Goal: Task Accomplishment & Management: Complete application form

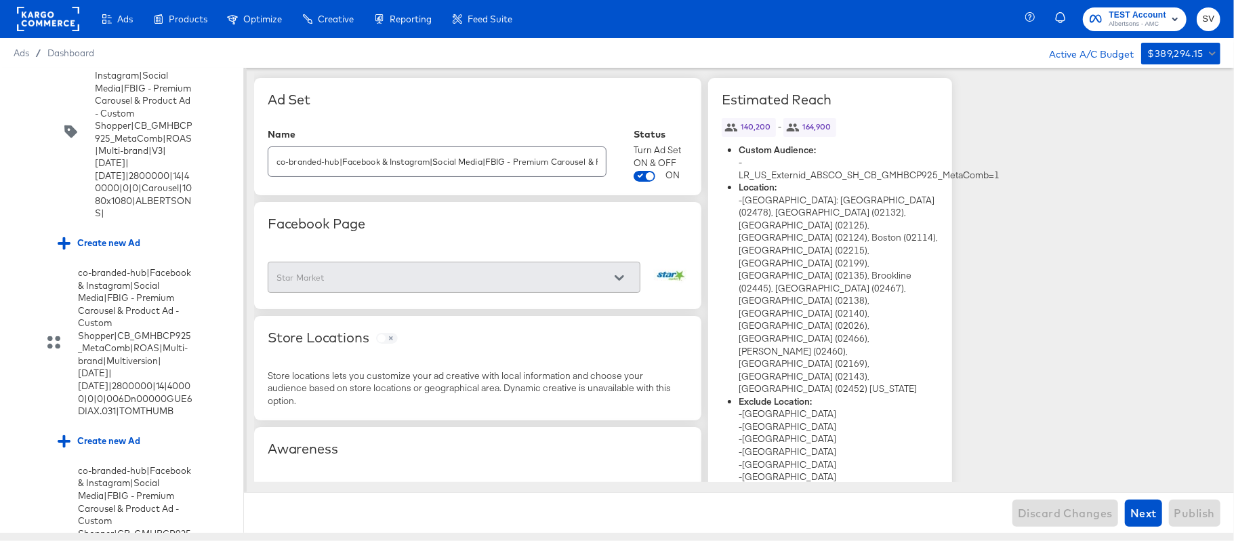
scroll to position [2972, 0]
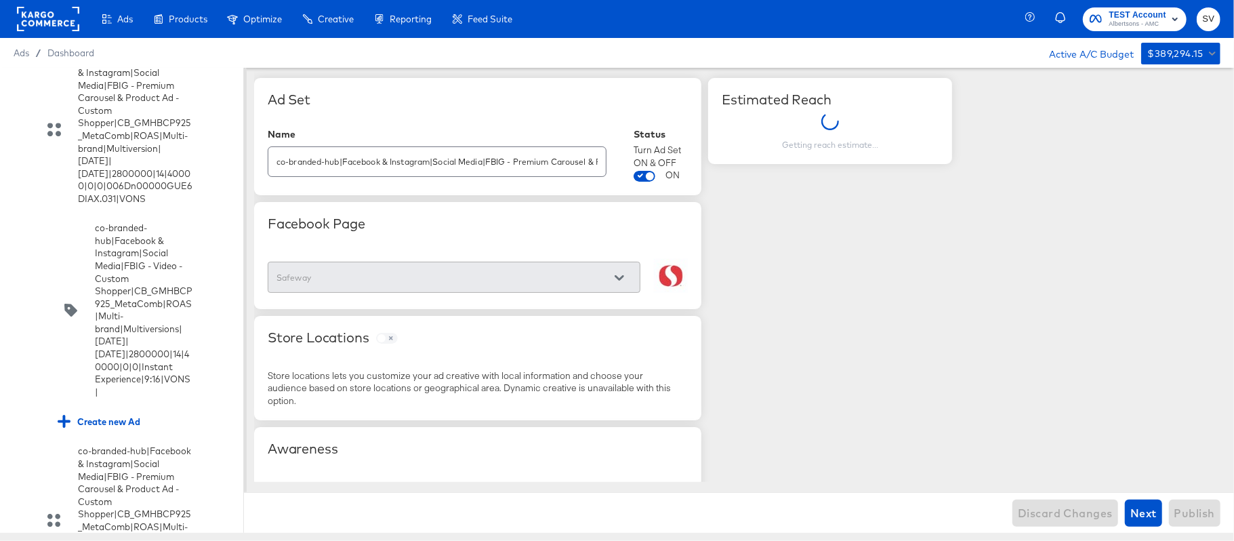
scroll to position [3156, 0]
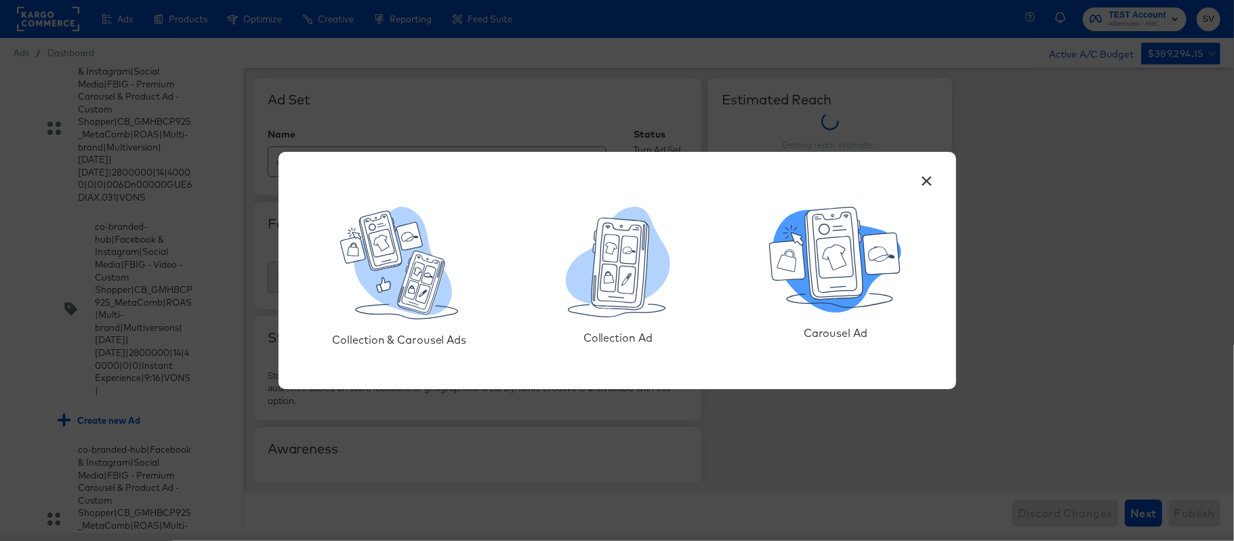
click at [839, 235] on icon at bounding box center [834, 253] width 58 height 92
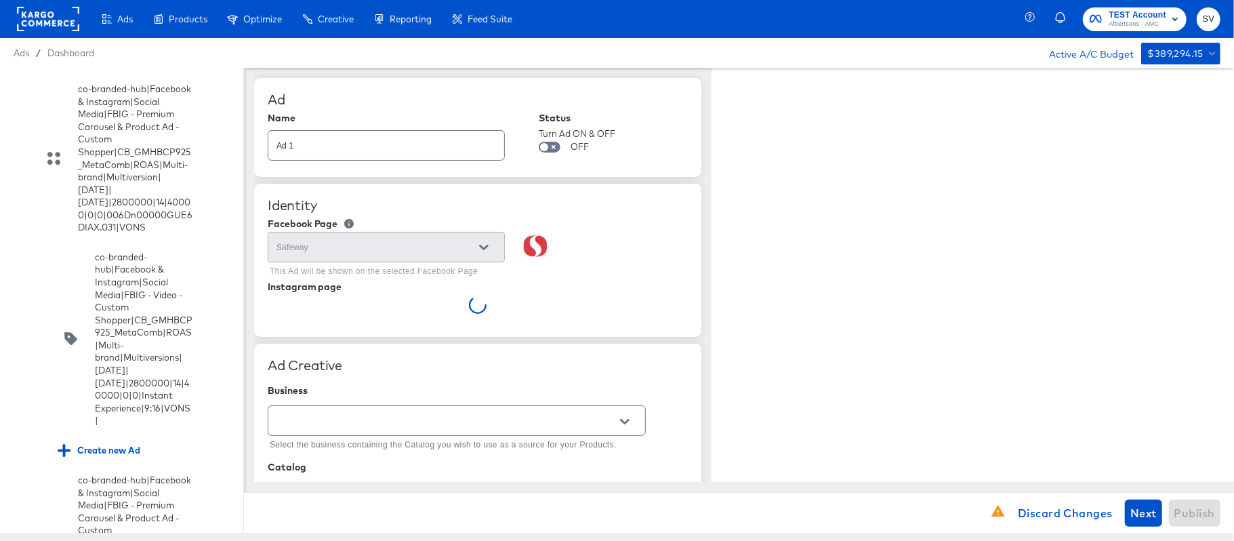
click at [446, 152] on input "Ad 1" at bounding box center [386, 139] width 236 height 29
paste input "co-branded-hub|Facebook & Instagram|Social Media|FBIG - Premium Carousel & Prod…"
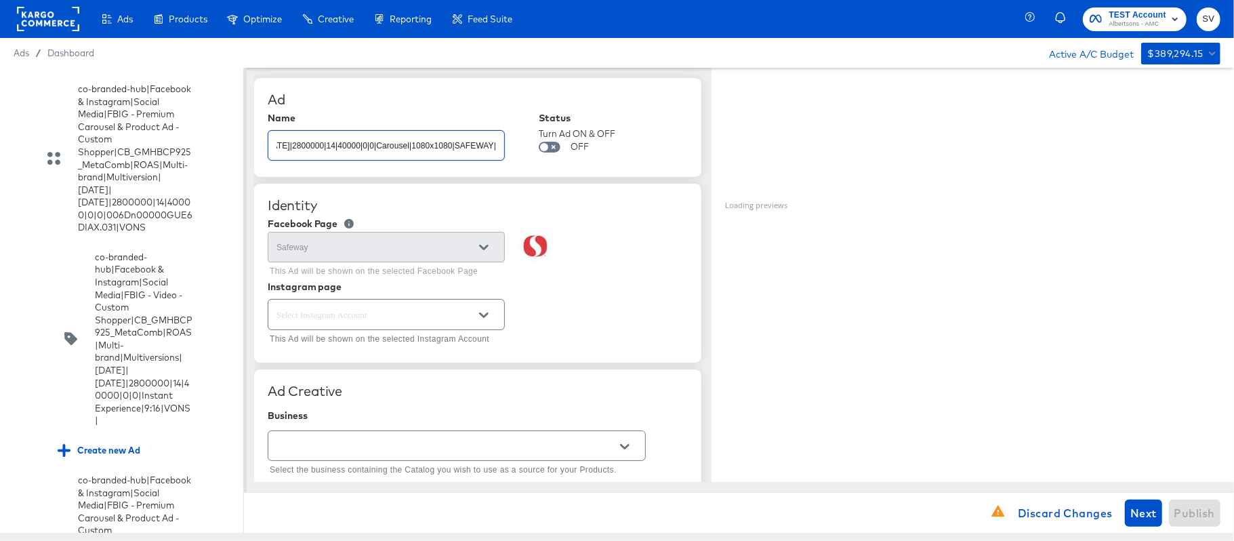
type input "co-branded-hub|Facebook & Instagram|Social Media|FBIG - Premium Carousel & Prod…"
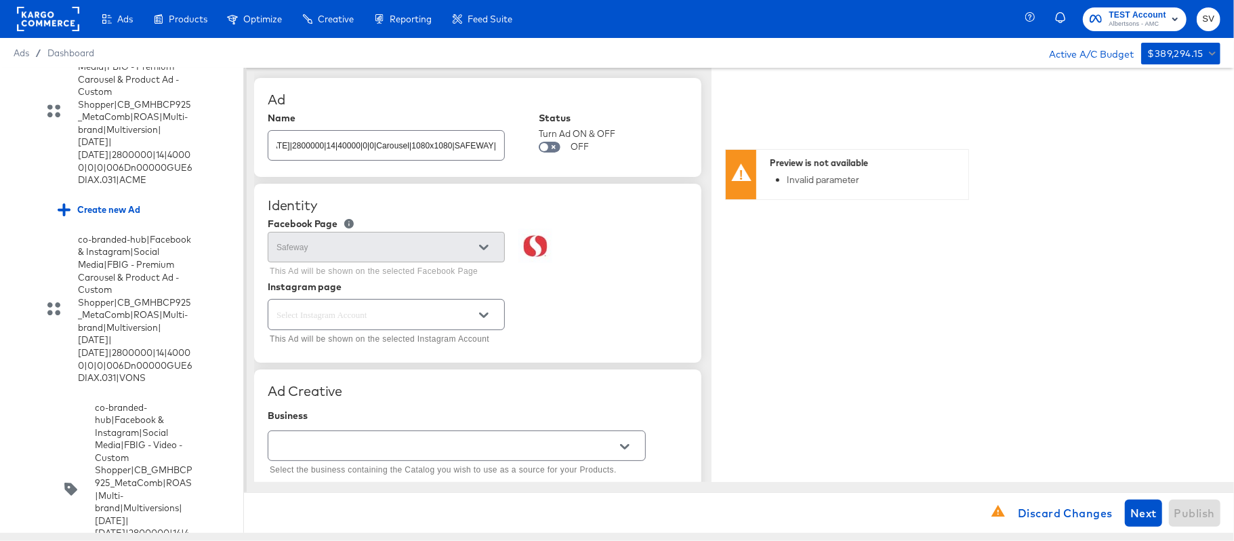
scroll to position [0, 0]
click at [479, 317] on icon "Open" at bounding box center [483, 314] width 9 height 9
click at [380, 367] on li "safeway" at bounding box center [385, 372] width 235 height 22
type textarea "x"
type input "safeway"
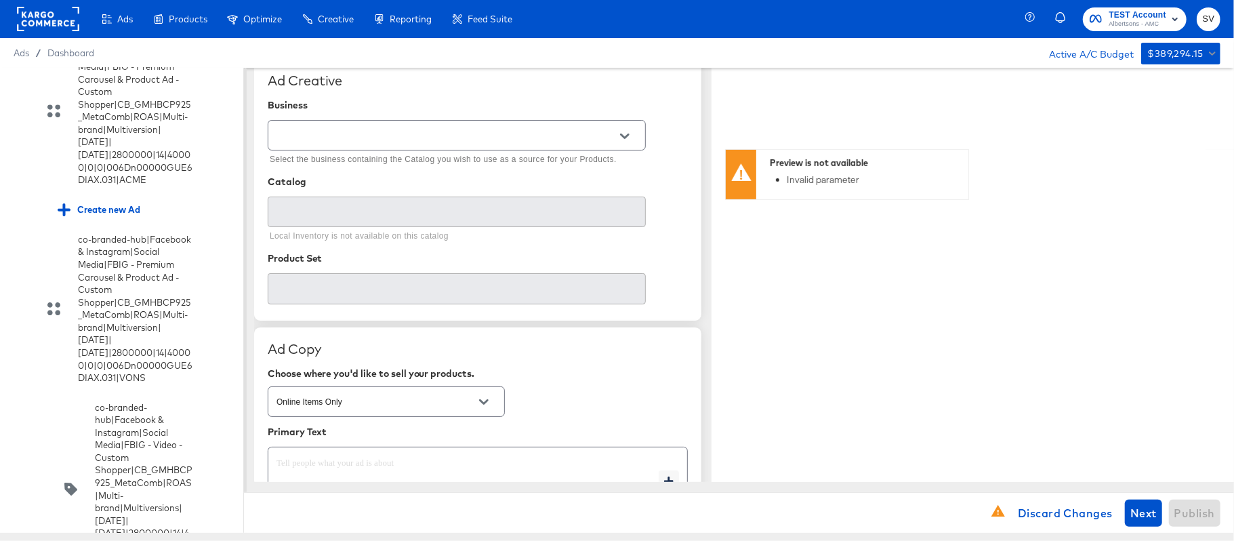
scroll to position [312, 0]
click at [613, 144] on div at bounding box center [625, 135] width 28 height 20
click at [626, 129] on button "Open" at bounding box center [625, 135] width 20 height 20
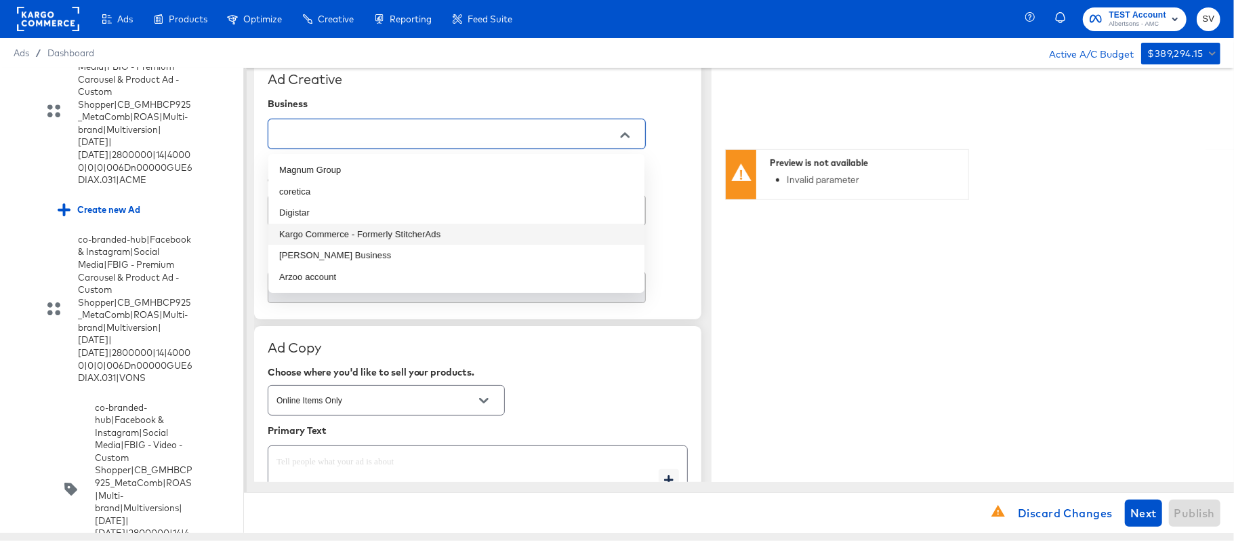
click at [399, 231] on li "Kargo Commerce - Formerly StitcherAds" at bounding box center [456, 235] width 376 height 22
type input "Kargo Commerce - Formerly StitcherAds"
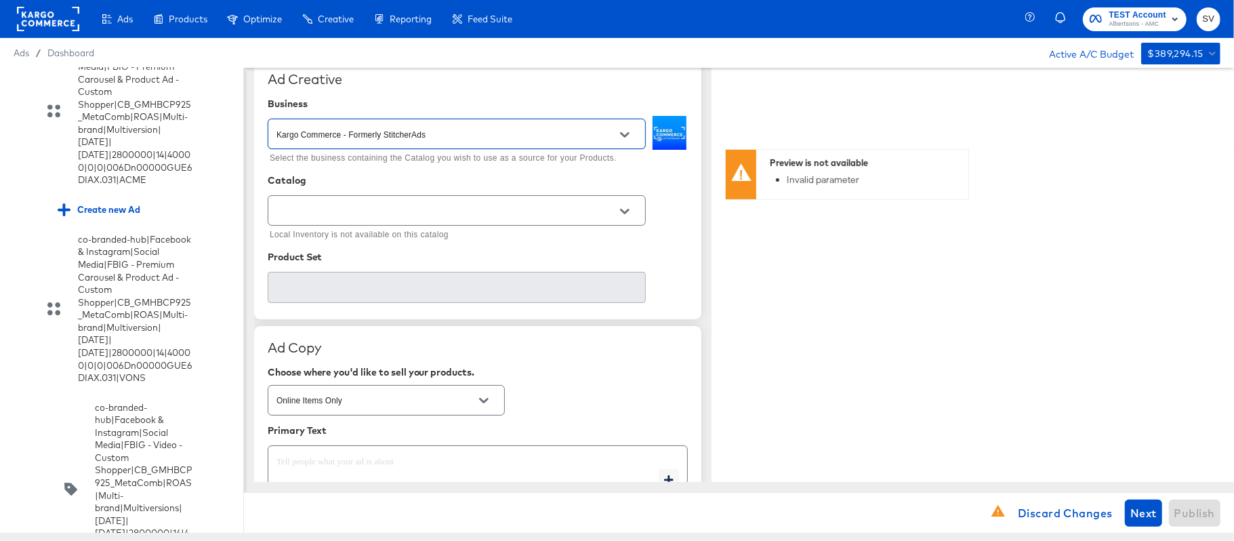
click at [350, 221] on div at bounding box center [457, 210] width 378 height 30
click at [628, 209] on icon "Open" at bounding box center [624, 211] width 9 height 9
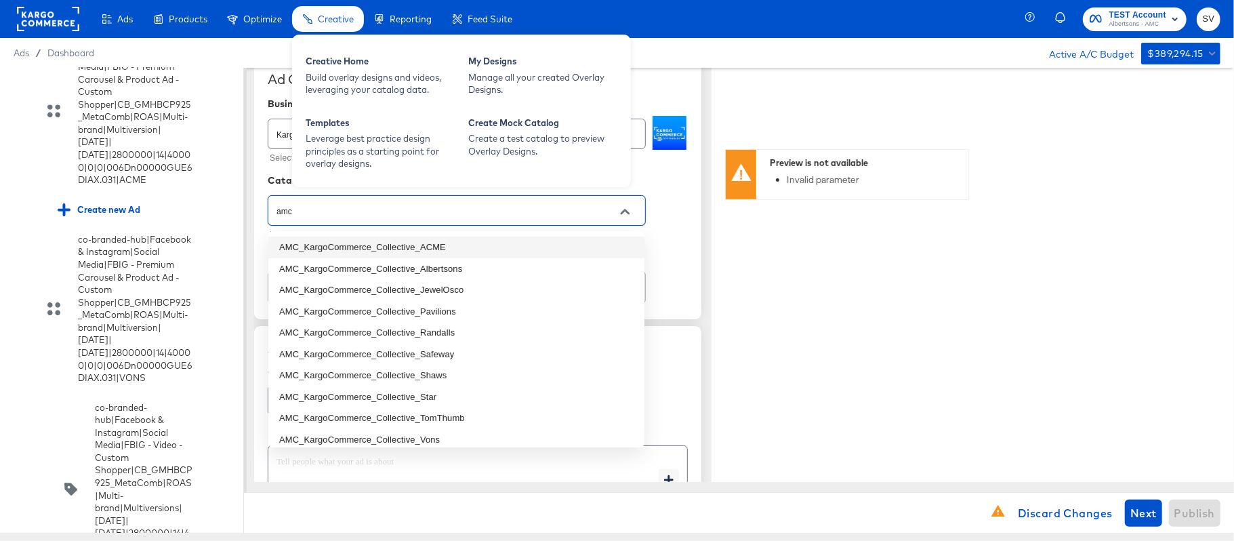
type input "amc"
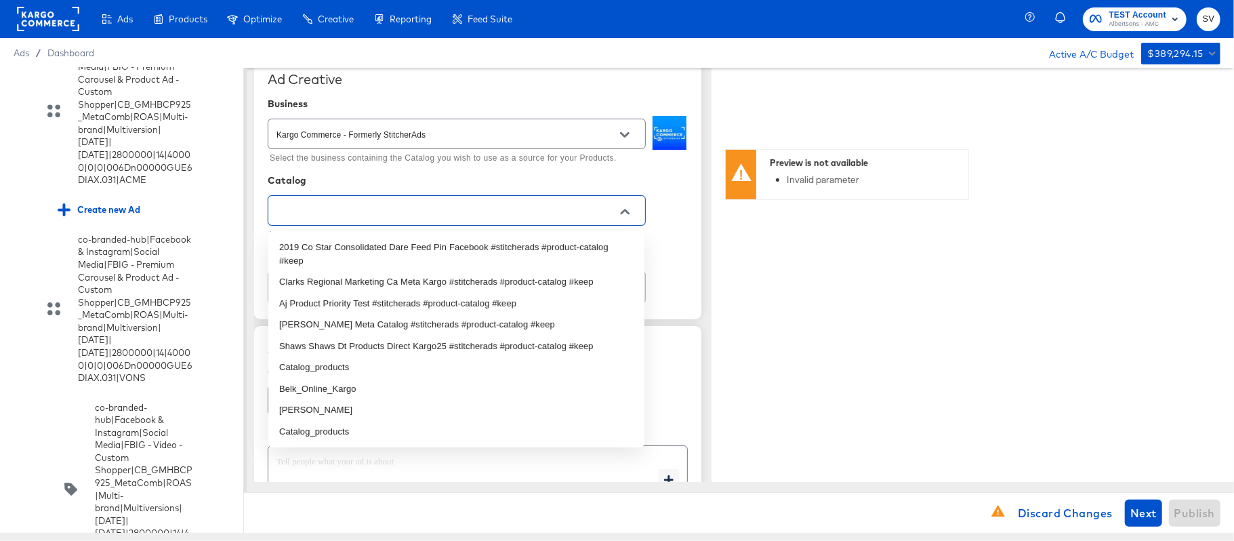
click at [396, 209] on input "text" at bounding box center [446, 211] width 345 height 16
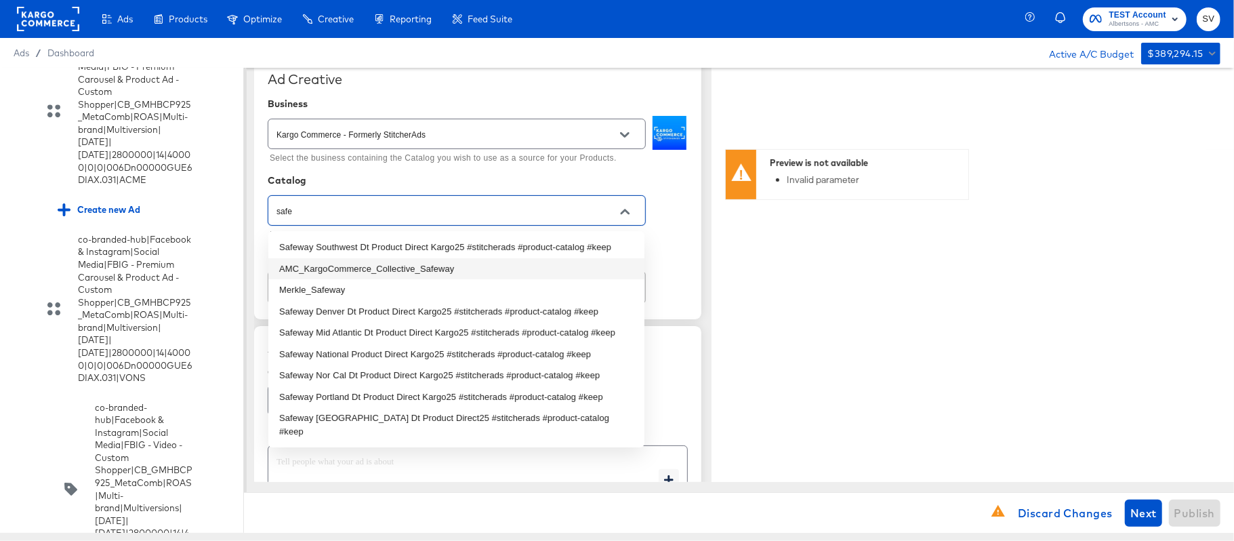
click at [410, 269] on li "AMC_KargoCommerce_Collective_Safeway" at bounding box center [456, 269] width 376 height 22
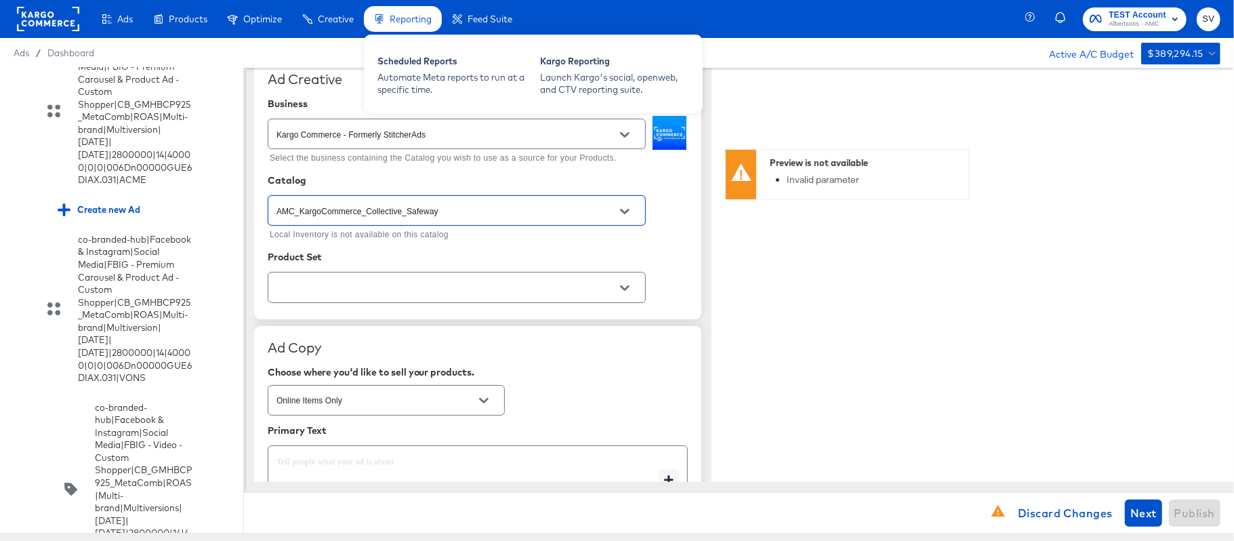
type input "AMC_KargoCommerce_Collective_Safeway"
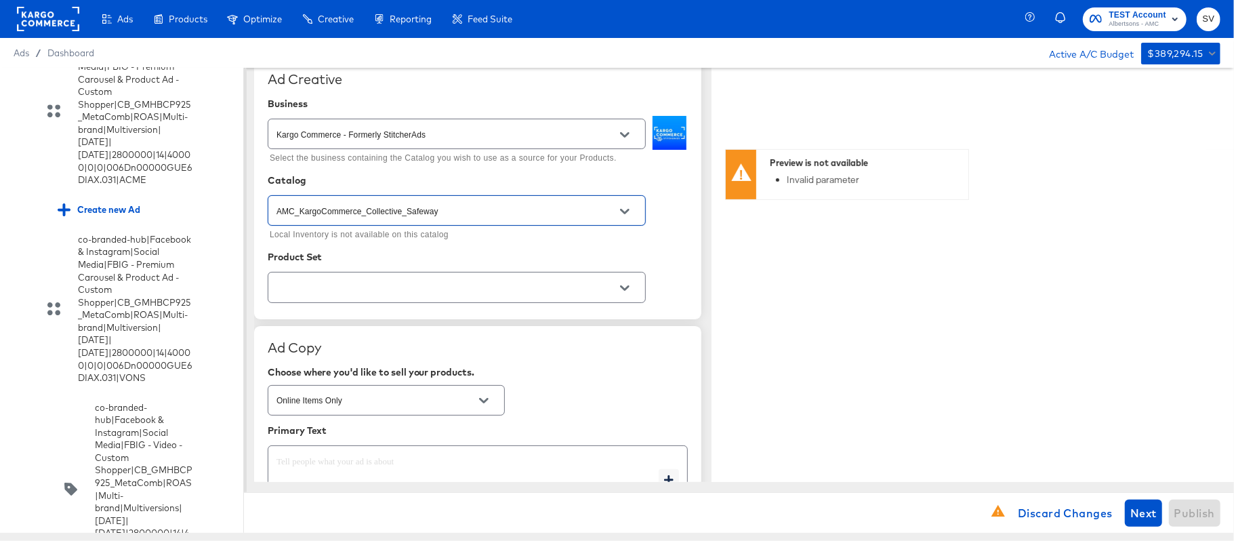
click at [624, 288] on icon "Open" at bounding box center [624, 287] width 9 height 9
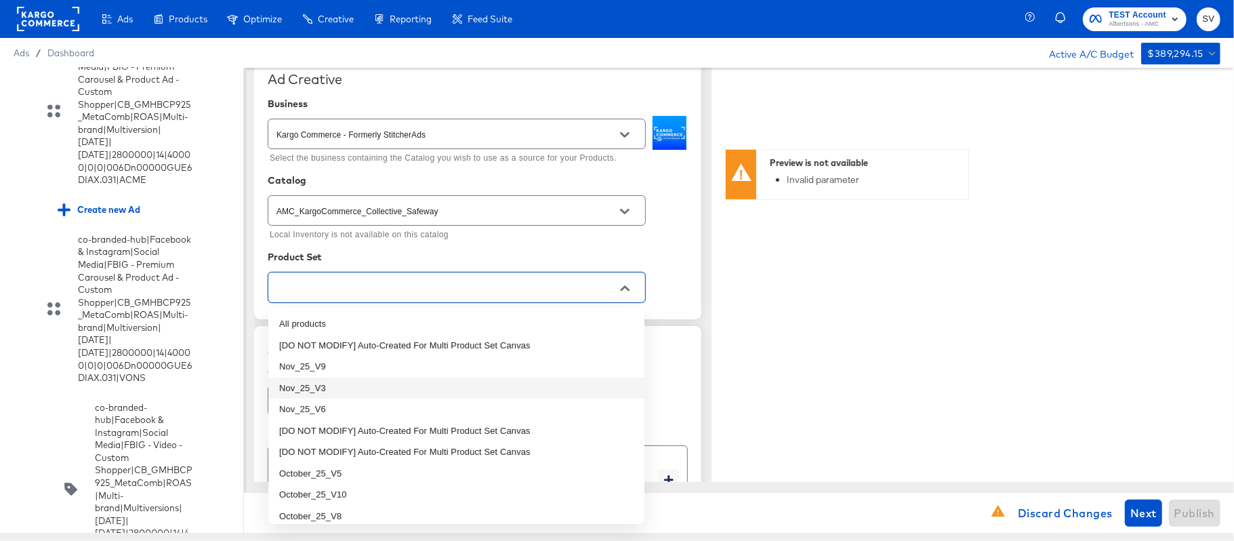
click at [359, 386] on li "Nov_25_V3" at bounding box center [456, 389] width 376 height 22
type textarea "x"
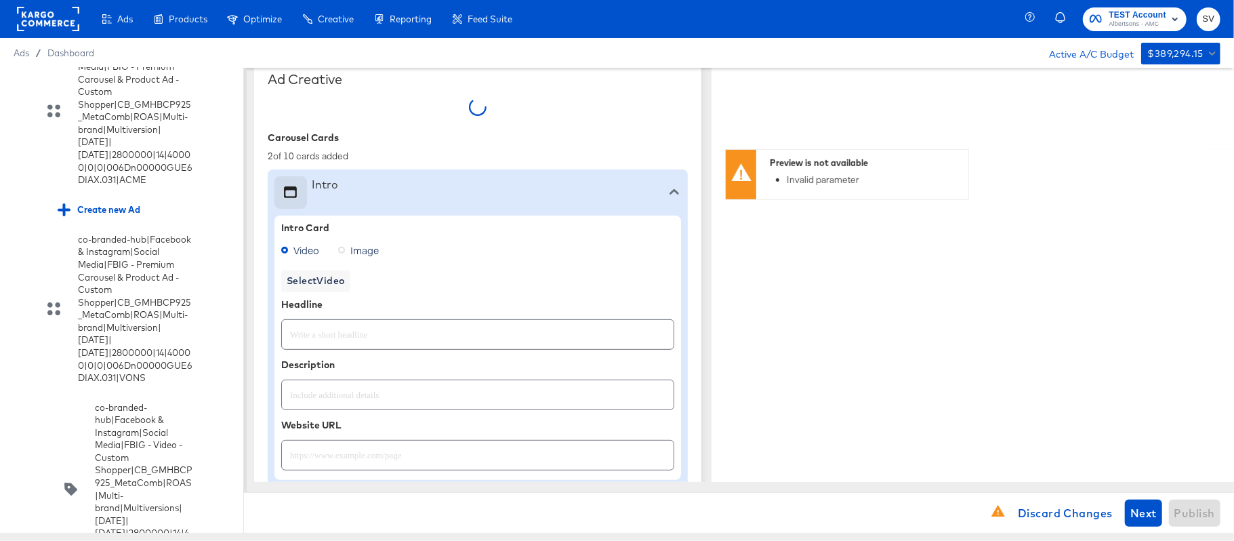
type textarea "x"
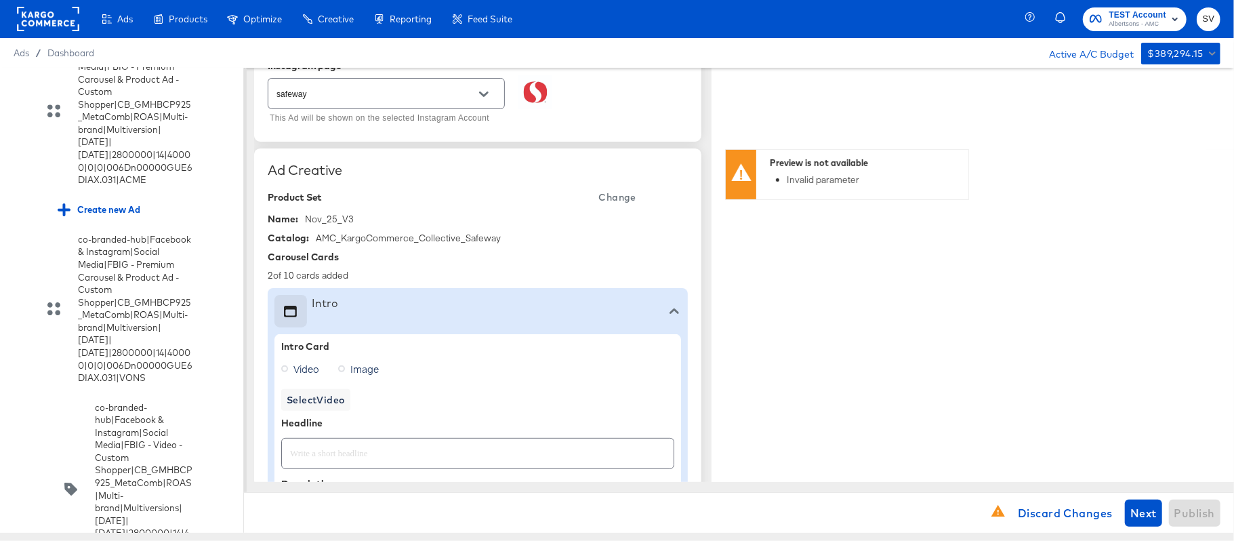
scroll to position [402, 0]
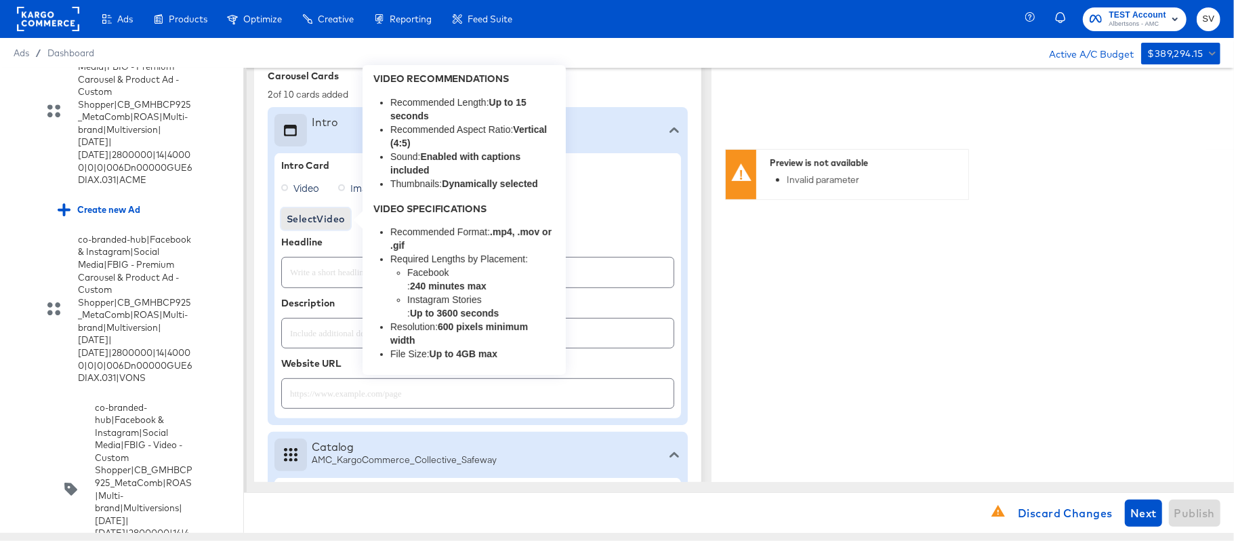
click at [328, 224] on span "Select Video" at bounding box center [316, 219] width 58 height 17
type textarea "x"
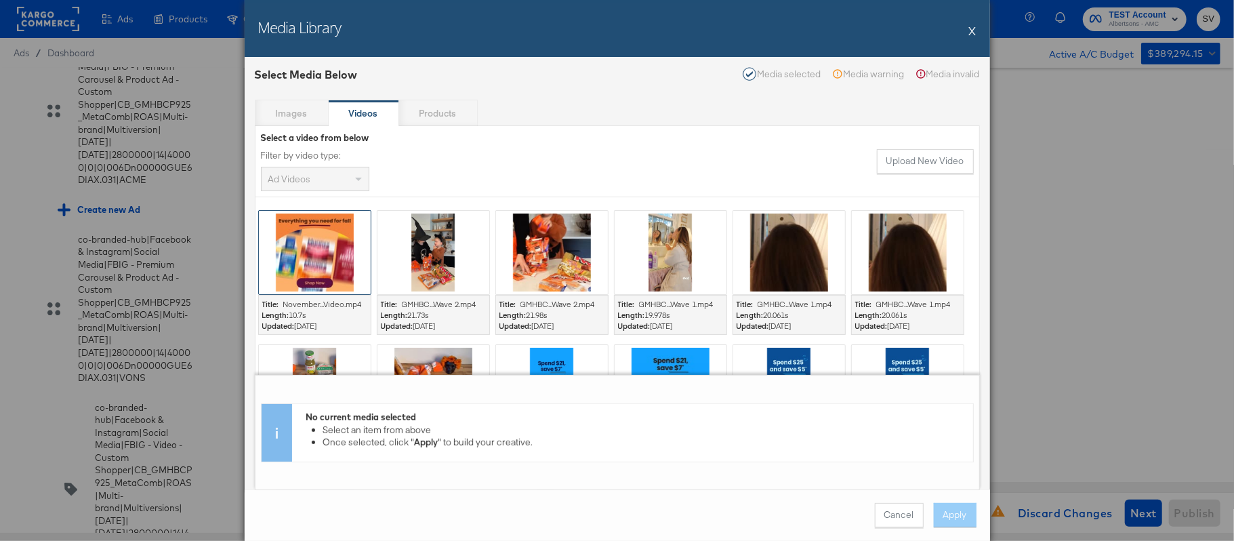
click at [325, 255] on div at bounding box center [315, 252] width 112 height 83
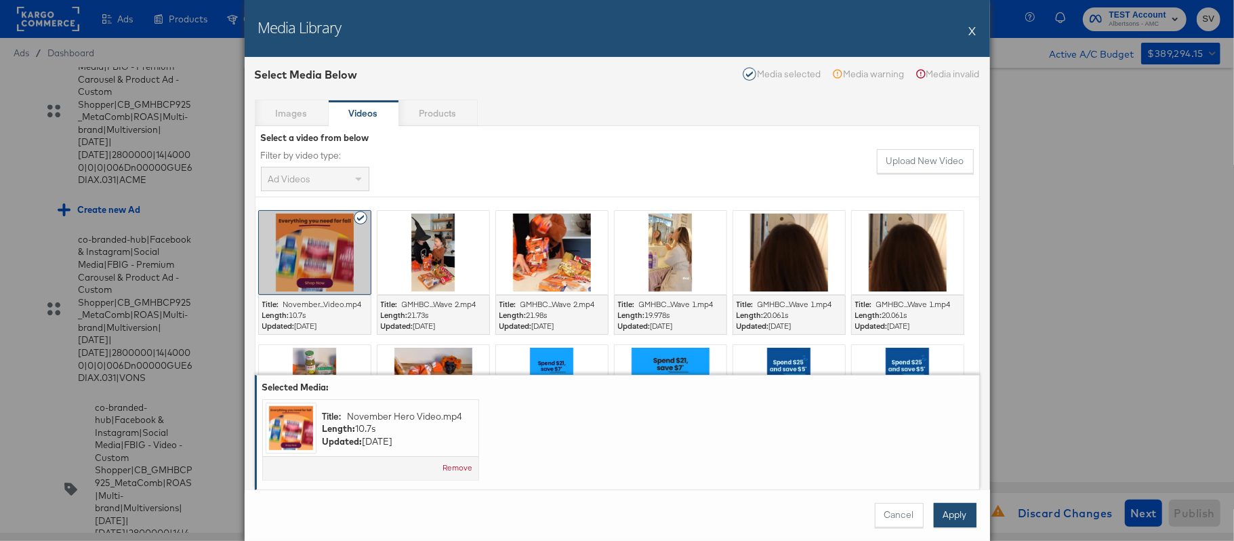
click at [939, 519] on button "Apply" at bounding box center [955, 515] width 43 height 24
type textarea "x"
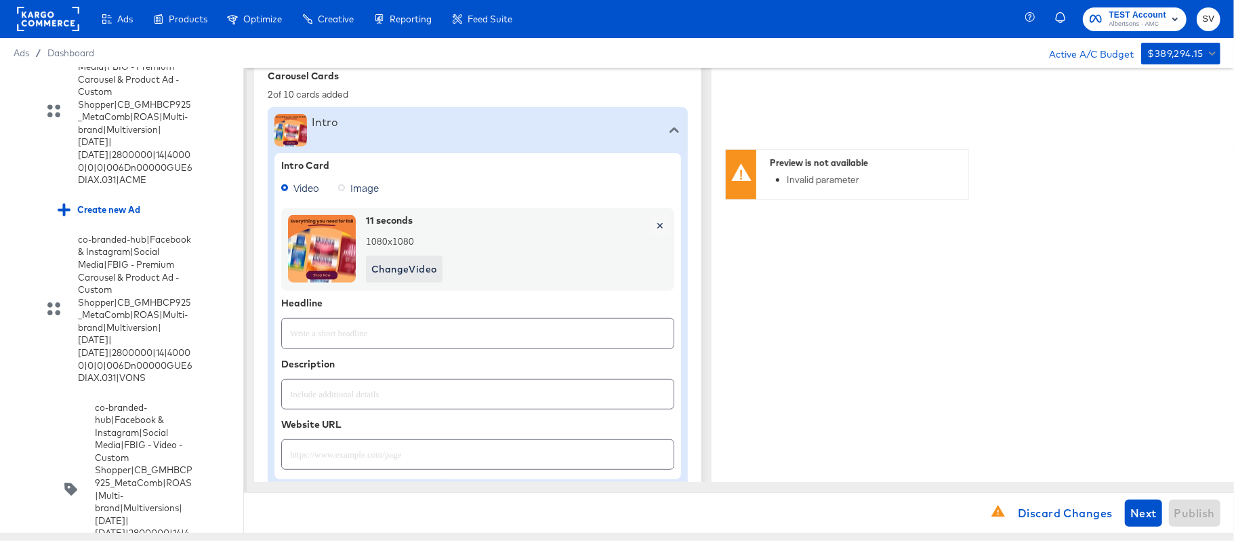
click at [350, 328] on input "text" at bounding box center [478, 327] width 392 height 29
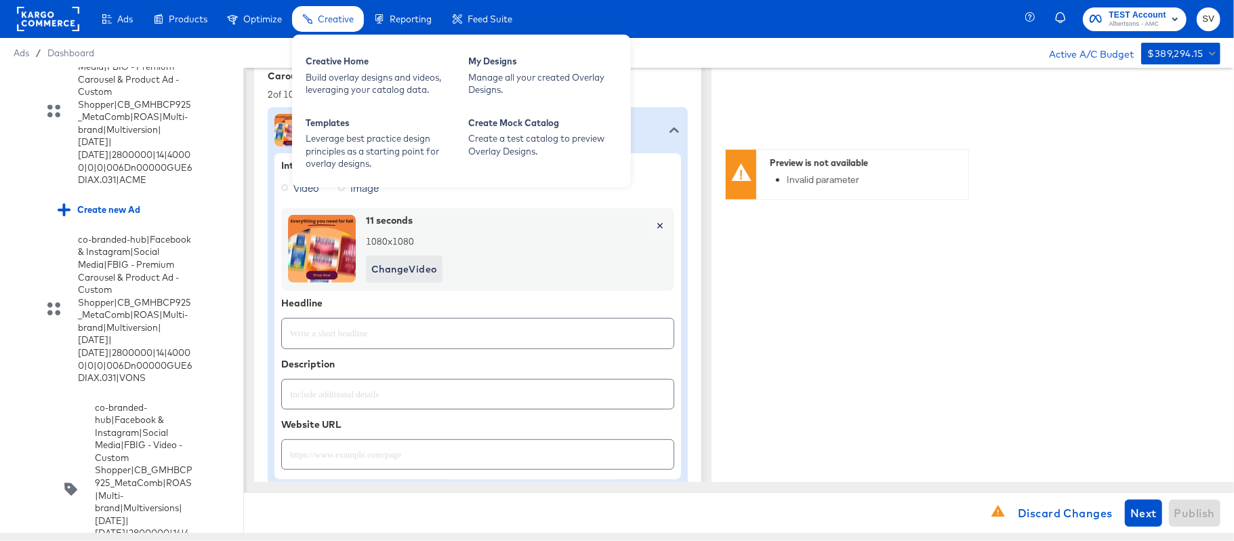
type textarea "x"
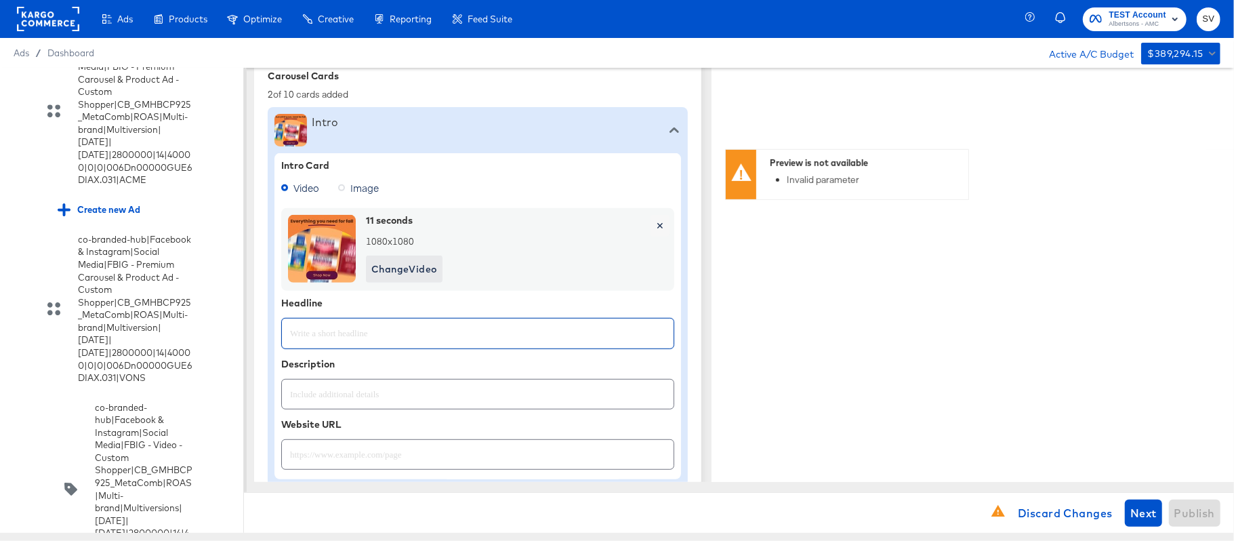
paste input "Explore latest arrivals"
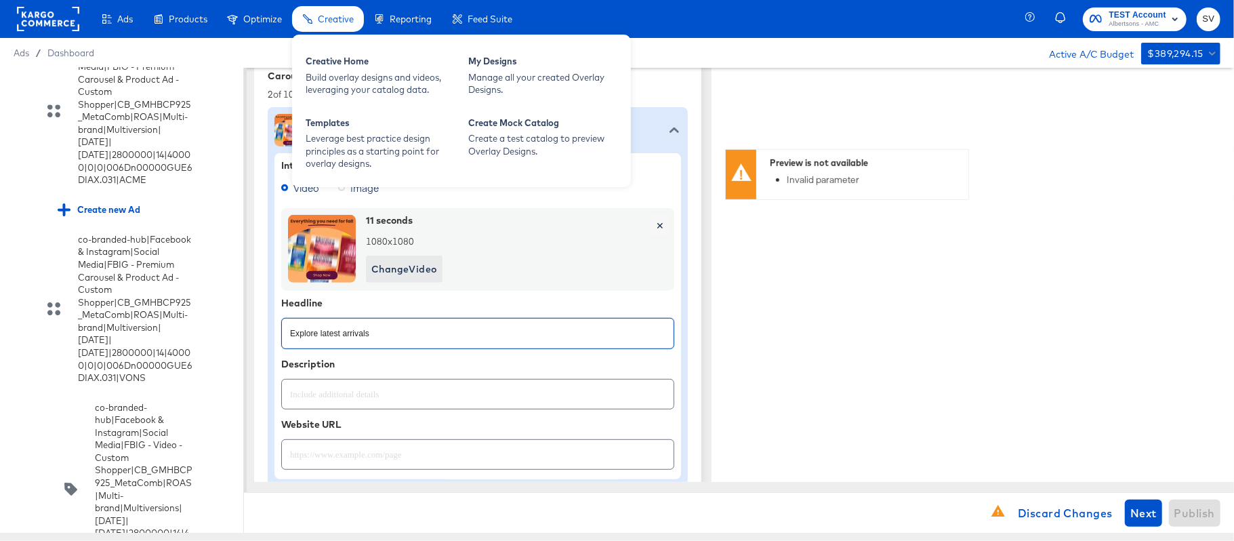
type input "Explore latest arrivals"
type textarea "x"
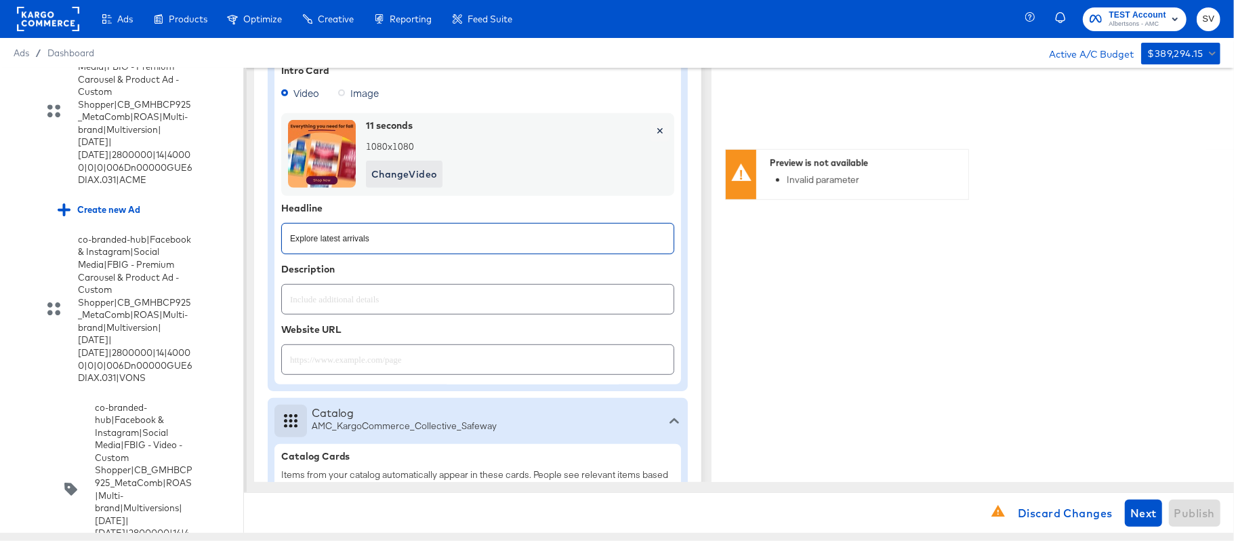
scroll to position [583, 0]
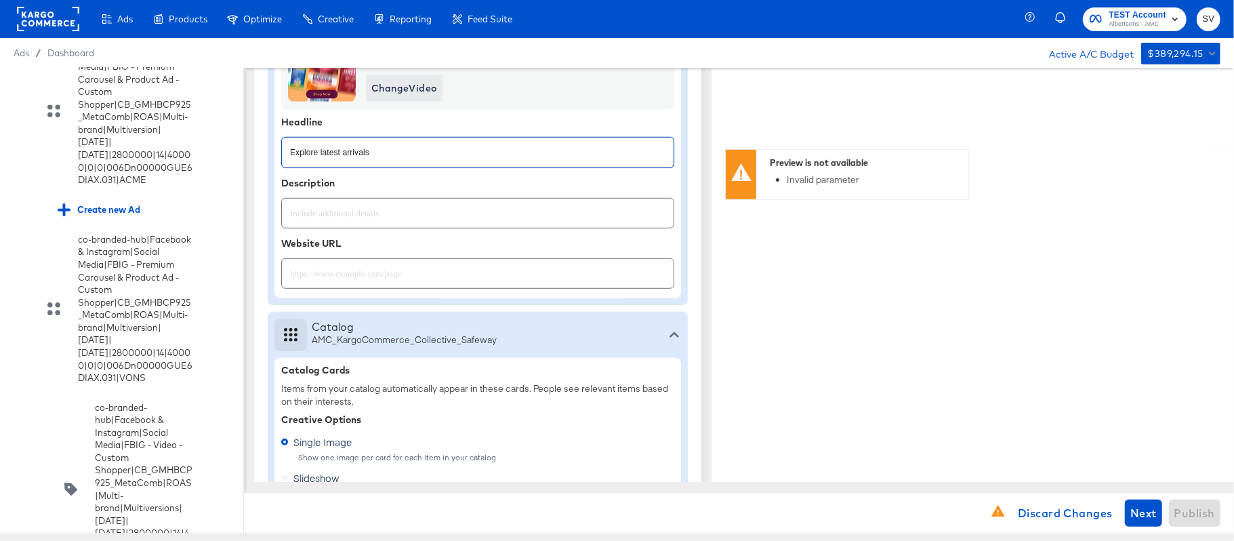
type textarea "x"
click at [354, 271] on input "text" at bounding box center [478, 267] width 392 height 29
paste input "https://www.safeway.com/shop/aisles/personal-care-health.html"
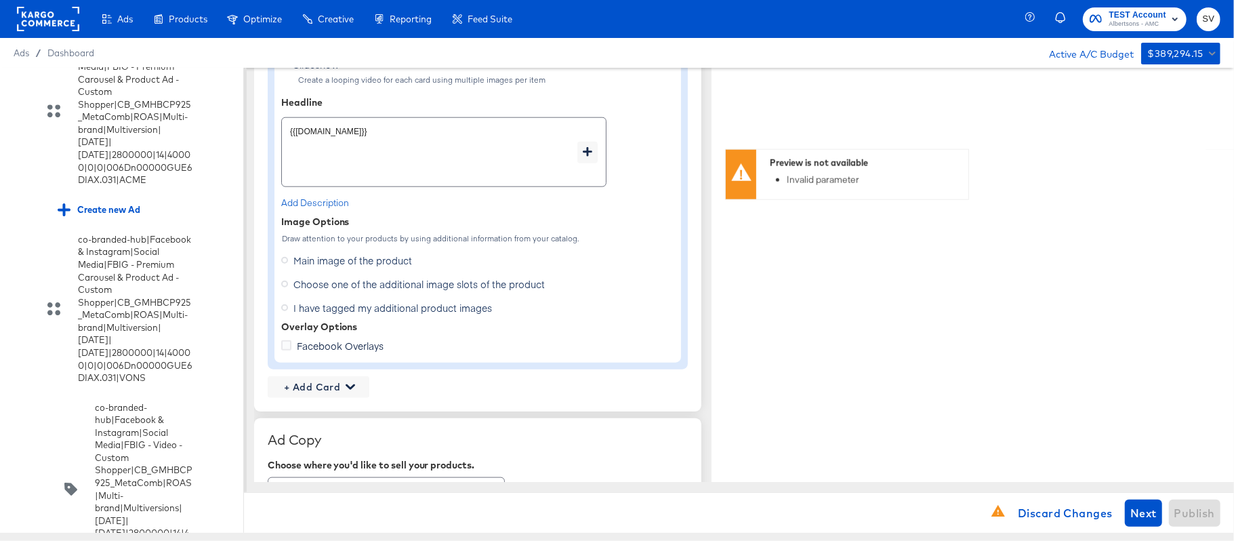
scroll to position [1034, 0]
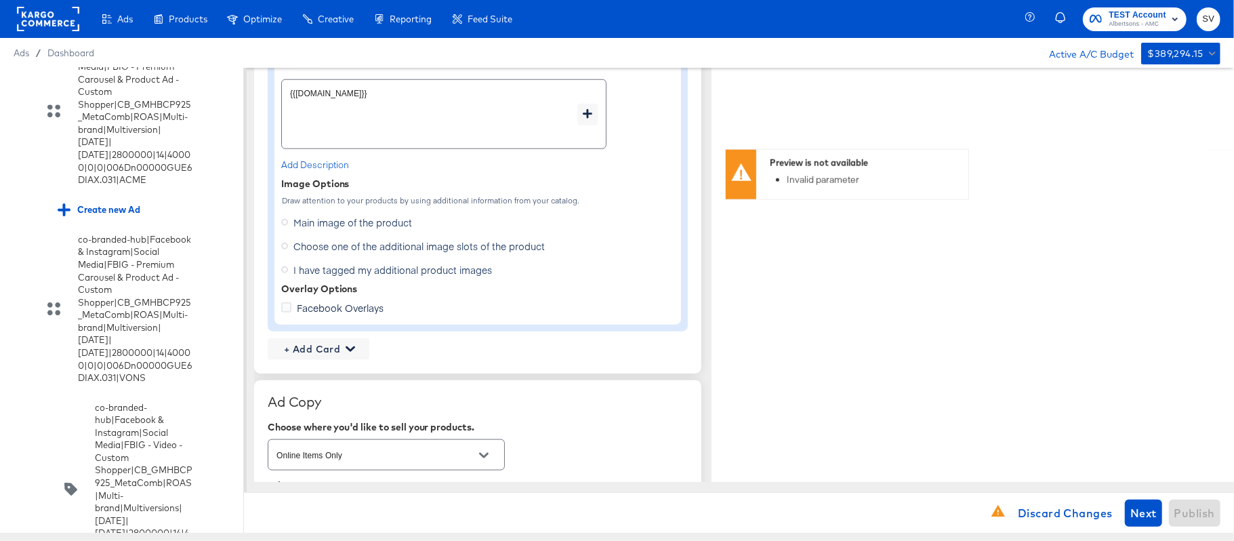
type input "https://www.safeway.com/shop/aisles/personal-care-health.html"
type textarea "x"
click at [328, 252] on span "Choose one of the additional image slots of the product" at bounding box center [418, 246] width 251 height 14
click at [0, 0] on input "Choose one of the additional image slots of the product" at bounding box center [0, 0] width 0 height 0
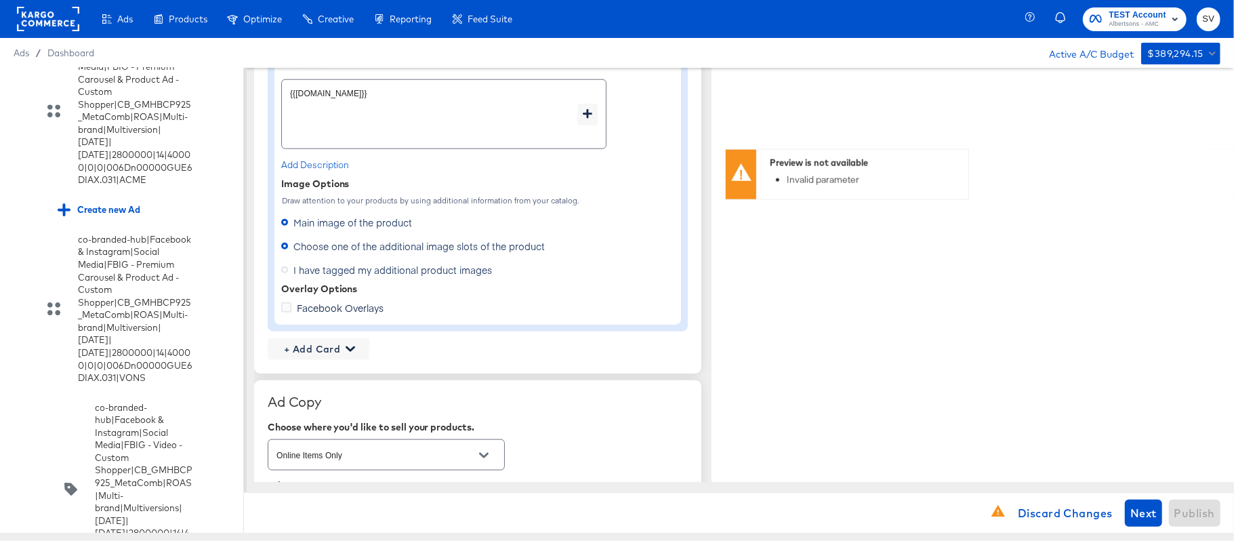
type textarea "x"
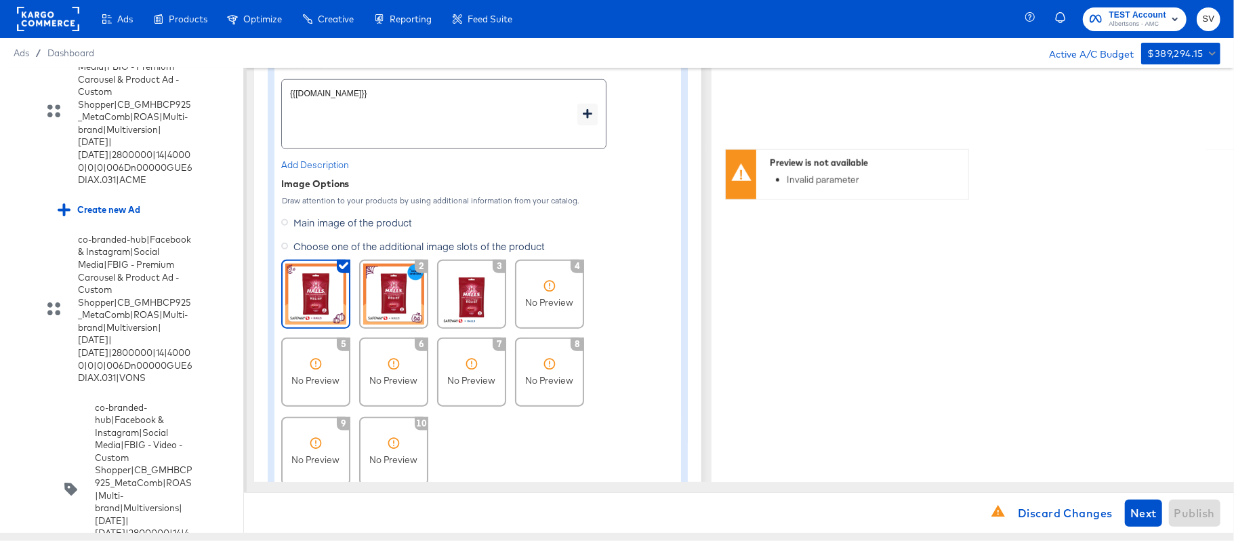
click at [321, 287] on img at bounding box center [315, 294] width 61 height 61
type textarea "x"
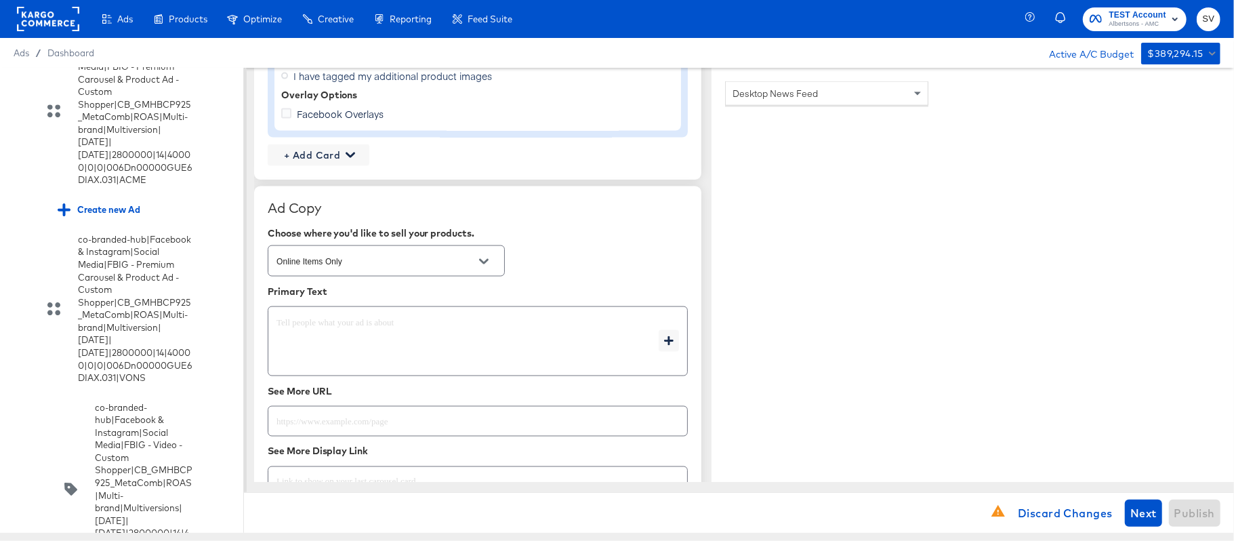
scroll to position [1486, 0]
click at [440, 316] on div "x" at bounding box center [478, 339] width 420 height 70
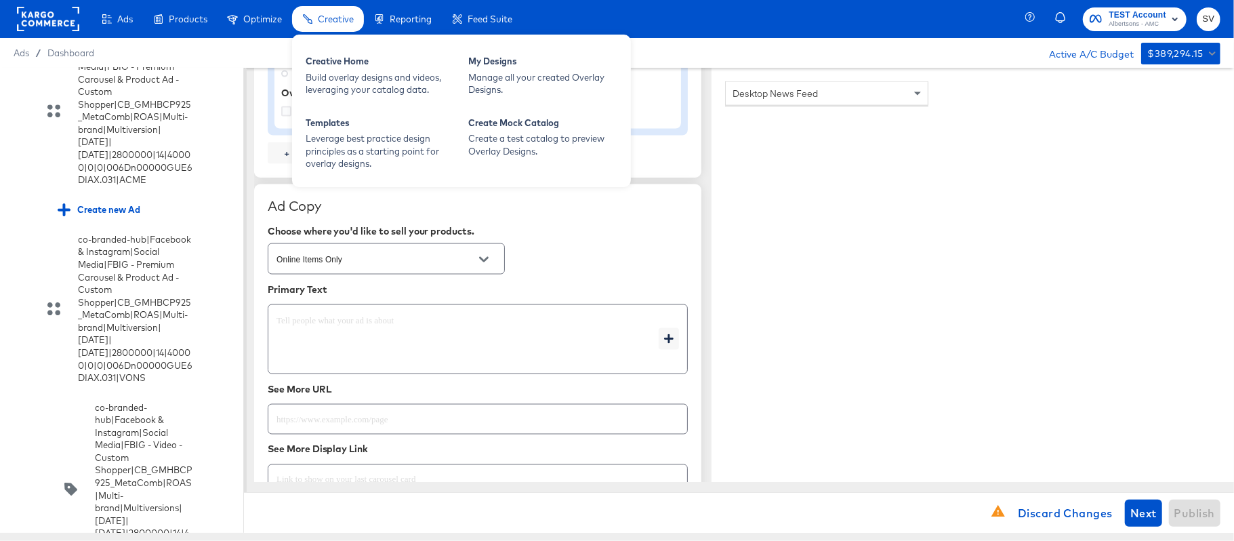
type textarea "x"
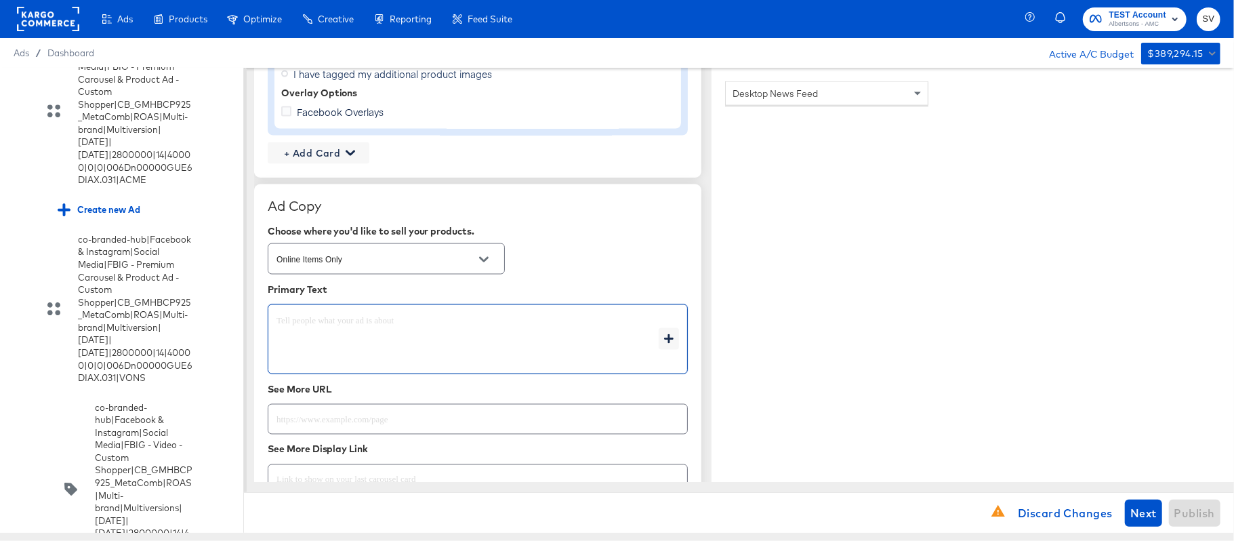
paste textarea "Shop your favorite brands for you and your home!"
type textarea "Shop your favorite brands for you and your home!"
type textarea "x"
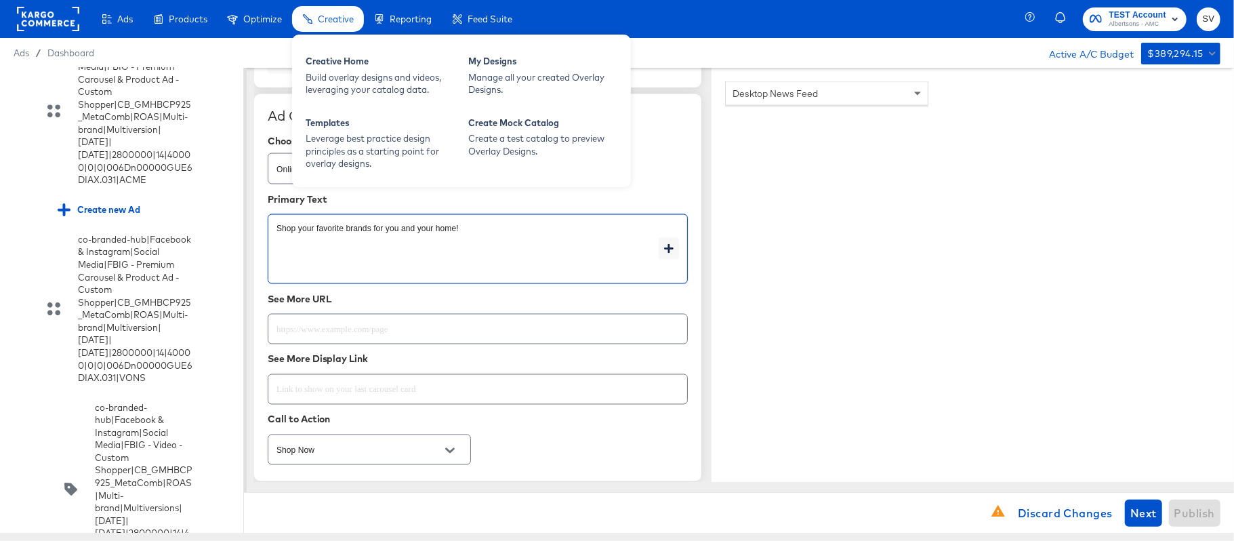
type textarea "Shop your favorite brands for you and your home!"
type textarea "x"
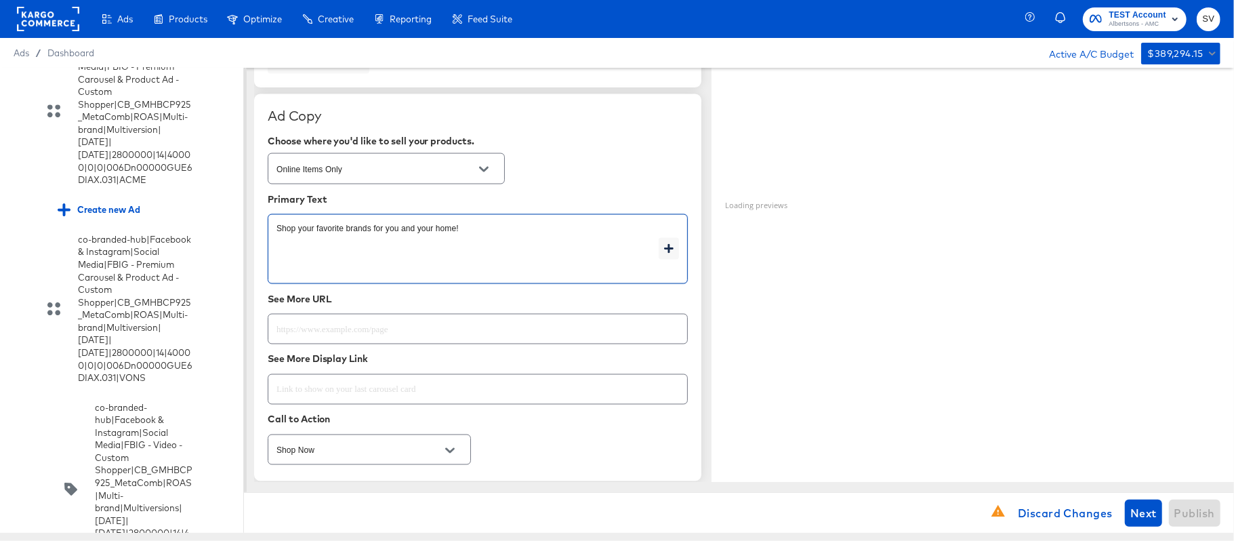
type textarea "x"
click at [410, 333] on input "text" at bounding box center [477, 323] width 419 height 29
paste input "https://www.safeway.com/shop/aisles/personal-care-health.html"
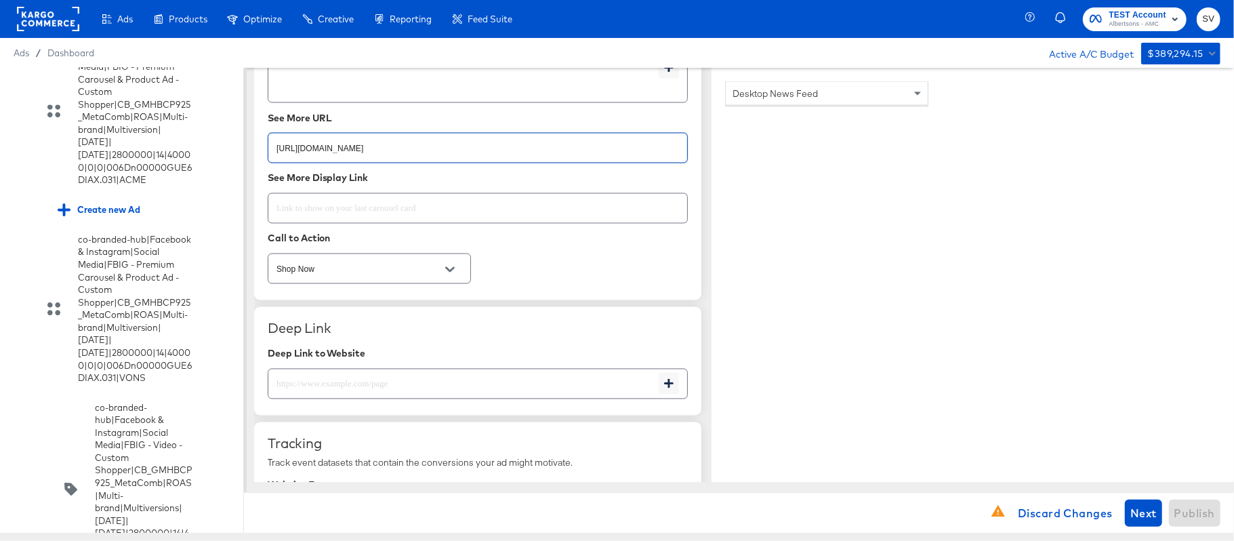
scroll to position [1938, 0]
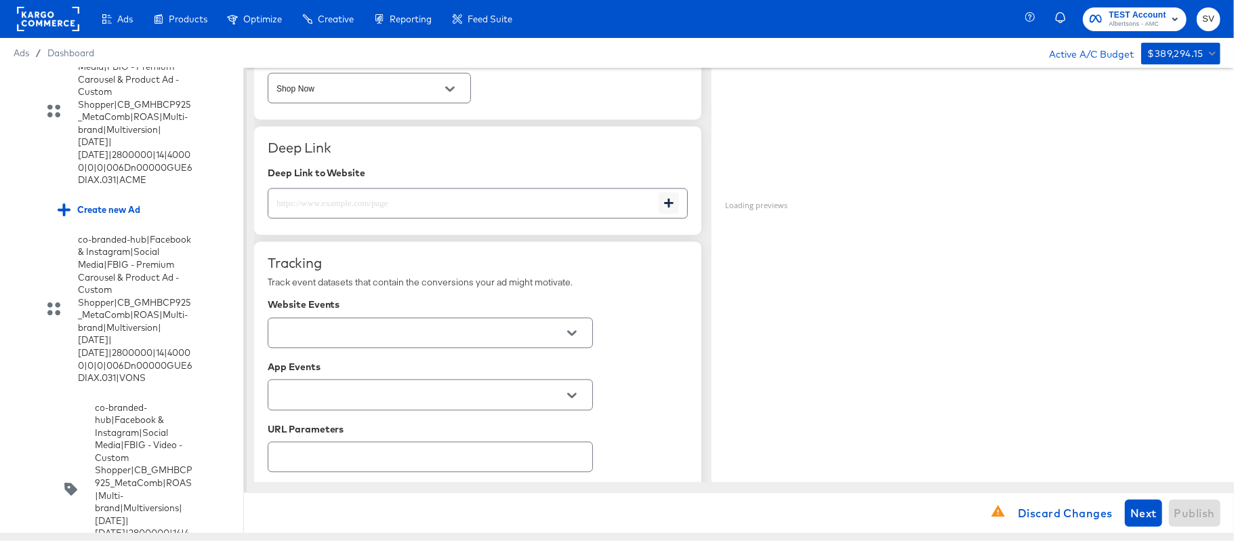
type input "https://www.safeway.com/shop/aisles/personal-care-health.html"
type textarea "x"
click at [367, 209] on input "text" at bounding box center [463, 197] width 390 height 29
paste input "https://www.safeway.com/shop/aisles/personal-care-health.html"
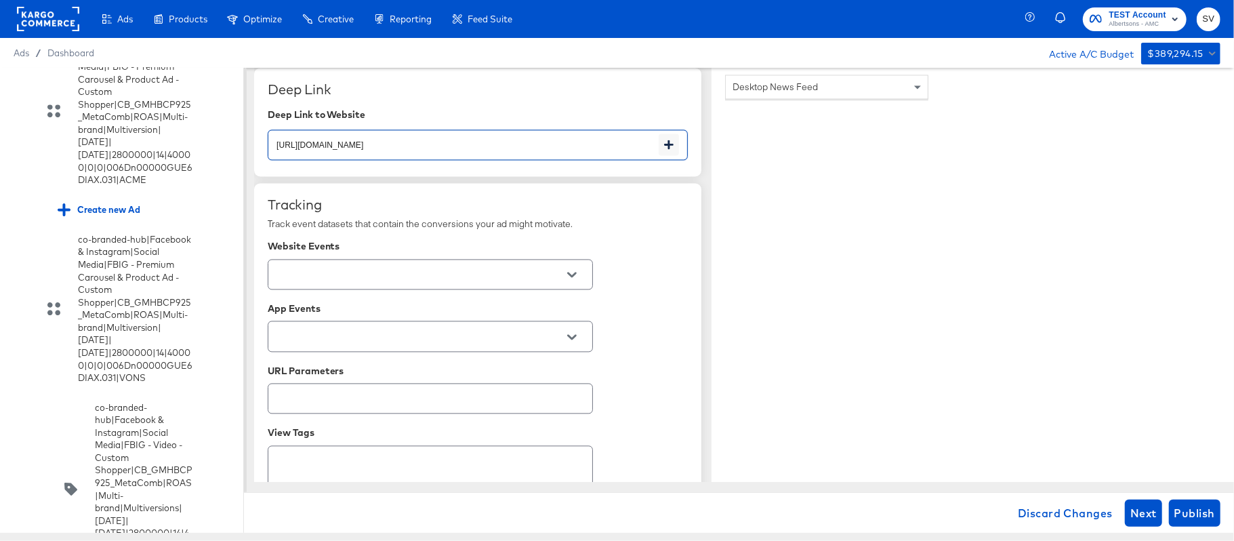
scroll to position [2029, 0]
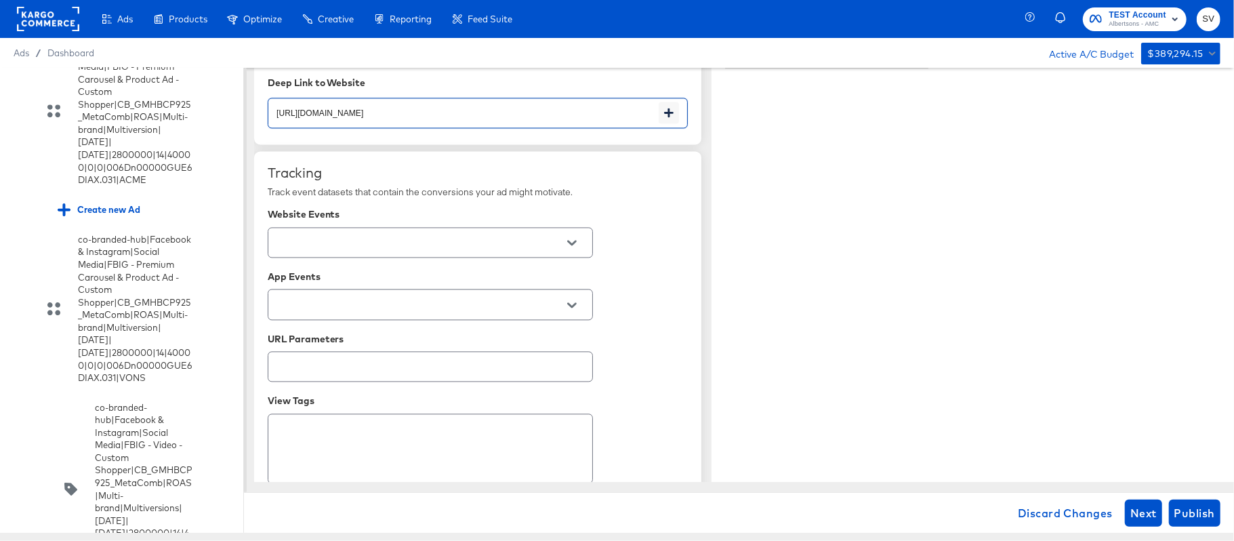
type input "https://www.safeway.com/shop/aisles/personal-care-health.html"
type textarea "x"
click at [434, 239] on input "text" at bounding box center [420, 243] width 292 height 16
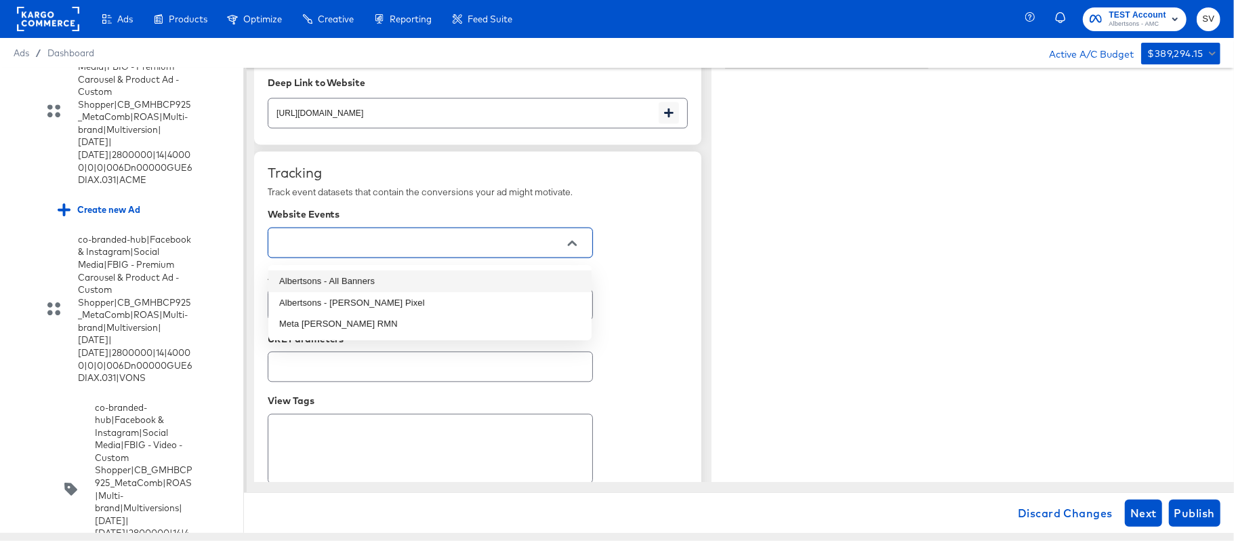
click at [364, 279] on li "Albertsons - All Banners" at bounding box center [429, 281] width 323 height 22
type textarea "x"
type input "Albertsons - All Banners"
type textarea "x"
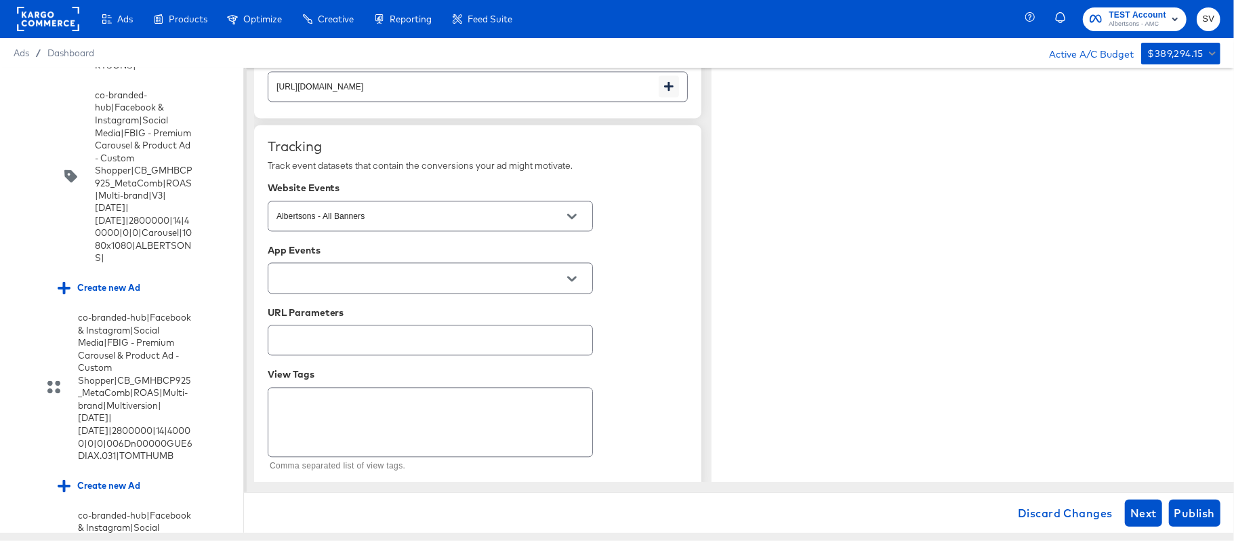
scroll to position [2069, 0]
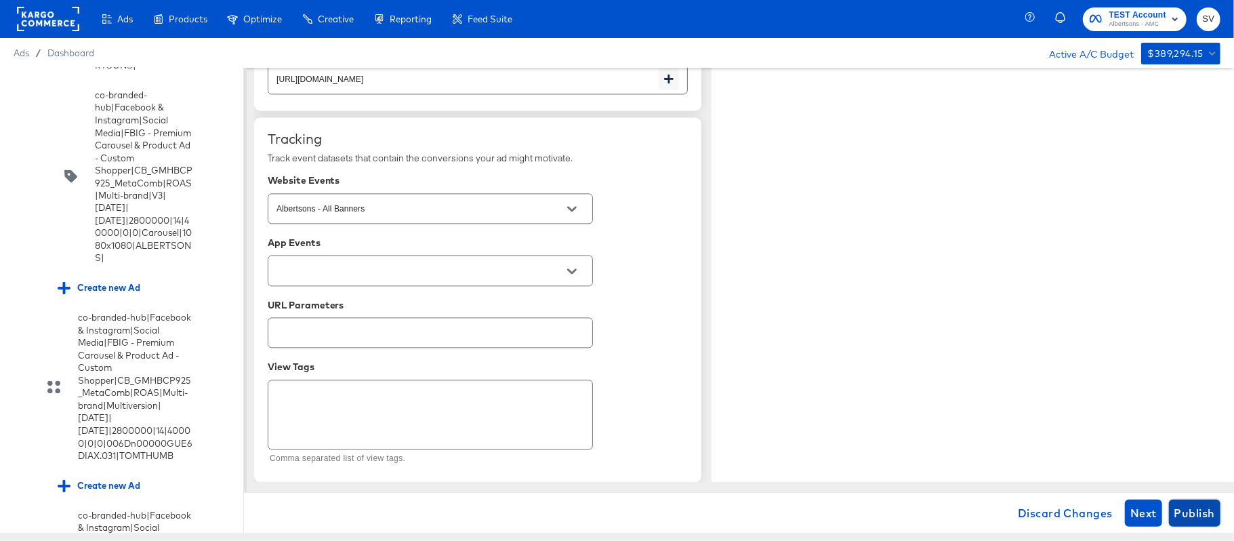
click at [1199, 519] on span "Publish" at bounding box center [1195, 513] width 41 height 19
type textarea "x"
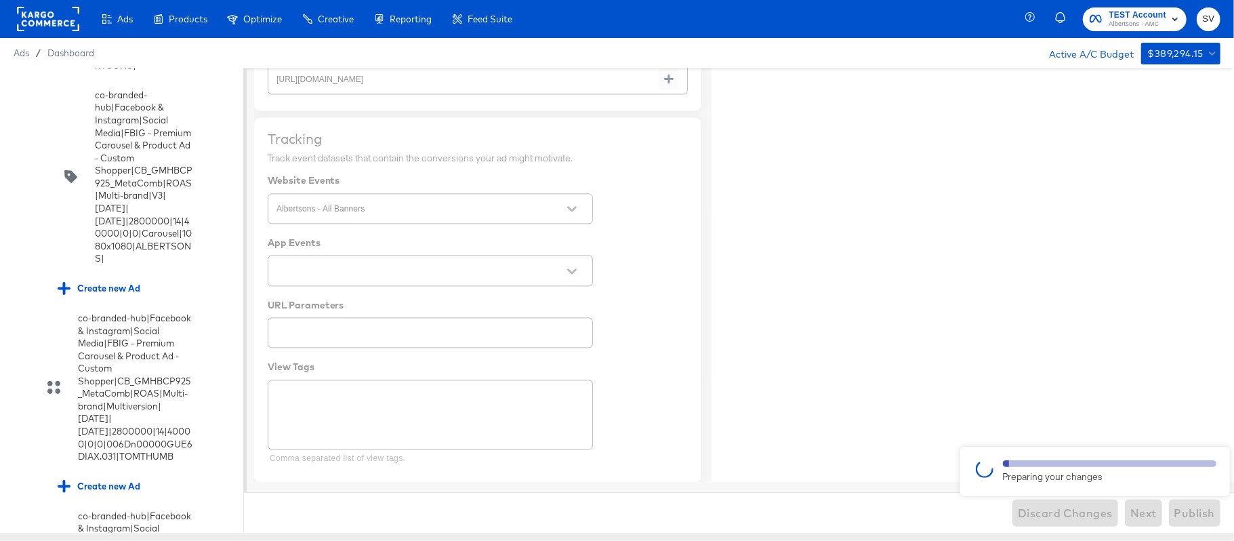
type textarea "x"
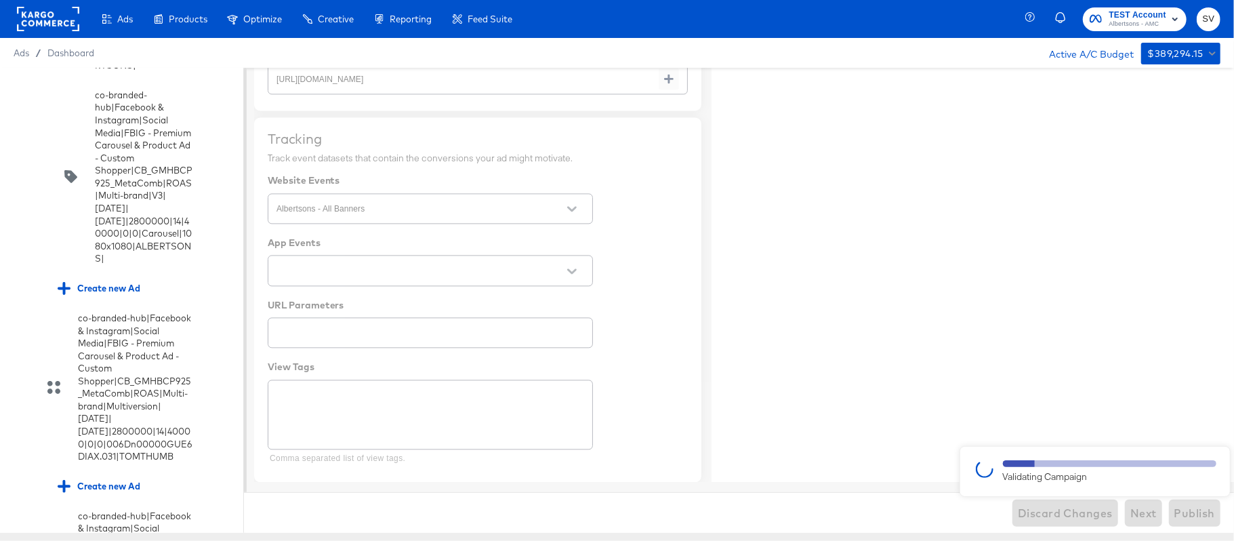
type textarea "x"
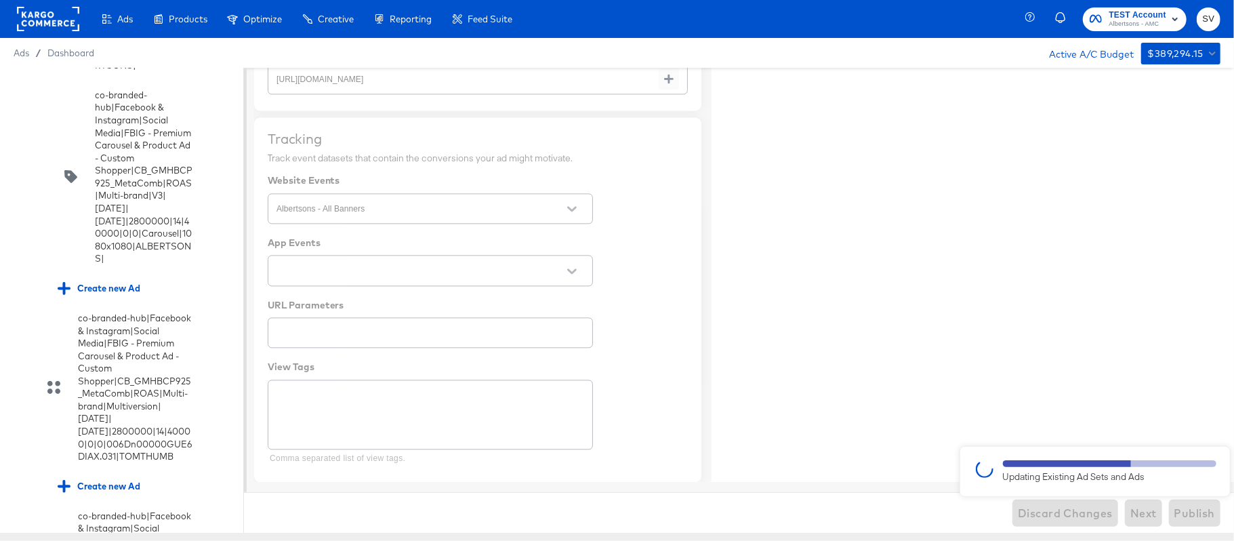
type textarea "x"
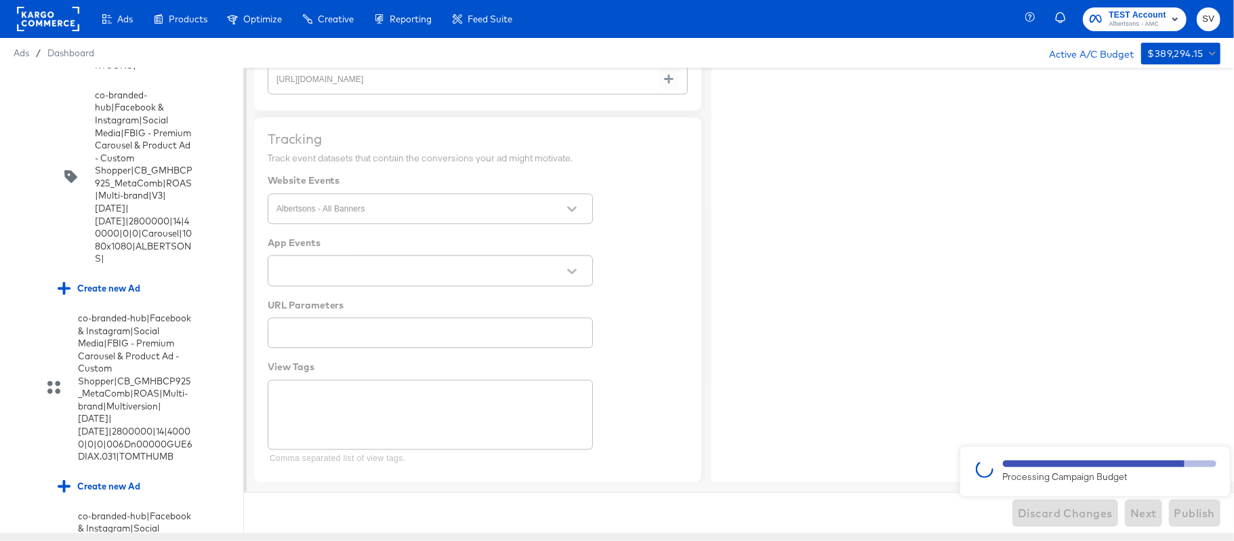
type textarea "x"
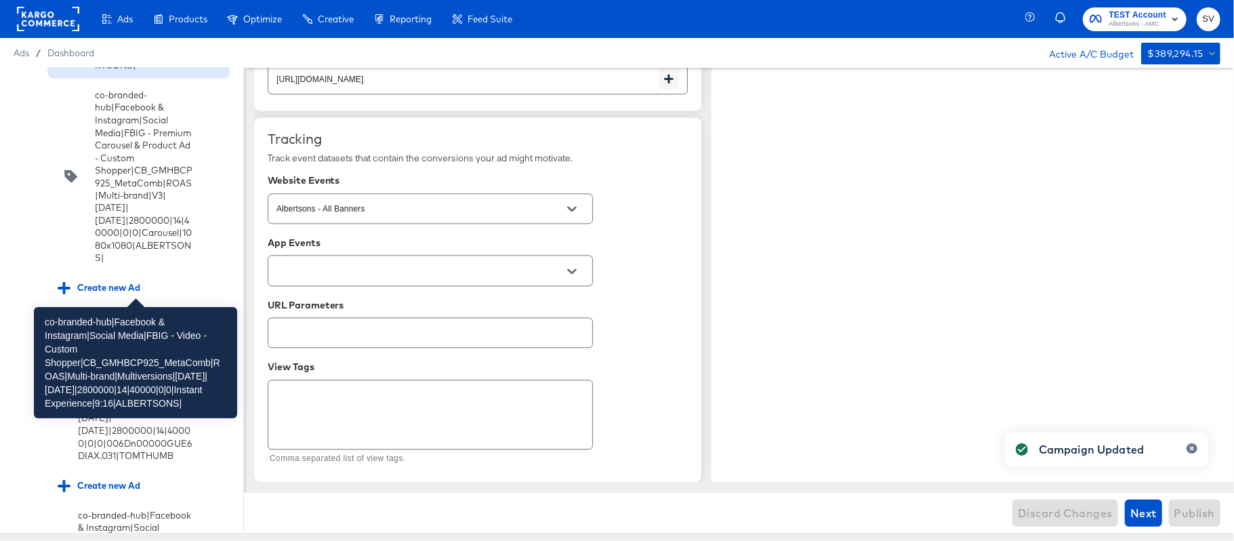
type textarea "x"
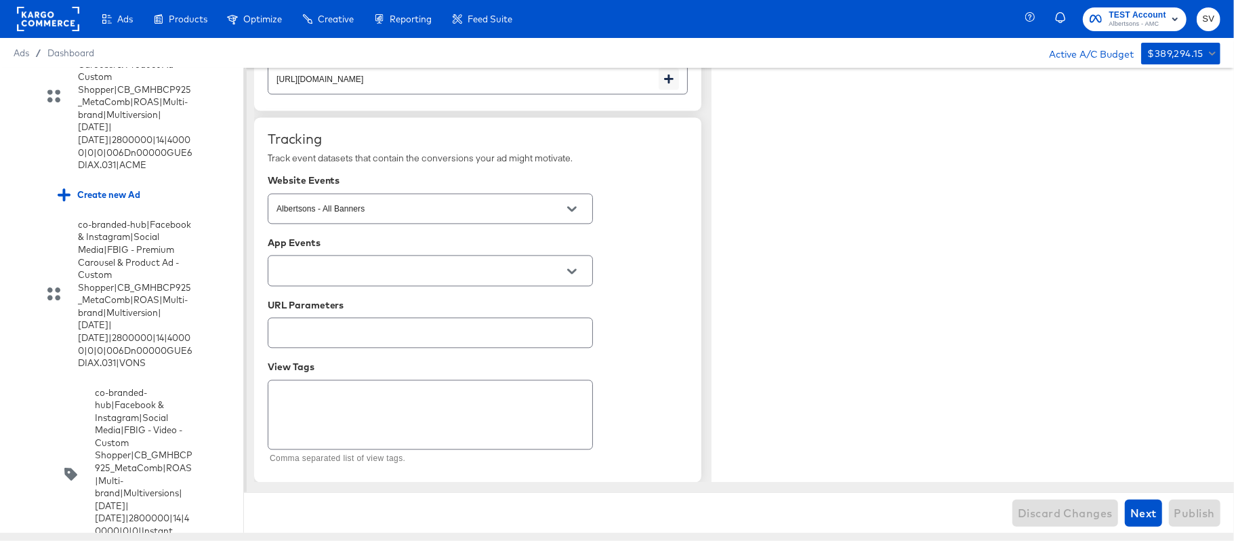
scroll to position [0, 0]
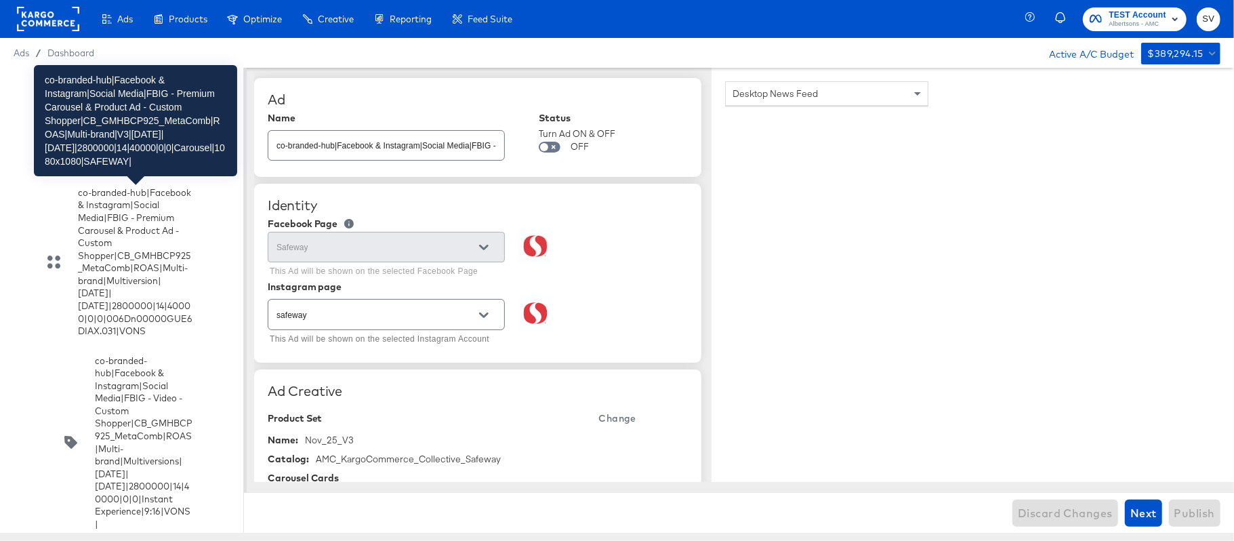
scroll to position [3171, 0]
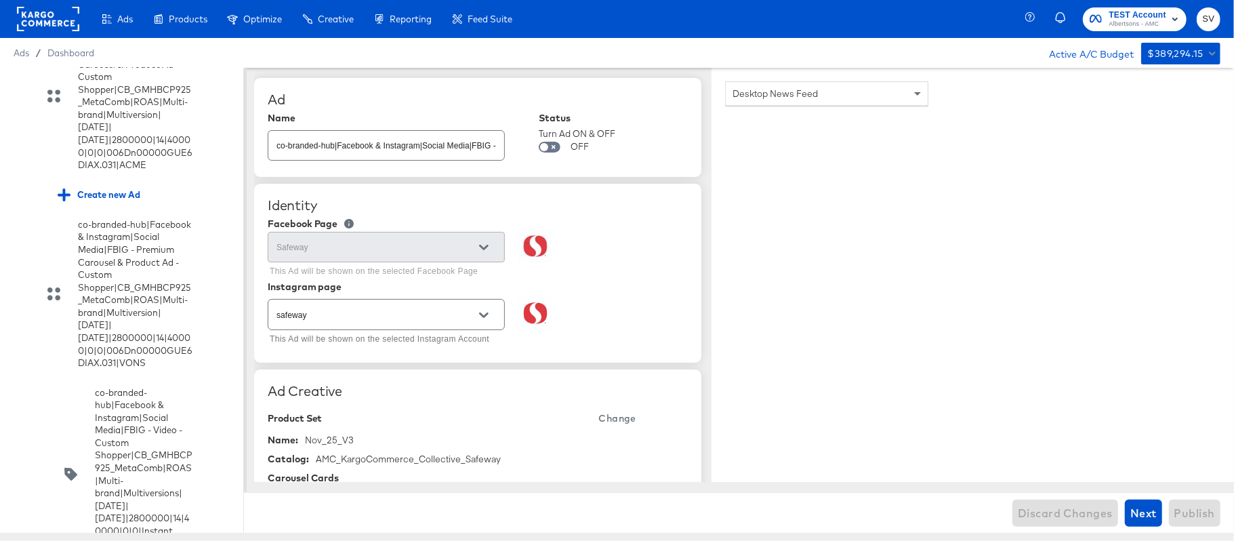
click at [0, 0] on input "checkbox" at bounding box center [0, 0] width 0 height 0
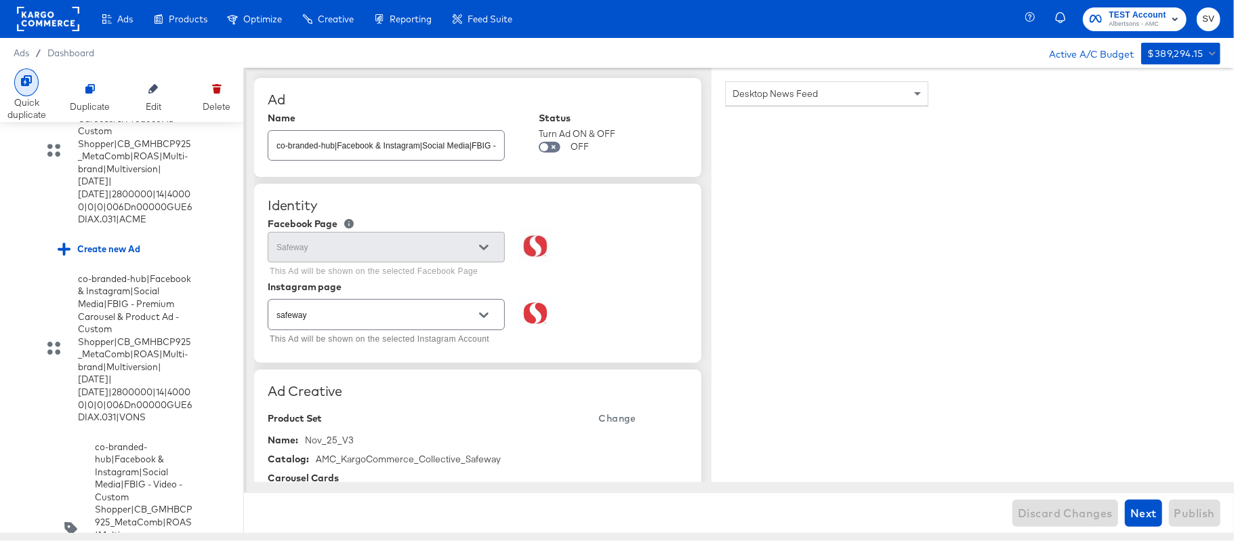
click at [28, 89] on div at bounding box center [26, 82] width 24 height 28
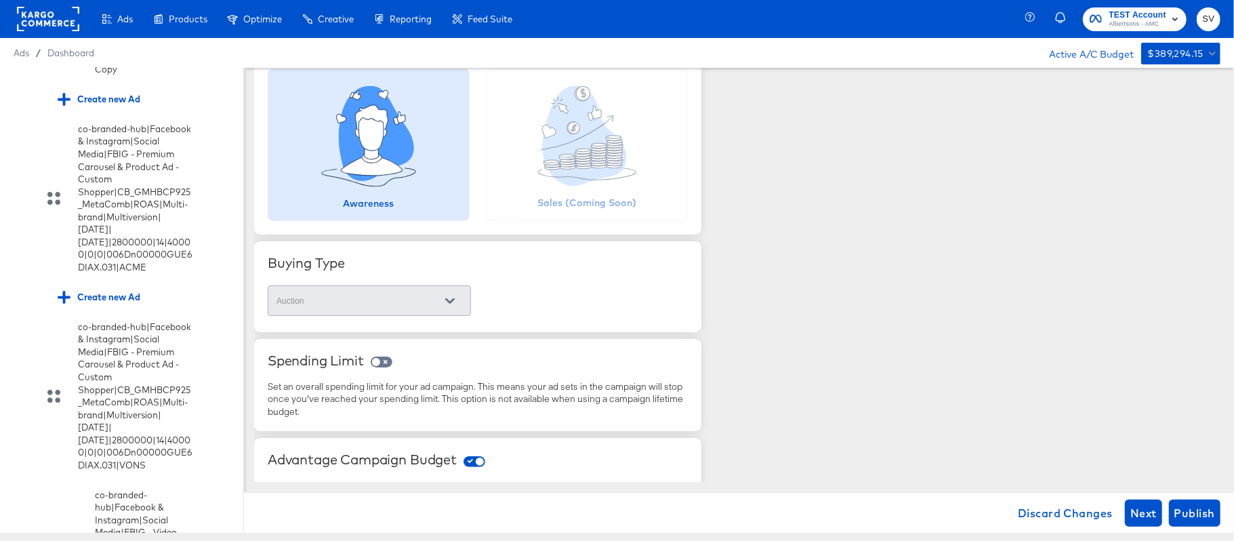
scroll to position [180, 0]
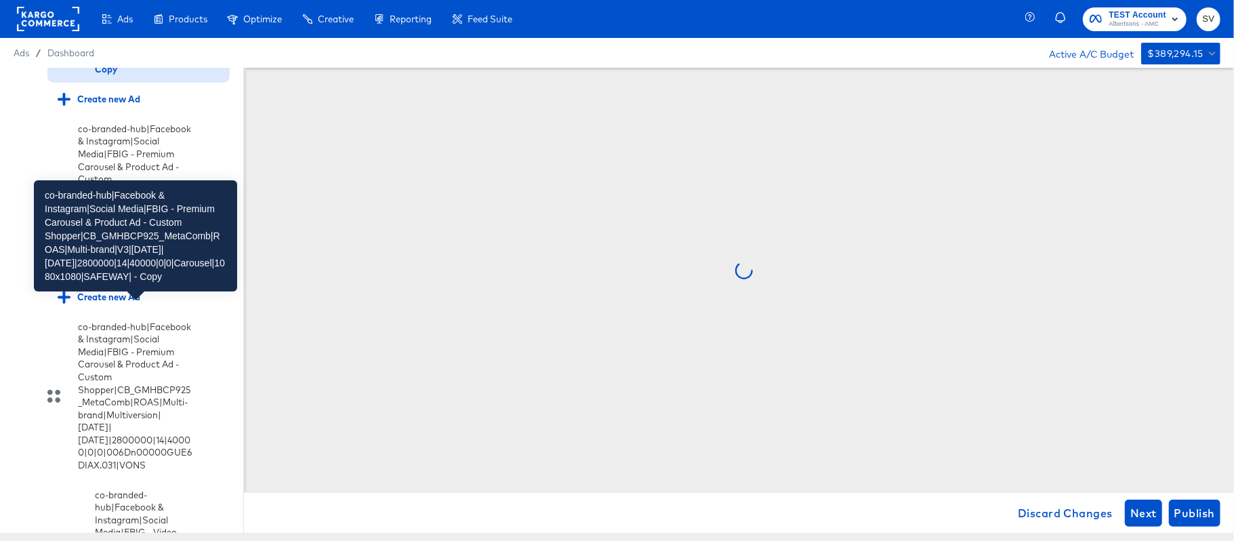
scroll to position [0, 0]
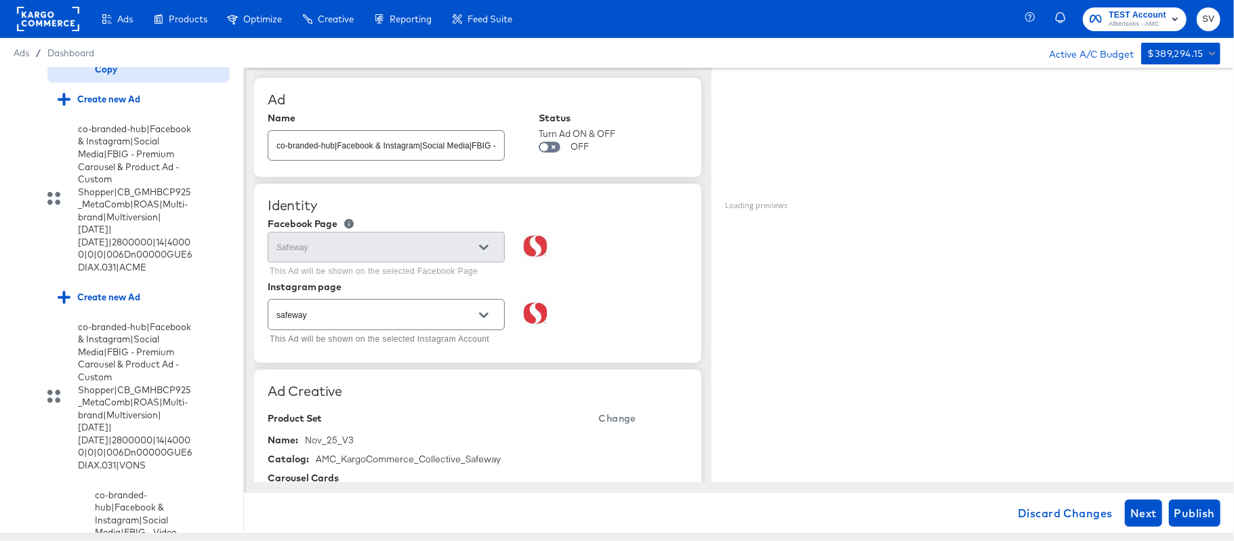
type textarea "x"
click at [375, 144] on input "co-branded-hub|Facebook & Instagram|Social Media|FBIG - Premium Carousel & Prod…" at bounding box center [386, 139] width 236 height 29
paste input "6|10/08/2025|11/04/2025|2800000|14|40000|0|0|Carousel|1080x1080|SAFEWAY|"
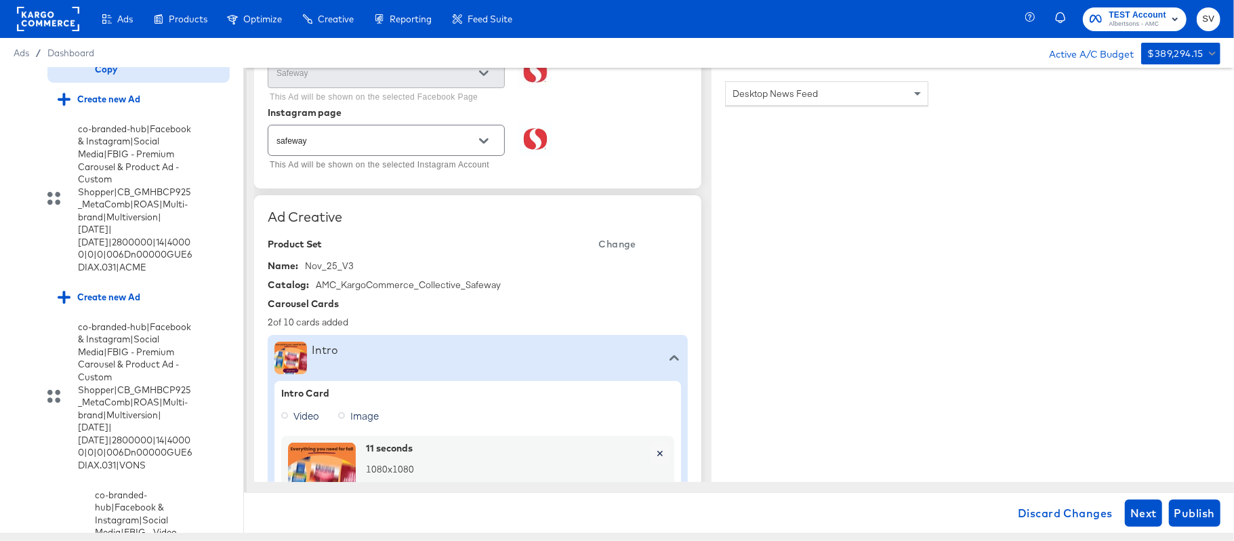
scroll to position [271, 0]
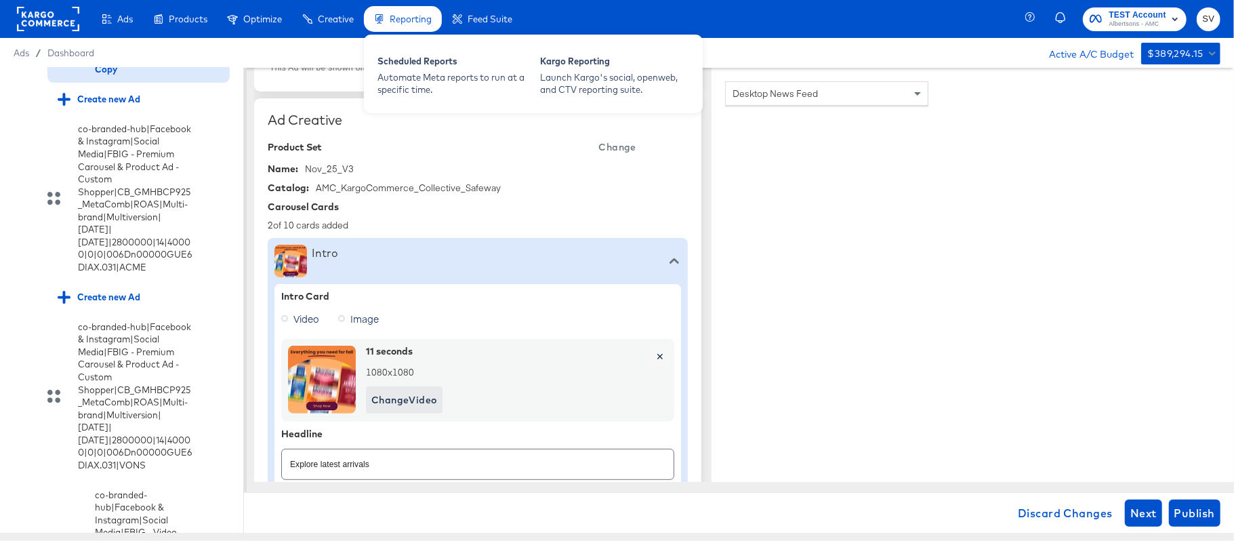
type input "co-branded-hub|Facebook & Instagram|Social Media|FBIG - Premium Carousel & Prod…"
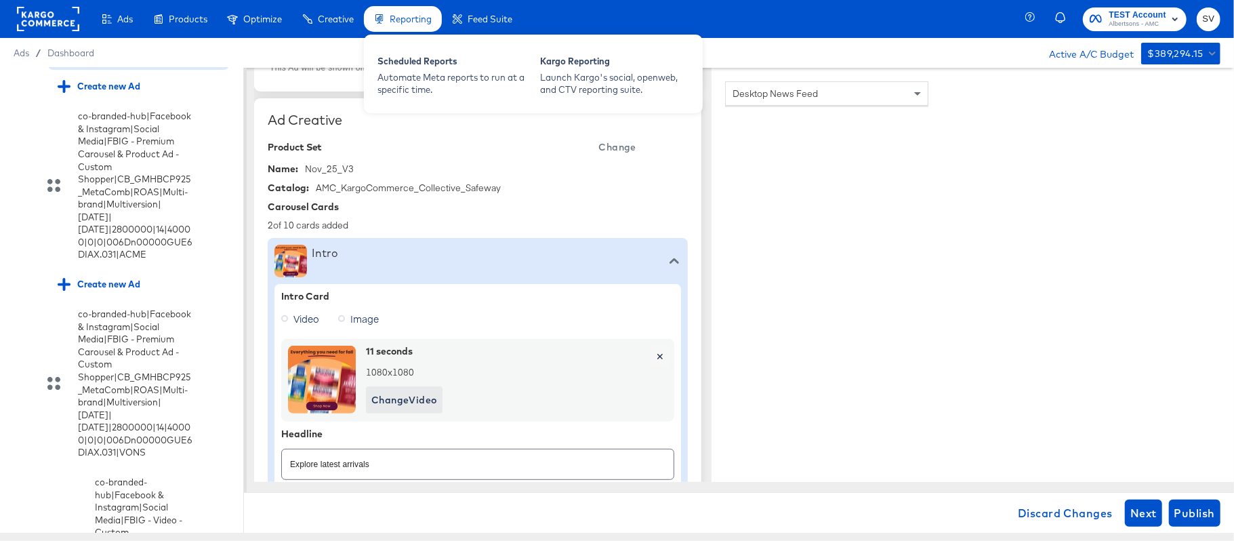
type textarea "x"
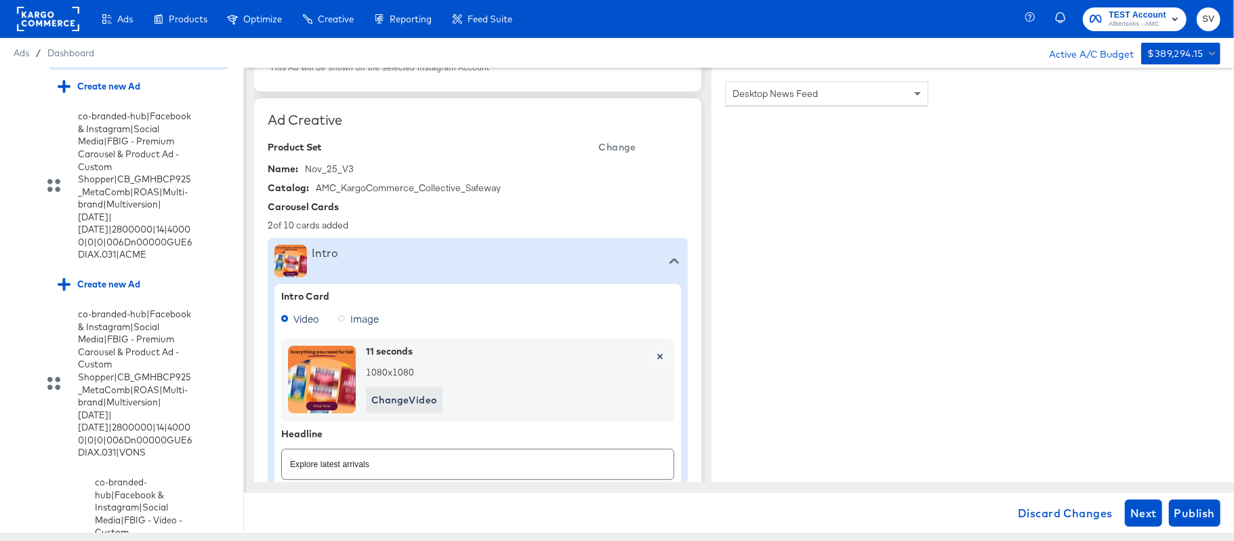
click at [605, 144] on span "Change" at bounding box center [617, 147] width 37 height 17
type textarea "x"
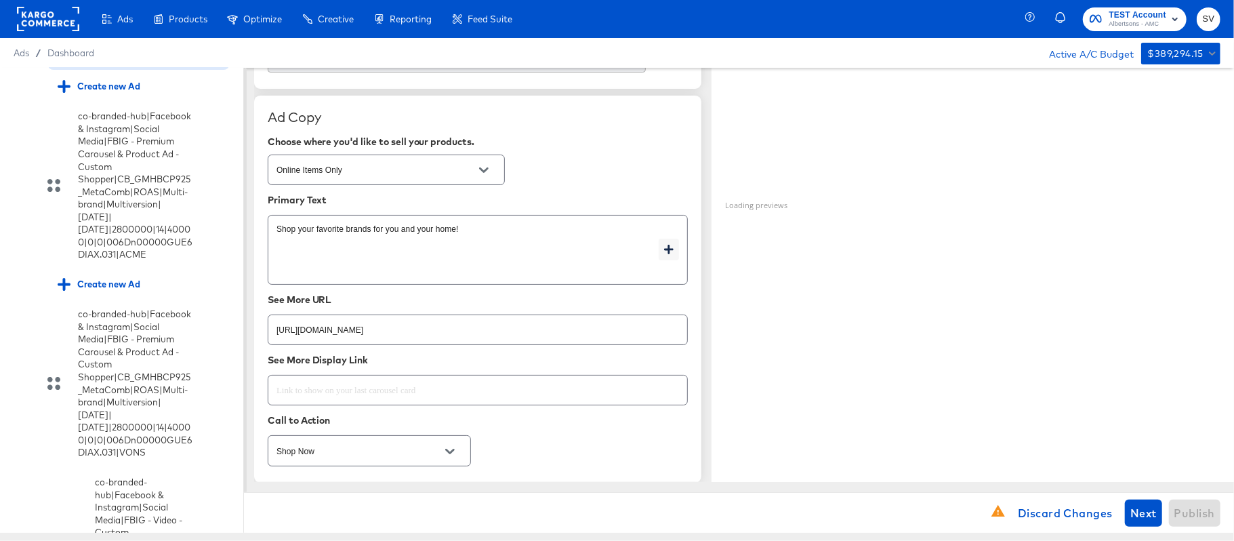
scroll to position [271, 0]
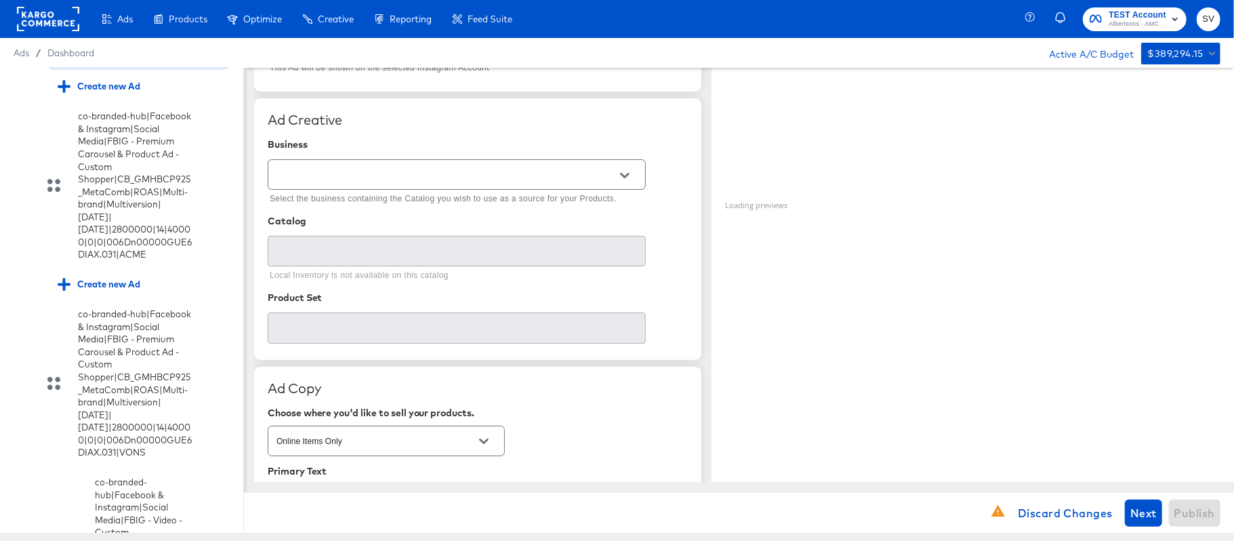
click at [618, 175] on button "Open" at bounding box center [625, 175] width 20 height 20
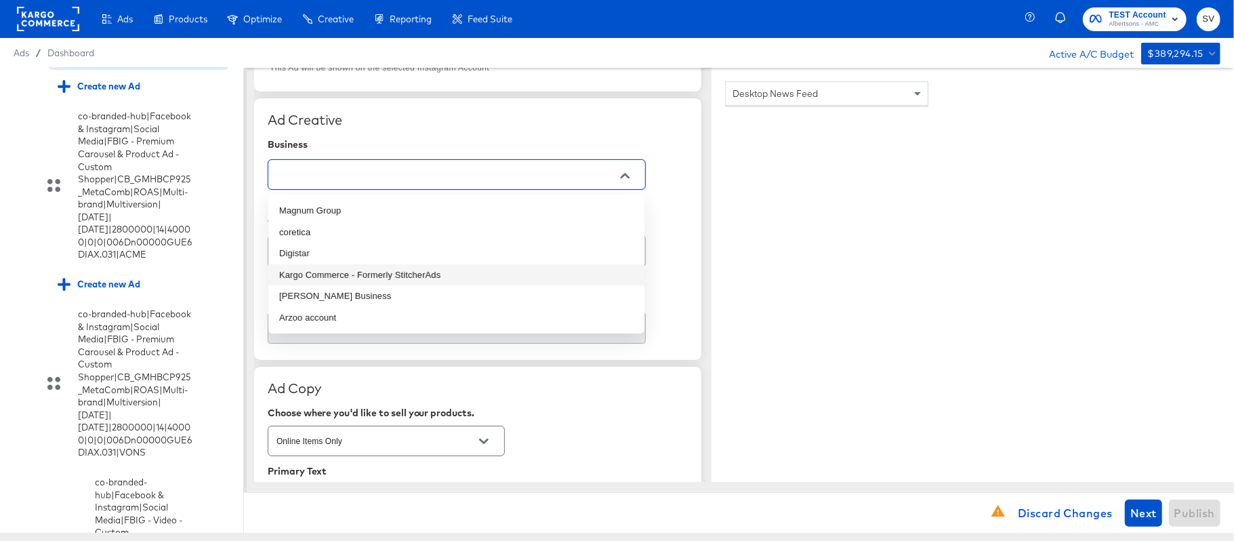
click at [393, 270] on li "Kargo Commerce - Formerly StitcherAds" at bounding box center [456, 275] width 376 height 22
type input "Kargo Commerce - Formerly StitcherAds"
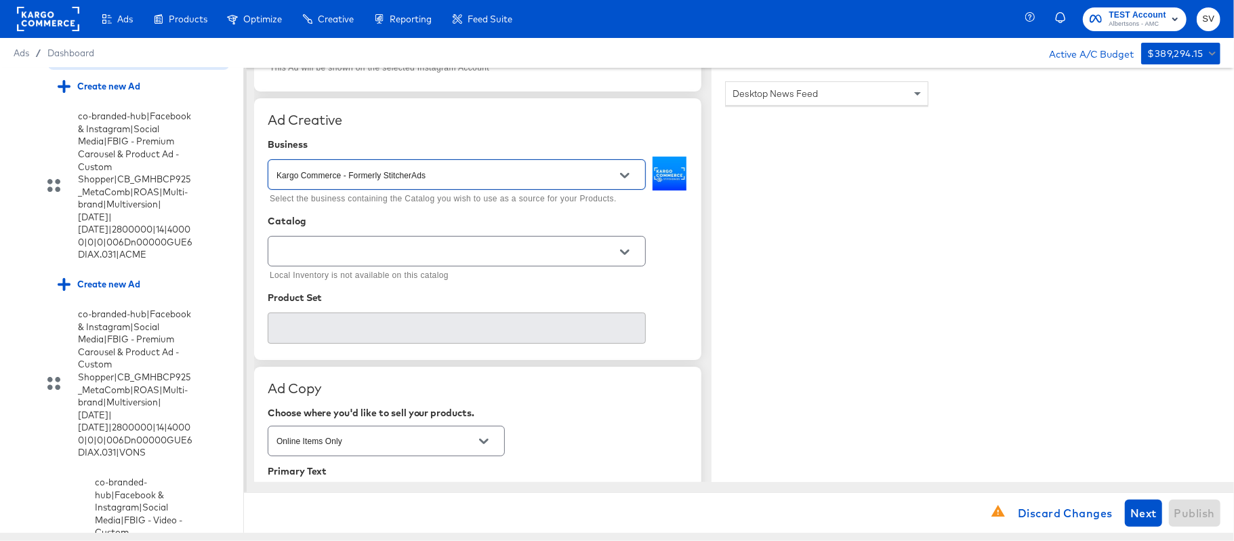
click at [625, 249] on icon "Open" at bounding box center [624, 251] width 9 height 9
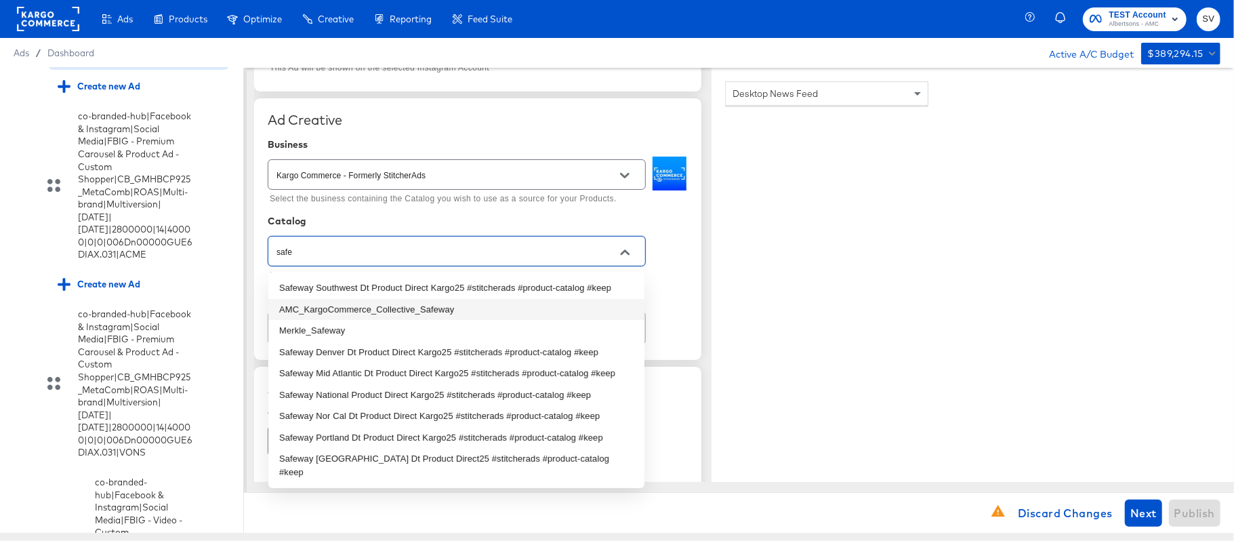
click at [426, 302] on li "AMC_KargoCommerce_Collective_Safeway" at bounding box center [456, 310] width 376 height 22
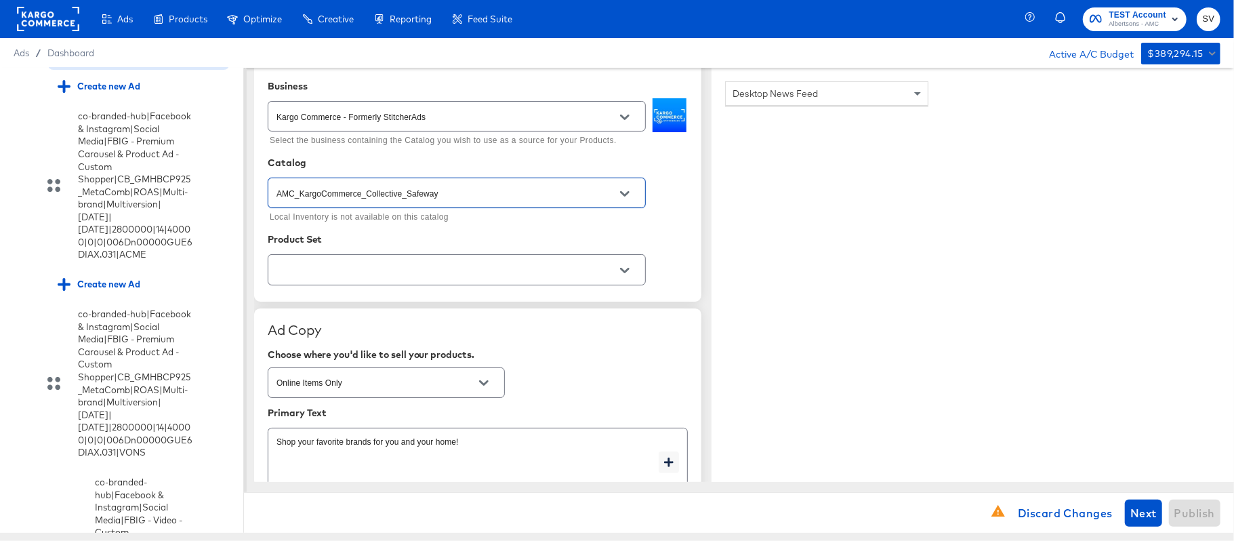
scroll to position [361, 0]
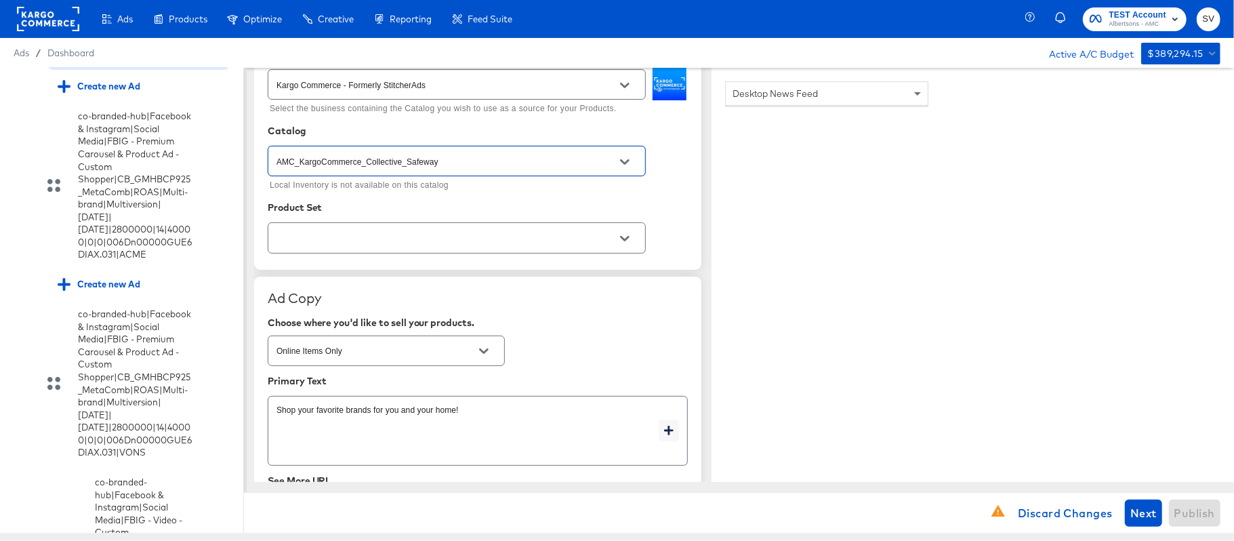
type input "AMC_KargoCommerce_Collective_Safeway"
click at [628, 237] on icon "Open" at bounding box center [624, 238] width 9 height 9
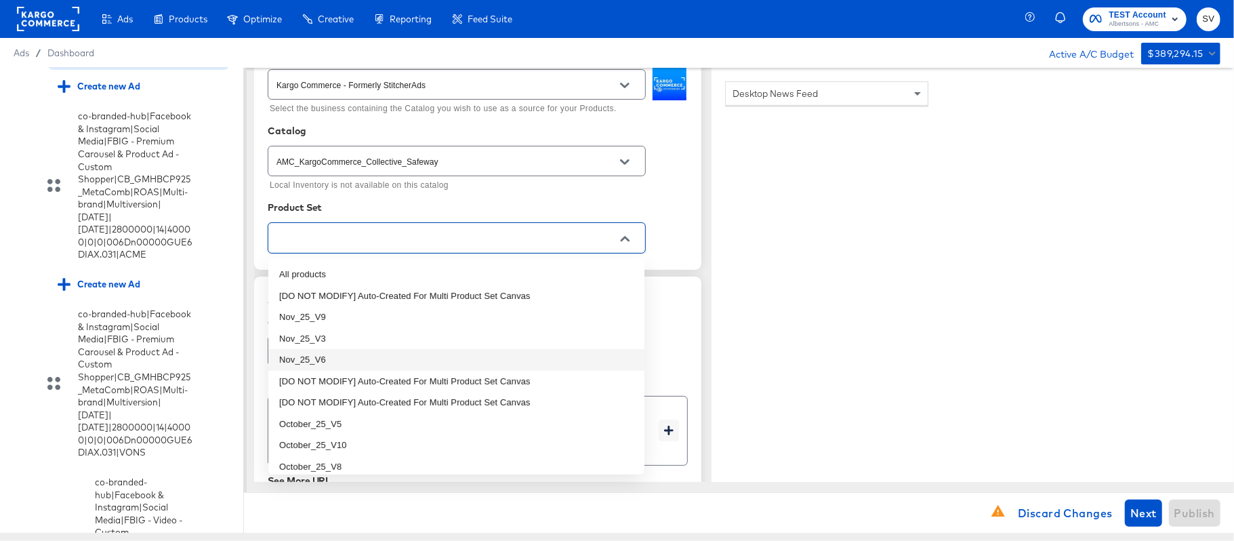
click at [319, 359] on li "Nov_25_V6" at bounding box center [456, 360] width 376 height 22
type textarea "x"
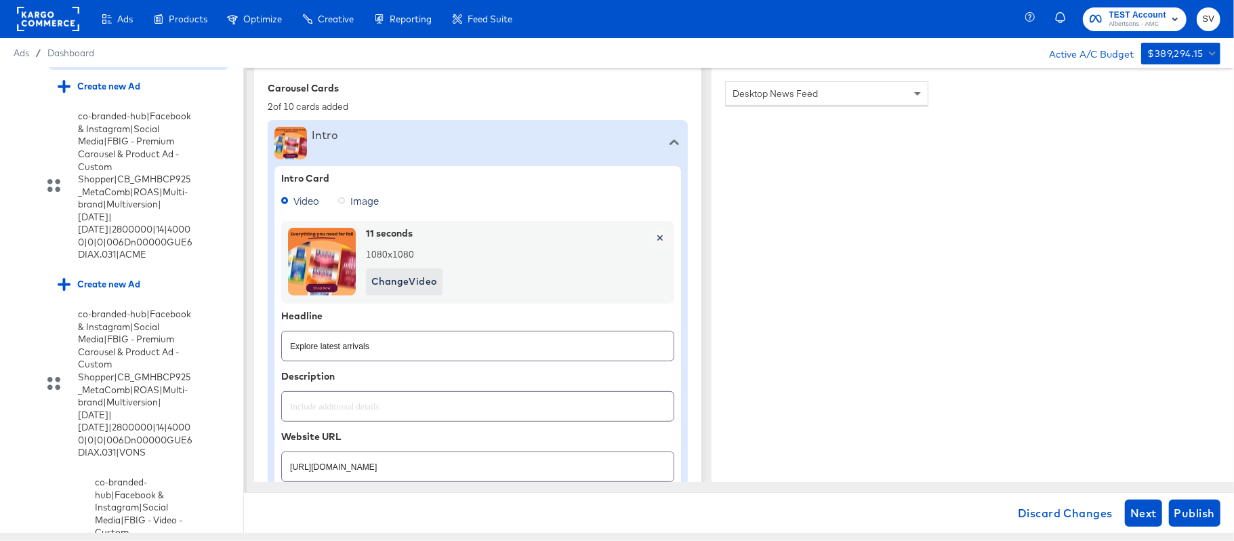
type textarea "x"
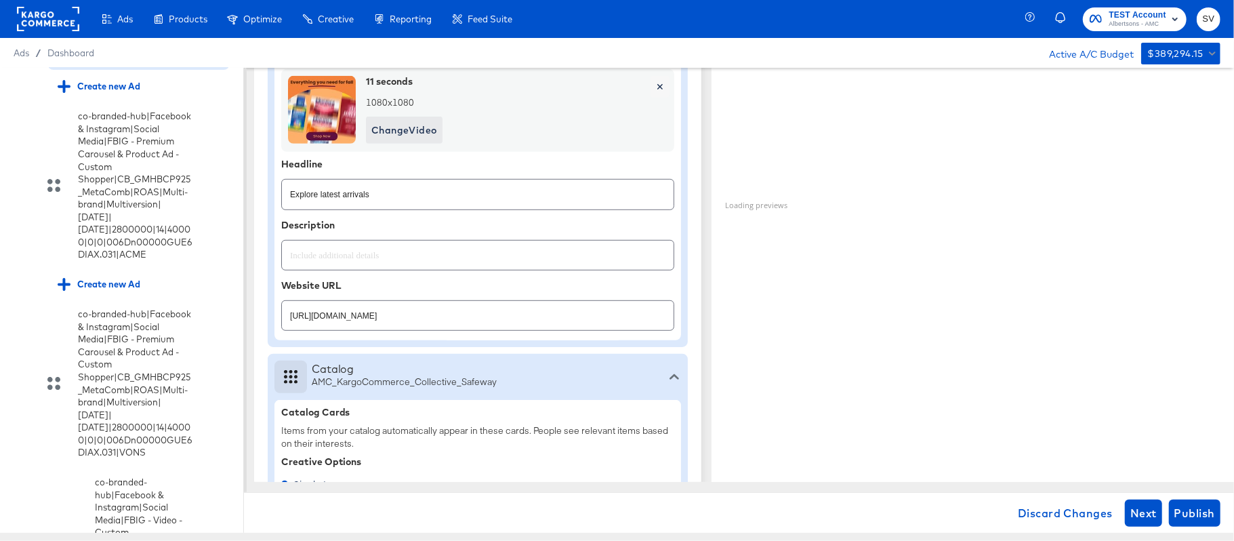
scroll to position [542, 0]
click at [363, 312] on input "https://www.safeway.com/shop/aisles/personal-care-health.html" at bounding box center [478, 308] width 392 height 29
paste input "lp/baby-products-supplies"
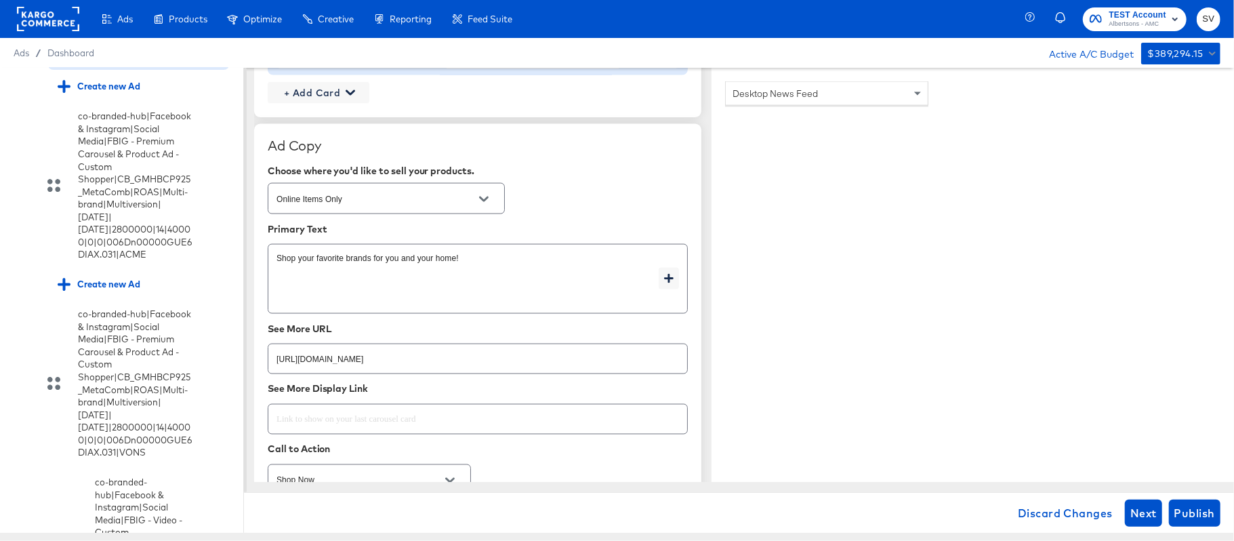
scroll to position [1627, 0]
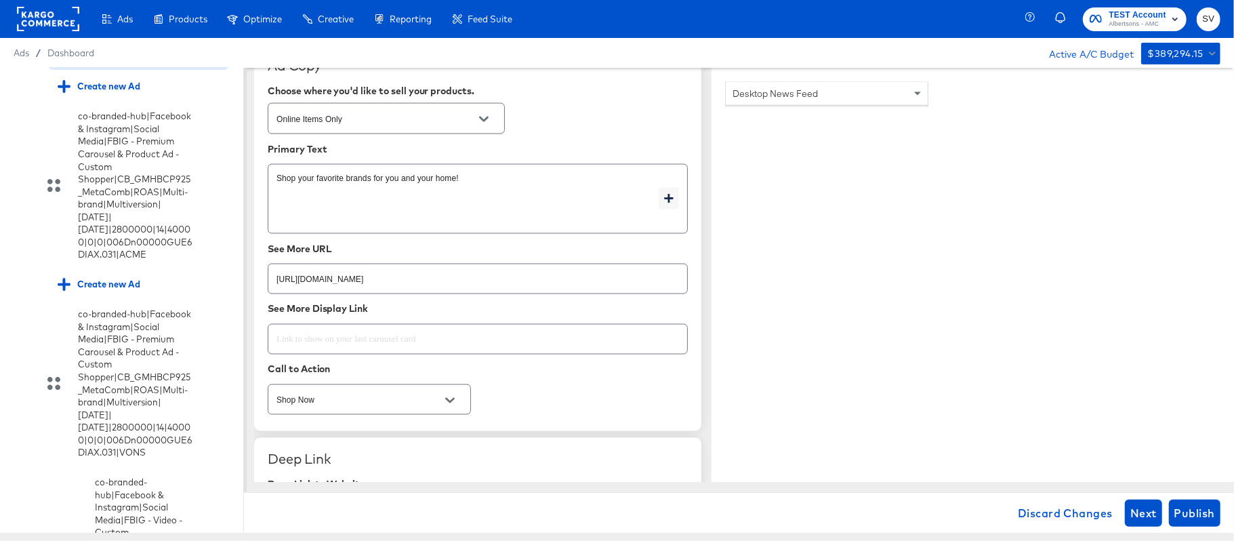
type input "https://www.safeway.com/lp/baby-products-supplies.html"
type textarea "x"
click at [355, 277] on input "https://www.safeway.com/shop/aisles/personal-care-health.html" at bounding box center [477, 273] width 419 height 29
paste input "lp/baby-products-supplies"
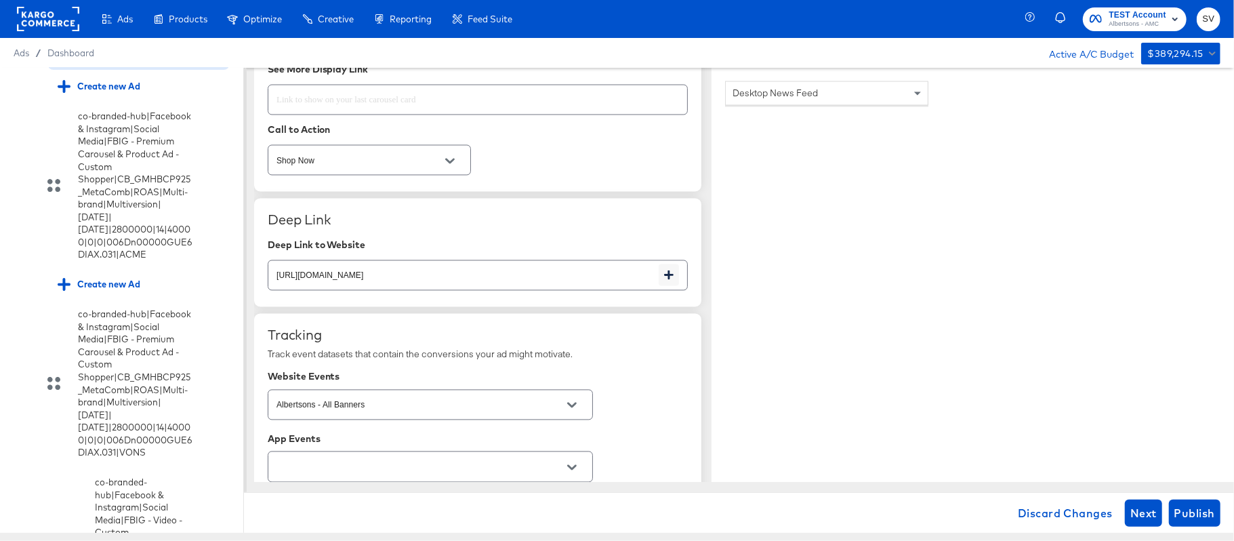
scroll to position [1898, 0]
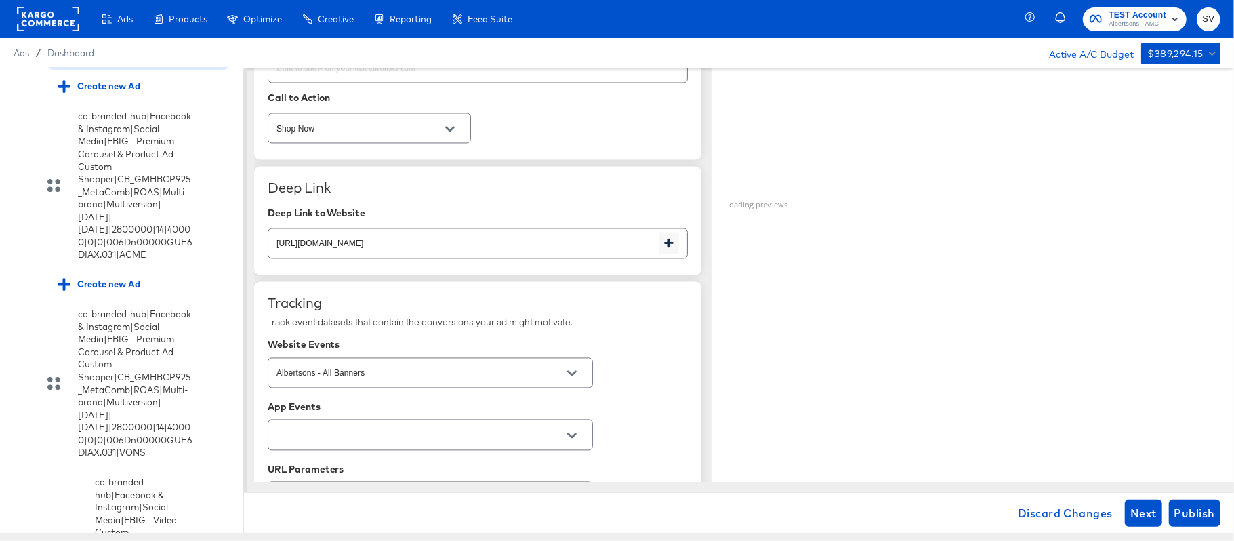
type input "https://www.safeway.com/lp/baby-products-supplies.html"
type textarea "x"
click at [355, 251] on input "https://www.safeway.com/shop/aisles/personal-care-health.html" at bounding box center [463, 238] width 390 height 29
paste input "lp/baby-products-supplies"
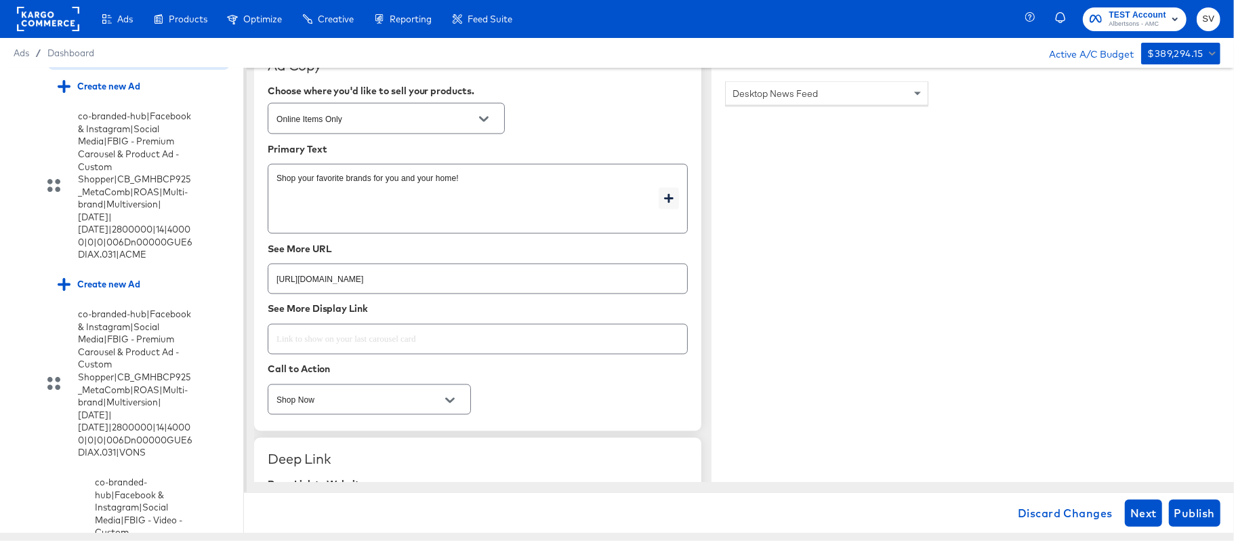
scroll to position [2069, 0]
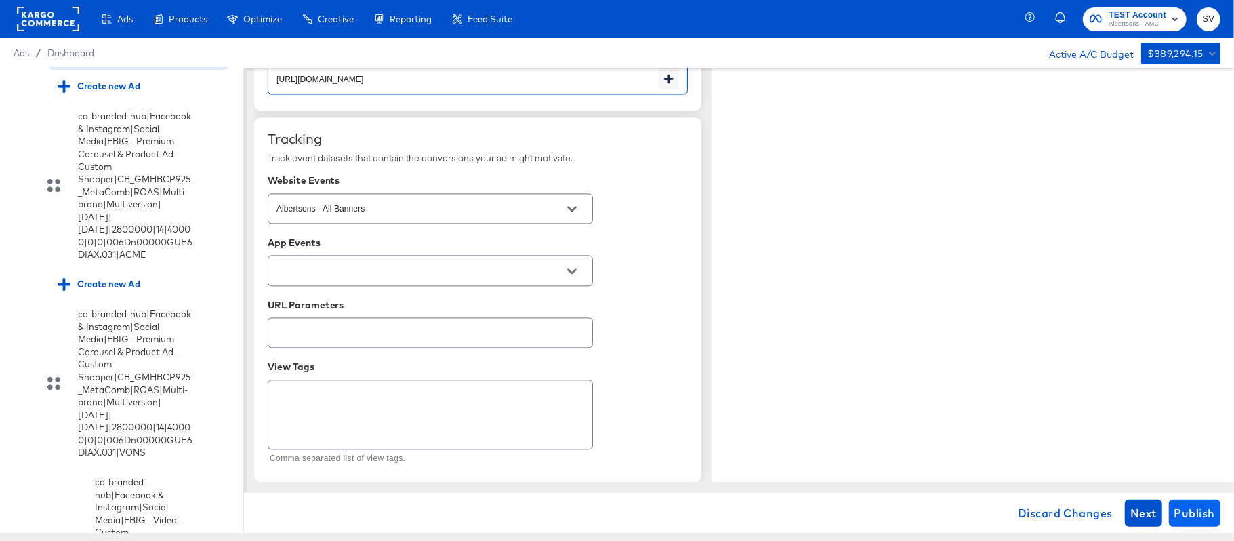
type input "https://www.safeway.com/lp/baby-products-supplies.html"
type textarea "x"
click at [1202, 516] on span "Publish" at bounding box center [1195, 513] width 41 height 19
type textarea "x"
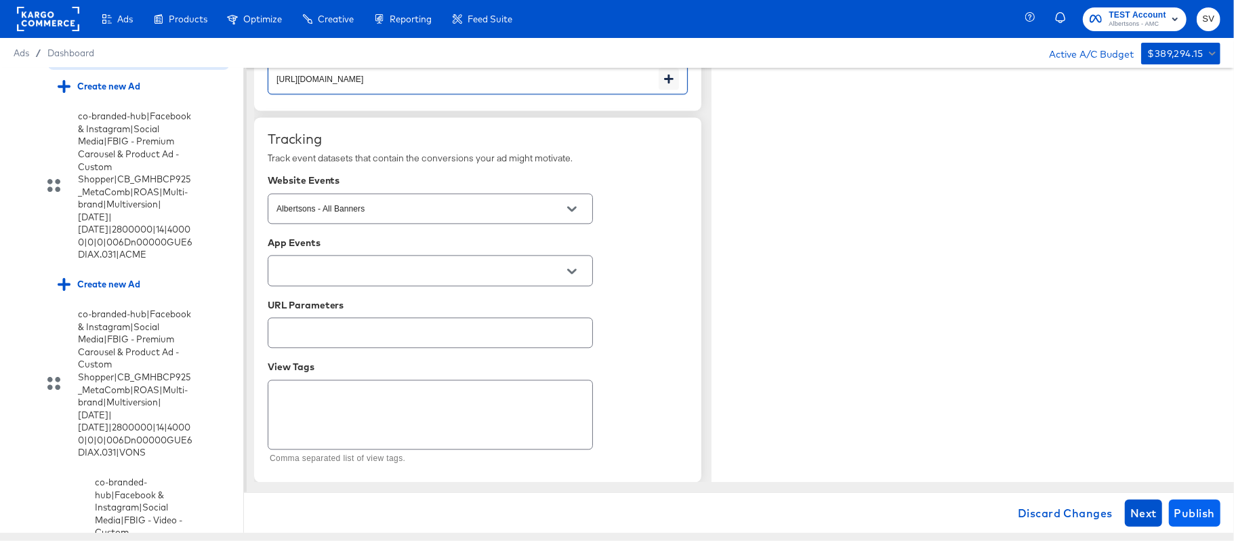
type textarea "x"
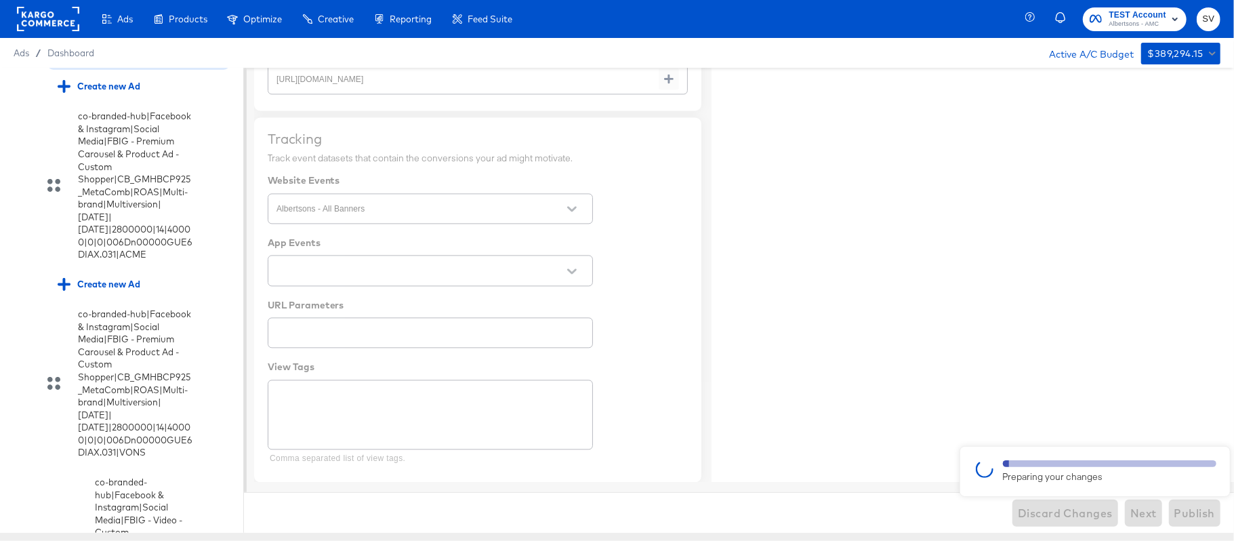
type textarea "x"
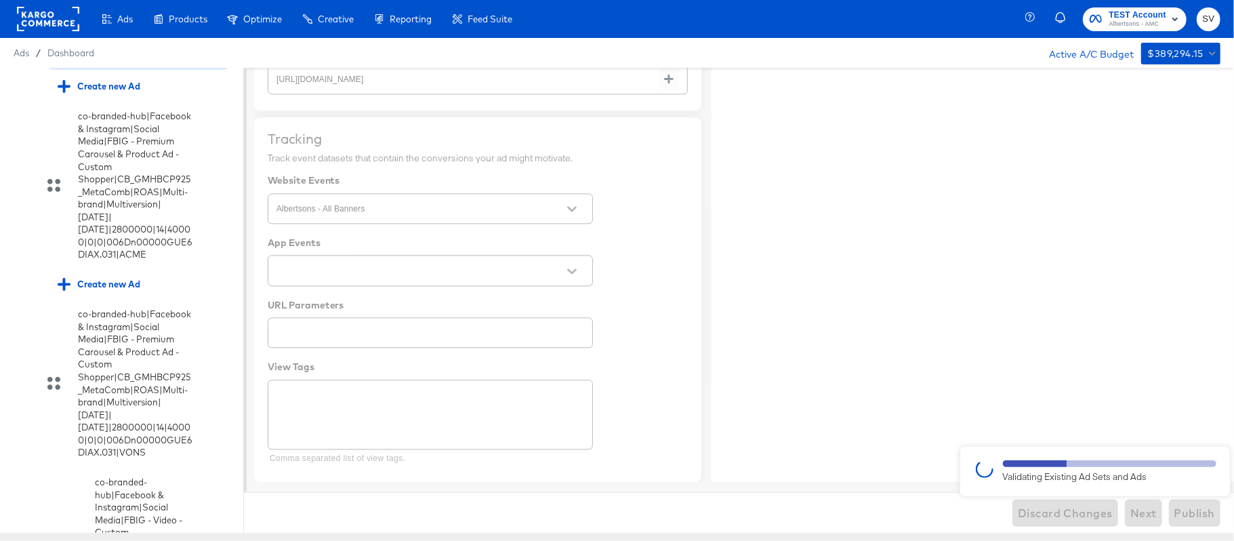
type textarea "x"
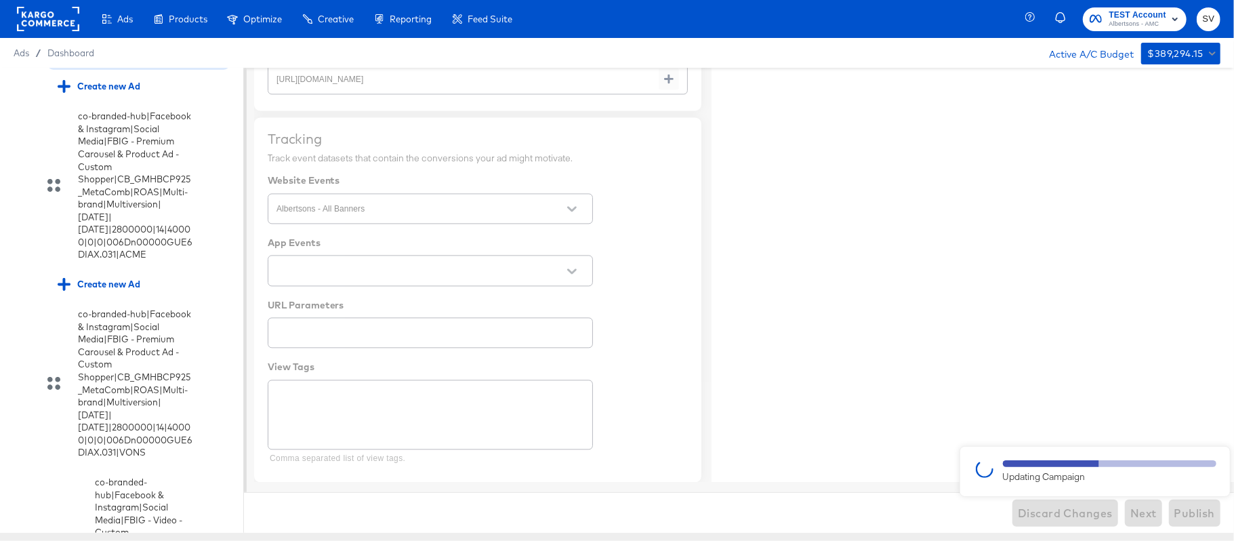
type textarea "x"
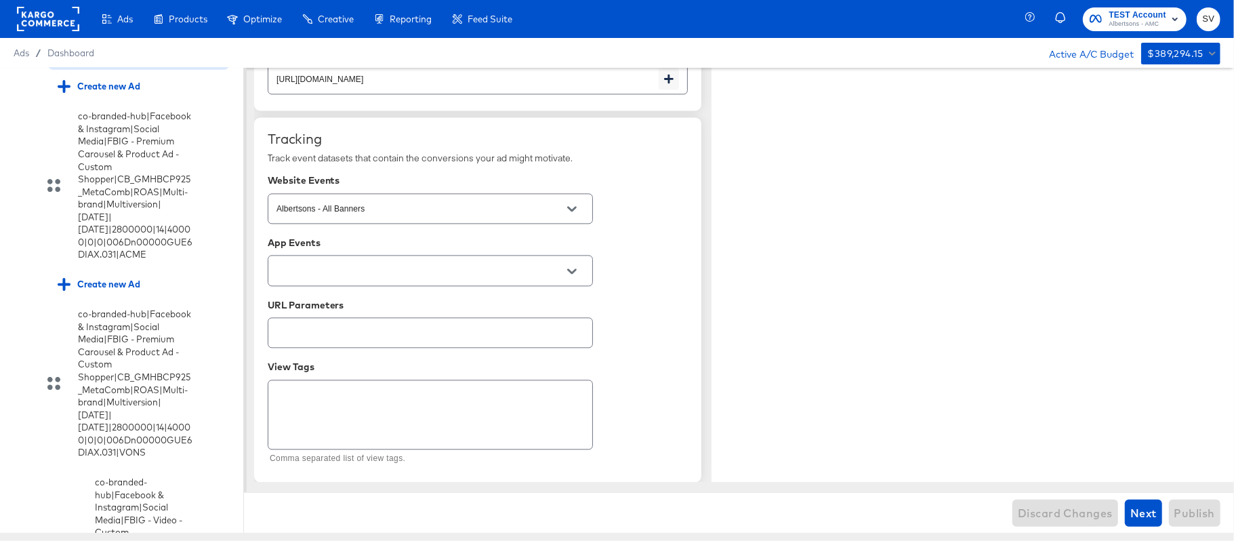
type textarea "x"
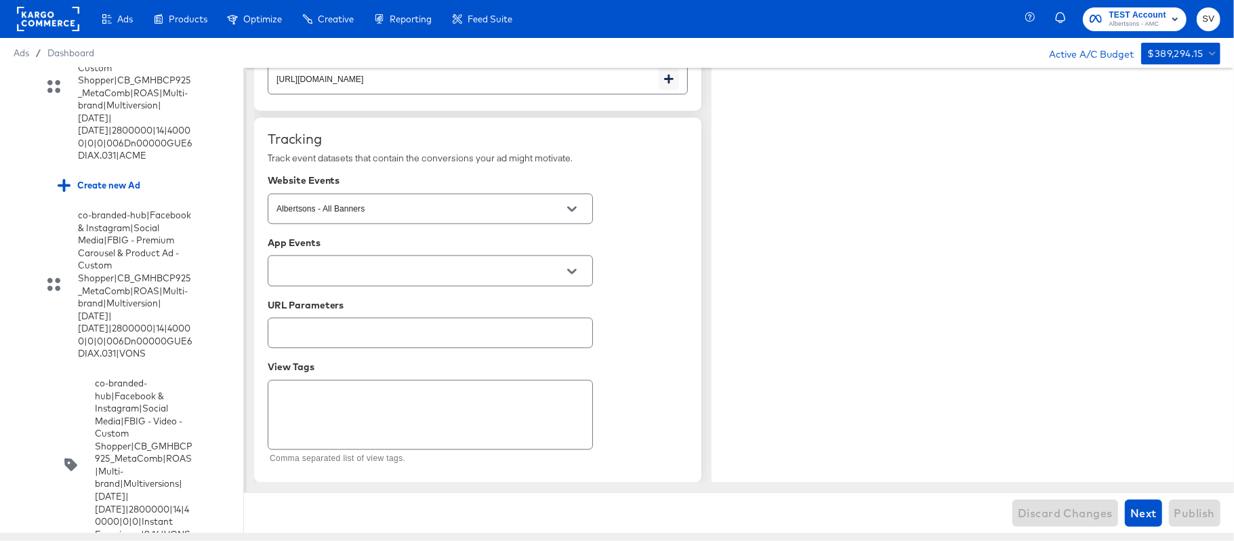
scroll to position [3442, 0]
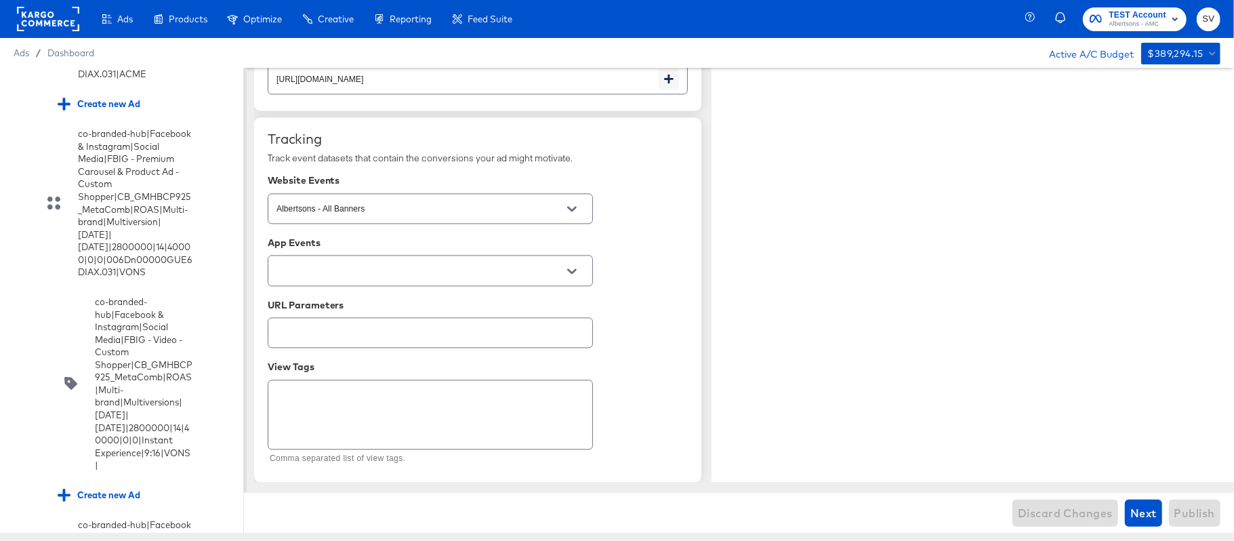
click at [0, 0] on input "checkbox" at bounding box center [0, 0] width 0 height 0
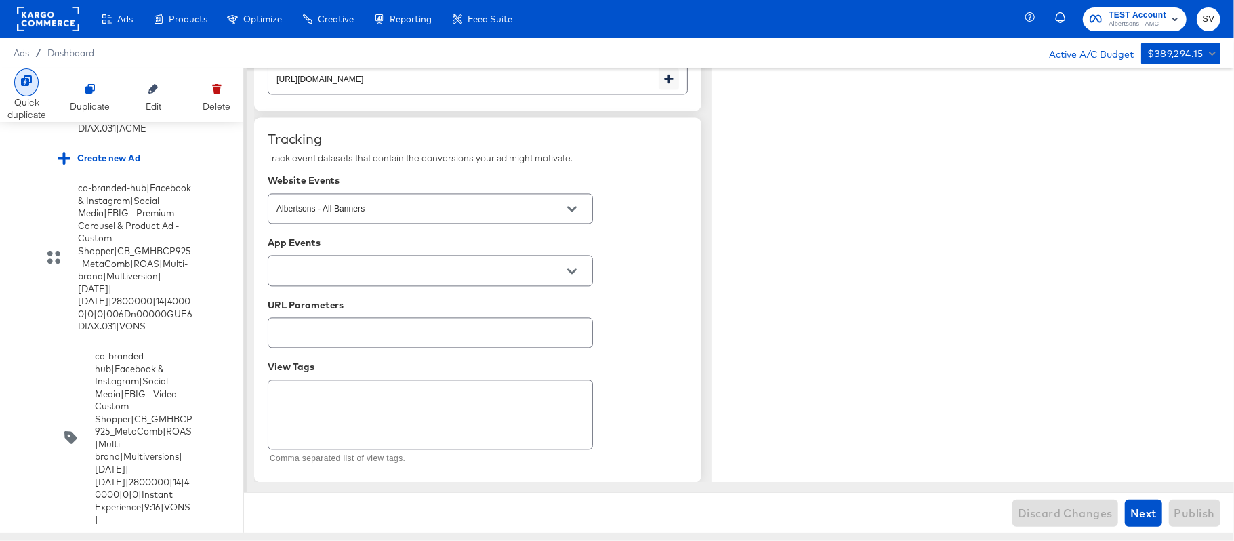
click at [38, 96] on div "Quick duplicate" at bounding box center [26, 108] width 39 height 25
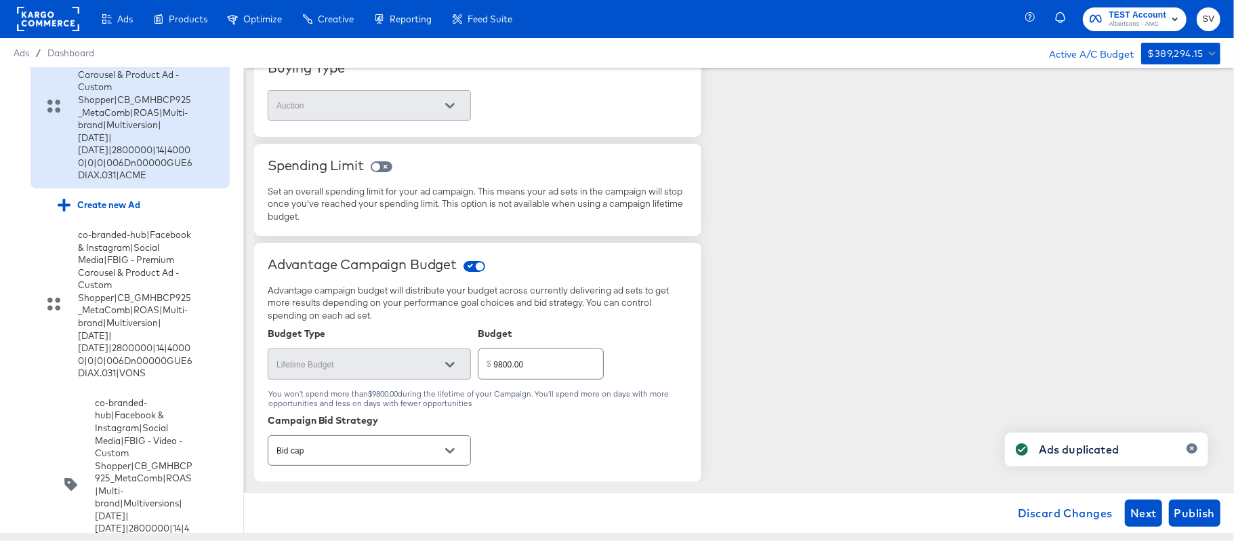
scroll to position [3623, 0]
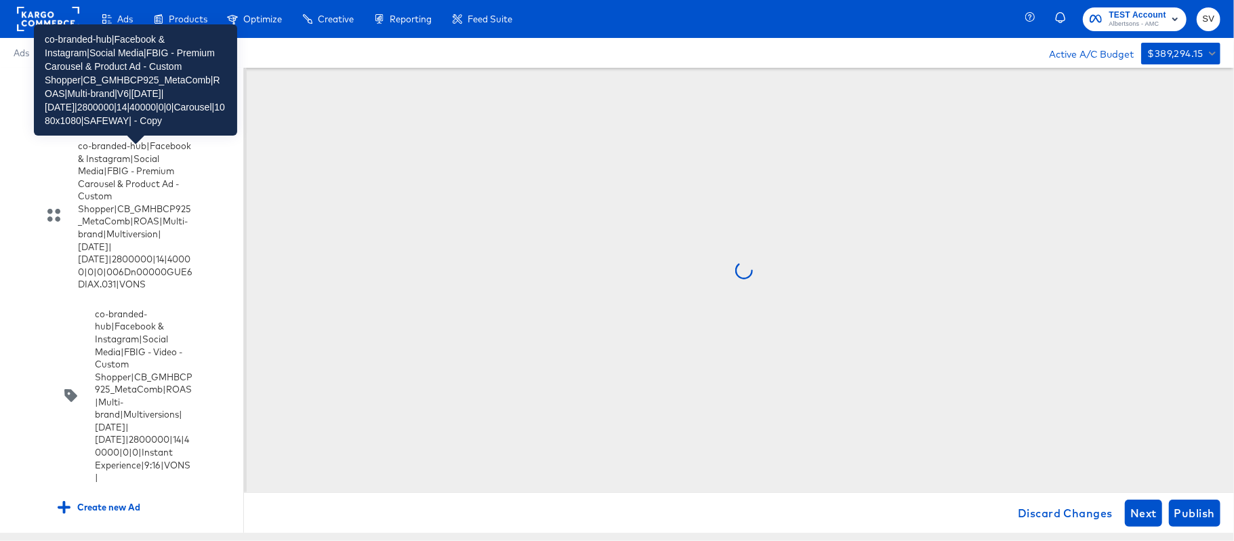
scroll to position [0, 0]
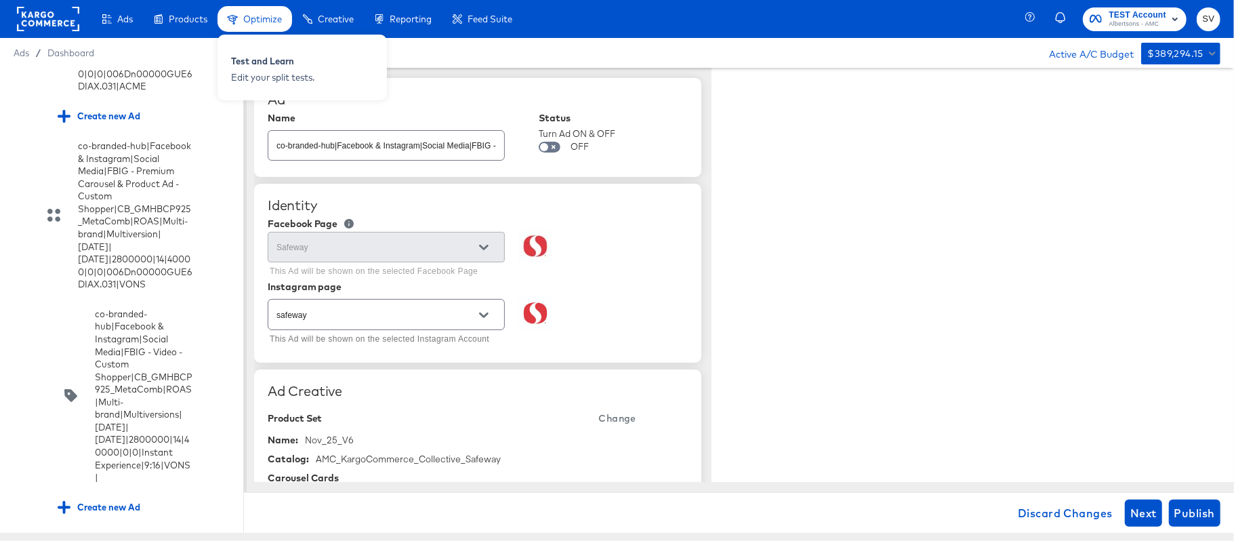
type textarea "x"
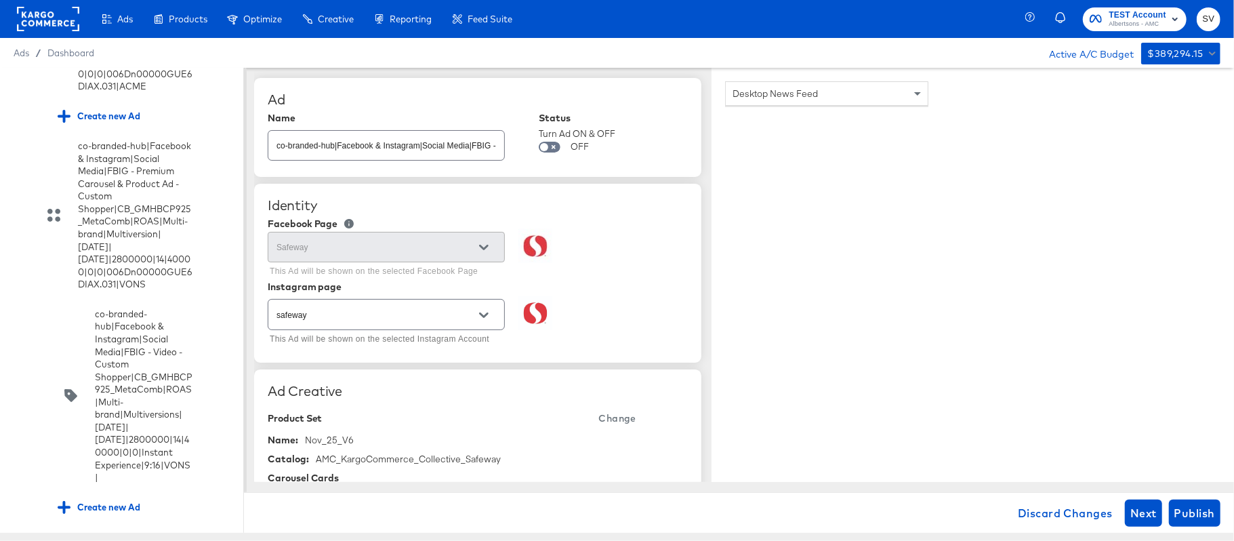
click at [369, 136] on input "co-branded-hub|Facebook & Instagram|Social Media|FBIG - Premium Carousel & Prod…" at bounding box center [386, 139] width 236 height 29
paste input "9|10/08/2025|11/04/2025|2800000|14|40000|0|0|Carousel|1080x1080|SAFEWAY|"
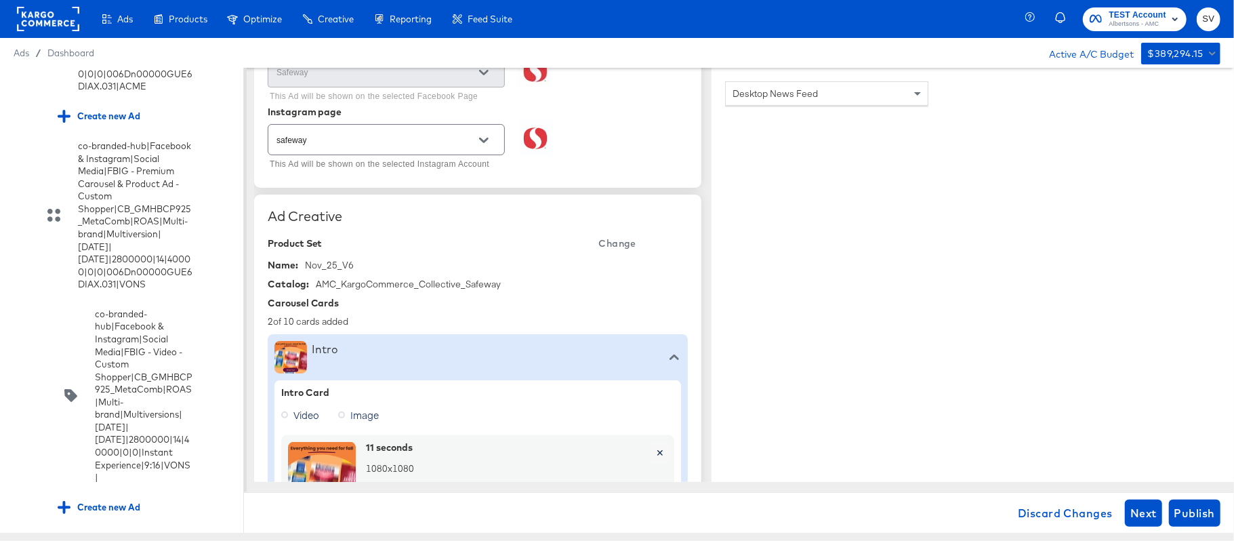
scroll to position [180, 0]
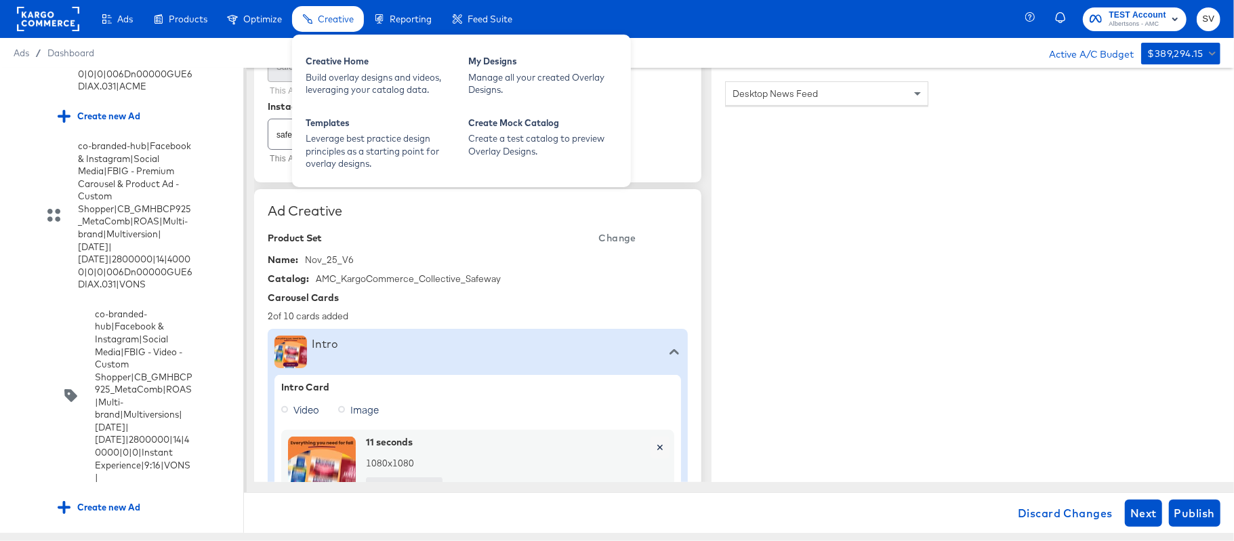
type input "co-branded-hub|Facebook & Instagram|Social Media|FBIG - Premium Carousel & Prod…"
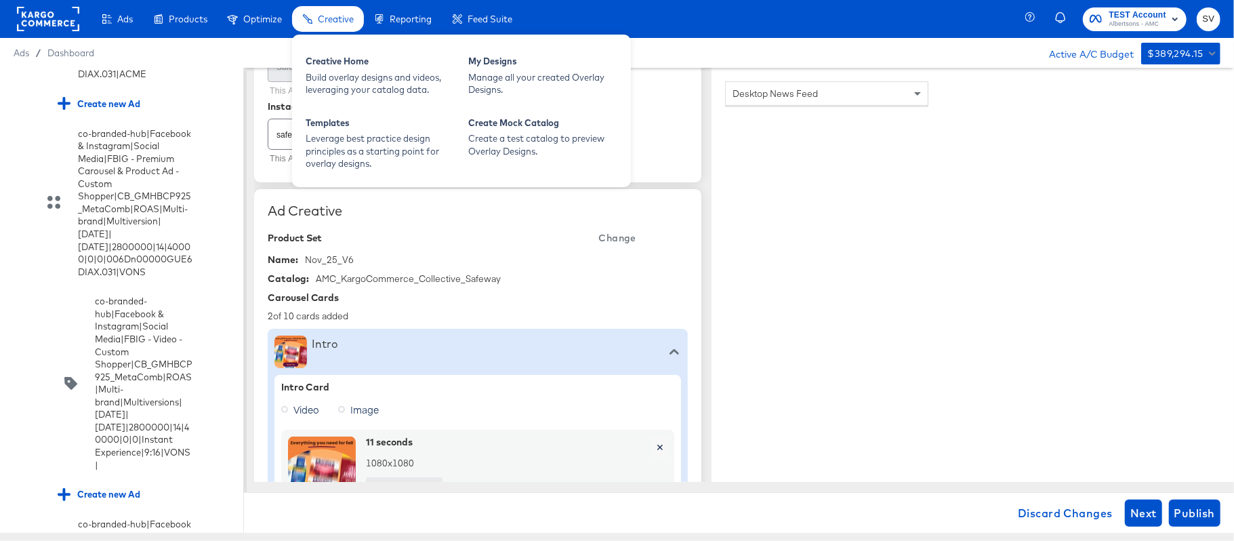
type textarea "x"
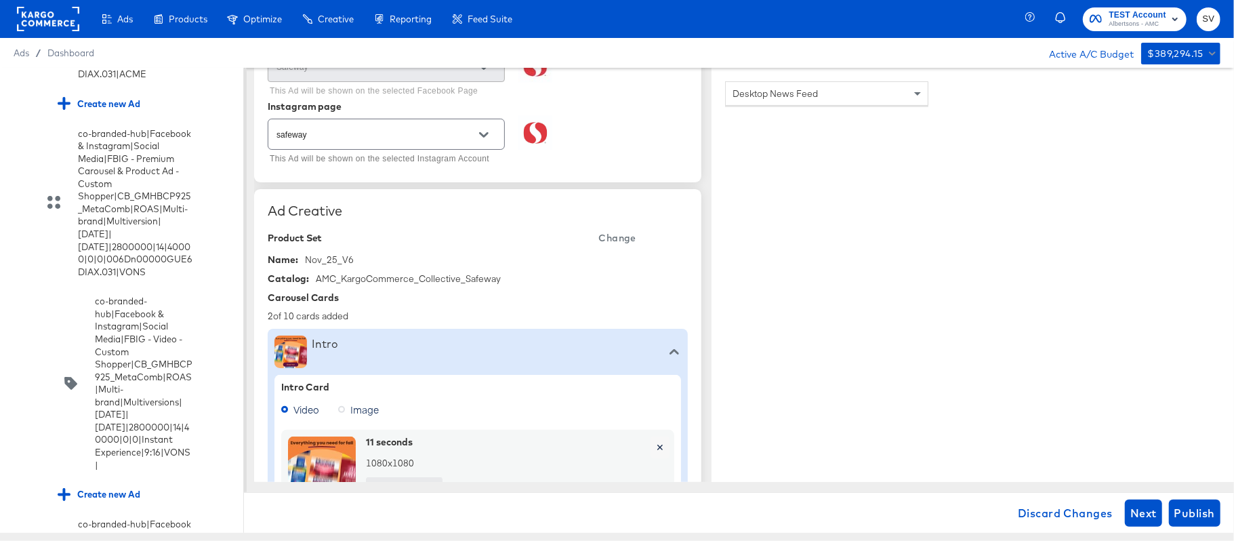
click at [605, 235] on span "Change" at bounding box center [617, 238] width 37 height 17
type textarea "x"
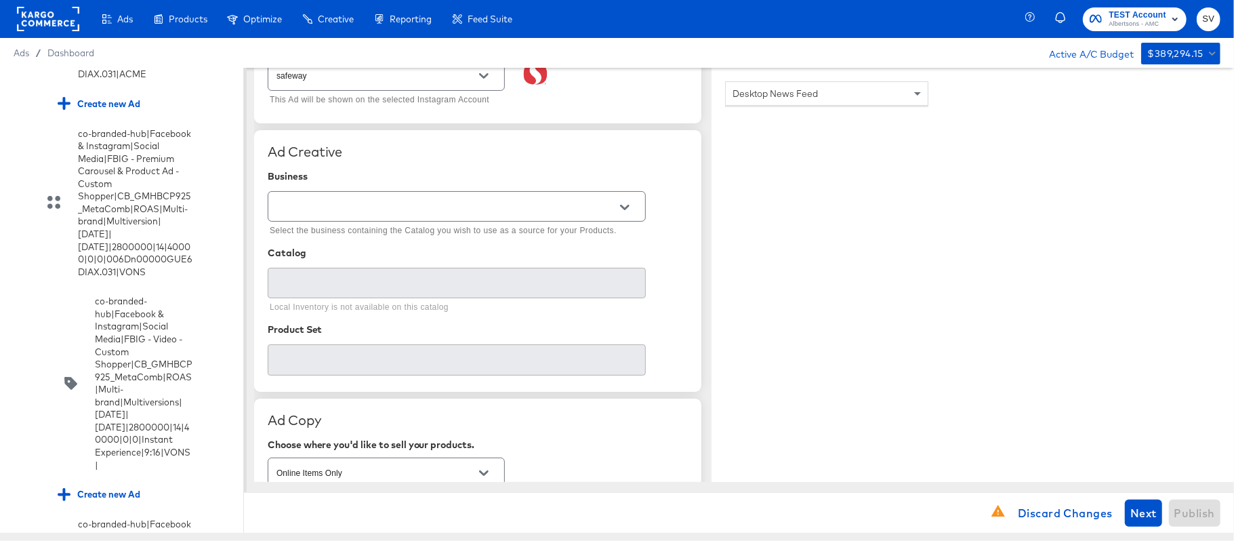
scroll to position [271, 0]
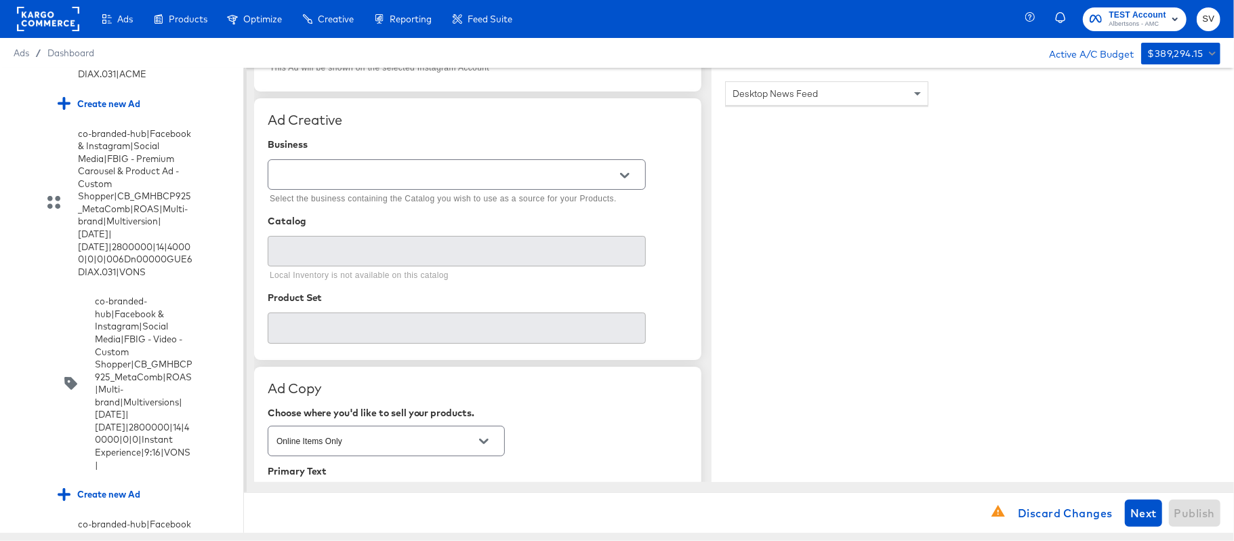
click at [632, 178] on button "Open" at bounding box center [625, 175] width 20 height 20
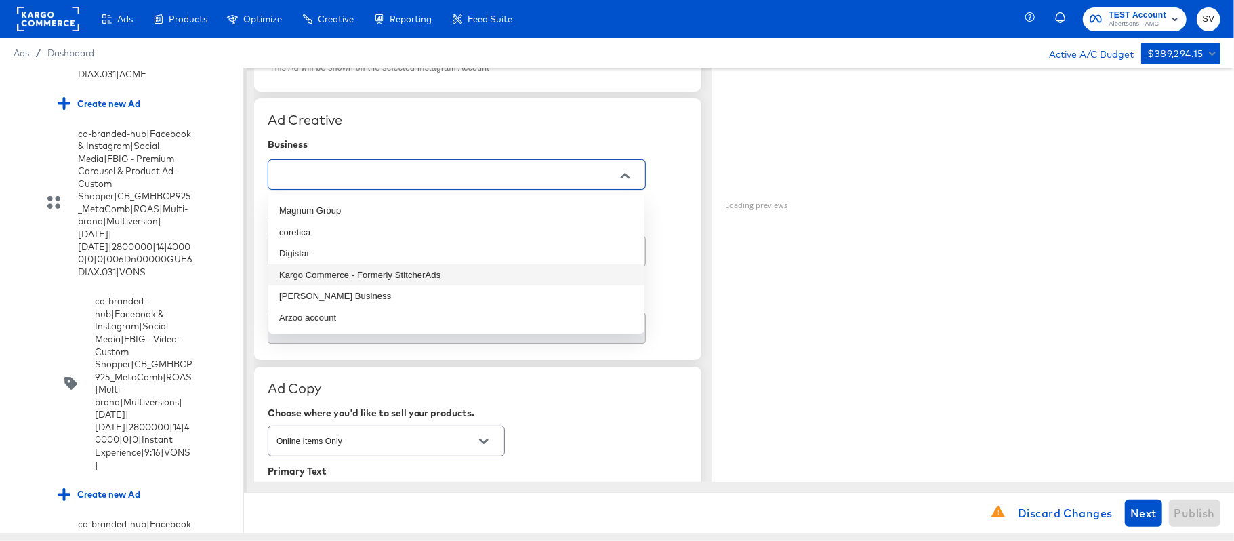
click at [391, 266] on li "Kargo Commerce - Formerly StitcherAds" at bounding box center [456, 275] width 376 height 22
type input "Kargo Commerce - Formerly StitcherAds"
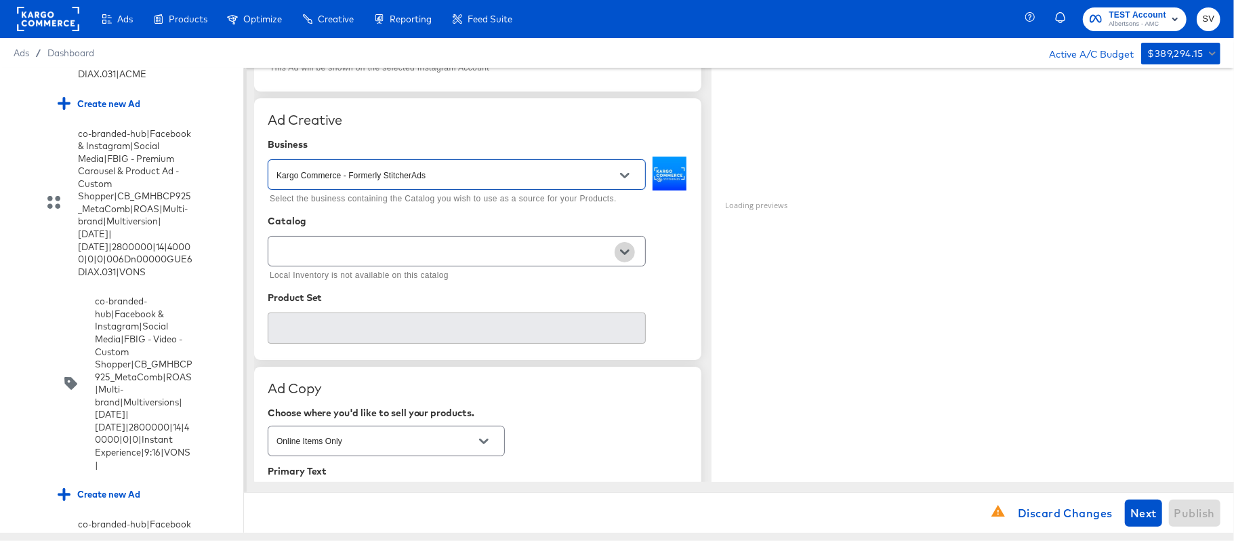
click at [628, 256] on icon "Open" at bounding box center [624, 251] width 9 height 9
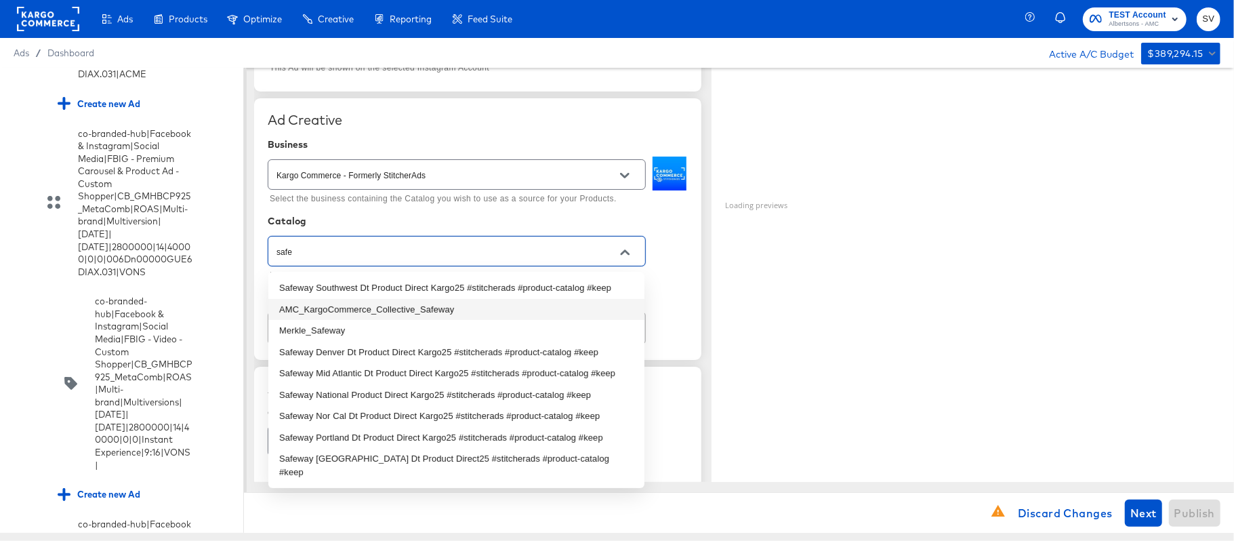
click at [380, 310] on li "AMC_KargoCommerce_Collective_Safeway" at bounding box center [456, 310] width 376 height 22
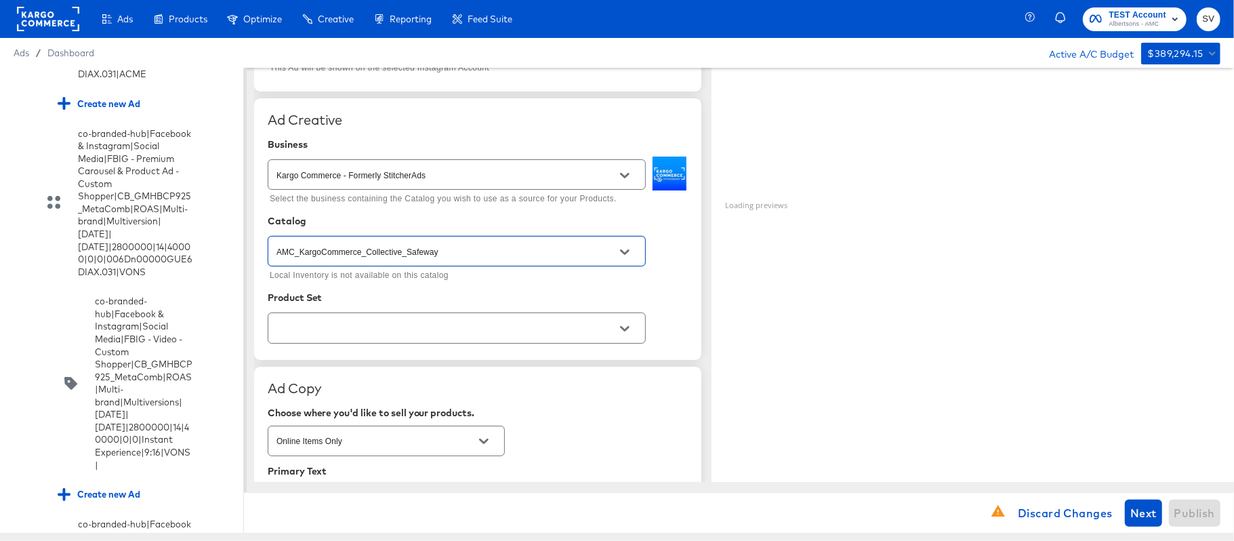
click at [620, 332] on icon "Open" at bounding box center [624, 328] width 9 height 9
type input "AMC_KargoCommerce_Collective_Safeway"
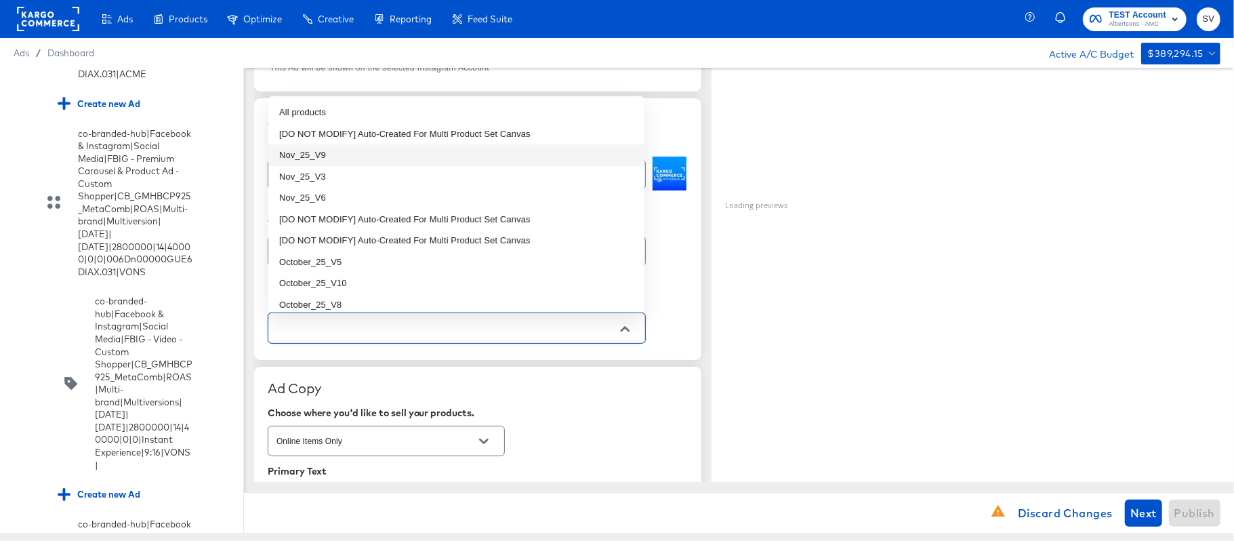
click at [340, 157] on li "Nov_25_V9" at bounding box center [456, 155] width 376 height 22
type textarea "x"
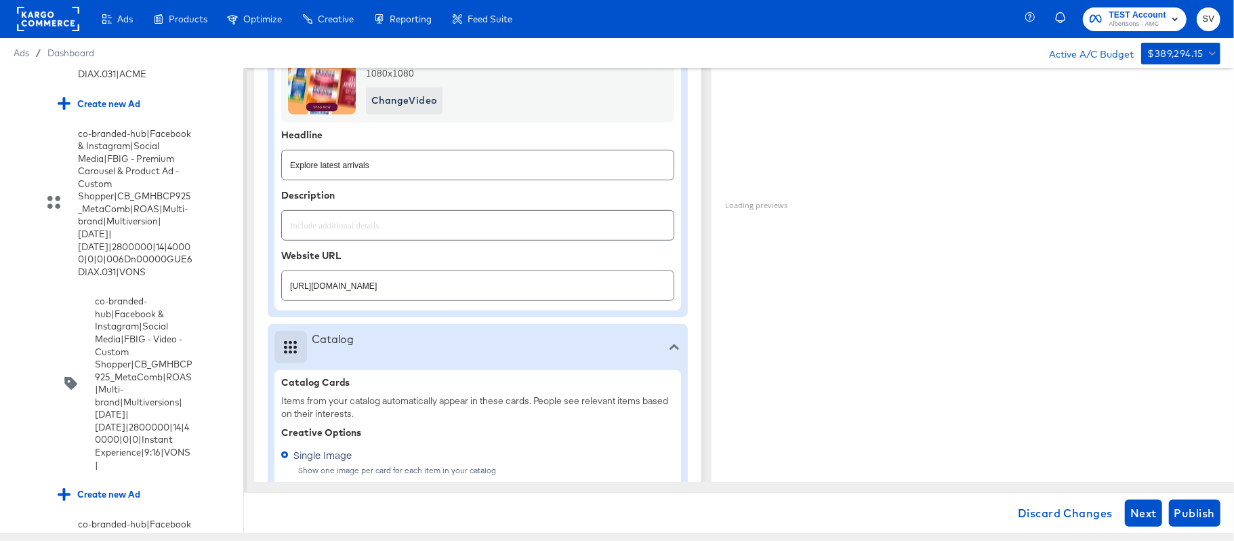
type textarea "x"
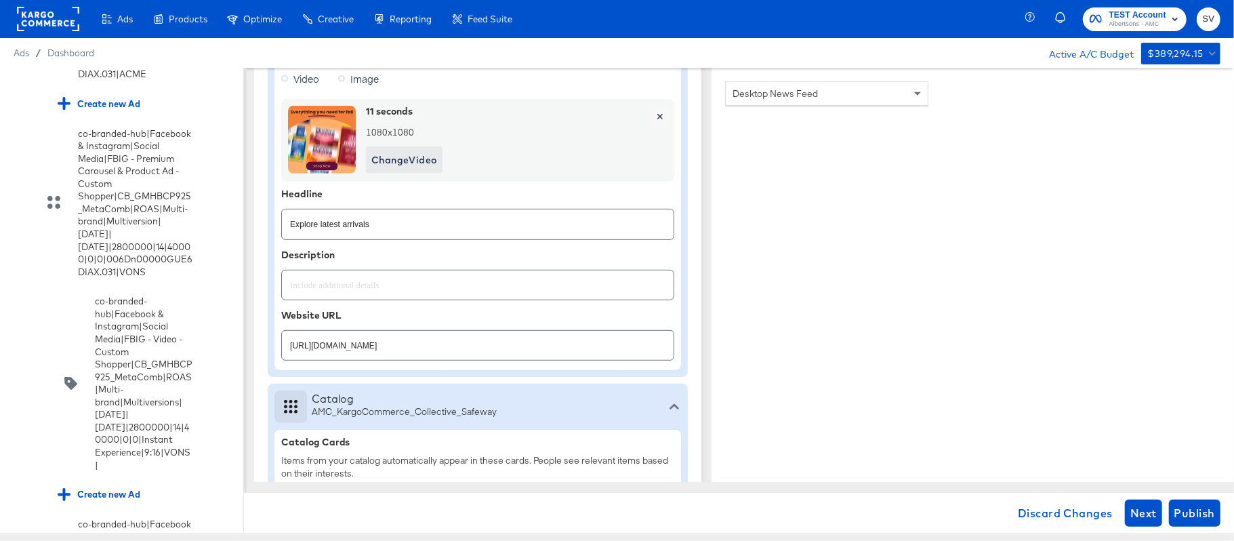
scroll to position [480, 0]
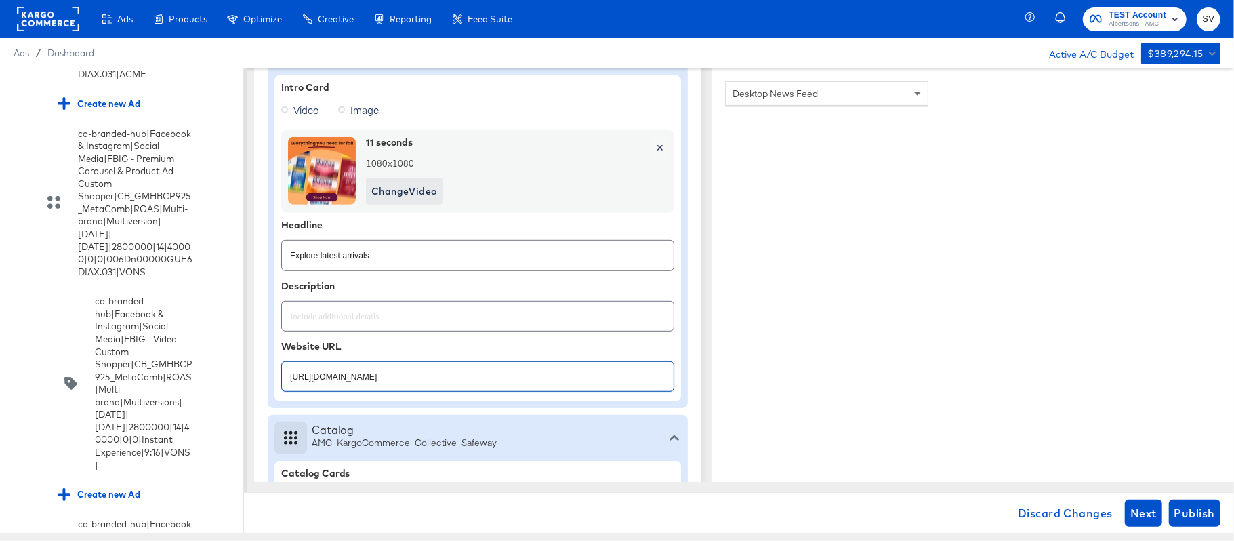
click at [377, 369] on input "https://www.safeway.com/lp/baby-products-supplies.html" at bounding box center [478, 371] width 392 height 29
paste input "shop/aisles/personal-care-health"
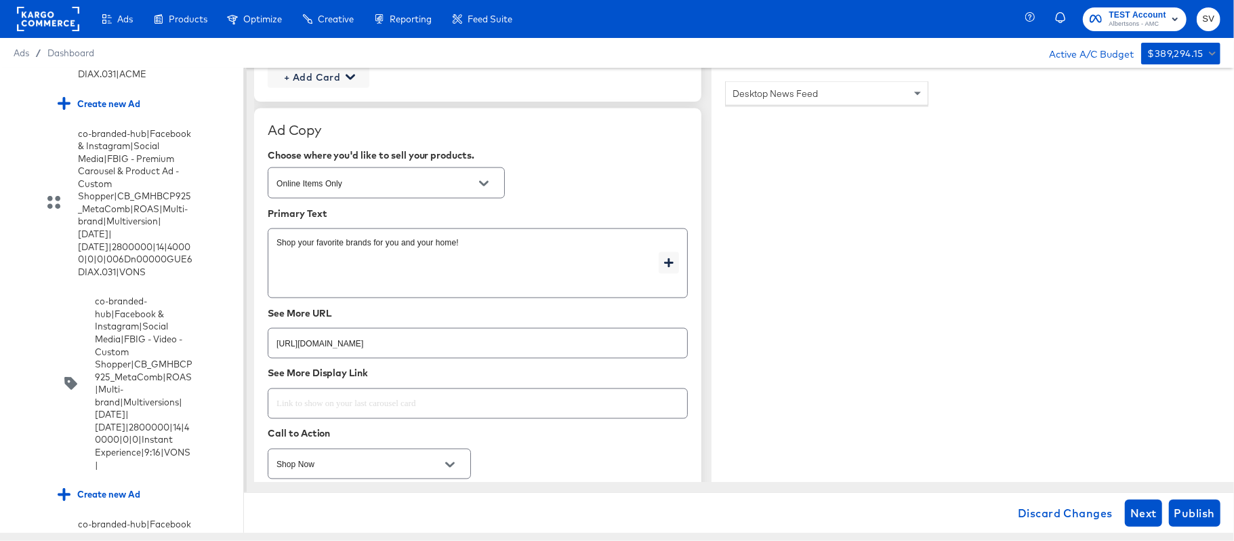
scroll to position [1564, 0]
type input "https://www.safeway.com/shop/aisles/personal-care-health.html"
type textarea "x"
click at [372, 344] on input "https://www.safeway.com/lp/baby-products-supplies.html" at bounding box center [477, 335] width 419 height 29
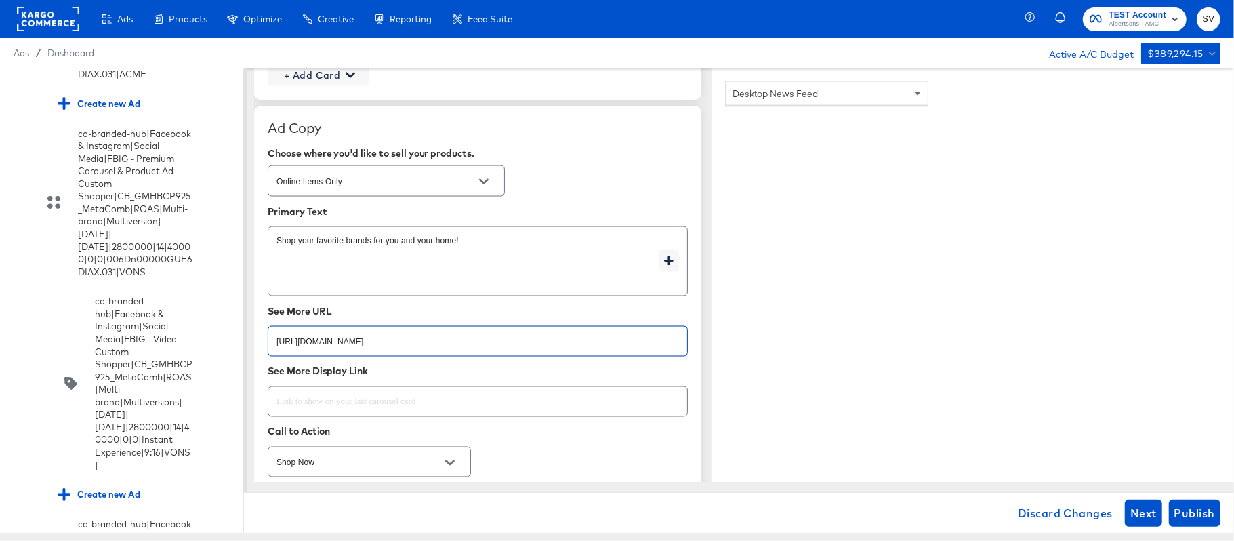
paste input "shop/aisles/personal-care-health"
type input "https://www.safeway.com/shop/aisles/personal-care-health.html"
type textarea "x"
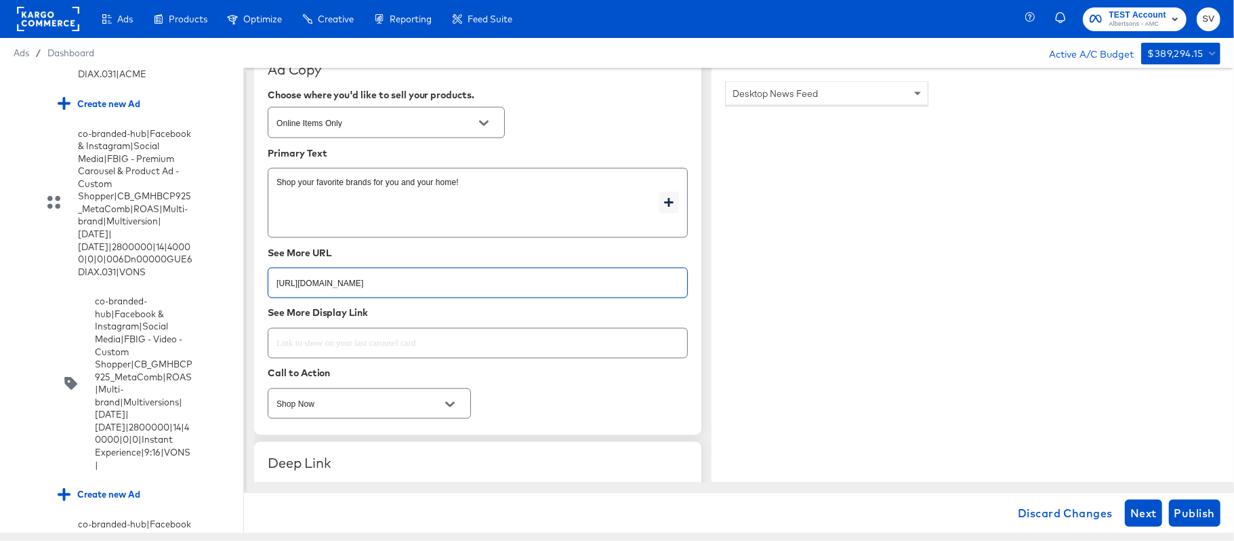
scroll to position [1654, 0]
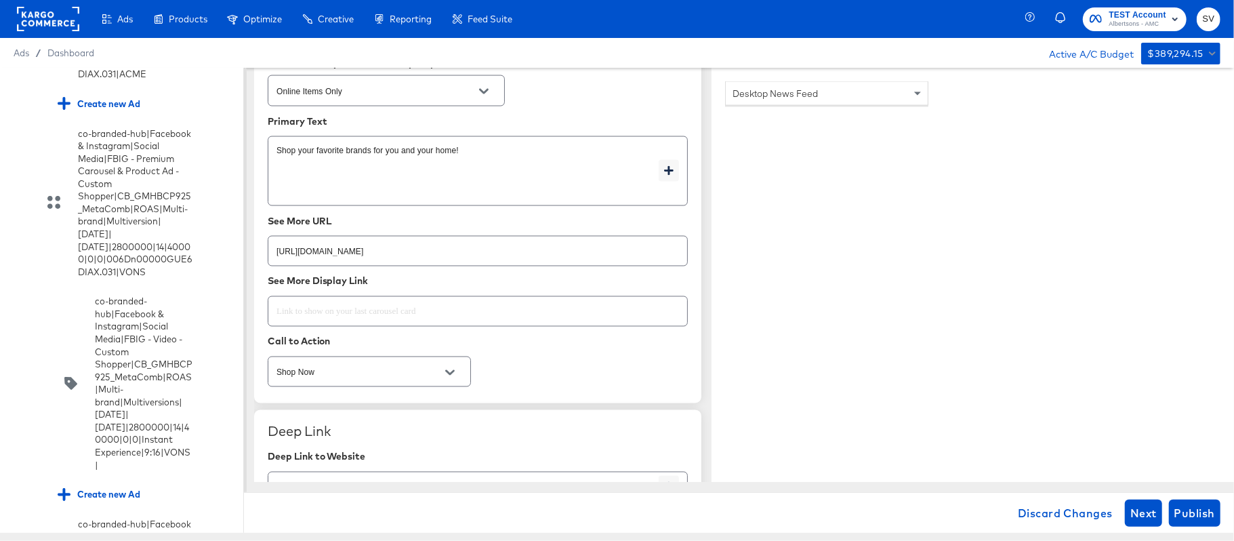
type textarea "x"
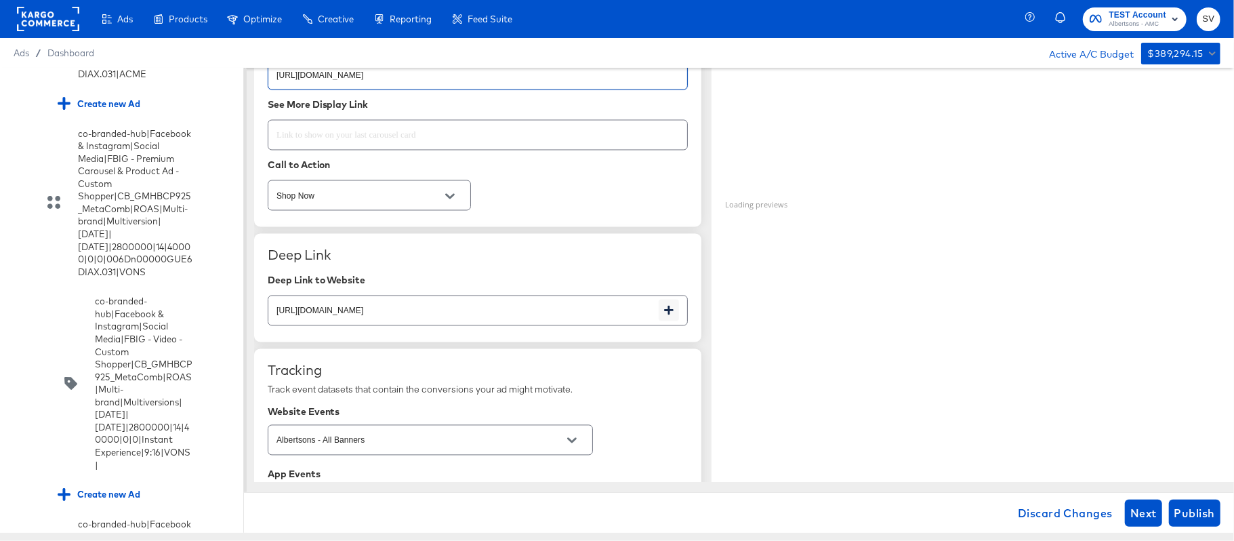
scroll to position [1835, 0]
type textarea "x"
click at [456, 304] on input "https://www.safeway.com/lp/baby-products-supplies.html" at bounding box center [463, 300] width 390 height 29
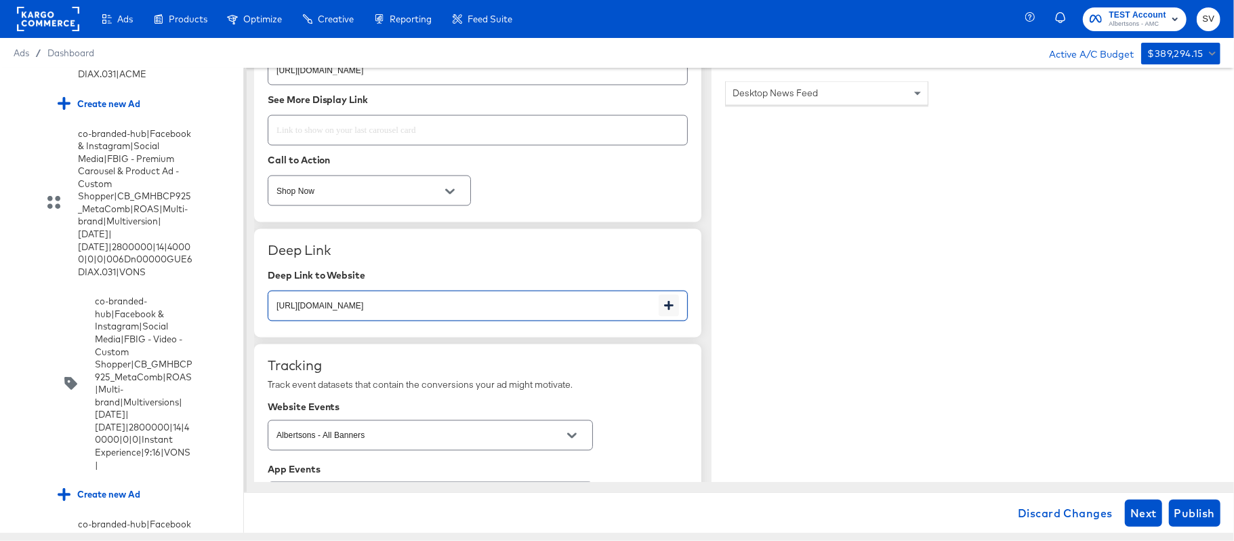
paste input "shop/aisles/personal-care-health"
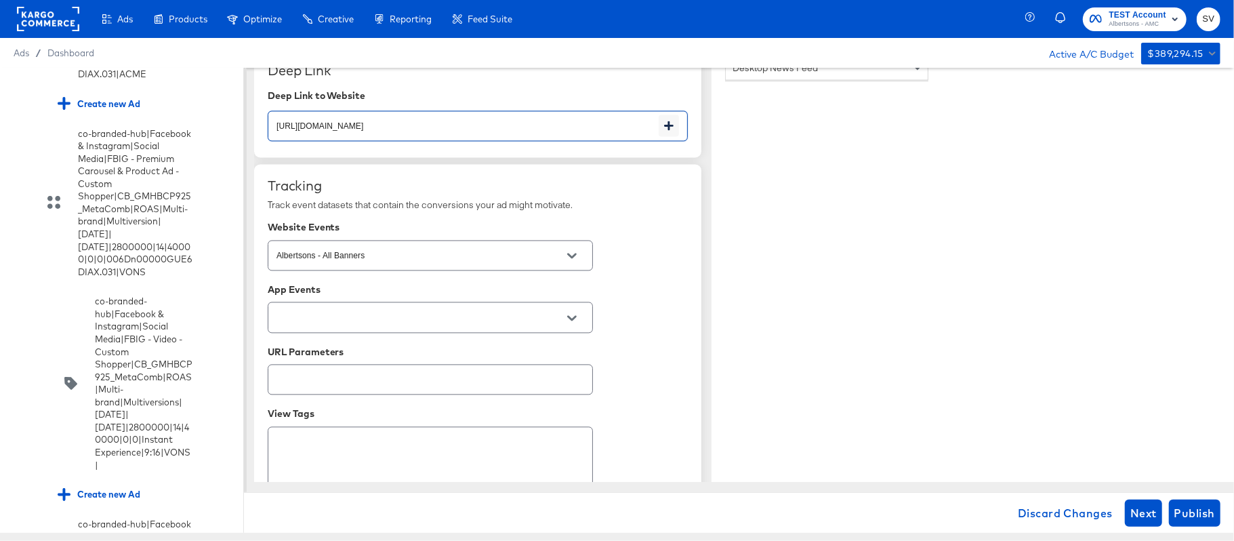
scroll to position [2069, 0]
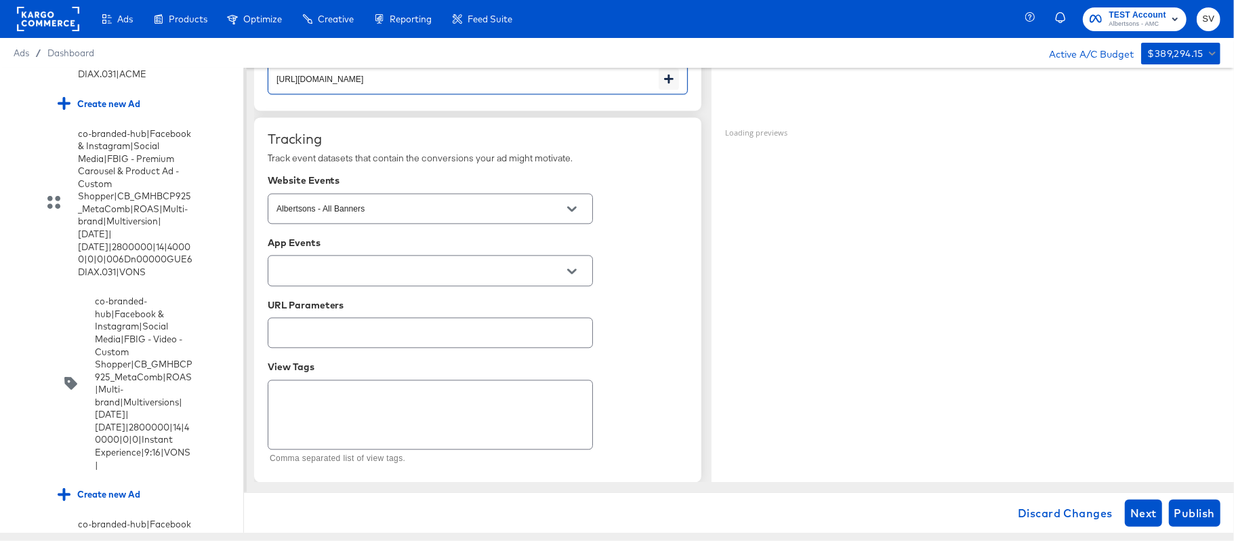
type input "https://www.safeway.com/shop/aisles/personal-care-health.html"
type textarea "x"
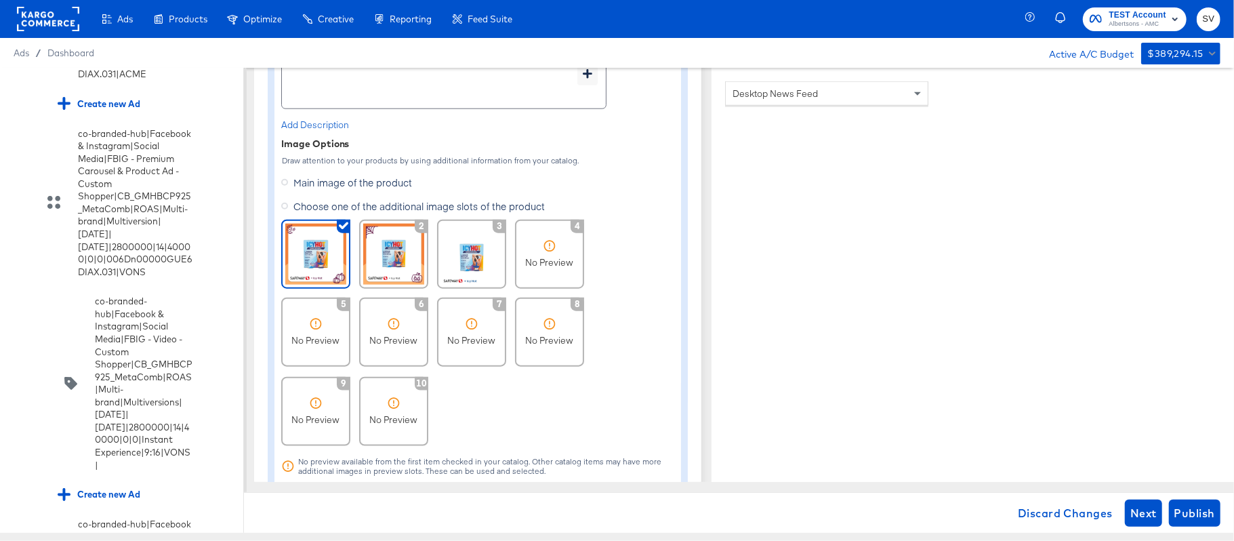
scroll to position [803, 0]
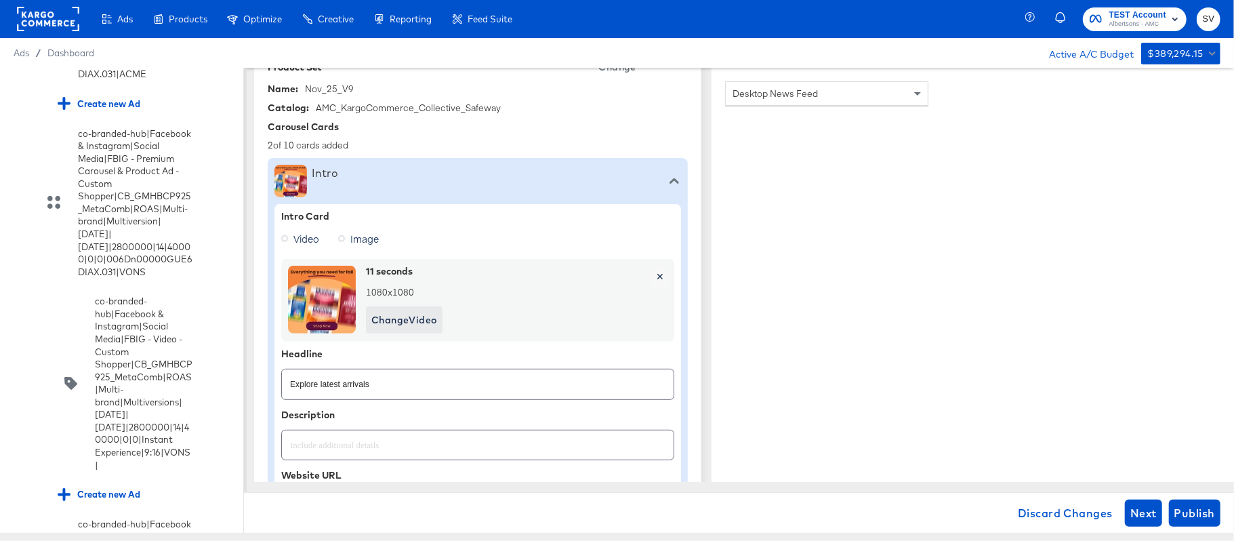
type textarea "x"
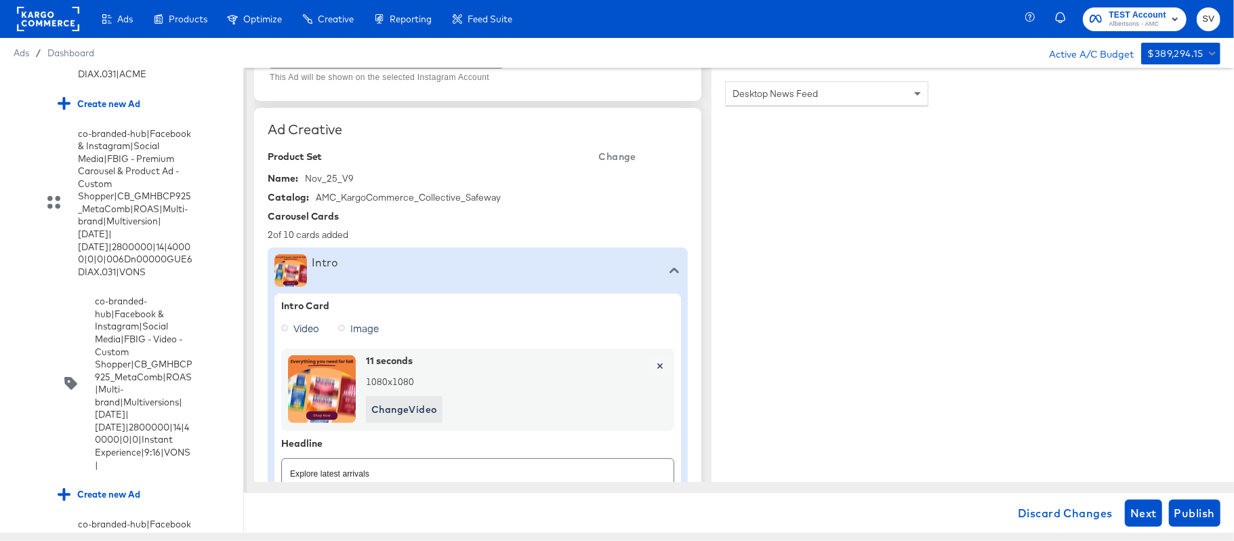
scroll to position [271, 0]
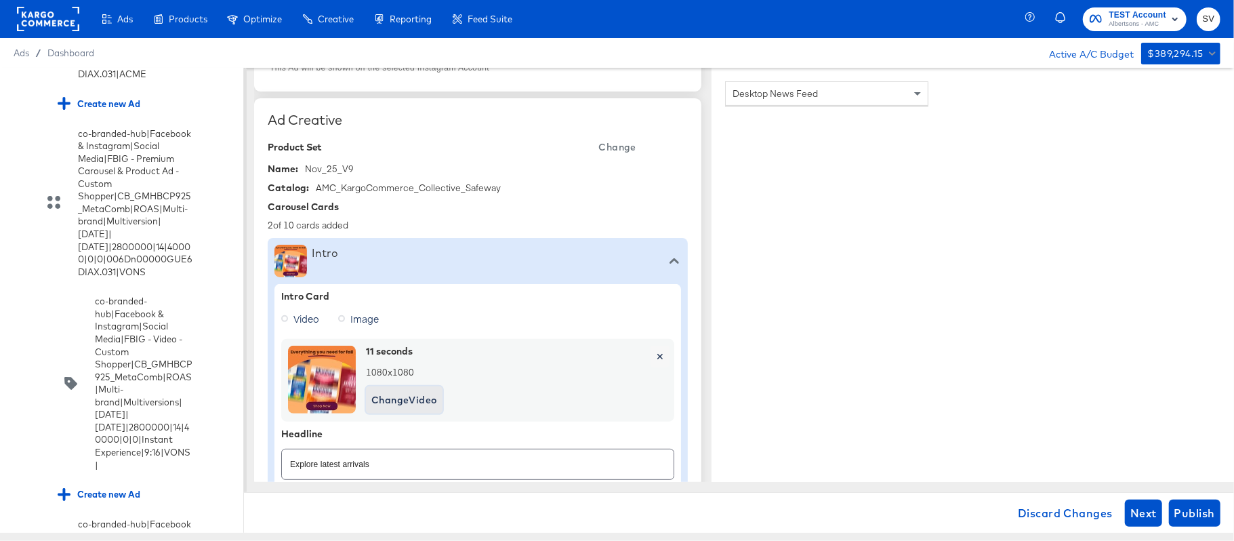
click at [401, 396] on span "Change Video" at bounding box center [404, 400] width 66 height 17
type textarea "x"
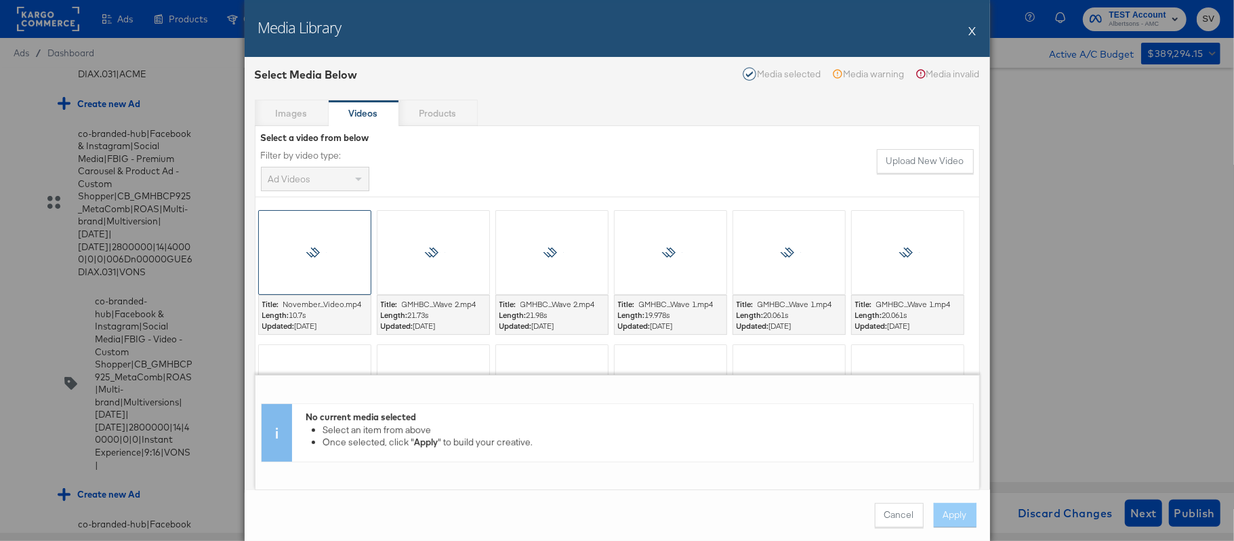
click at [302, 232] on div at bounding box center [314, 252] width 113 height 85
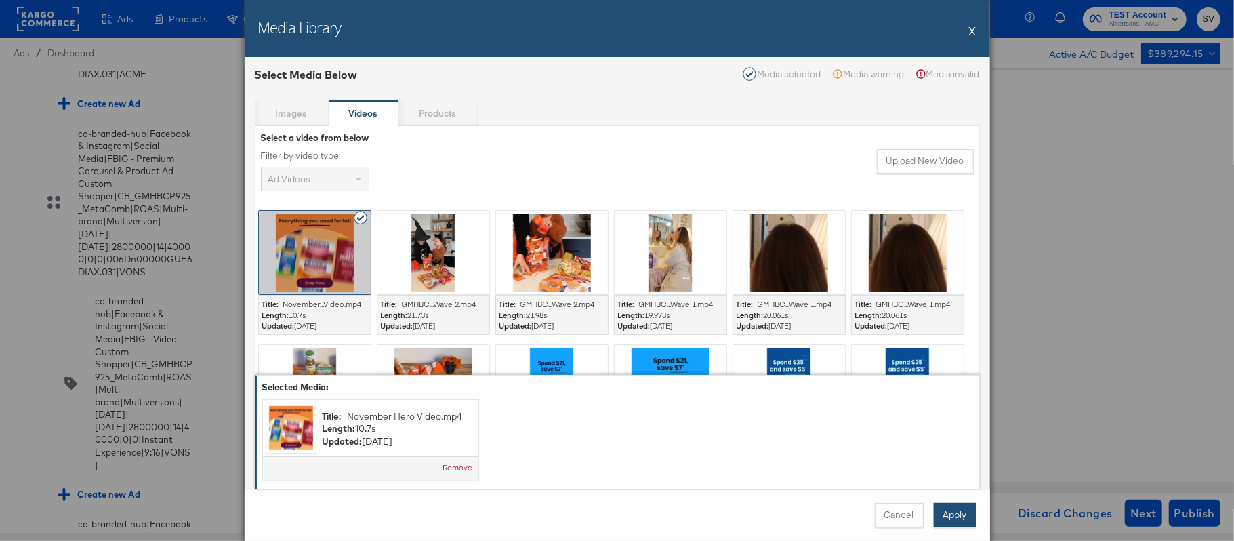
click at [961, 507] on button "Apply" at bounding box center [955, 515] width 43 height 24
type textarea "x"
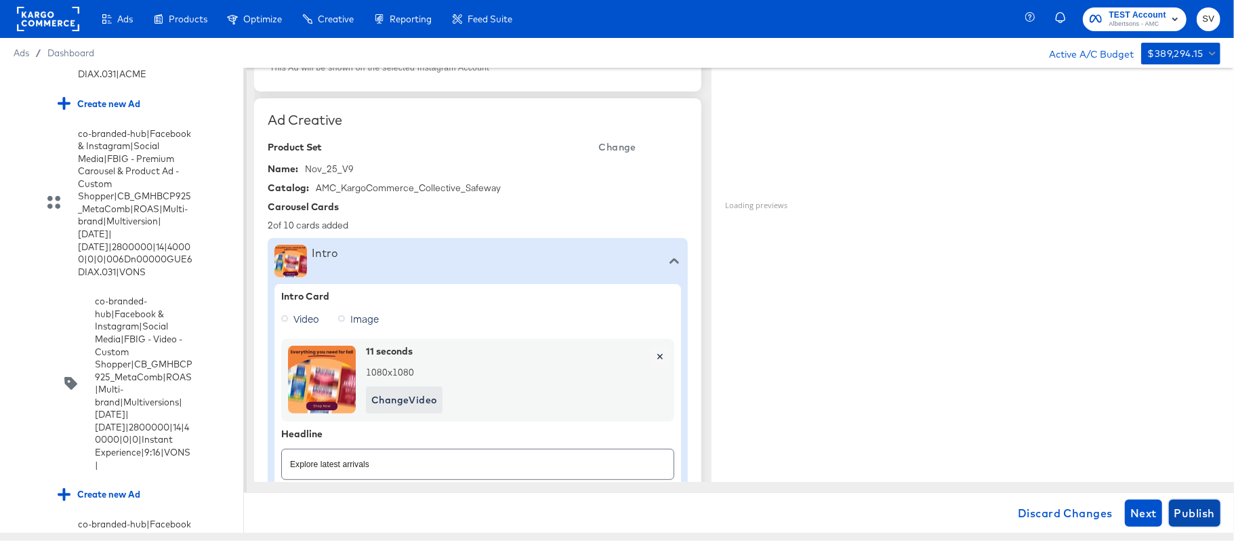
click at [1181, 500] on button "Publish" at bounding box center [1195, 513] width 52 height 27
type textarea "x"
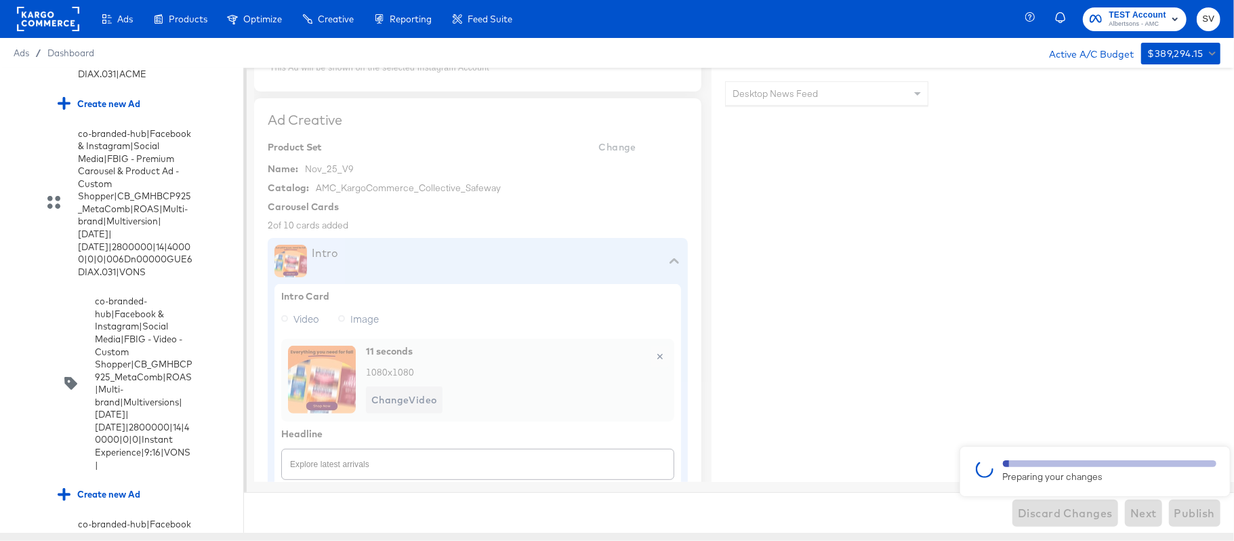
type textarea "x"
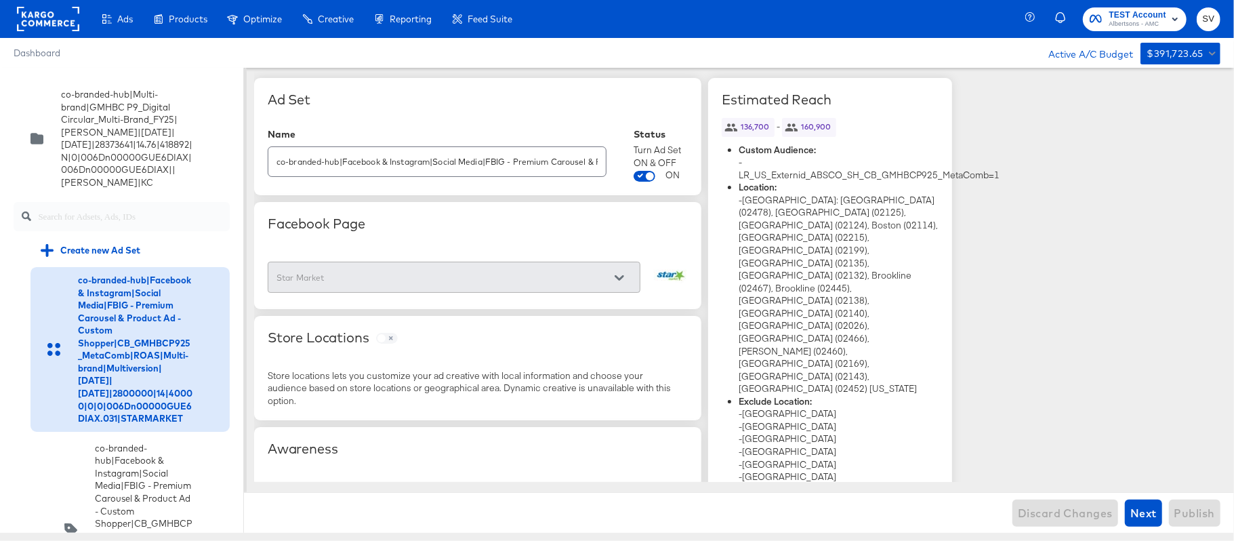
scroll to position [3788, 0]
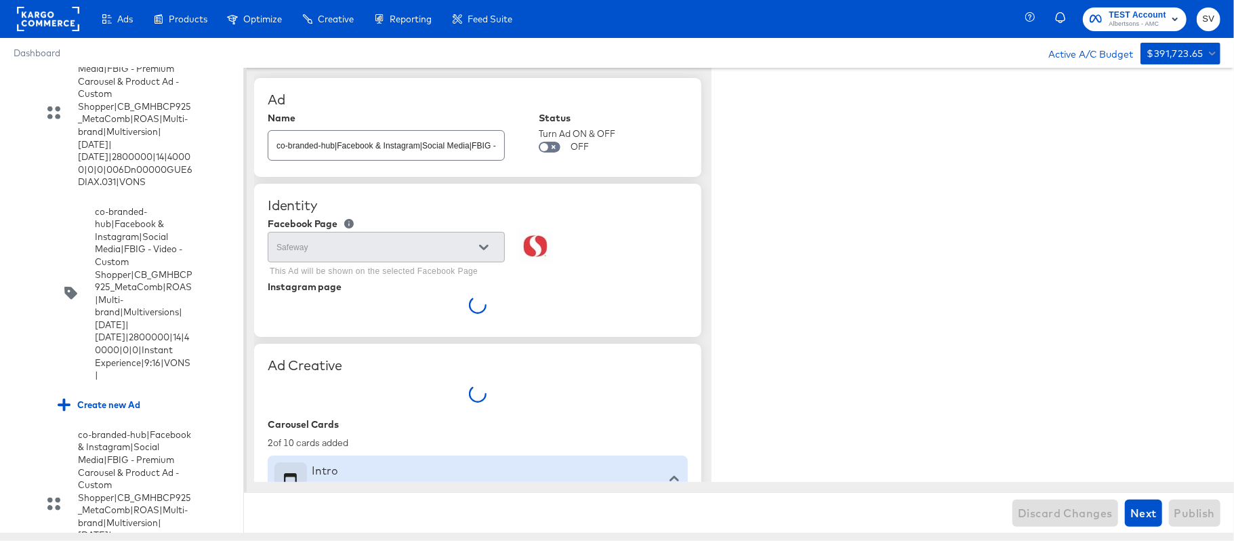
scroll to position [4496, 0]
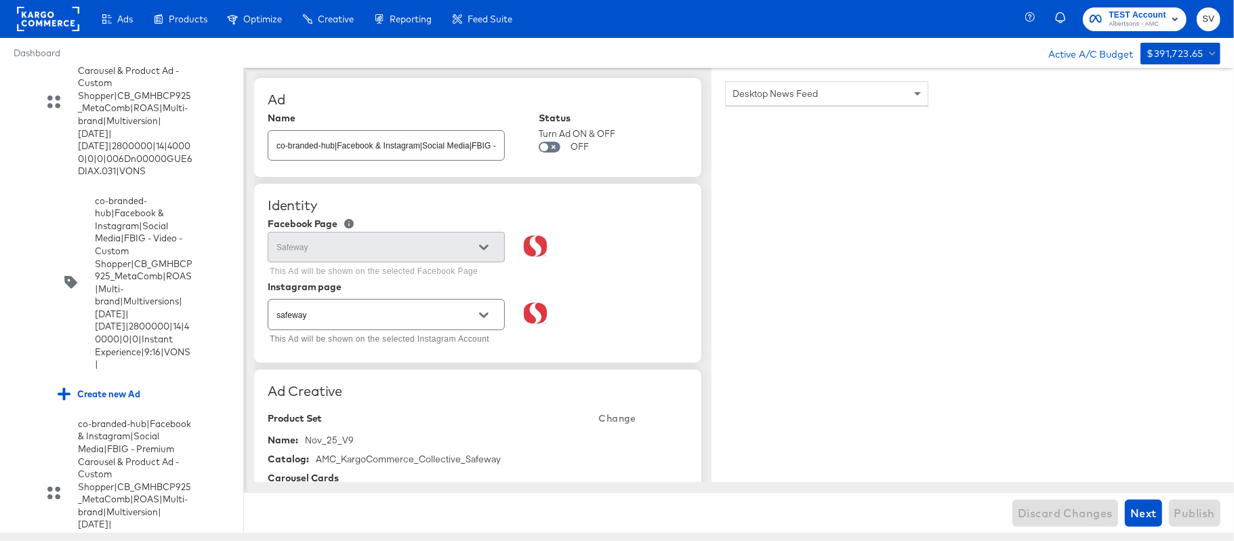
type textarea "x"
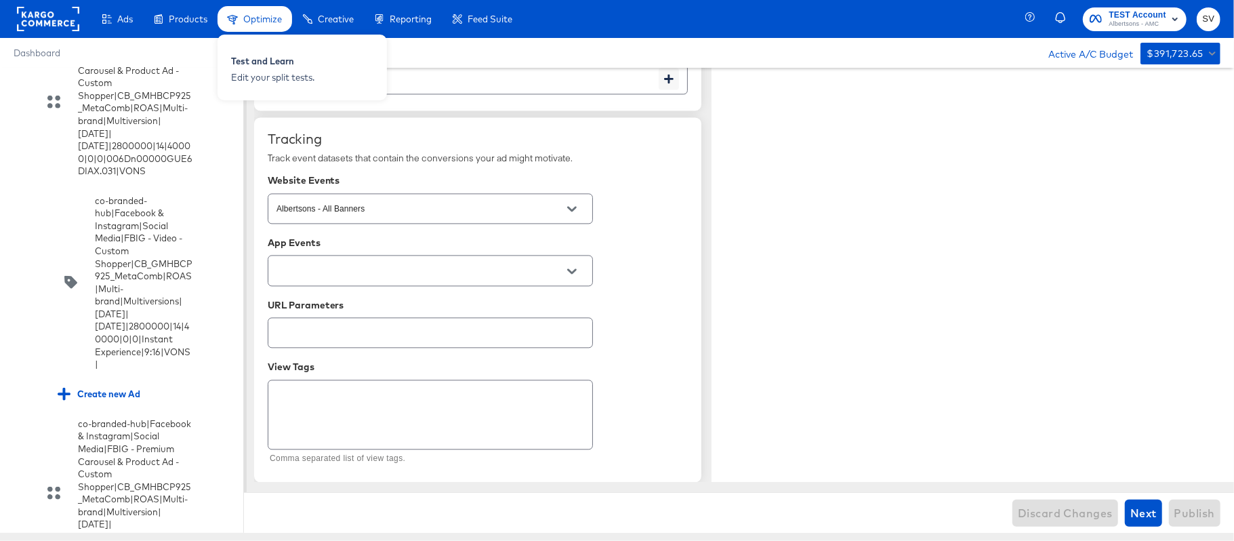
scroll to position [4857, 0]
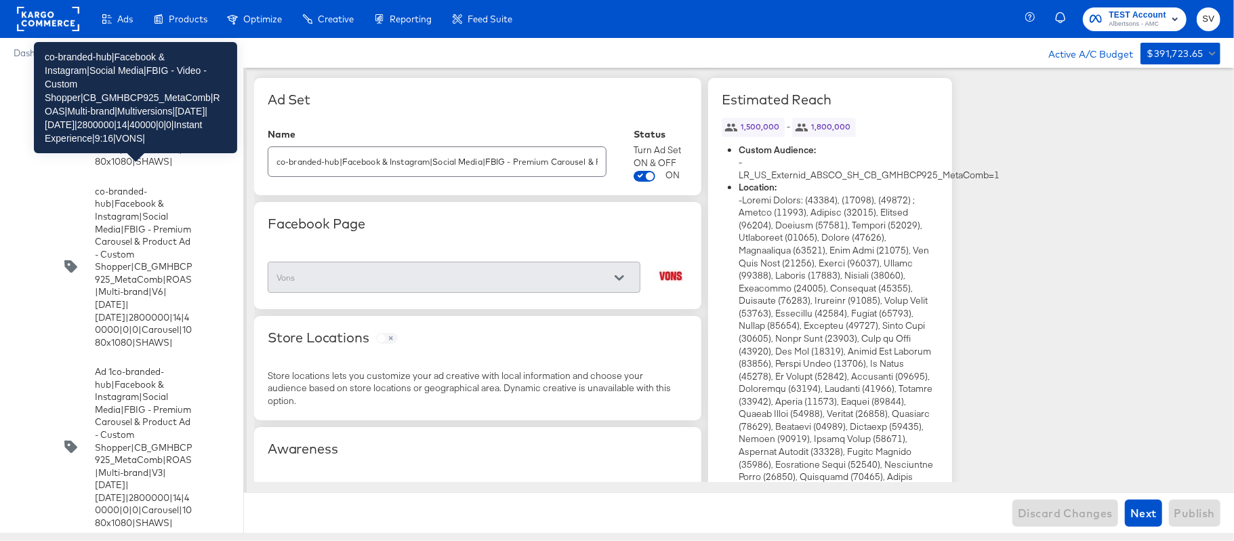
scroll to position [5079, 0]
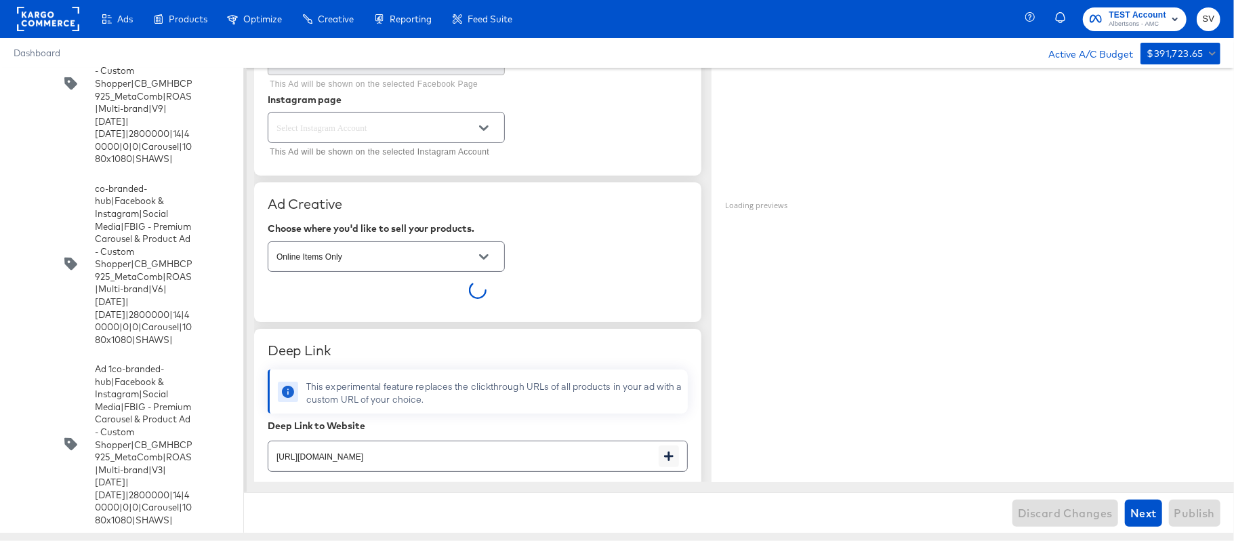
scroll to position [188, 0]
type textarea "x"
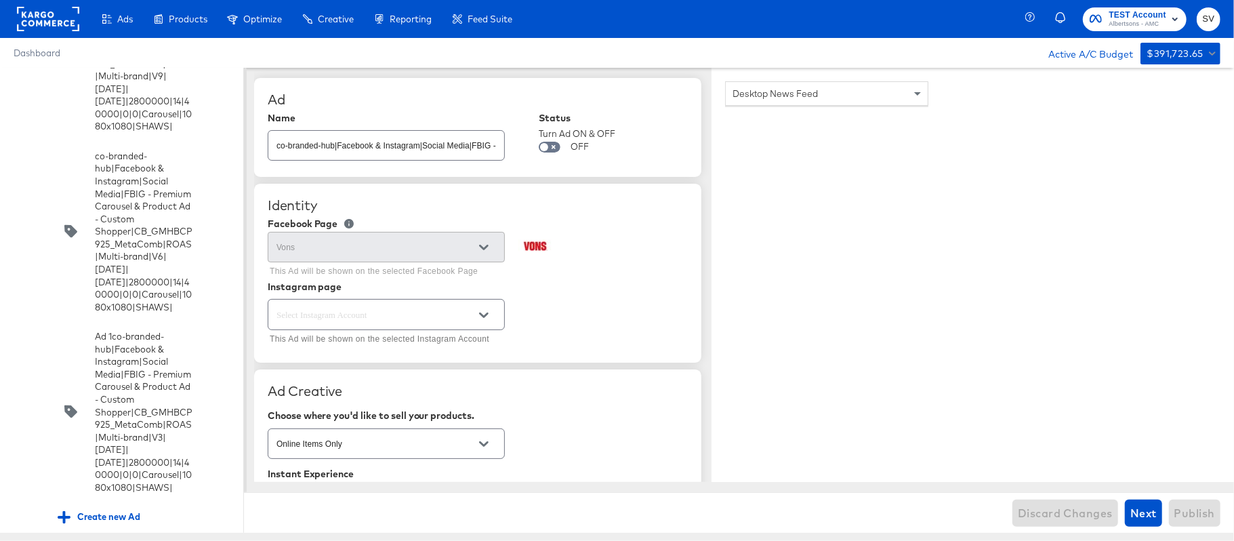
scroll to position [5113, 0]
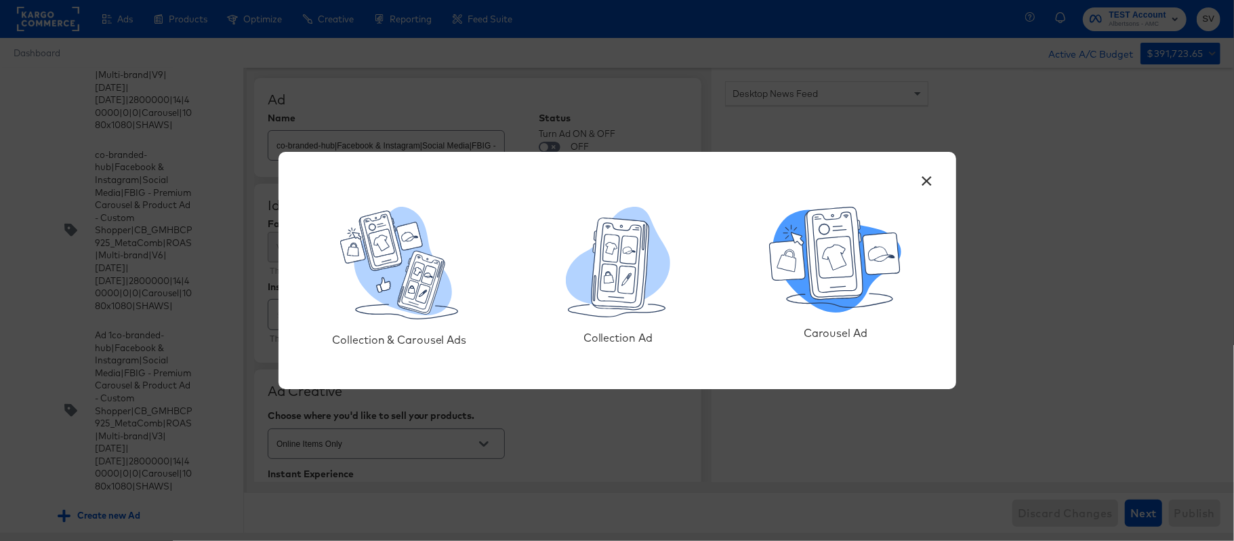
click at [866, 243] on icon at bounding box center [881, 253] width 37 height 41
type textarea "x"
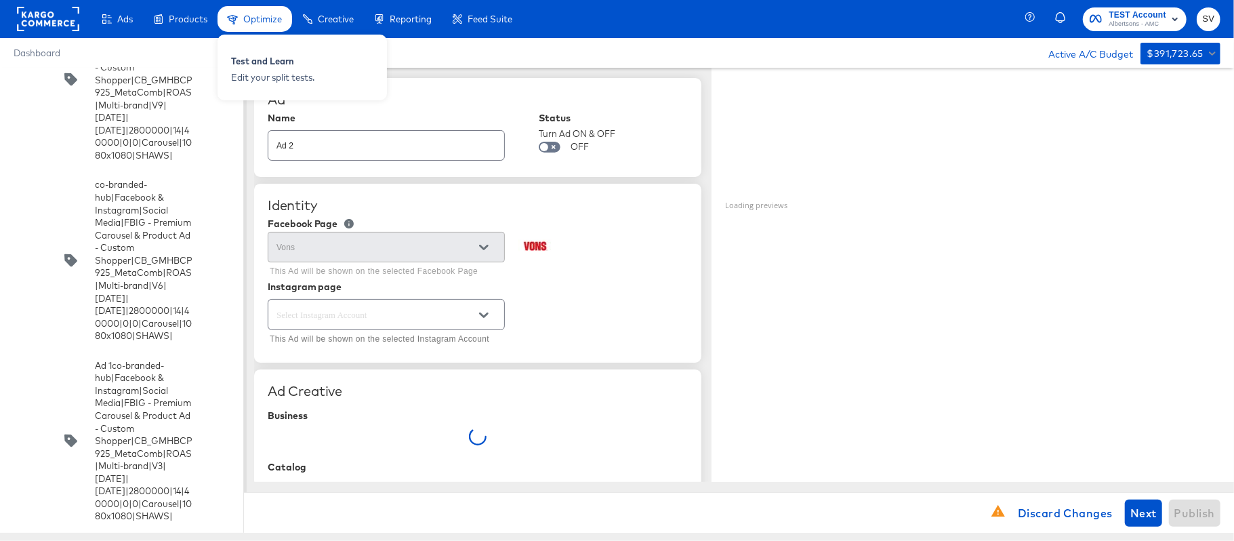
type textarea "x"
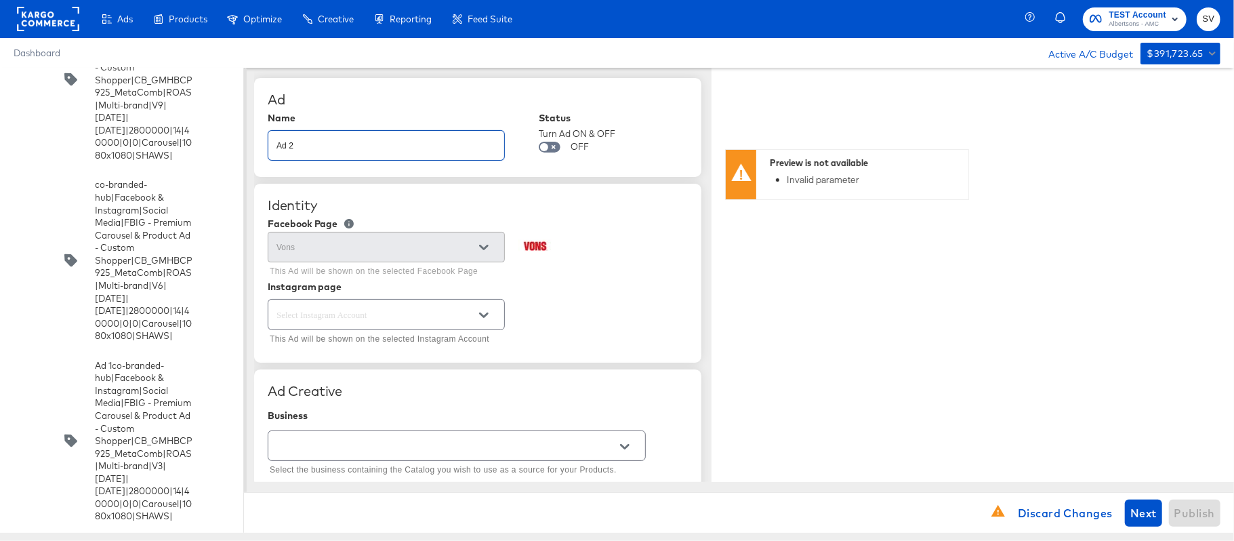
click at [323, 146] on input "Ad 2" at bounding box center [386, 139] width 236 height 29
paste input "co-branded-hub|Facebook & Instagram|Social Media|FBIG - Premium Carousel & Prod…"
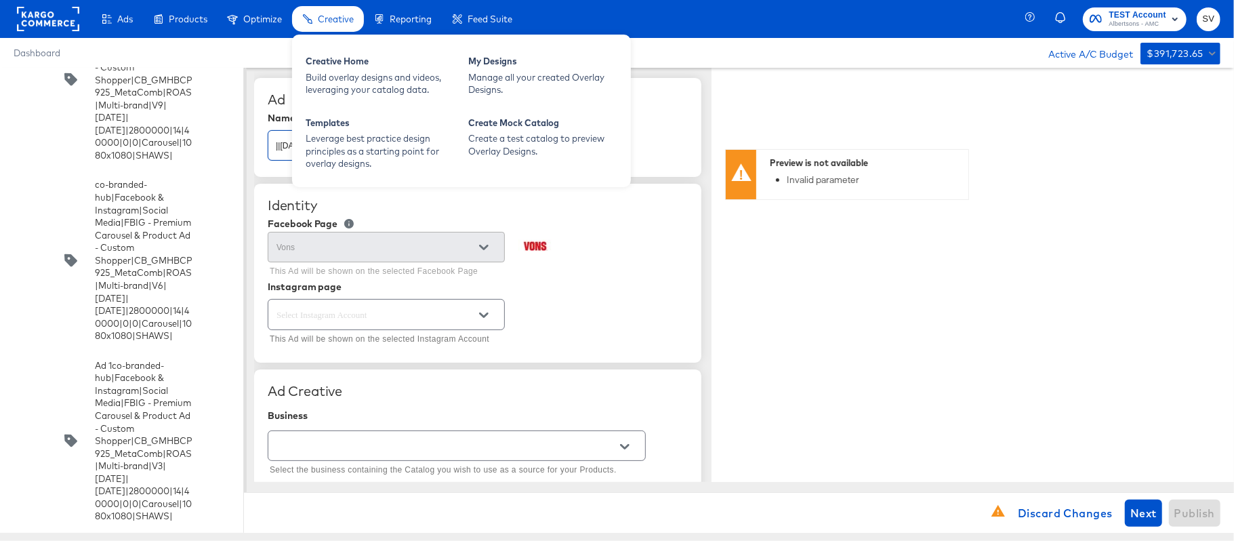
type input "co-branded-hub|Facebook & Instagram|Social Media|FBIG - Premium Carousel & Prod…"
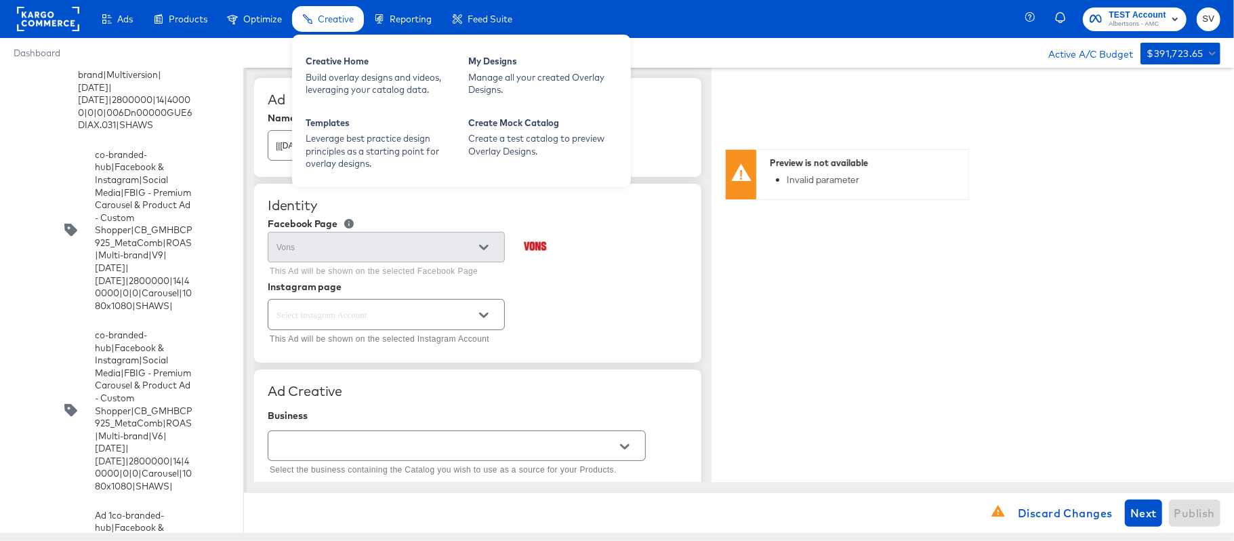
type textarea "x"
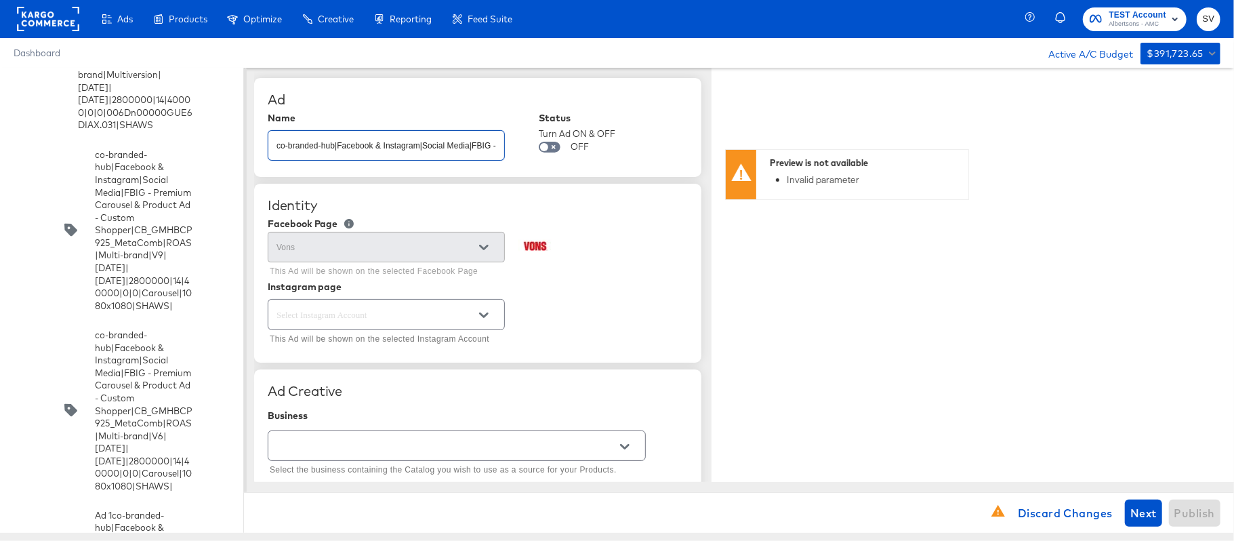
click at [481, 309] on button "Open" at bounding box center [484, 315] width 20 height 20
click at [584, 274] on div "Vons This Ad will be shown on the selected Facebook Page" at bounding box center [478, 255] width 420 height 52
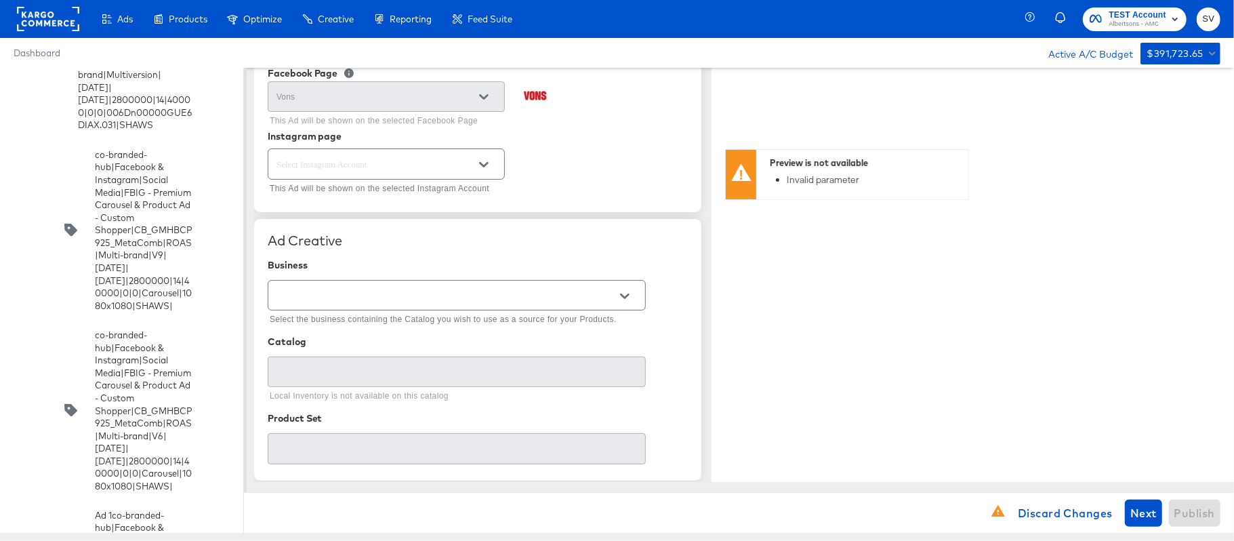
scroll to position [152, 0]
click at [491, 165] on button "Open" at bounding box center [484, 163] width 20 height 20
click at [472, 307] on div at bounding box center [457, 294] width 378 height 30
click at [622, 288] on button "Open" at bounding box center [625, 295] width 20 height 20
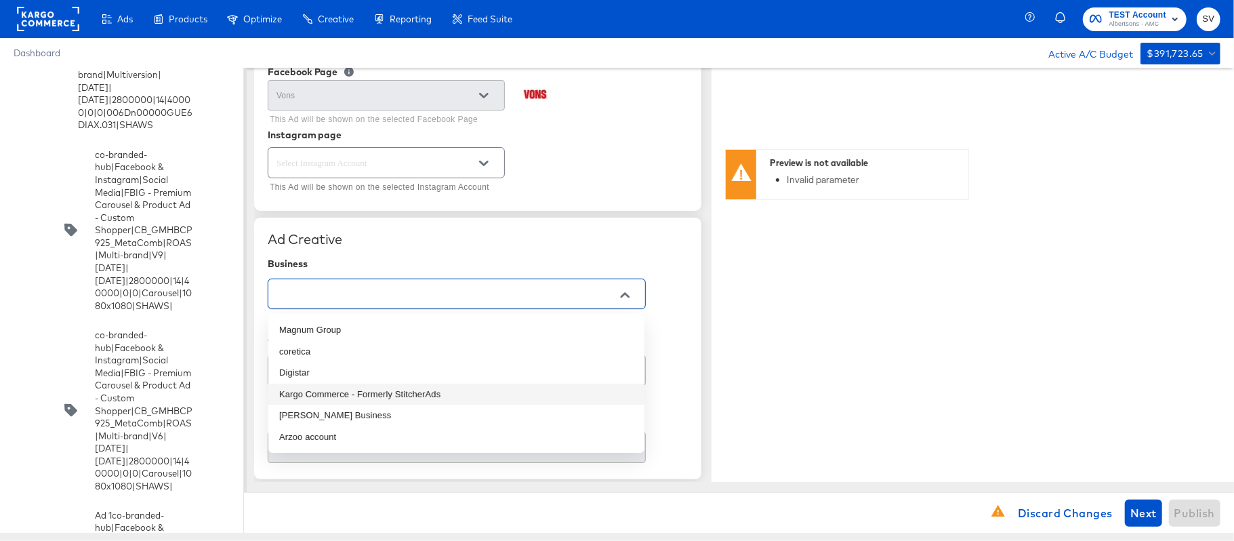
click at [438, 386] on li "Kargo Commerce - Formerly StitcherAds" at bounding box center [456, 395] width 376 height 22
type input "Kargo Commerce - Formerly StitcherAds"
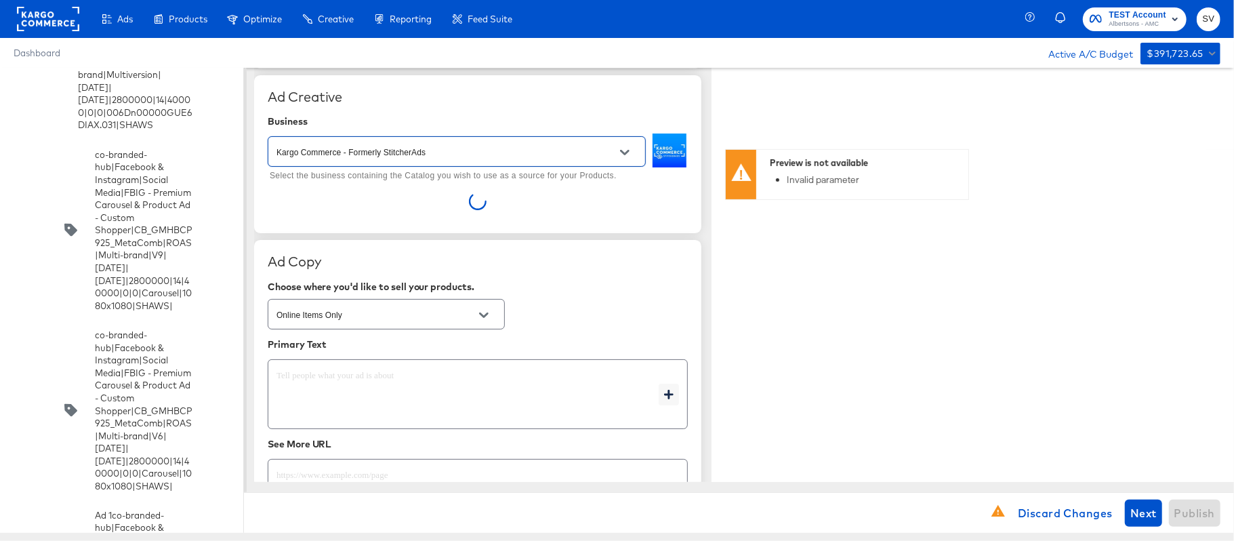
scroll to position [296, 0]
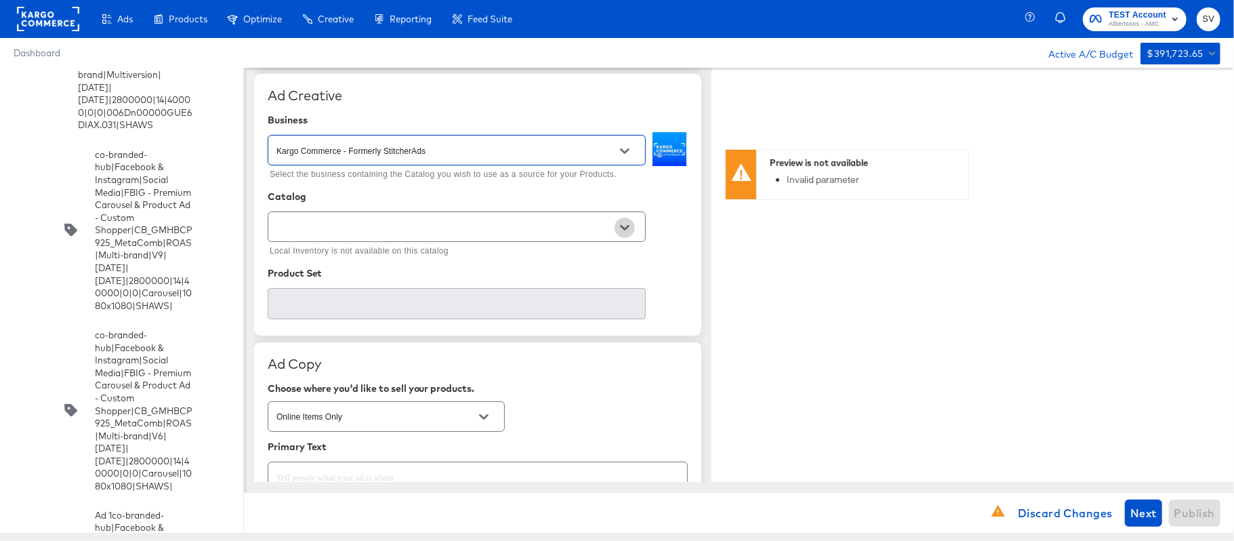
click at [624, 220] on button "Open" at bounding box center [625, 228] width 20 height 20
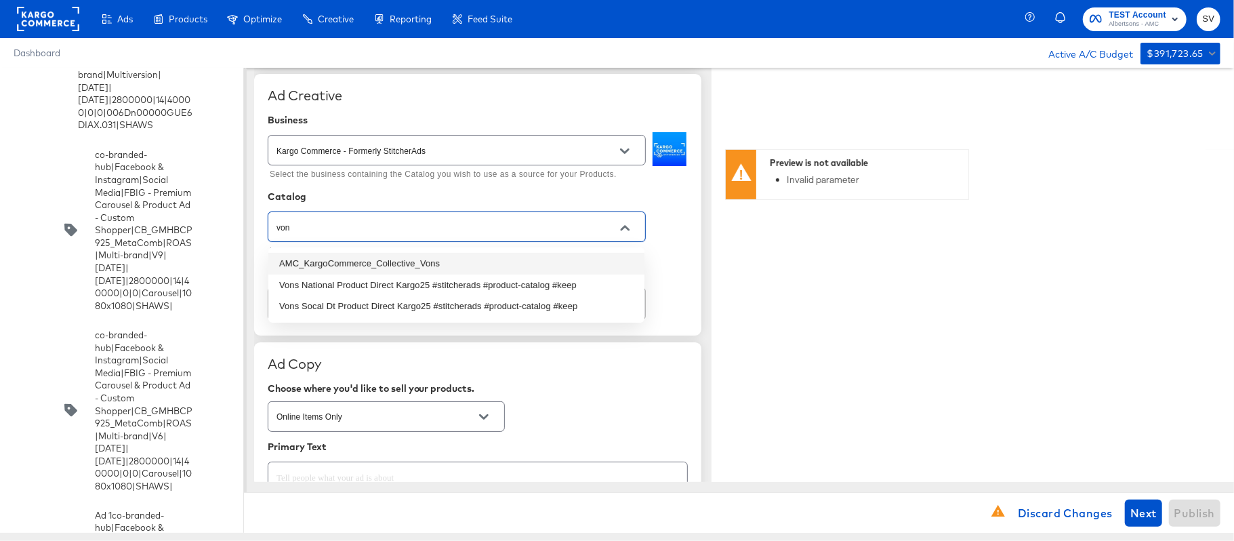
click at [453, 267] on li "AMC_KargoCommerce_Collective_Vons" at bounding box center [456, 264] width 376 height 22
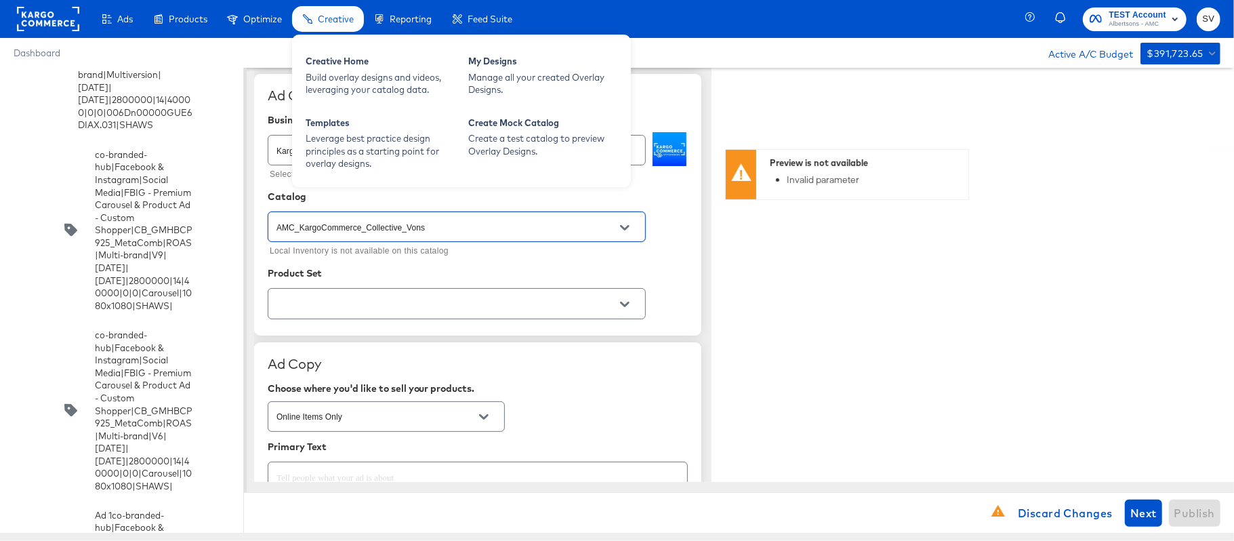
type input "AMC_KargoCommerce_Collective_Vons"
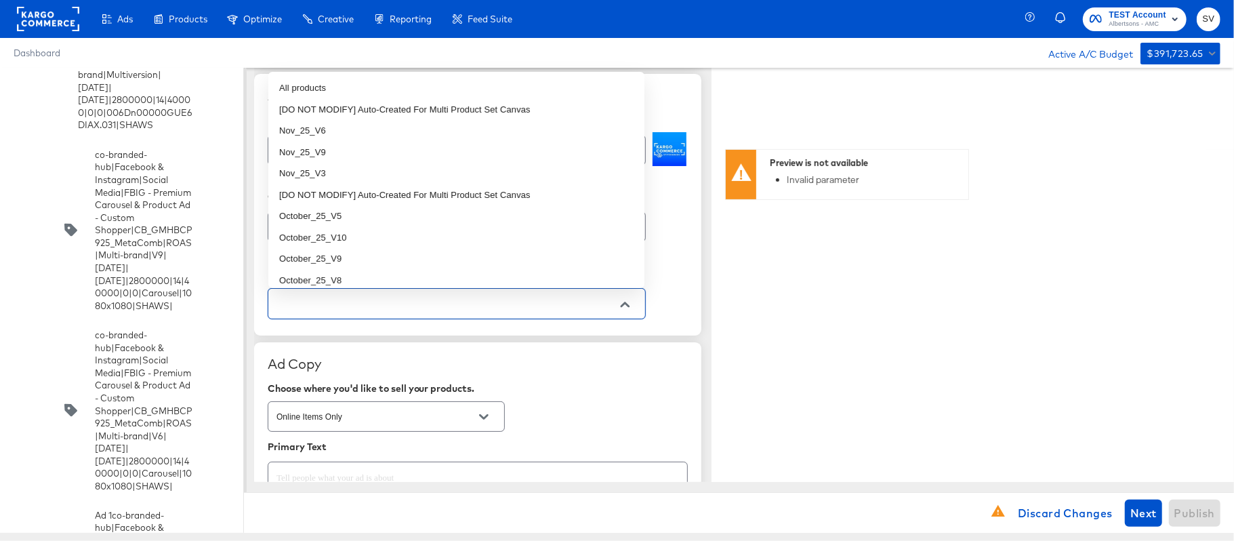
click at [394, 307] on input "text" at bounding box center [446, 304] width 345 height 16
click at [363, 171] on li "Nov_25_V3" at bounding box center [456, 174] width 376 height 22
type textarea "x"
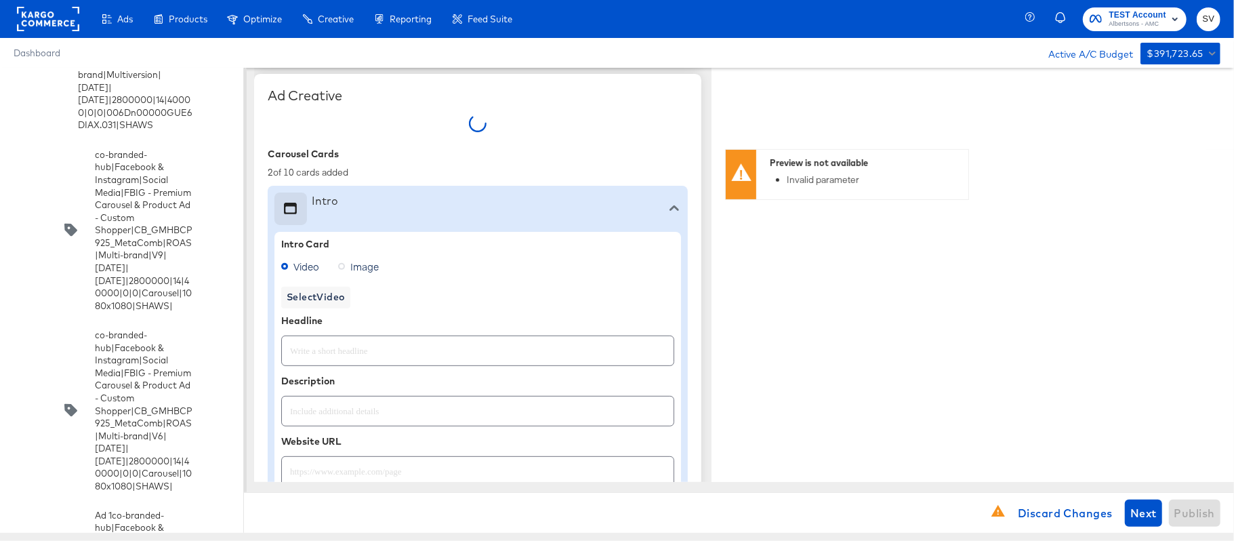
type textarea "x"
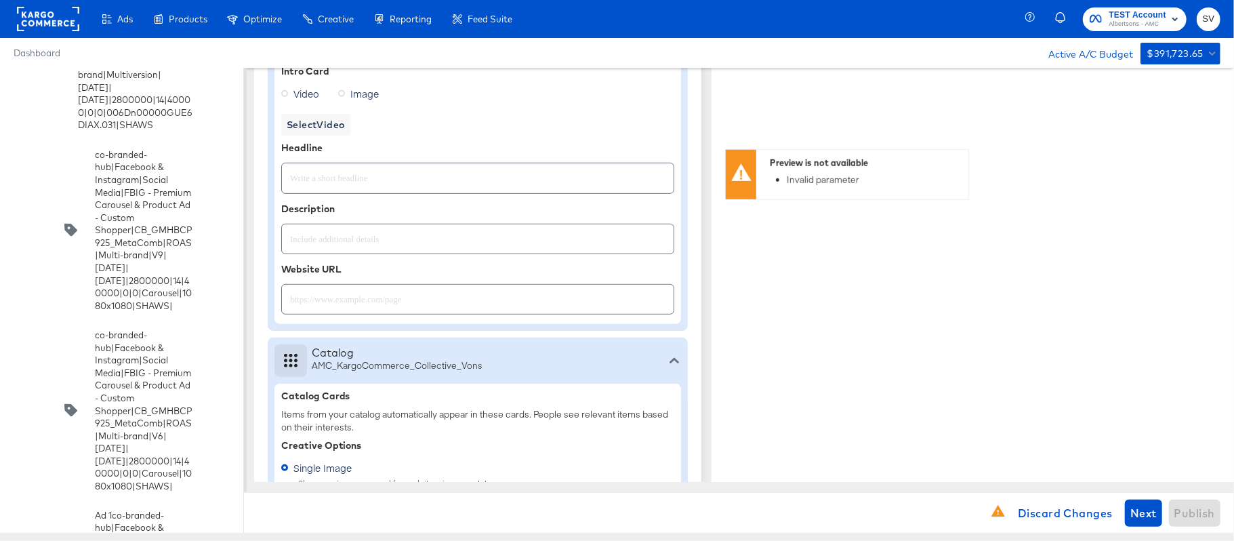
scroll to position [497, 0]
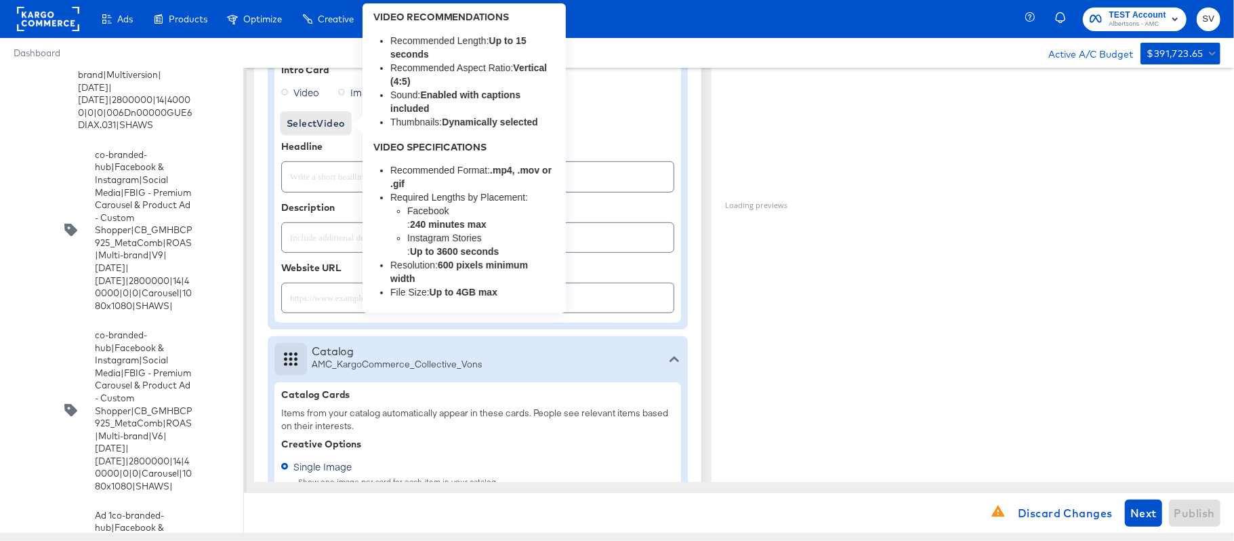
click at [321, 128] on span "Select Video" at bounding box center [316, 123] width 58 height 17
type textarea "x"
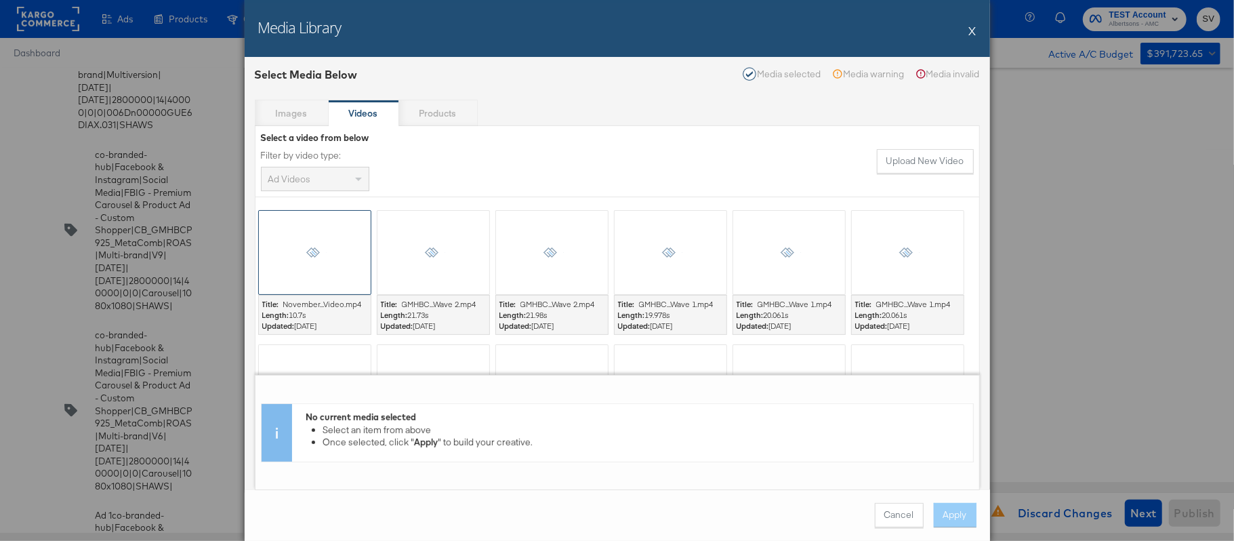
click at [310, 241] on div at bounding box center [314, 252] width 113 height 85
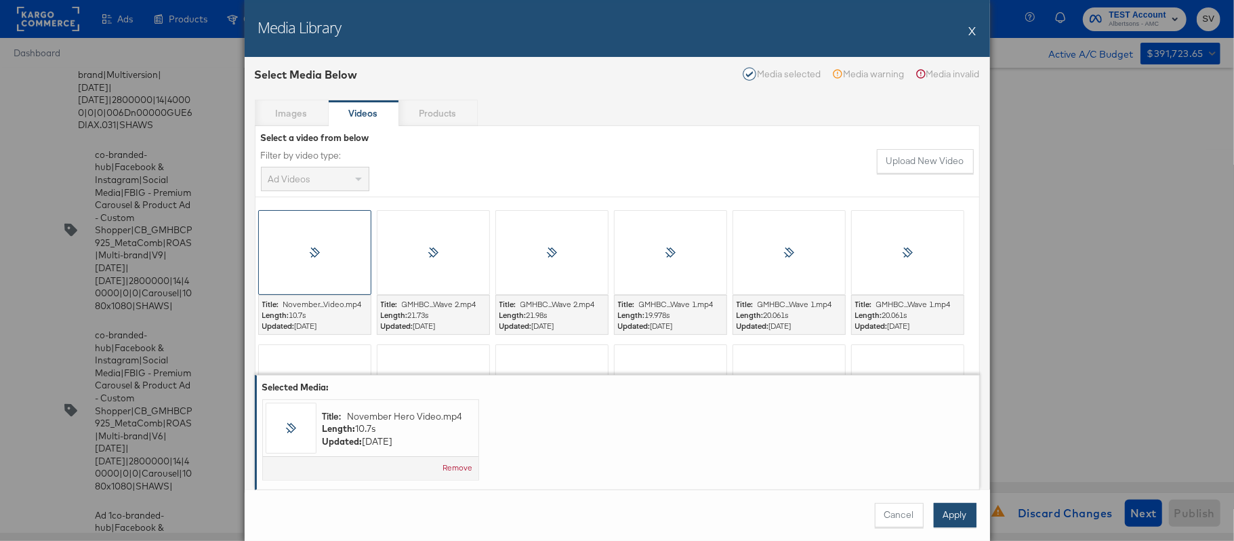
click at [958, 508] on button "Apply" at bounding box center [955, 515] width 43 height 24
type textarea "x"
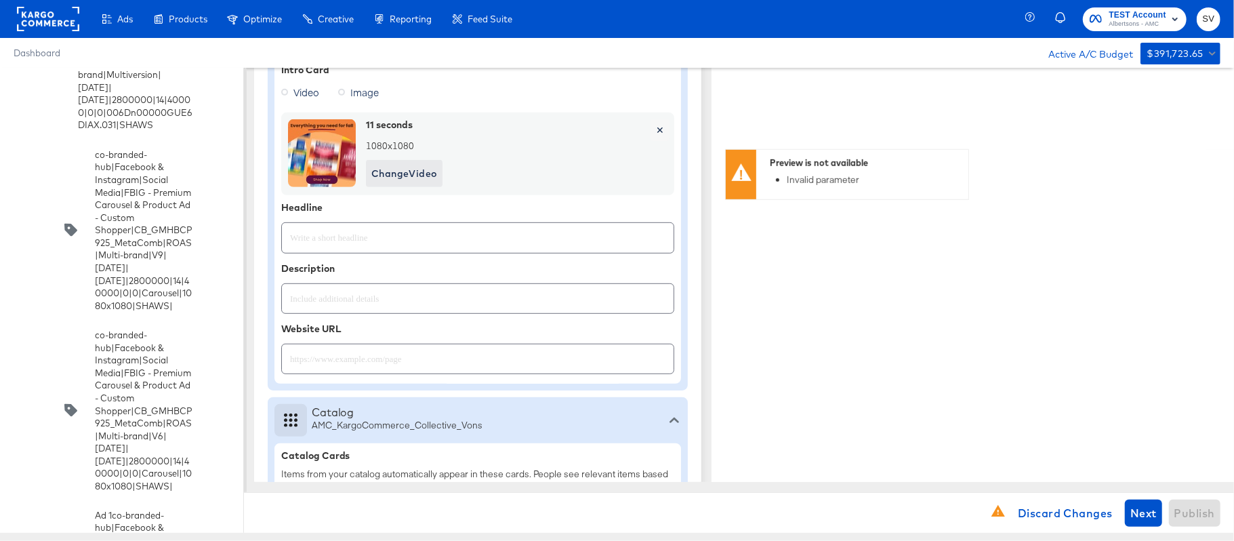
paste input "Explore latest arrivals"
click at [345, 237] on input "Explore latest arrivals" at bounding box center [478, 232] width 392 height 29
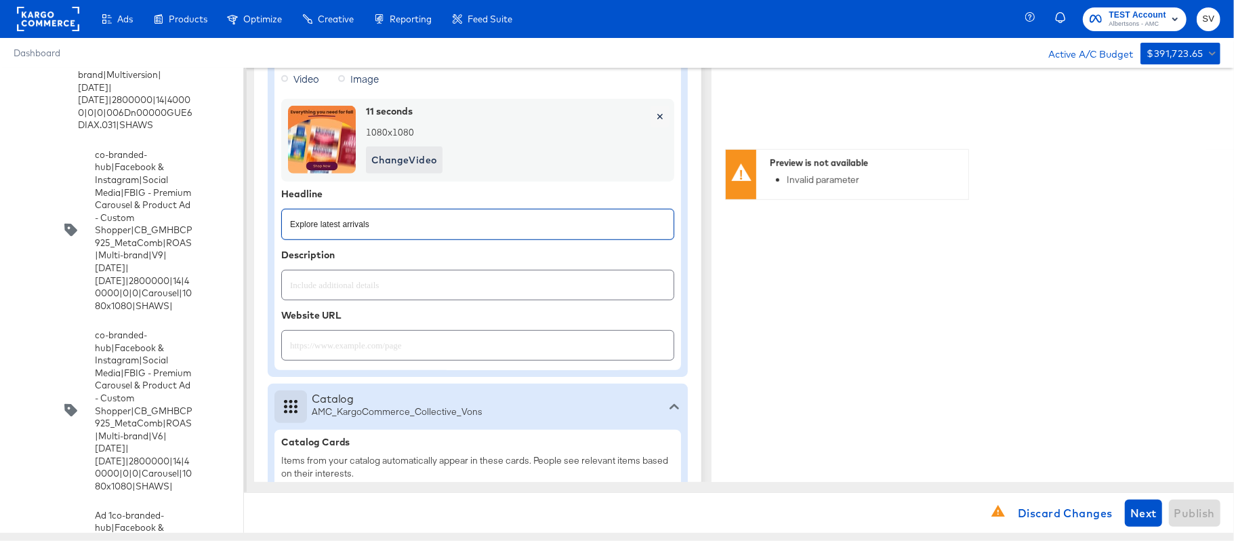
scroll to position [512, 0]
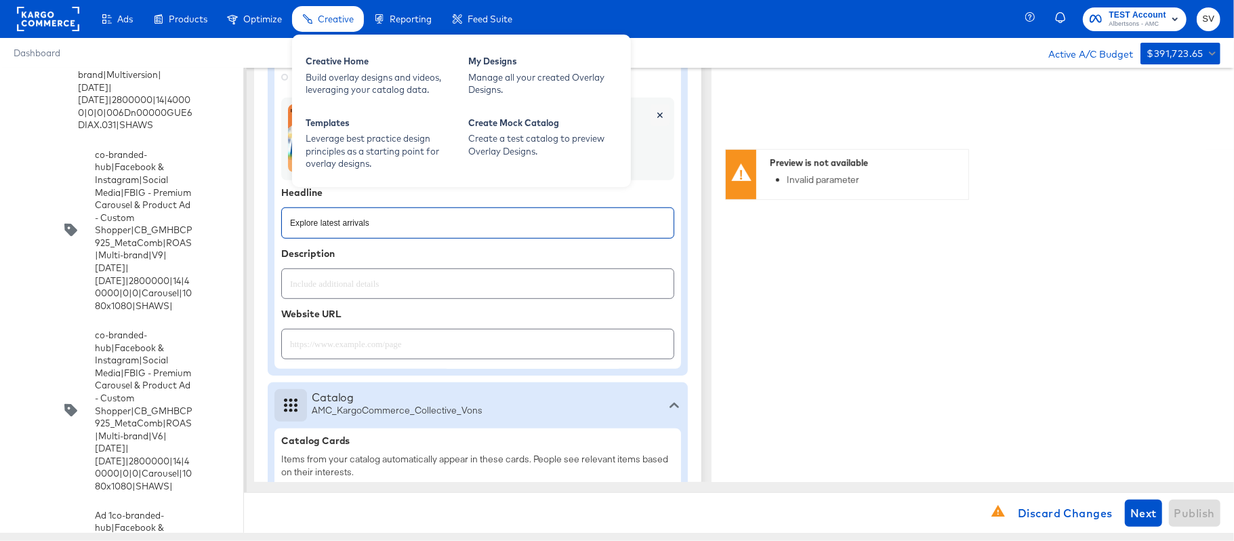
type input "Explore latest arrivals"
type textarea "x"
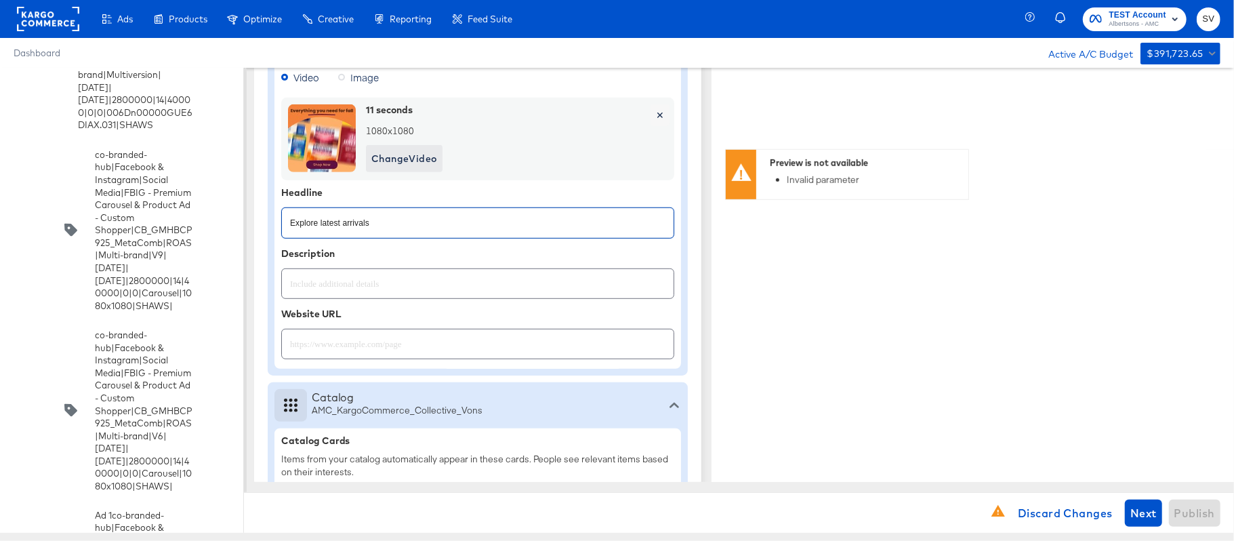
type textarea "x"
paste input "https://www.vons.com/shop/aisles/personal-care-health.html"
click at [390, 353] on input "https://www.vons.com/shop/aisles/personal-care-health.html" at bounding box center [478, 338] width 392 height 29
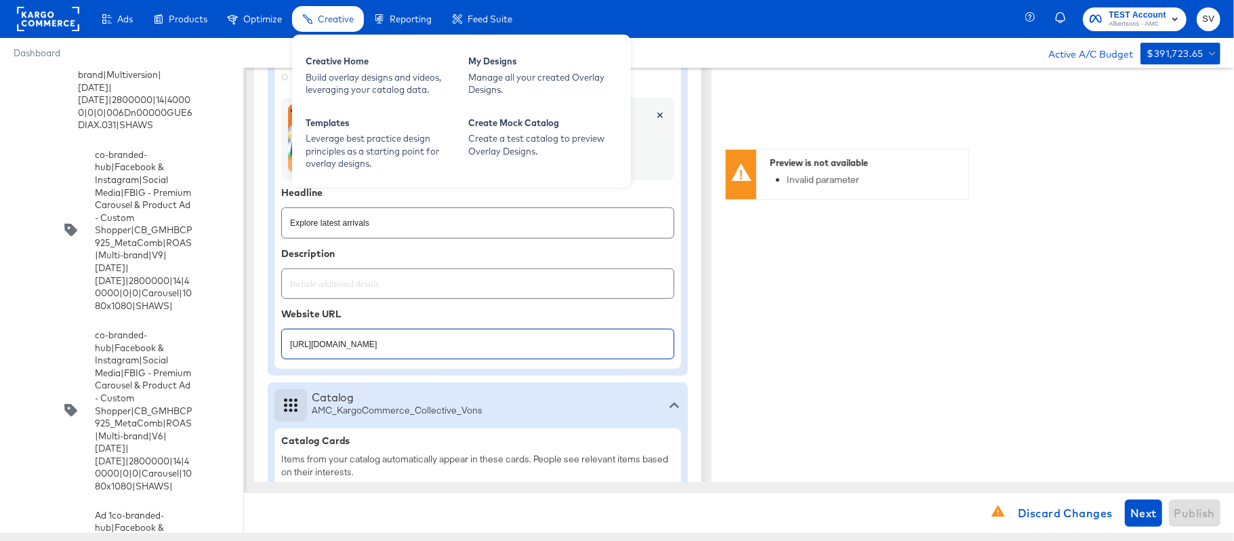
type input "https://www.vons.com/shop/aisles/personal-care-health.html"
type textarea "x"
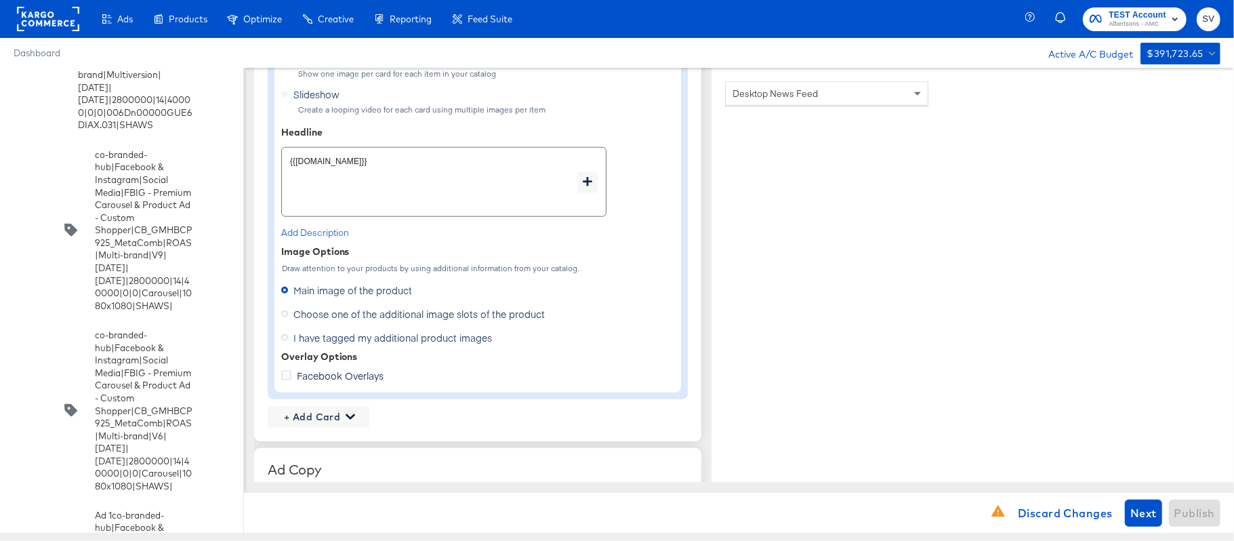
scroll to position [972, 0]
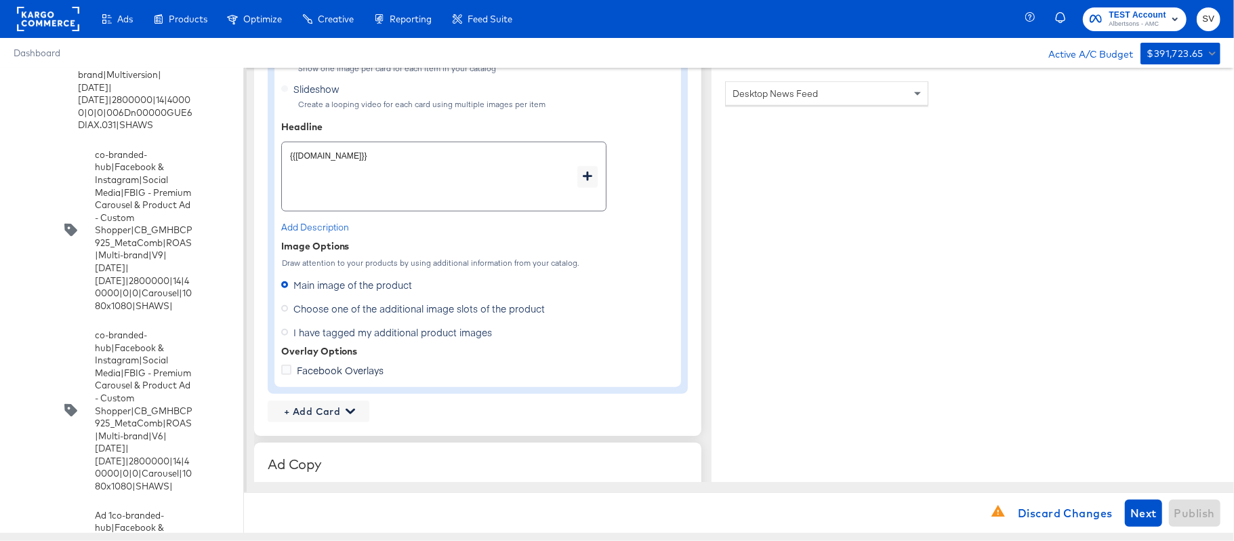
type textarea "x"
click at [373, 314] on span "Choose one of the additional image slots of the product" at bounding box center [418, 309] width 251 height 14
click at [0, 0] on input "Choose one of the additional image slots of the product" at bounding box center [0, 0] width 0 height 0
type textarea "x"
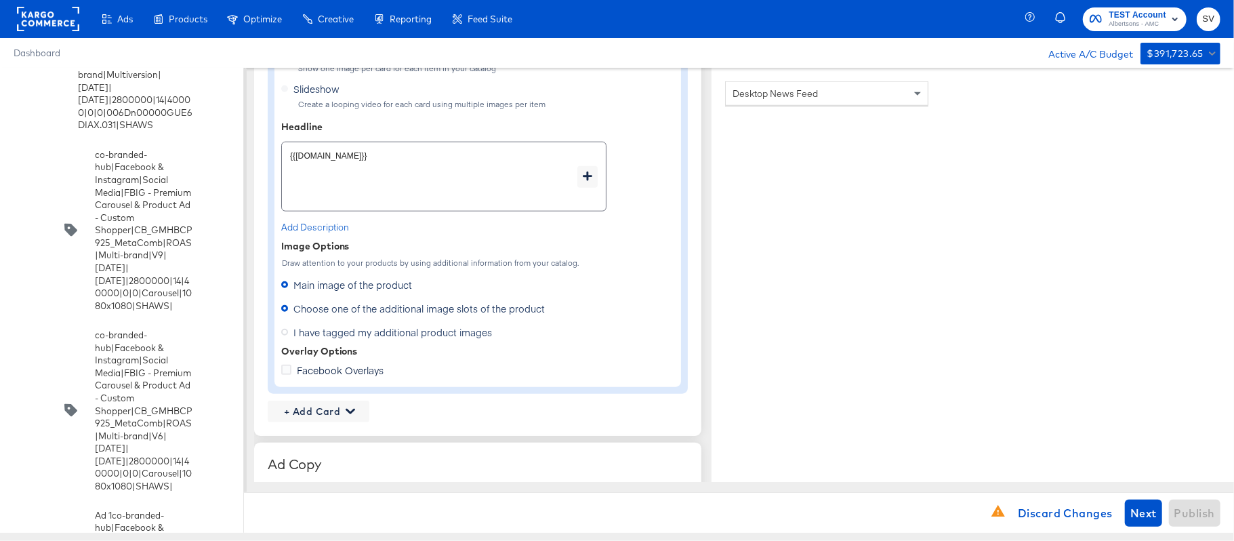
type textarea "x"
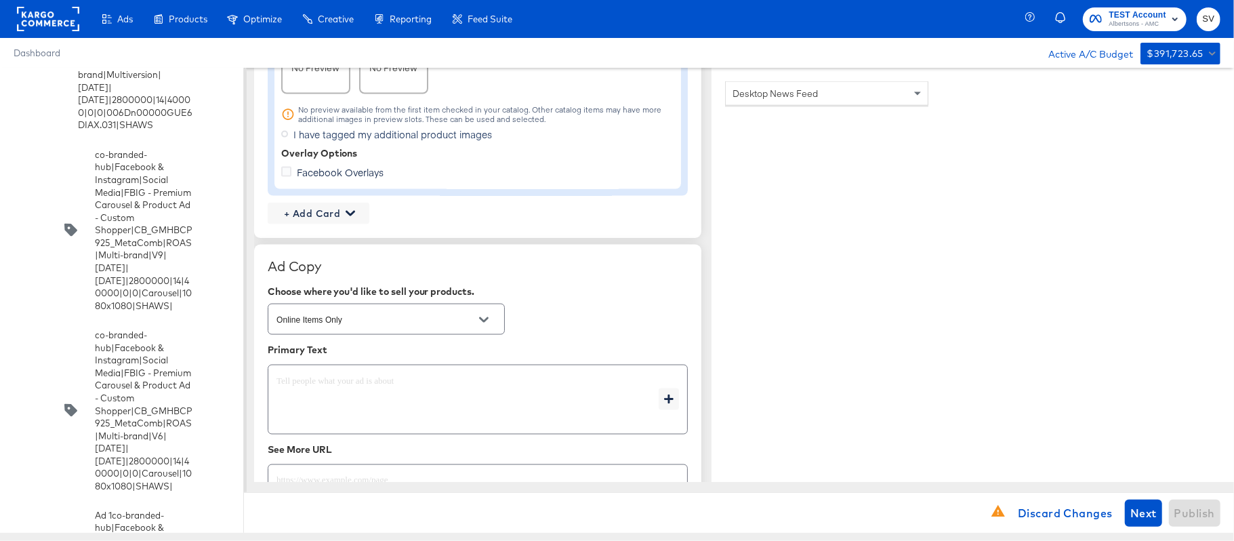
scroll to position [1553, 0]
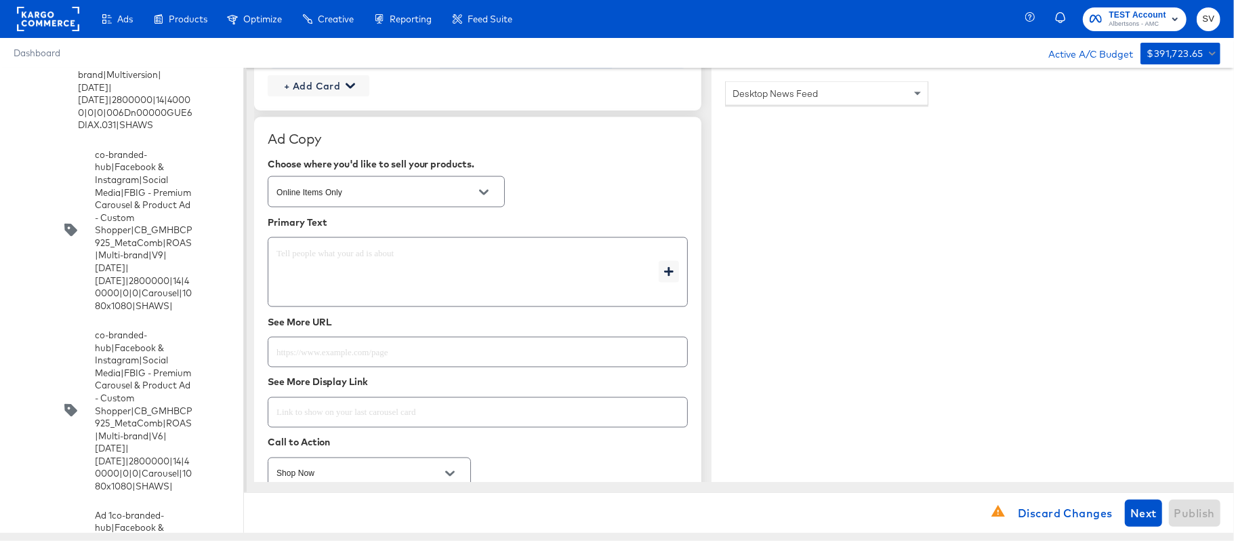
type textarea "x"
paste textarea "Shop your favorite brands for you and your home!"
type textarea "Shop your favorite brands for you and your home!"
click at [305, 269] on textarea "Shop your favorite brands for you and your home!" at bounding box center [468, 272] width 382 height 49
type textarea "x"
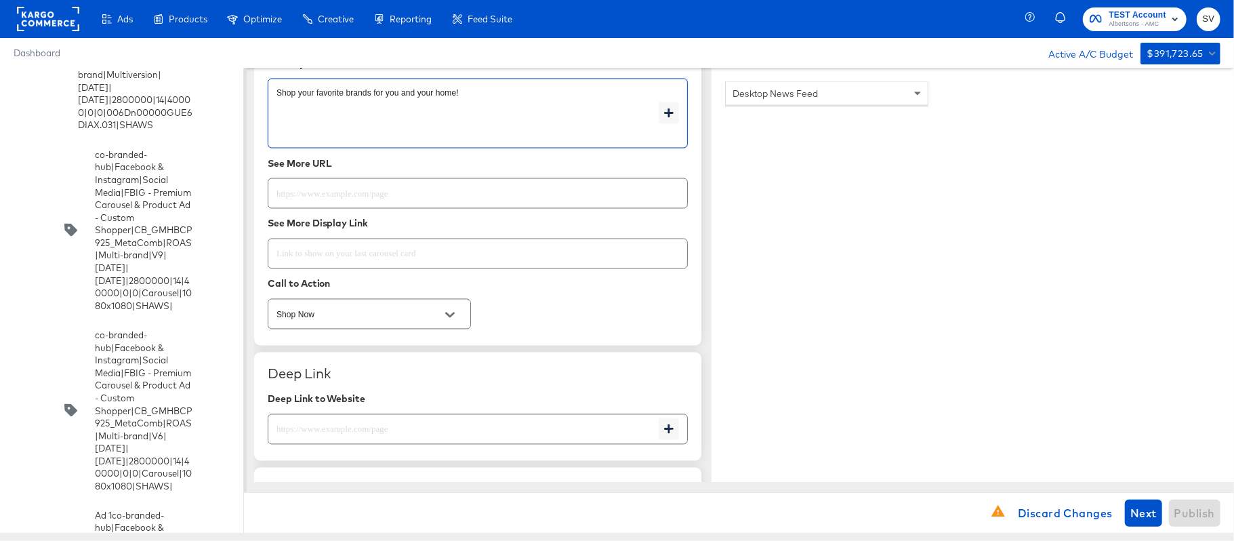
scroll to position [1713, 0]
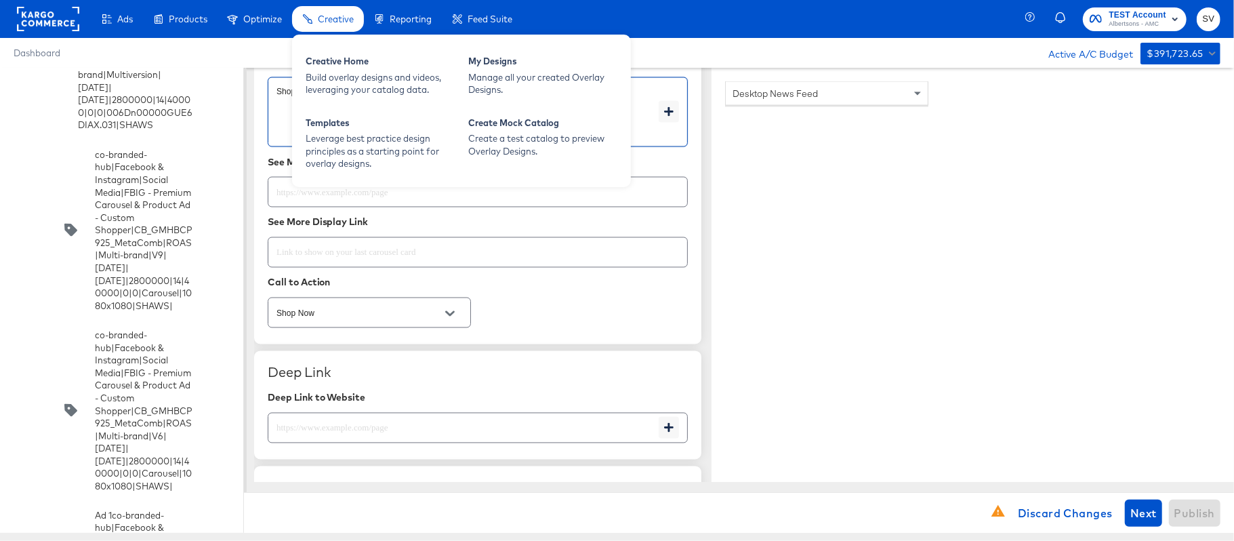
type textarea "Shop your favorite brands for you and your home!"
type textarea "x"
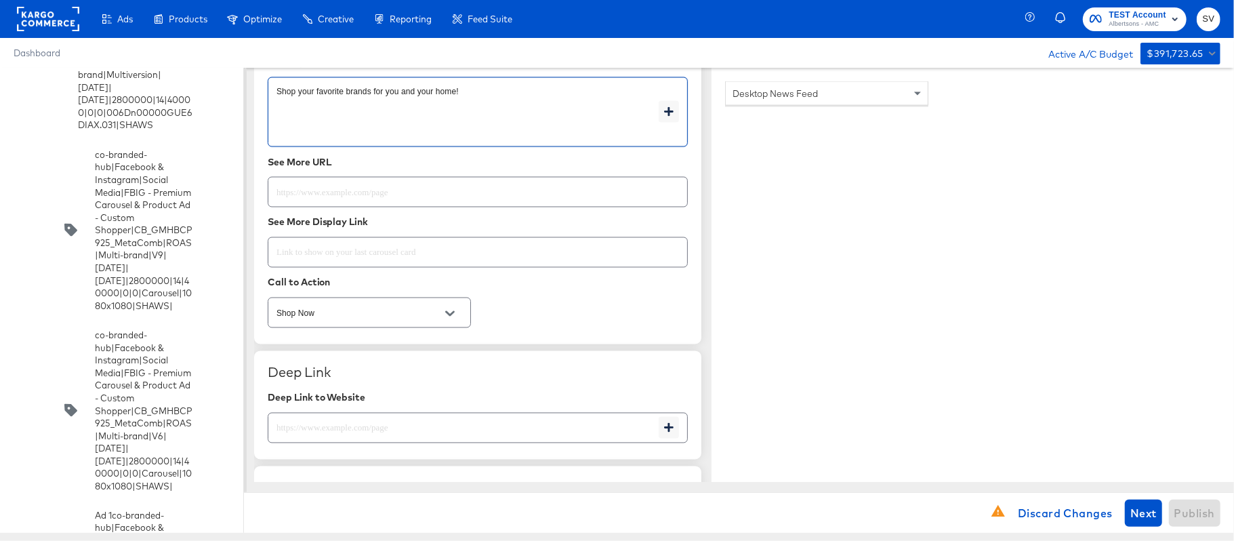
type textarea "x"
click at [401, 190] on input "text" at bounding box center [477, 186] width 419 height 29
paste input "https://www.vons.com/shop/aisles/personal-care-health.html"
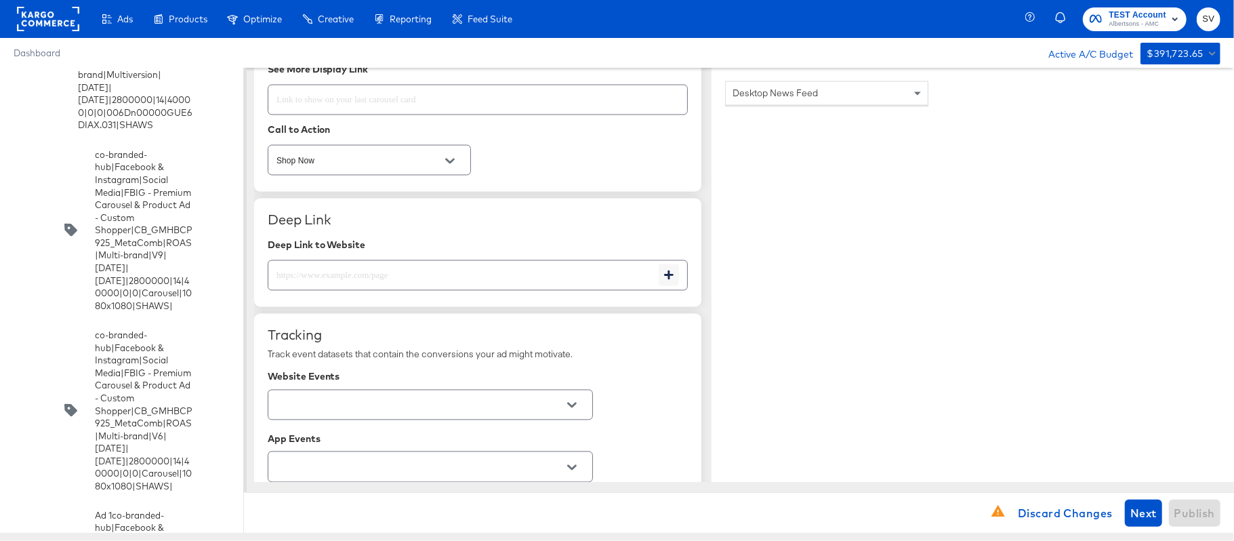
scroll to position [1867, 0]
type input "https://www.vons.com/shop/aisles/personal-care-health.html"
type textarea "x"
click at [461, 288] on div at bounding box center [478, 275] width 420 height 30
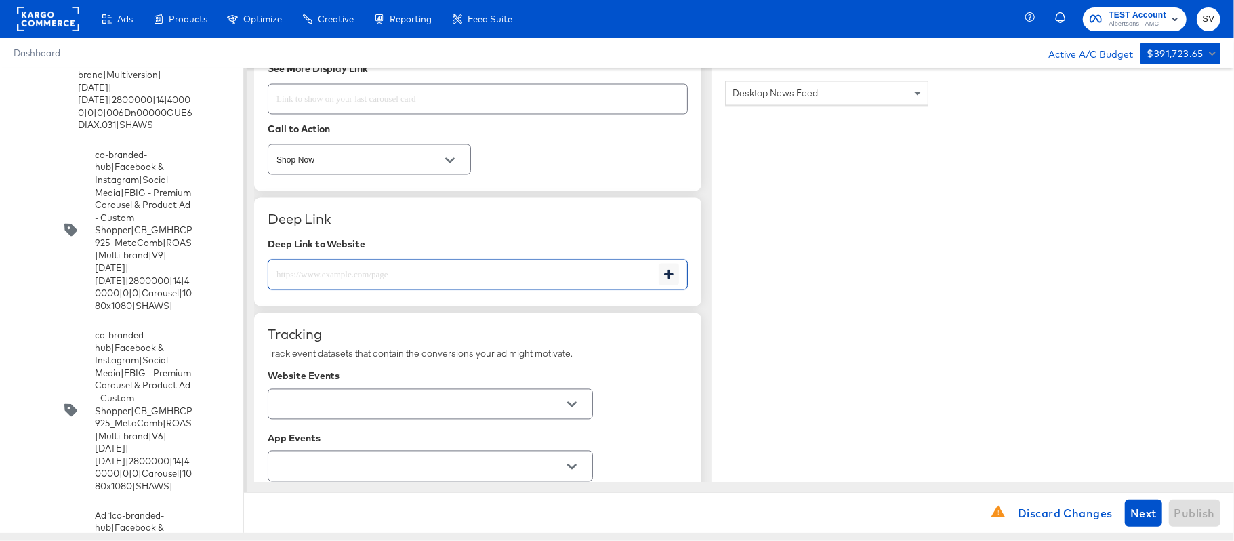
paste input "https://www.vons.com/shop/aisles/personal-care-health.html"
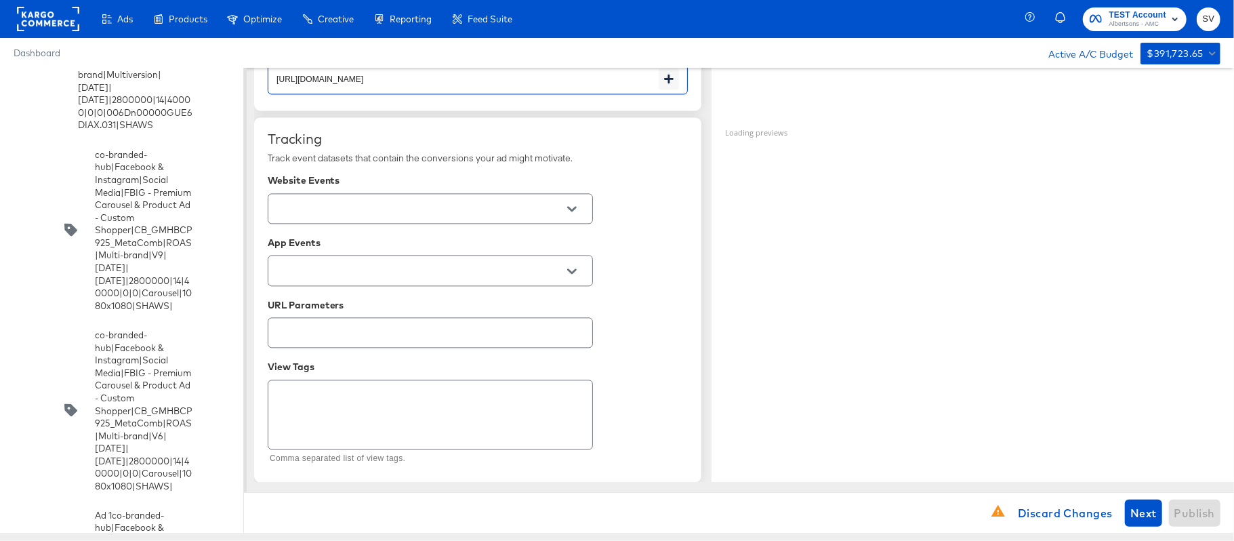
click at [578, 213] on button "Open" at bounding box center [572, 209] width 20 height 20
type input "https://www.vons.com/shop/aisles/personal-care-health.html"
type textarea "x"
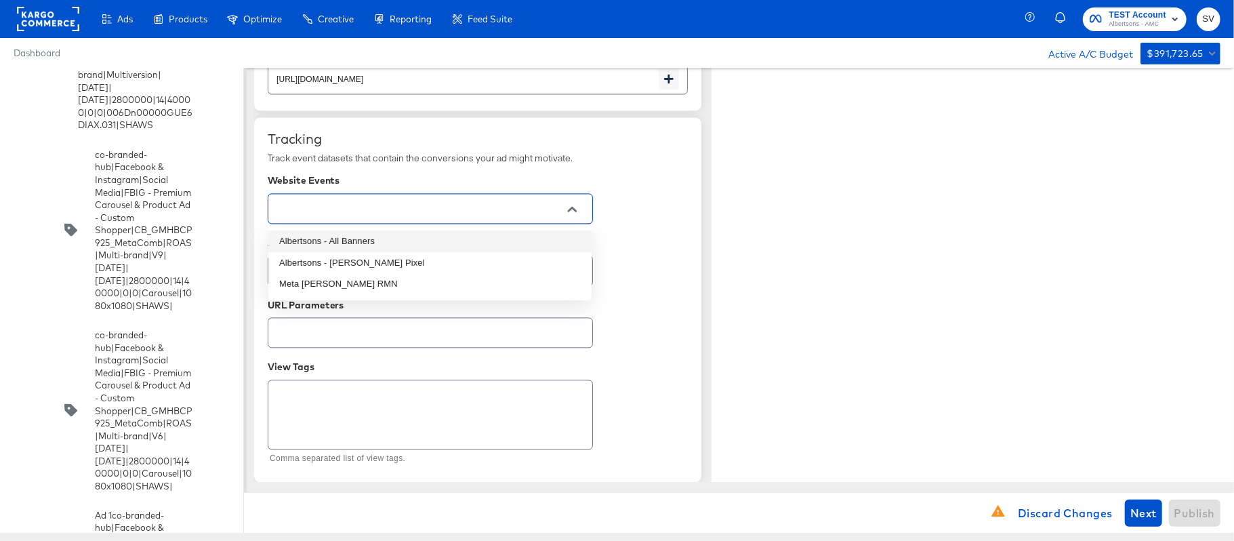
click at [487, 233] on li "Albertsons - All Banners" at bounding box center [429, 241] width 323 height 22
type textarea "x"
type input "Albertsons - All Banners"
type textarea "x"
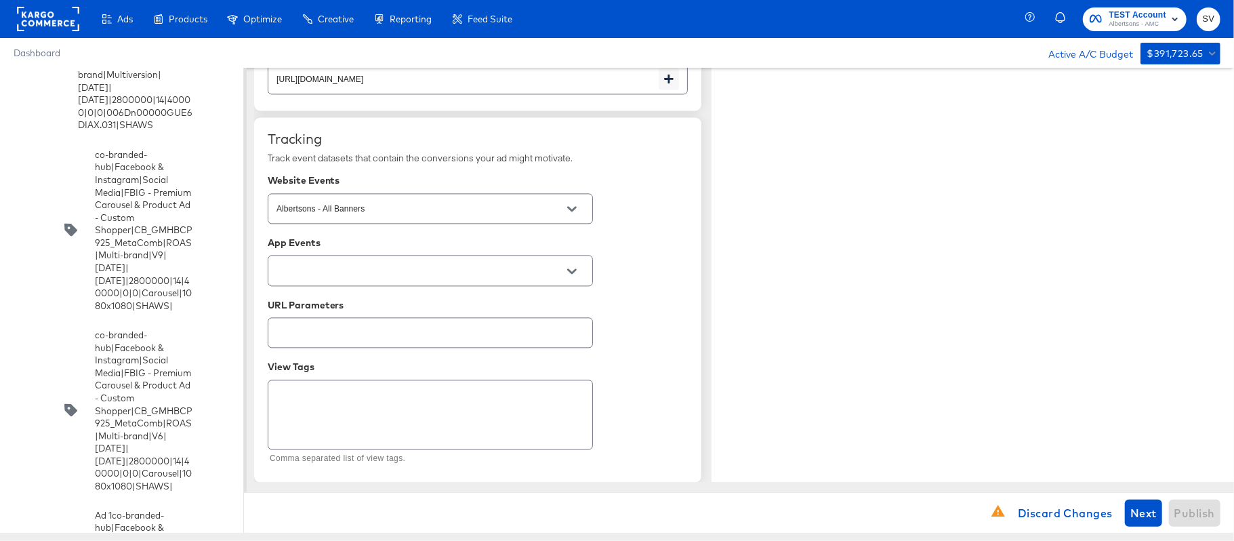
click at [699, 226] on div "Tracking Track event datasets that contain the conversions your ad might motiva…" at bounding box center [477, 299] width 447 height 365
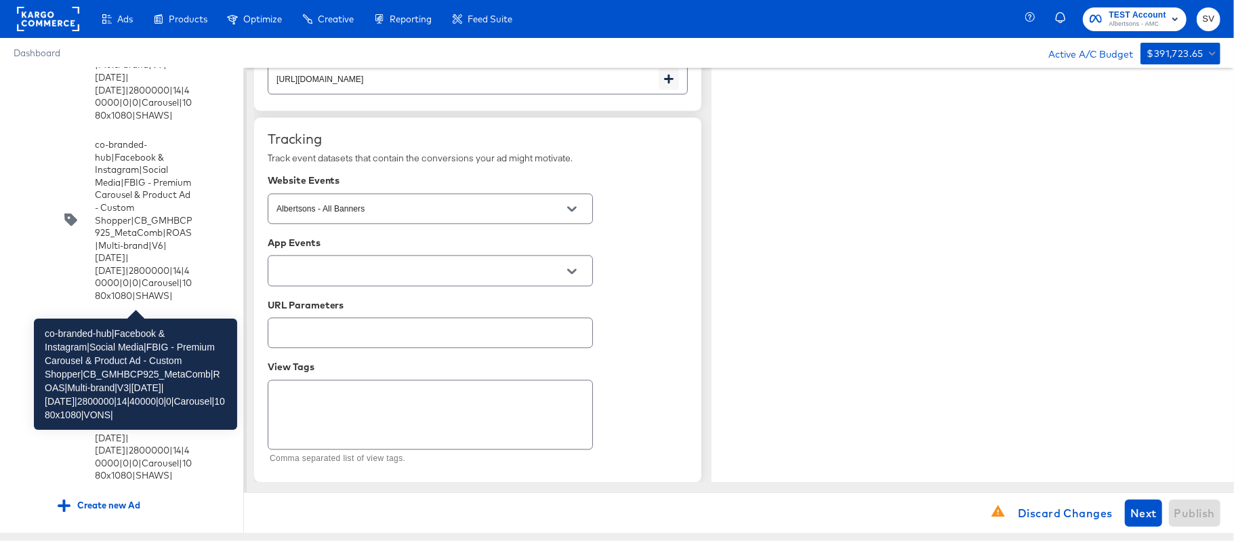
scroll to position [5342, 0]
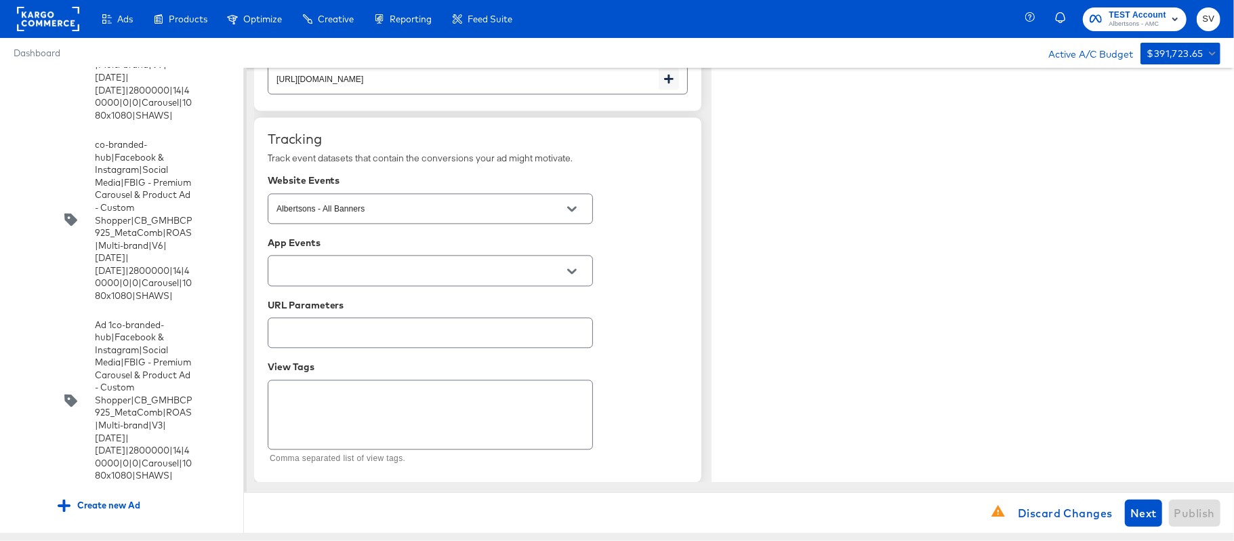
click at [618, 239] on div "App Events" at bounding box center [478, 242] width 420 height 11
click at [683, 361] on div "View Tags" at bounding box center [478, 366] width 420 height 11
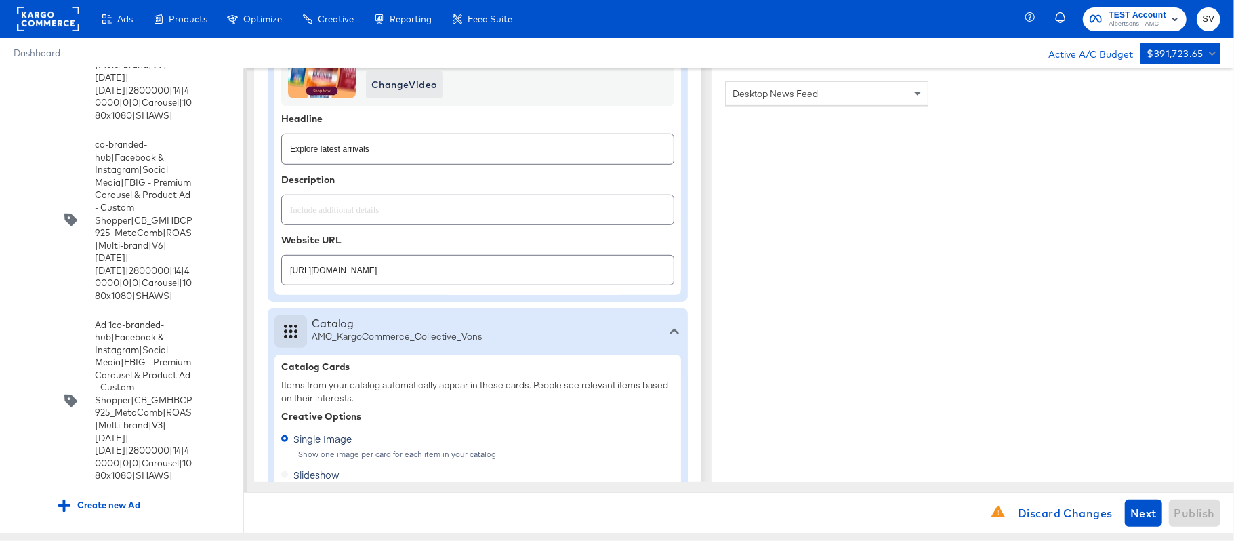
scroll to position [0, 0]
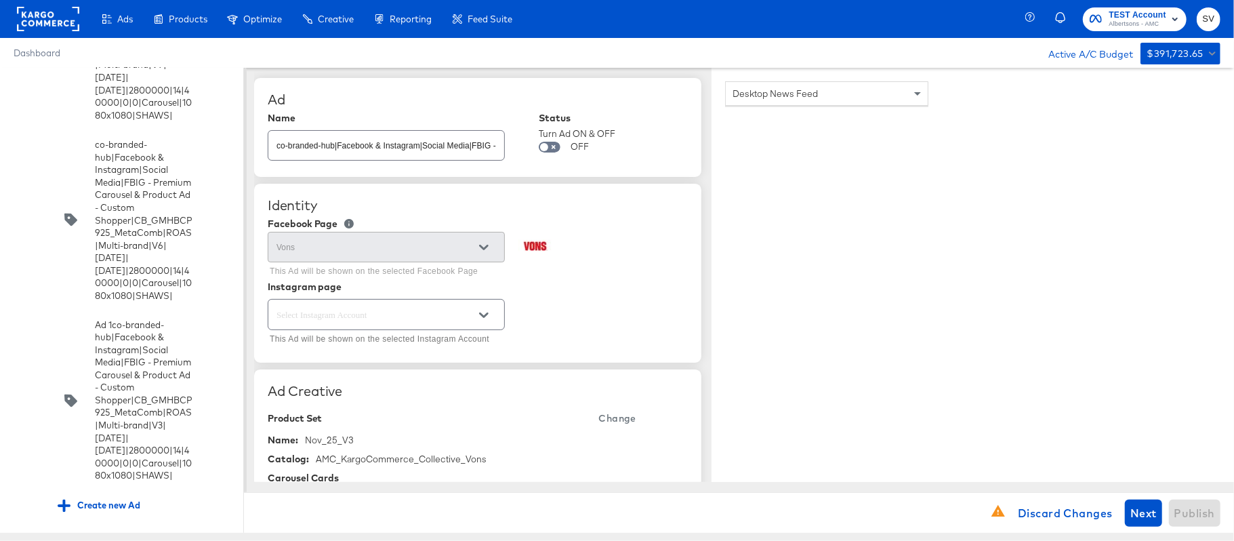
click at [613, 288] on div "Instagram page" at bounding box center [478, 286] width 420 height 11
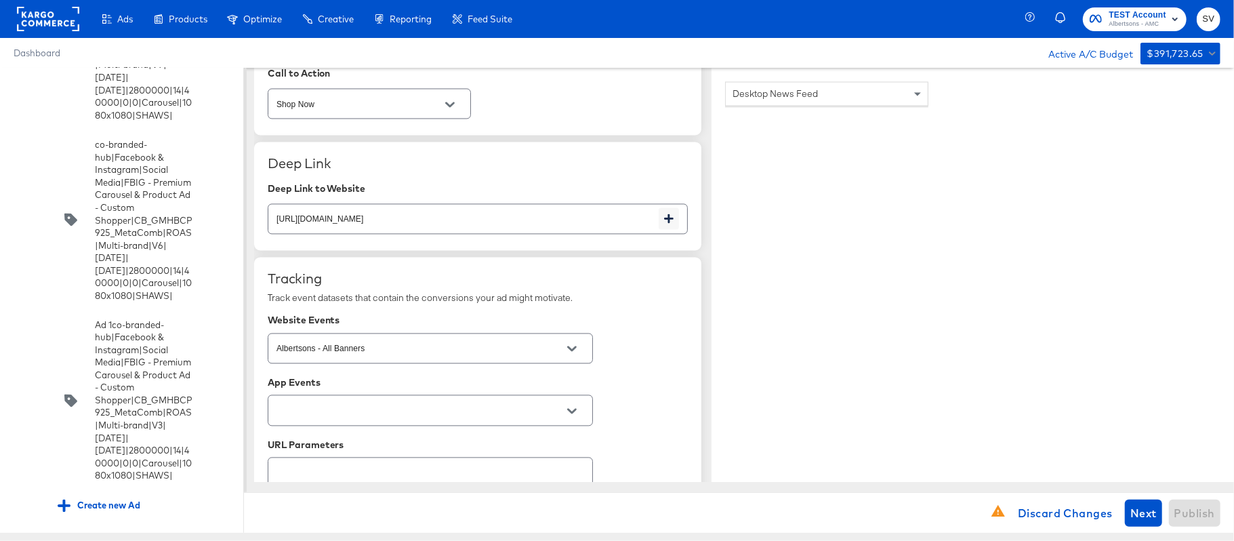
scroll to position [1928, 0]
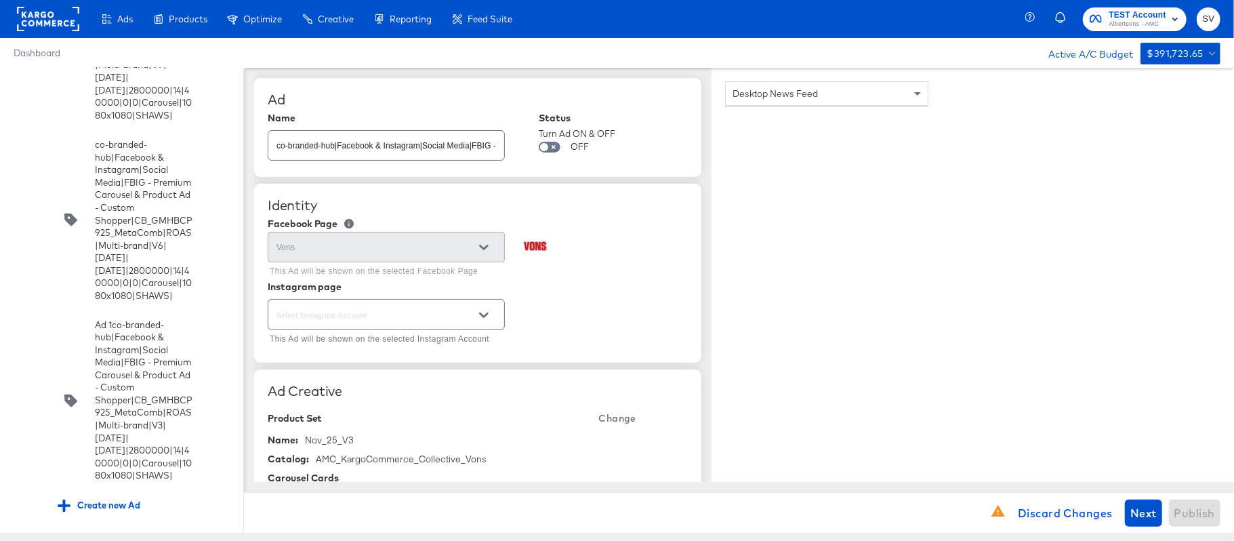
scroll to position [106, 0]
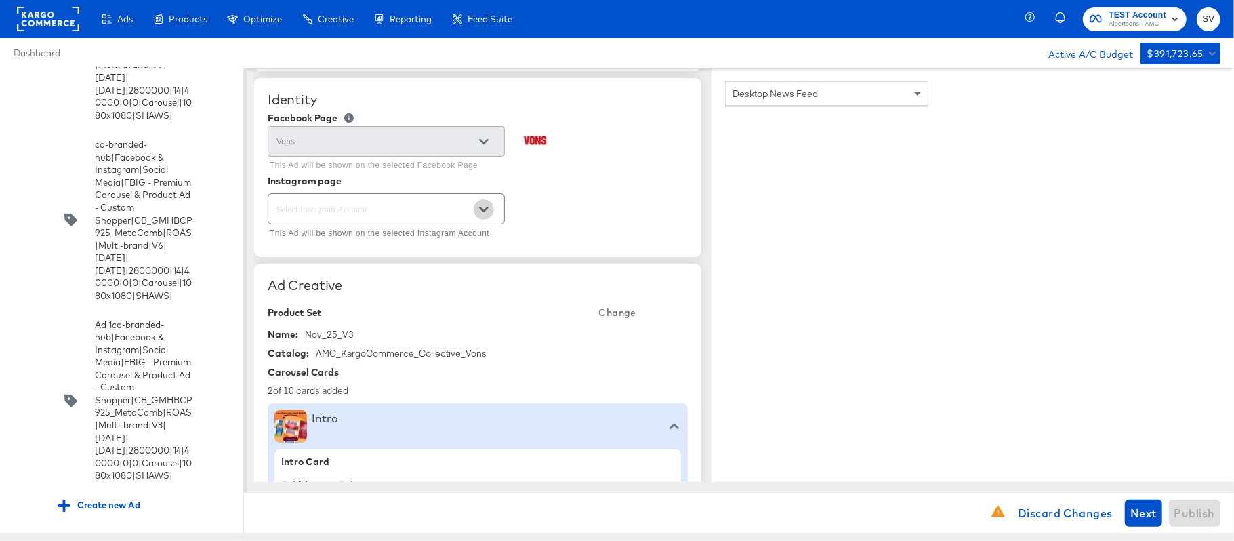
click at [489, 220] on button "Open" at bounding box center [484, 209] width 20 height 20
click at [394, 234] on li "Page-backed Instagram Account" at bounding box center [385, 244] width 235 height 22
type input "Page-backed Instagram Account"
type textarea "x"
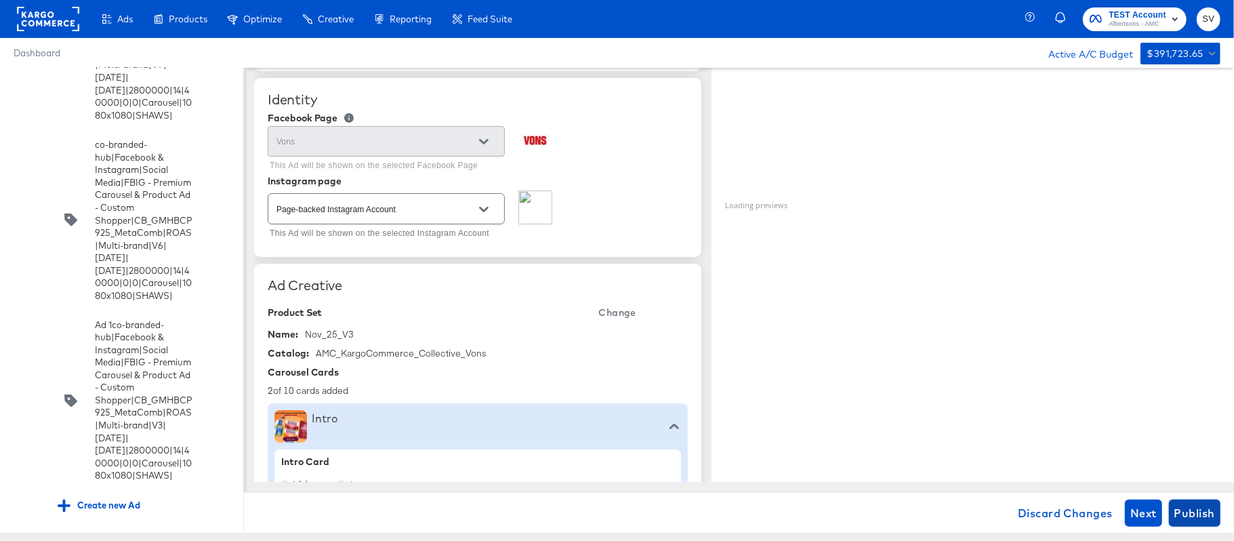
click at [1199, 505] on span "Publish" at bounding box center [1195, 513] width 41 height 19
type textarea "x"
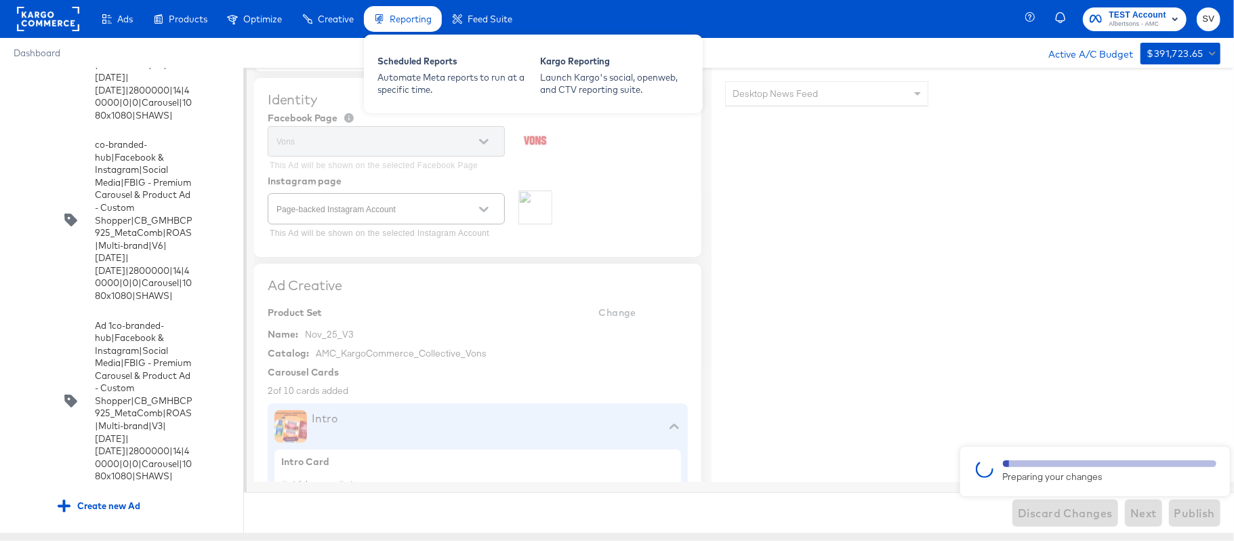
type textarea "x"
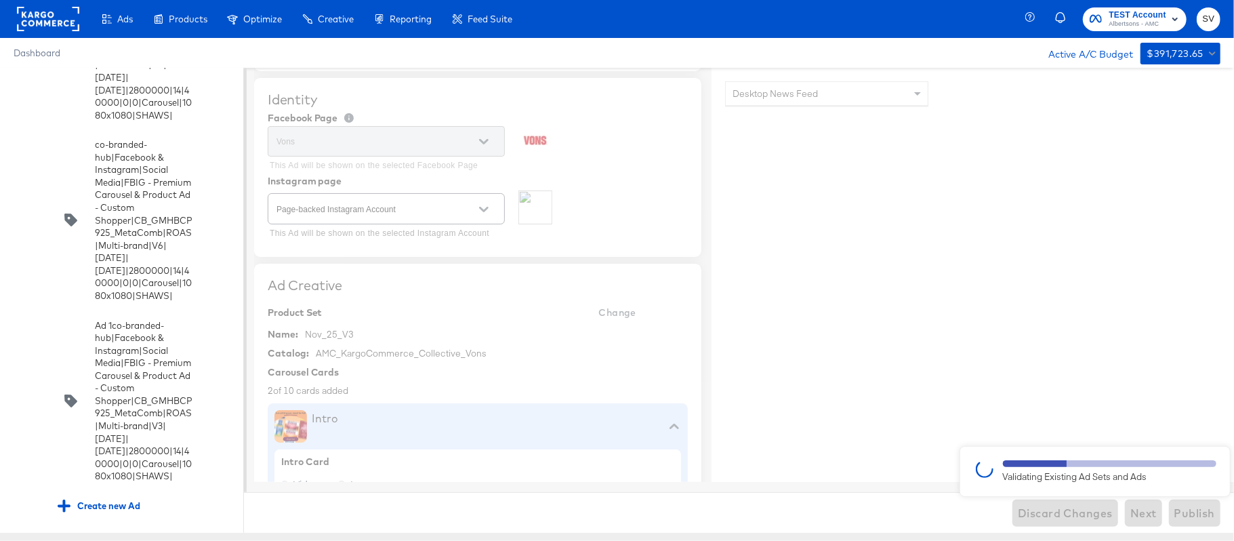
type textarea "x"
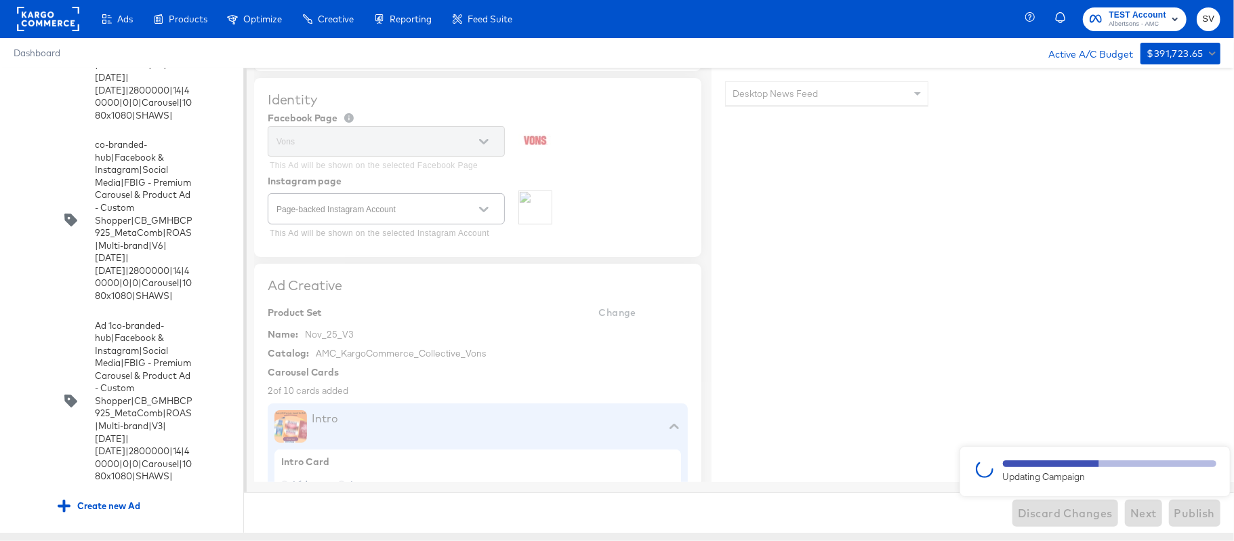
type textarea "x"
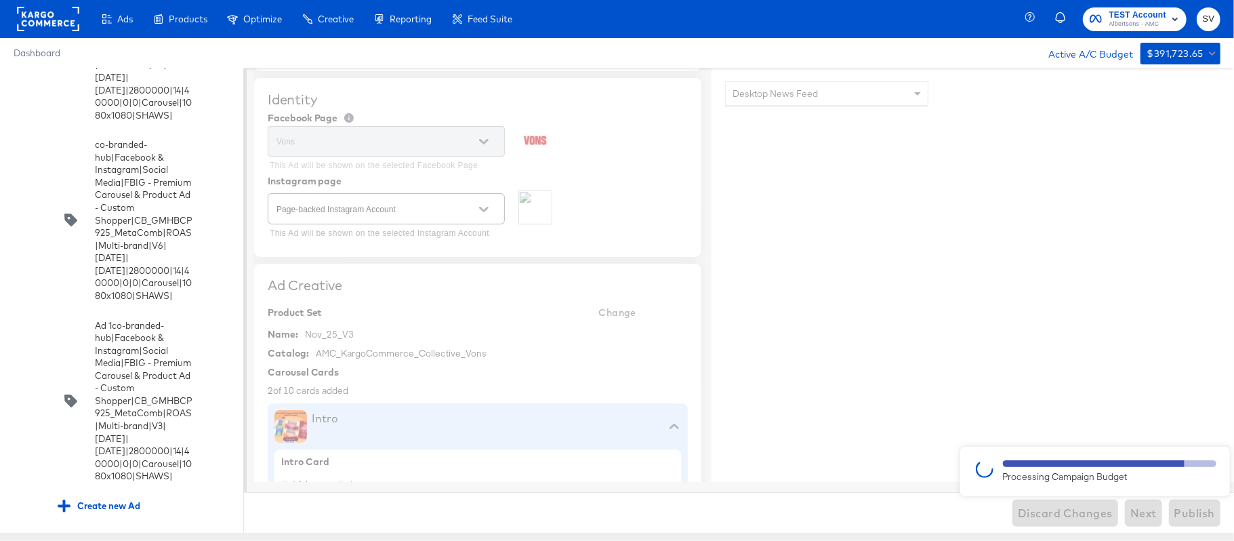
type textarea "x"
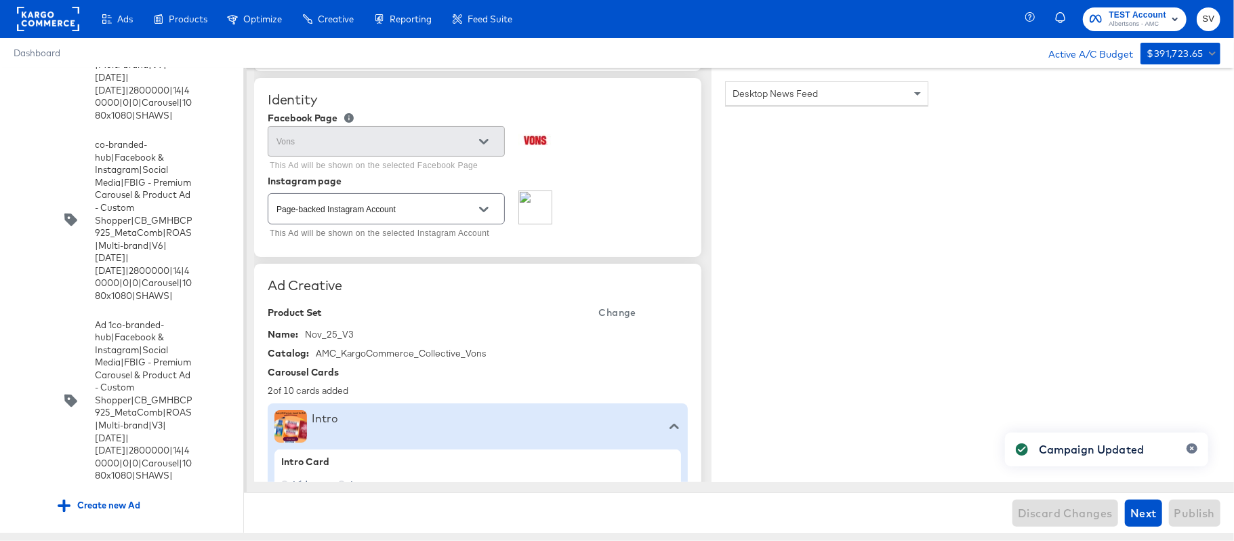
type textarea "x"
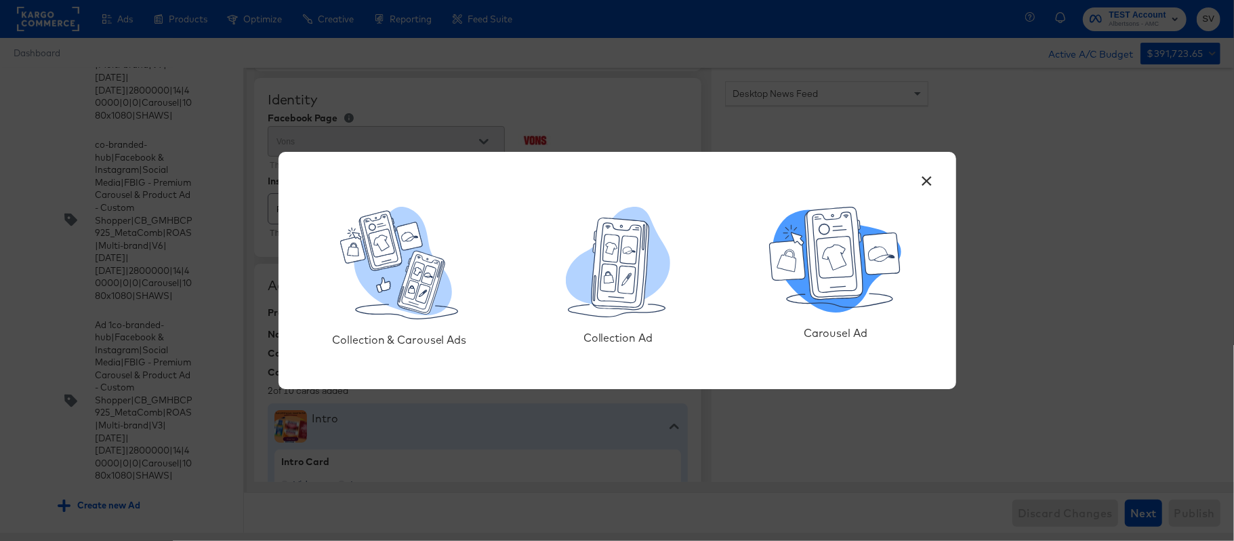
click at [838, 286] on icon at bounding box center [834, 253] width 58 height 92
type textarea "x"
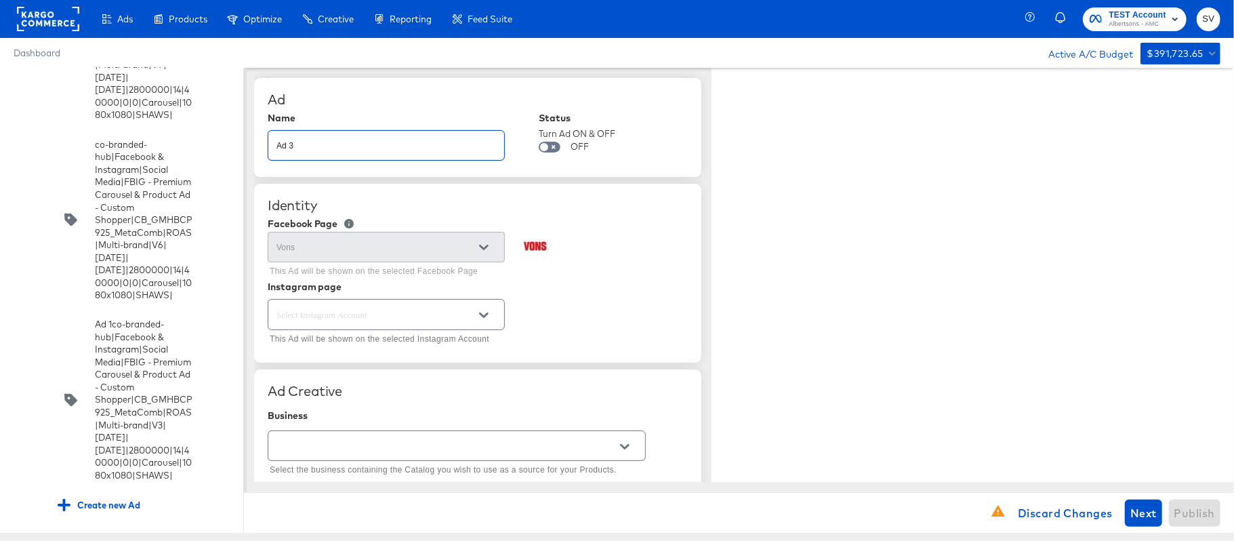
click at [426, 137] on input "Ad 3" at bounding box center [386, 139] width 236 height 29
paste input "co-branded-hub|Facebook & Instagram|Social Media|FBIG - Premium Carousel & Prod…"
type input "co-branded-hub|Facebook & Instagram|Social Media|FBIG - Premium Carousel & Prod…"
type textarea "x"
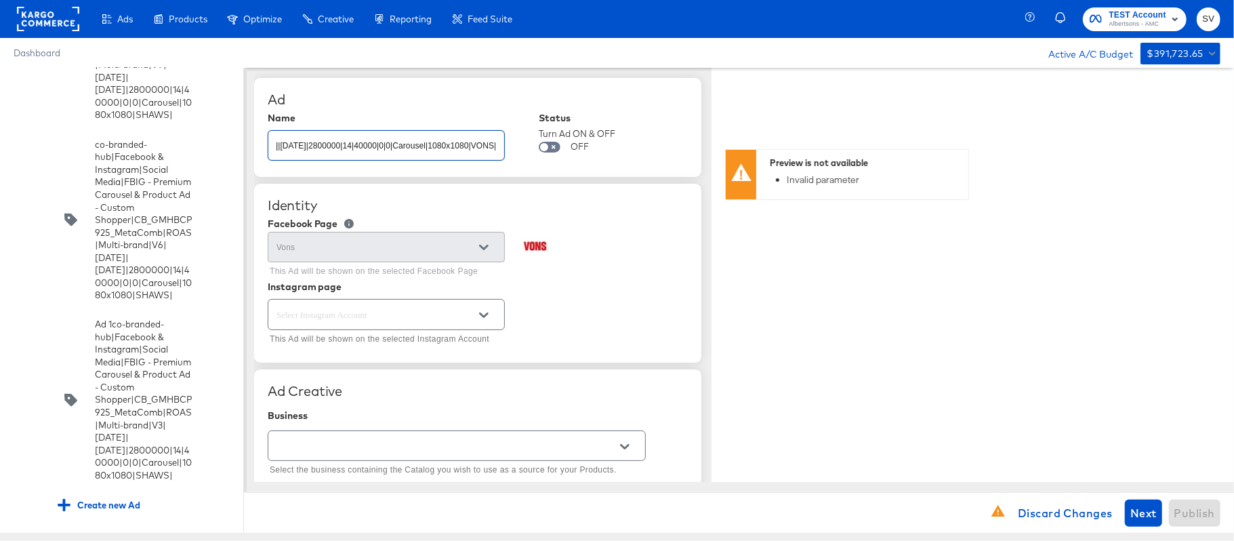
type input "co-branded-hub|Facebook & Instagram|Social Media|FBIG - Premium Carousel & Prod…"
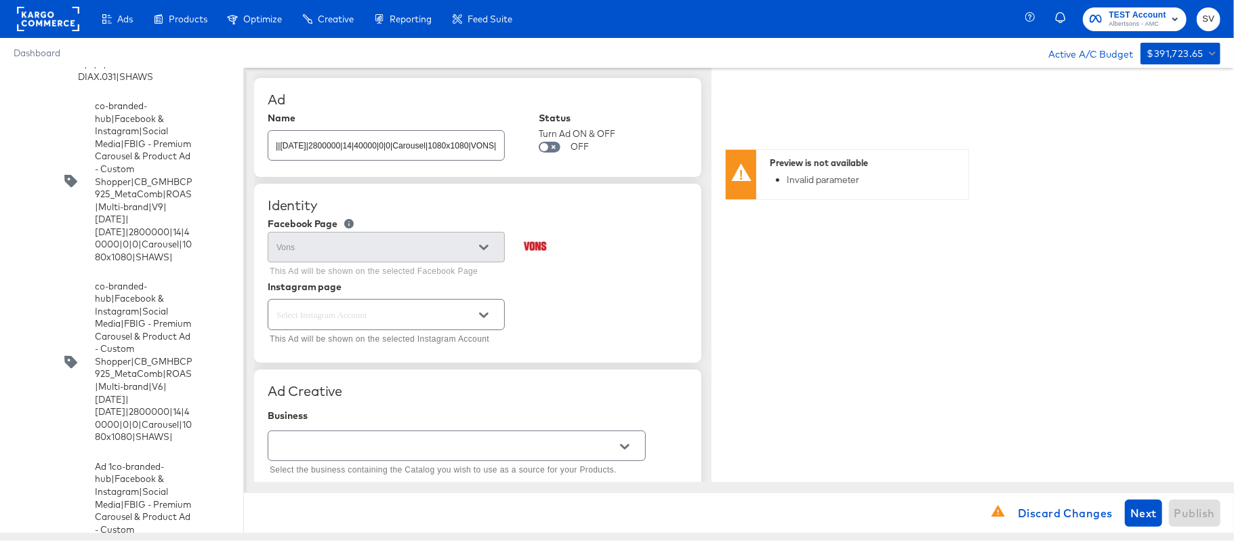
type textarea "x"
click at [481, 320] on icon "Open" at bounding box center [483, 314] width 9 height 9
click at [378, 346] on li "Page-backed Instagram Account" at bounding box center [385, 350] width 235 height 22
type input "Page-backed Instagram Account"
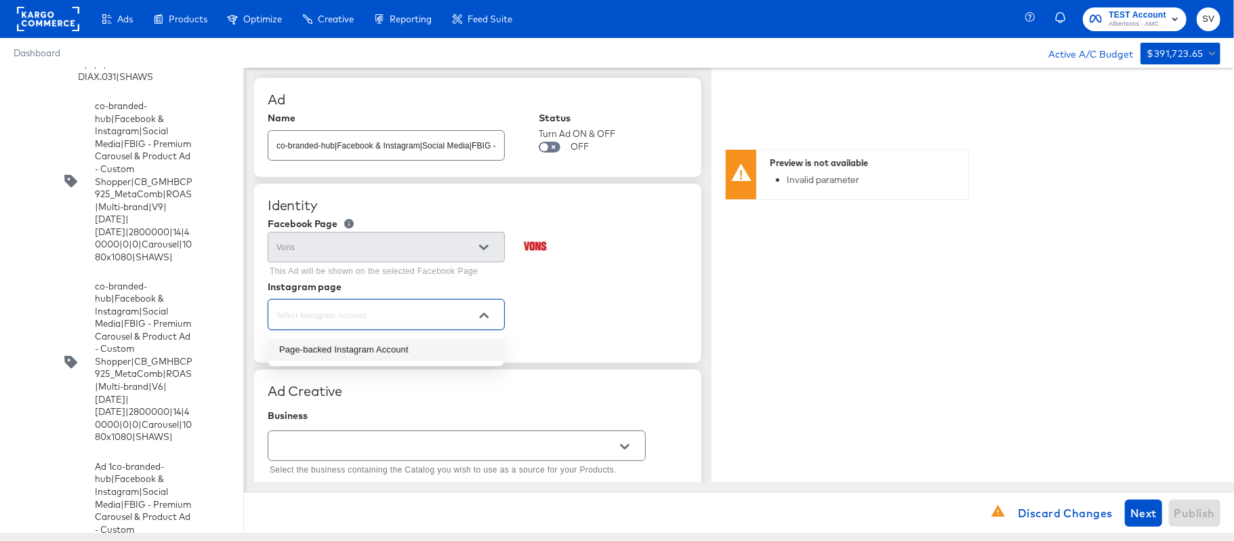
type textarea "x"
click at [597, 316] on div "Page-backed Instagram Account This Ad will be shown on the selected Instagram A…" at bounding box center [478, 322] width 420 height 52
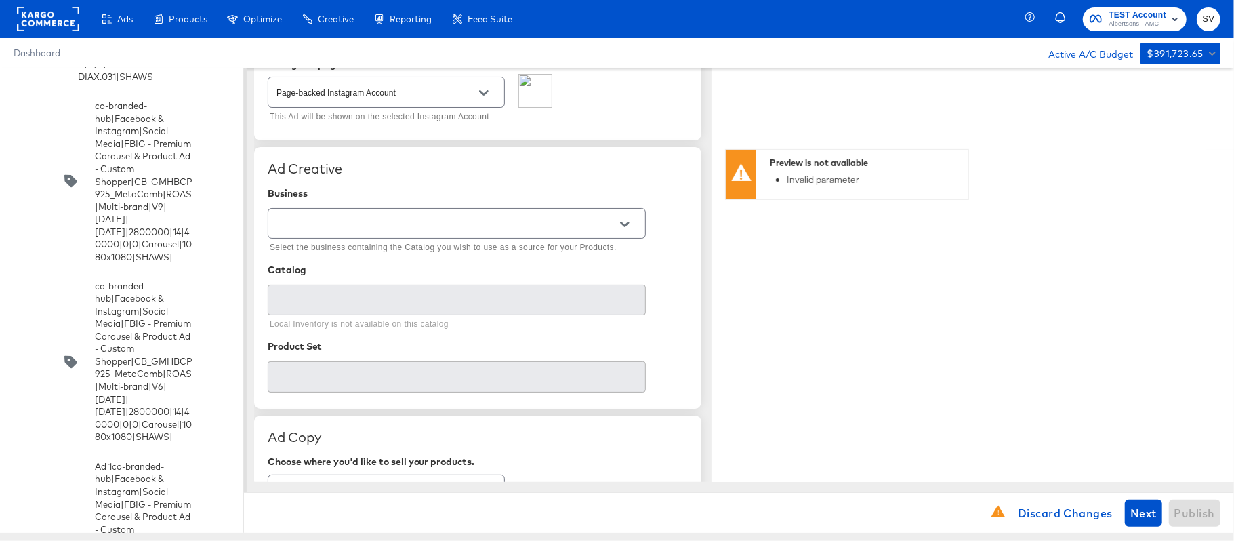
scroll to position [223, 0]
click at [635, 222] on div at bounding box center [625, 223] width 28 height 20
click at [624, 222] on icon "Open" at bounding box center [624, 223] width 9 height 9
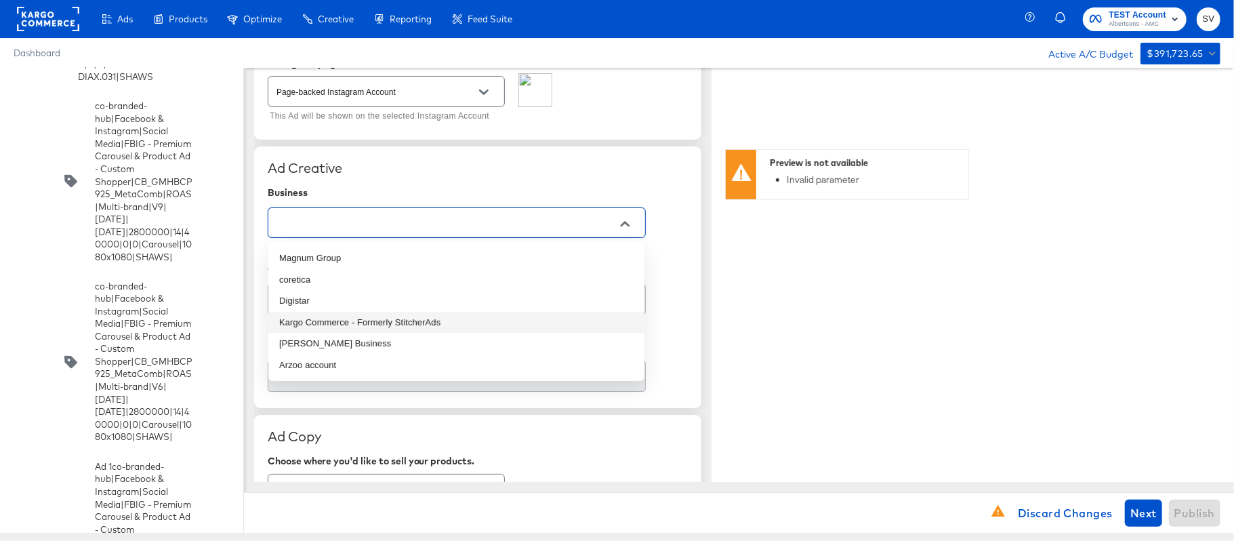
click at [474, 316] on li "Kargo Commerce - Formerly StitcherAds" at bounding box center [456, 323] width 376 height 22
type input "Kargo Commerce - Formerly StitcherAds"
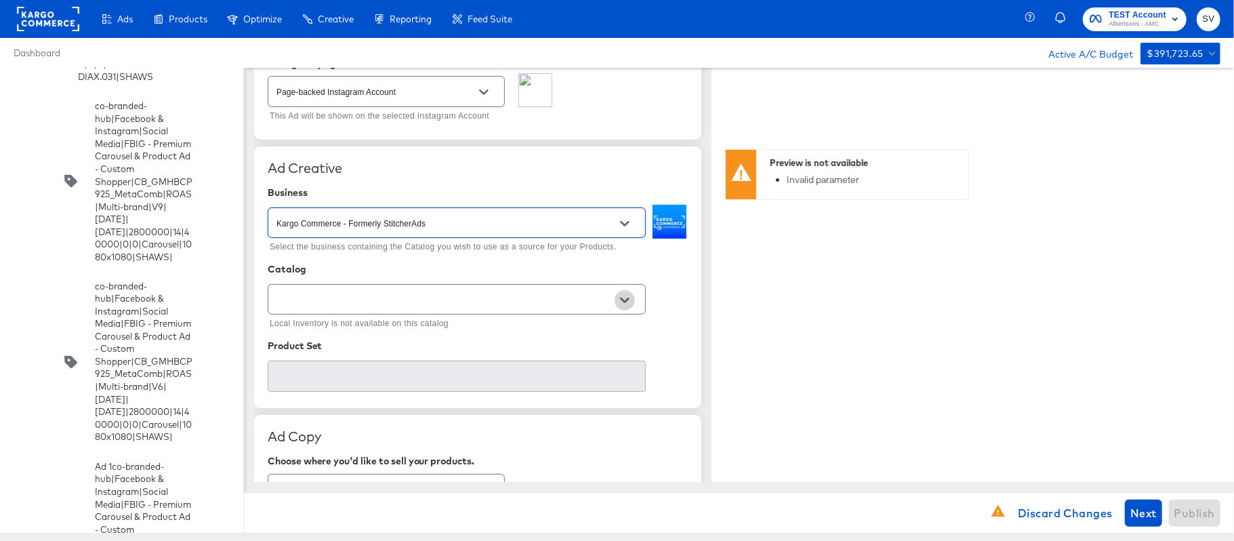
click at [627, 305] on icon "Open" at bounding box center [624, 300] width 9 height 9
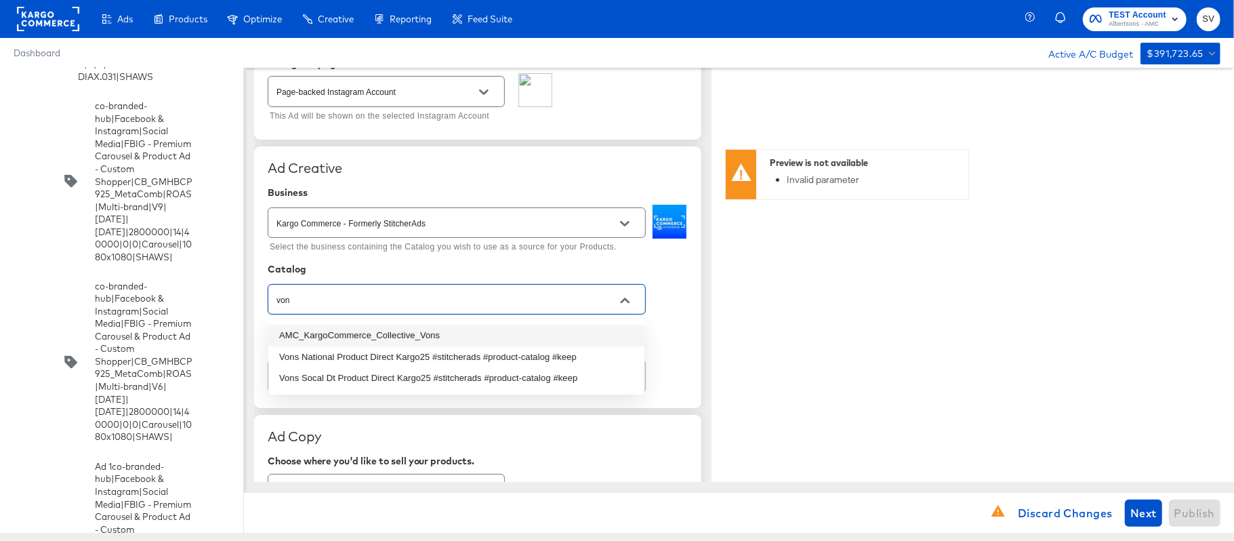
click at [508, 336] on li "AMC_KargoCommerce_Collective_Vons" at bounding box center [456, 336] width 376 height 22
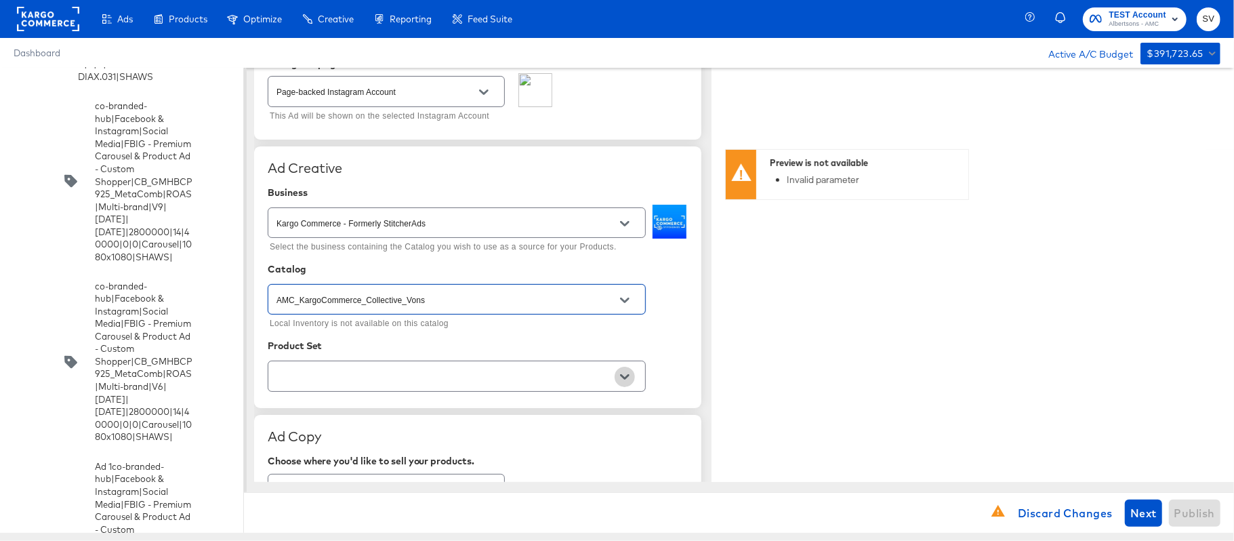
click at [628, 377] on icon "Open" at bounding box center [624, 376] width 9 height 5
type input "AMC_KargoCommerce_Collective_Vons"
click at [630, 375] on button "Open" at bounding box center [625, 377] width 20 height 20
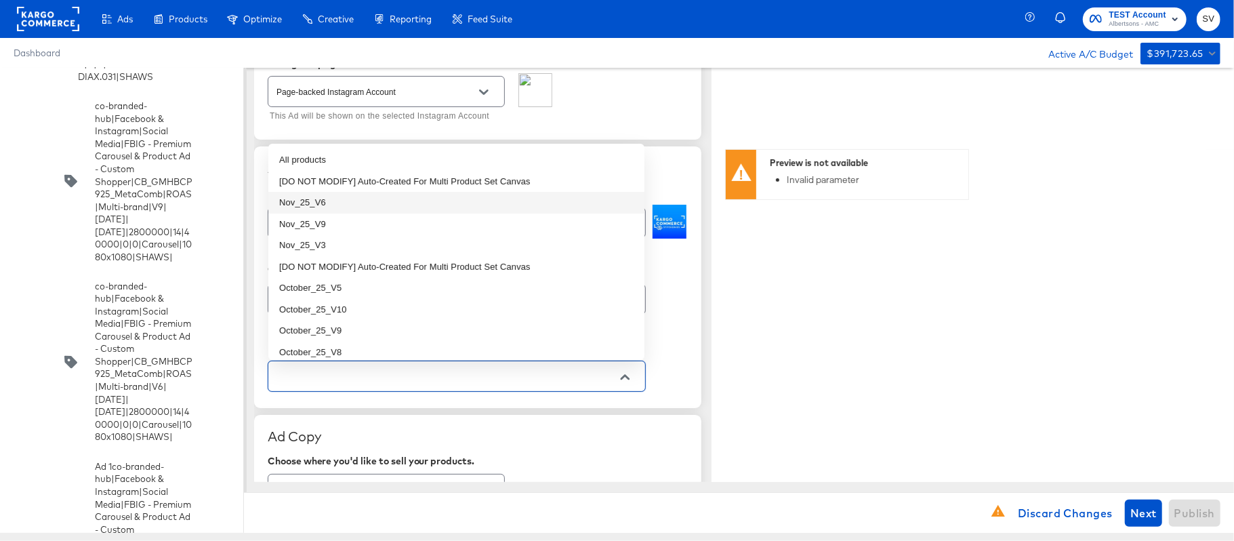
click at [524, 197] on li "Nov_25_V6" at bounding box center [456, 203] width 376 height 22
type textarea "x"
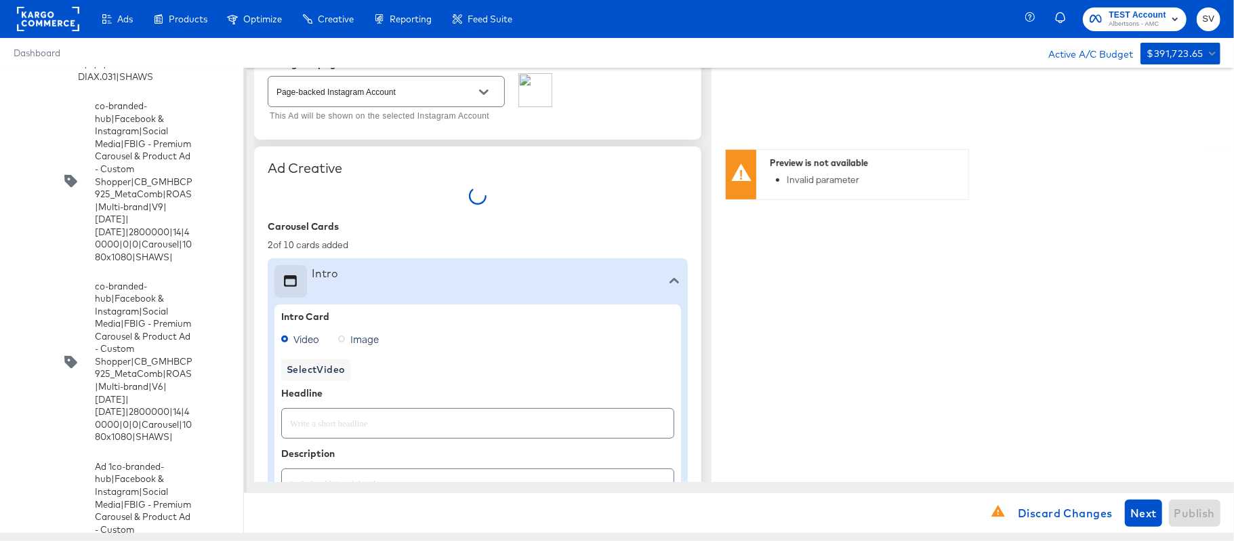
type textarea "x"
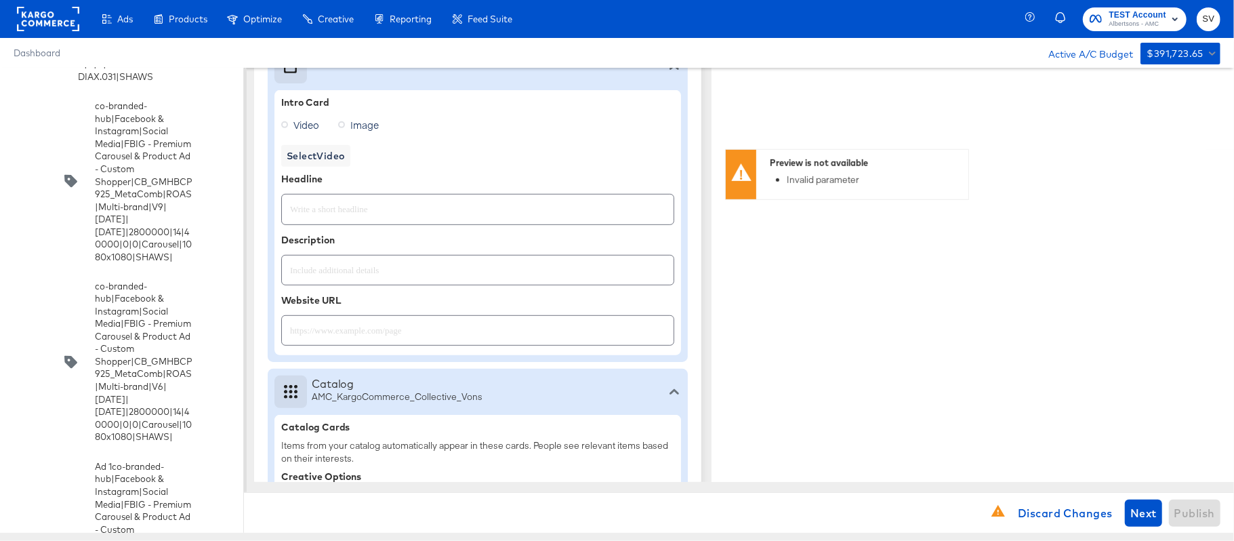
scroll to position [466, 0]
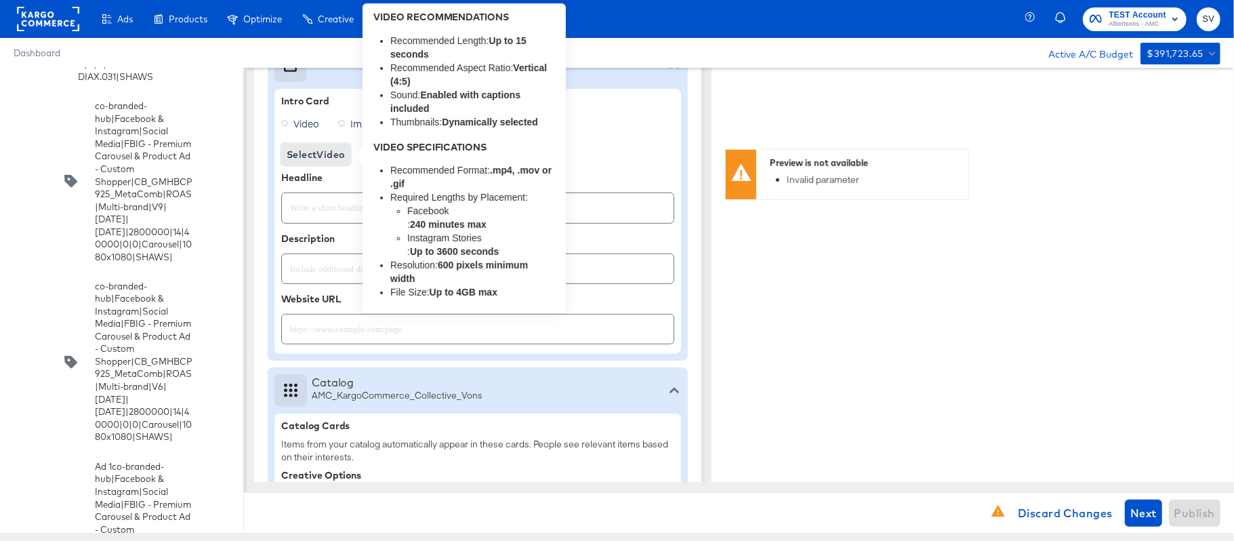
click at [304, 164] on button "Select Video" at bounding box center [315, 155] width 69 height 22
type textarea "x"
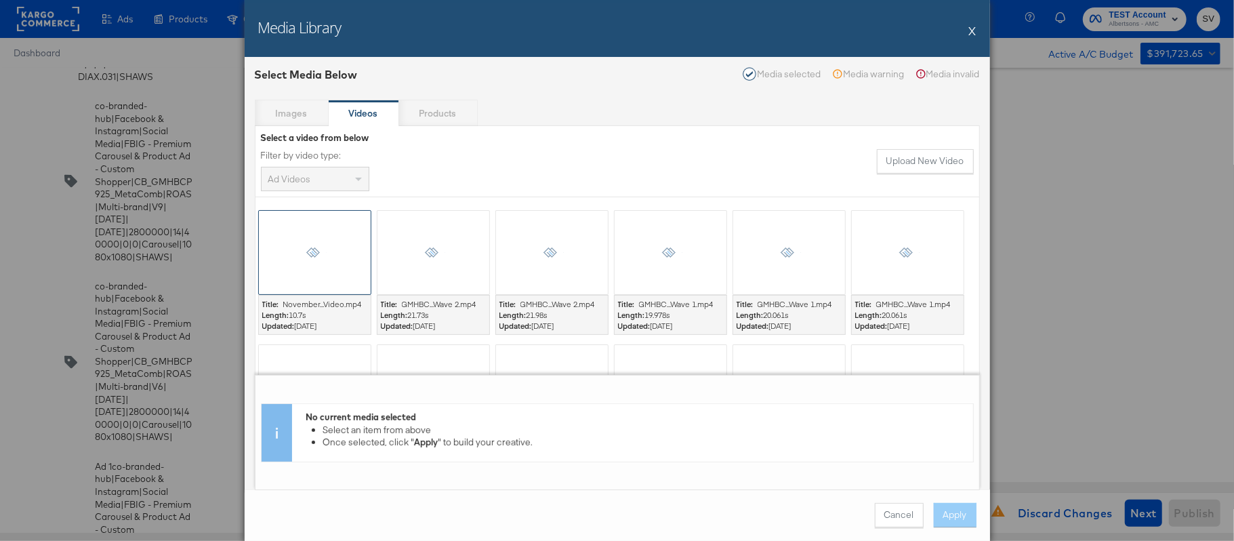
click at [323, 253] on icon at bounding box center [315, 252] width 24 height 10
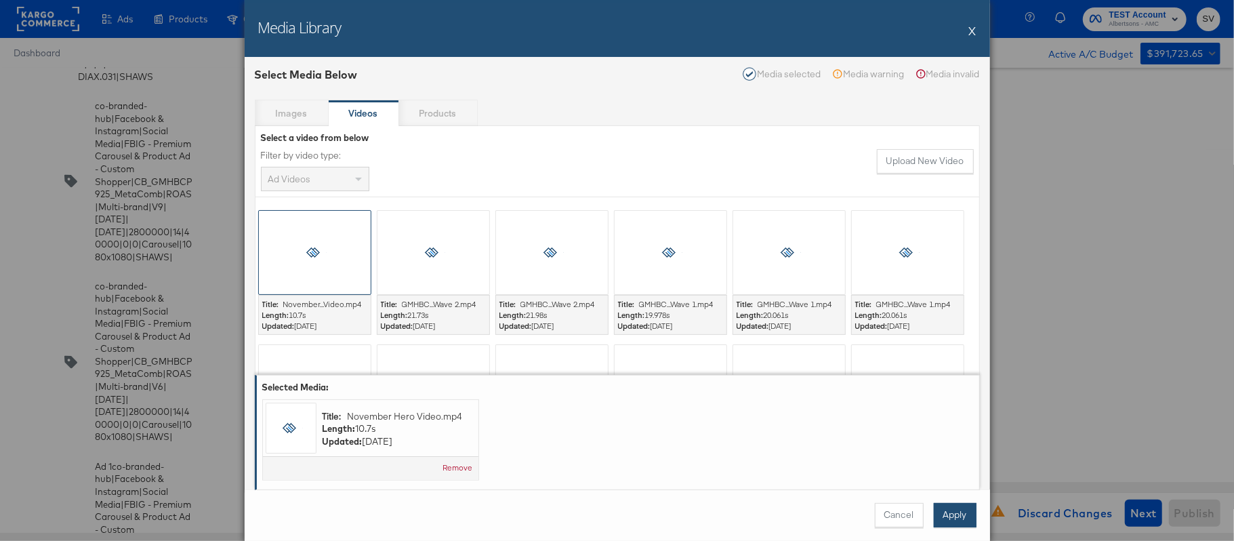
click at [950, 514] on button "Apply" at bounding box center [955, 515] width 43 height 24
type textarea "x"
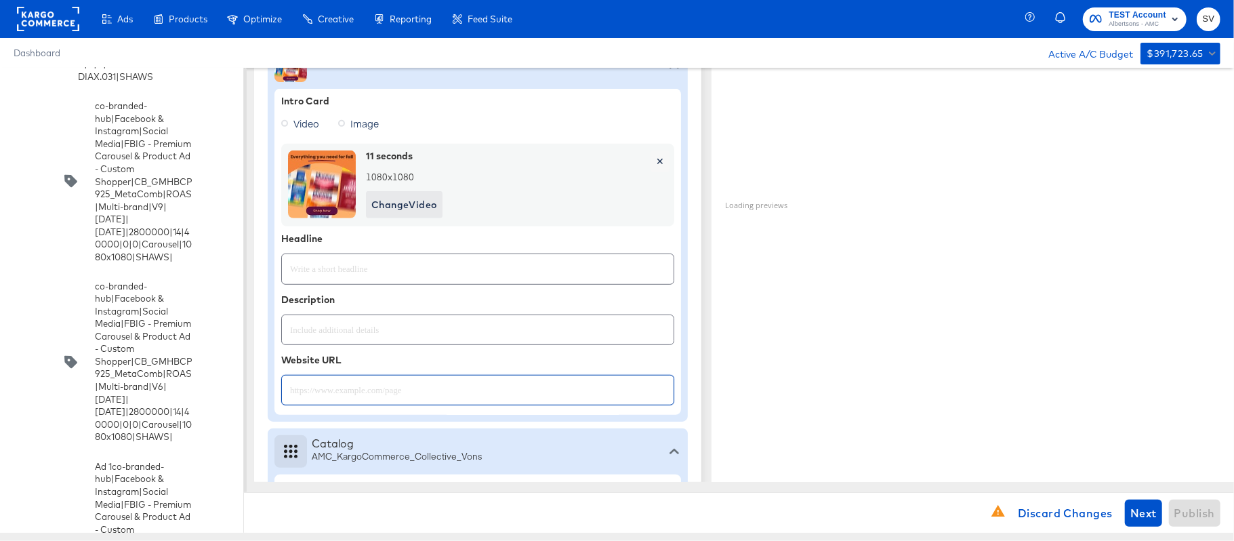
click at [483, 394] on input "text" at bounding box center [478, 384] width 392 height 29
paste input "https://www.vons.com/lp/baby-products-supplies.html"
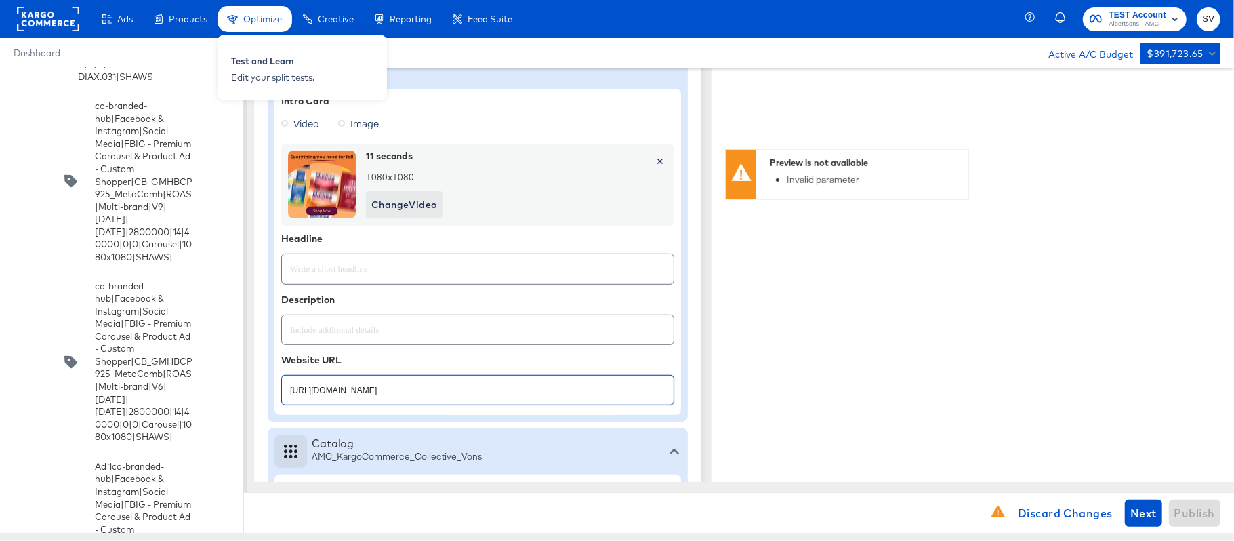
type input "https://www.vons.com/lp/baby-products-supplies.html"
type textarea "x"
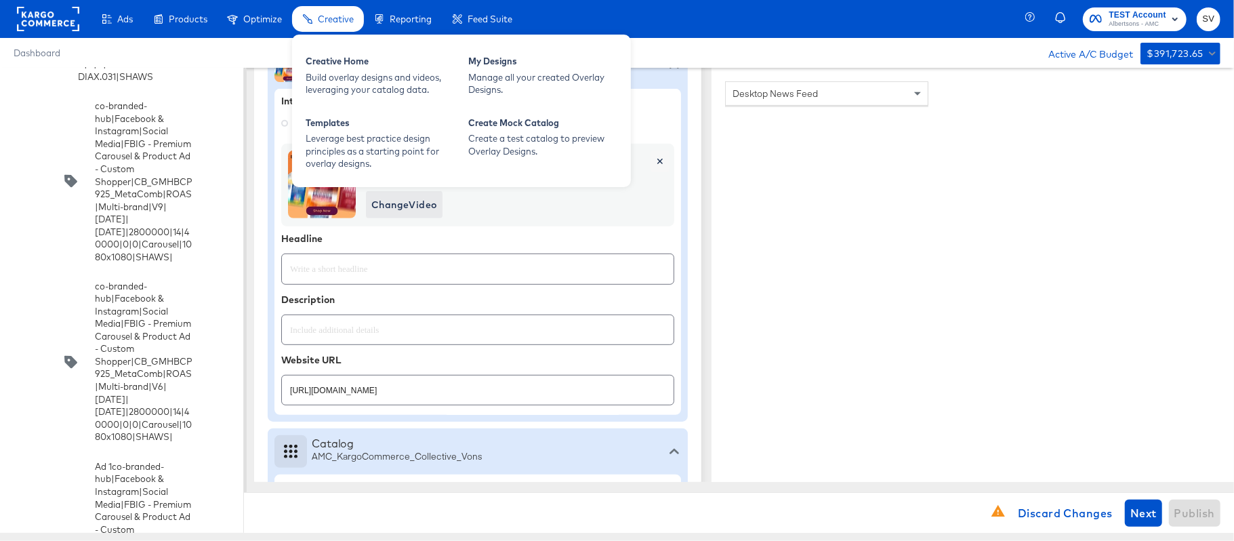
type textarea "x"
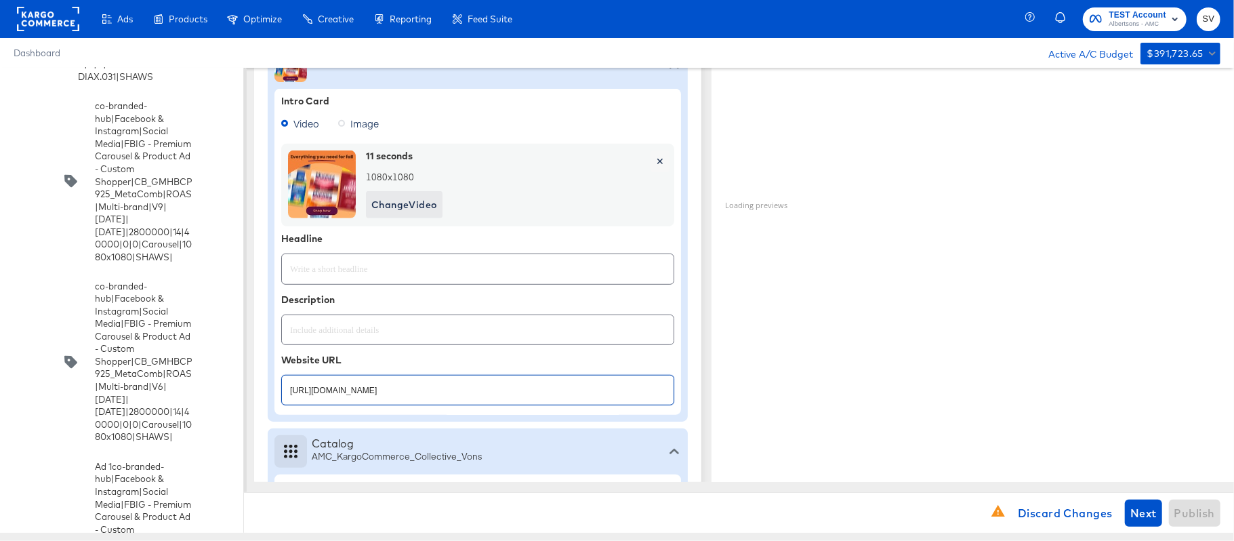
type textarea "x"
paste input "Explore latest arrivals"
click at [325, 277] on input "Explore latest arrivals" at bounding box center [478, 263] width 392 height 29
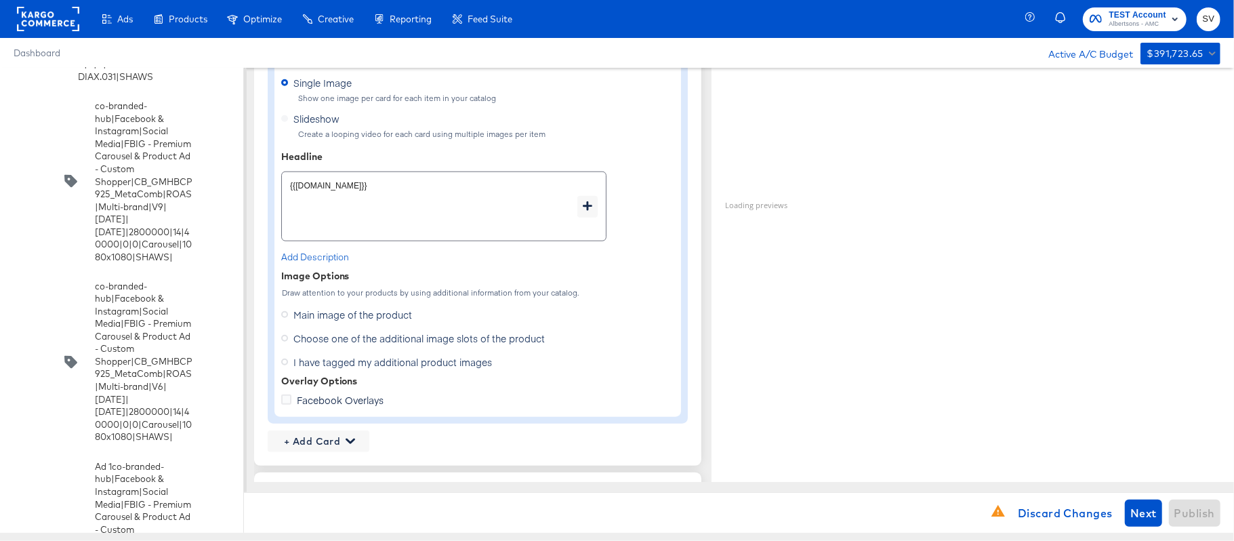
scroll to position [1025, 0]
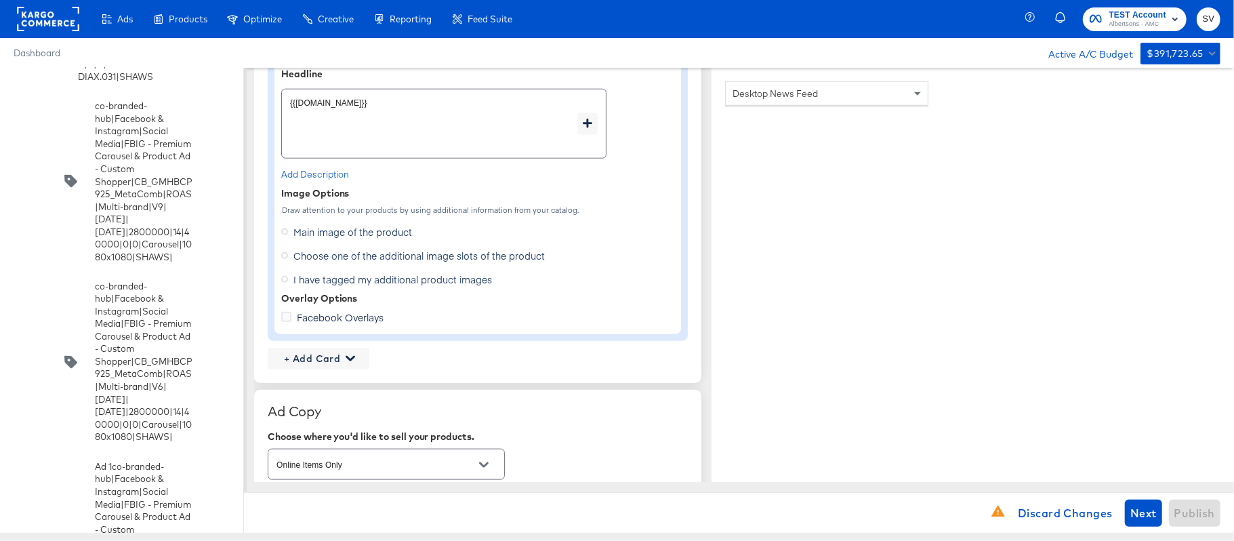
type input "Explore latest arrivals"
type textarea "x"
click at [335, 260] on span "Choose one of the additional image slots of the product" at bounding box center [418, 256] width 251 height 14
click at [0, 0] on input "Choose one of the additional image slots of the product" at bounding box center [0, 0] width 0 height 0
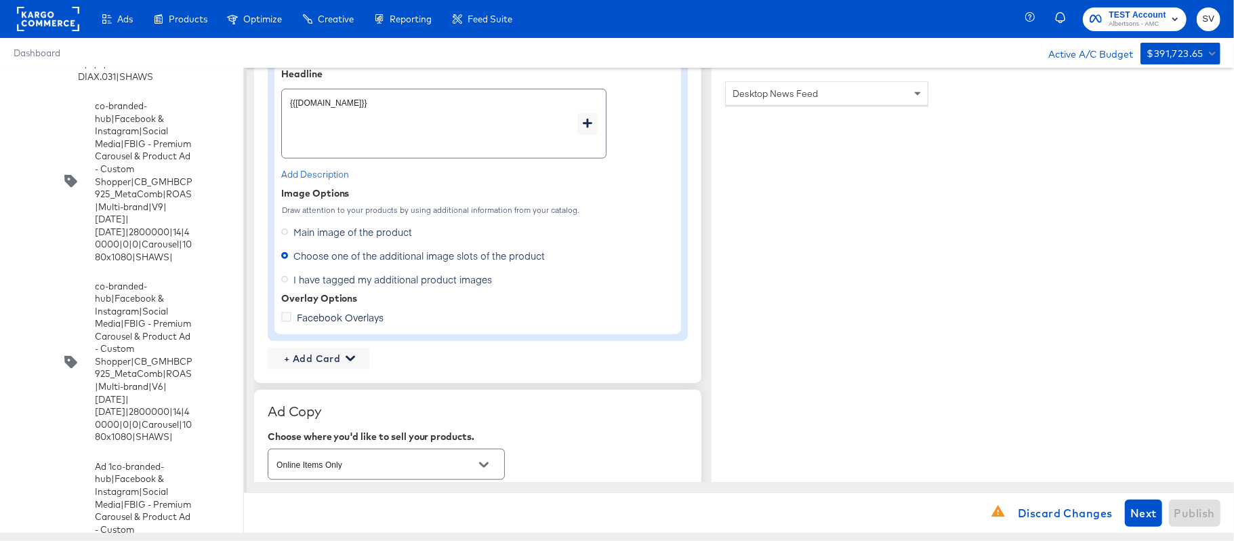
type textarea "x"
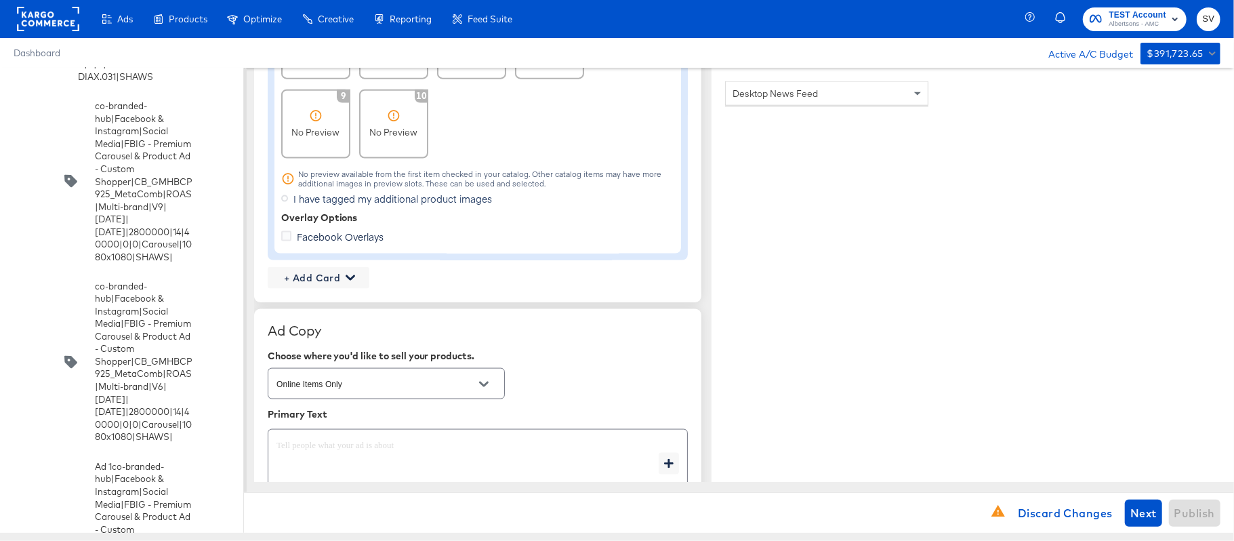
scroll to position [1364, 0]
click at [331, 267] on button "+ Add Card" at bounding box center [319, 276] width 102 height 22
click at [323, 348] on div "Profile Card" at bounding box center [318, 340] width 88 height 27
type textarea "x"
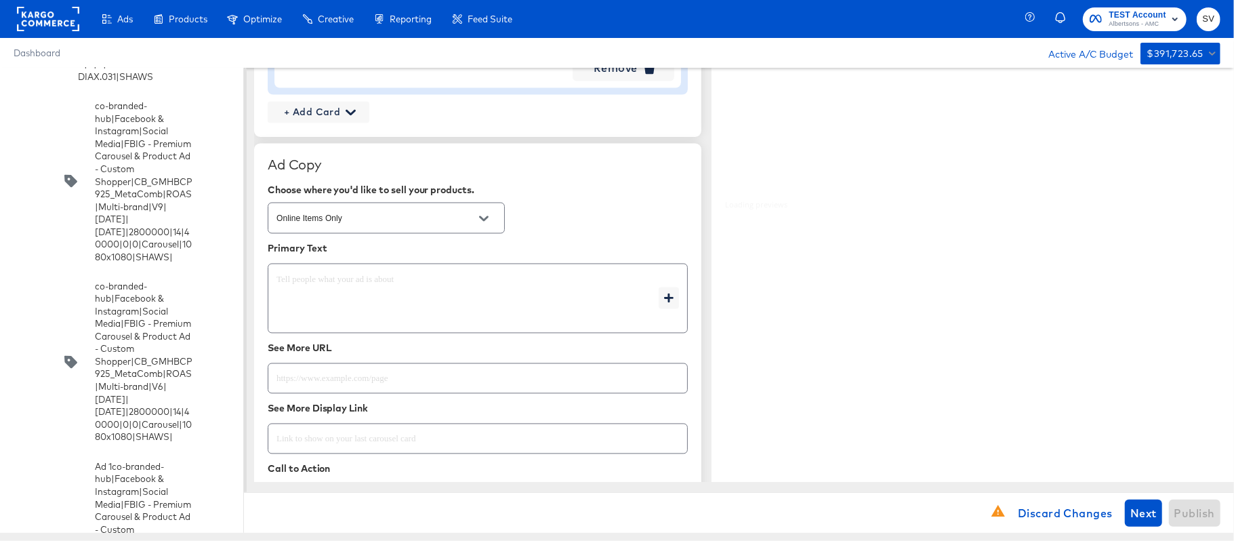
scroll to position [1820, 0]
type textarea "x"
click at [391, 290] on textarea at bounding box center [468, 298] width 382 height 49
paste textarea "Shop your favorite brands for you and your home!"
type textarea "Shop your favorite brands for you and your home!"
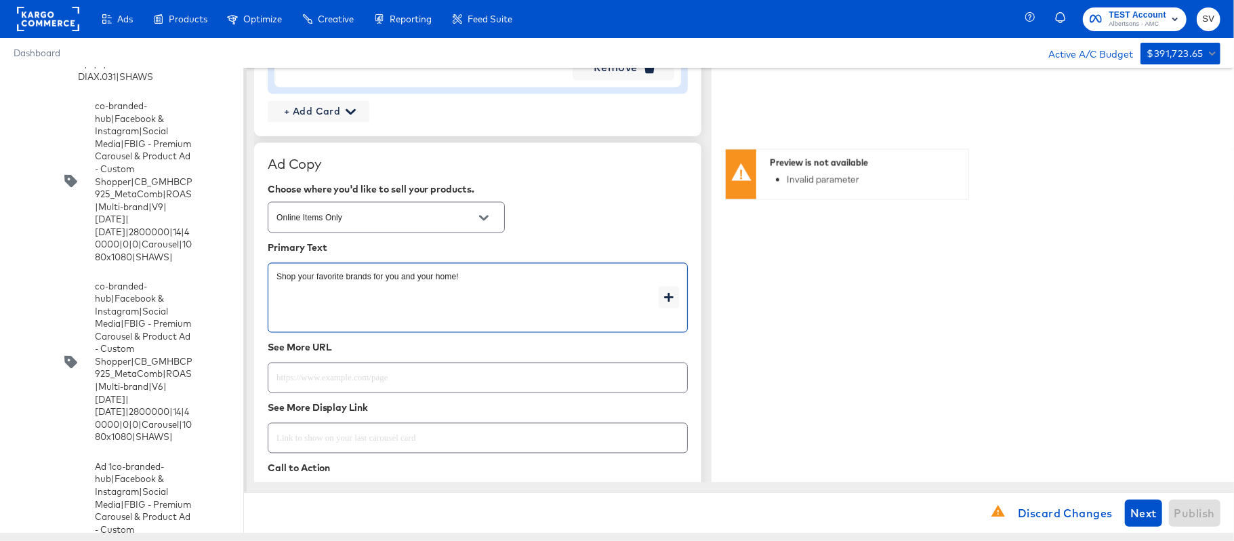
type textarea "x"
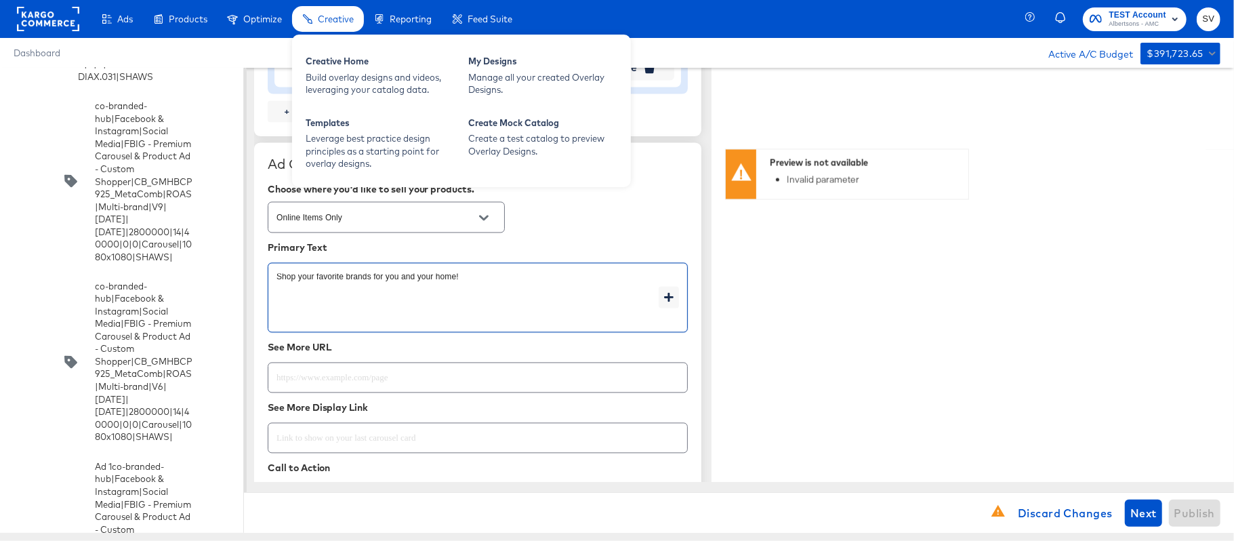
type textarea "Shop your favorite brands for you and your home!"
type textarea "x"
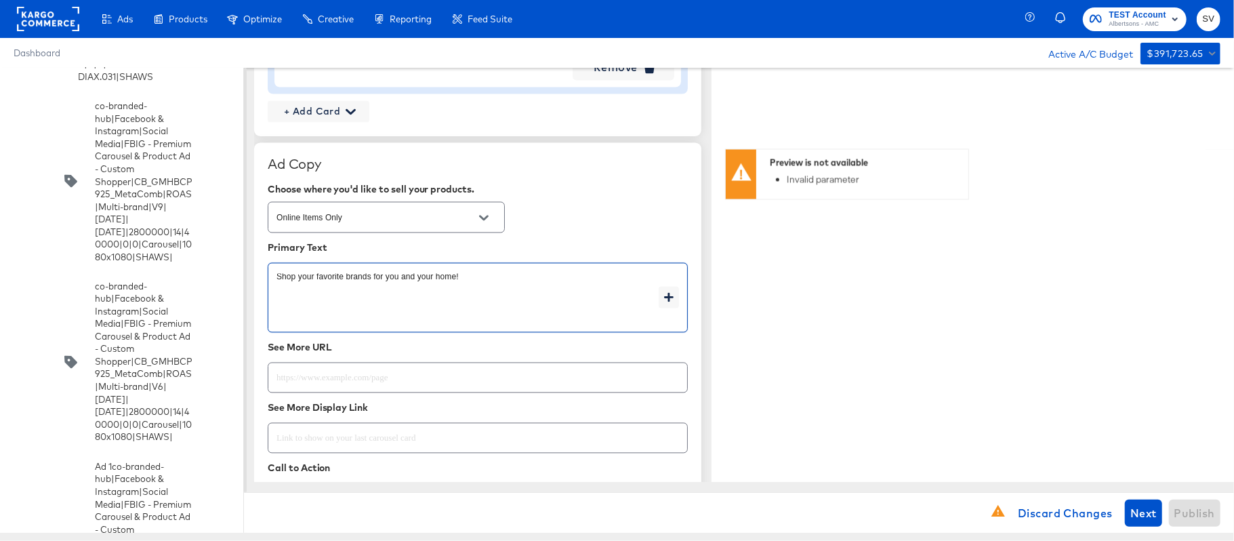
type textarea "x"
click at [394, 369] on input "text" at bounding box center [477, 372] width 419 height 29
paste input "https://www.vons.com/lp/baby-products-supplies.html"
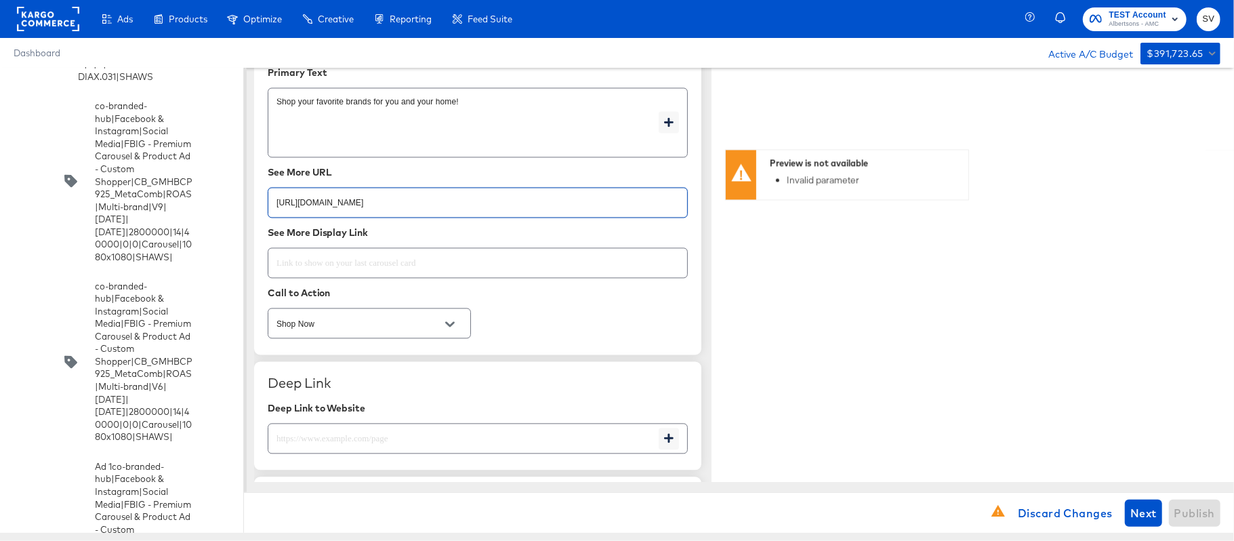
scroll to position [2077, 0]
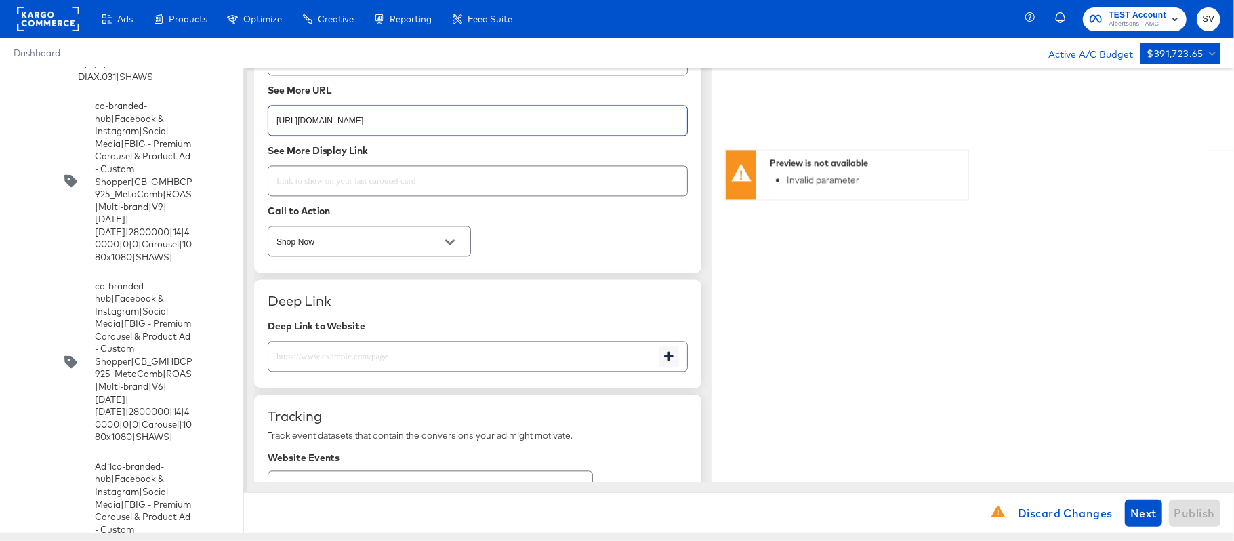
type input "https://www.vons.com/lp/baby-products-supplies.html"
type textarea "x"
paste input "https://www.vons.com/lp/baby-products-supplies.html"
click at [465, 356] on input "https://www.vons.com/lp/baby-products-supplies.html" at bounding box center [463, 350] width 390 height 29
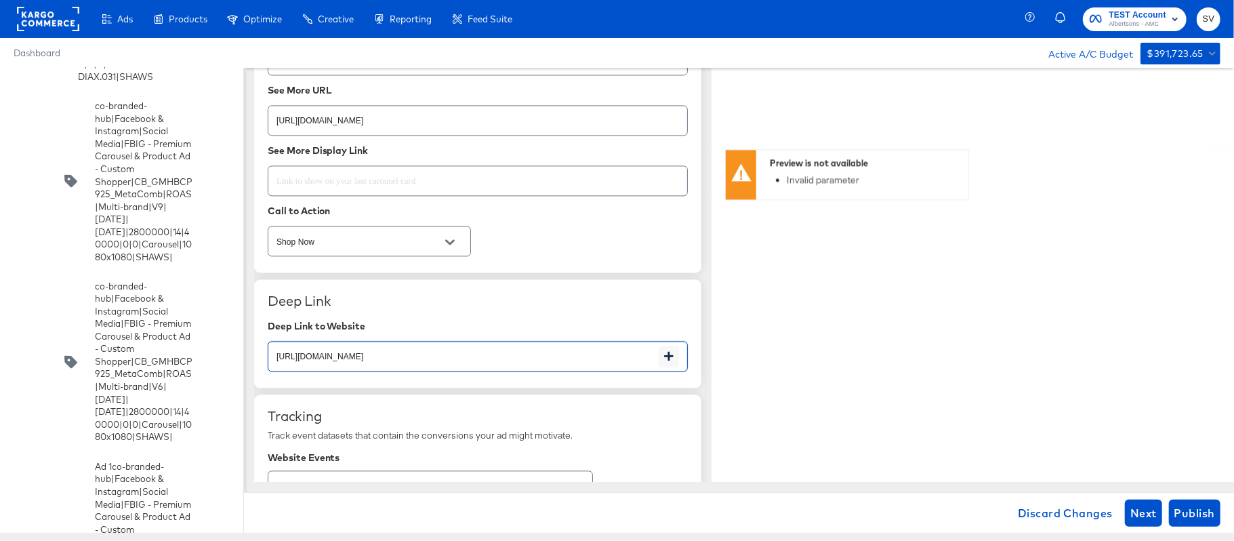
scroll to position [2264, 0]
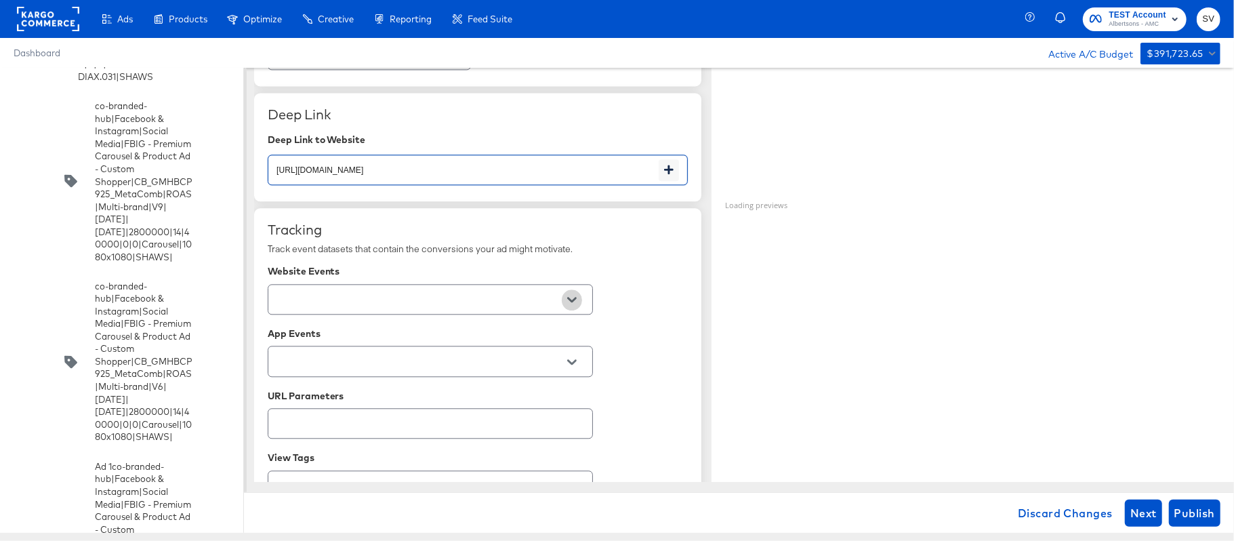
click at [567, 294] on button "Open" at bounding box center [572, 299] width 20 height 20
type input "https://www.vons.com/lp/baby-products-supplies.html"
type textarea "x"
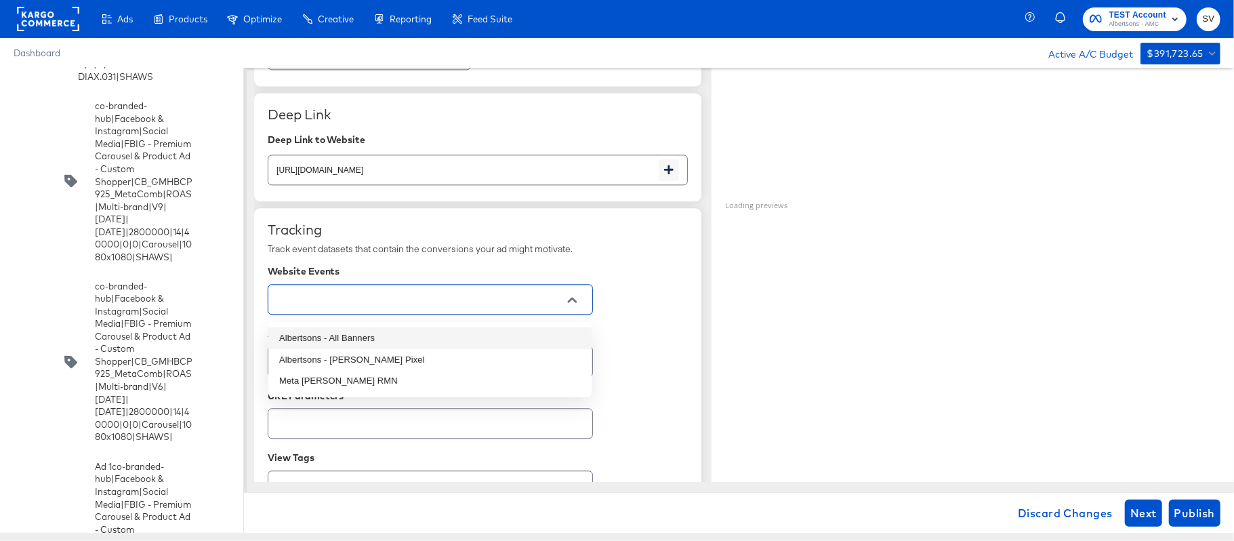
click at [408, 340] on li "Albertsons - All Banners" at bounding box center [429, 338] width 323 height 22
type textarea "x"
type input "Albertsons - All Banners"
type textarea "x"
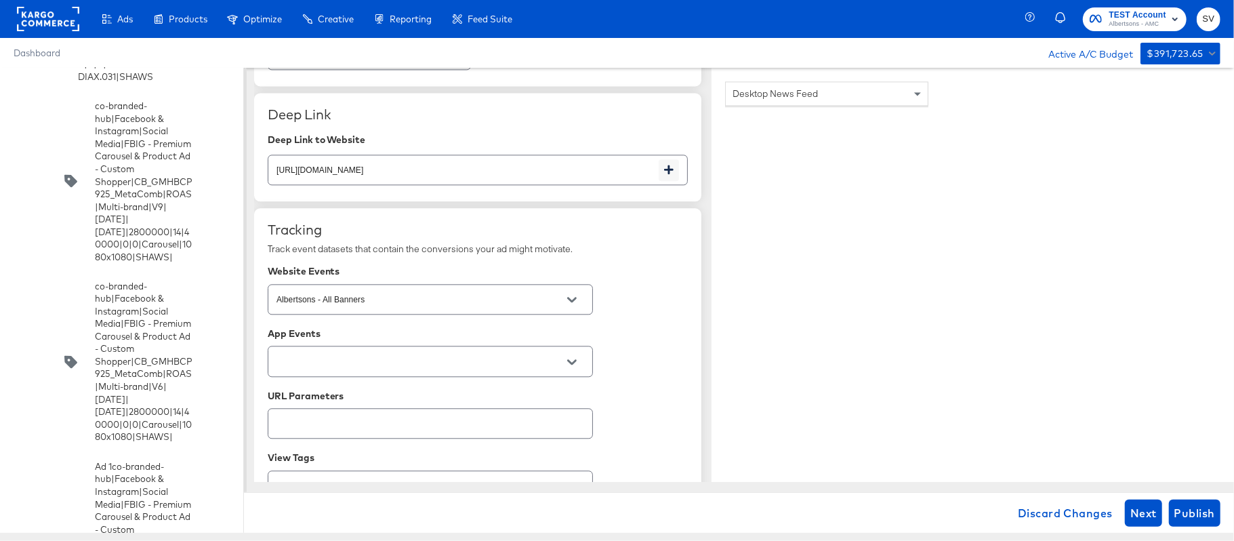
click at [673, 283] on div "Tracking Track event datasets that contain the conversions your ad might motiva…" at bounding box center [478, 391] width 420 height 338
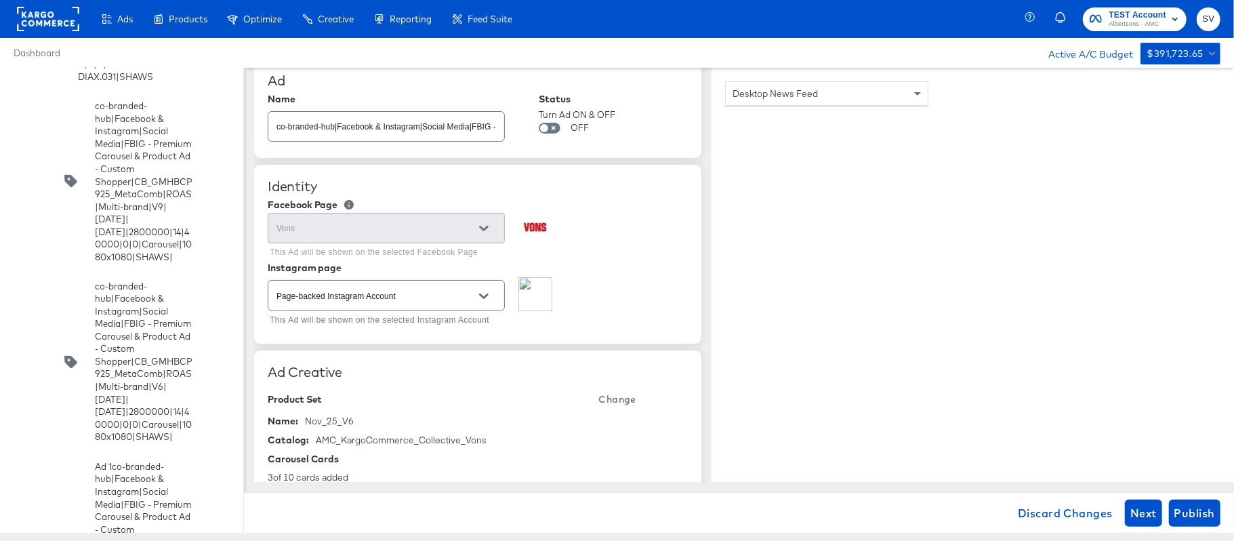
scroll to position [0, 0]
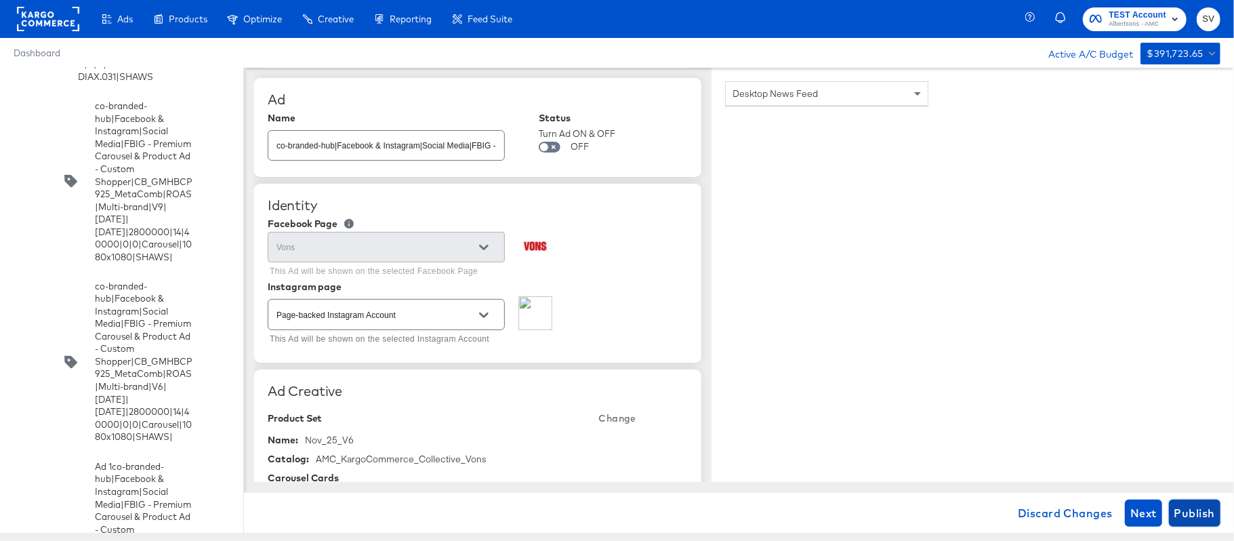
click at [1213, 508] on span "Publish" at bounding box center [1195, 513] width 41 height 19
type textarea "x"
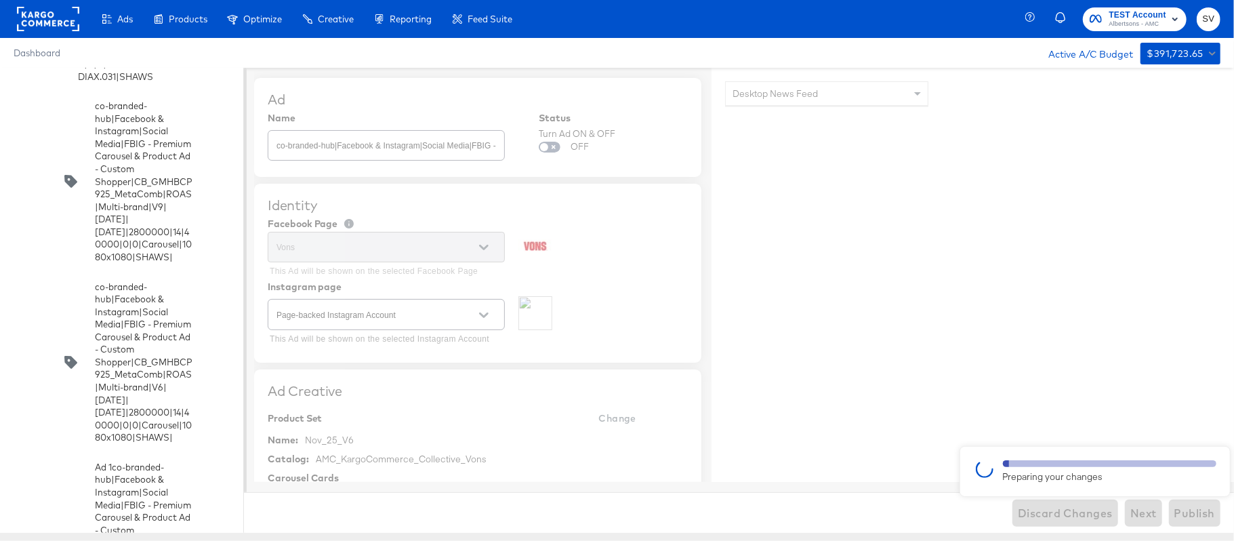
type textarea "x"
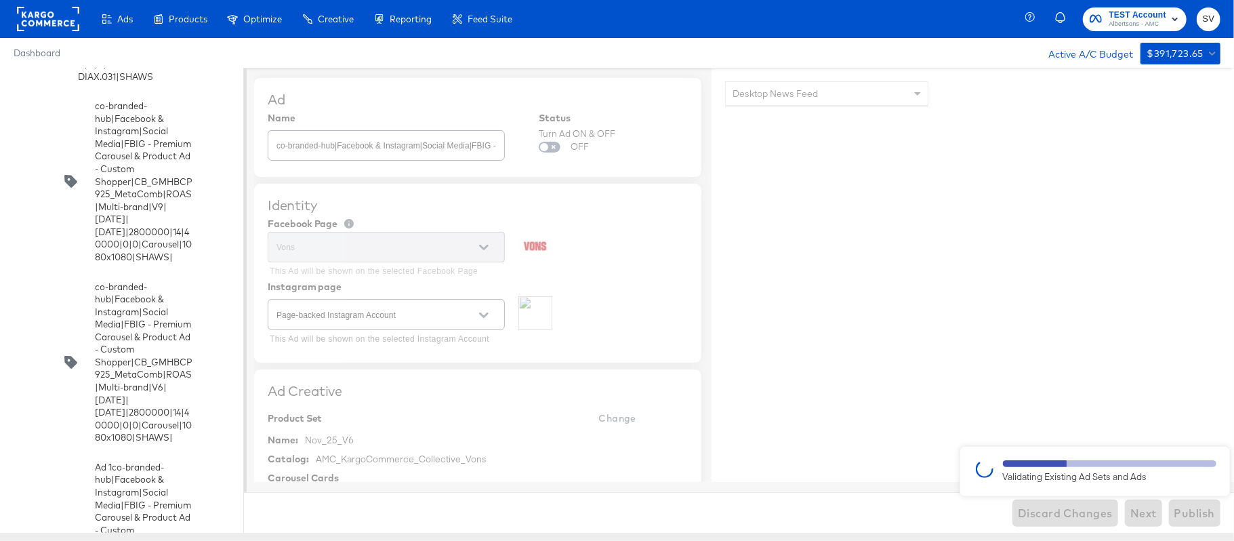
type textarea "x"
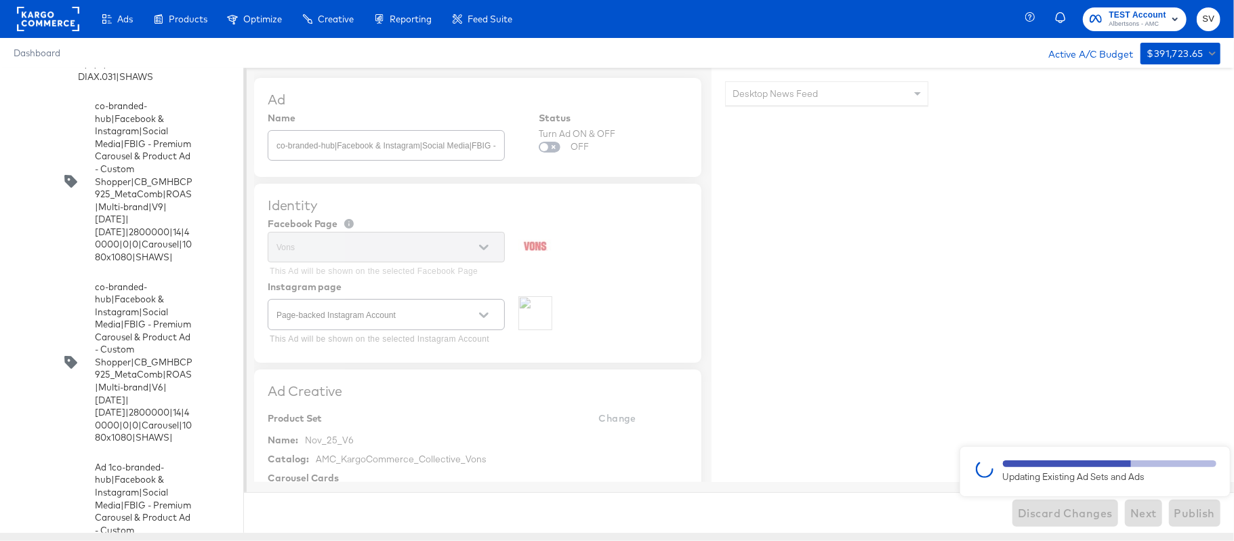
type textarea "x"
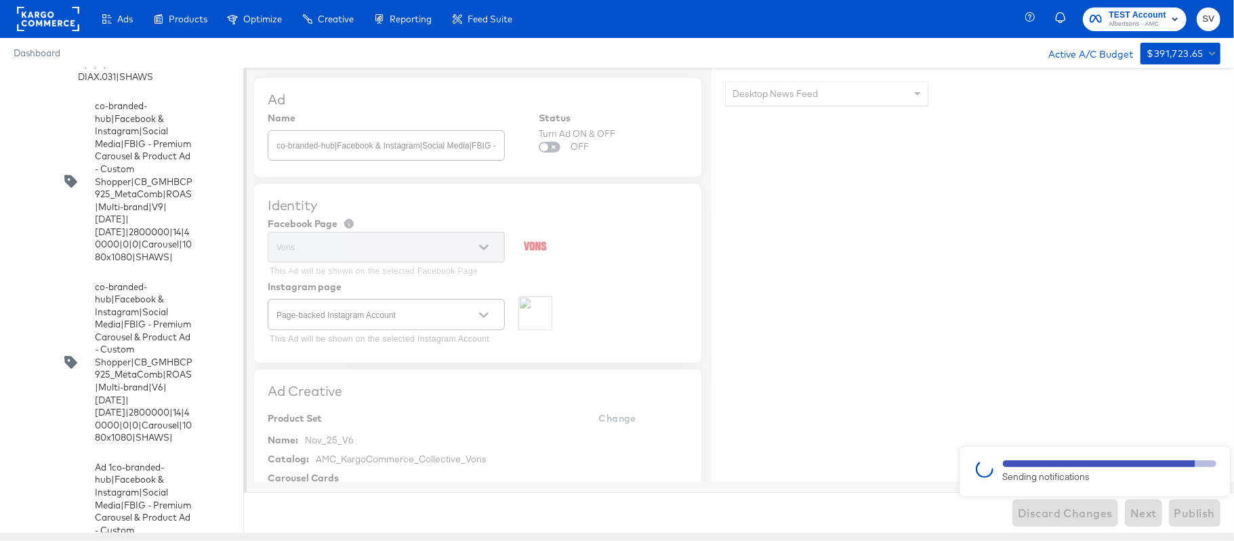
type textarea "x"
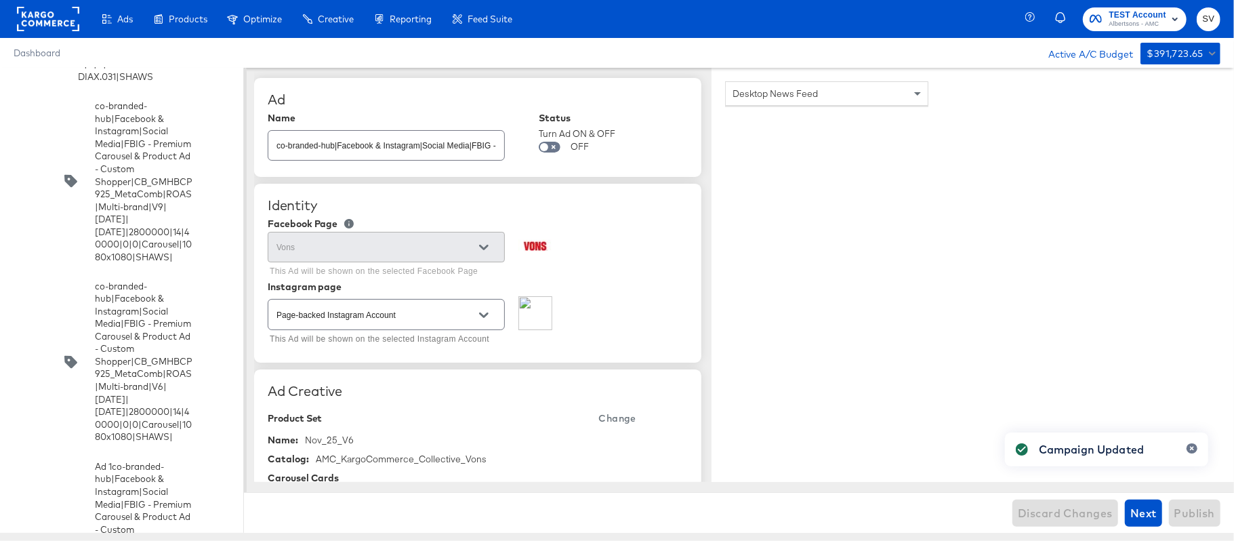
type textarea "x"
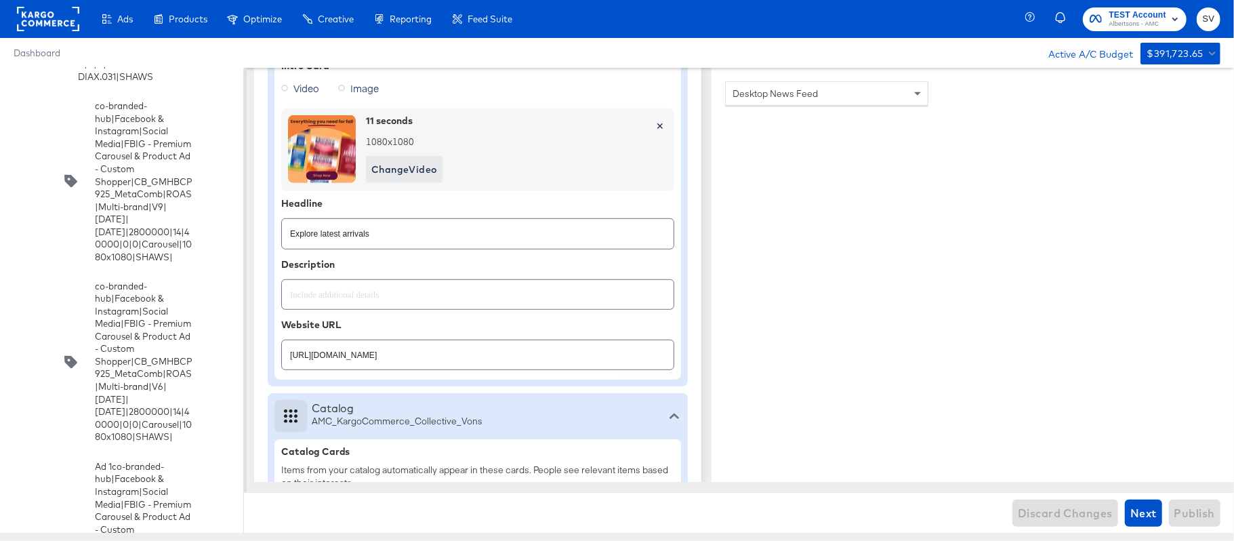
scroll to position [5525, 0]
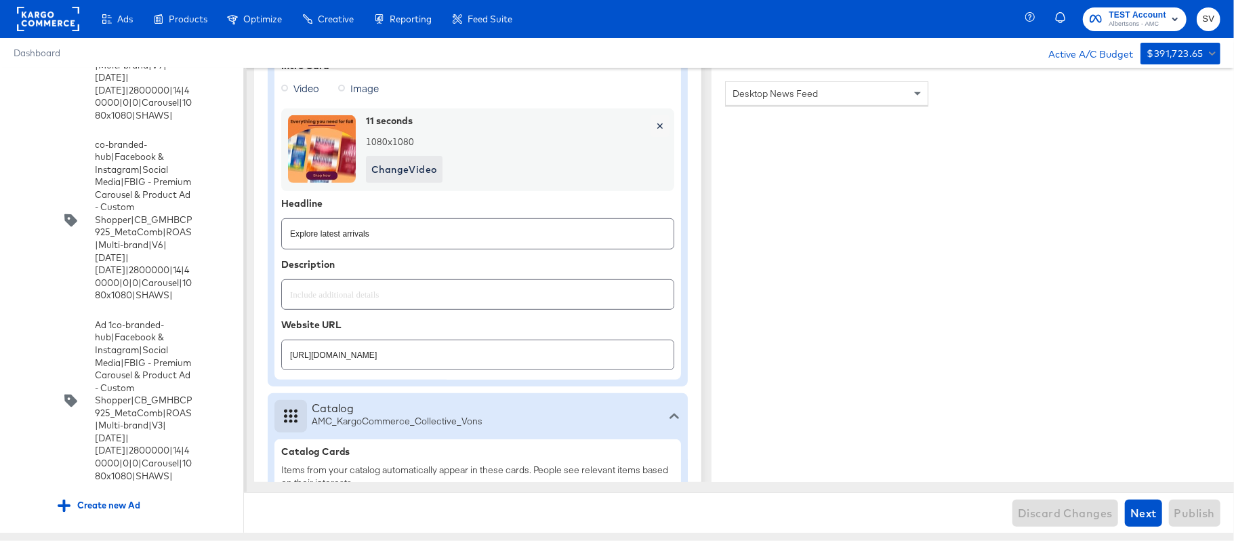
click at [0, 0] on input "checkbox" at bounding box center [0, 0] width 0 height 0
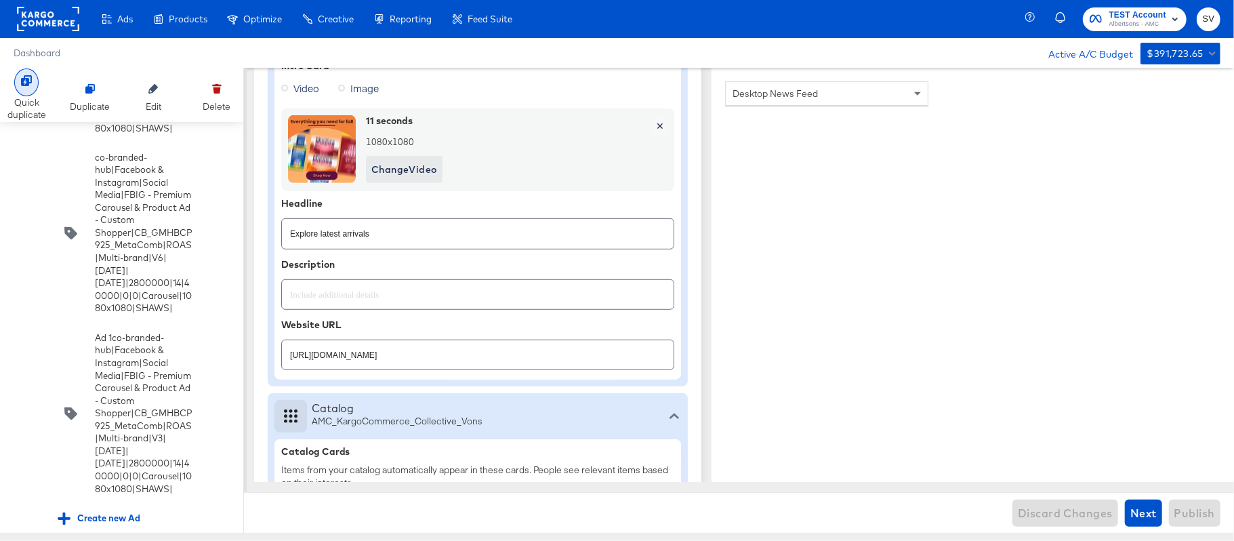
click at [28, 113] on div "Quick duplicate" at bounding box center [26, 108] width 39 height 25
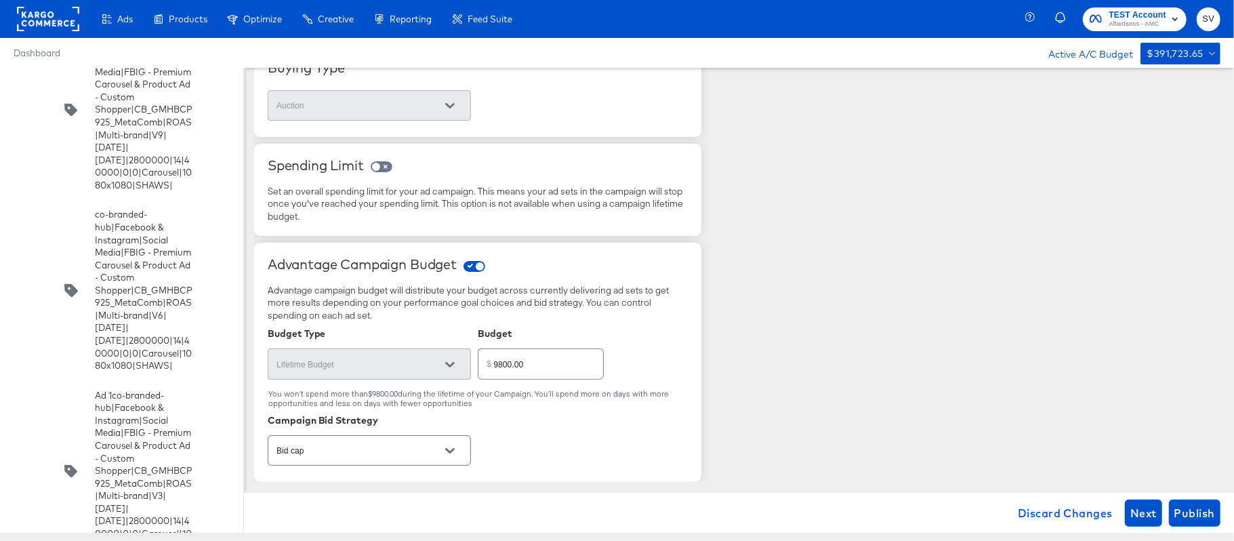
scroll to position [5599, 0]
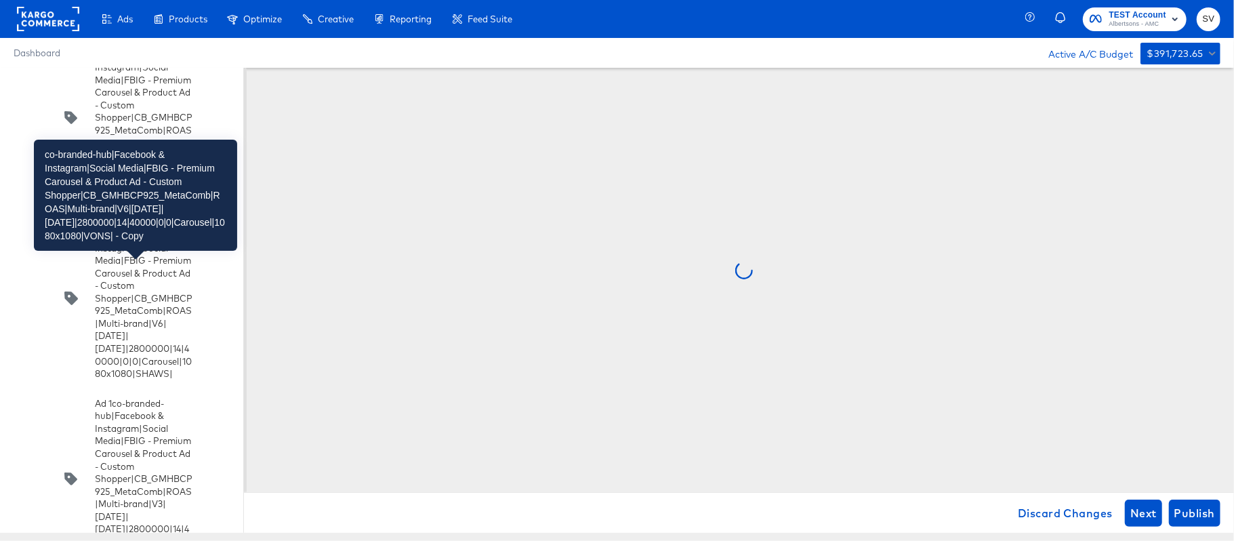
scroll to position [0, 0]
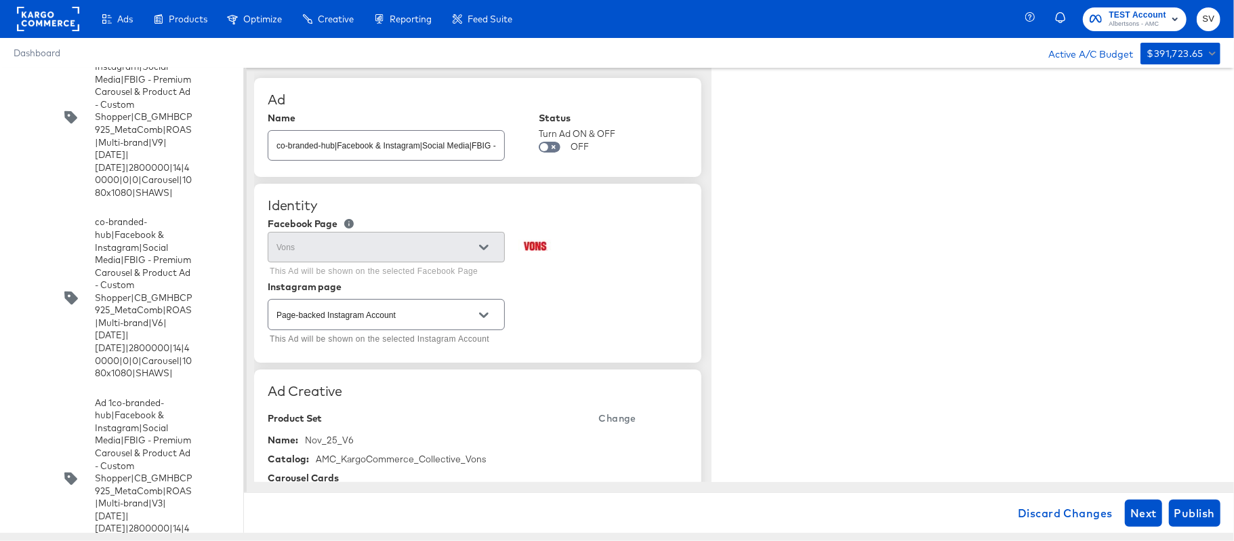
type textarea "x"
click at [449, 147] on input "co-branded-hub|Facebook & Instagram|Social Media|FBIG - Premium Carousel & Prod…" at bounding box center [386, 139] width 236 height 29
paste input "9|10/08/2025|11/04/2025|2800000|14|40000|0|0|Carousel|1080x1080|VONS|"
type input "co-branded-hub|Facebook & Instagram|Social Media|FBIG - Premium Carousel & Prod…"
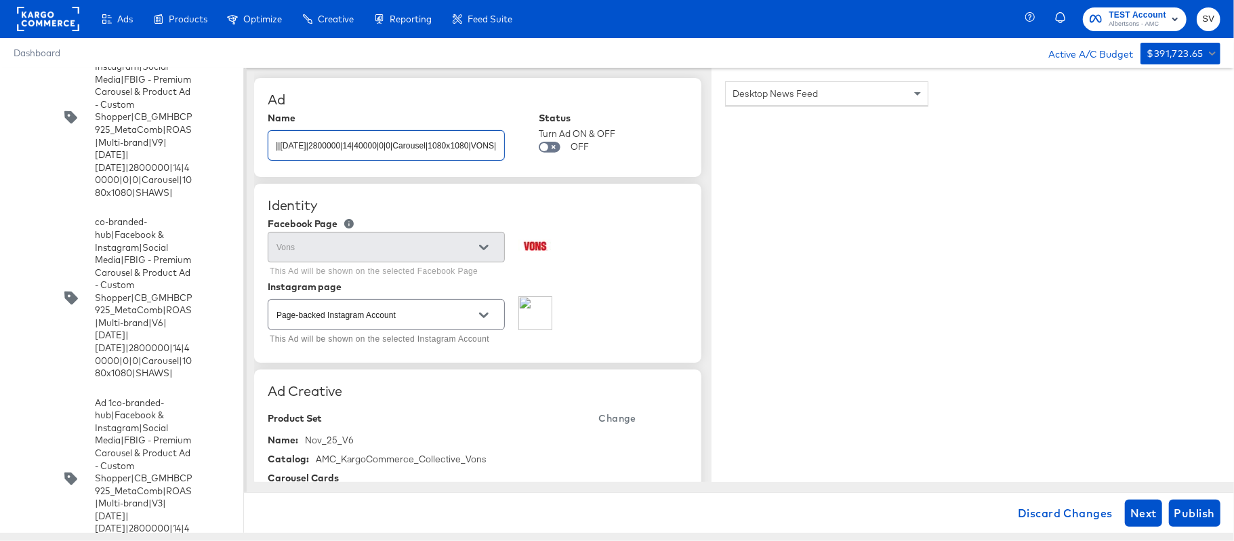
type textarea "x"
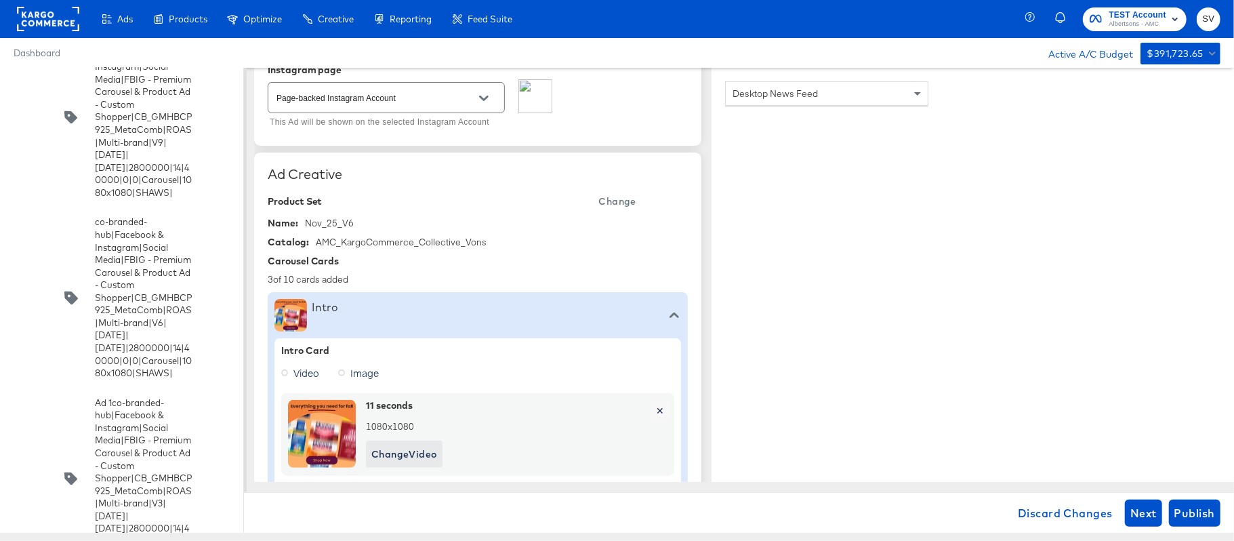
type input "co-branded-hub|Facebook & Instagram|Social Media|FBIG - Premium Carousel & Prod…"
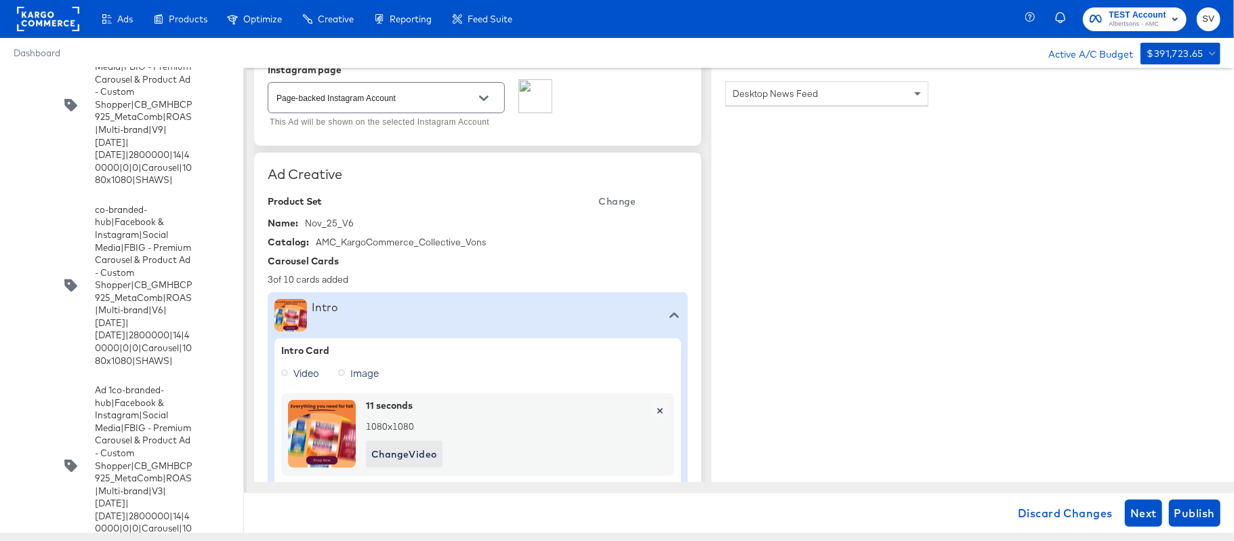
type textarea "x"
click at [625, 199] on span "Change" at bounding box center [617, 201] width 37 height 17
type textarea "x"
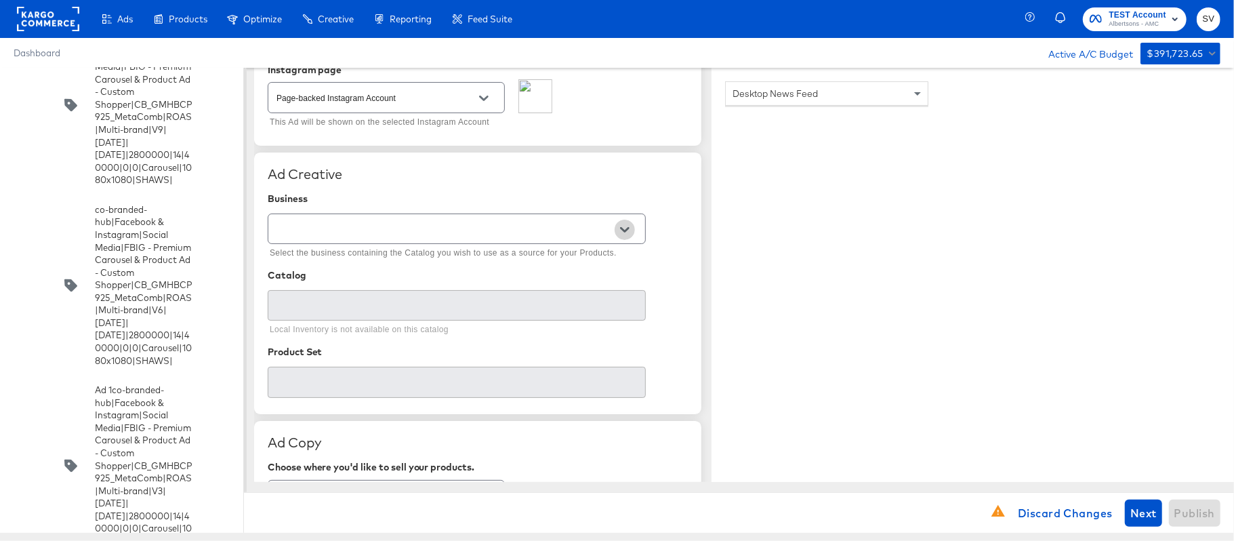
click at [628, 229] on icon "Open" at bounding box center [624, 229] width 9 height 5
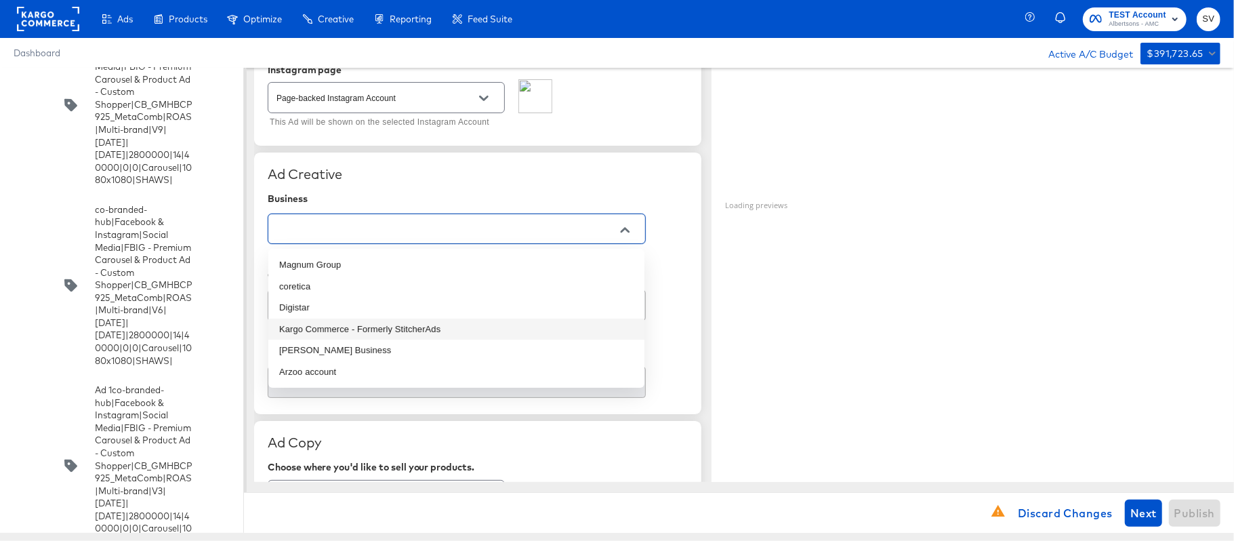
click at [454, 323] on li "Kargo Commerce - Formerly StitcherAds" at bounding box center [456, 330] width 376 height 22
type input "Kargo Commerce - Formerly StitcherAds"
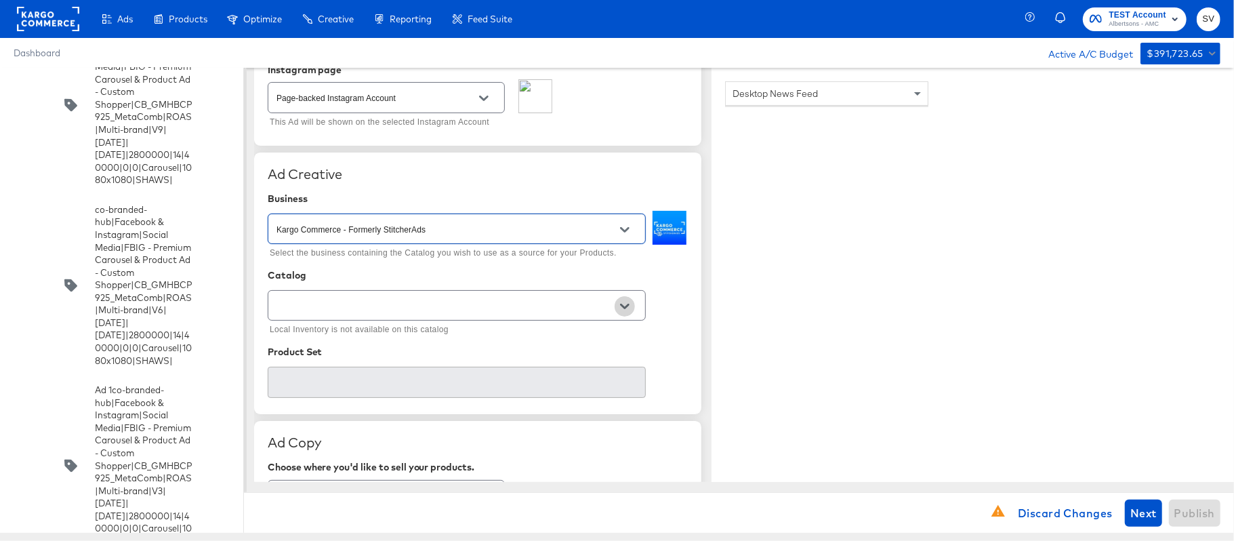
click at [624, 305] on icon "Open" at bounding box center [624, 306] width 9 height 9
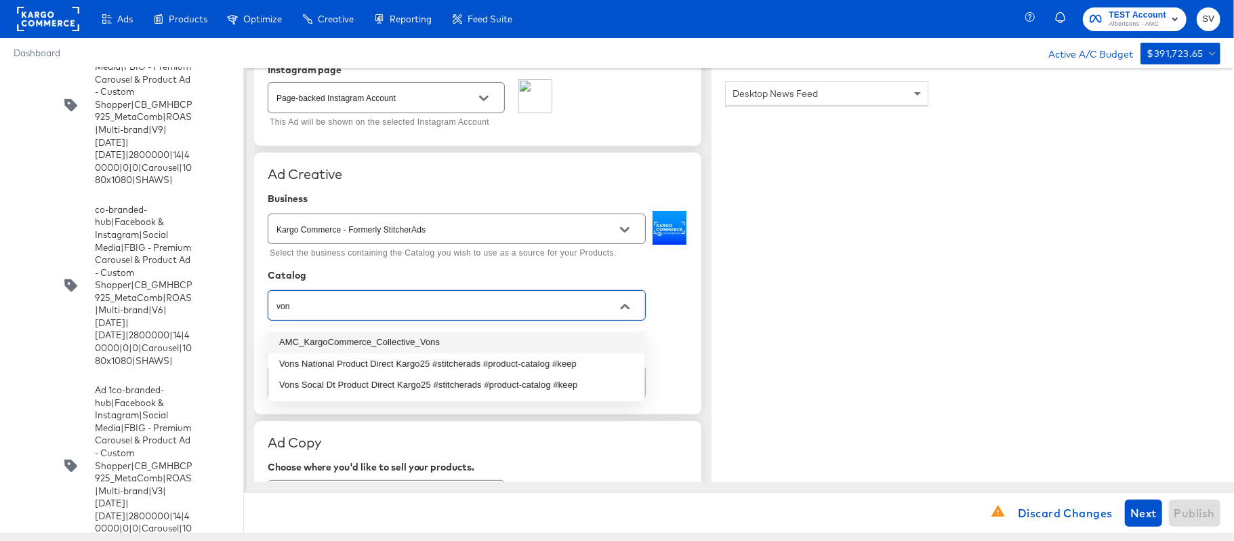
click at [450, 342] on li "AMC_KargoCommerce_Collective_Vons" at bounding box center [456, 342] width 376 height 22
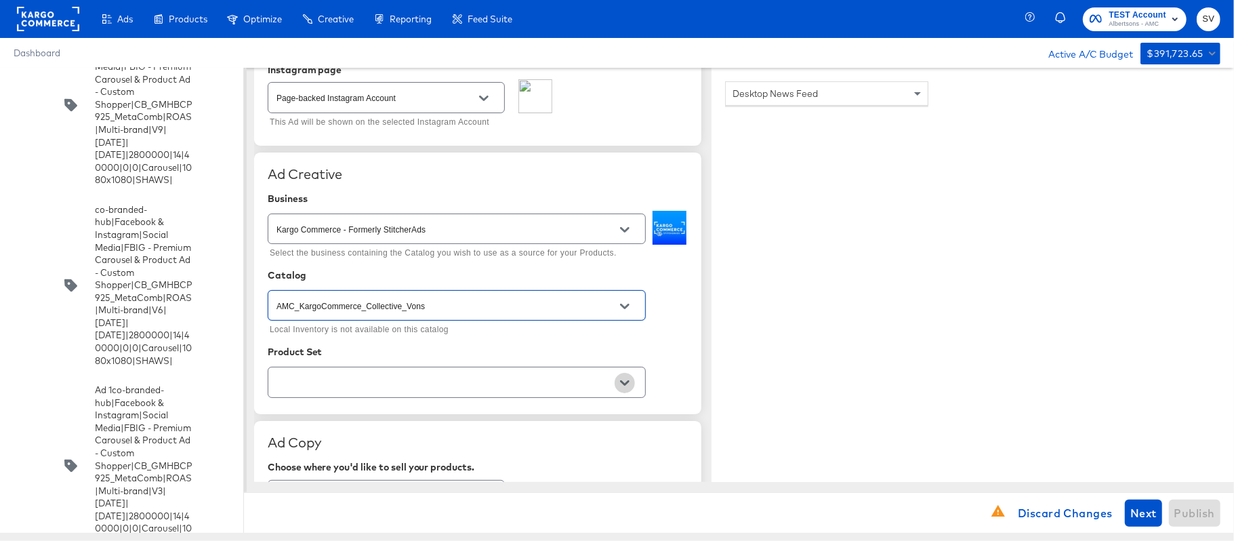
click at [626, 385] on icon "Open" at bounding box center [624, 382] width 9 height 5
type input "AMC_KargoCommerce_Collective_Vons"
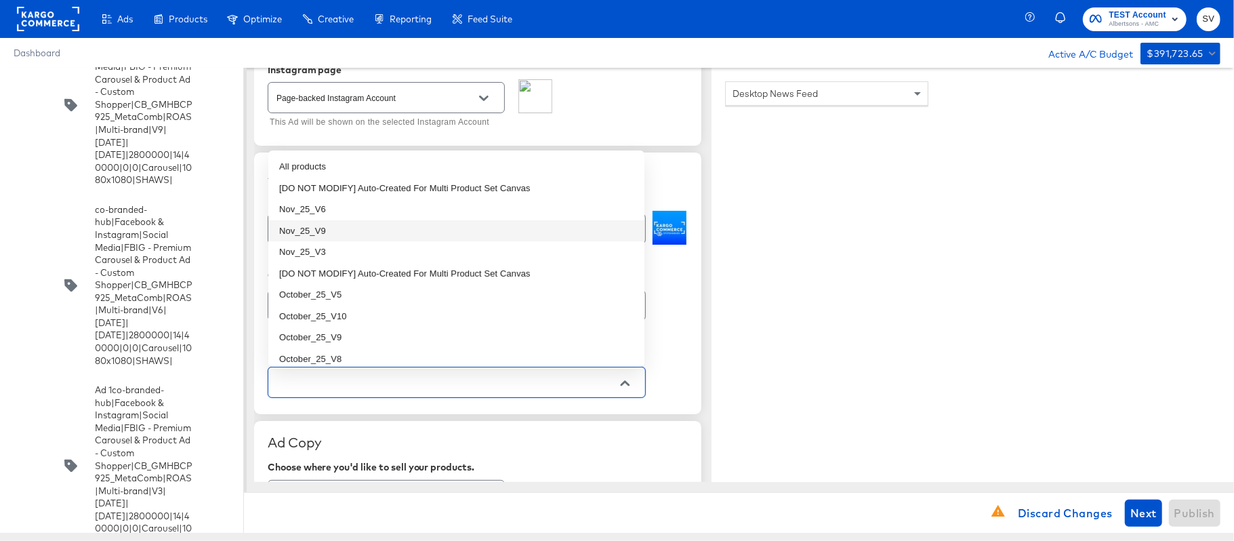
click at [431, 235] on li "Nov_25_V9" at bounding box center [456, 231] width 376 height 22
type textarea "x"
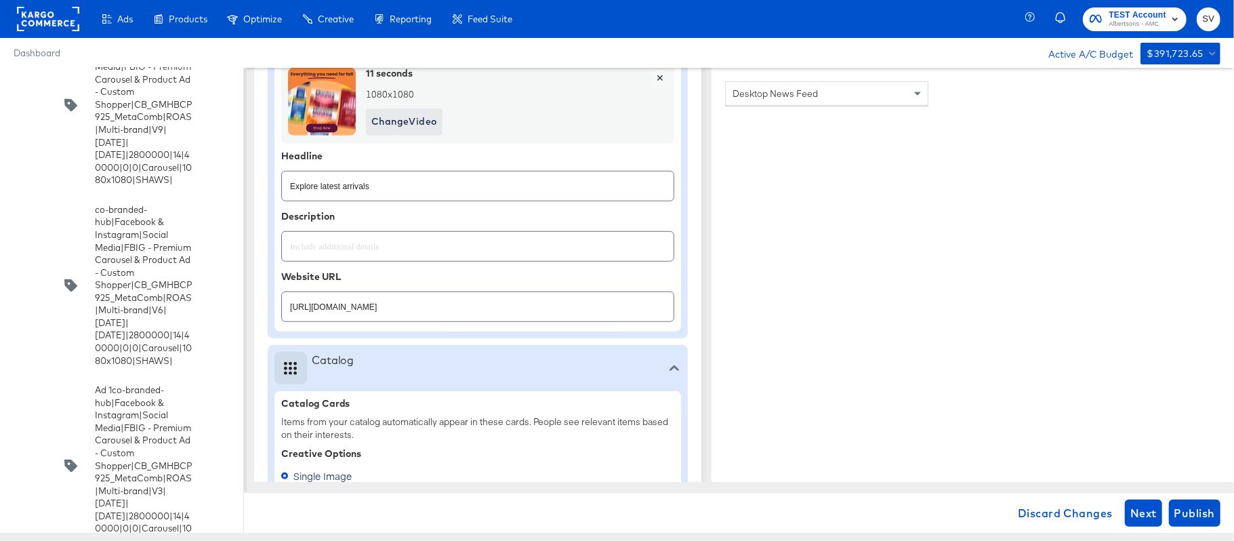
scroll to position [522, 0]
type textarea "x"
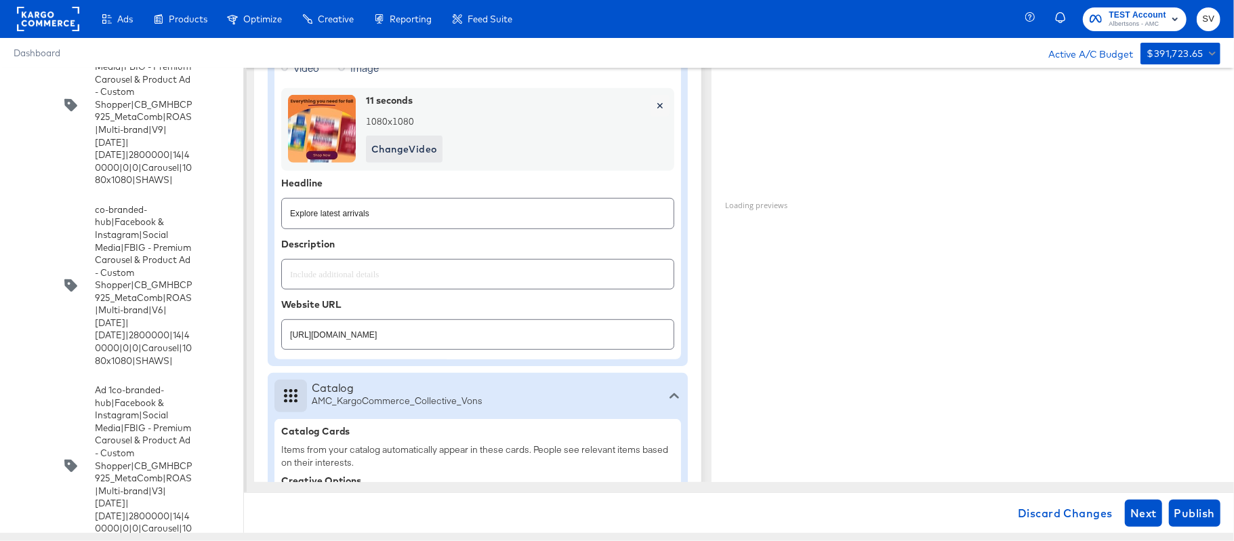
scroll to position [550, 0]
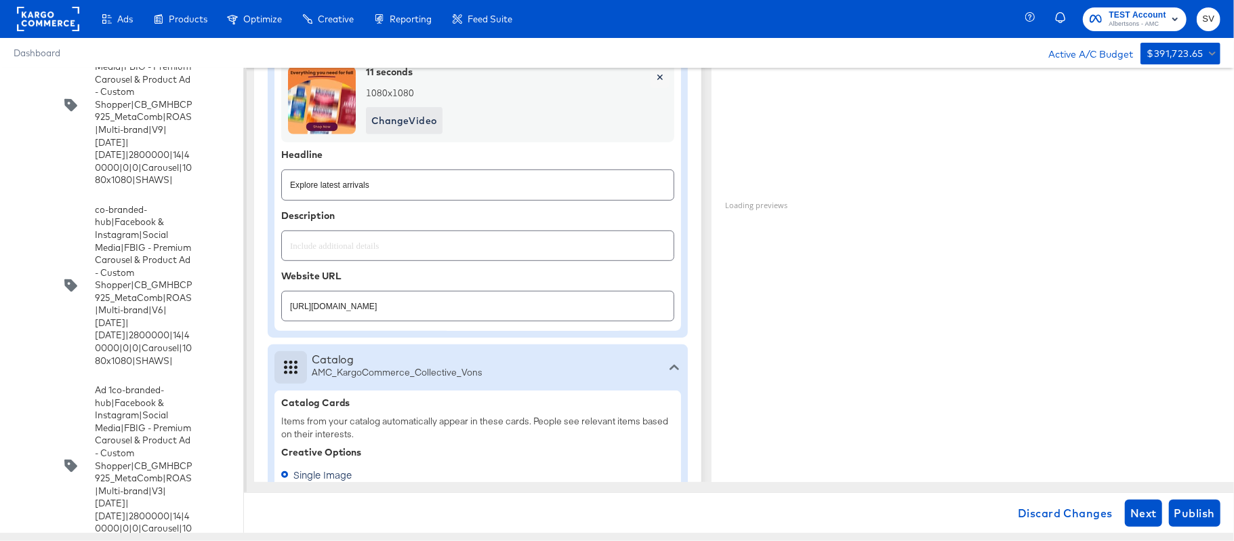
click at [431, 321] on div "https://www.vons.com/lp/baby-products-supplies.html" at bounding box center [477, 306] width 393 height 30
paste input "co-branded-hub|Facebook & Instagram|Social Media|FBIG - Premium Carousel & Prod…"
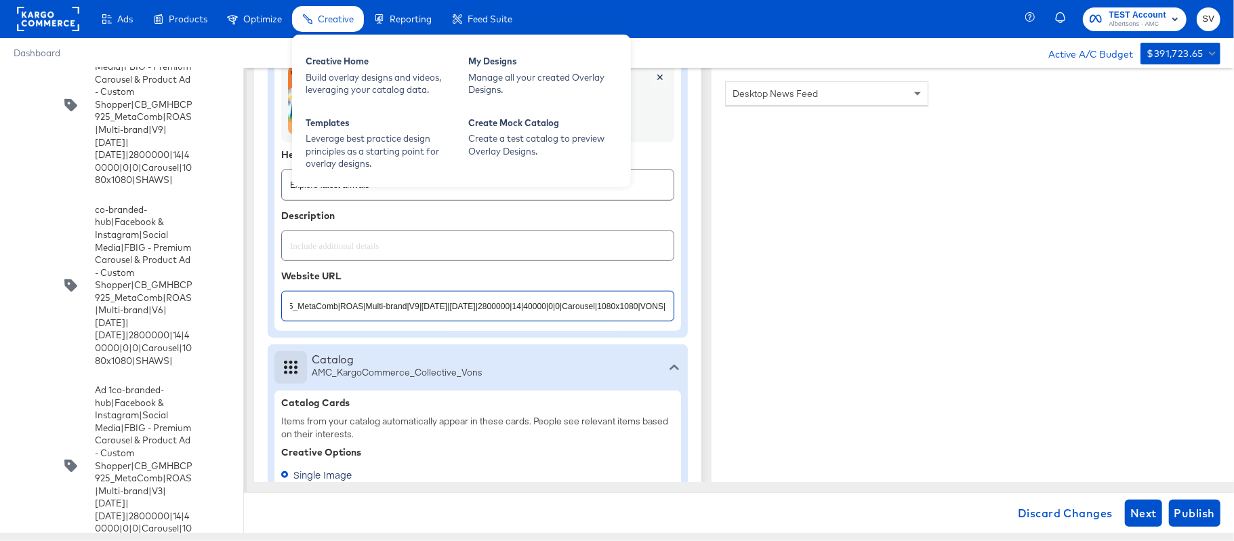
type input "co-branded-hub|Facebook & Instagram|Social Media|FBIG - Premium Carousel & Prod…"
type textarea "x"
paste input "https://www.vons.com/shop/aisles/personal-care-health.html"
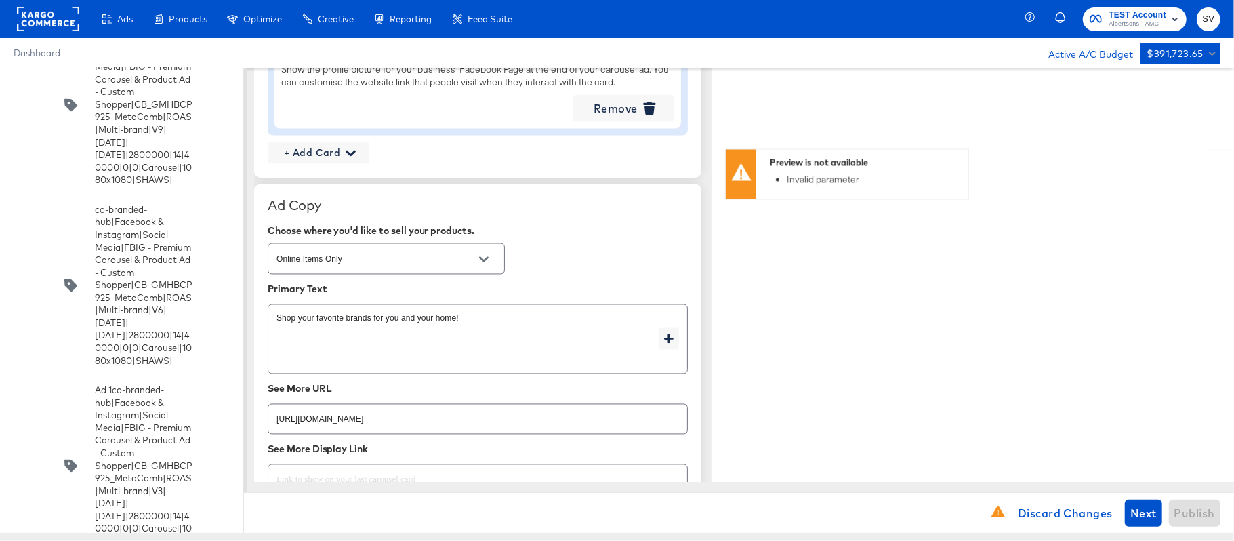
scroll to position [1871, 0]
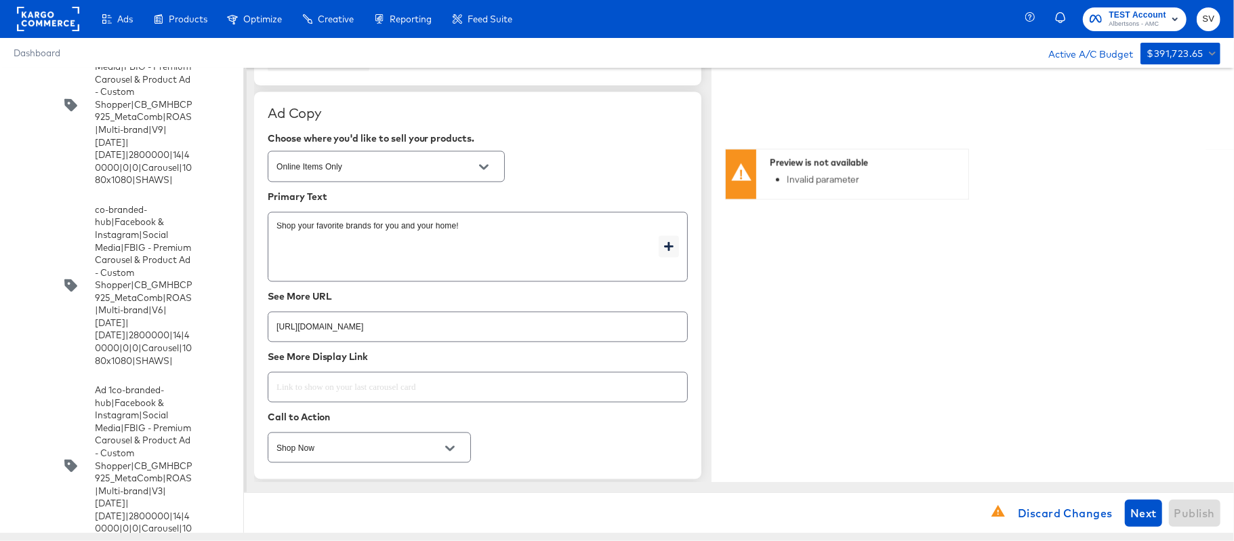
type input "https://www.vons.com/shop/aisles/personal-care-health.html"
type textarea "x"
click at [413, 332] on input "https://www.vons.com/lp/baby-products-supplies.html" at bounding box center [477, 321] width 419 height 29
paste input "shop/aisles/personal-care-health"
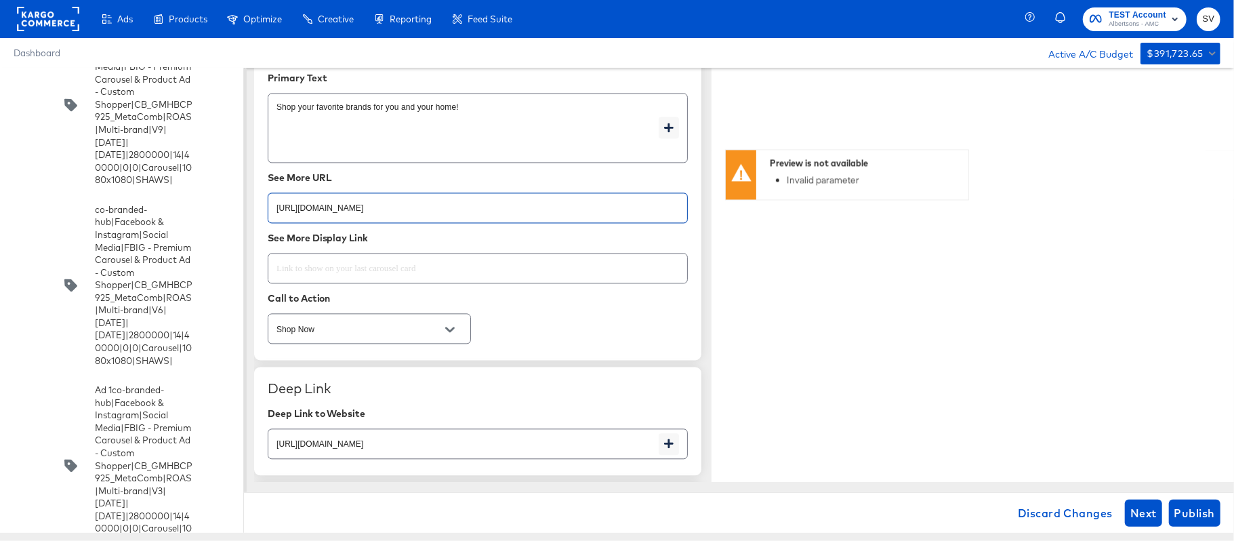
scroll to position [1991, 0]
type input "https://www.vons.com/shop/aisles/personal-care-health.html"
type textarea "x"
click at [413, 332] on input "Shop Now" at bounding box center [359, 329] width 170 height 16
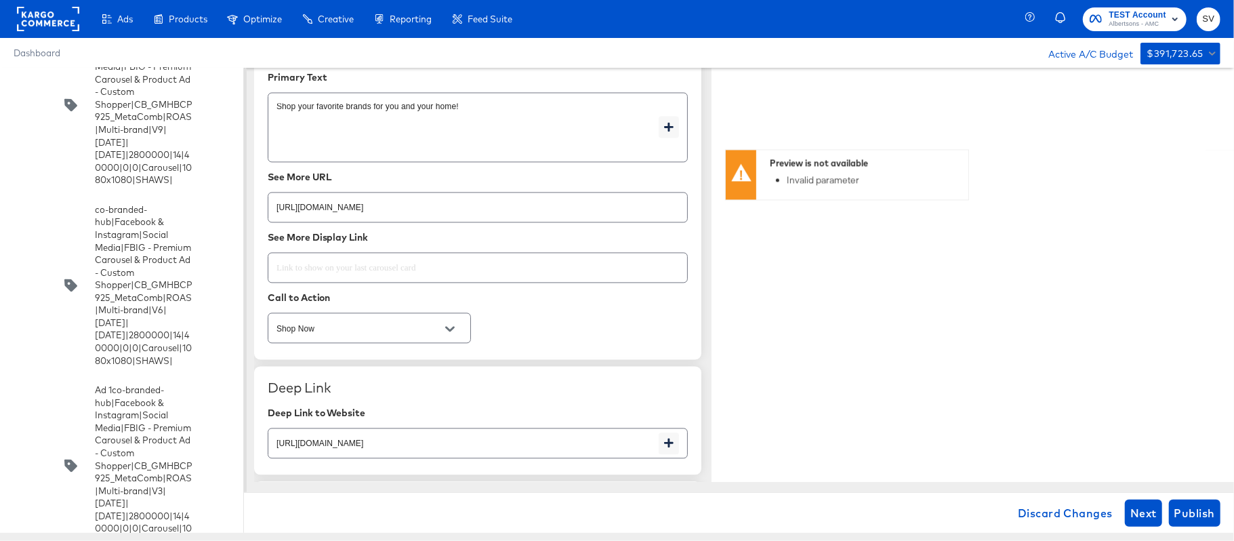
click at [535, 316] on div "Ad Copy Choose where you'd like to sell your products. Online Items Only Primar…" at bounding box center [477, 165] width 447 height 387
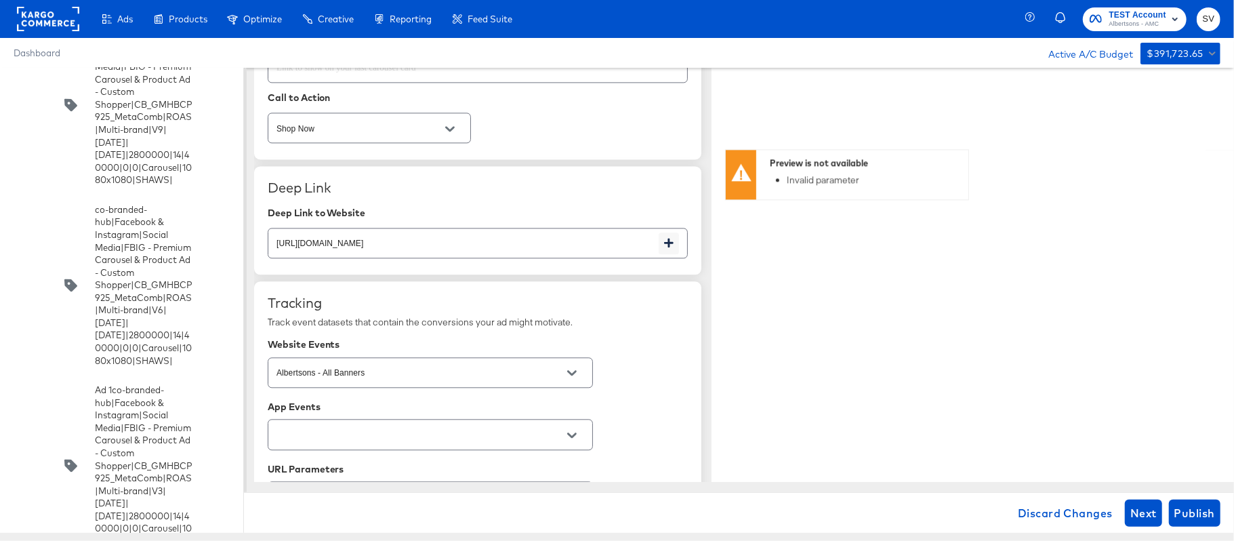
scroll to position [2191, 0]
click at [562, 237] on input "https://www.vons.com/lp/baby-products-supplies.html" at bounding box center [463, 236] width 390 height 29
paste input "shop/aisles/personal-care-health"
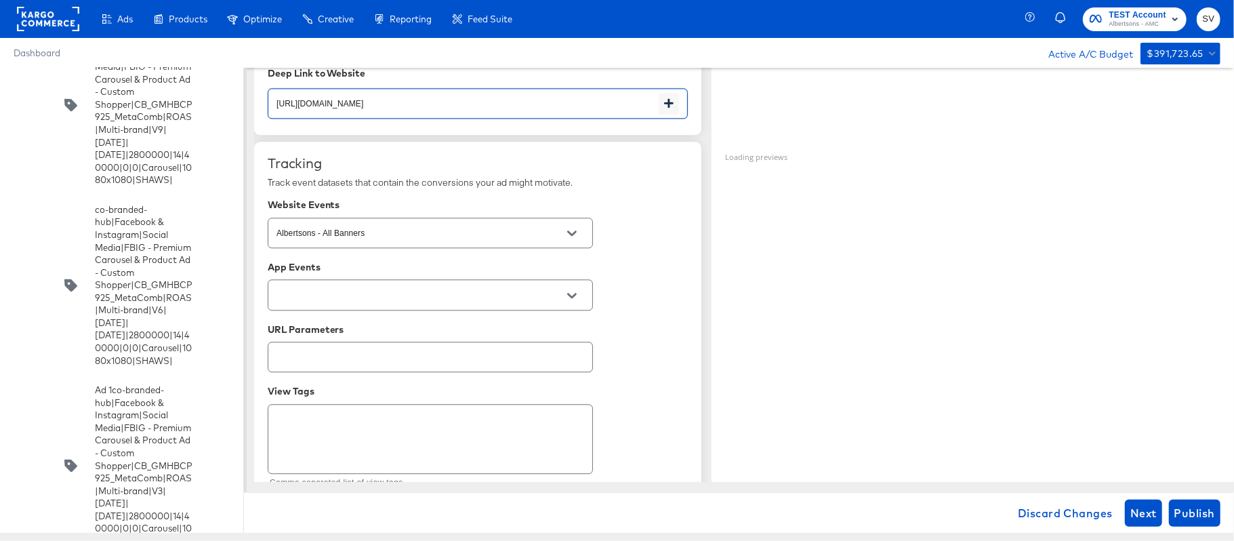
scroll to position [2360, 0]
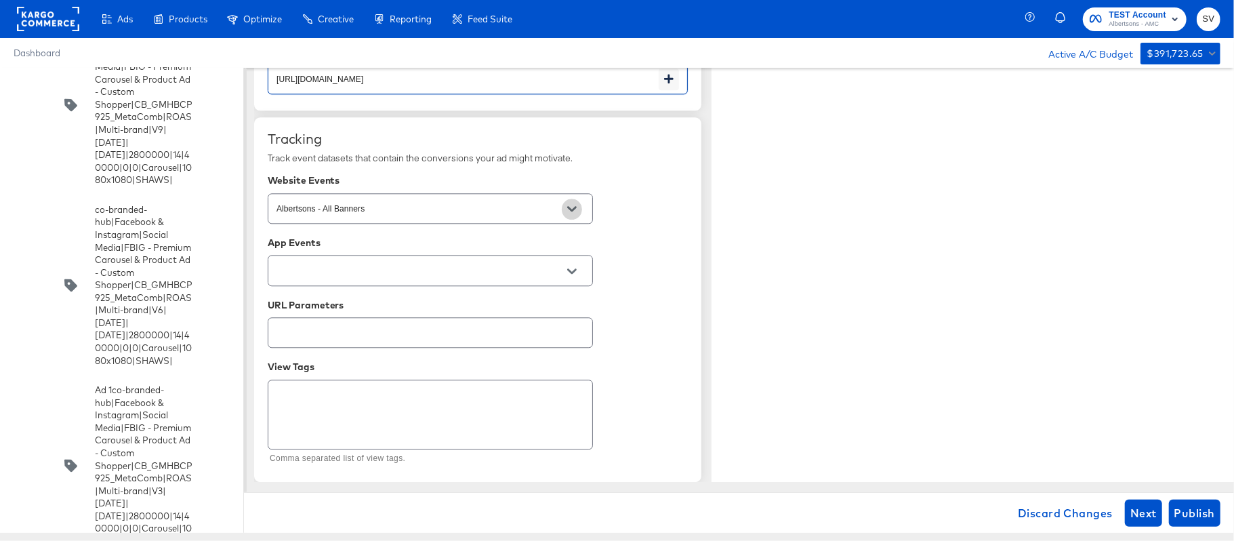
click at [565, 207] on button "Open" at bounding box center [572, 209] width 20 height 20
type input "https://www.vons.com/shop/aisles/personal-care-health.html"
type textarea "x"
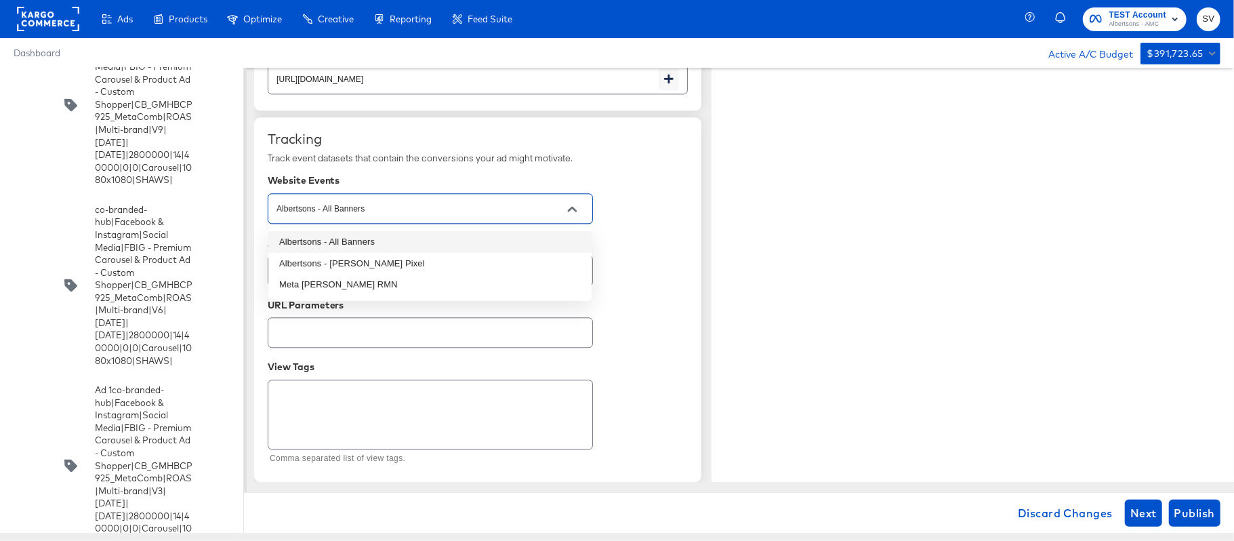
click at [514, 235] on li "Albertsons - All Banners" at bounding box center [429, 242] width 323 height 22
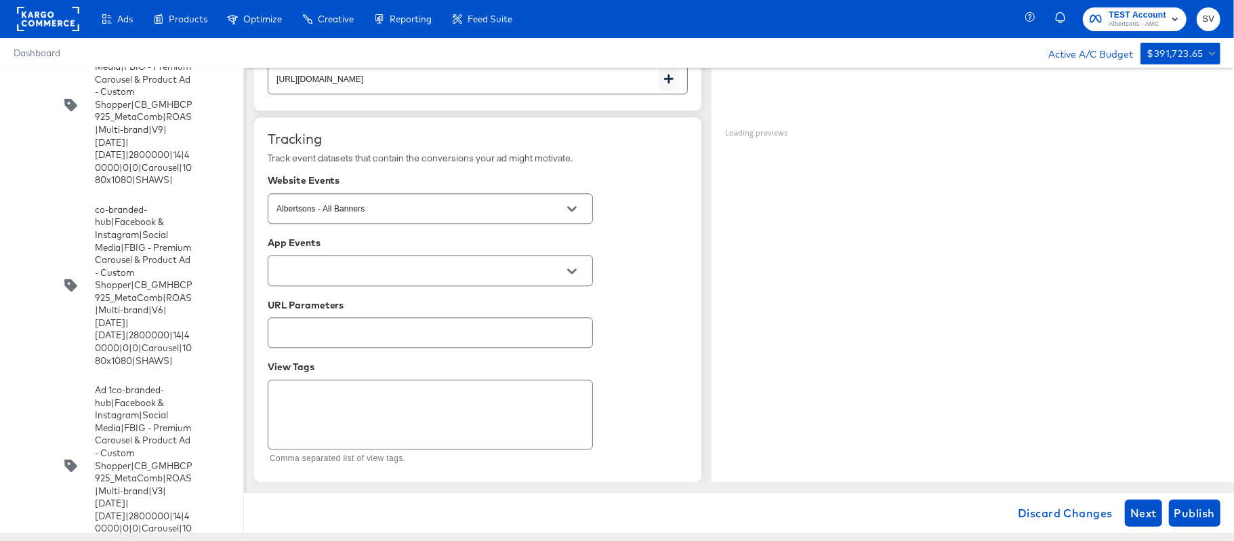
click at [663, 224] on div "Tracking Track event datasets that contain the conversions your ad might motiva…" at bounding box center [478, 300] width 420 height 338
click at [1187, 504] on span "Publish" at bounding box center [1195, 513] width 41 height 19
type textarea "x"
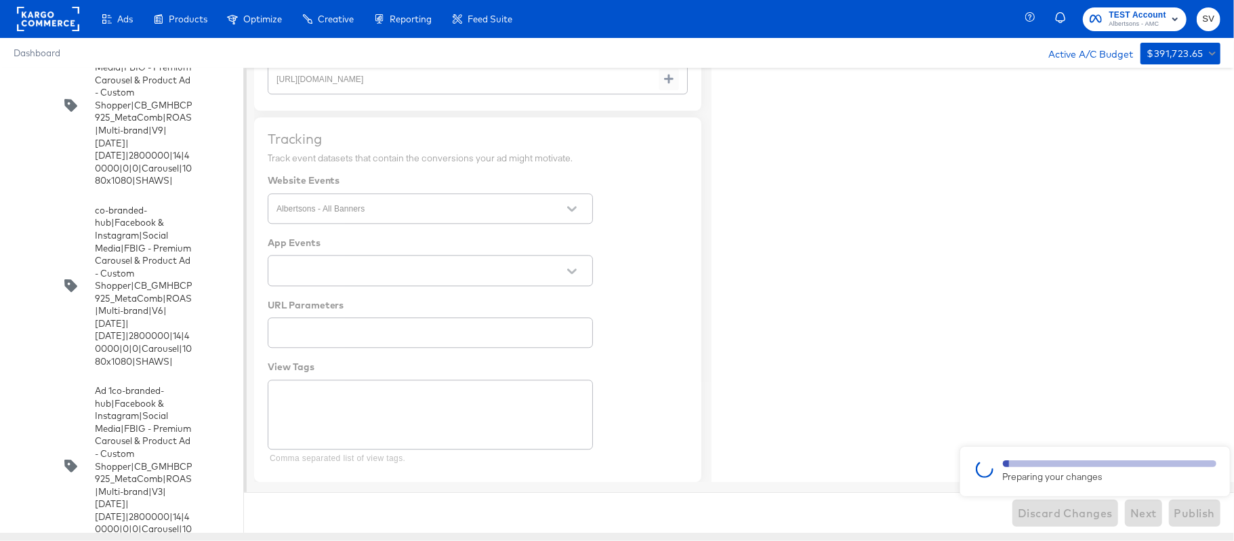
type textarea "x"
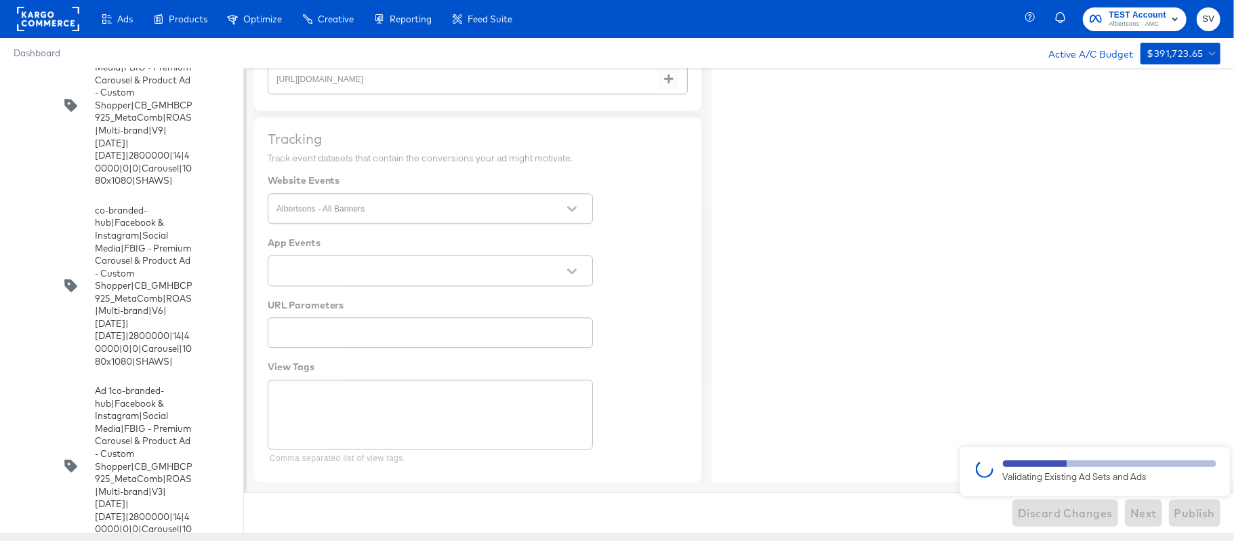
type textarea "x"
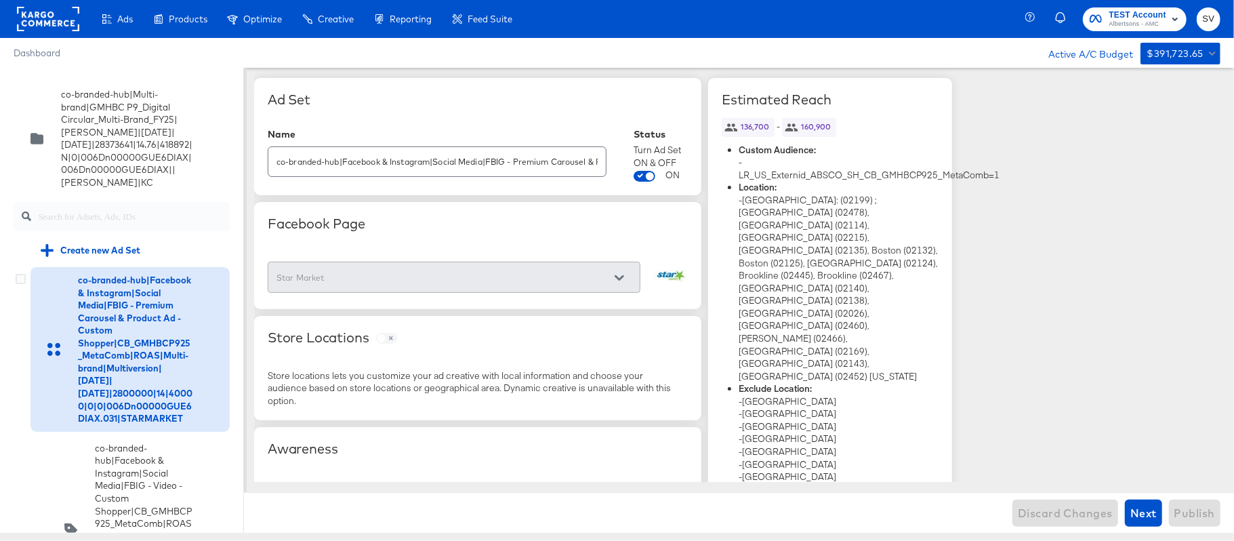
scroll to position [3565, 0]
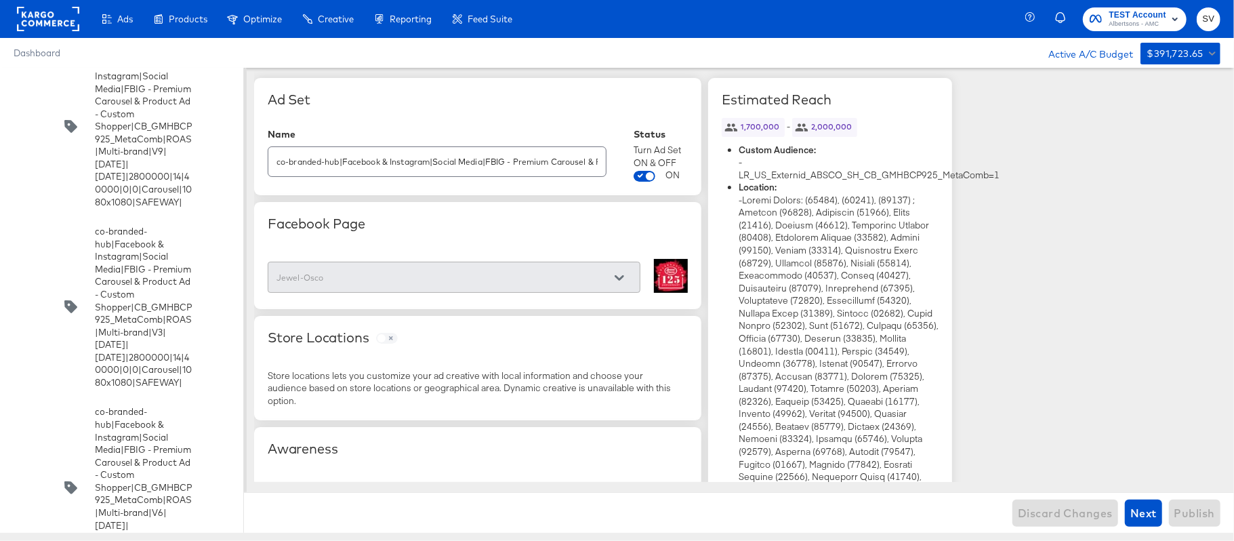
scroll to position [3903, 0]
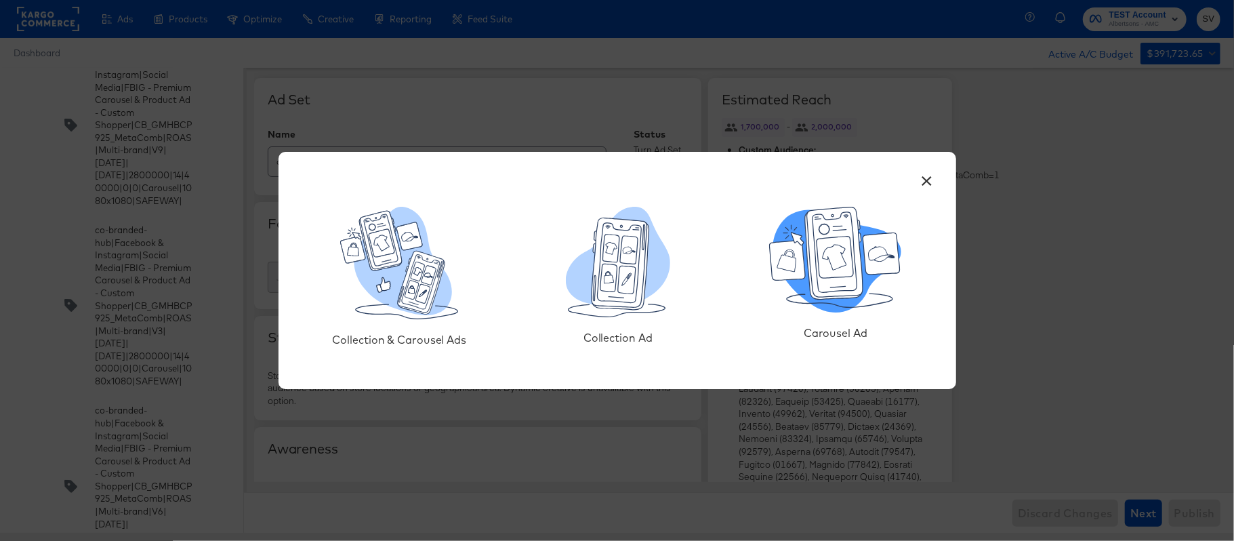
click at [826, 301] on icon at bounding box center [837, 261] width 128 height 102
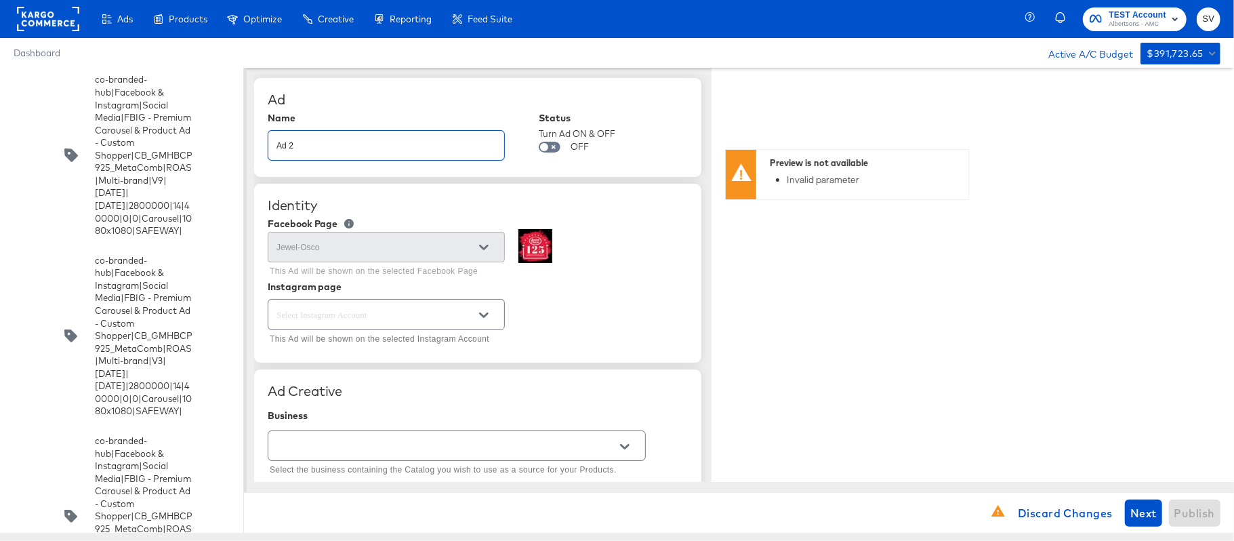
click at [336, 148] on input "Ad 2" at bounding box center [386, 139] width 236 height 29
paste input "co-branded-hub|Facebook & Instagram|Social Media|FBIG - Premium Carousel & Prod…"
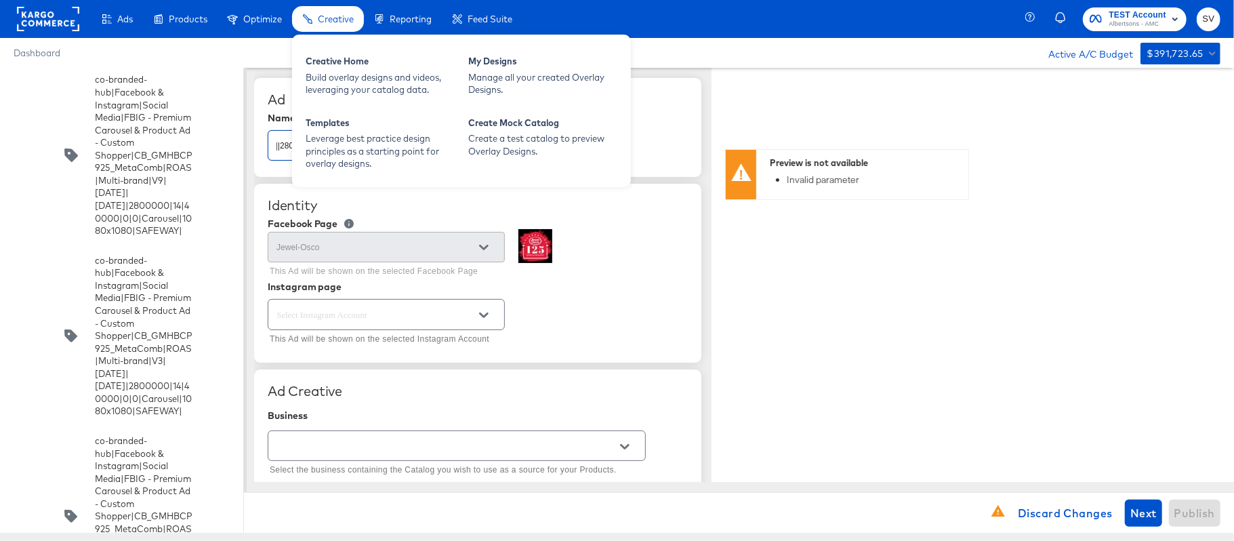
type input "co-branded-hub|Facebook & Instagram|Social Media|FBIG - Premium Carousel & Prod…"
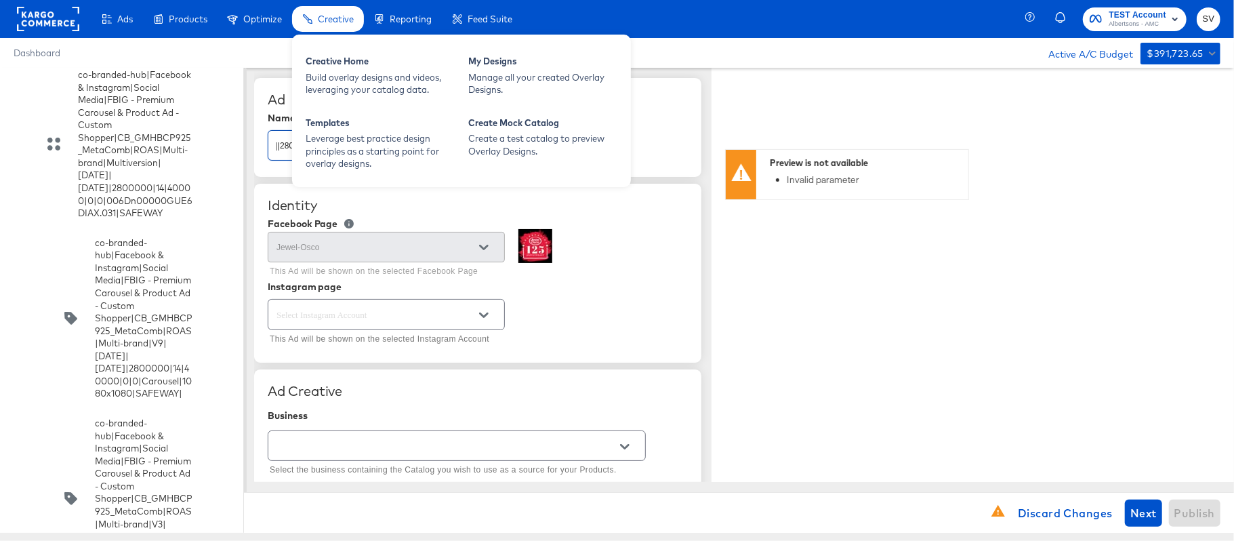
scroll to position [0, 0]
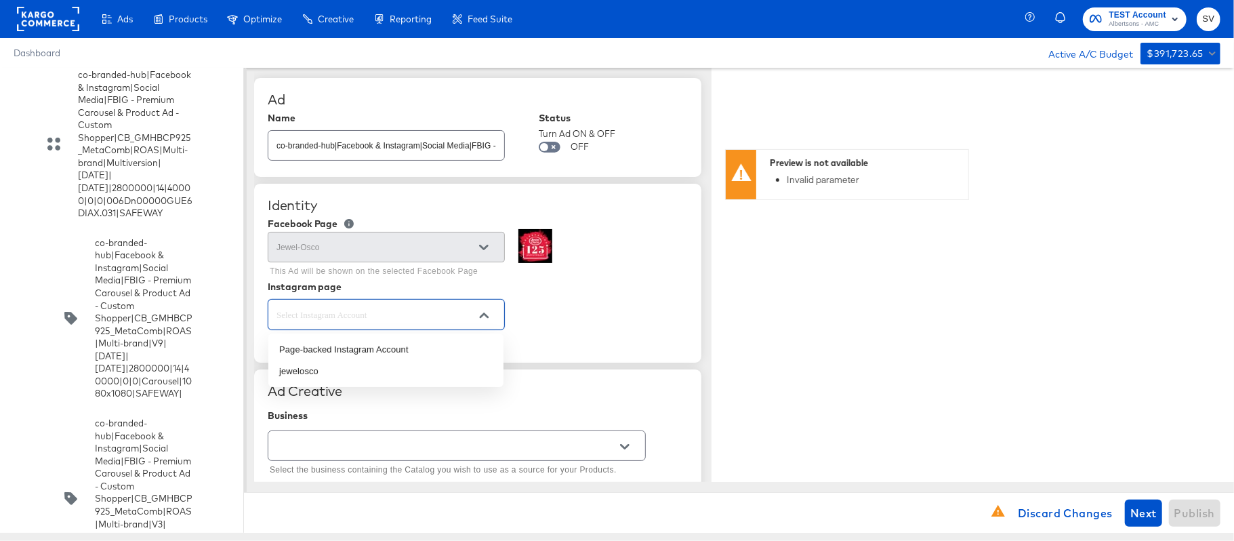
click at [443, 309] on input "text" at bounding box center [376, 315] width 204 height 16
click at [361, 367] on li "jewelosco" at bounding box center [385, 372] width 235 height 22
type textarea "x"
type input "jewelosco"
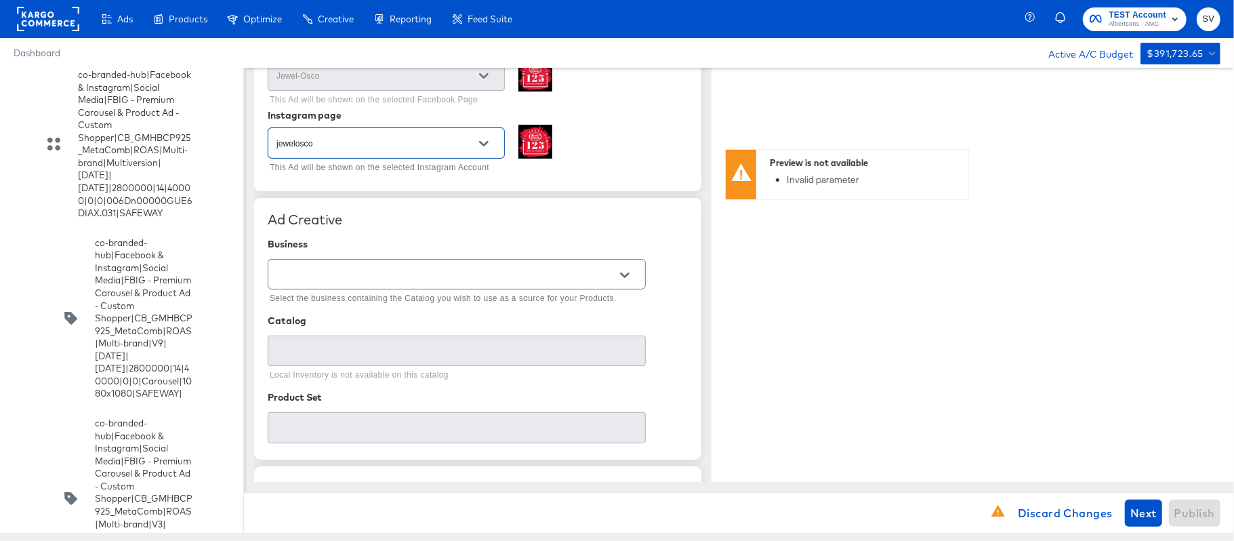
scroll to position [172, 0]
click at [622, 274] on icon "Open" at bounding box center [624, 274] width 9 height 9
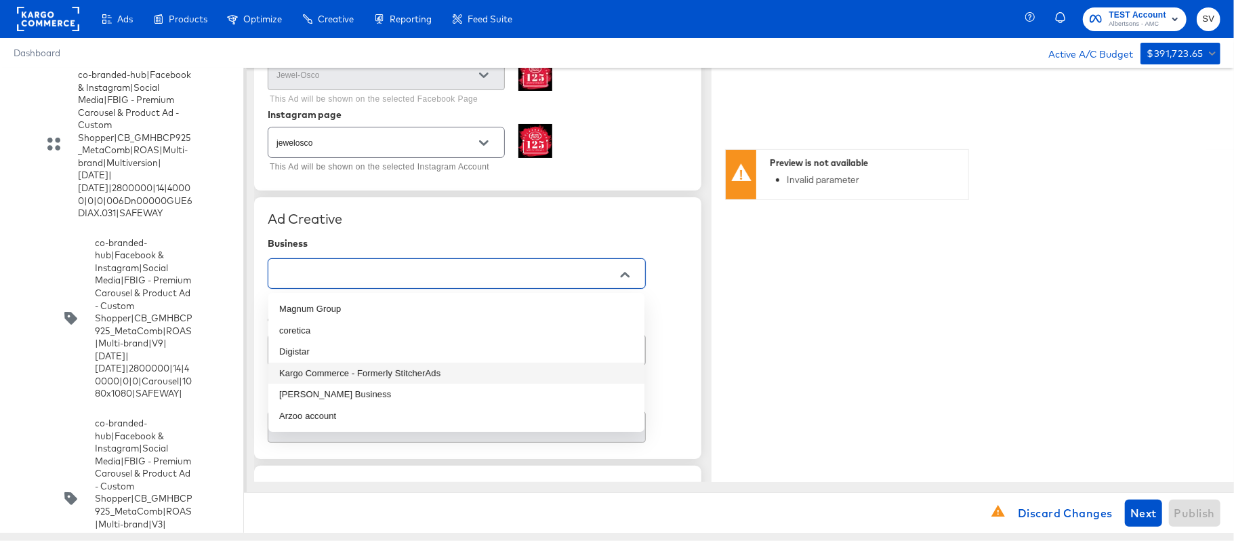
click at [389, 377] on li "Kargo Commerce - Formerly StitcherAds" at bounding box center [456, 374] width 376 height 22
type input "Kargo Commerce - Formerly StitcherAds"
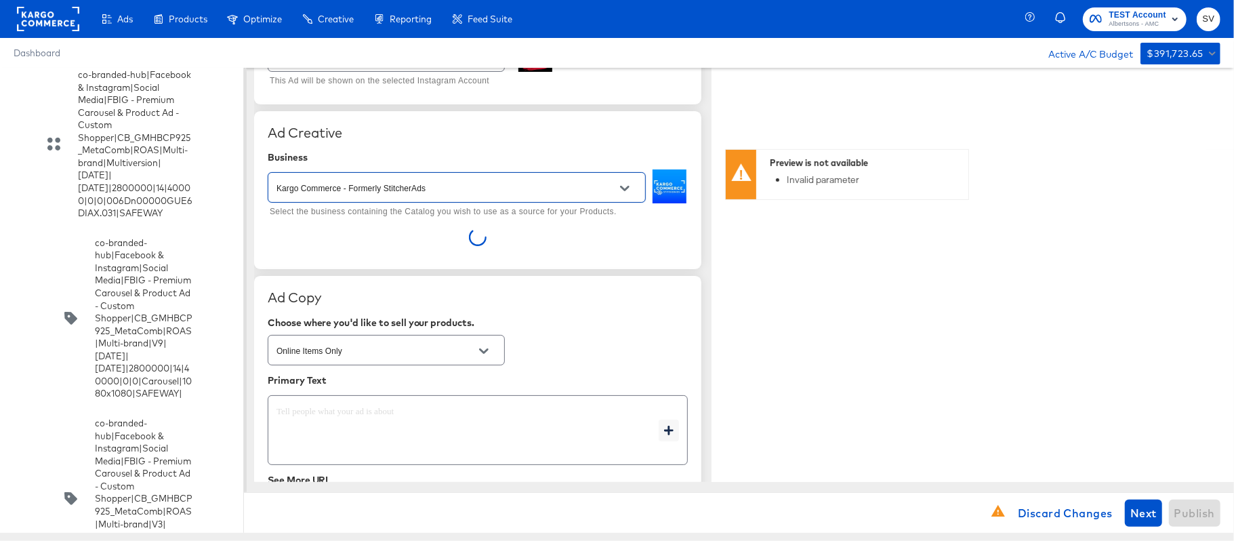
scroll to position [260, 0]
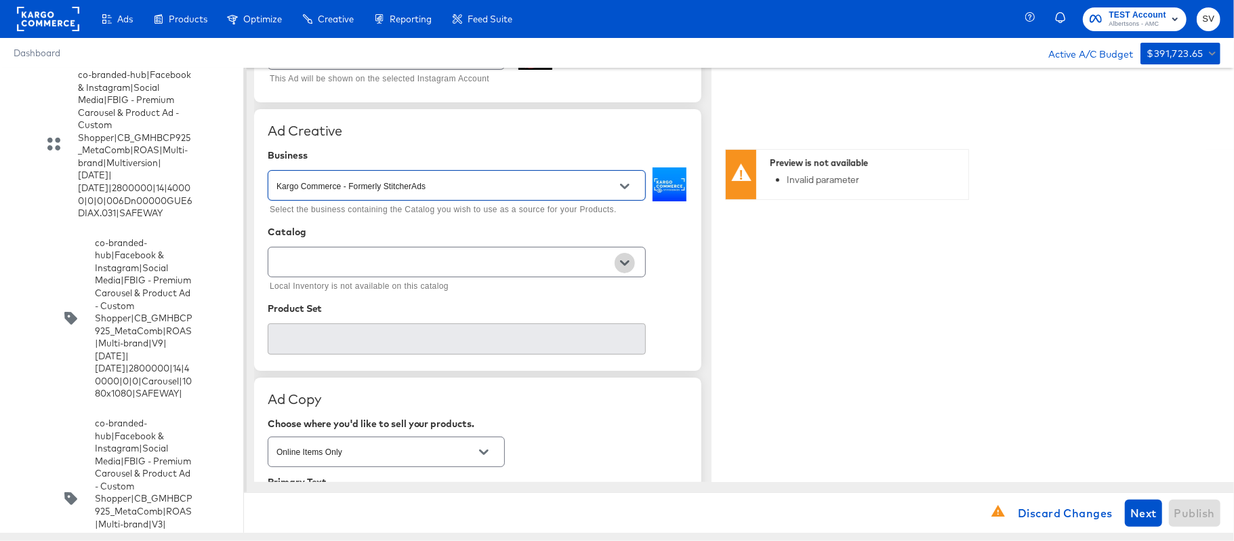
click at [625, 264] on icon "Open" at bounding box center [624, 262] width 9 height 9
click at [432, 302] on li "AMC_KargoCommerce_Collective_JewelOsco" at bounding box center [456, 299] width 376 height 22
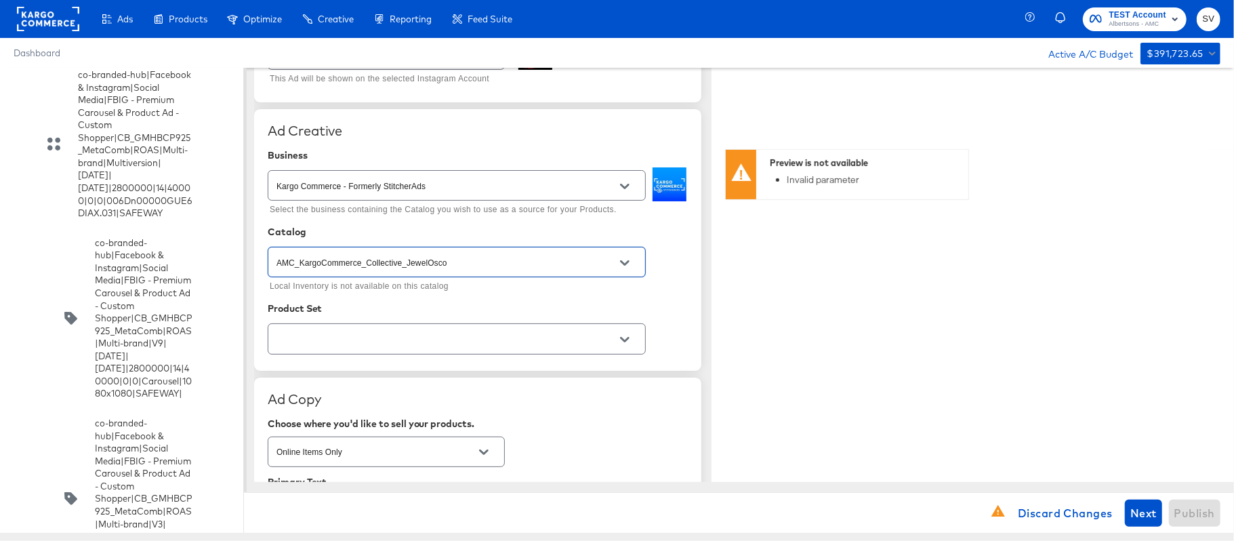
type input "AMC_KargoCommerce_Collective_JewelOsco"
click at [627, 334] on button "Open" at bounding box center [625, 339] width 20 height 20
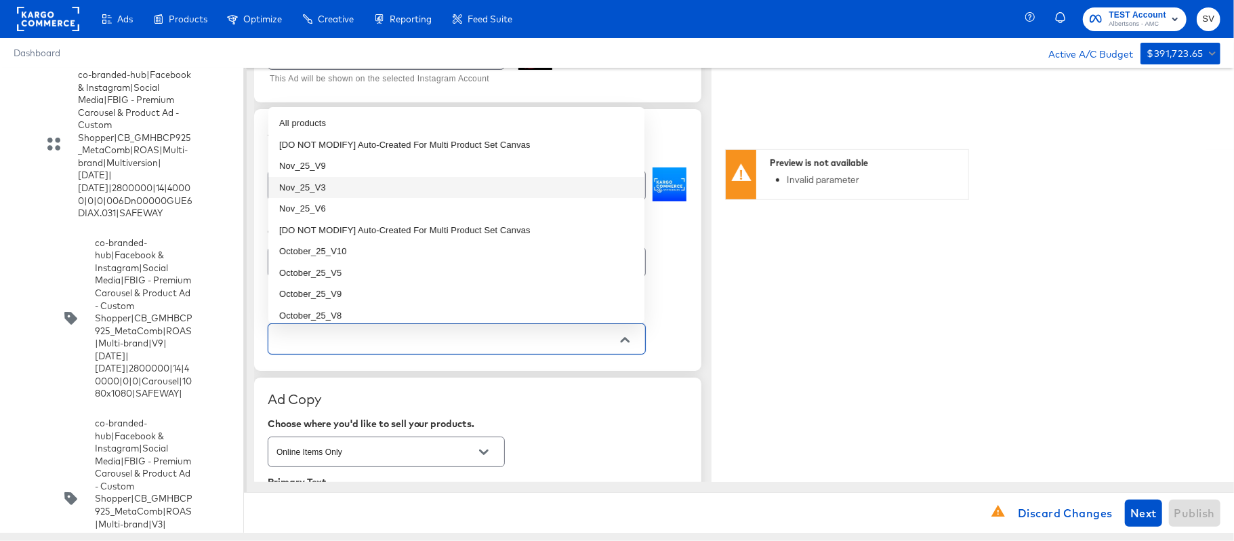
click at [352, 190] on li "Nov_25_V3" at bounding box center [456, 188] width 376 height 22
type textarea "x"
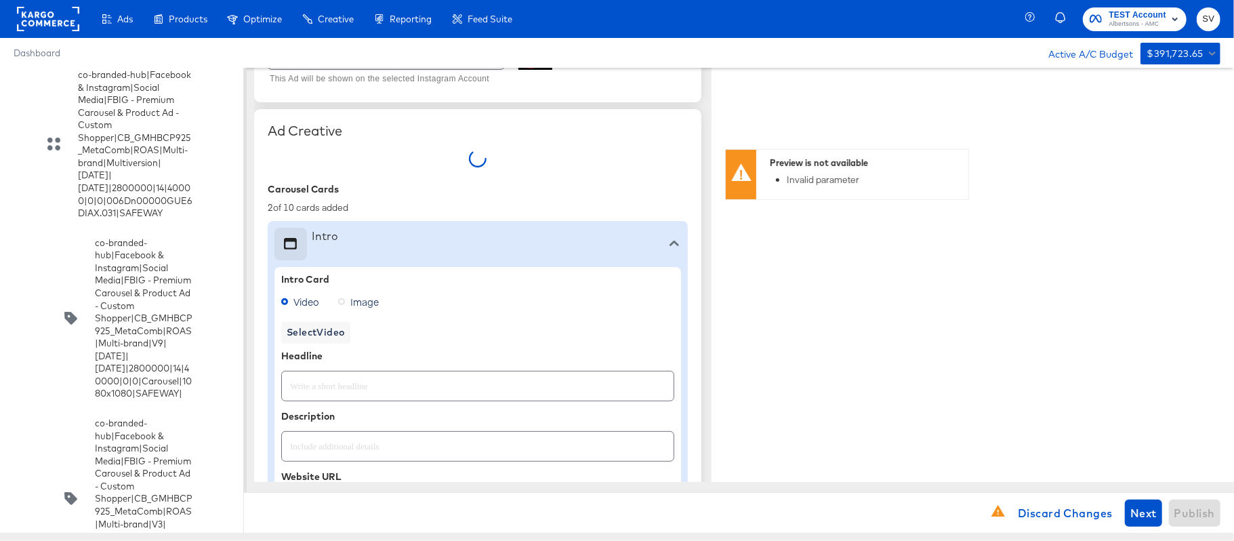
type textarea "x"
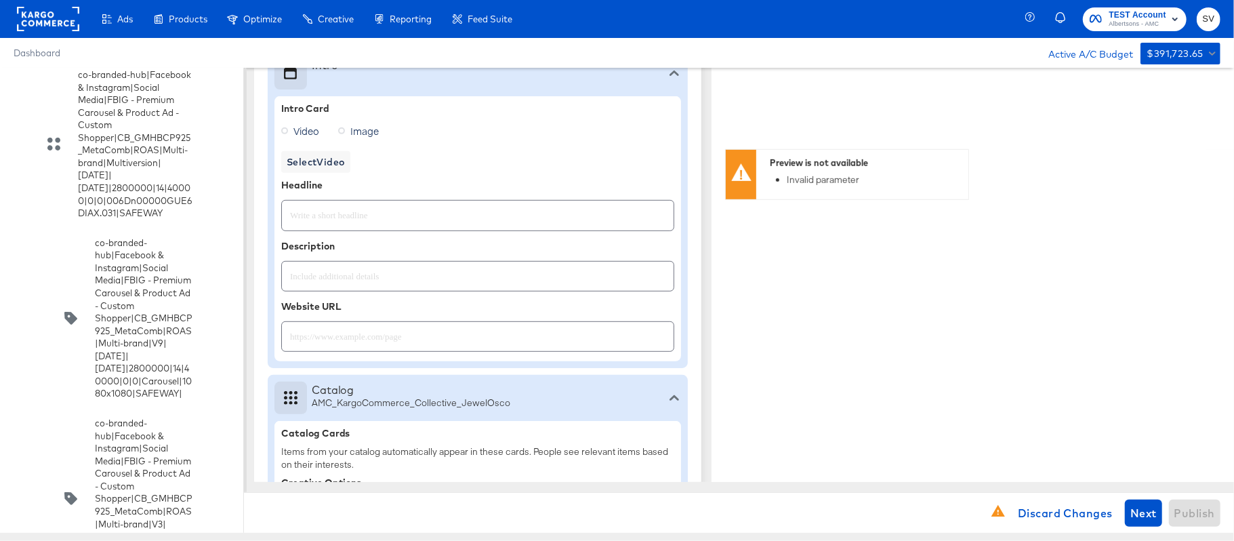
scroll to position [416, 0]
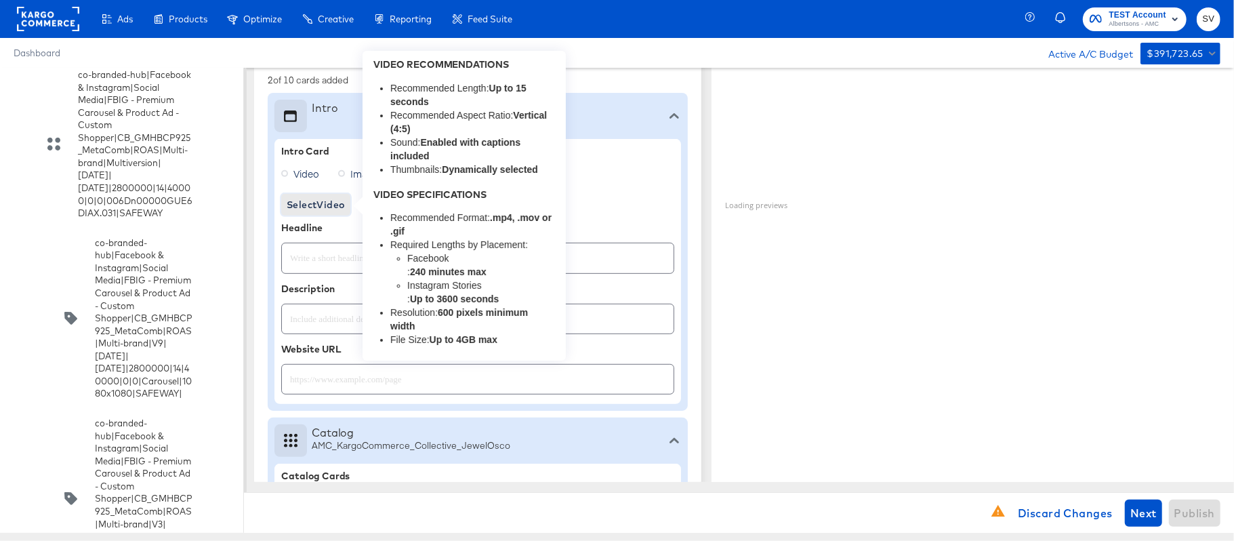
click at [314, 210] on span "Select Video" at bounding box center [316, 205] width 58 height 17
type textarea "x"
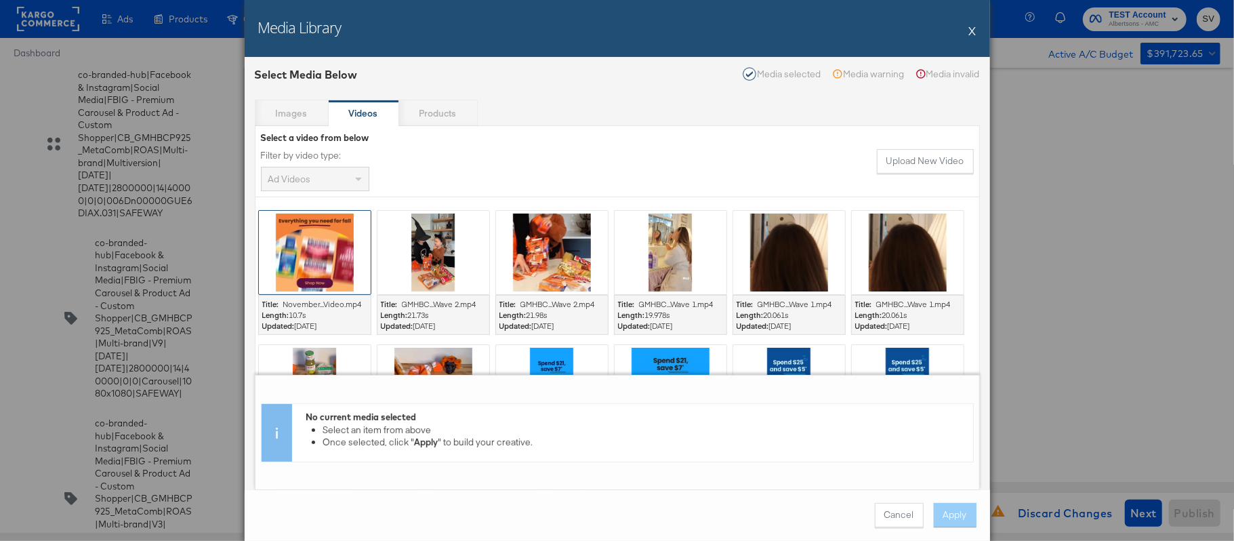
click at [314, 256] on div at bounding box center [315, 252] width 112 height 83
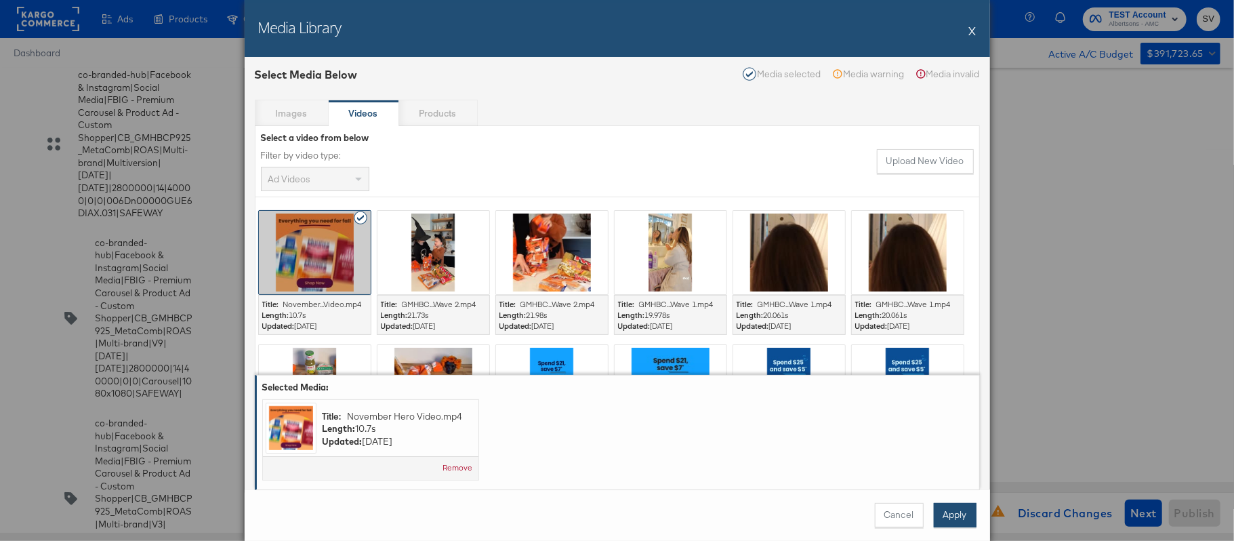
click at [954, 512] on button "Apply" at bounding box center [955, 515] width 43 height 24
type textarea "x"
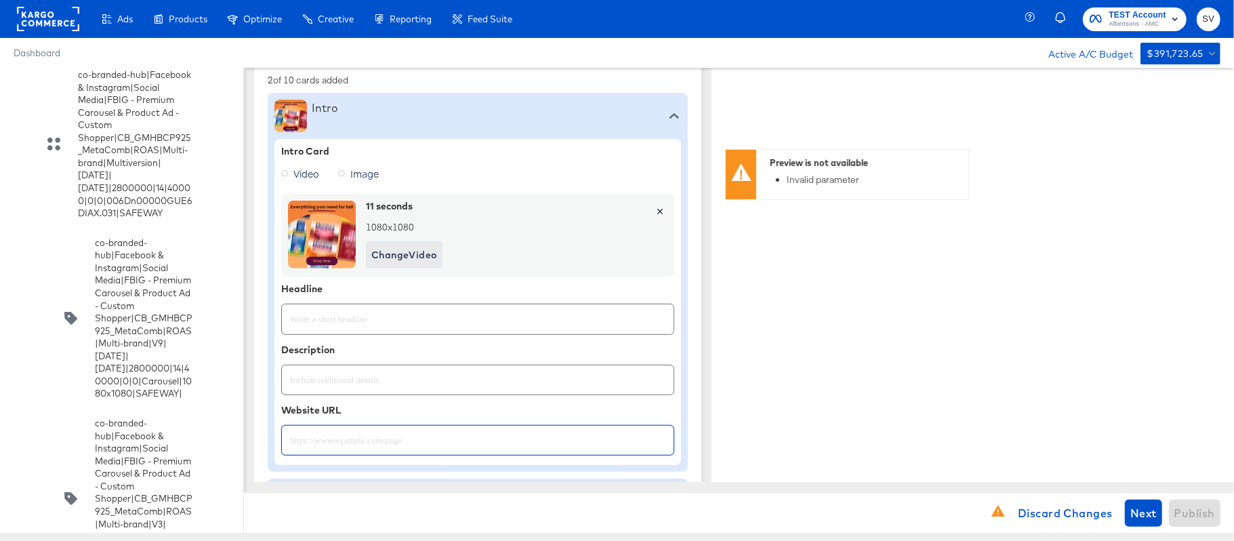
click at [381, 446] on input "text" at bounding box center [478, 434] width 392 height 29
paste input "[URL][DOMAIN_NAME]"
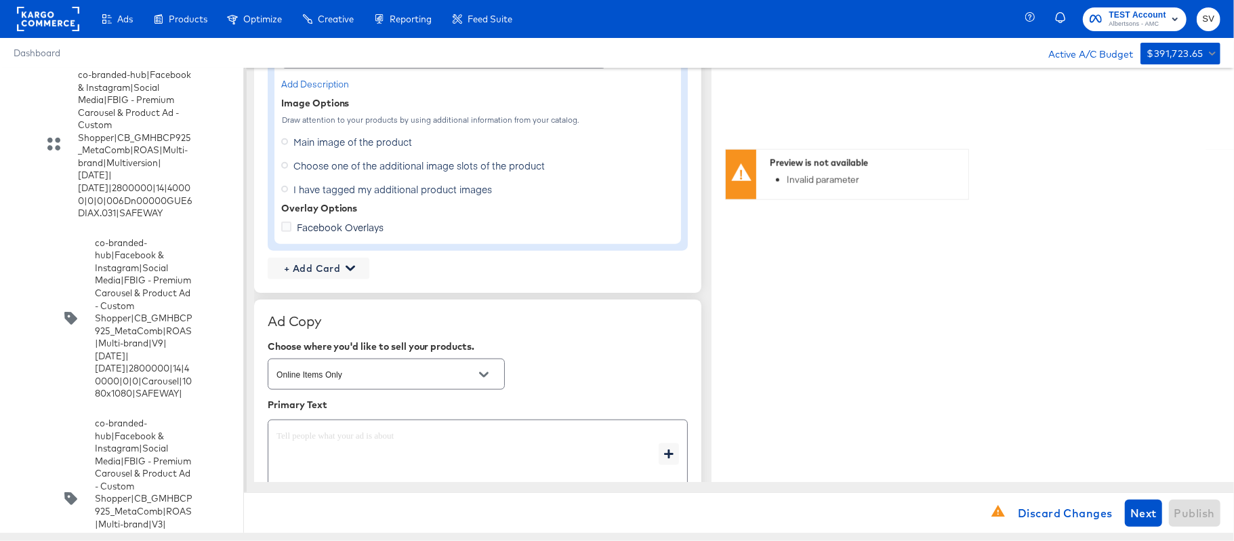
scroll to position [1116, 0]
type input "[URL][DOMAIN_NAME]"
type textarea "x"
click at [289, 163] on label "Choose one of the additional image slots of the product" at bounding box center [415, 165] width 269 height 20
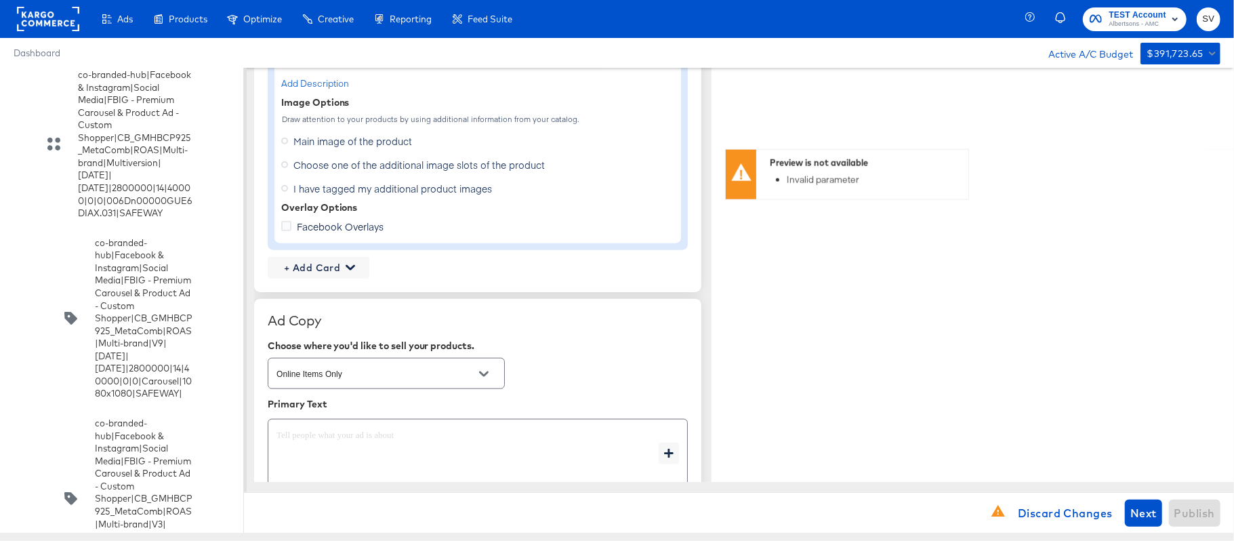
click at [0, 0] on input "Choose one of the additional image slots of the product" at bounding box center [0, 0] width 0 height 0
type textarea "x"
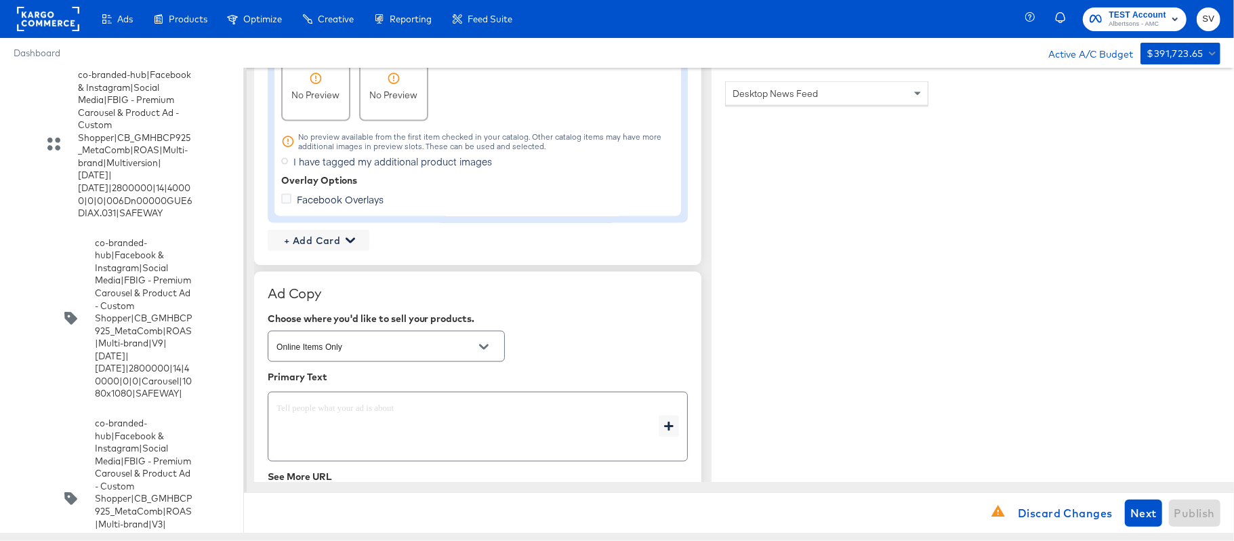
scroll to position [1384, 0]
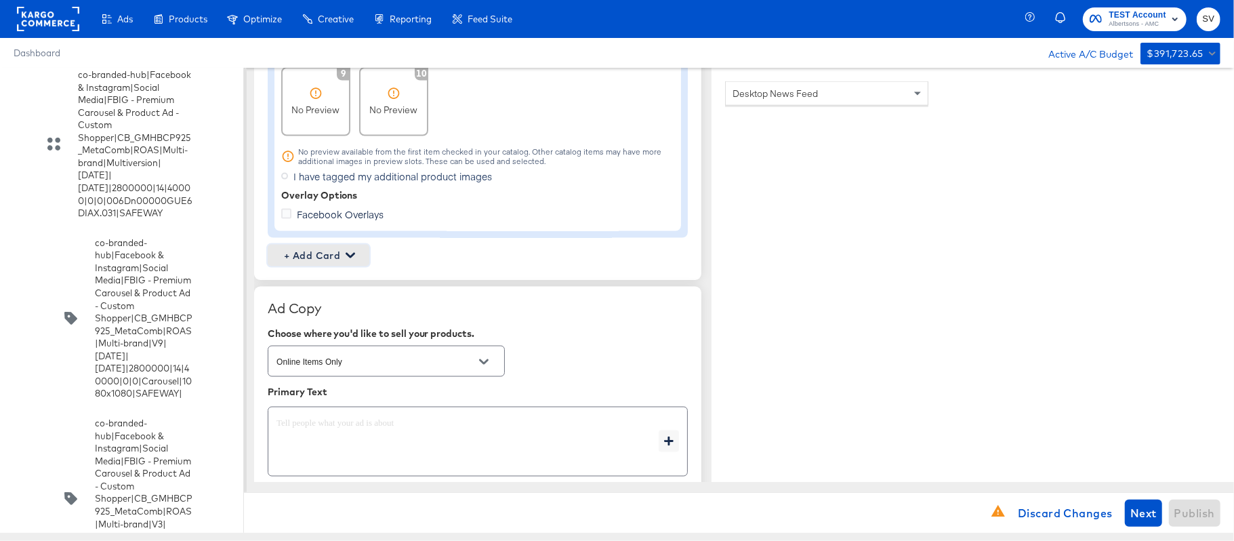
click at [333, 248] on span "+ Add Card" at bounding box center [318, 255] width 91 height 17
click at [316, 312] on div "Profile Card" at bounding box center [318, 320] width 88 height 27
type textarea "x"
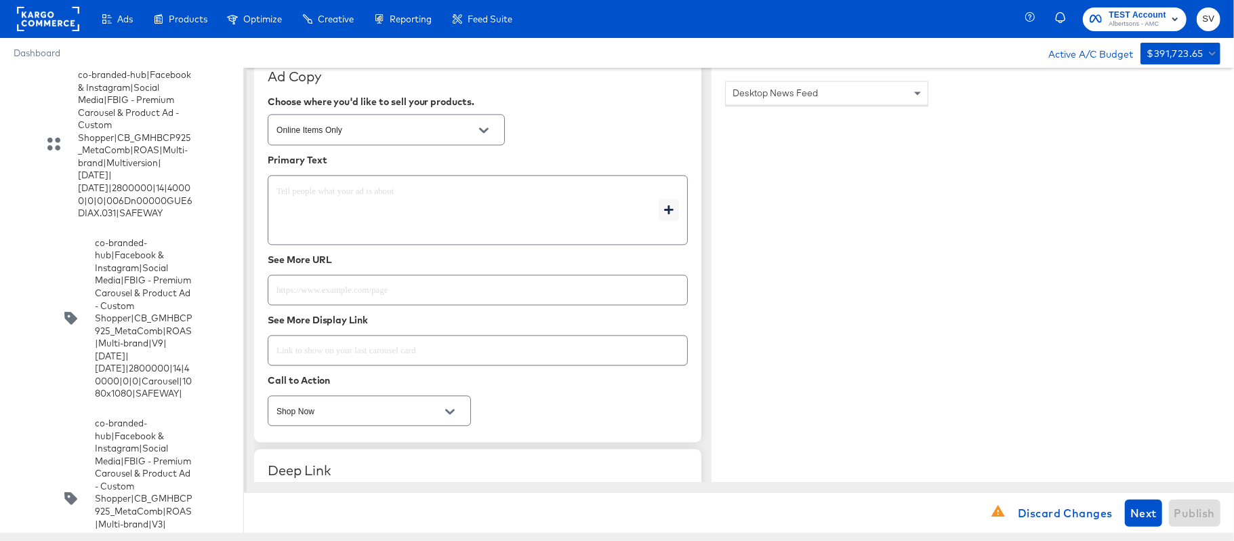
scroll to position [1909, 0]
click at [476, 289] on input "text" at bounding box center [477, 283] width 419 height 29
paste input "[URL][DOMAIN_NAME]"
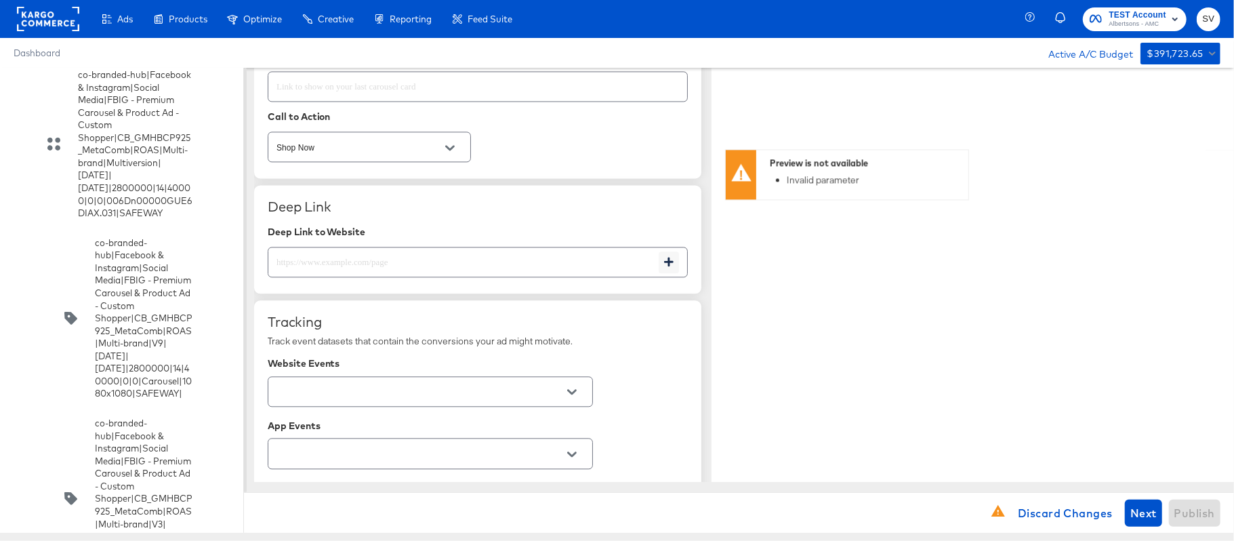
scroll to position [2173, 0]
type input "[URL][DOMAIN_NAME]"
type textarea "x"
paste input "[URL][DOMAIN_NAME]"
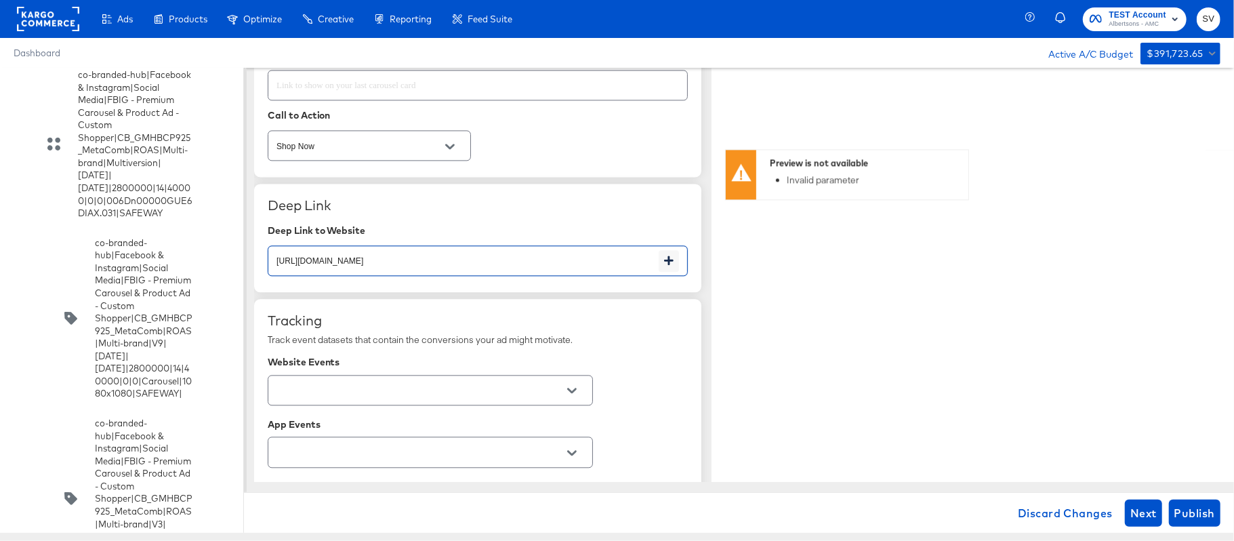
click at [434, 268] on input "[URL][DOMAIN_NAME]" at bounding box center [463, 255] width 390 height 29
click at [569, 389] on button "Open" at bounding box center [572, 390] width 20 height 20
type input "[URL][DOMAIN_NAME]"
type textarea "x"
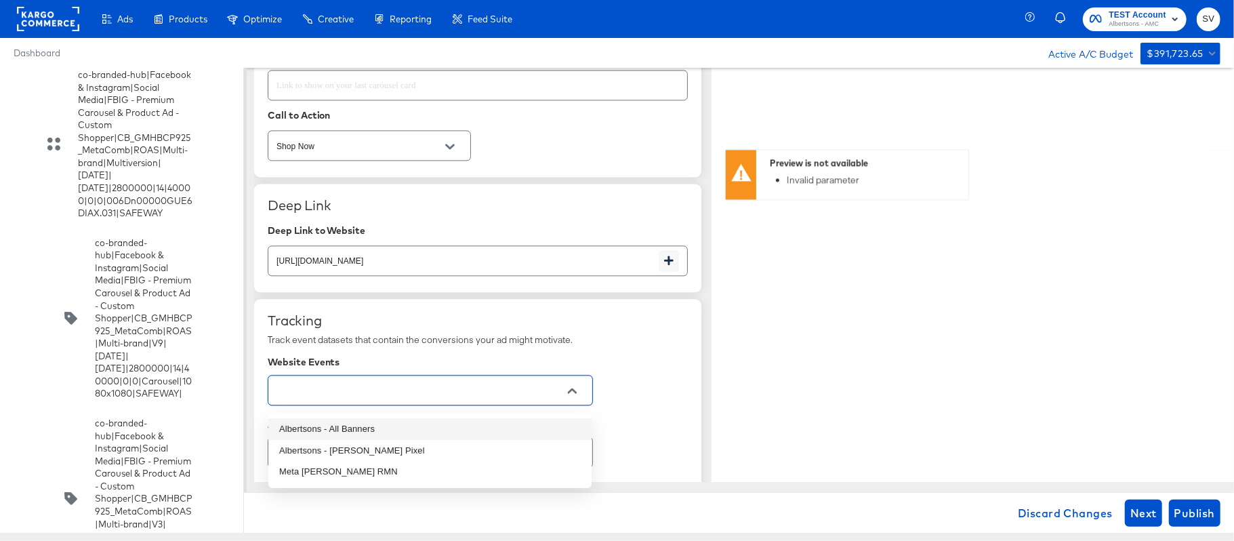
click at [426, 435] on li "Albertsons - All Banners" at bounding box center [429, 429] width 323 height 22
type textarea "x"
type input "Albertsons - All Banners"
type textarea "x"
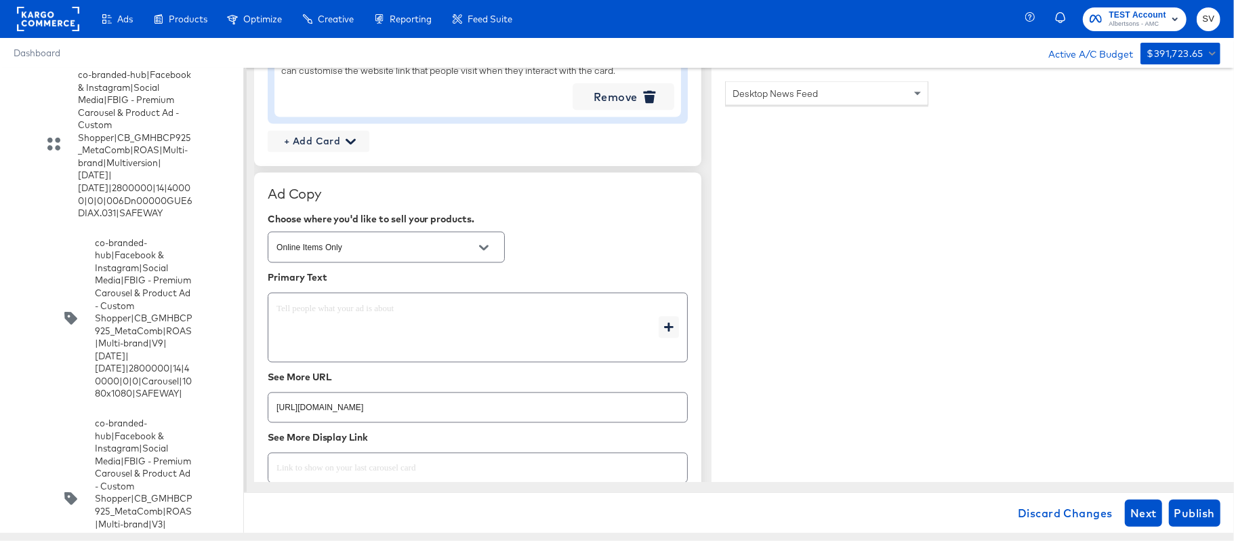
scroll to position [1788, 0]
type textarea "x"
paste textarea "Shop your favorite brands for you and your home!"
type textarea "Shop your favorite brands for you and your home!"
click at [356, 333] on textarea "Shop your favorite brands for you and your home!" at bounding box center [468, 330] width 382 height 49
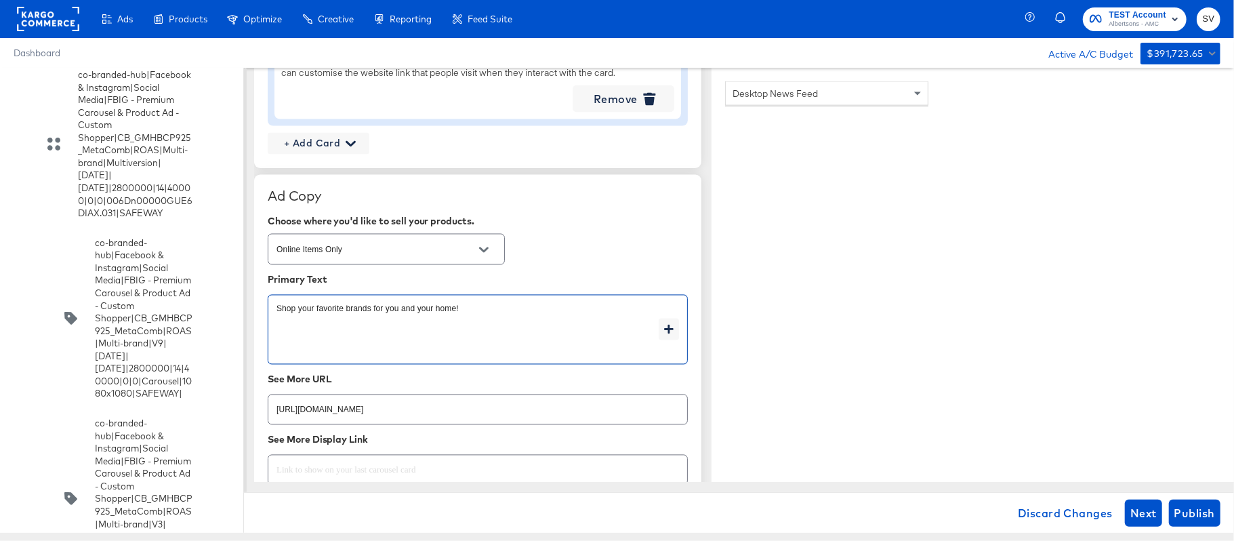
type textarea "x"
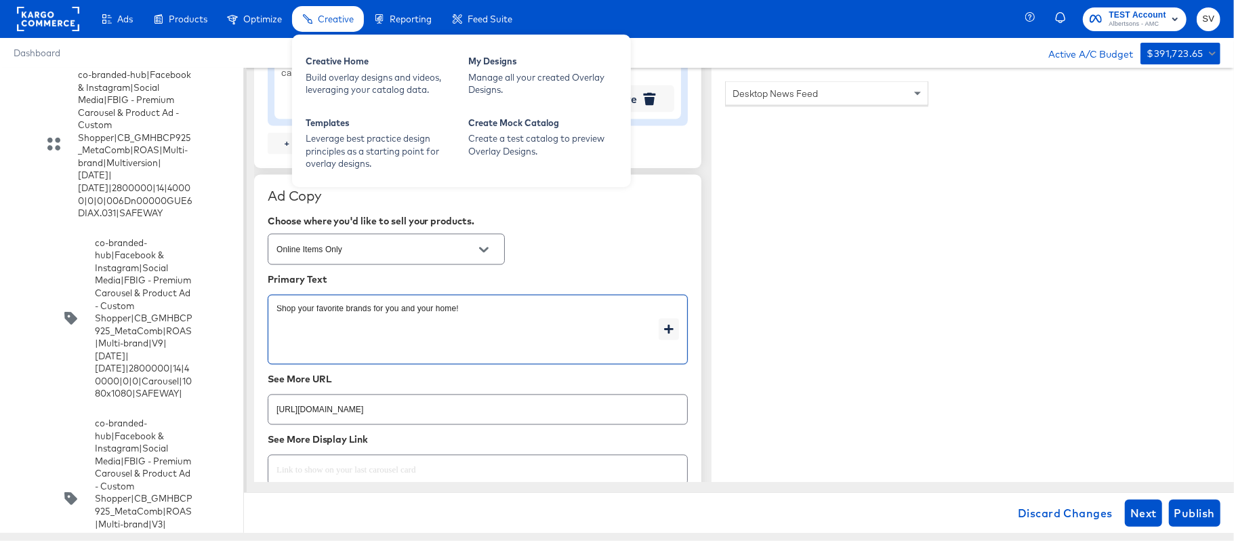
type textarea "Shop your favorite brands for you and your home!"
type textarea "x"
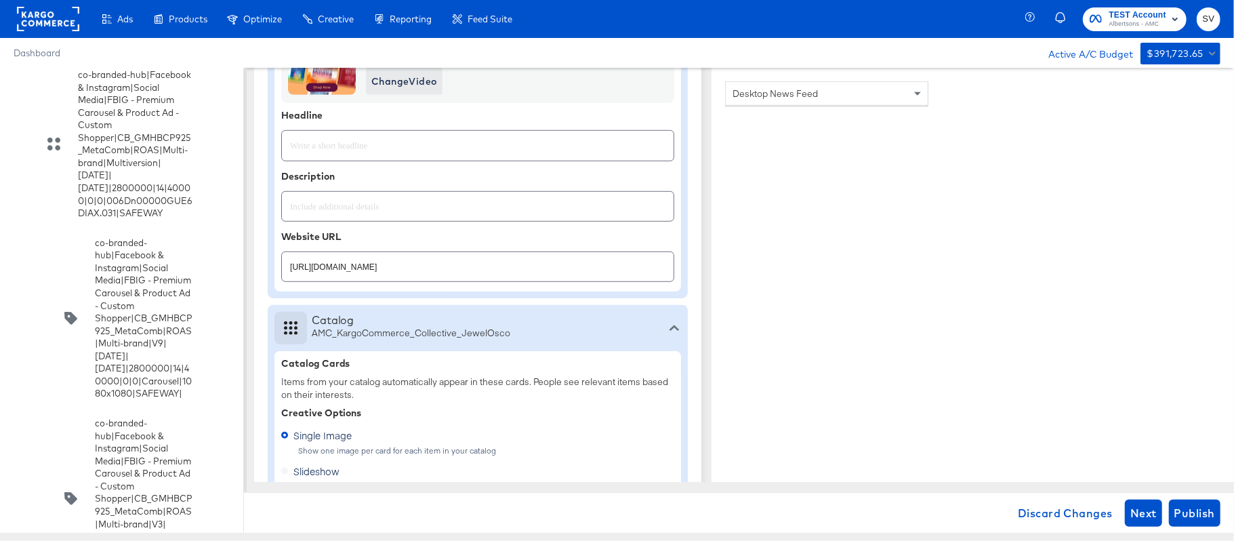
scroll to position [586, 0]
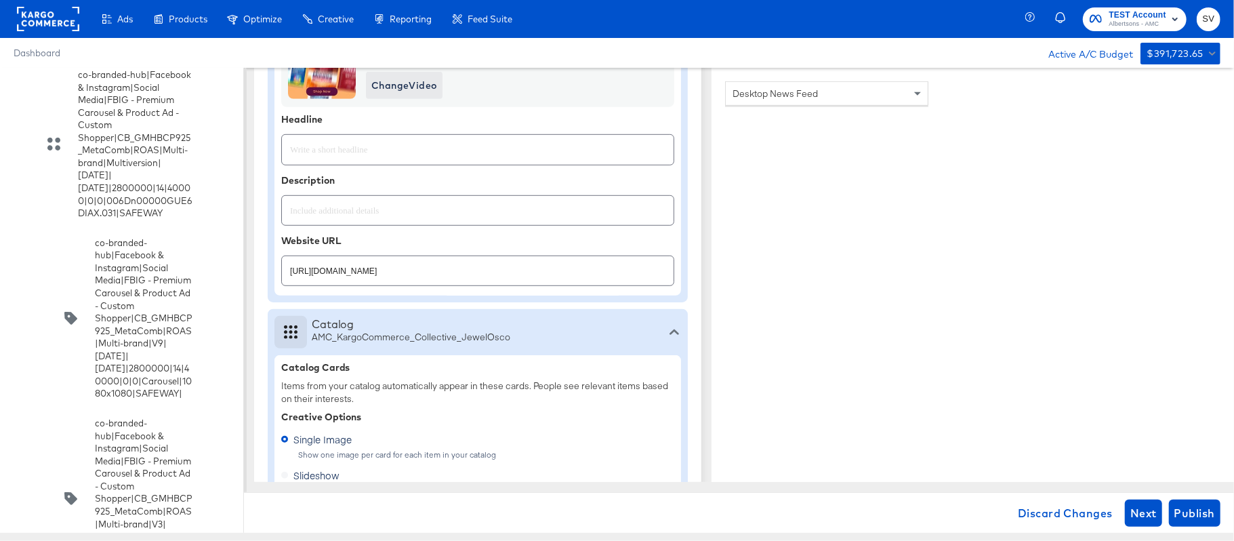
type textarea "x"
paste input "Explore latest arrivals"
click at [440, 145] on input "text" at bounding box center [478, 143] width 392 height 29
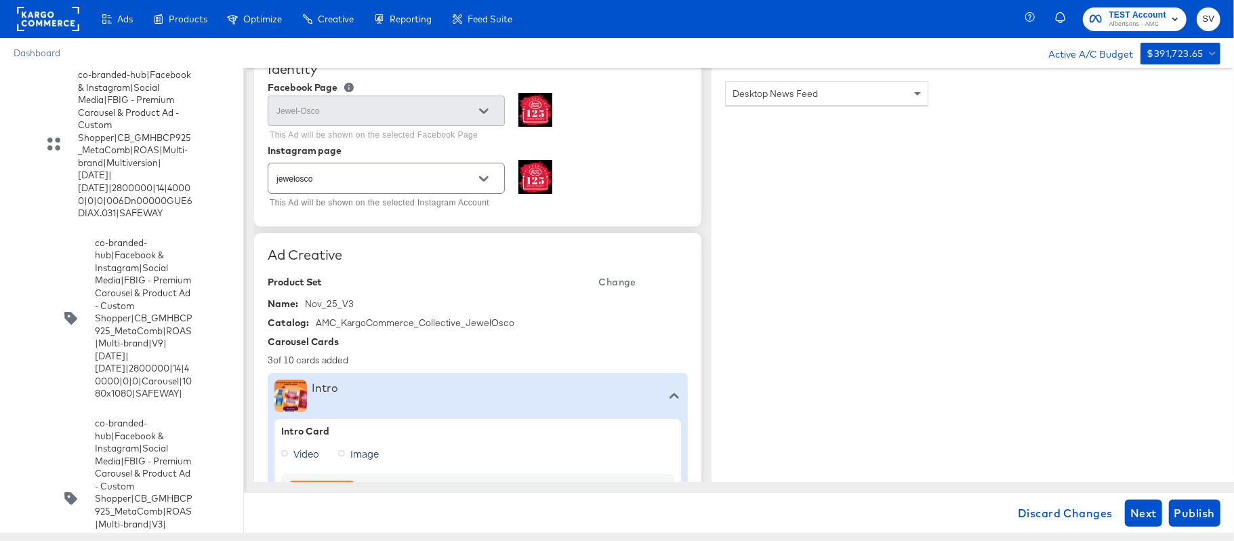
scroll to position [0, 0]
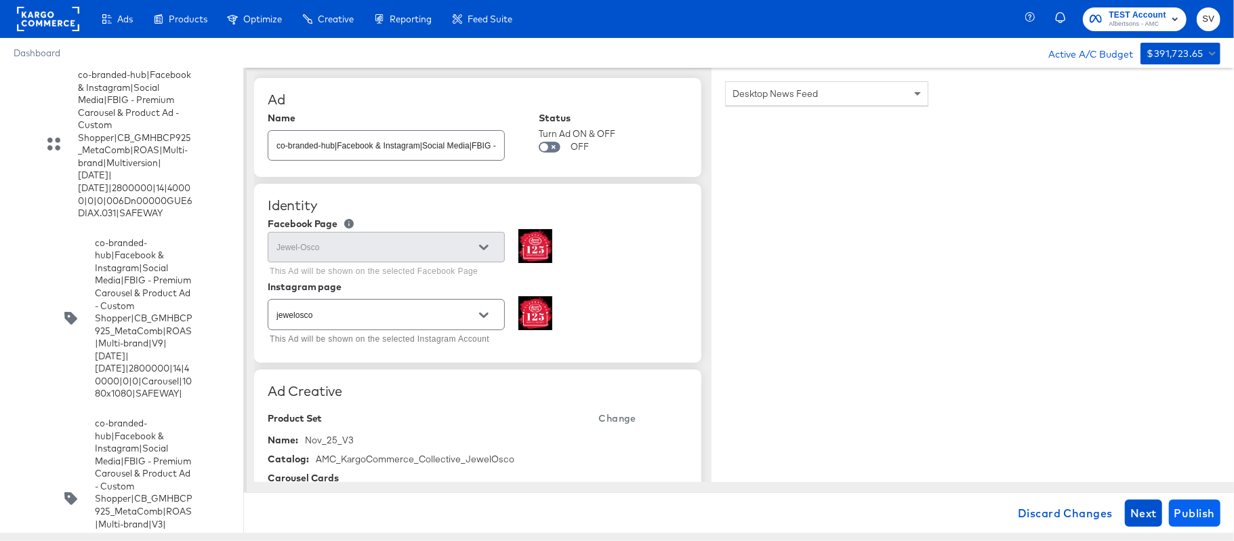
type input "Explore latest arrivals"
type textarea "x"
click at [1189, 510] on span "Publish" at bounding box center [1195, 513] width 41 height 19
type textarea "x"
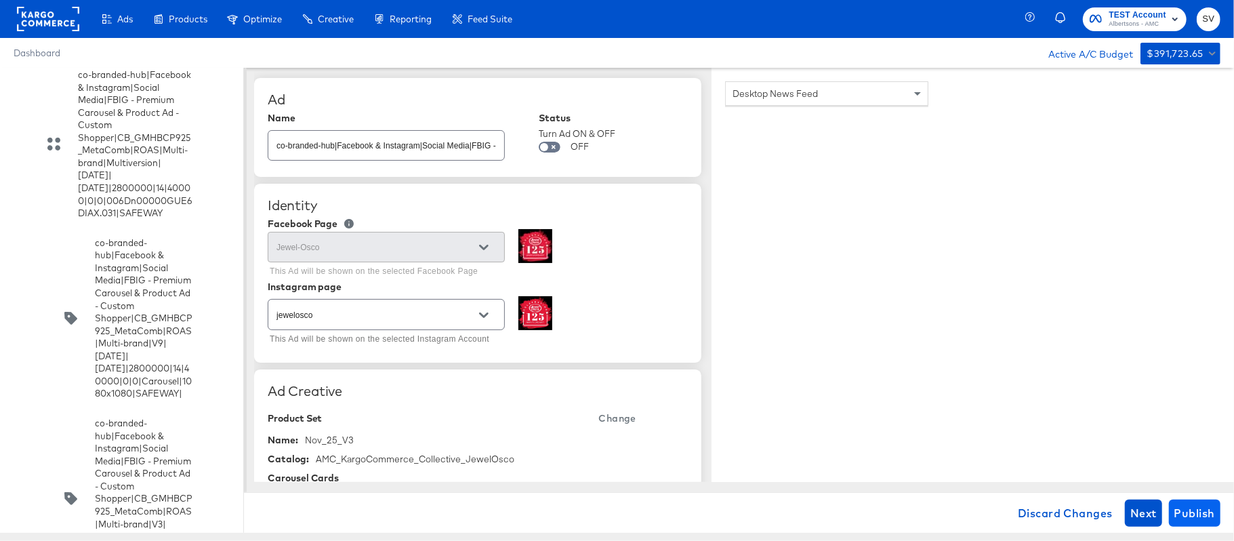
type textarea "x"
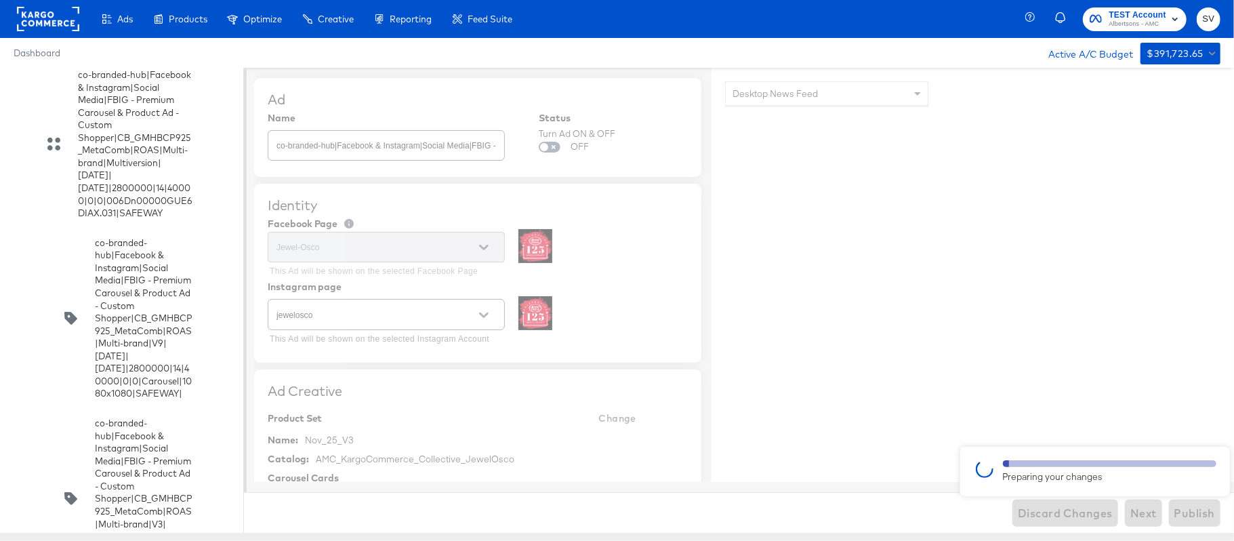
type textarea "x"
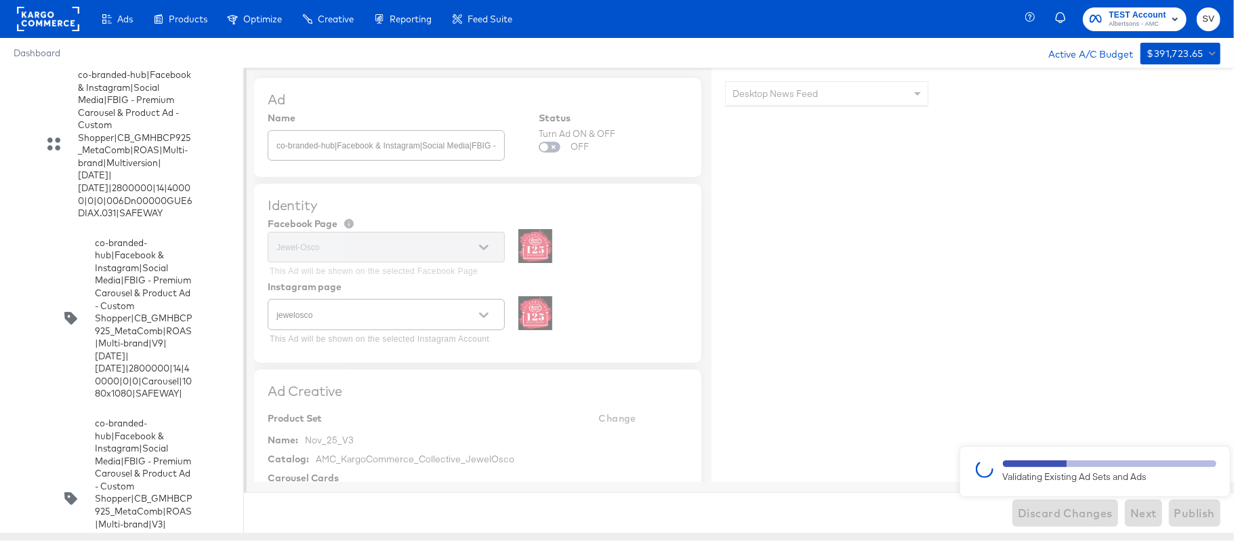
type textarea "x"
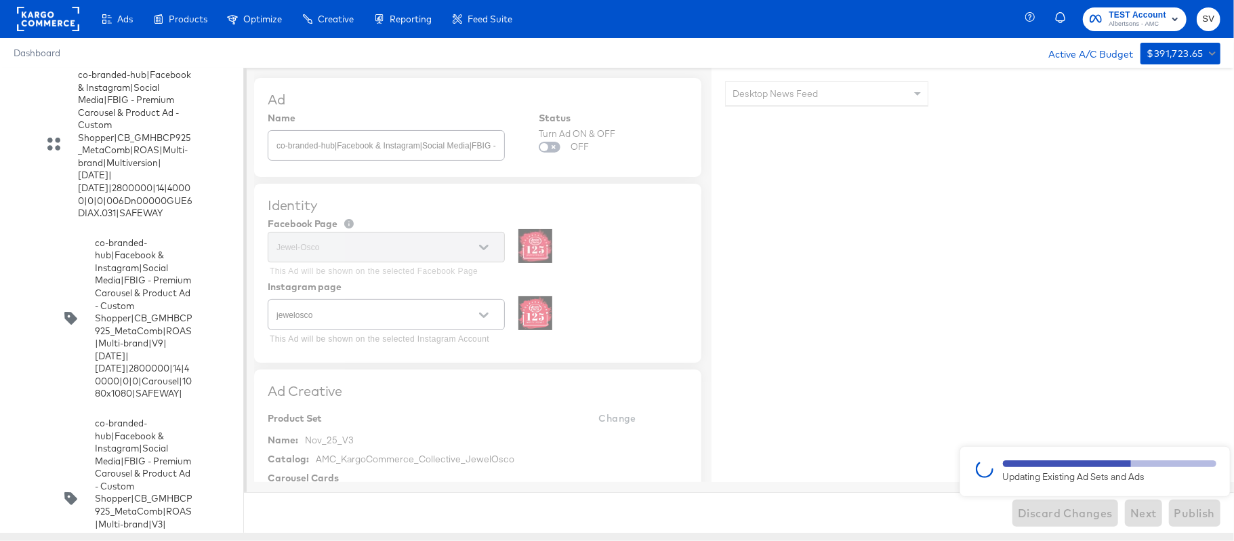
type textarea "x"
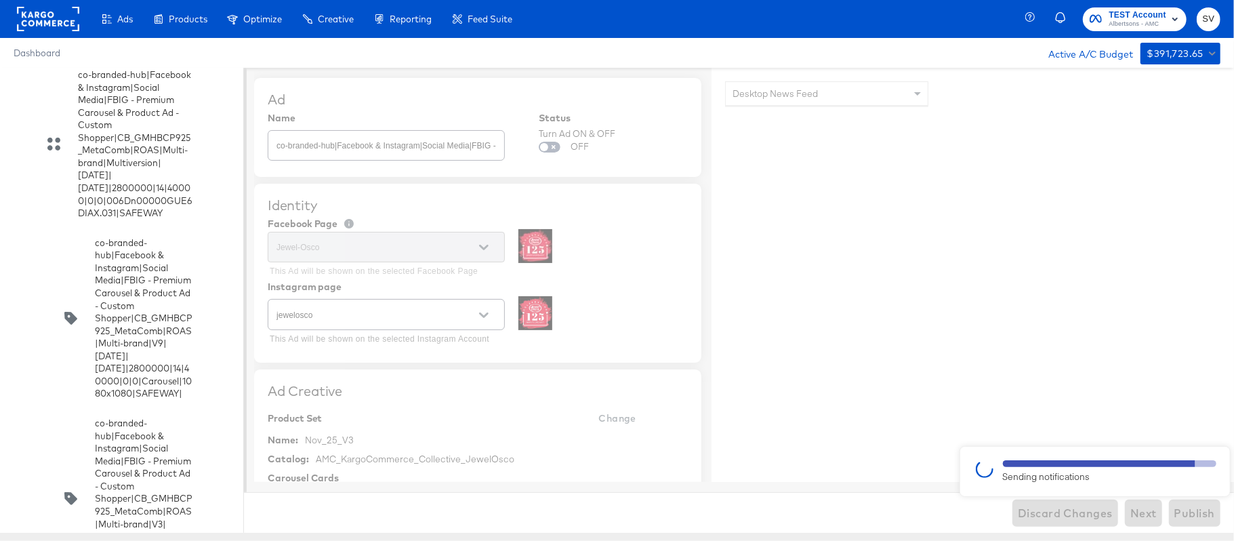
type textarea "x"
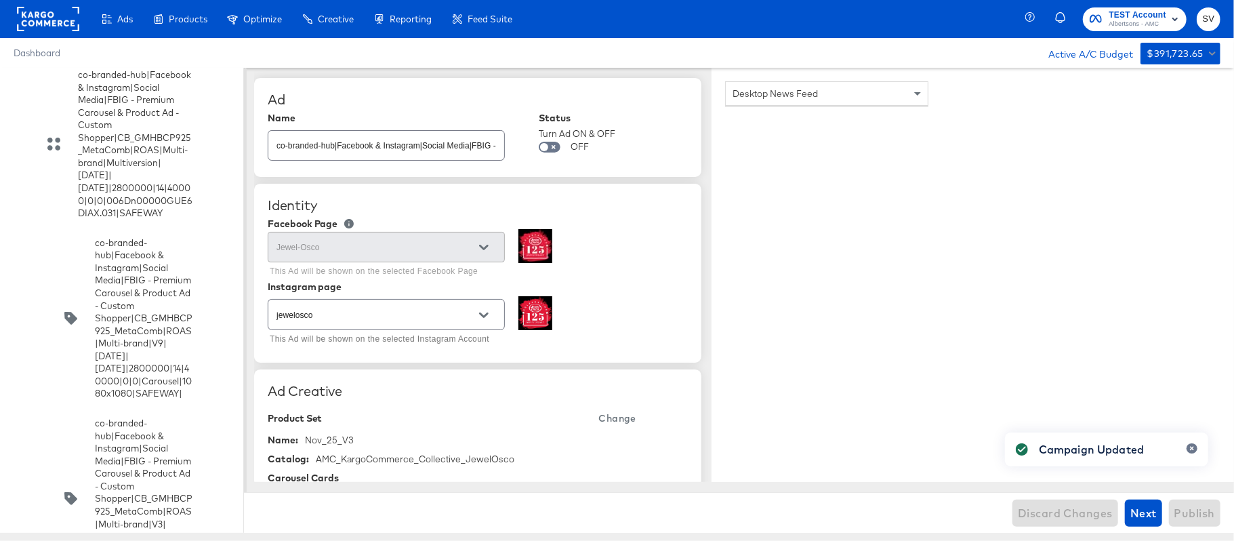
type textarea "x"
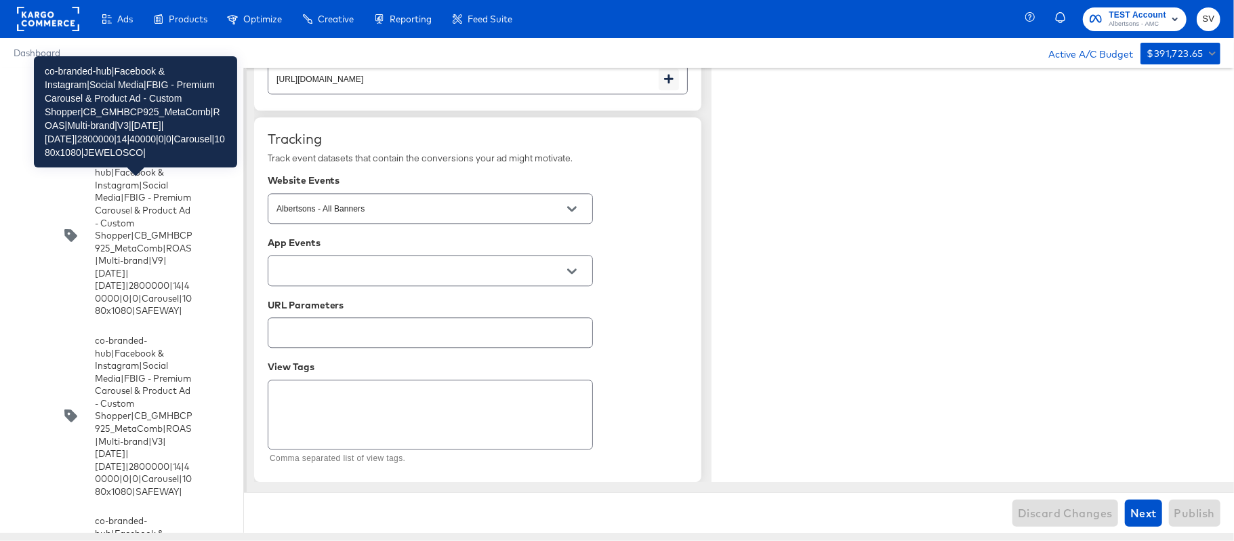
scroll to position [3989, 0]
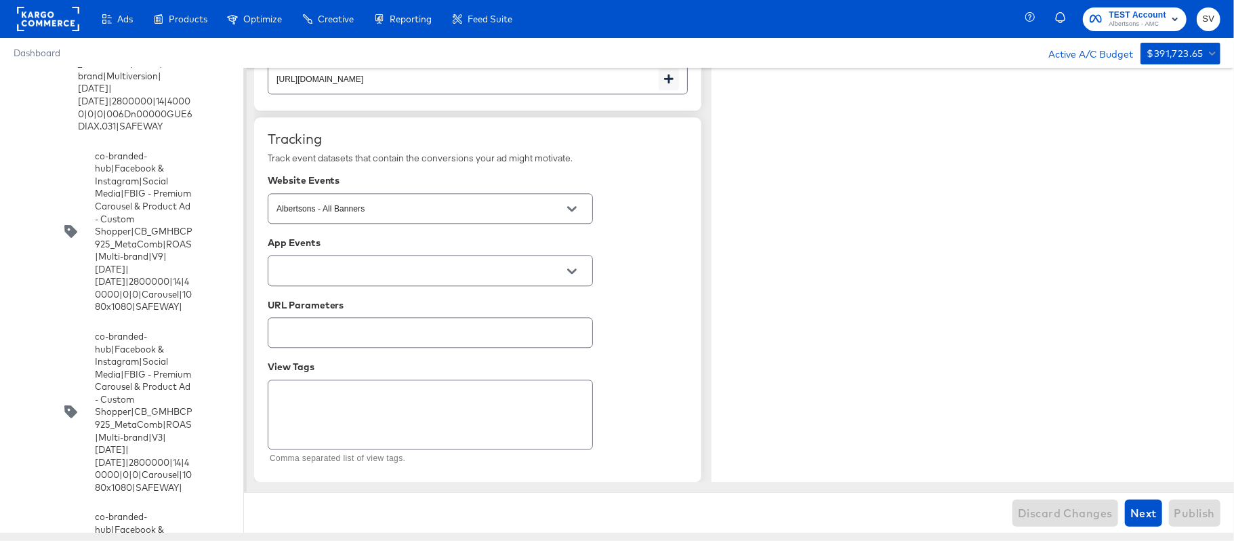
click at [0, 0] on input "checkbox" at bounding box center [0, 0] width 0 height 0
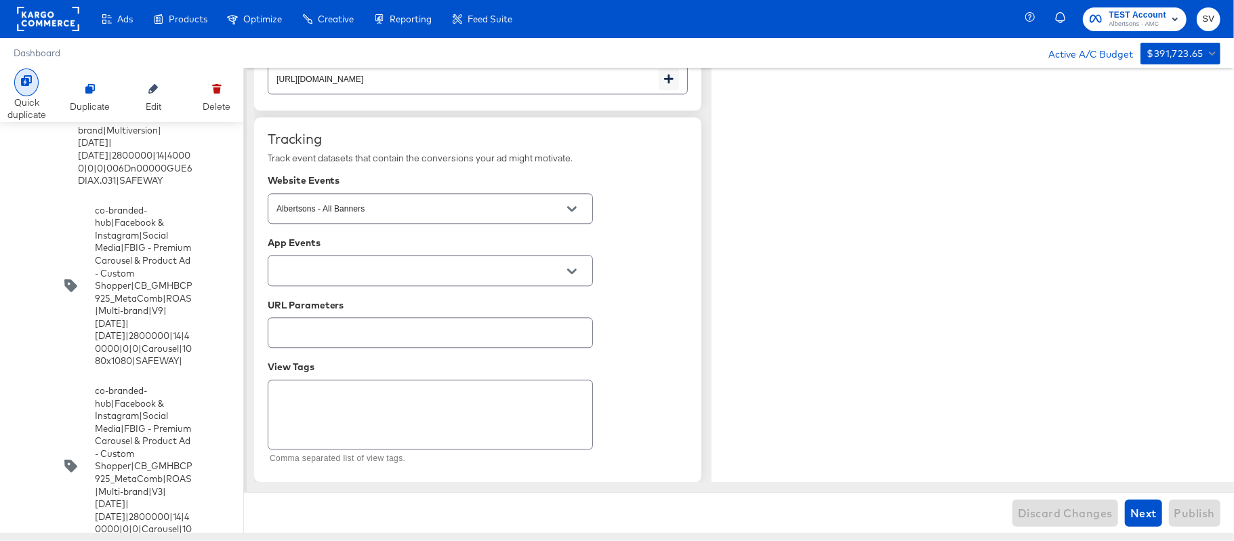
click at [28, 87] on div at bounding box center [26, 82] width 24 height 28
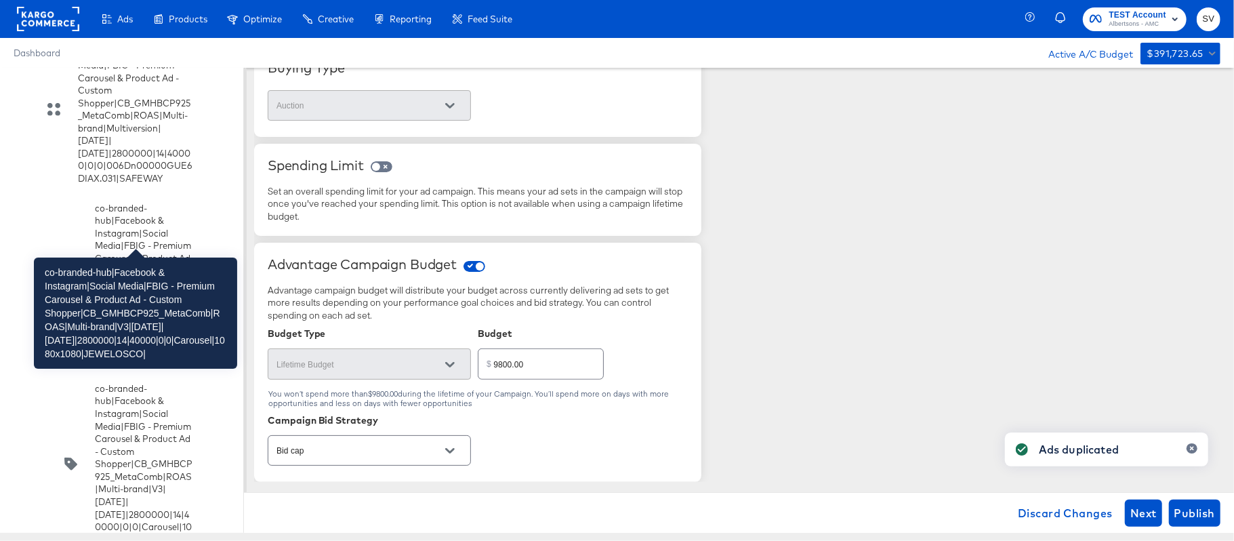
scroll to position [4133, 0]
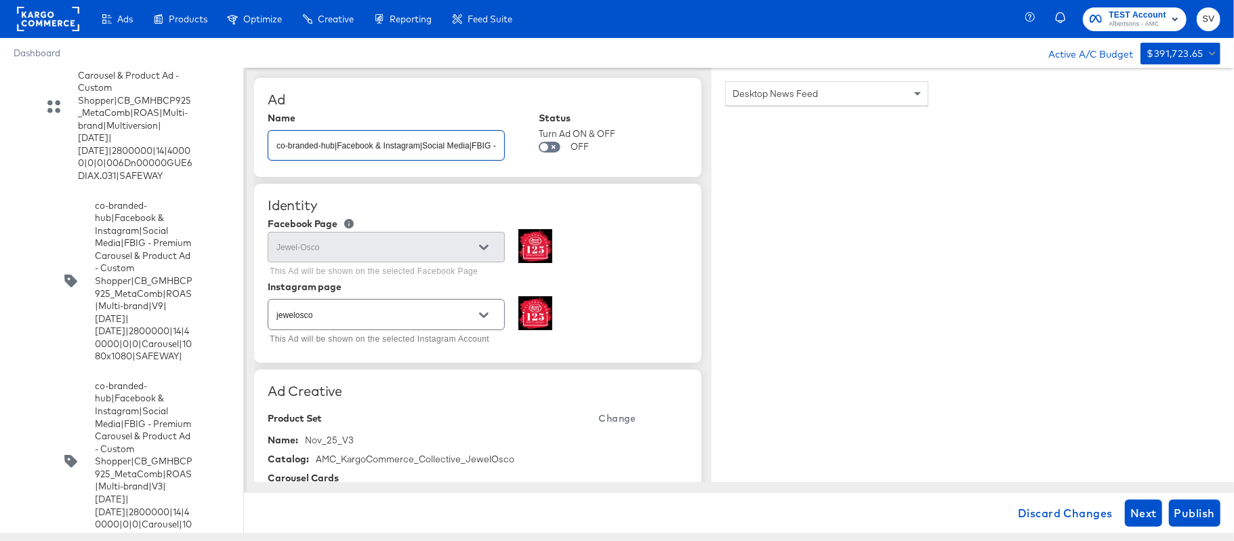
click at [426, 141] on input "co-branded-hub|Facebook & Instagram|Social Media|FBIG - Premium Carousel & Prod…" at bounding box center [386, 139] width 236 height 29
paste input "6|[DATE]|[DATE]|2800000|14|40000|0|0|Carousel|1080x1080|JEWELOSCO|"
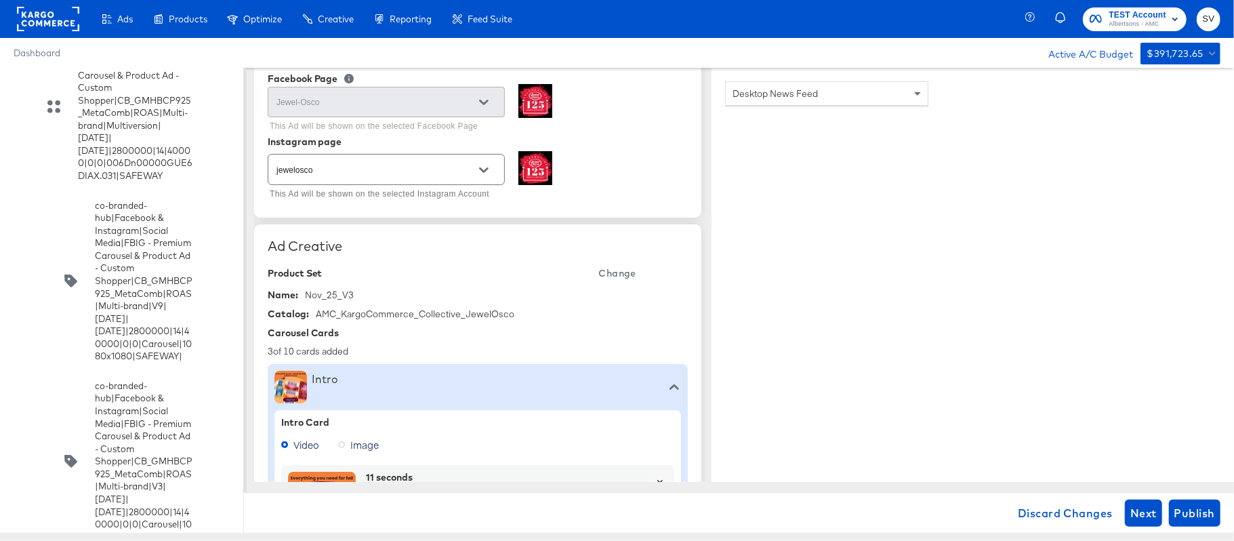
scroll to position [150, 0]
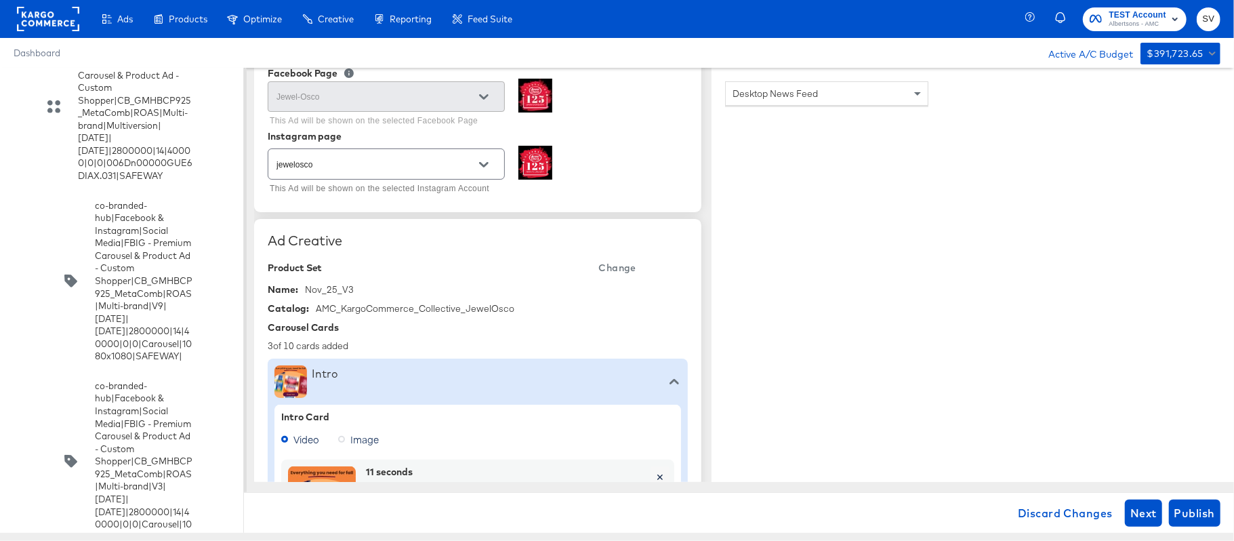
type input "co-branded-hub|Facebook & Instagram|Social Media|FBIG - Premium Carousel & Prod…"
type textarea "x"
click at [611, 270] on span "Change" at bounding box center [617, 268] width 37 height 17
type textarea "x"
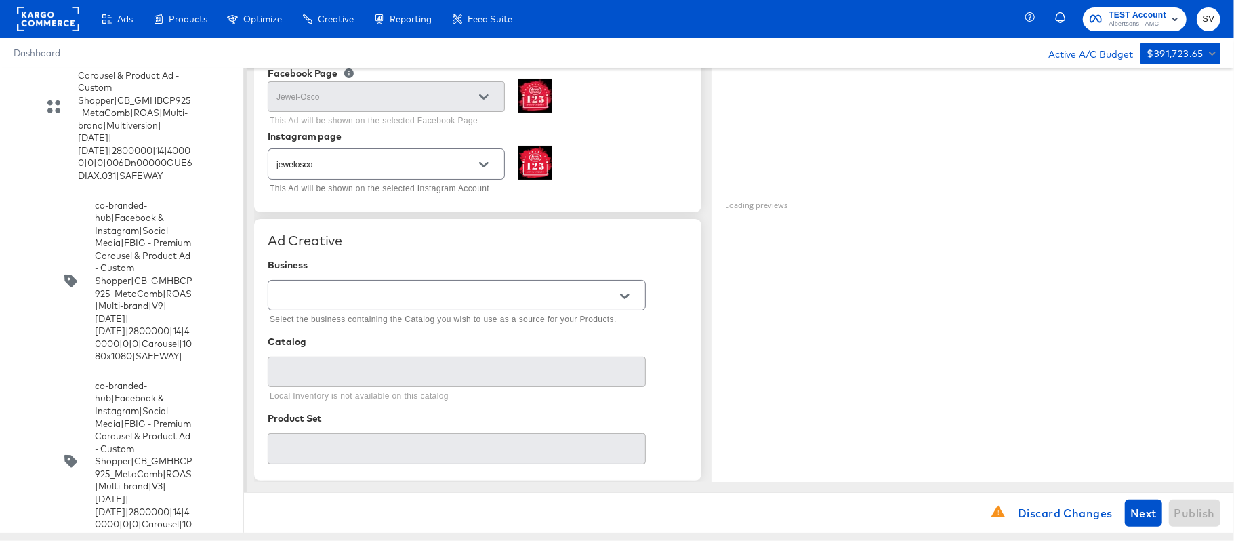
click at [643, 294] on div at bounding box center [457, 295] width 378 height 30
click at [628, 294] on icon "Open" at bounding box center [624, 295] width 9 height 5
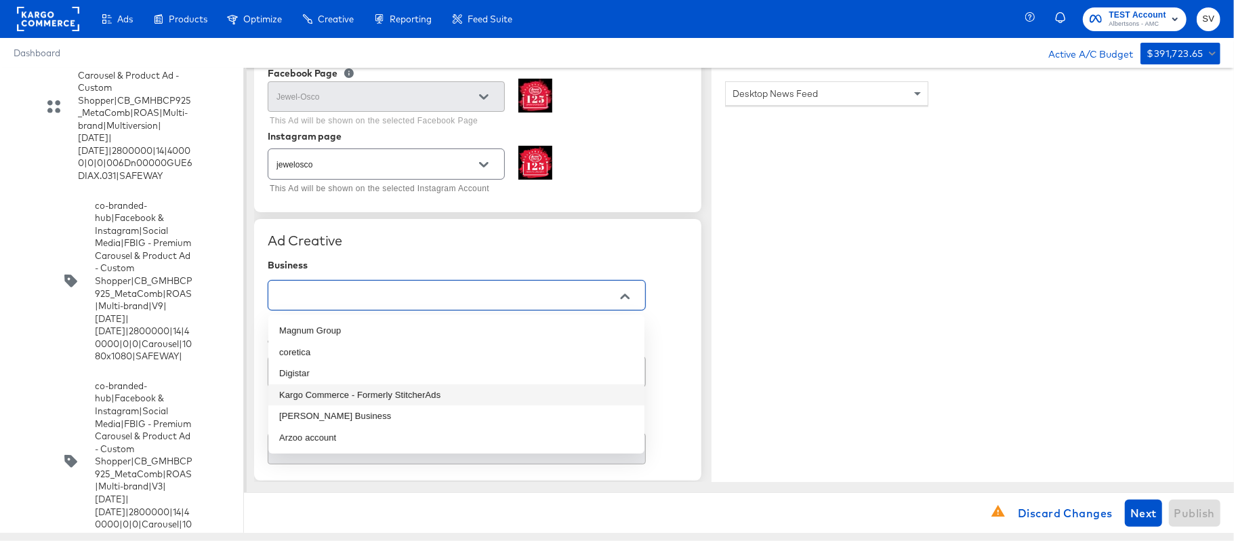
click at [386, 390] on li "Kargo Commerce - Formerly StitcherAds" at bounding box center [456, 395] width 376 height 22
type input "Kargo Commerce - Formerly StitcherAds"
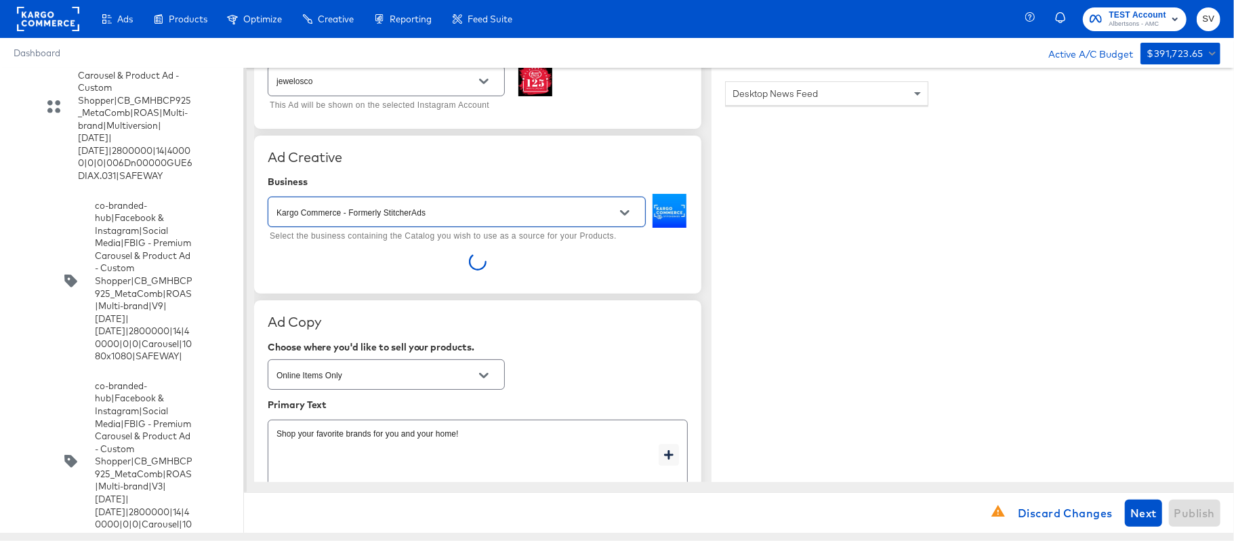
scroll to position [237, 0]
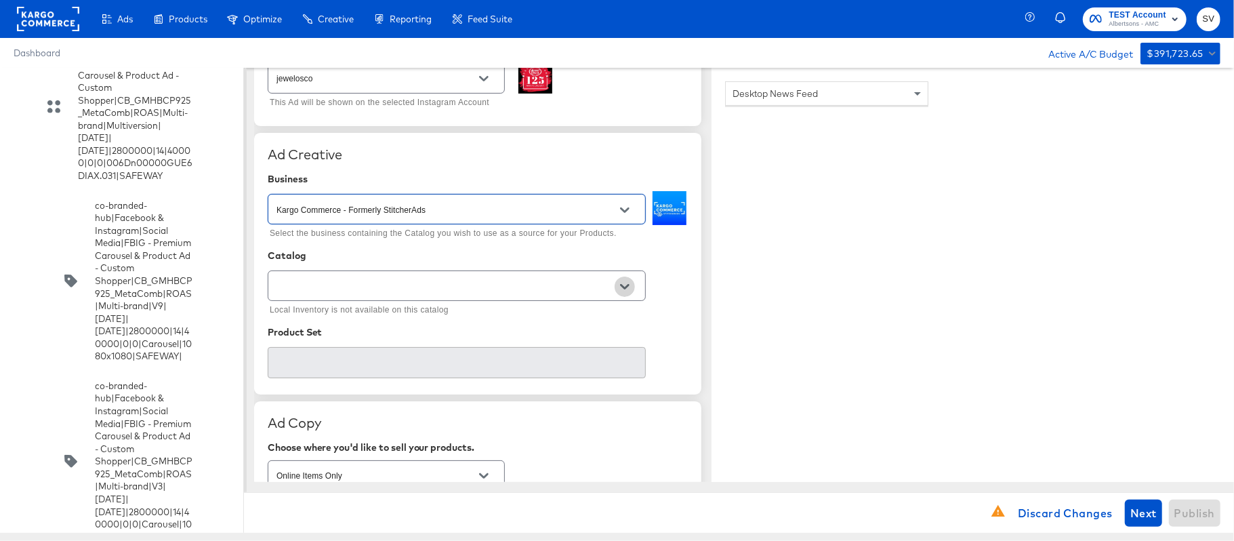
click at [633, 291] on button "Open" at bounding box center [625, 287] width 20 height 20
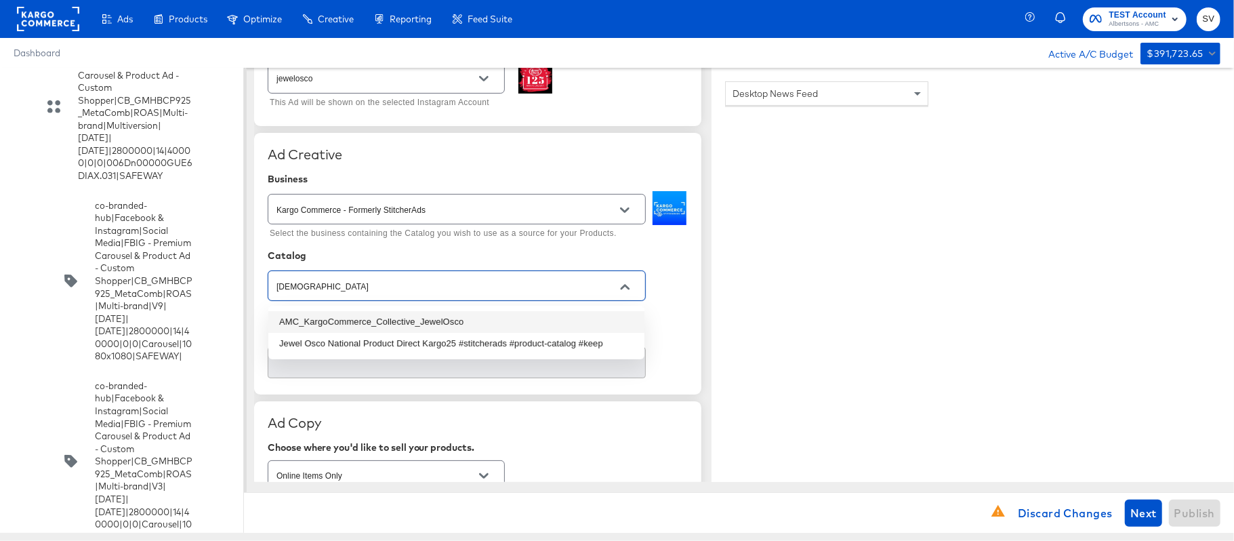
click at [535, 321] on li "AMC_KargoCommerce_Collective_JewelOsco" at bounding box center [456, 322] width 376 height 22
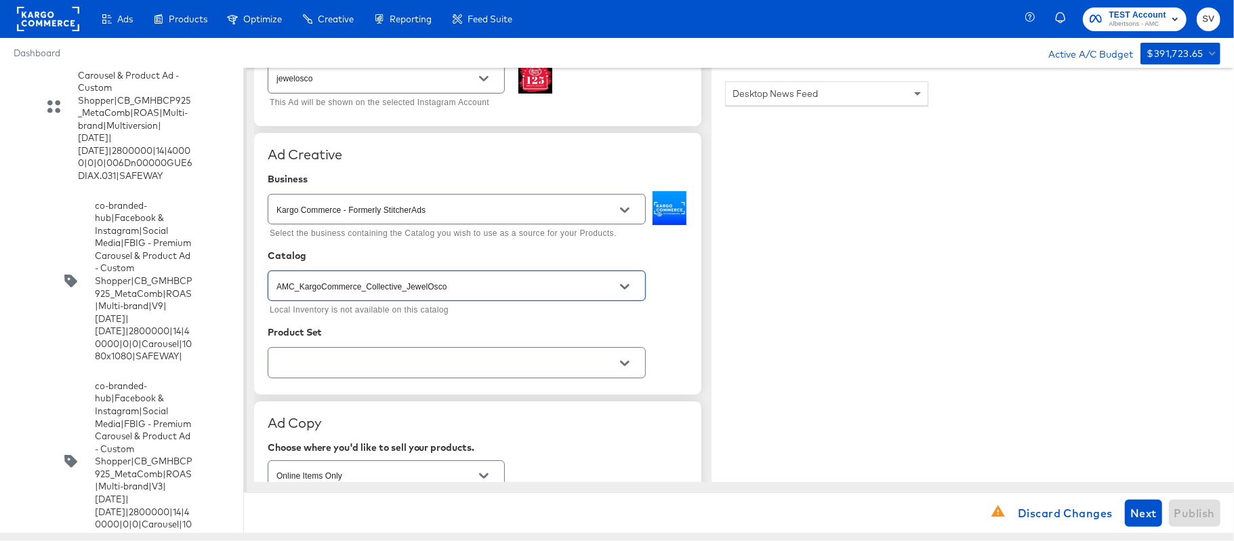
click at [380, 350] on div at bounding box center [457, 362] width 378 height 30
type input "AMC_KargoCommerce_Collective_JewelOsco"
click at [625, 363] on icon "Open" at bounding box center [624, 363] width 9 height 9
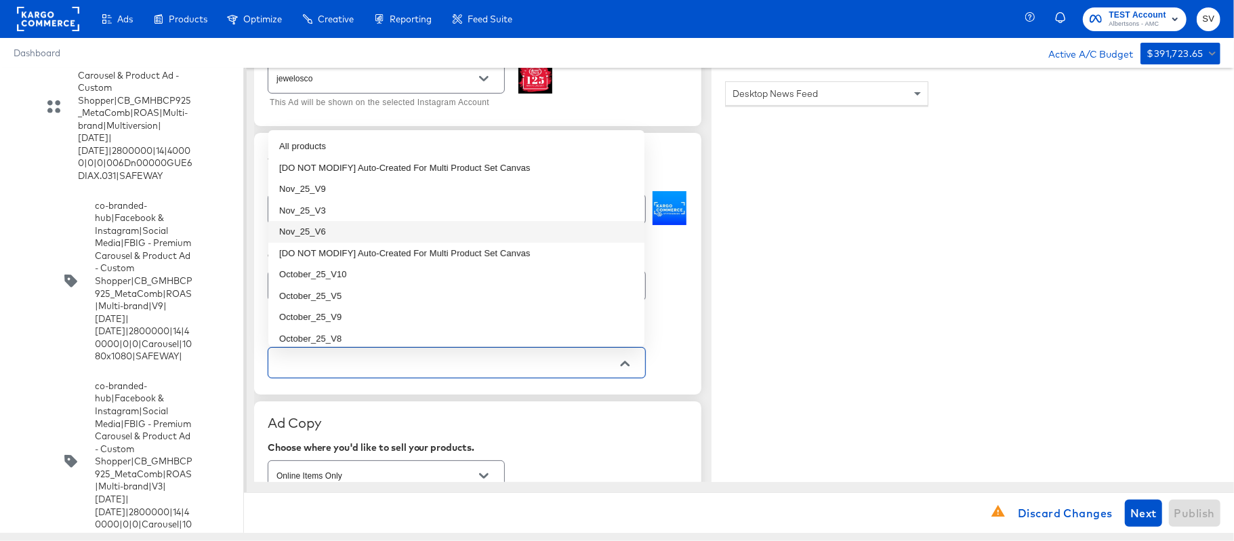
click at [343, 229] on li "Nov_25_V6" at bounding box center [456, 232] width 376 height 22
type textarea "x"
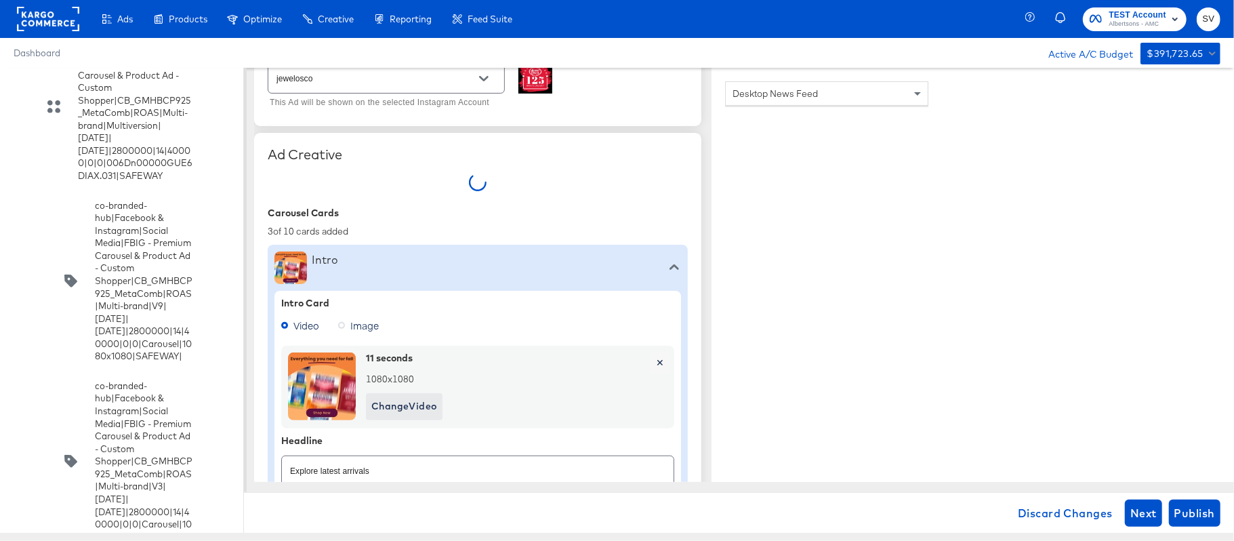
type textarea "x"
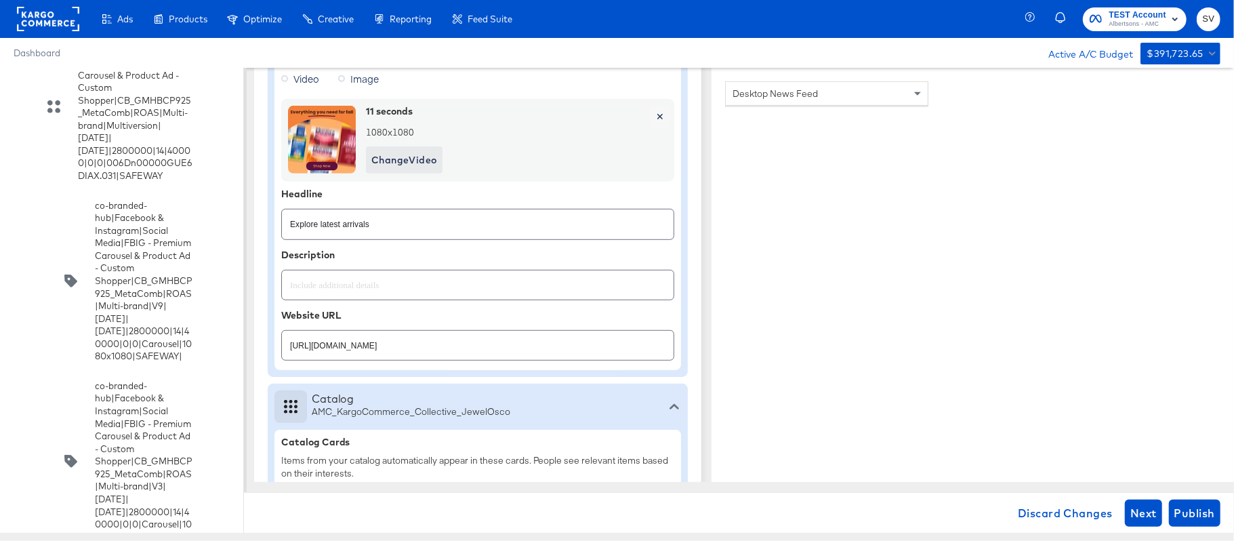
scroll to position [513, 0]
click at [363, 350] on input "[URL][DOMAIN_NAME]" at bounding box center [478, 337] width 392 height 29
paste input "lp/baby-products-supplies"
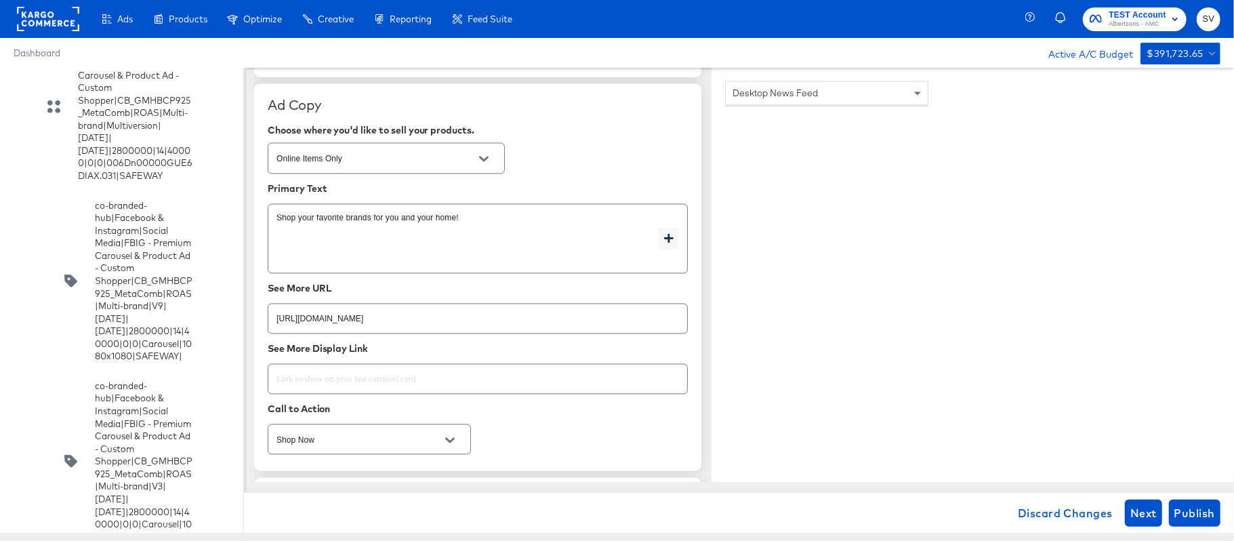
scroll to position [1879, 0]
type input "[URL][DOMAIN_NAME]"
type textarea "x"
click at [529, 326] on input "[URL][DOMAIN_NAME]" at bounding box center [477, 312] width 419 height 29
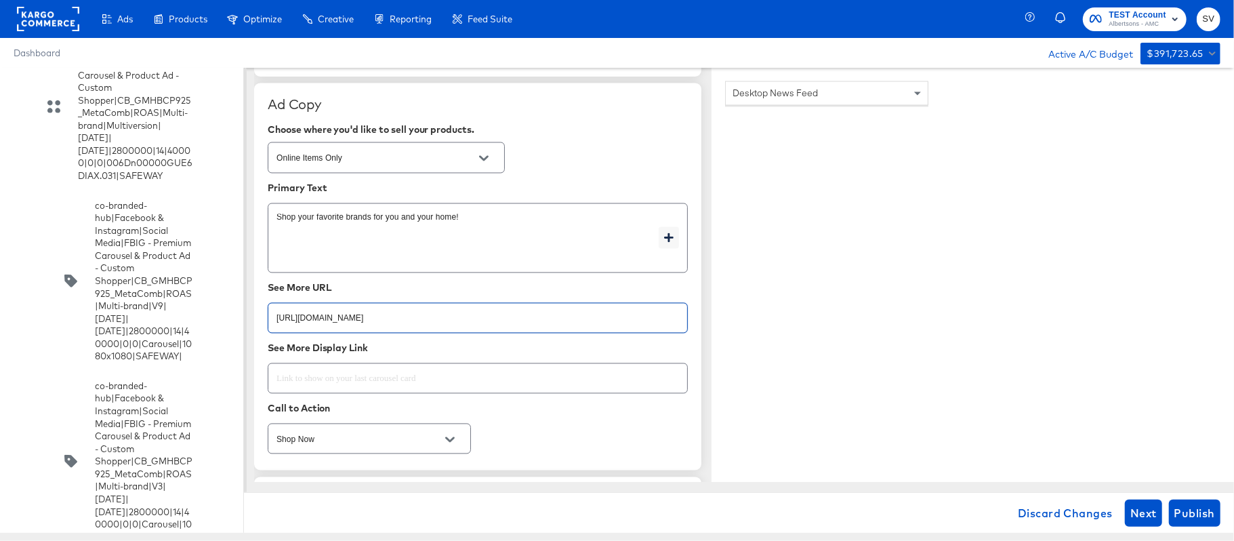
paste input "lp/baby-products-supplies"
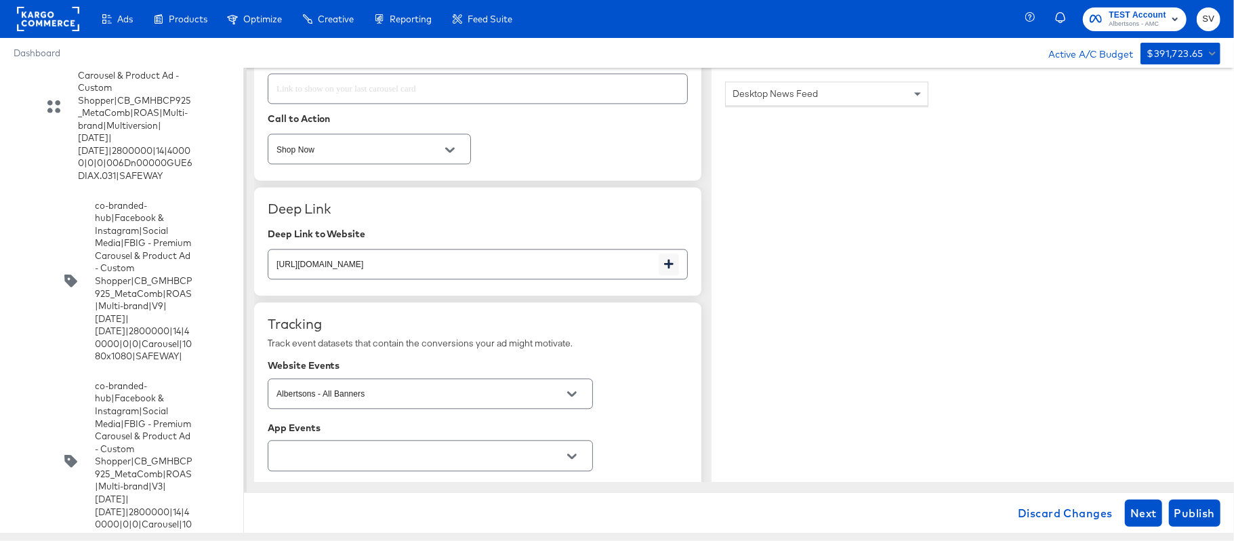
scroll to position [2170, 0]
type input "[URL][DOMAIN_NAME]"
type textarea "x"
click at [556, 268] on input "[URL][DOMAIN_NAME]" at bounding box center [463, 257] width 390 height 29
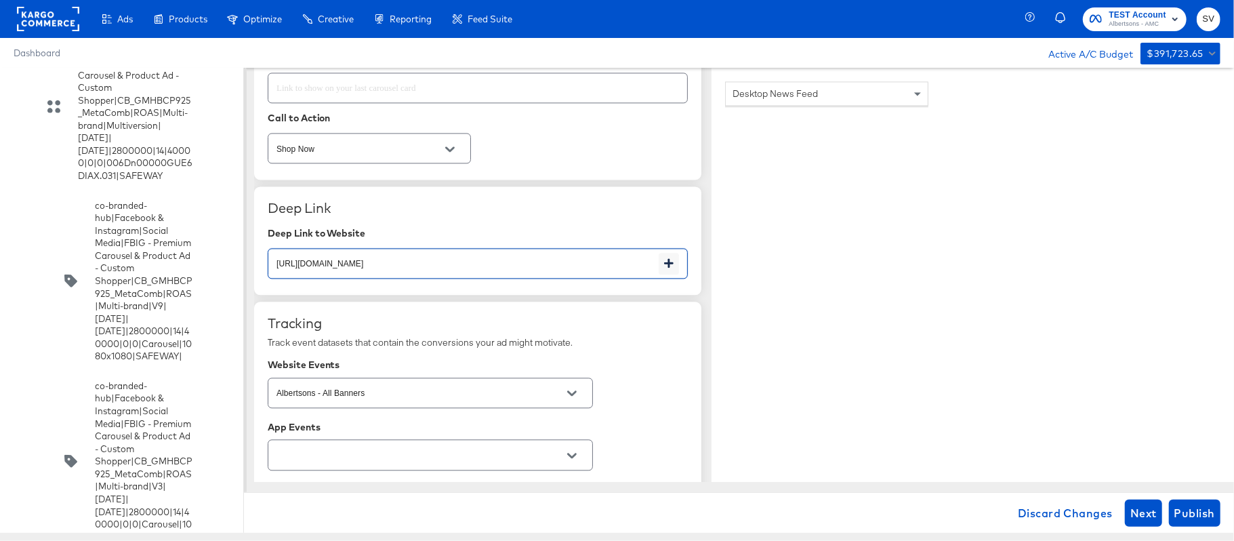
paste input "lp/baby-products-supplies"
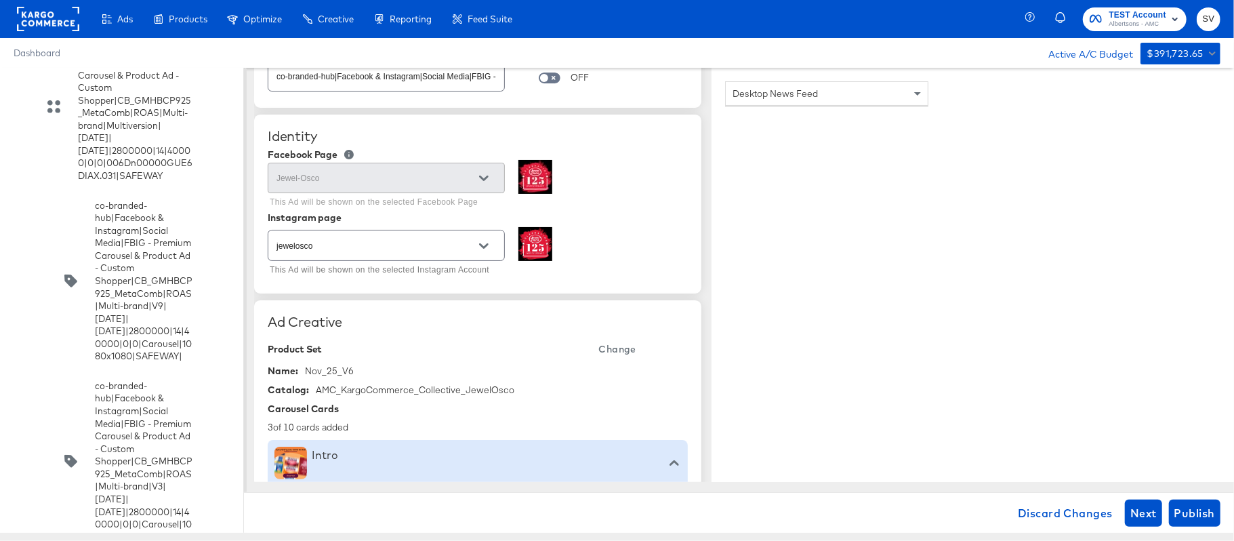
scroll to position [0, 0]
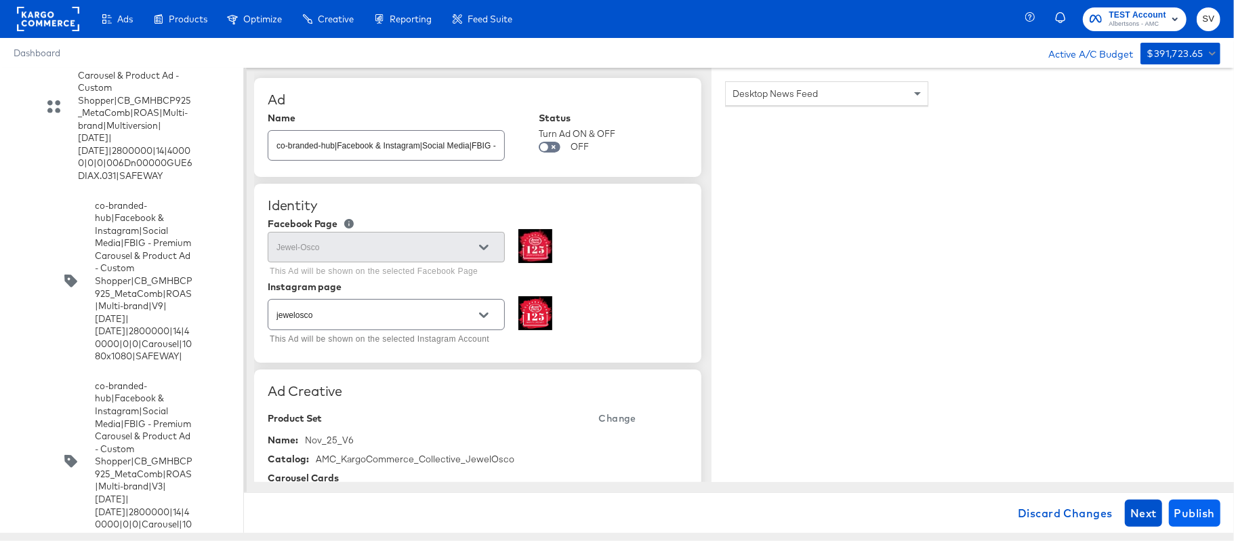
type input "[URL][DOMAIN_NAME]"
type textarea "x"
click at [1179, 513] on span "Publish" at bounding box center [1195, 513] width 41 height 19
type textarea "x"
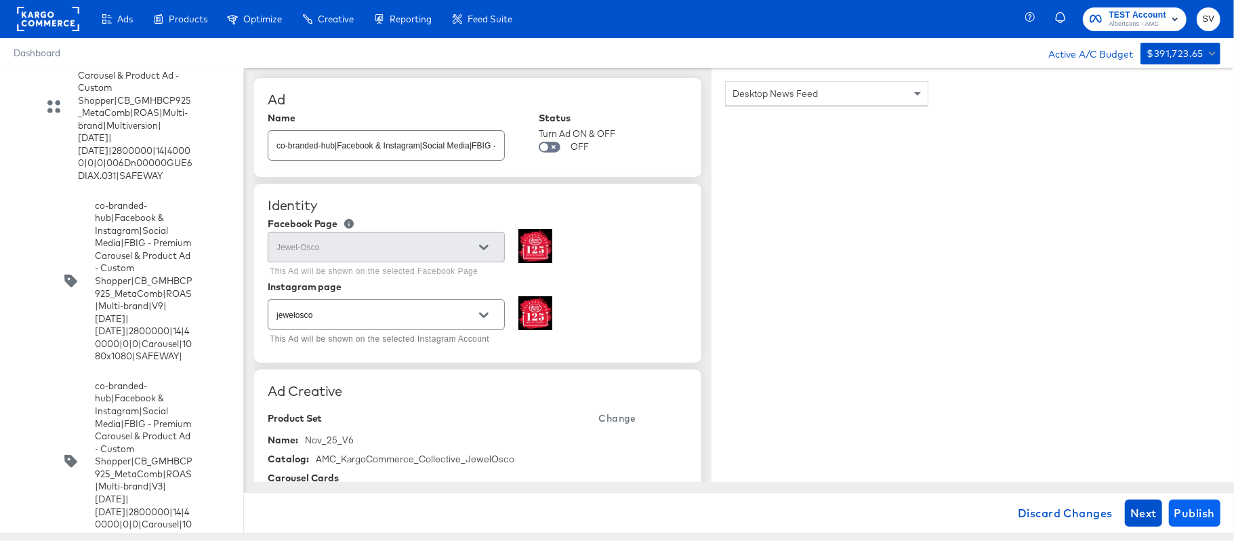
type textarea "x"
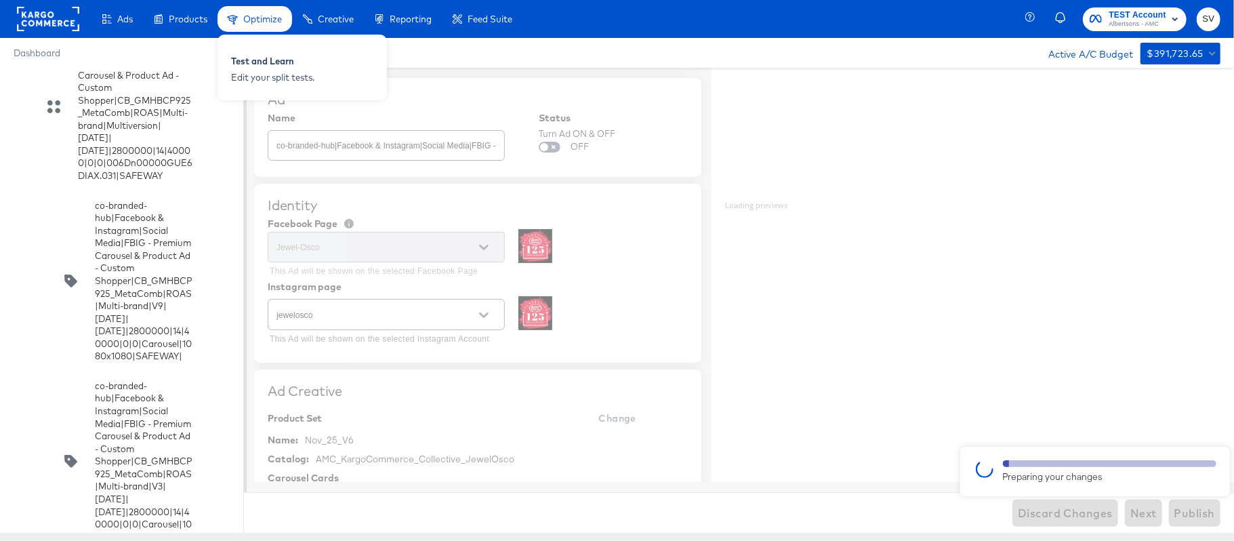
type textarea "x"
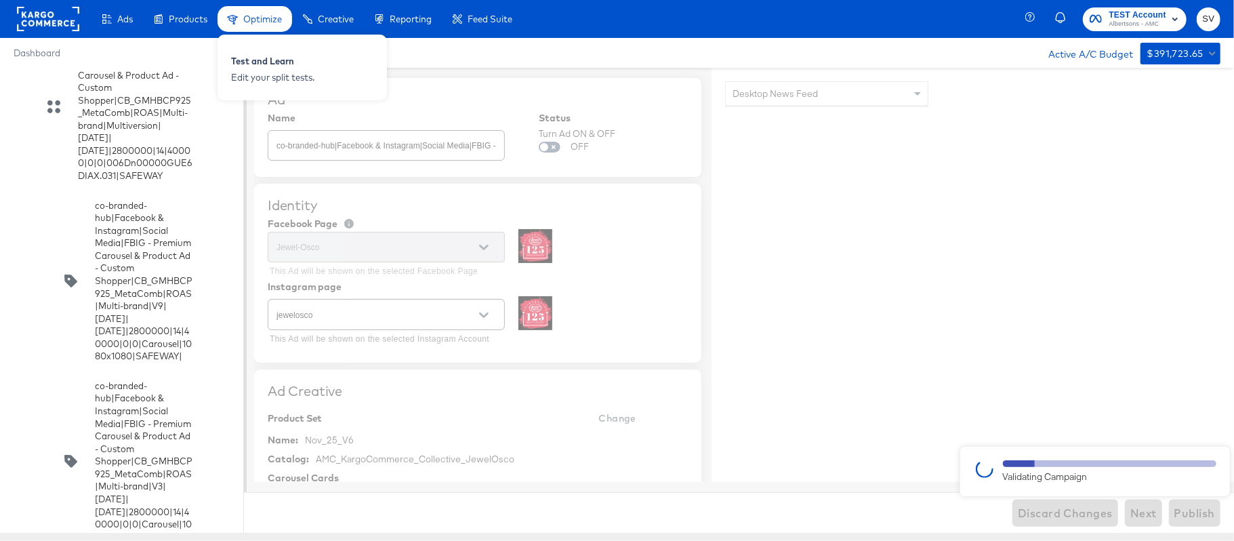
type textarea "x"
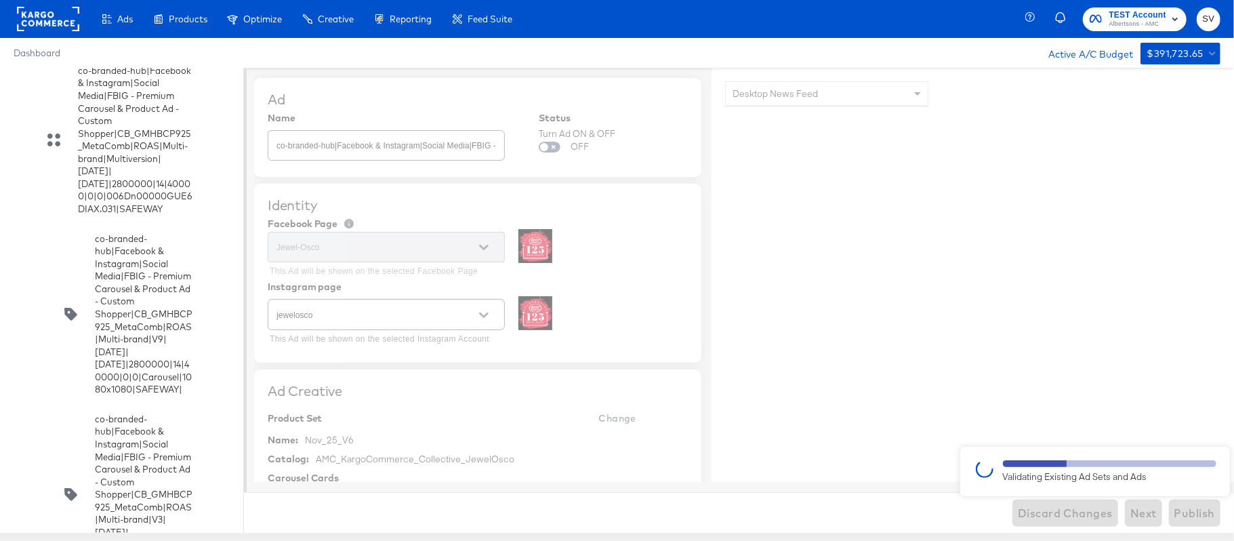
scroll to position [4105, 0]
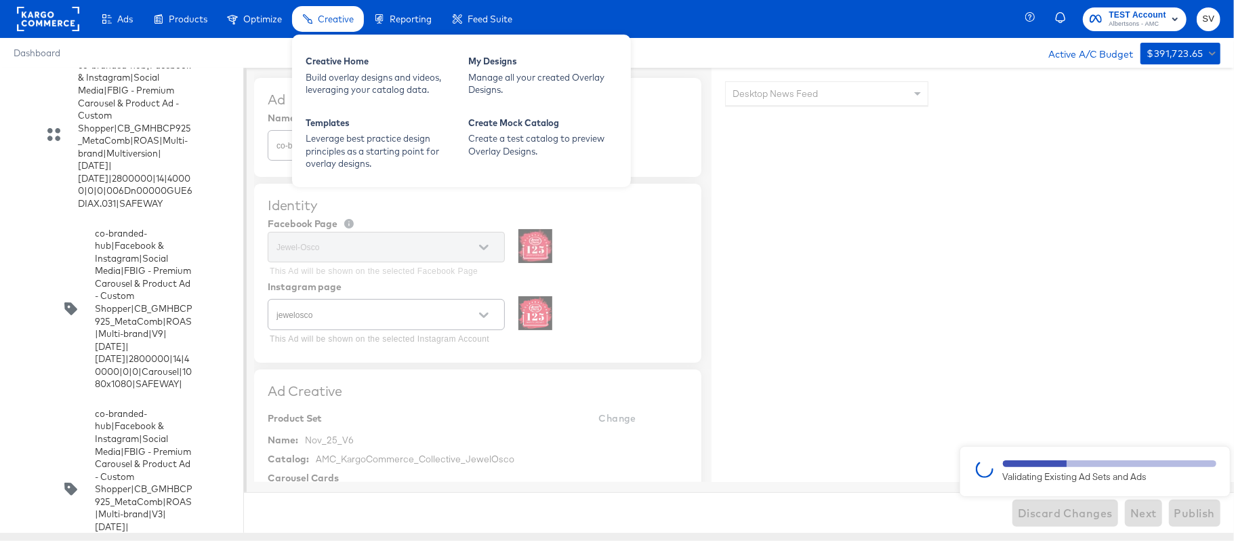
type textarea "x"
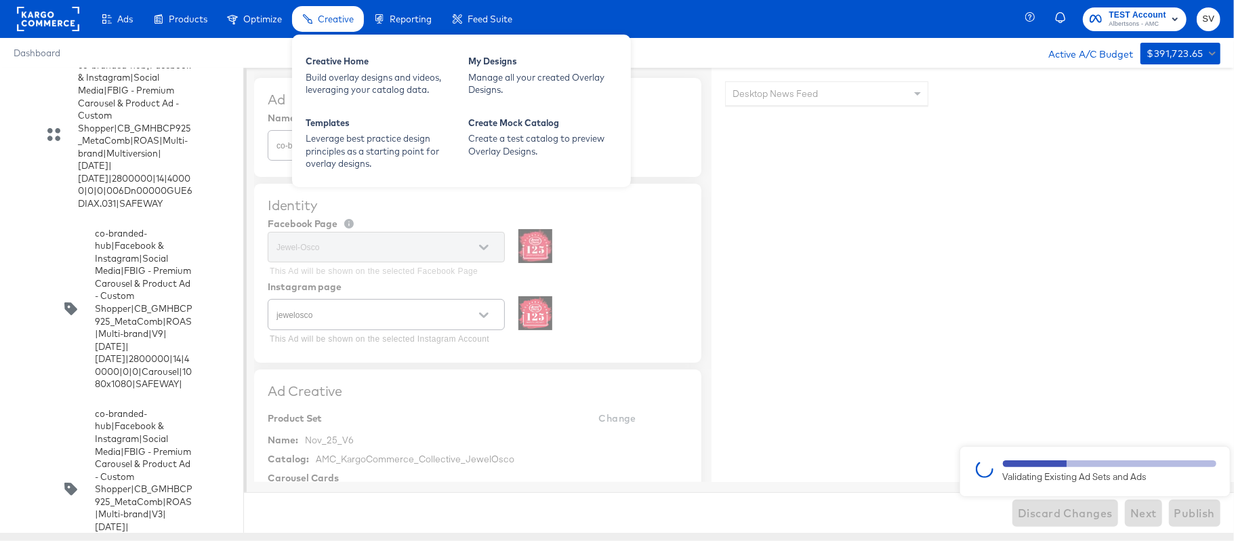
type textarea "x"
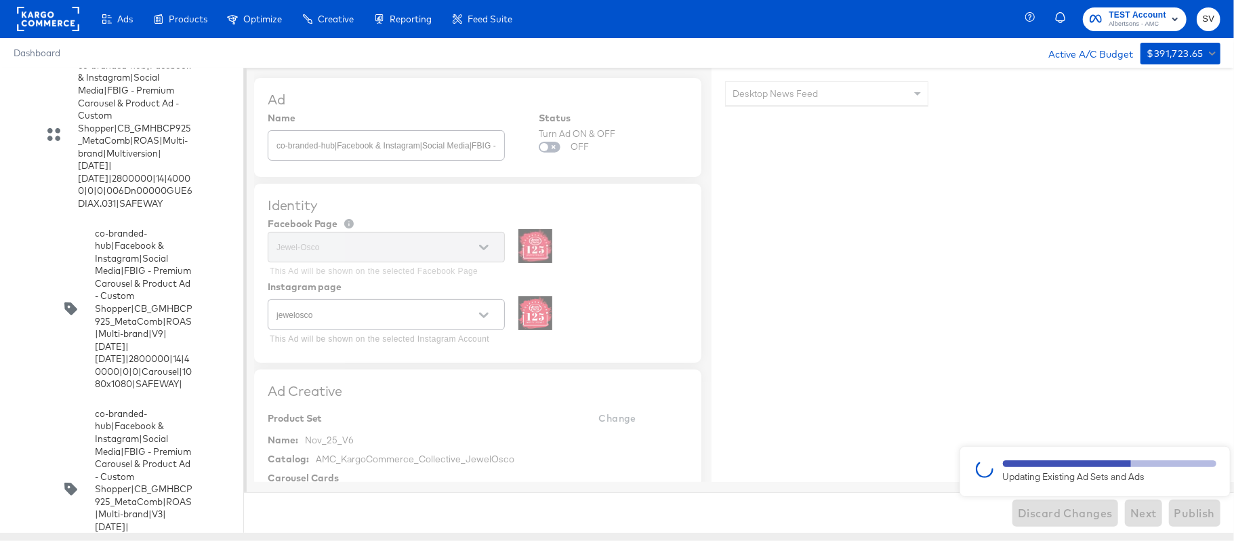
type textarea "x"
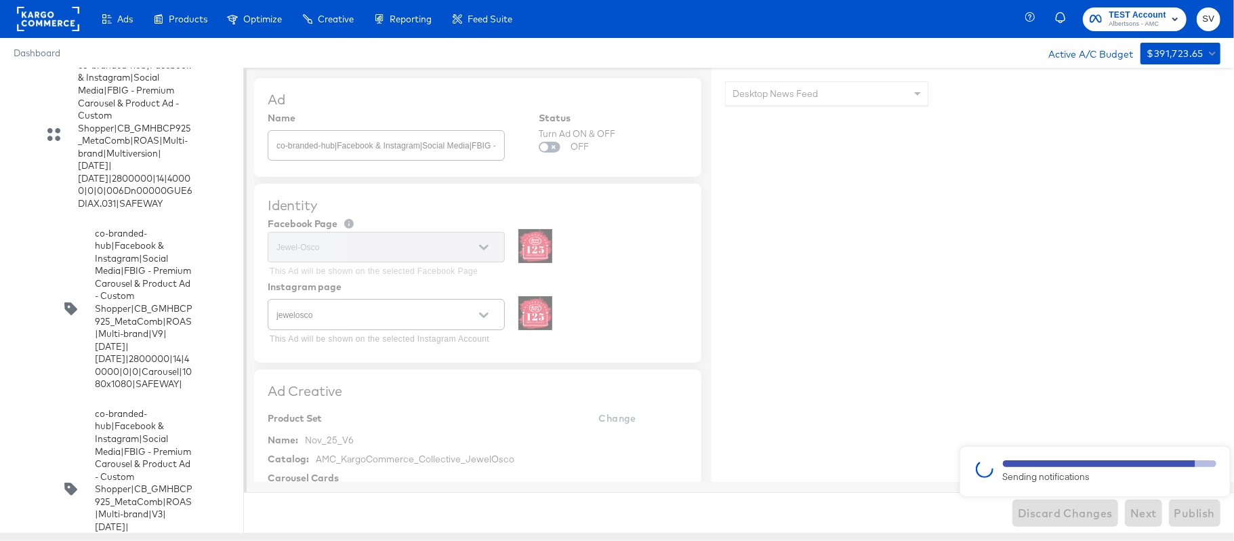
type textarea "x"
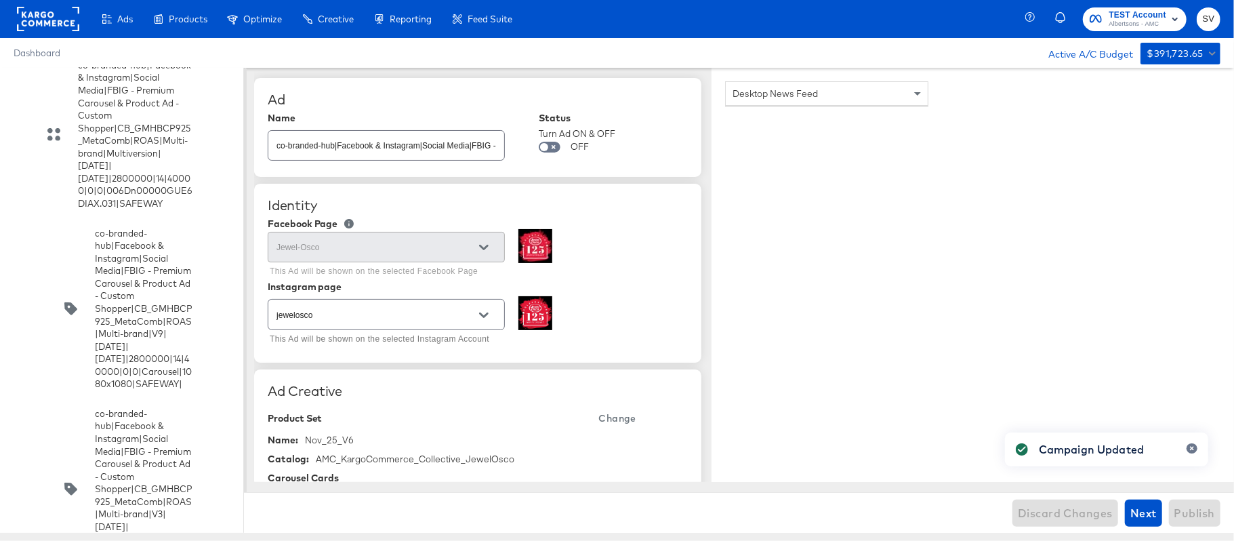
type textarea "x"
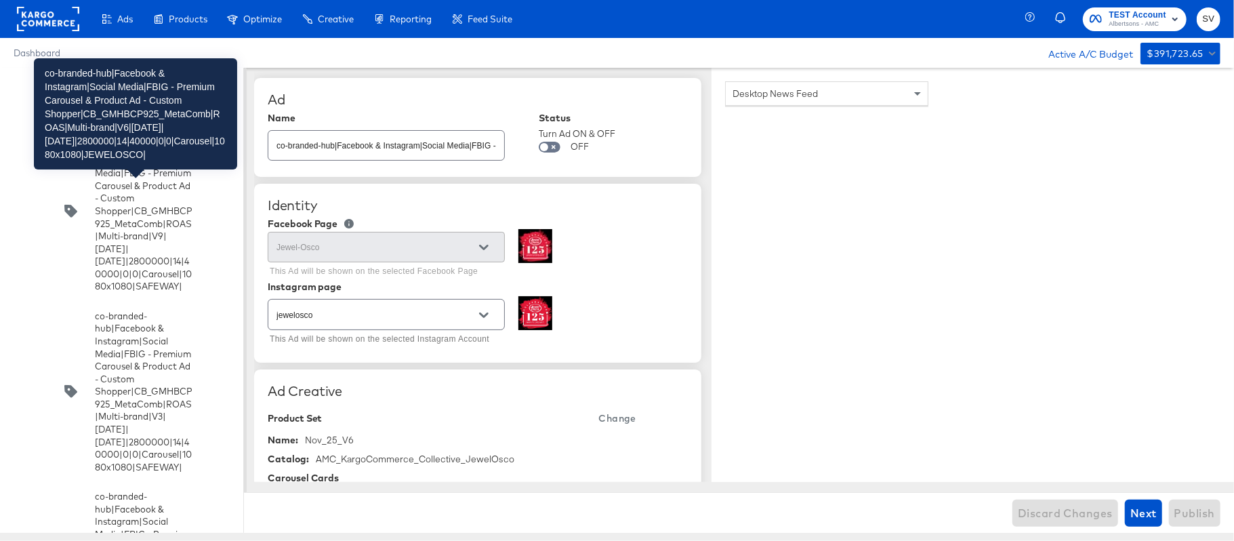
scroll to position [4204, 0]
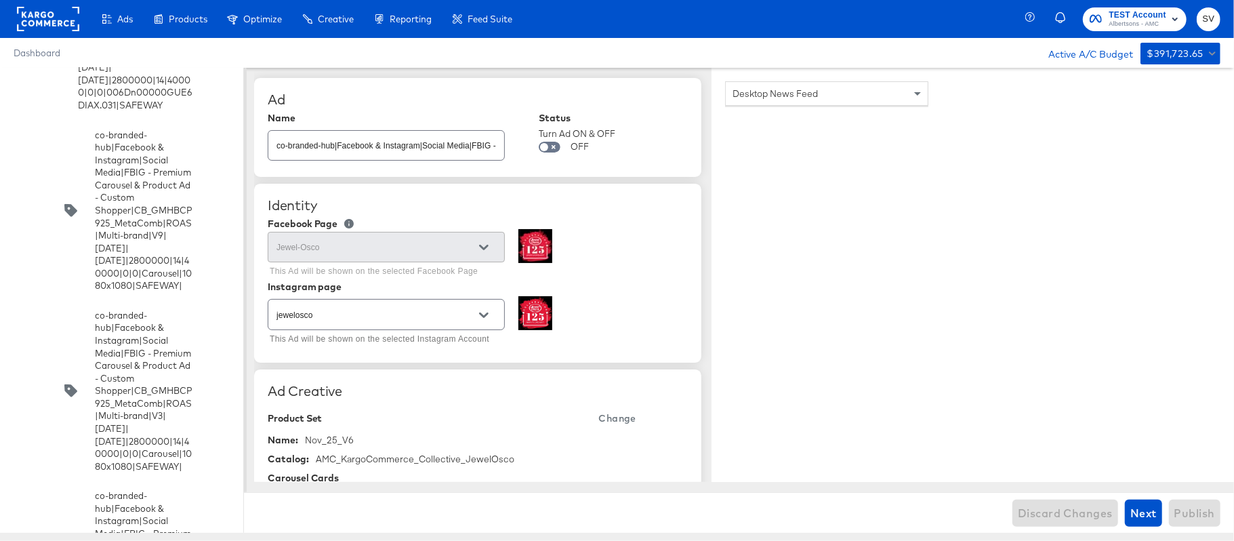
click at [0, 0] on input "checkbox" at bounding box center [0, 0] width 0 height 0
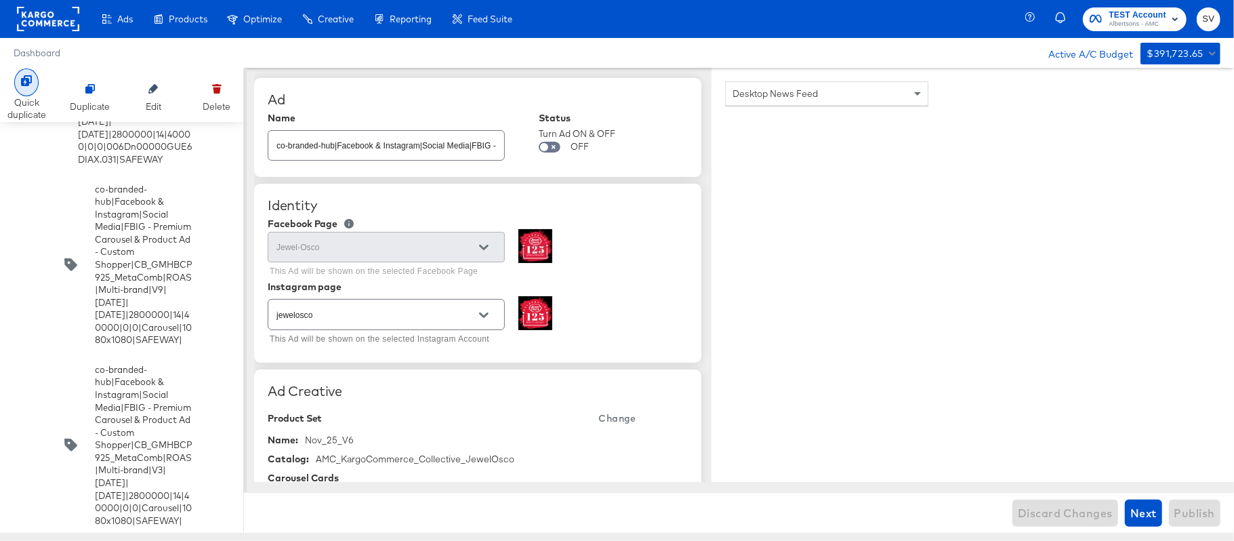
click at [28, 100] on div "Quick duplicate" at bounding box center [26, 108] width 39 height 25
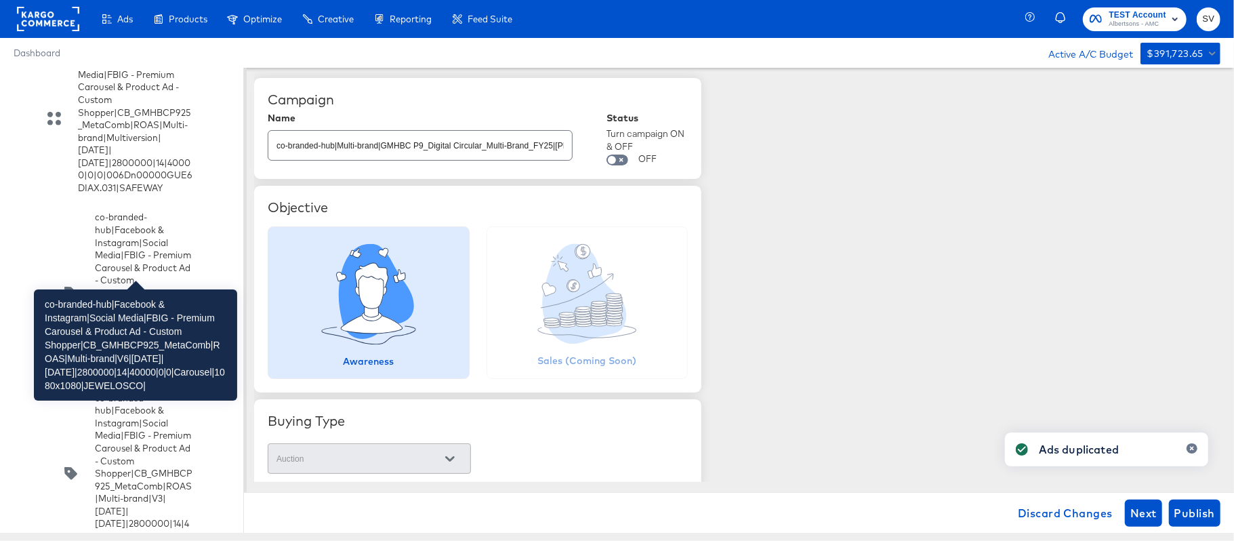
scroll to position [4315, 0]
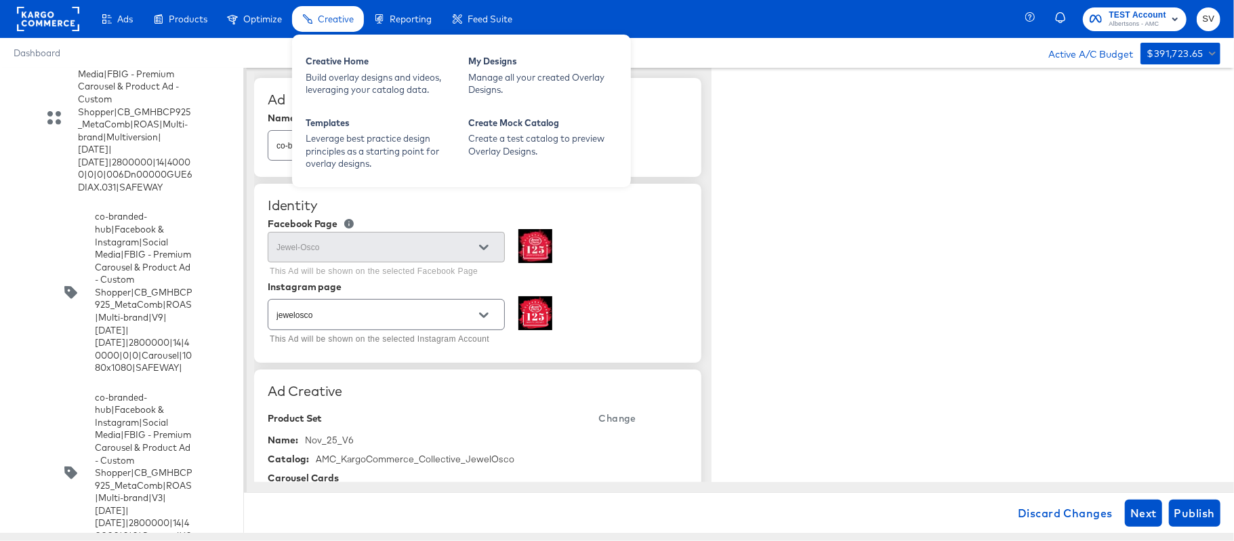
type textarea "x"
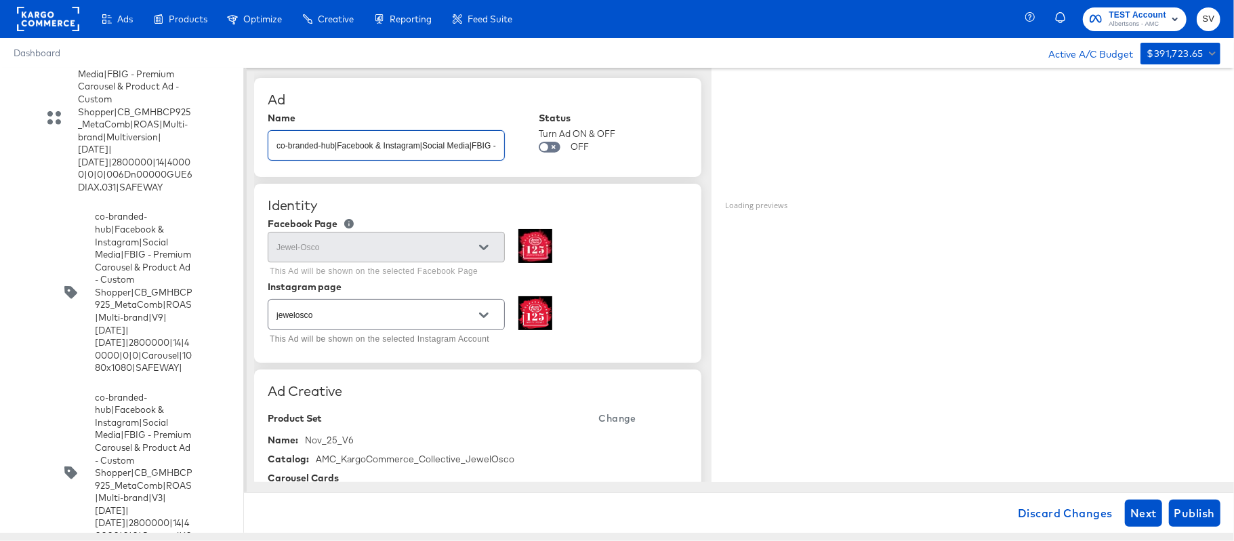
click at [378, 144] on input "co-branded-hub|Facebook & Instagram|Social Media|FBIG - Premium Carousel & Prod…" at bounding box center [386, 139] width 236 height 29
paste input "9|[DATE]|[DATE]|2800000|14|40000|0|0|Carousel|1080x1080|JEWELOSCO|"
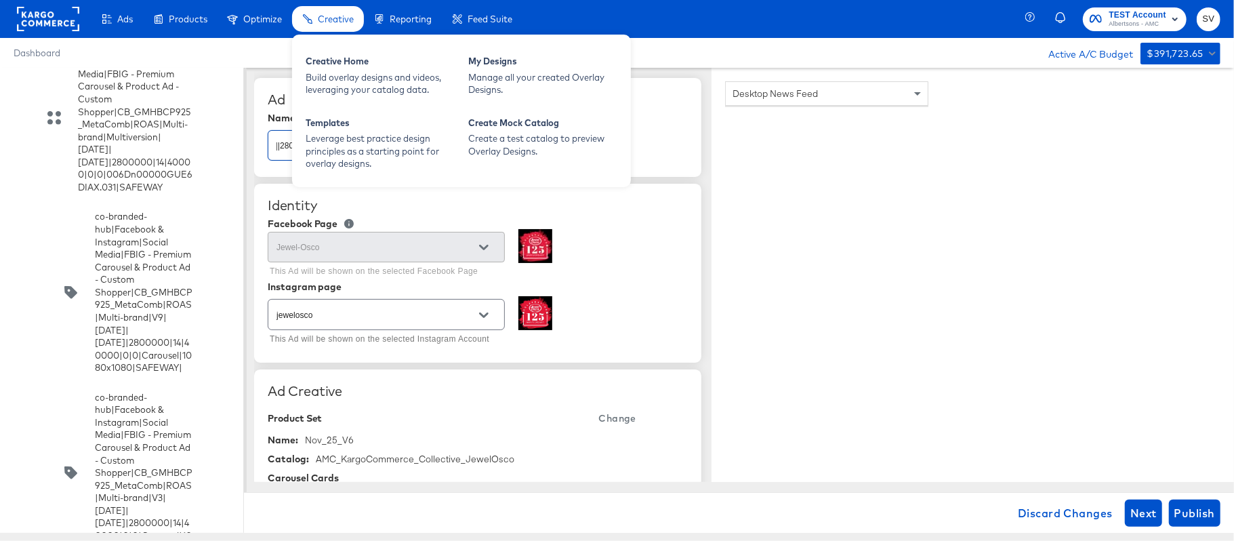
type input "co-branded-hub|Facebook & Instagram|Social Media|FBIG - Premium Carousel & Prod…"
type textarea "x"
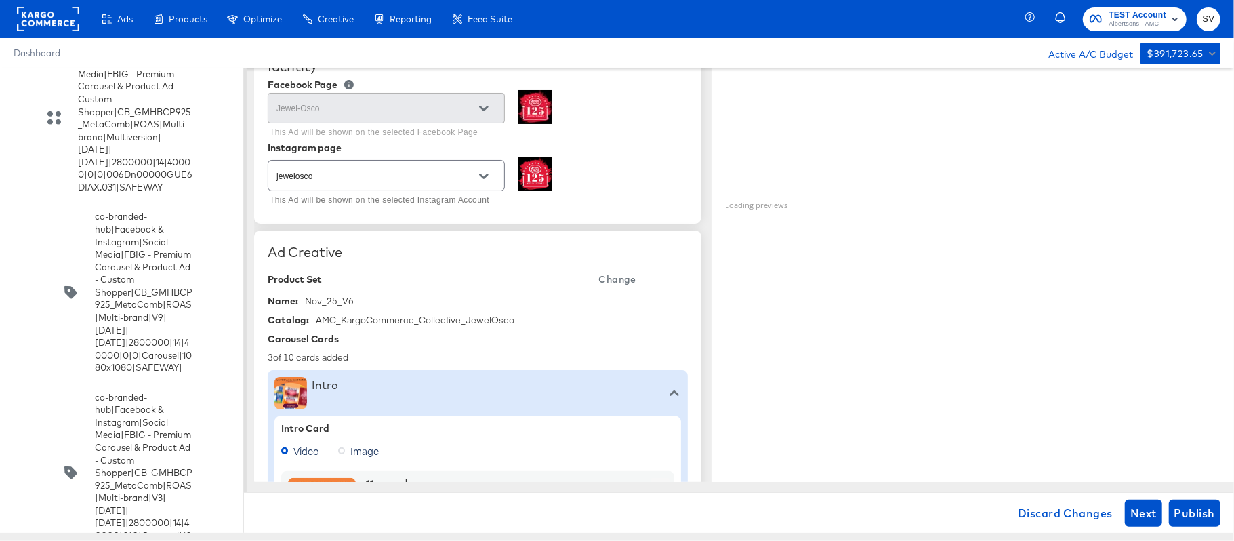
scroll to position [142, 0]
click at [625, 283] on span "Change" at bounding box center [617, 276] width 37 height 17
type textarea "x"
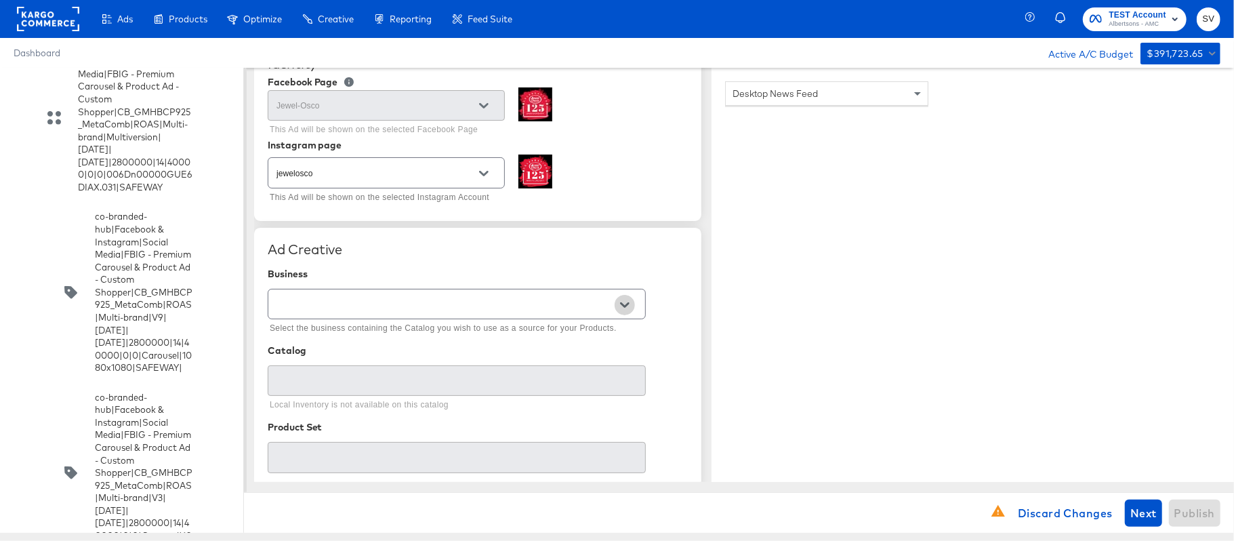
click at [617, 310] on button "Open" at bounding box center [625, 305] width 20 height 20
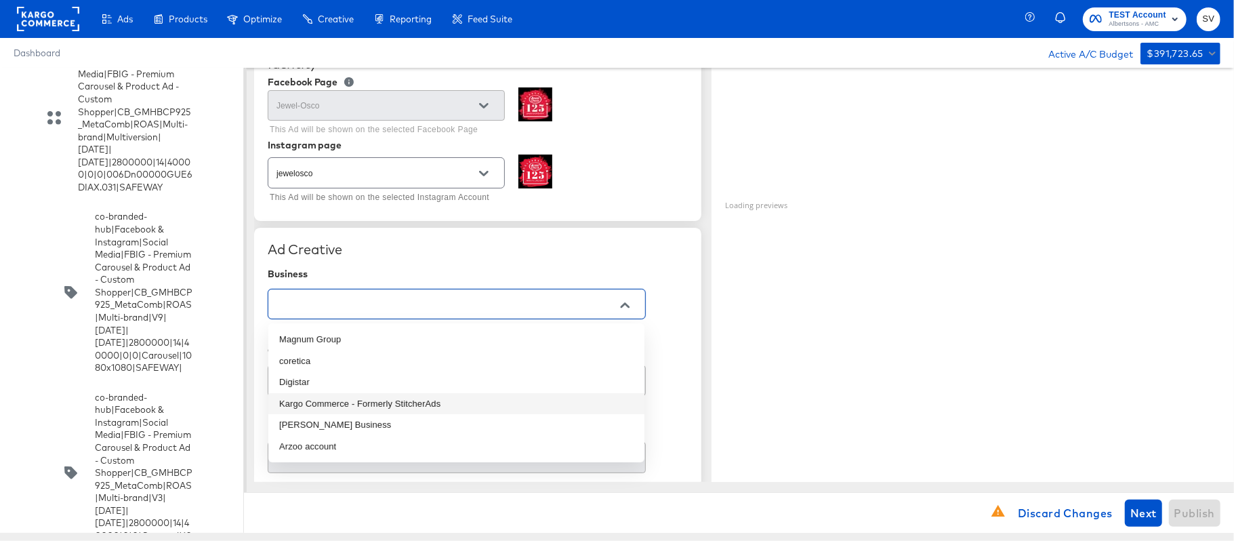
click at [404, 399] on li "Kargo Commerce - Formerly StitcherAds" at bounding box center [456, 404] width 376 height 22
type input "Kargo Commerce - Formerly StitcherAds"
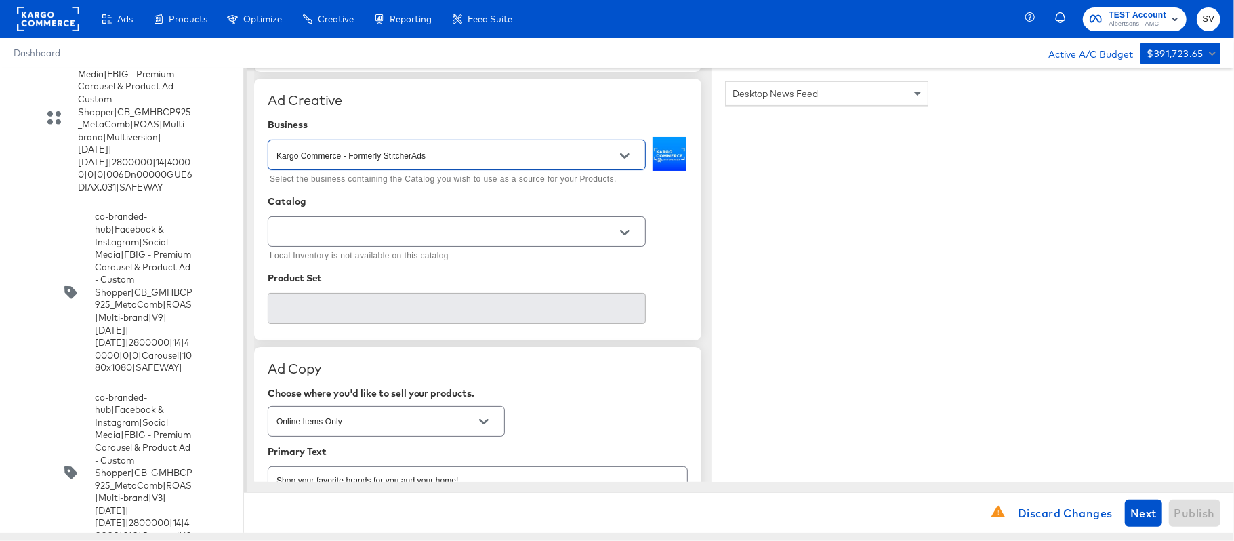
scroll to position [291, 0]
click at [628, 226] on button "Open" at bounding box center [625, 232] width 20 height 20
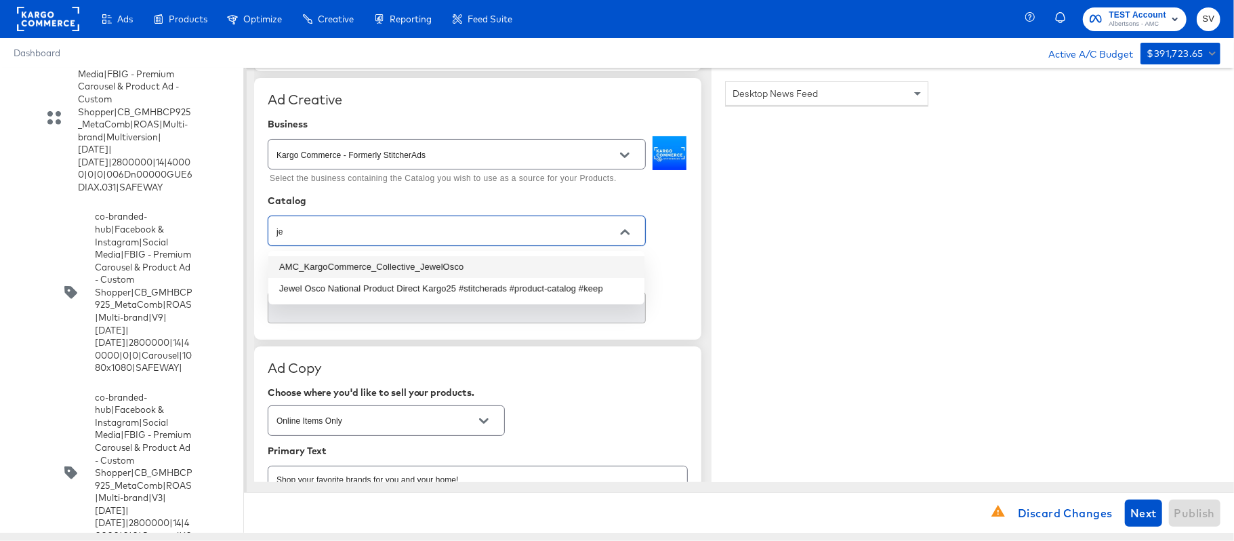
click at [500, 266] on li "AMC_KargoCommerce_Collective_JewelOsco" at bounding box center [456, 267] width 376 height 22
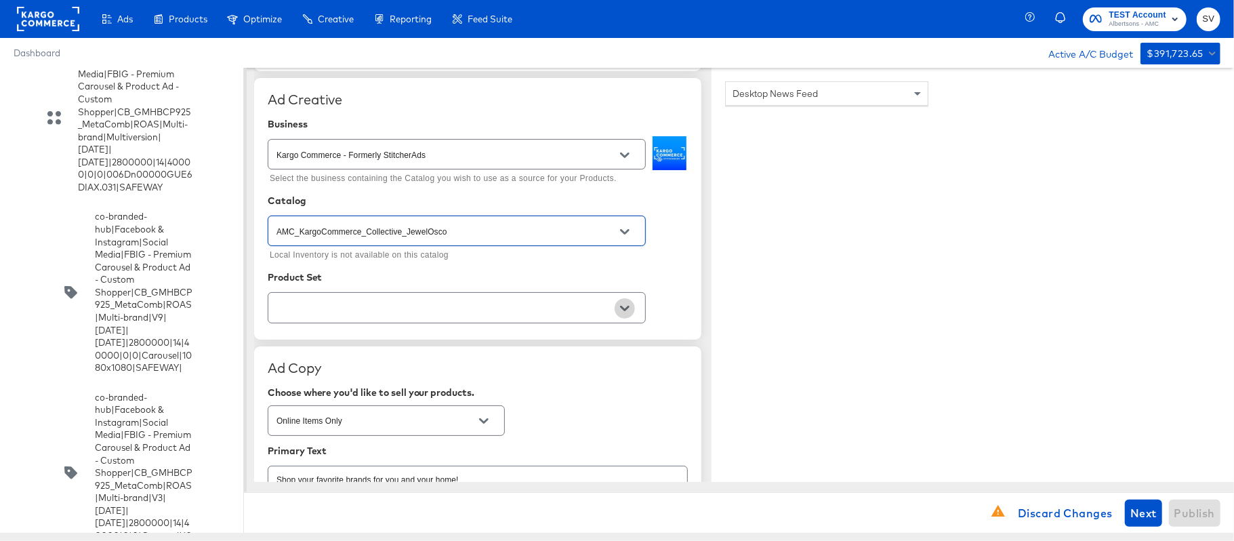
click at [620, 312] on icon "Open" at bounding box center [624, 308] width 9 height 9
type input "AMC_KargoCommerce_Collective_JewelOsco"
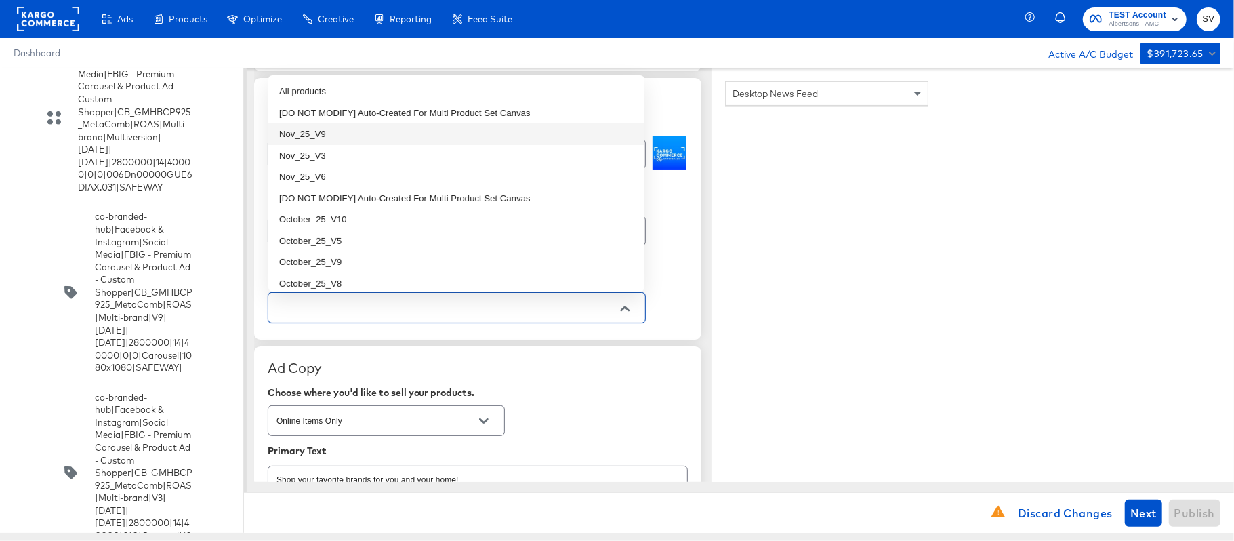
click at [460, 128] on li "Nov_25_V9" at bounding box center [456, 134] width 376 height 22
type textarea "x"
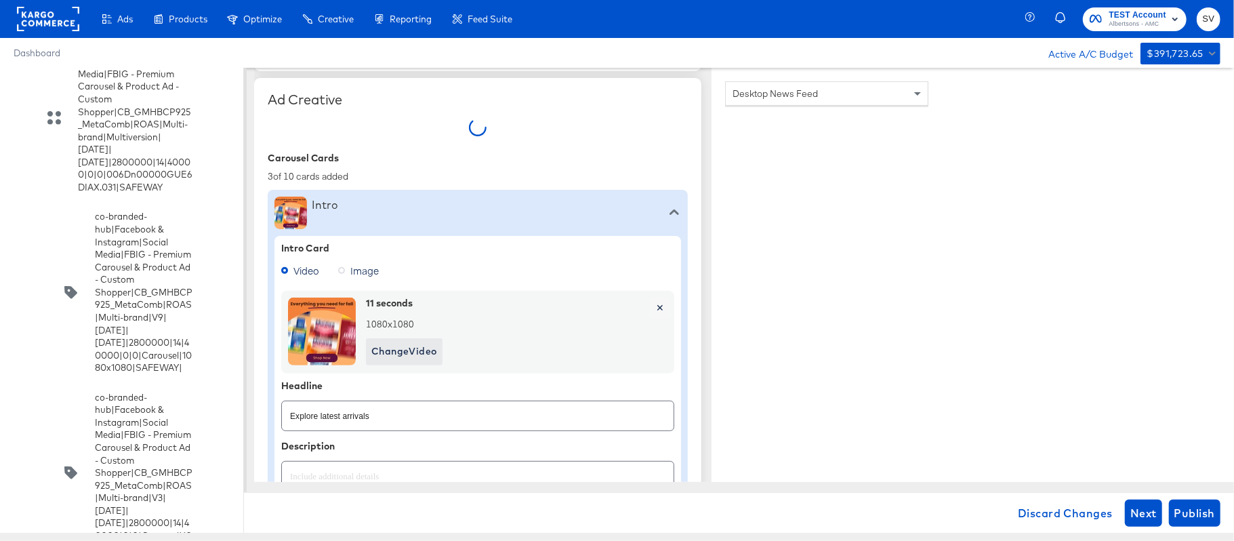
type textarea "x"
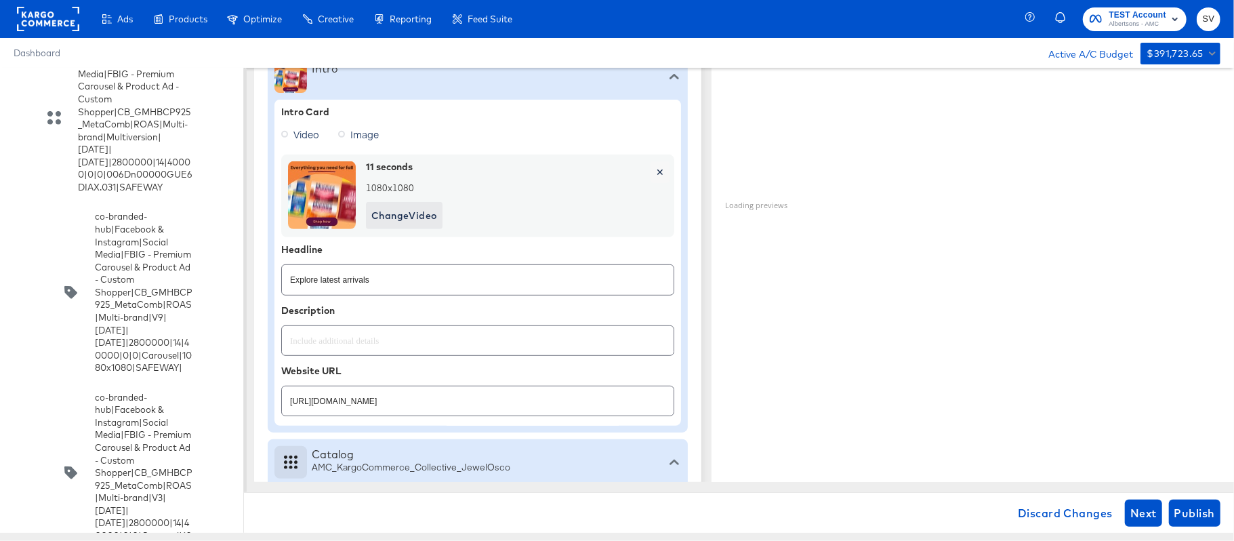
scroll to position [459, 0]
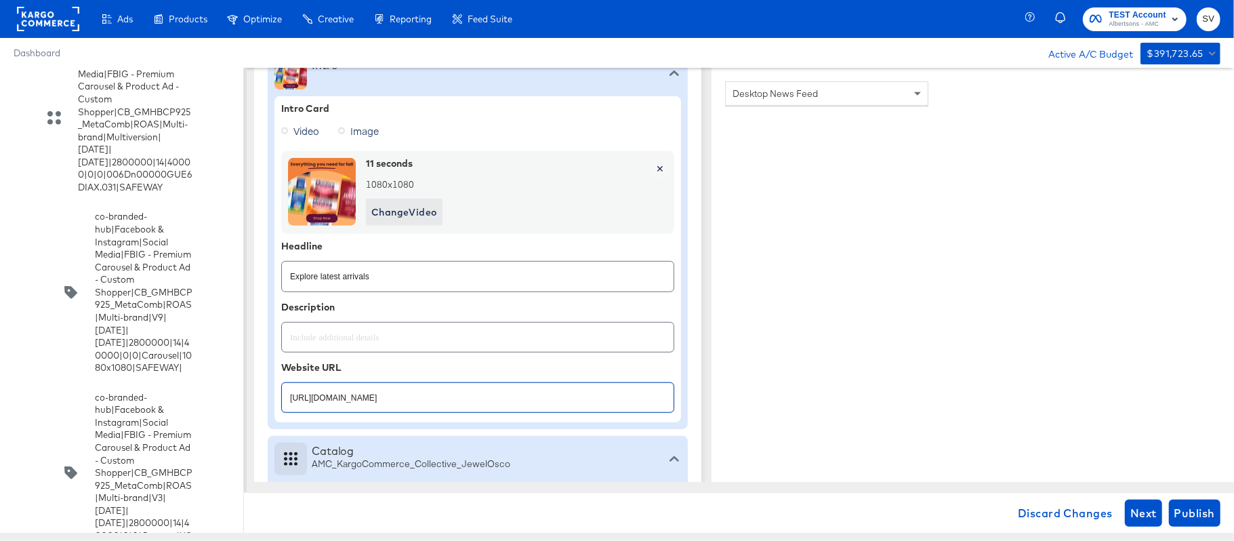
click at [422, 392] on input "[URL][DOMAIN_NAME]" at bounding box center [478, 392] width 392 height 29
paste input "shop/aisles/personal-care-health"
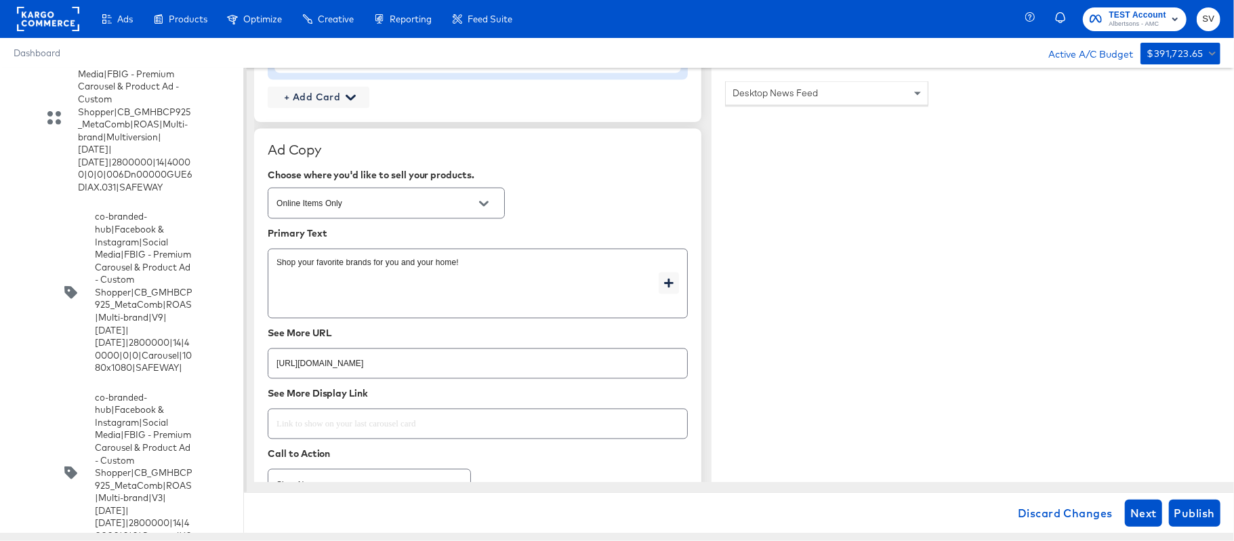
scroll to position [1835, 0]
type input "[URL][DOMAIN_NAME]"
type textarea "x"
click at [538, 364] on input "[URL][DOMAIN_NAME]" at bounding box center [477, 356] width 419 height 29
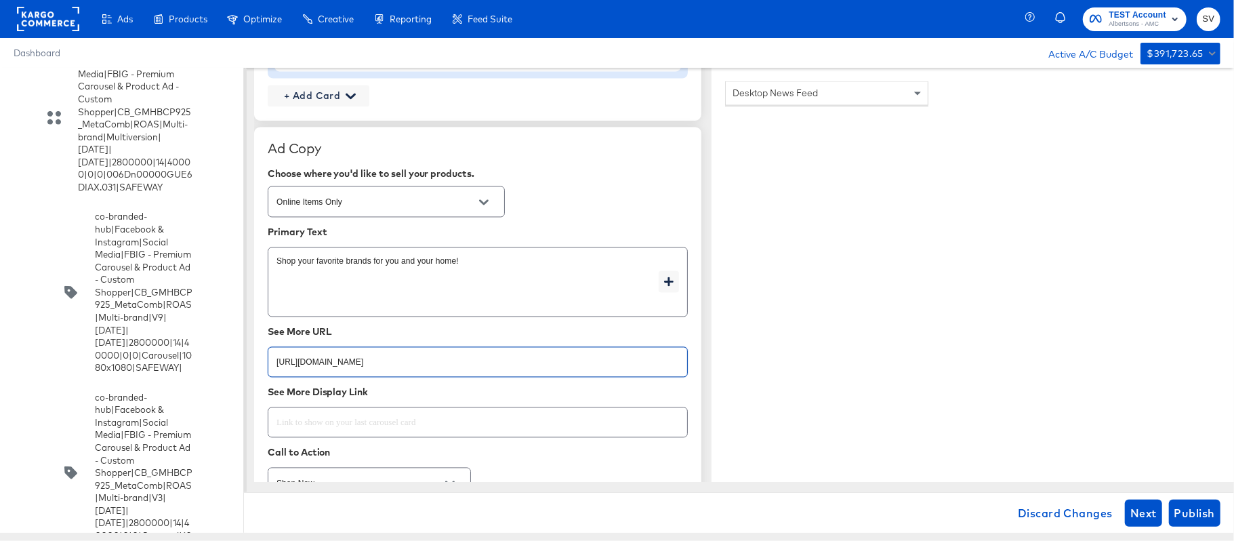
paste input "shop/aisles/personal-care-health"
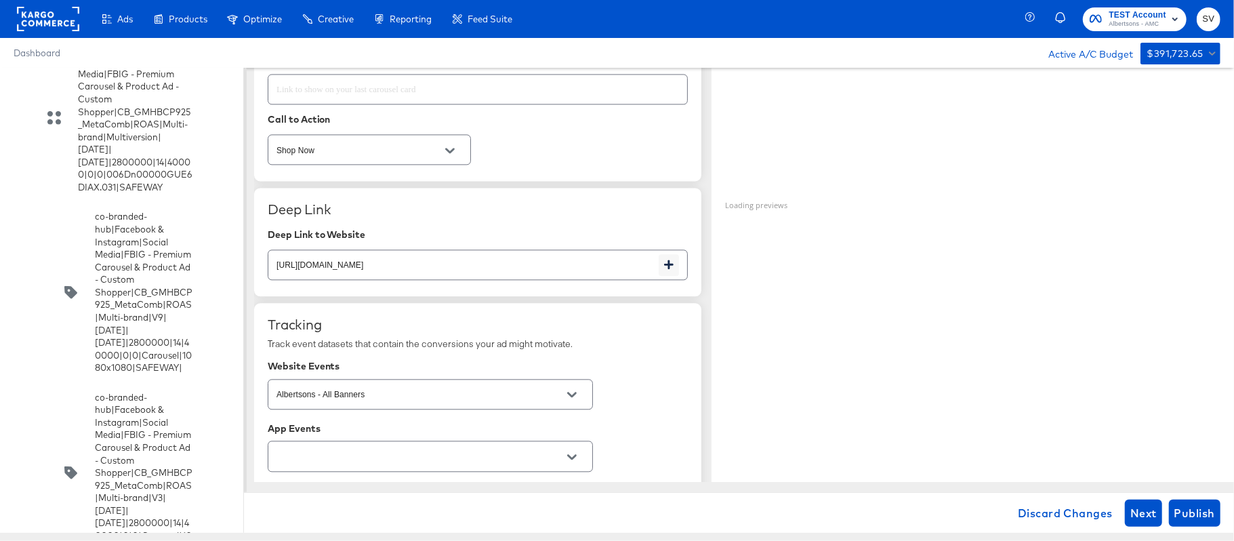
scroll to position [2170, 0]
type input "[URL][DOMAIN_NAME]"
type textarea "x"
click at [570, 263] on input "[URL][DOMAIN_NAME]" at bounding box center [463, 258] width 390 height 29
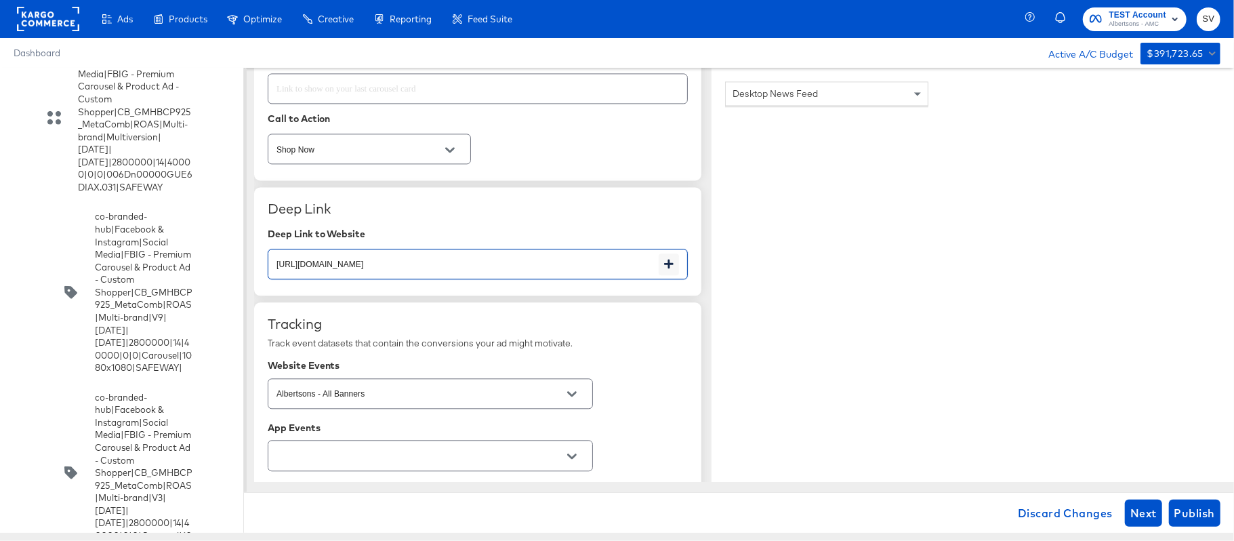
paste input "shop/aisles/personal-care-health"
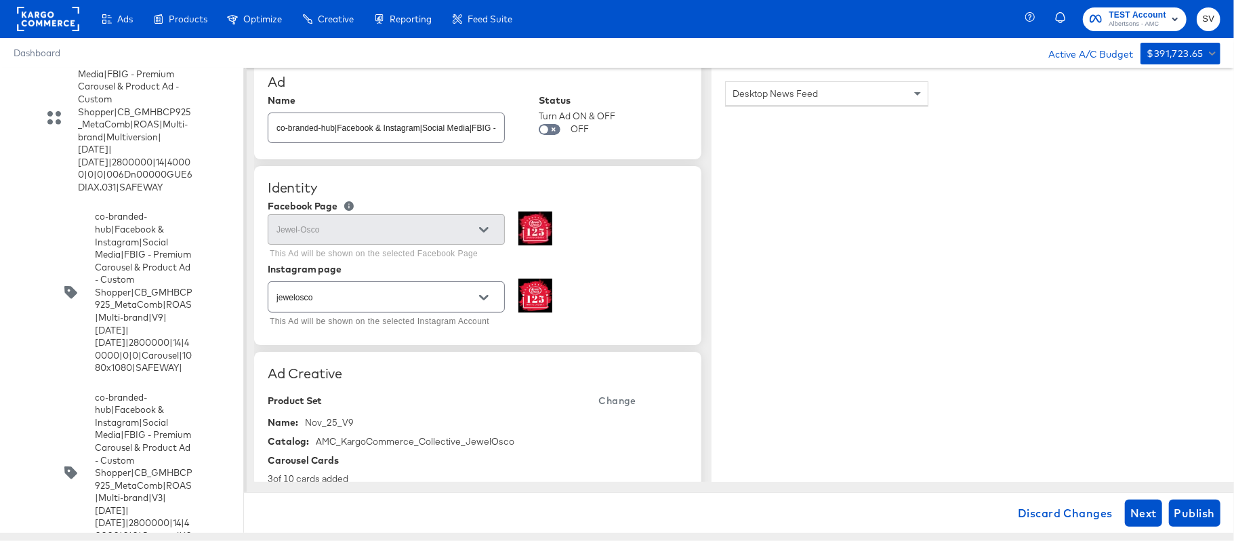
scroll to position [0, 0]
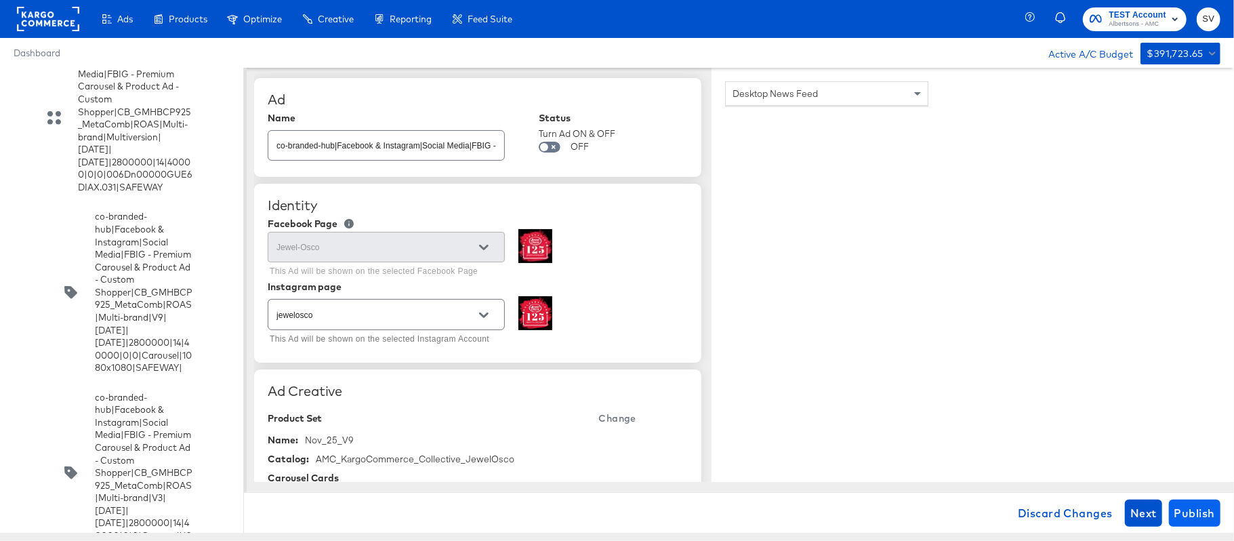
type input "[URL][DOMAIN_NAME]"
type textarea "x"
click at [1178, 506] on span "Publish" at bounding box center [1195, 513] width 41 height 19
type textarea "x"
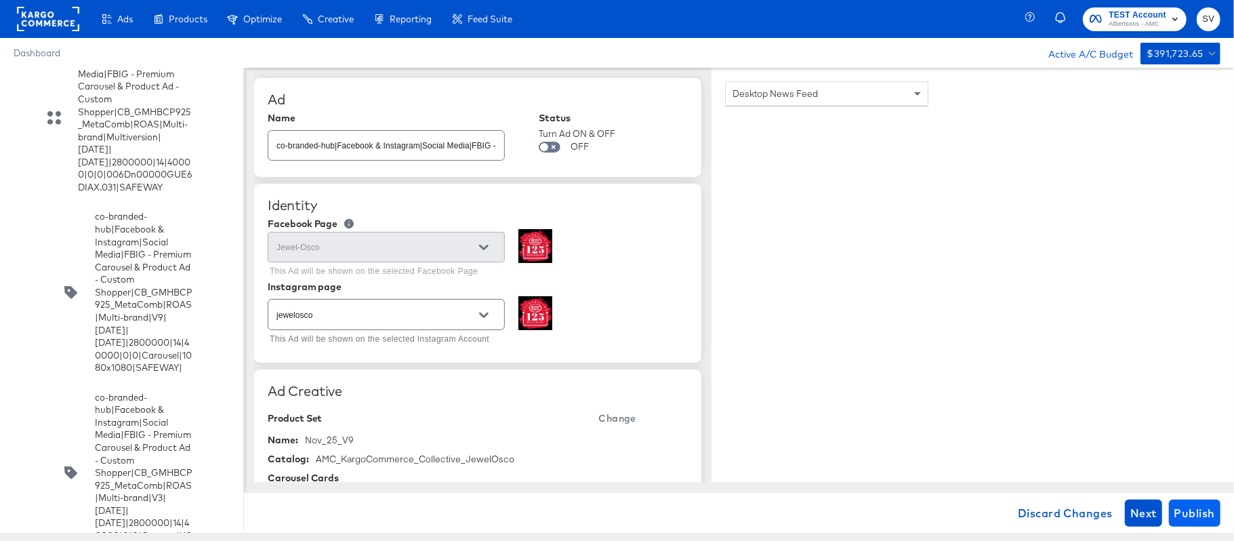
type textarea "x"
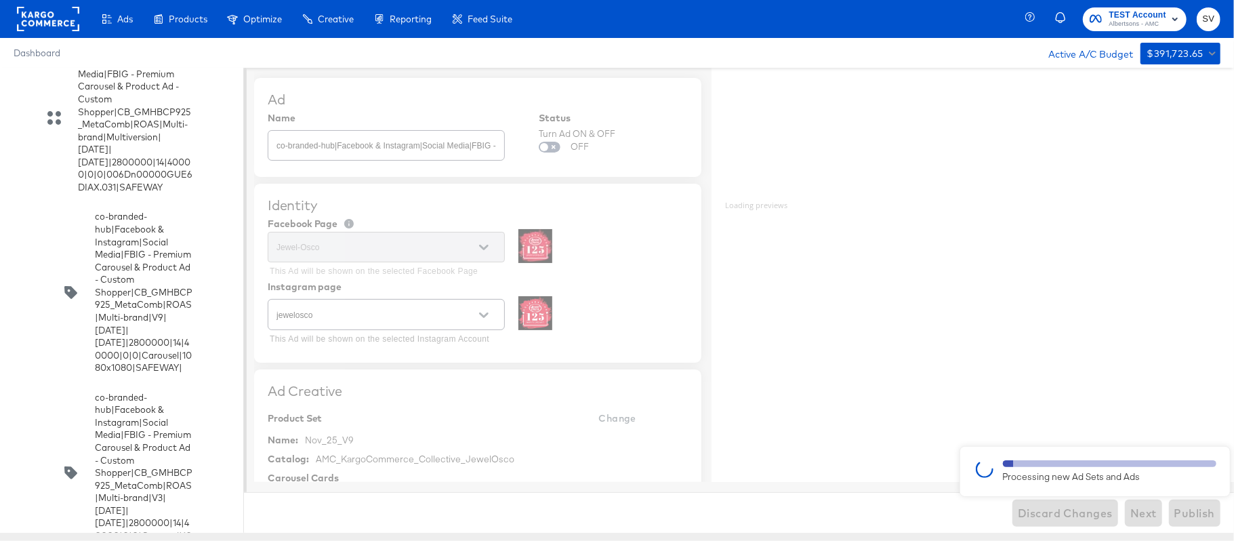
type textarea "x"
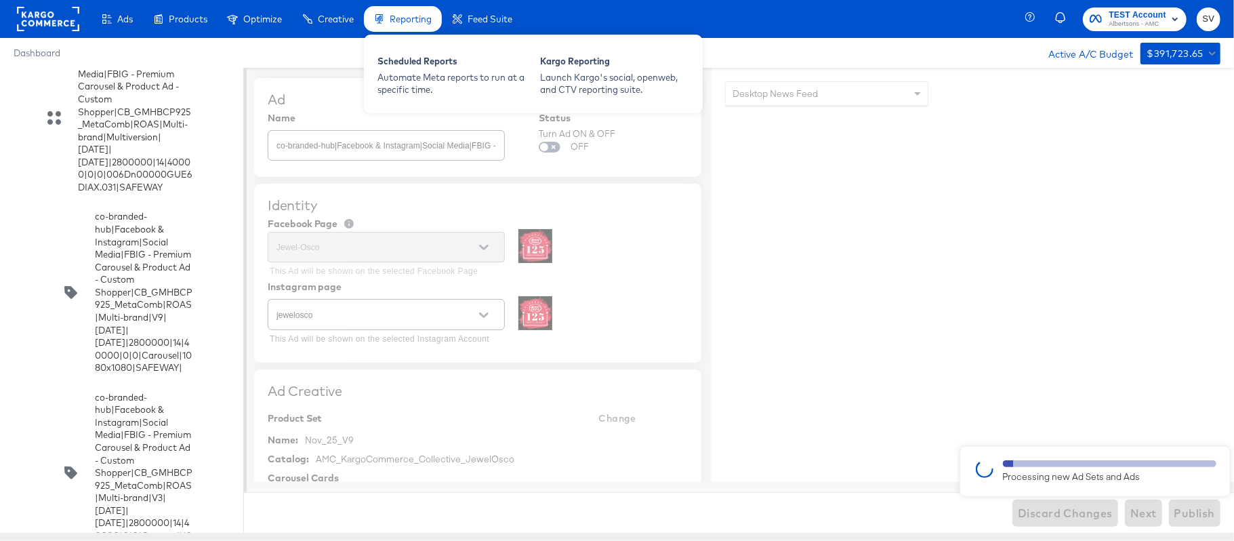
type textarea "x"
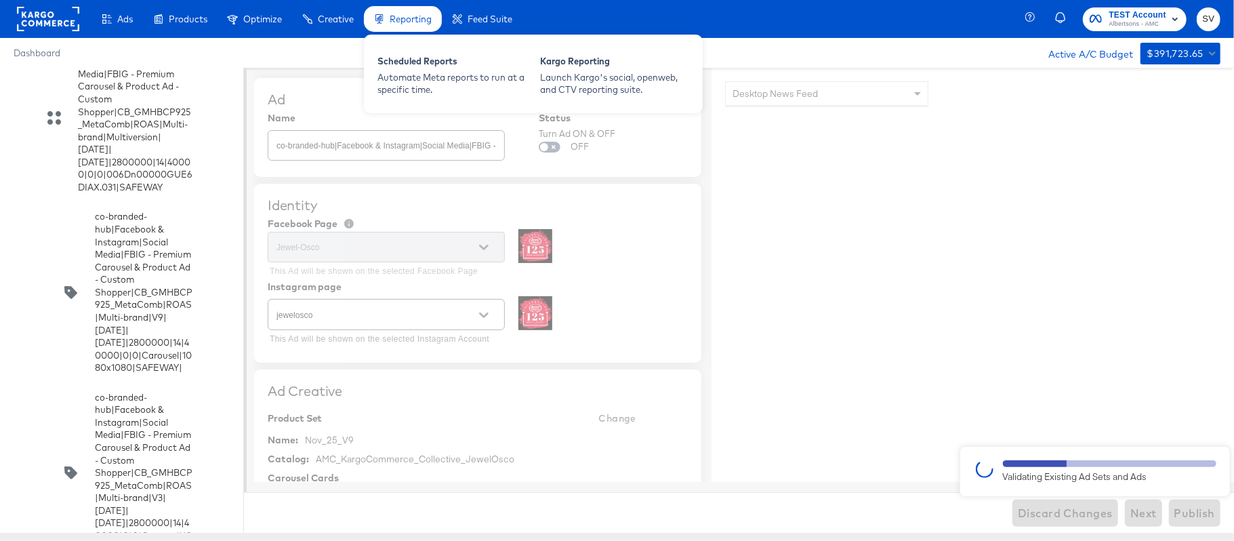
type textarea "x"
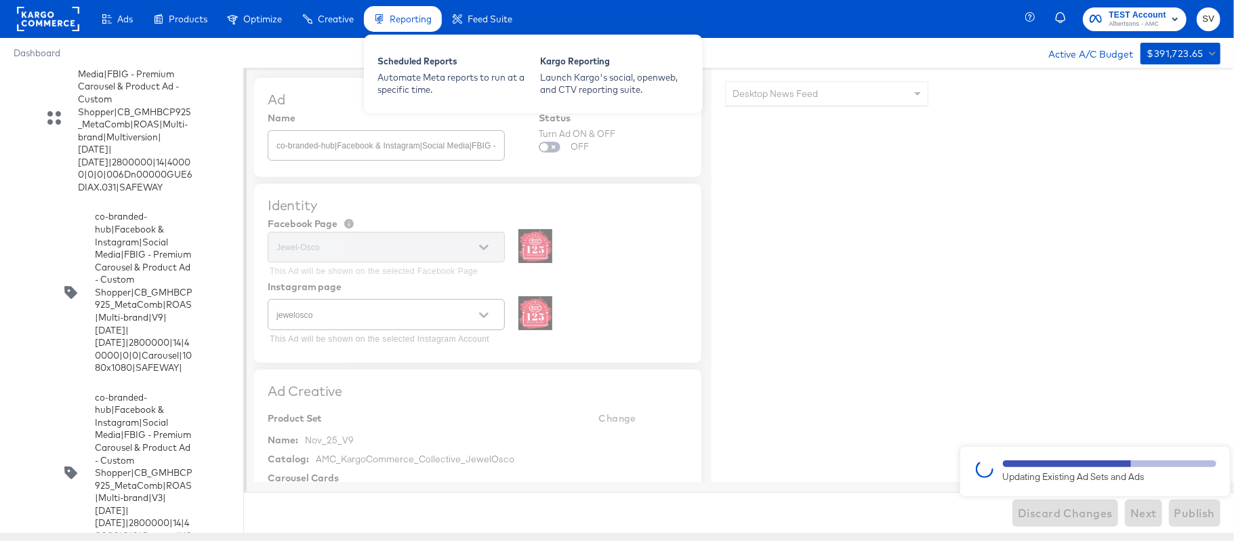
type textarea "x"
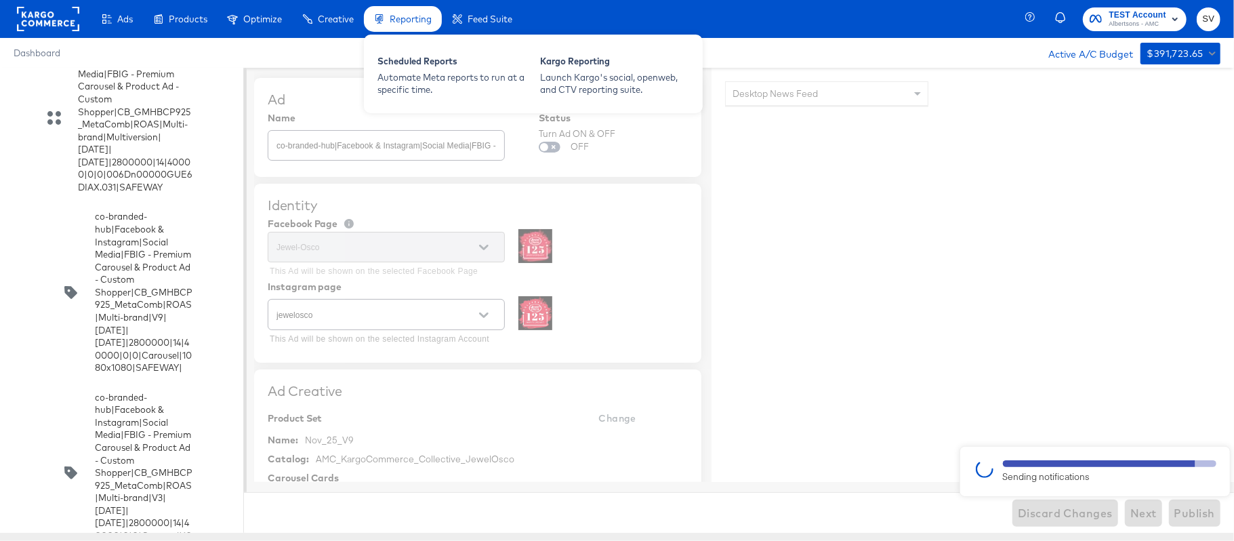
type textarea "x"
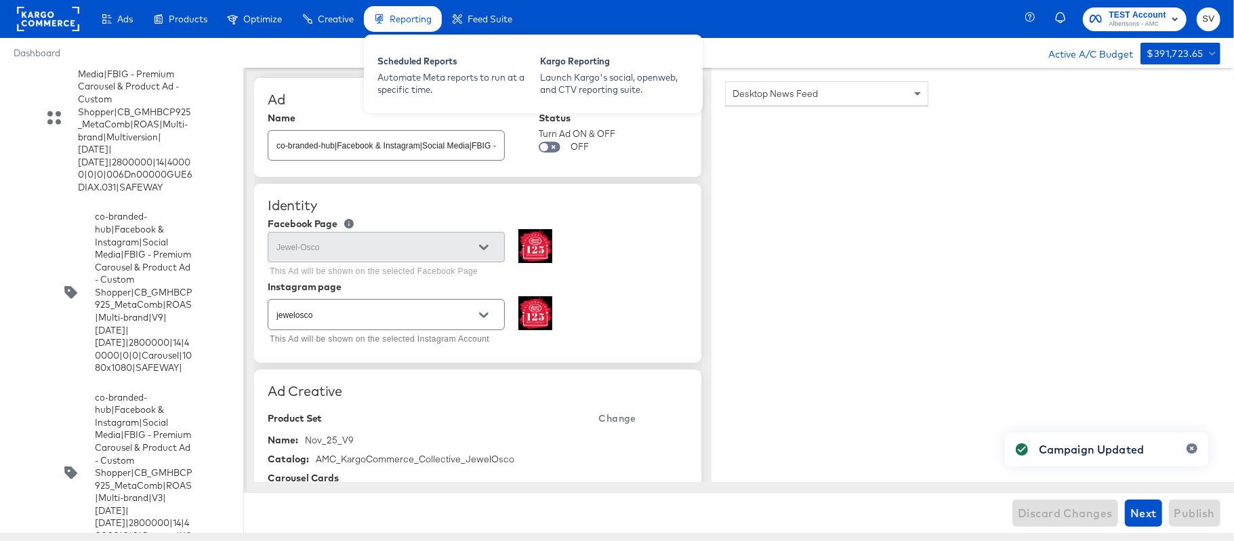
type textarea "x"
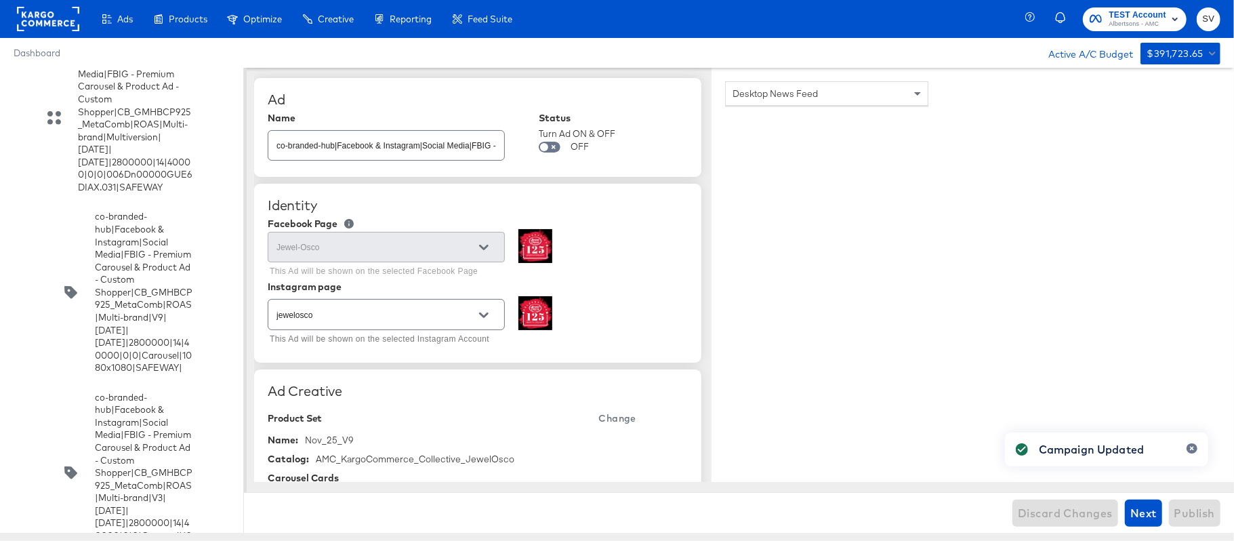
scroll to position [2701, 0]
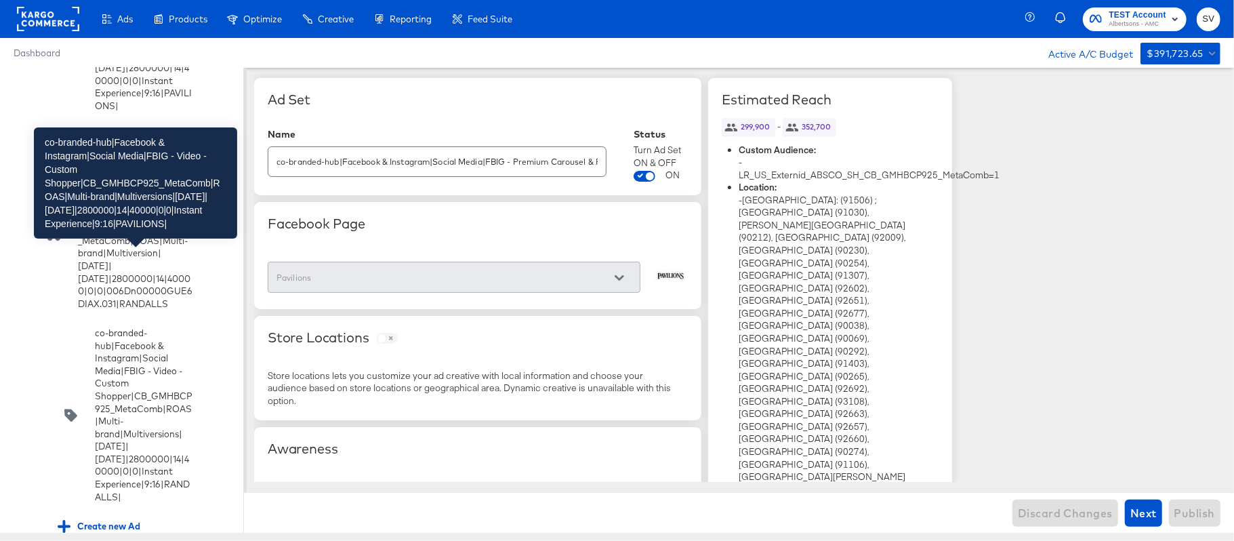
scroll to position [2839, 0]
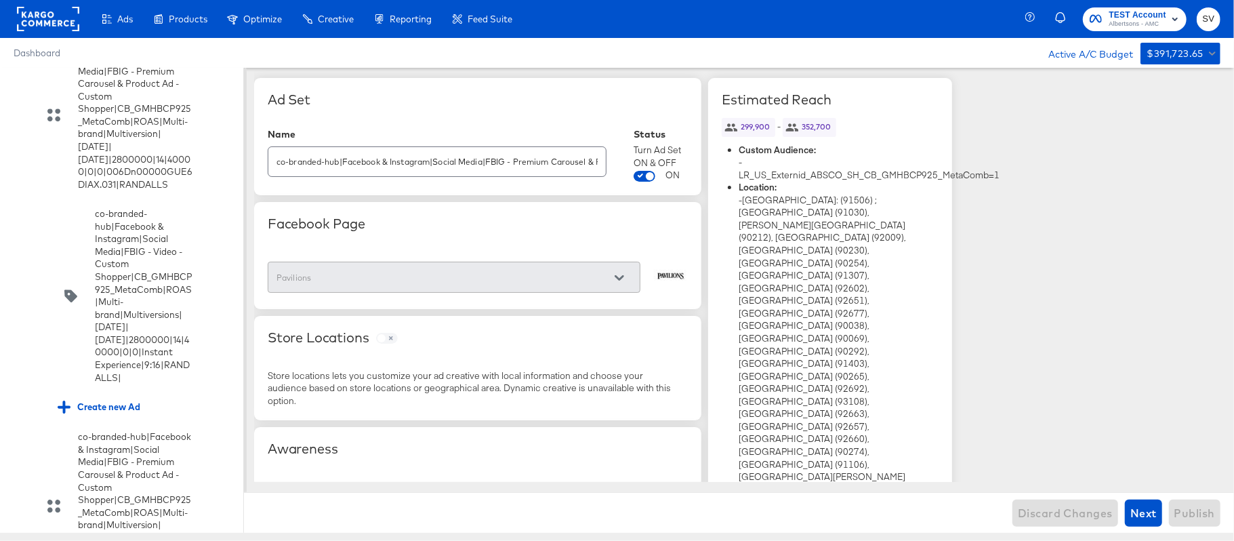
scroll to position [2981, 0]
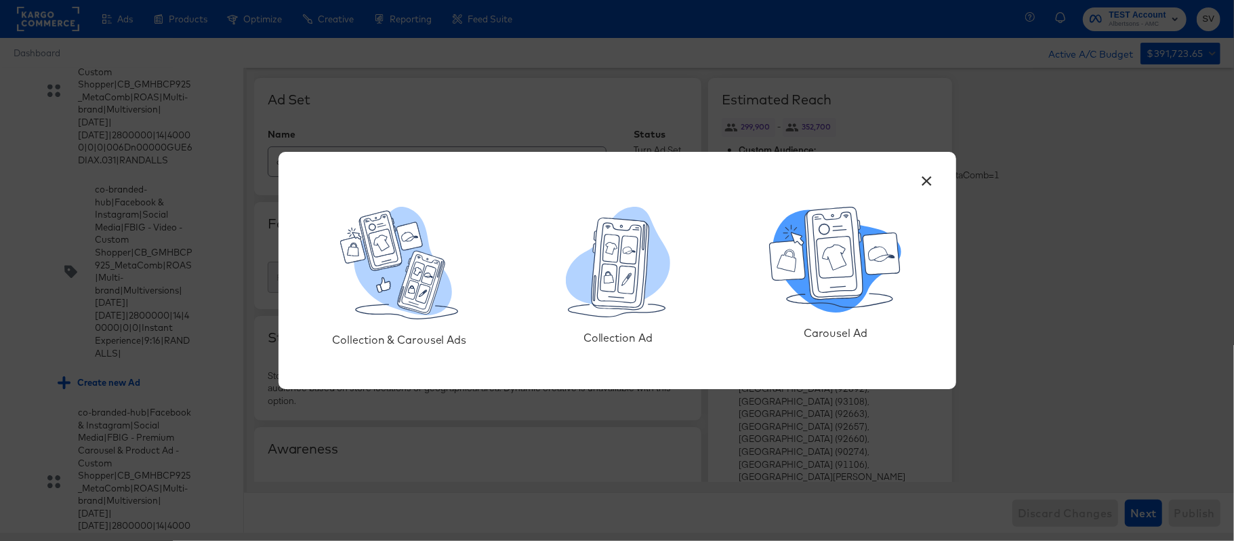
click at [819, 225] on icon at bounding box center [834, 253] width 58 height 92
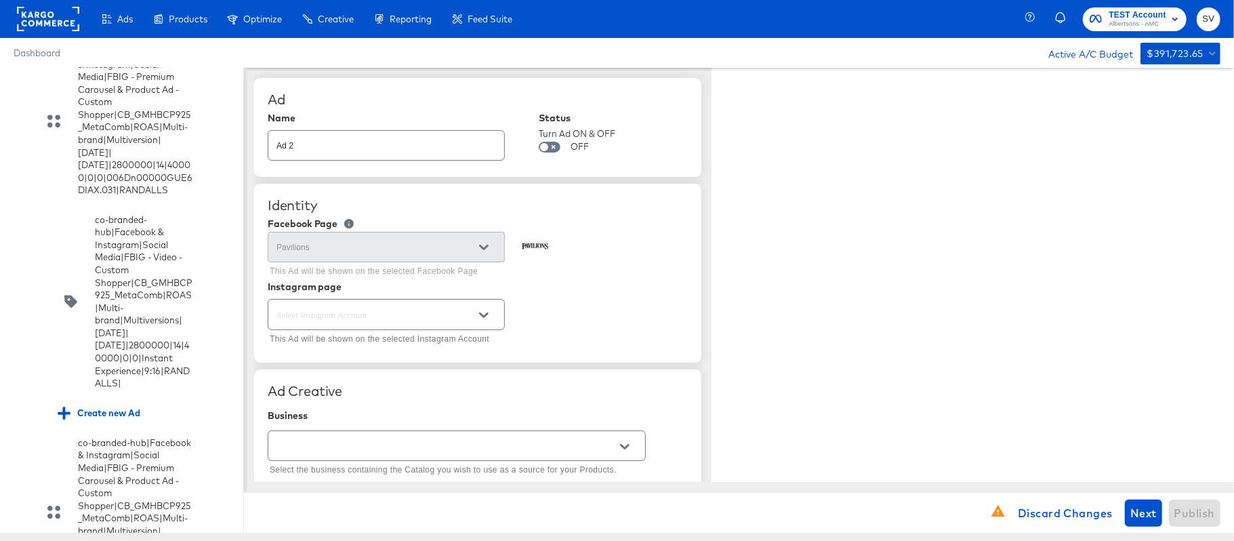
type textarea "x"
click at [404, 145] on input "Ad 2" at bounding box center [386, 139] width 236 height 29
paste input "co-branded-hub|Facebook & Instagram|Social Media|FBIG - Premium Carousel & Prod…"
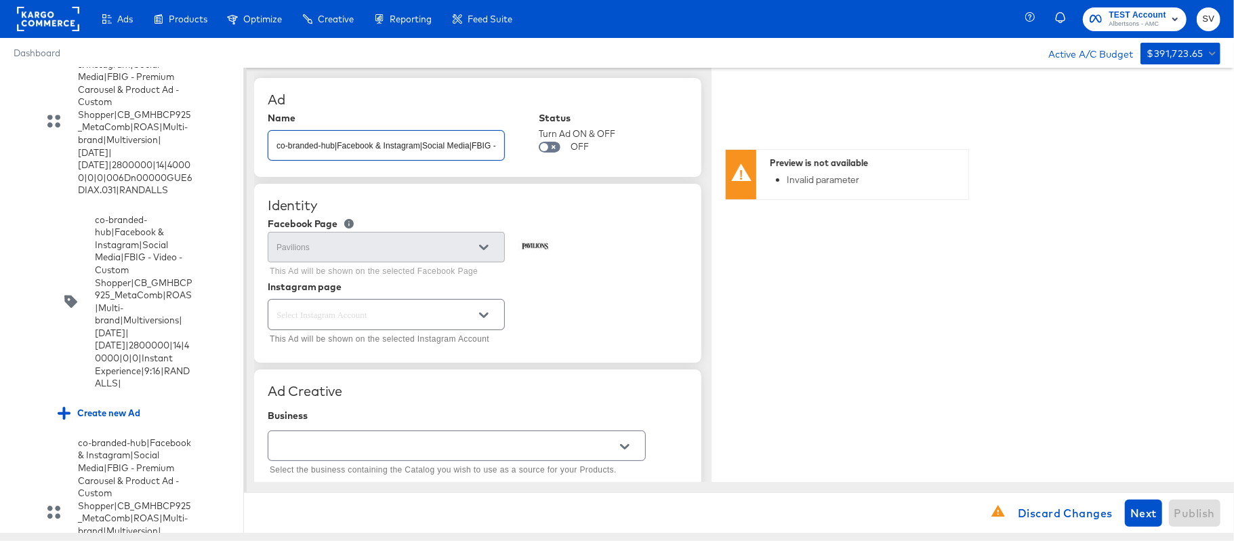
scroll to position [0, 680]
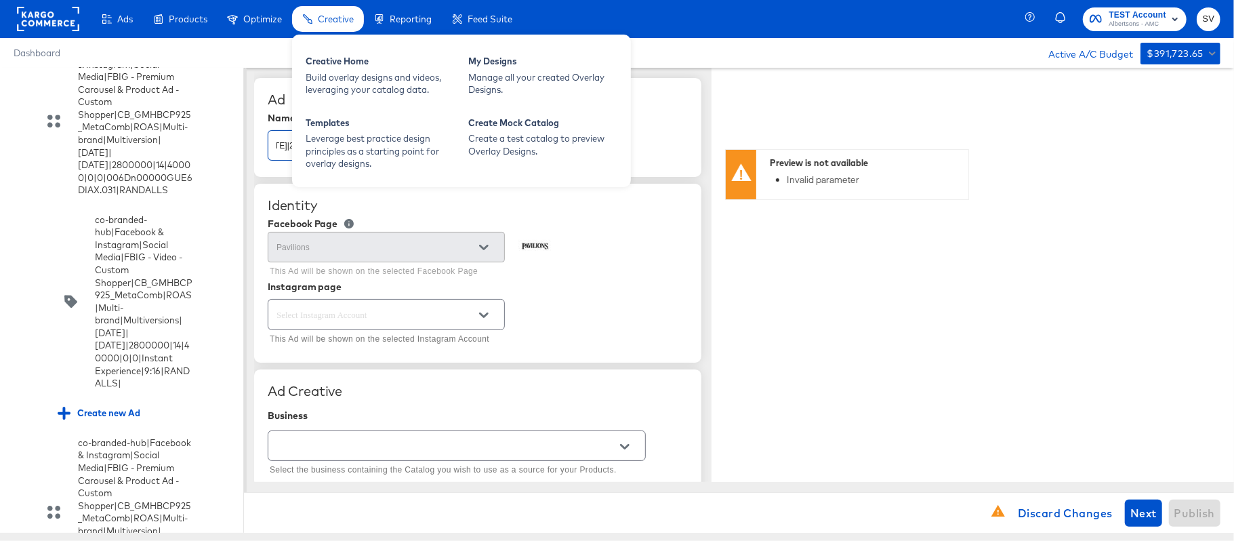
type input "co-branded-hub|Facebook & Instagram|Social Media|FBIG - Premium Carousel & Prod…"
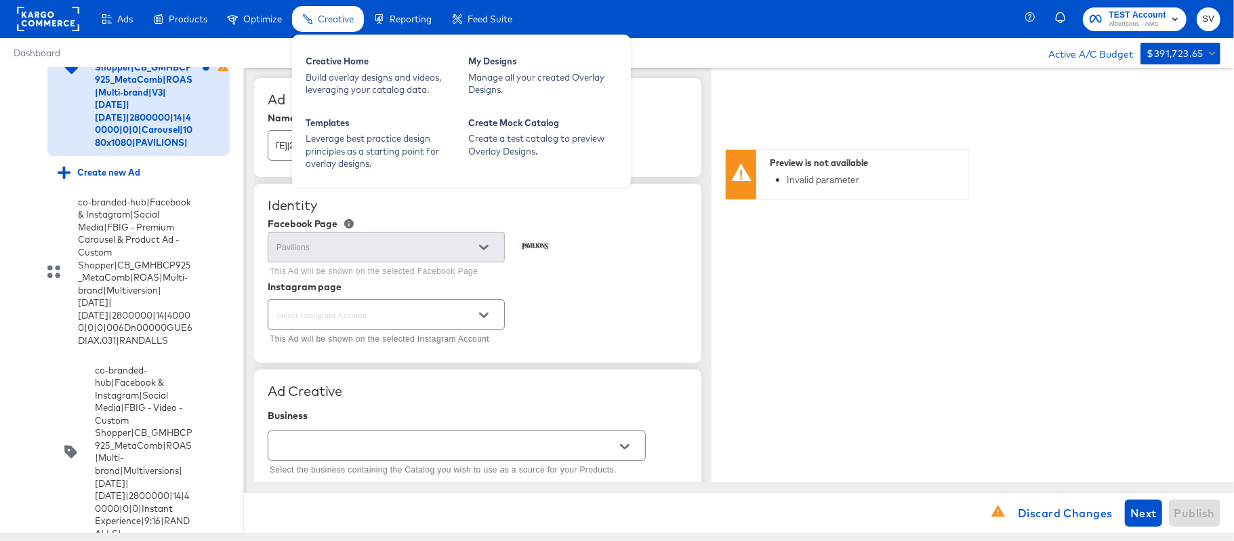
type textarea "x"
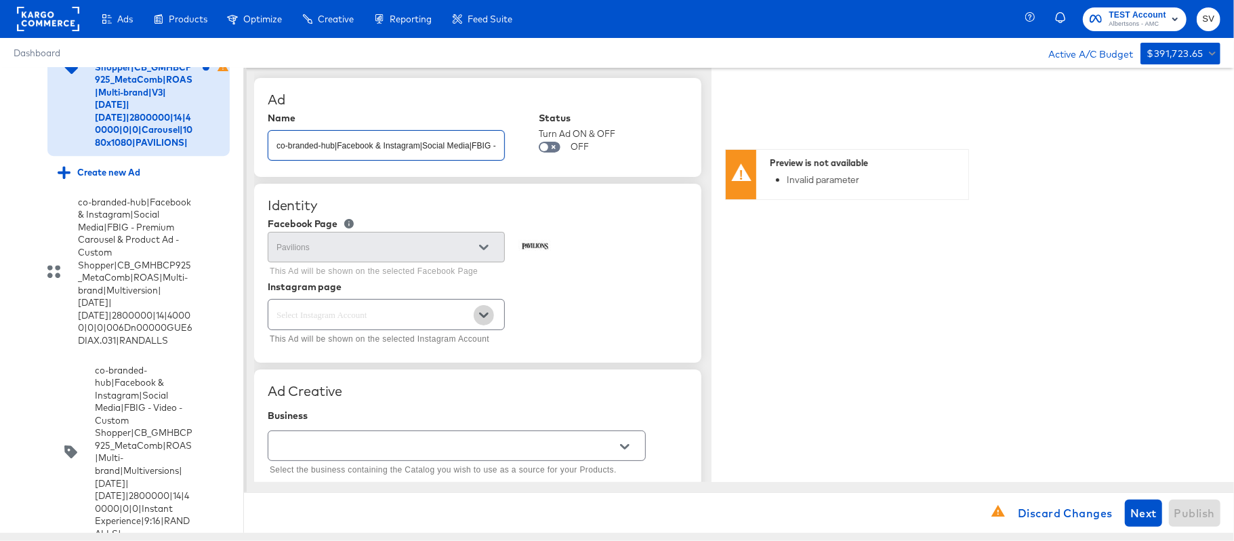
click at [486, 320] on icon "Open" at bounding box center [483, 314] width 9 height 9
click at [401, 364] on li "pavilions" at bounding box center [385, 372] width 235 height 22
type input "pavilions"
type textarea "x"
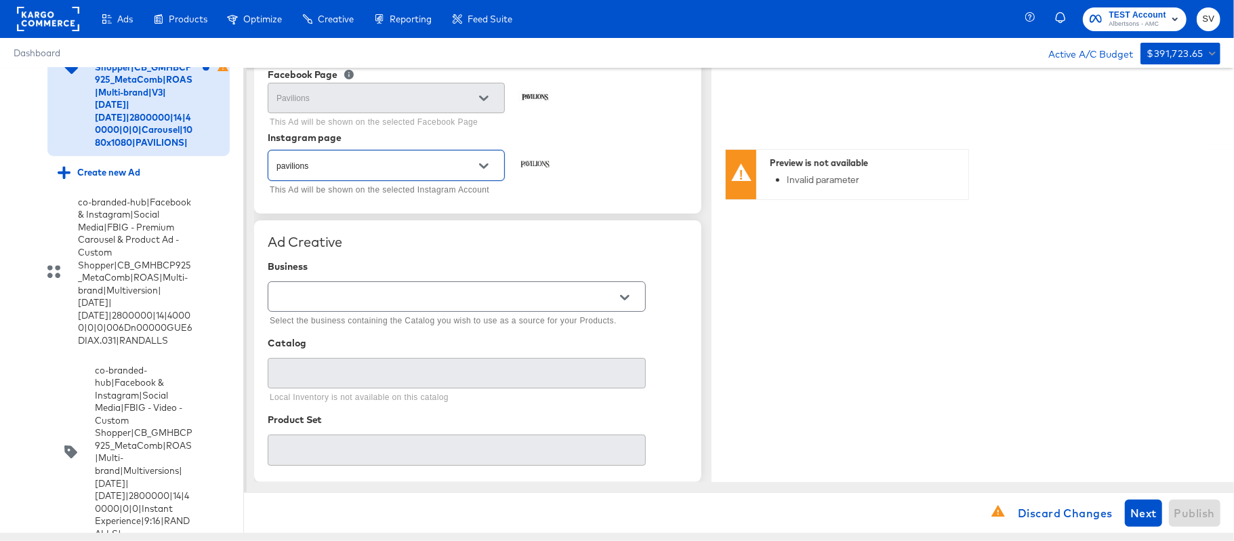
scroll to position [150, 0]
click at [622, 299] on icon "Open" at bounding box center [624, 296] width 9 height 9
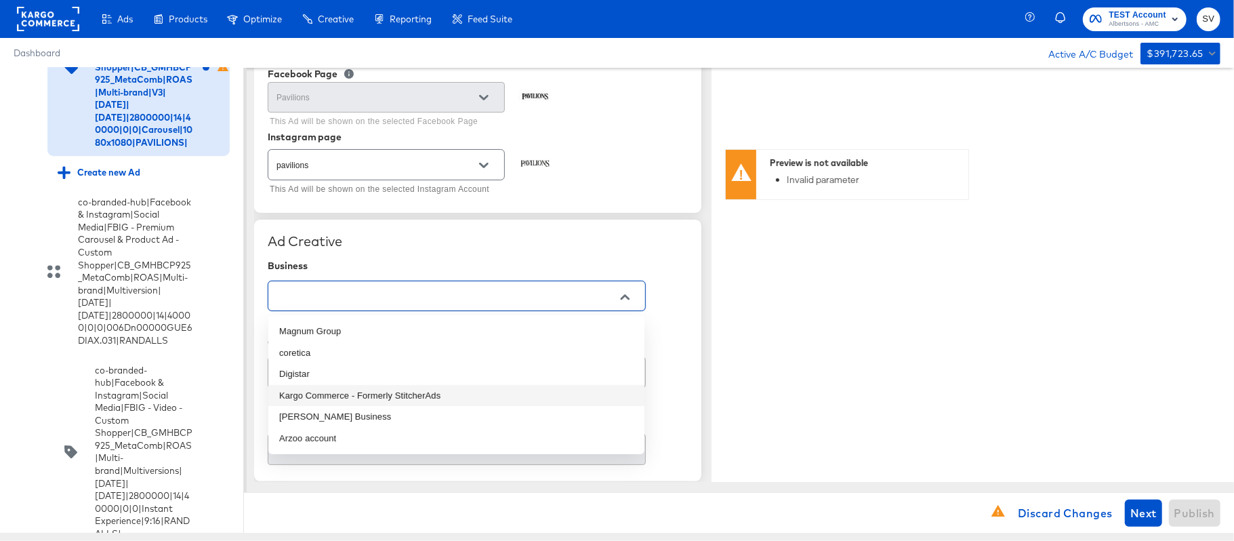
click at [476, 389] on li "Kargo Commerce - Formerly StitcherAds" at bounding box center [456, 396] width 376 height 22
type input "Kargo Commerce - Formerly StitcherAds"
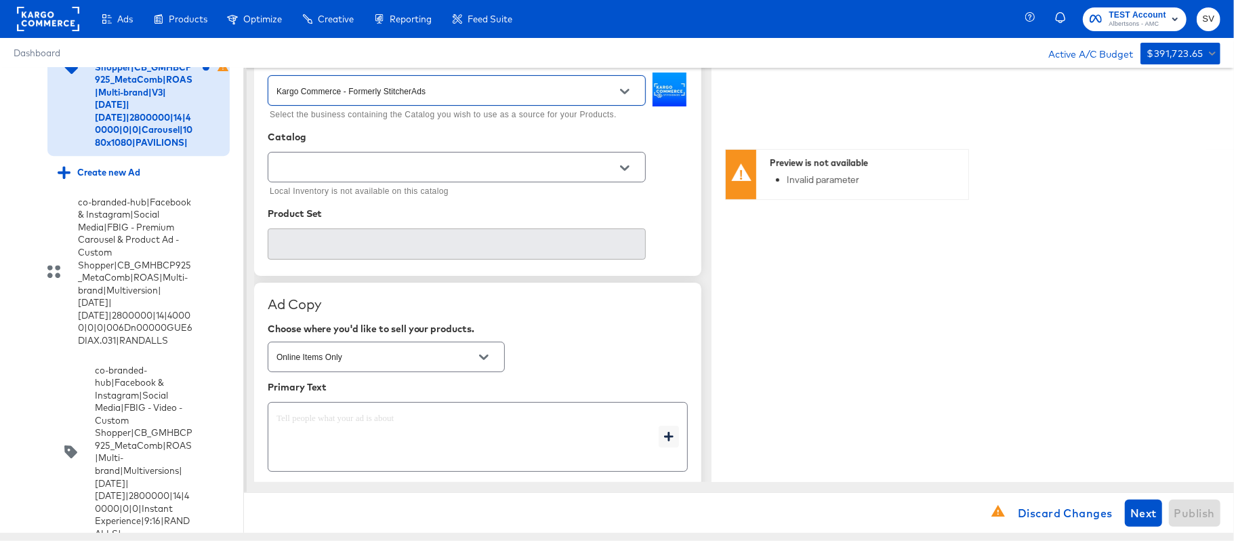
scroll to position [356, 0]
click at [625, 174] on button "Open" at bounding box center [625, 167] width 20 height 20
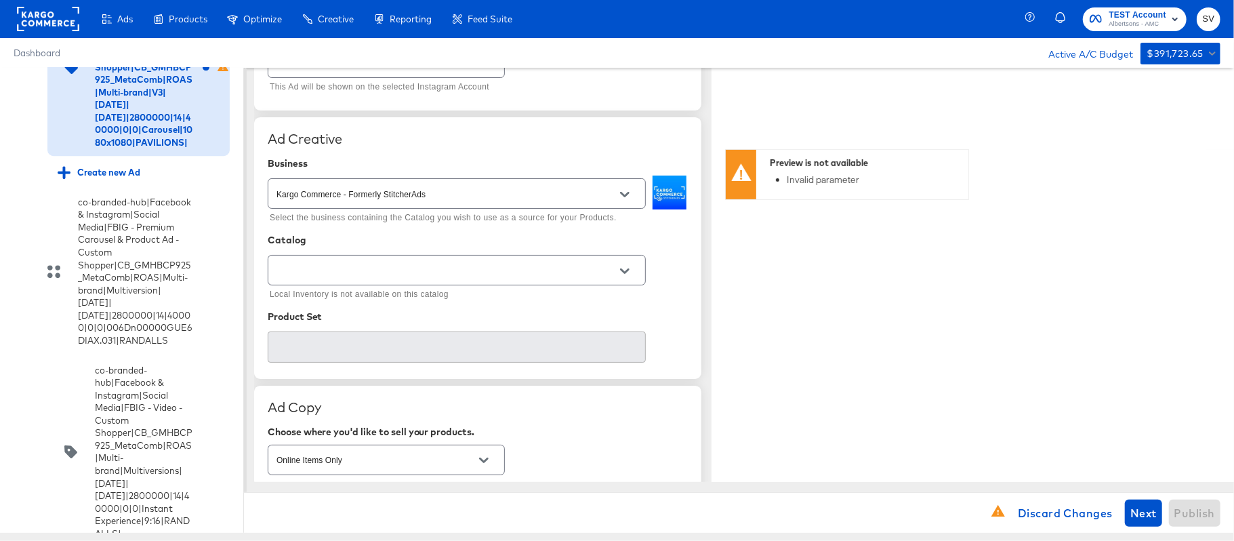
scroll to position [250, 0]
click at [626, 266] on button "Open" at bounding box center [625, 273] width 20 height 20
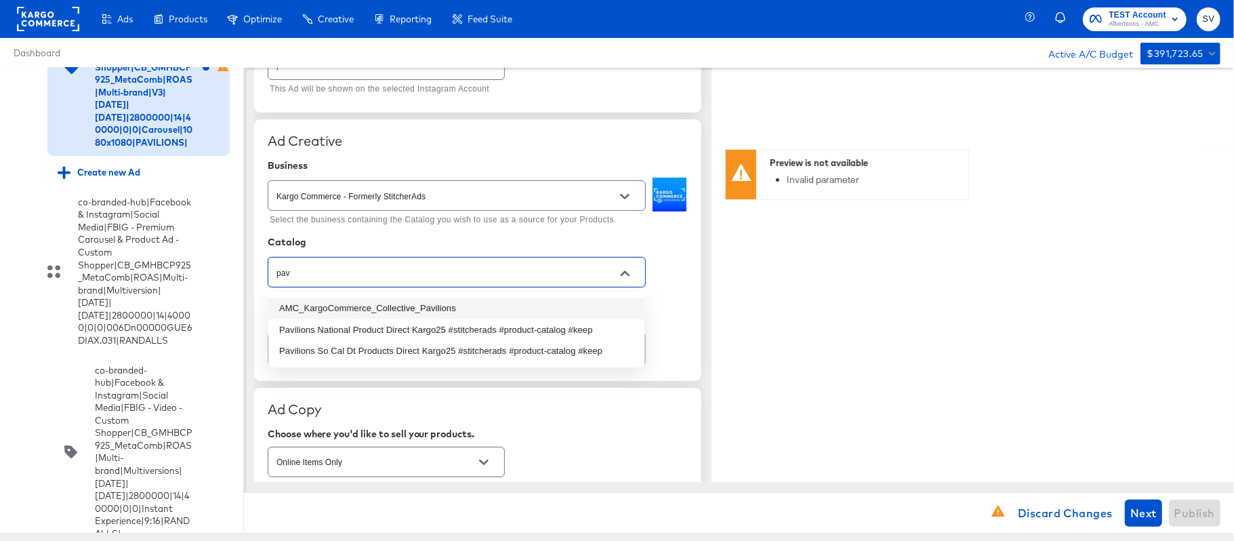
click at [494, 313] on li "AMC_KargoCommerce_Collective_Pavilions" at bounding box center [456, 309] width 376 height 22
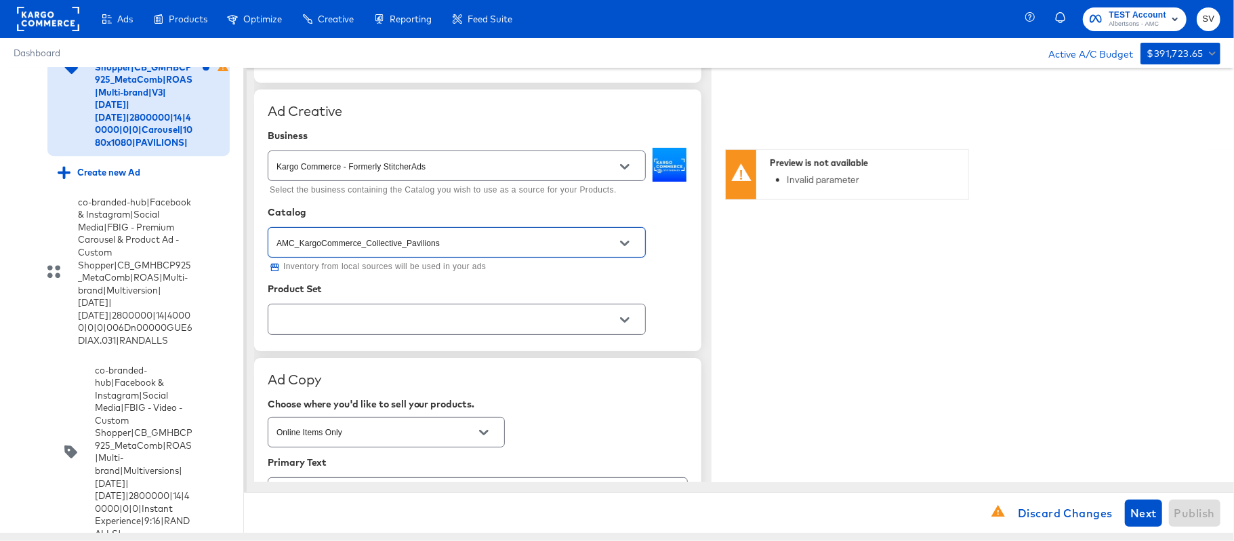
scroll to position [313, 0]
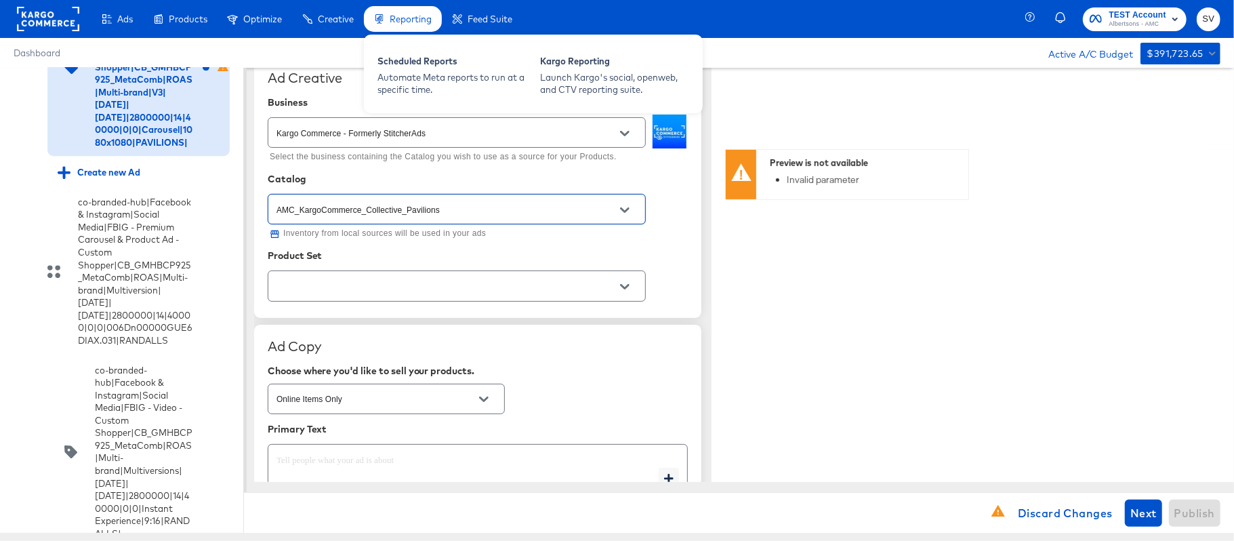
type input "AMC_KargoCommerce_Collective_Pavilions"
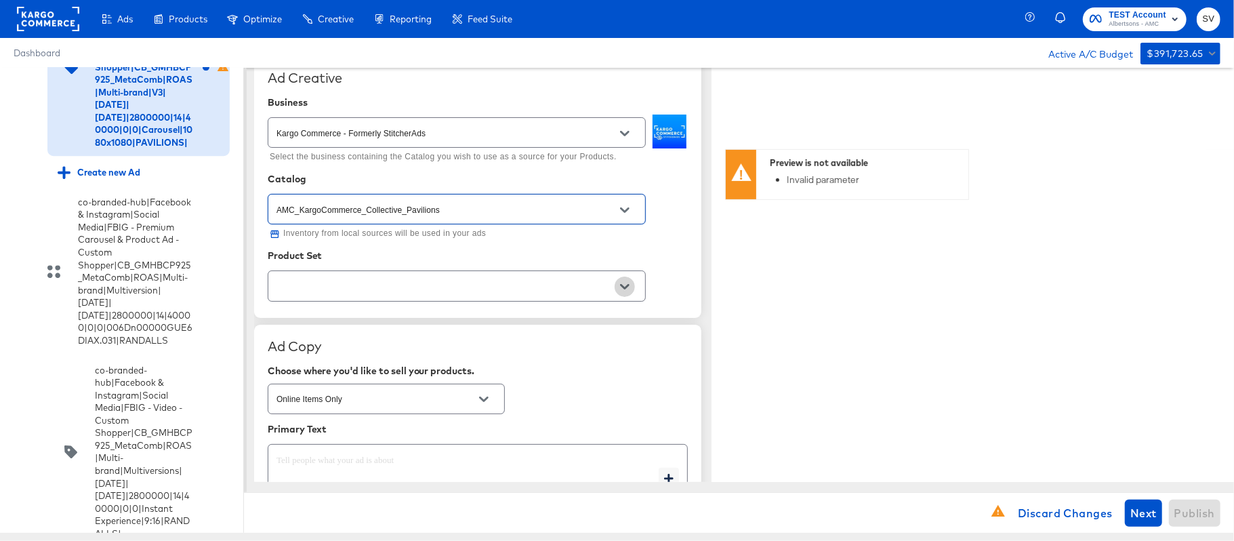
click at [630, 291] on button "Open" at bounding box center [625, 287] width 20 height 20
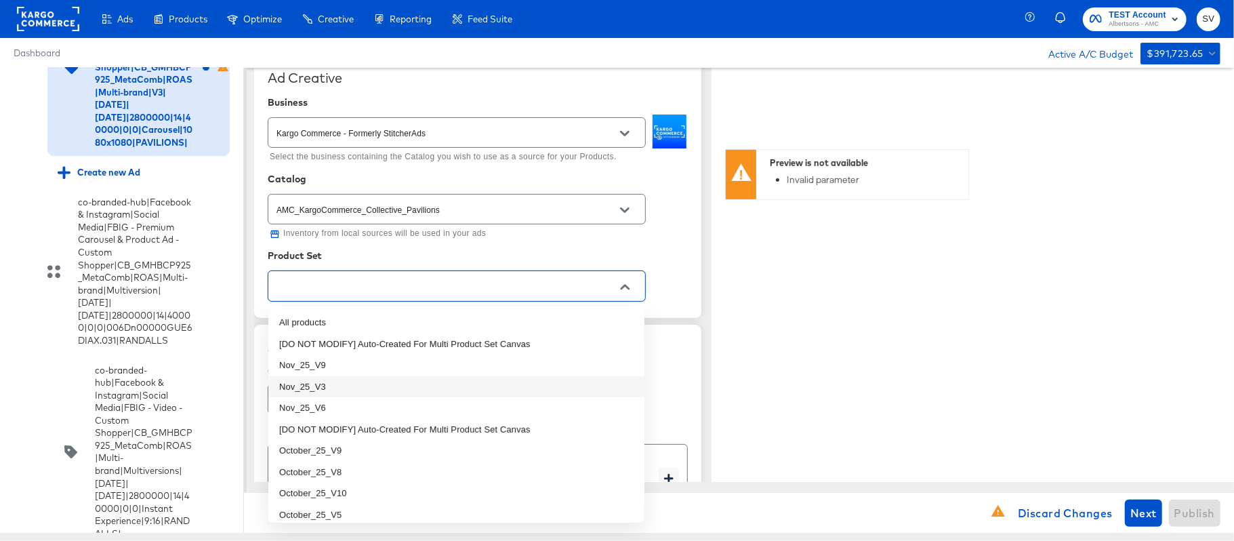
click at [451, 386] on li "Nov_25_V3" at bounding box center [456, 387] width 376 height 22
type textarea "x"
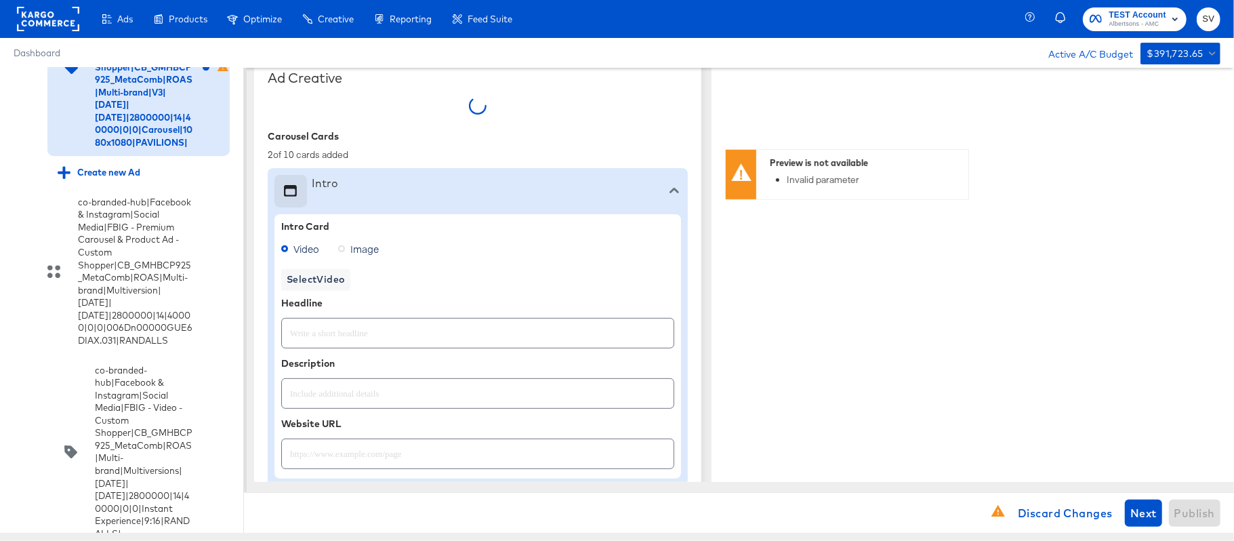
type textarea "x"
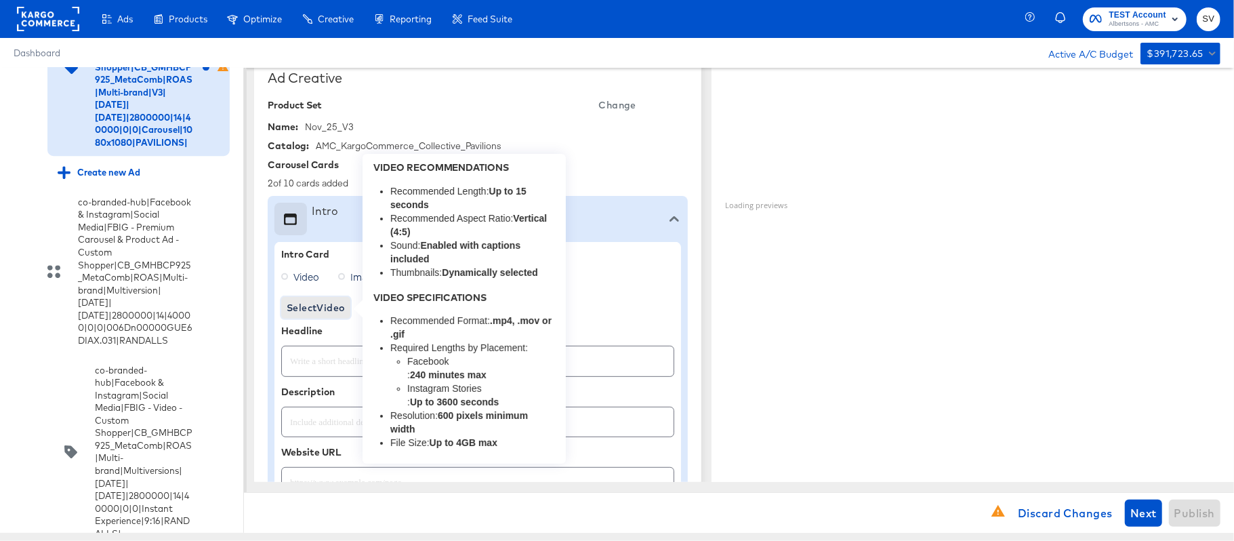
click at [300, 312] on span "Select Video" at bounding box center [316, 308] width 58 height 17
type textarea "x"
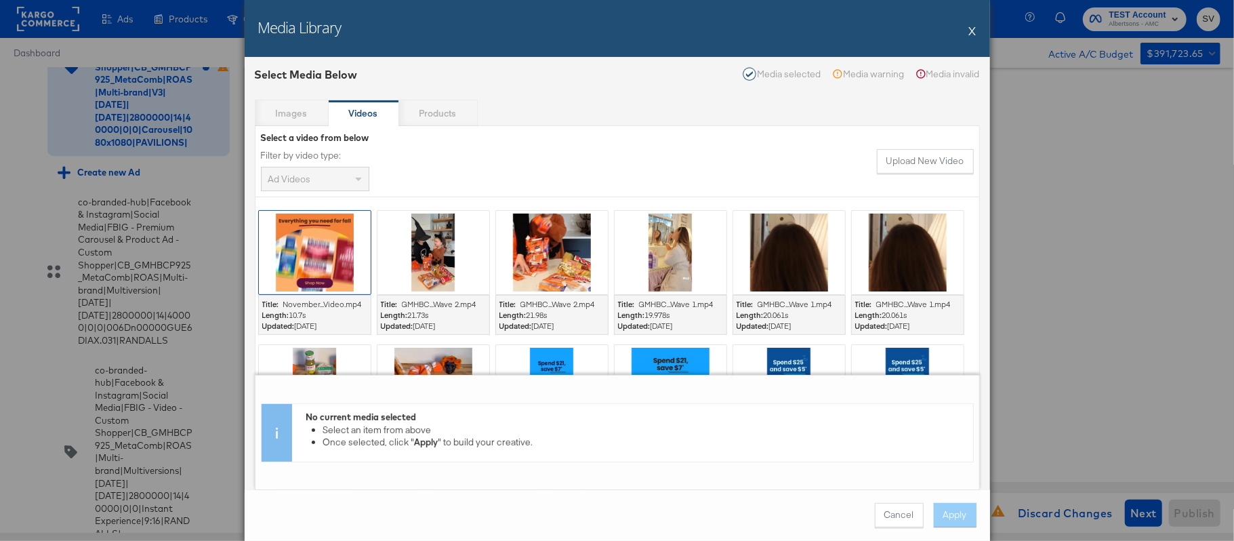
click at [324, 263] on div at bounding box center [315, 252] width 112 height 83
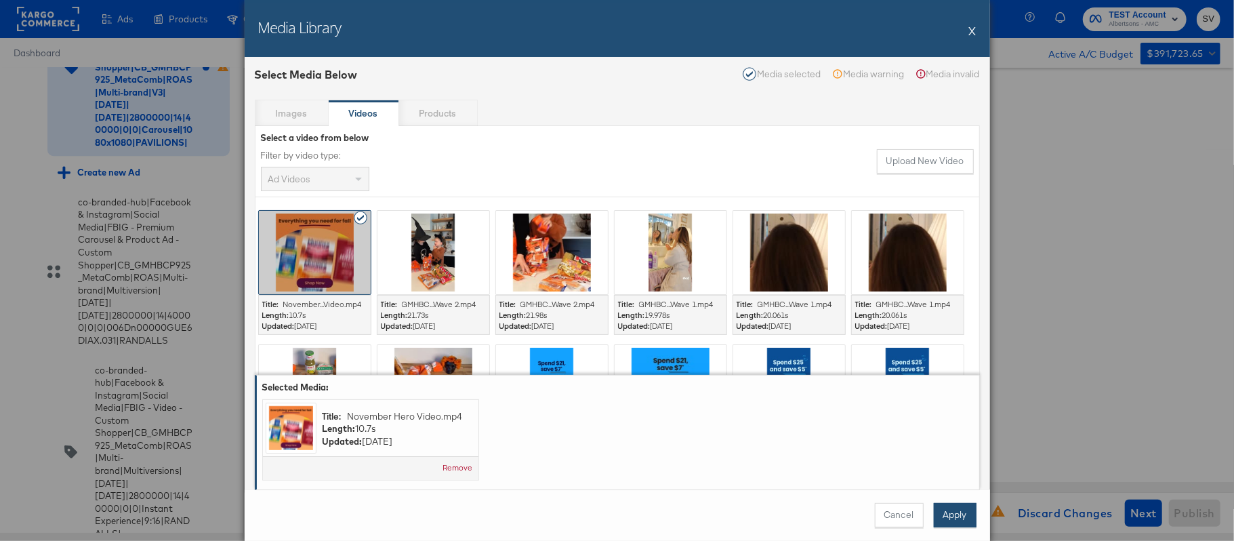
click at [971, 515] on button "Apply" at bounding box center [955, 515] width 43 height 24
type textarea "x"
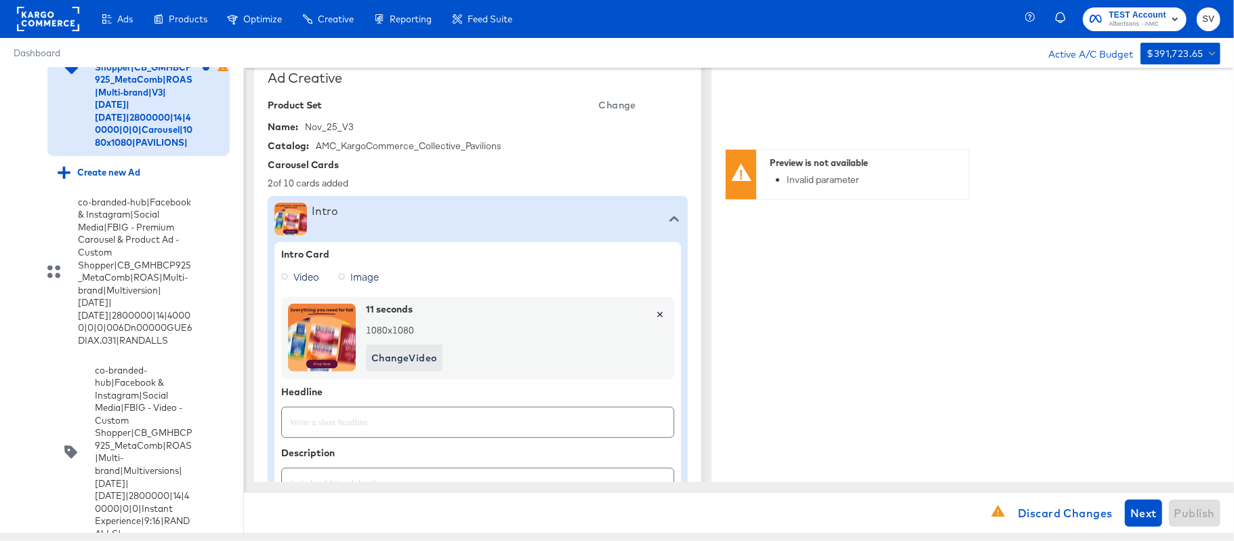
type textarea "x"
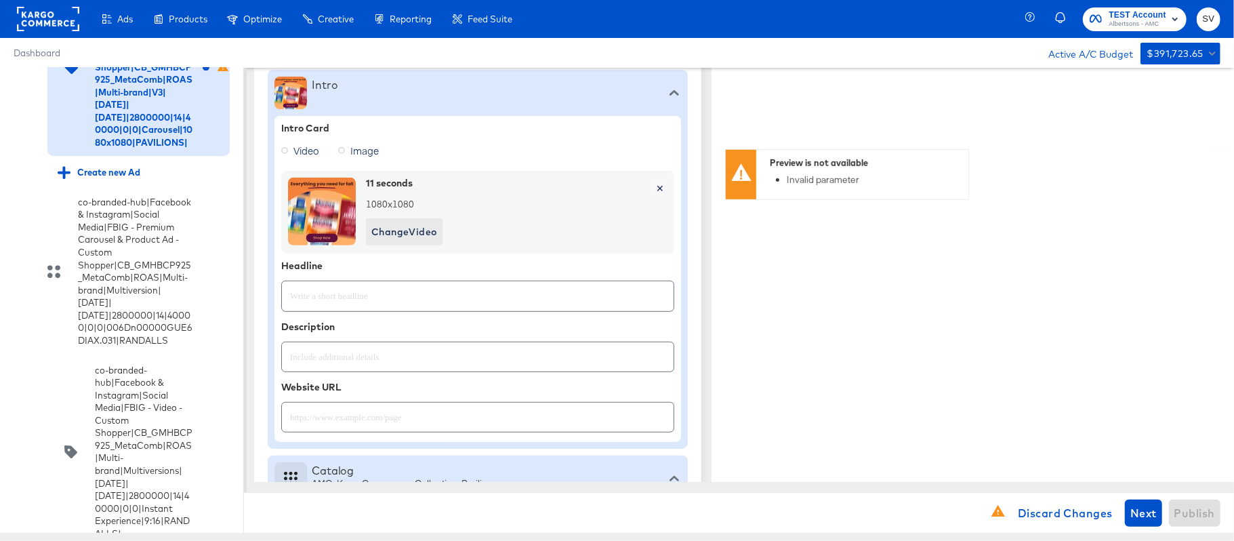
scroll to position [440, 0]
click at [336, 301] on input "text" at bounding box center [478, 289] width 392 height 29
paste input "Explore latest arrivals"
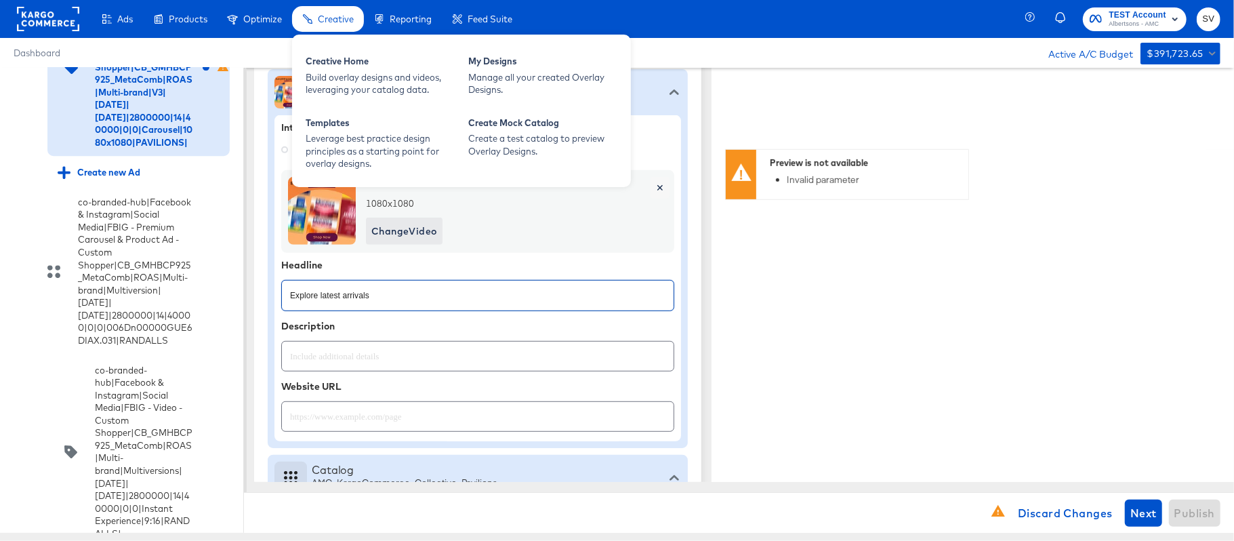
type input "Explore latest arrivals"
type textarea "x"
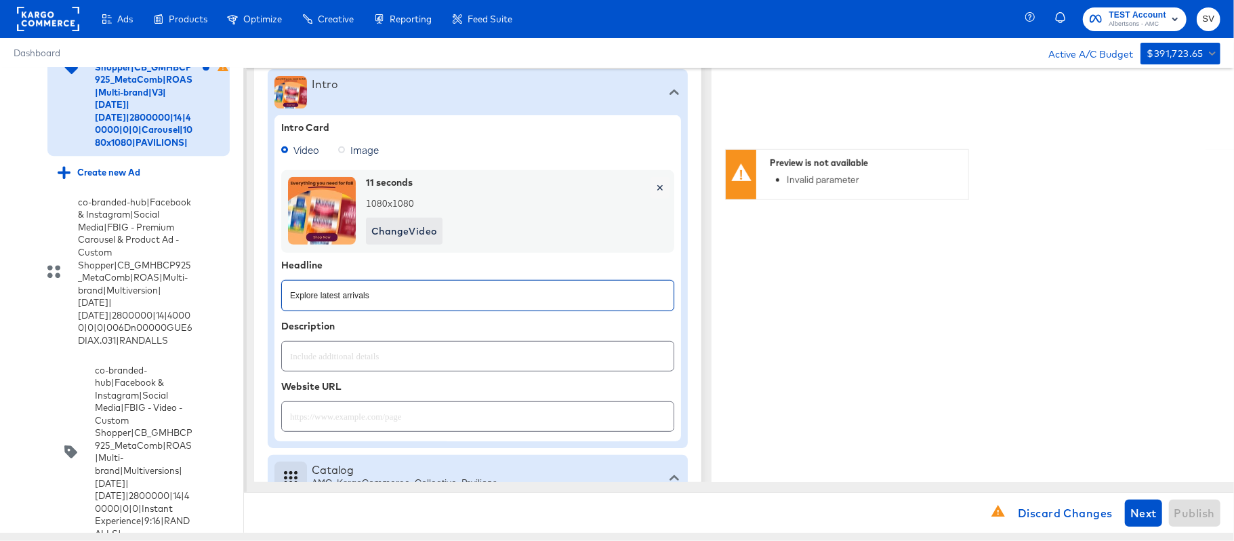
type textarea "x"
click at [362, 407] on input "text" at bounding box center [478, 410] width 392 height 29
paste input "[URL][DOMAIN_NAME]"
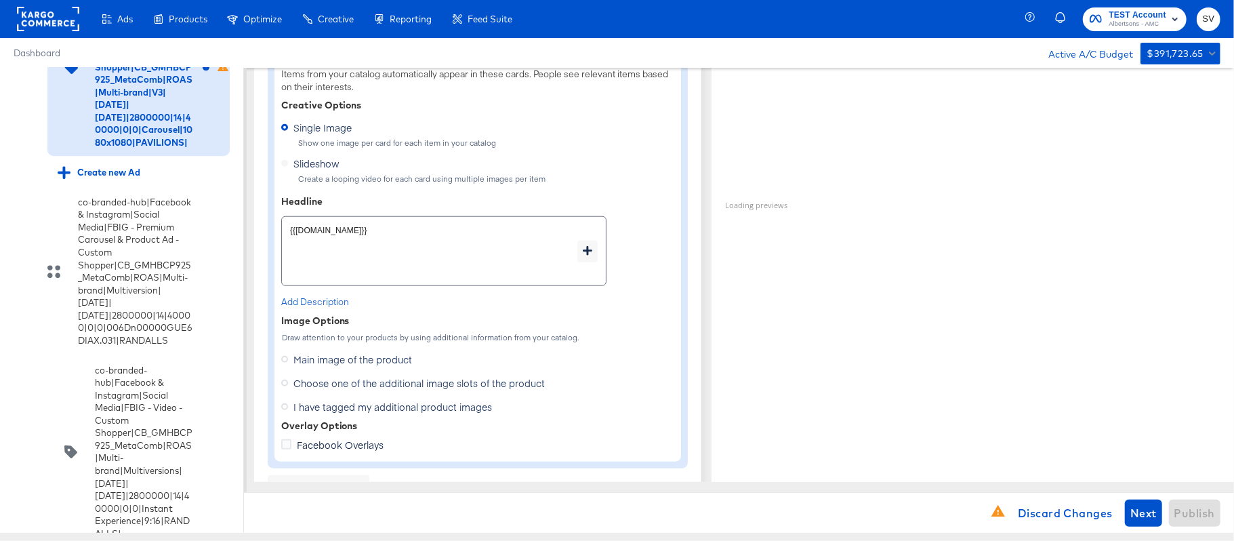
scroll to position [1030, 0]
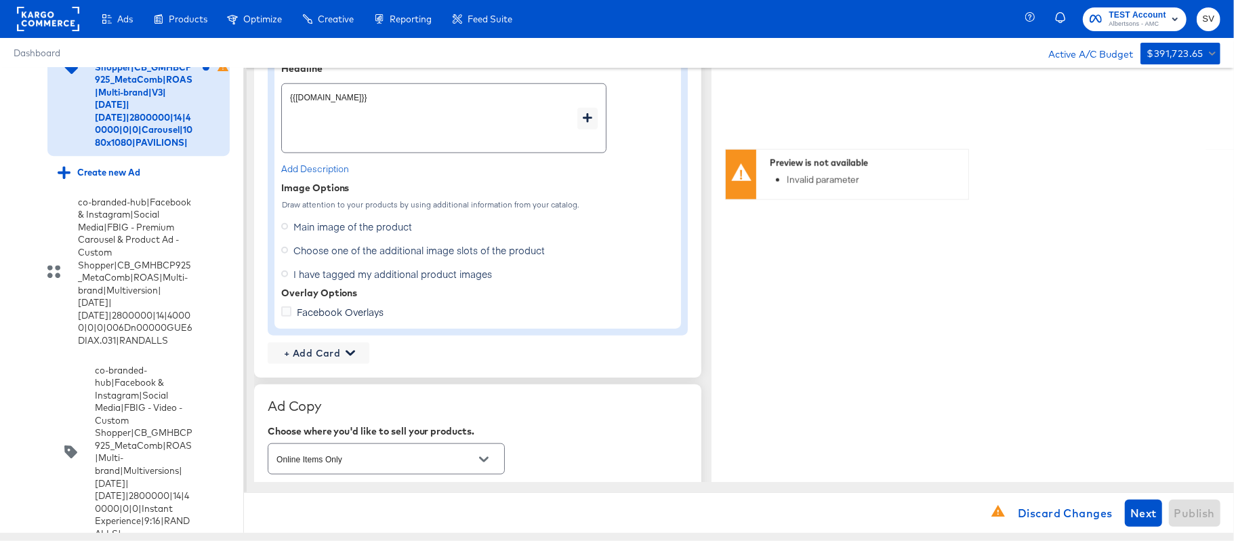
type input "[URL][DOMAIN_NAME]"
type textarea "x"
click at [327, 253] on span "Choose one of the additional image slots of the product" at bounding box center [418, 250] width 251 height 14
click at [0, 0] on input "Choose one of the additional image slots of the product" at bounding box center [0, 0] width 0 height 0
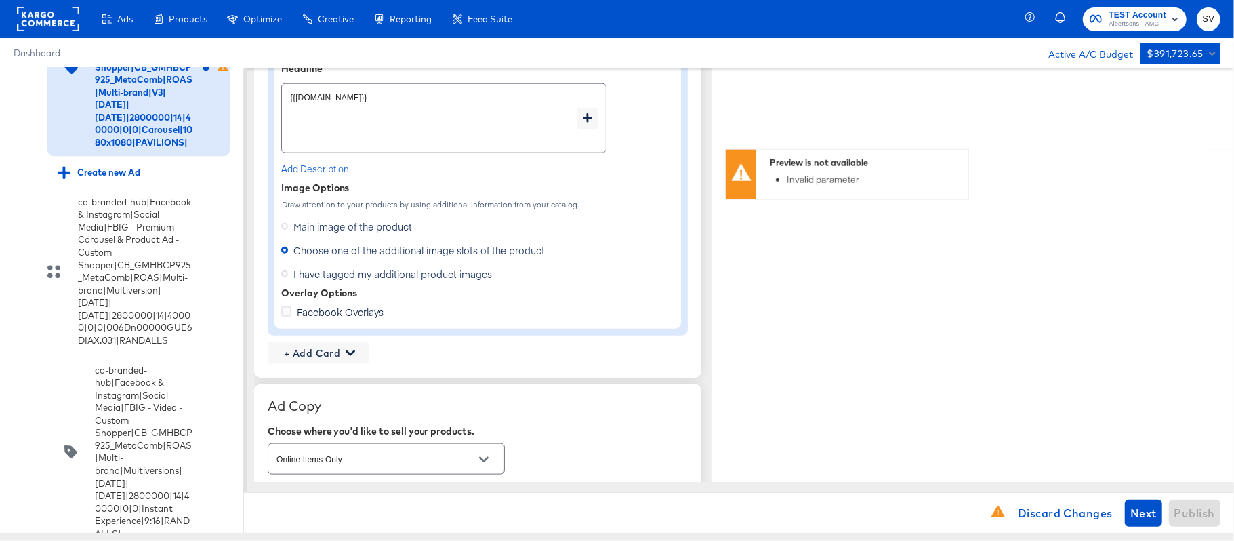
type textarea "x"
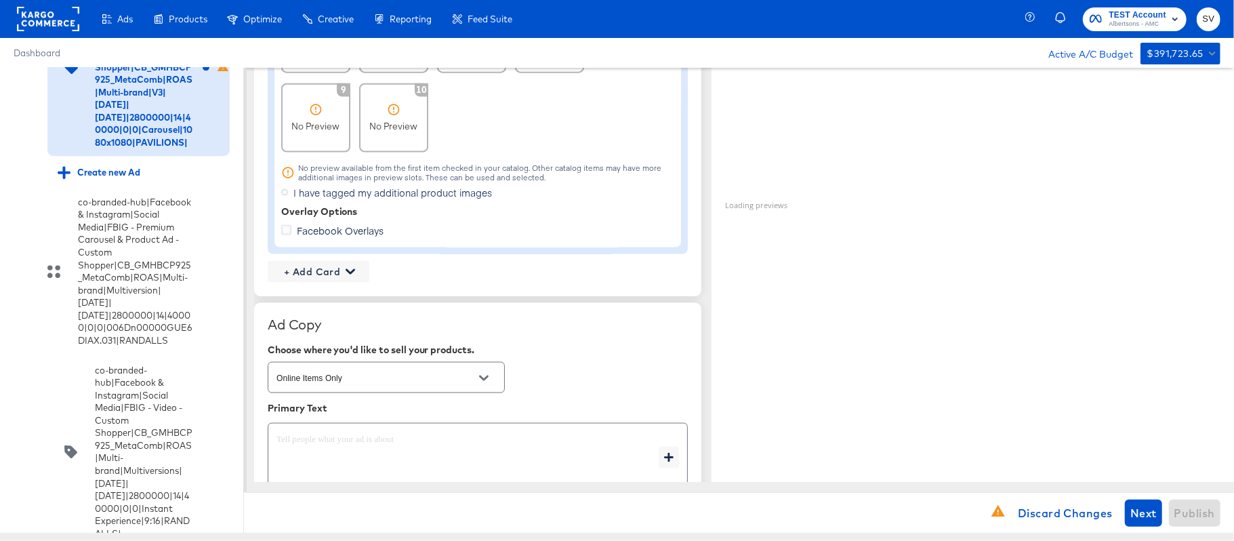
scroll to position [1414, 0]
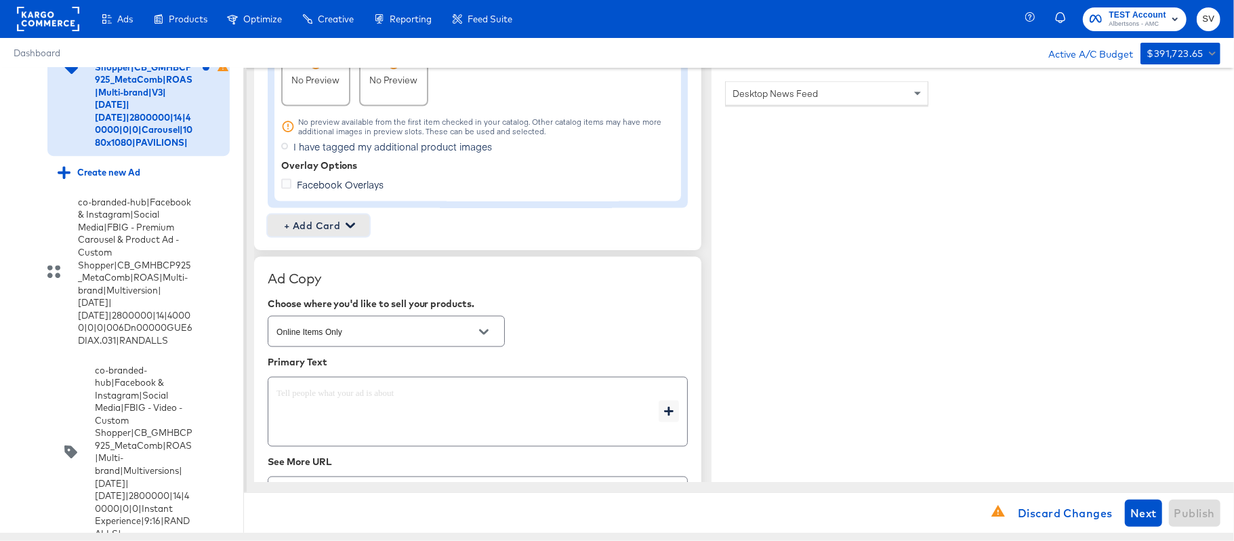
click at [338, 230] on span "+ Add Card" at bounding box center [318, 226] width 91 height 17
click at [312, 290] on div "Profile Card" at bounding box center [318, 290] width 88 height 27
type textarea "x"
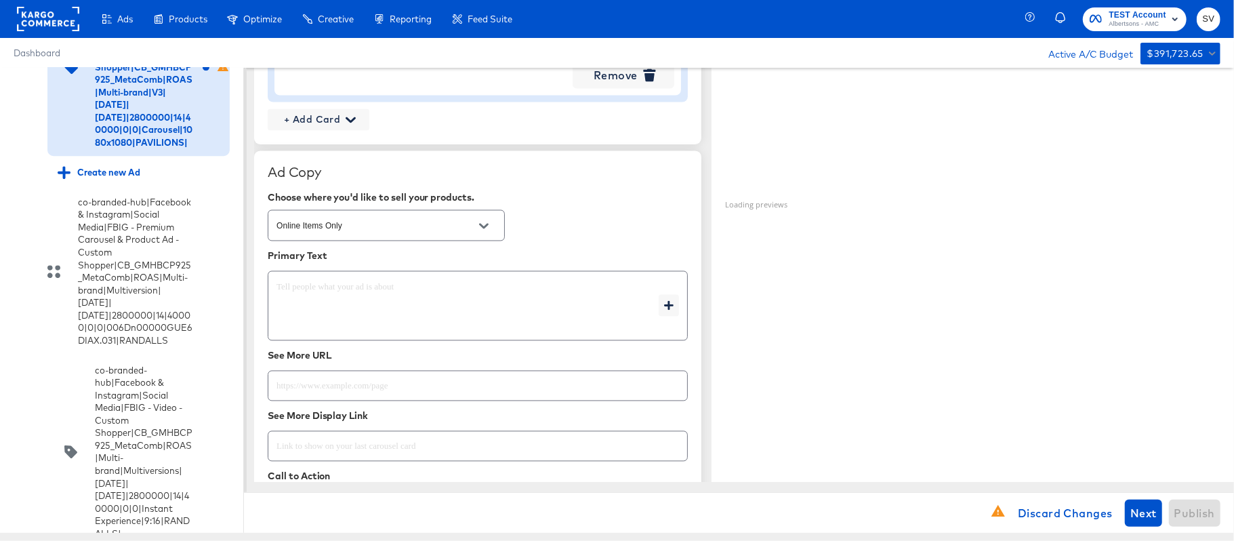
scroll to position [1812, 0]
type textarea "x"
paste textarea "Shop your favorite brands for you and your home!"
type textarea "Shop your favorite brands for you and your home!"
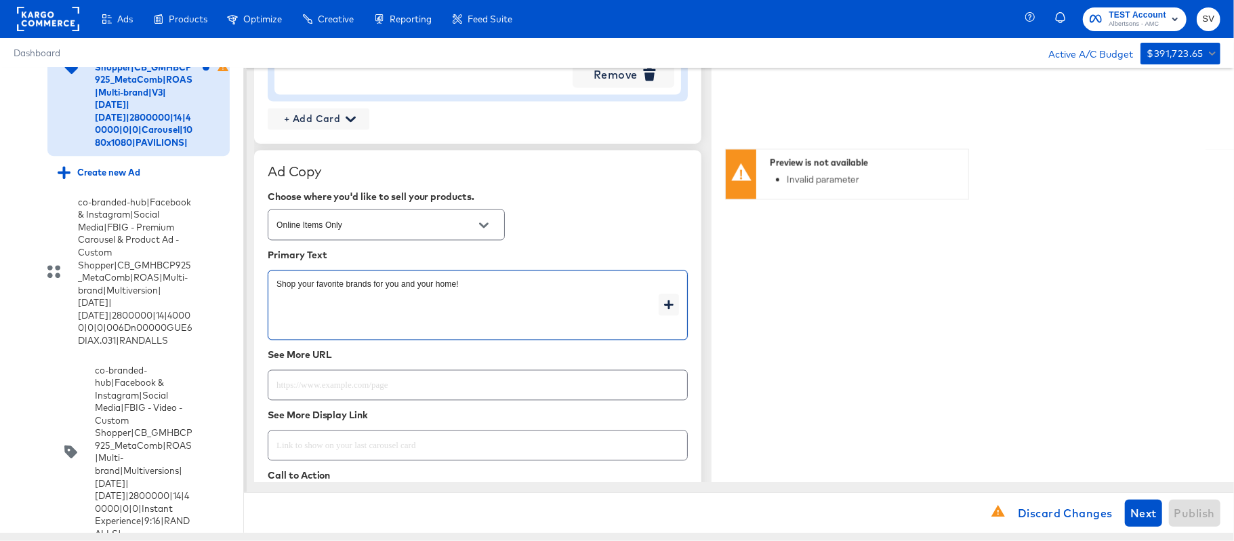
click at [350, 287] on textarea "Shop your favorite brands for you and your home!" at bounding box center [468, 305] width 382 height 49
type textarea "x"
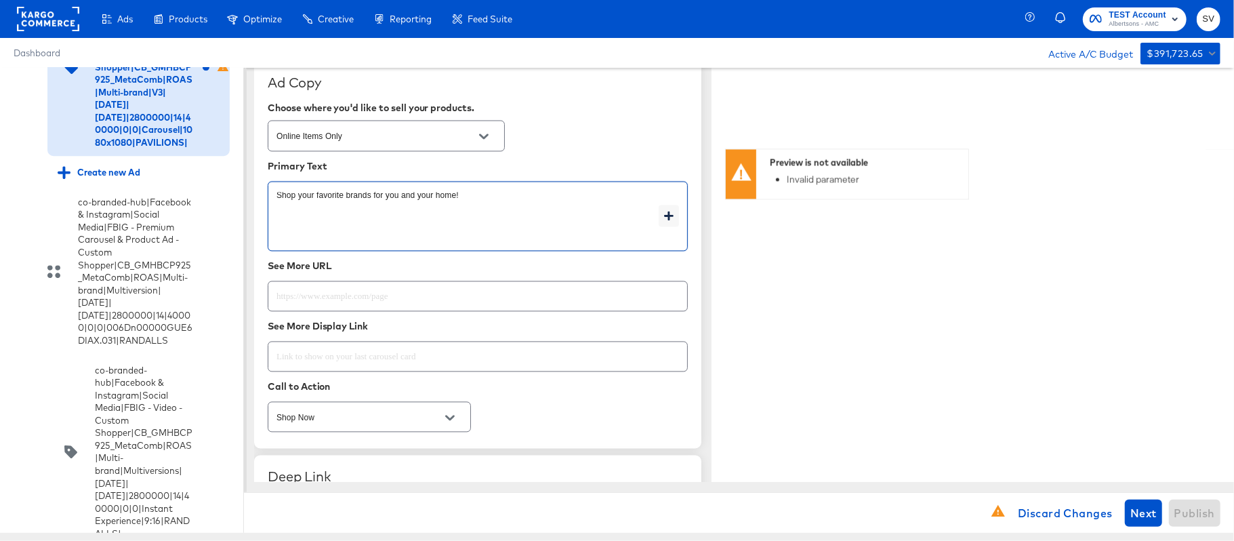
scroll to position [1917, 0]
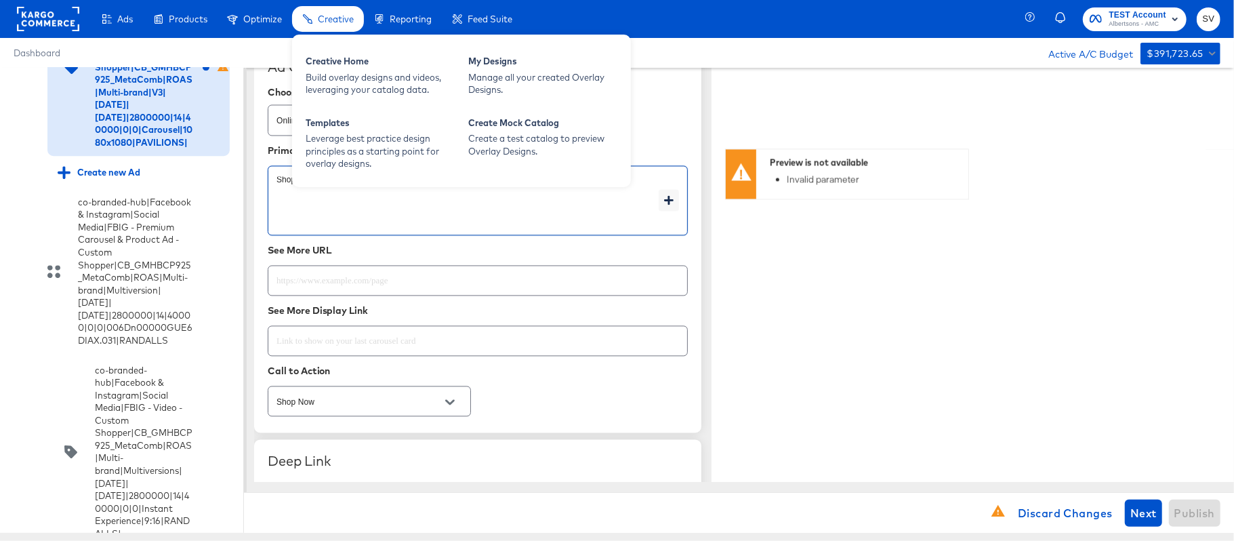
type textarea "Shop your favorite brands for you and your home!"
type textarea "x"
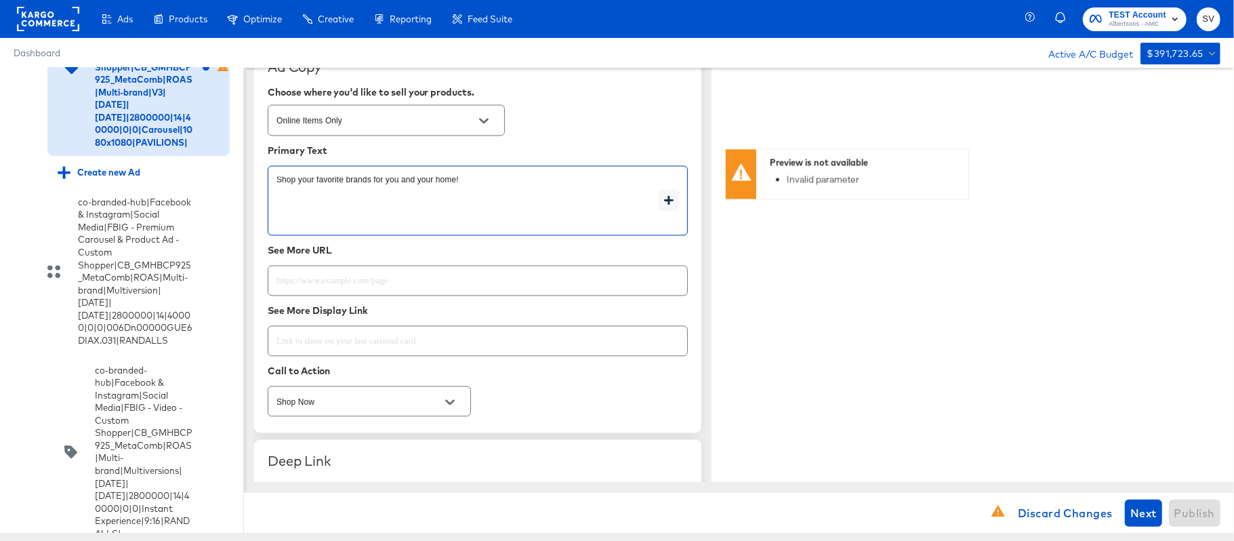
type textarea "x"
paste input "[URL][DOMAIN_NAME]"
click at [362, 290] on input "text" at bounding box center [477, 275] width 419 height 29
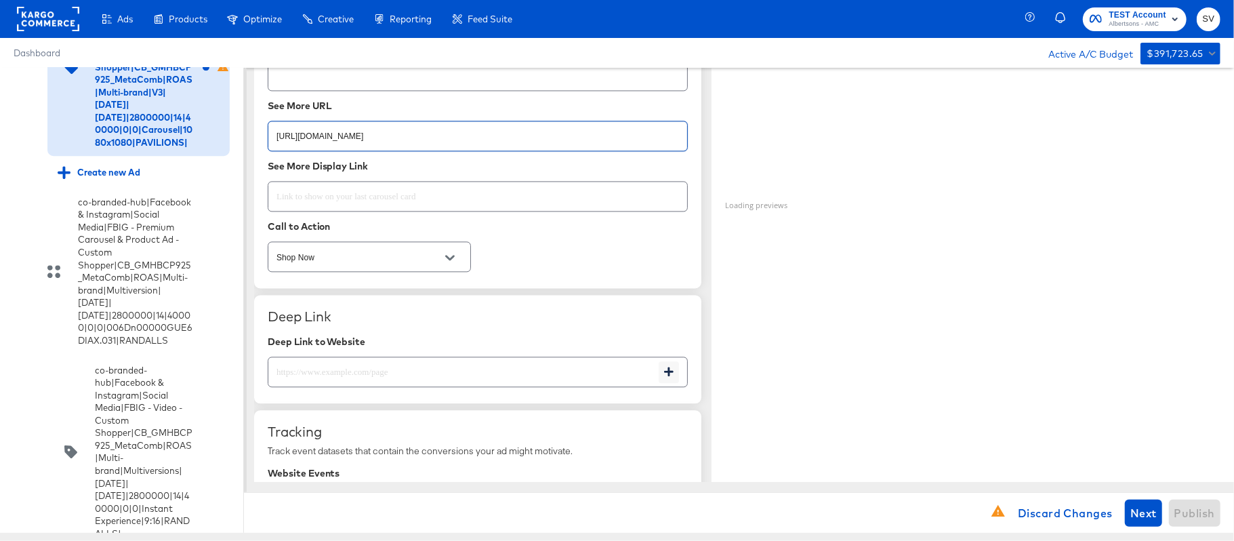
type input "[URL][DOMAIN_NAME]"
type textarea "x"
paste input "[URL][DOMAIN_NAME]"
click at [369, 369] on input "[URL][DOMAIN_NAME]" at bounding box center [463, 366] width 390 height 29
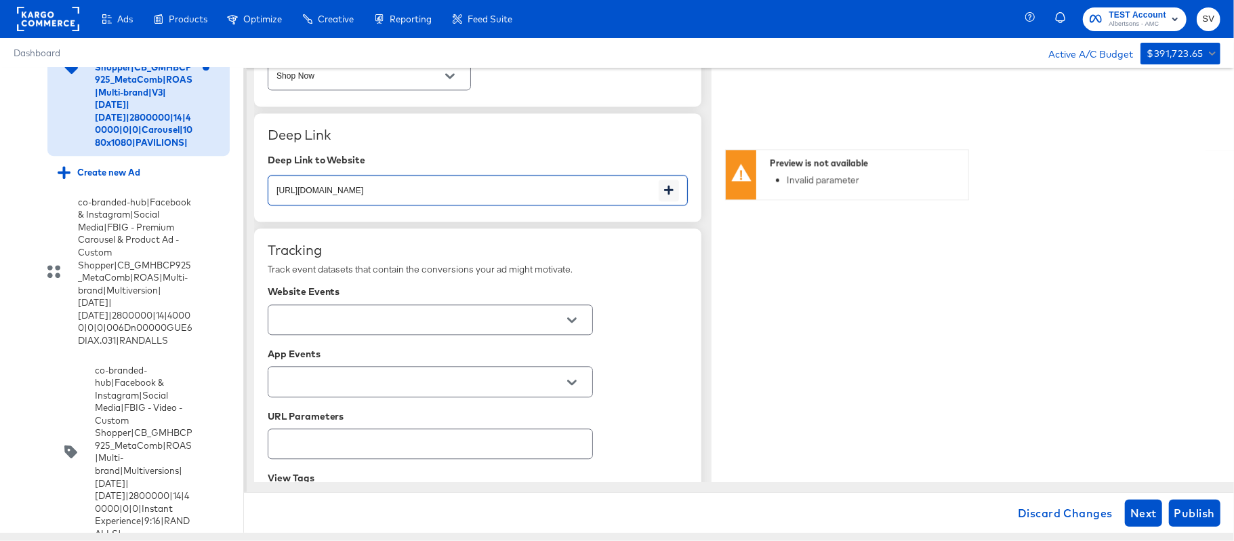
scroll to position [2289, 0]
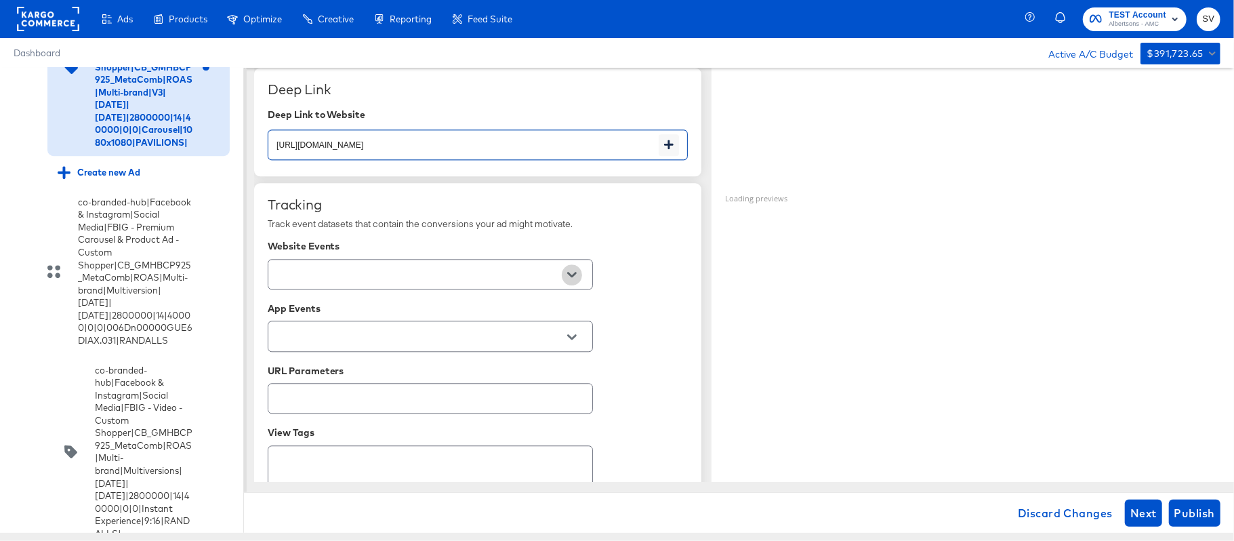
click at [568, 277] on icon "Open" at bounding box center [571, 274] width 9 height 9
type input "[URL][DOMAIN_NAME]"
type textarea "x"
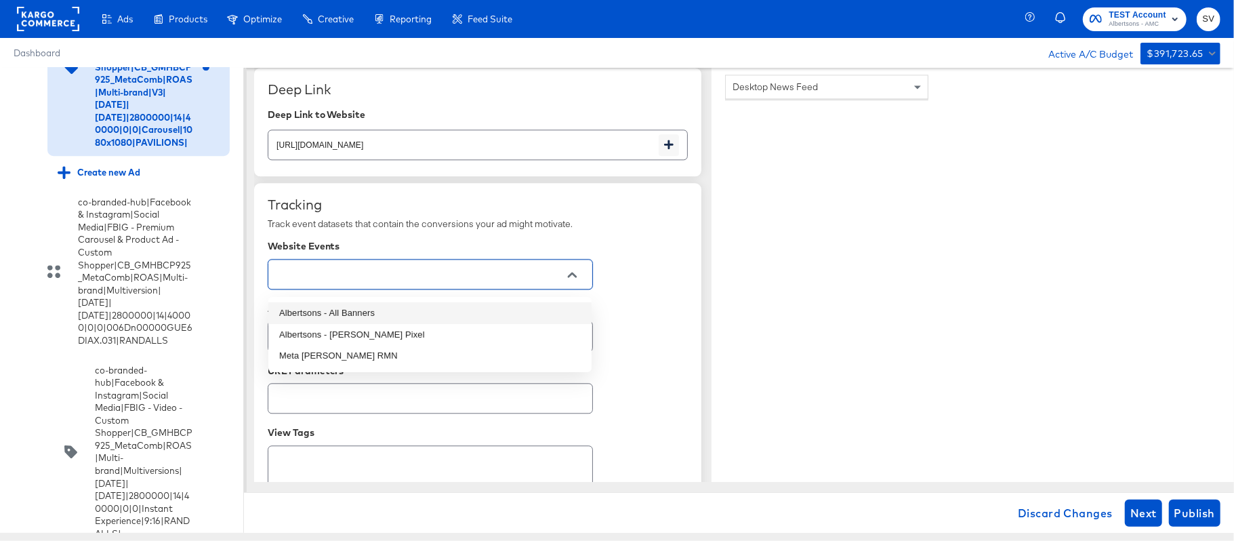
click at [469, 307] on li "Albertsons - All Banners" at bounding box center [429, 313] width 323 height 22
type textarea "x"
type input "Albertsons - All Banners"
type textarea "x"
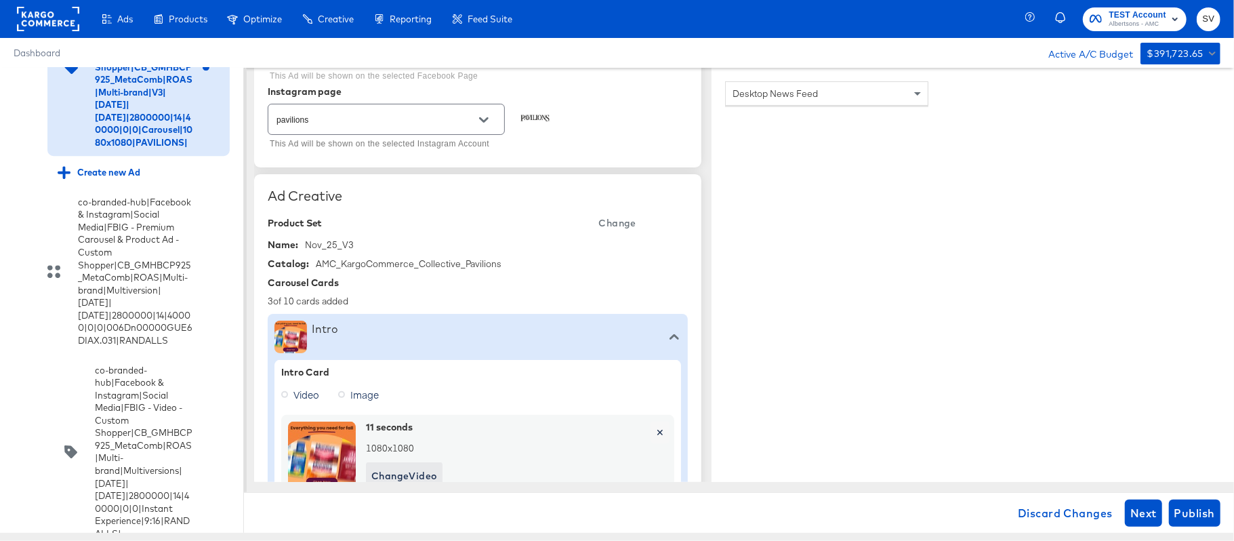
scroll to position [0, 0]
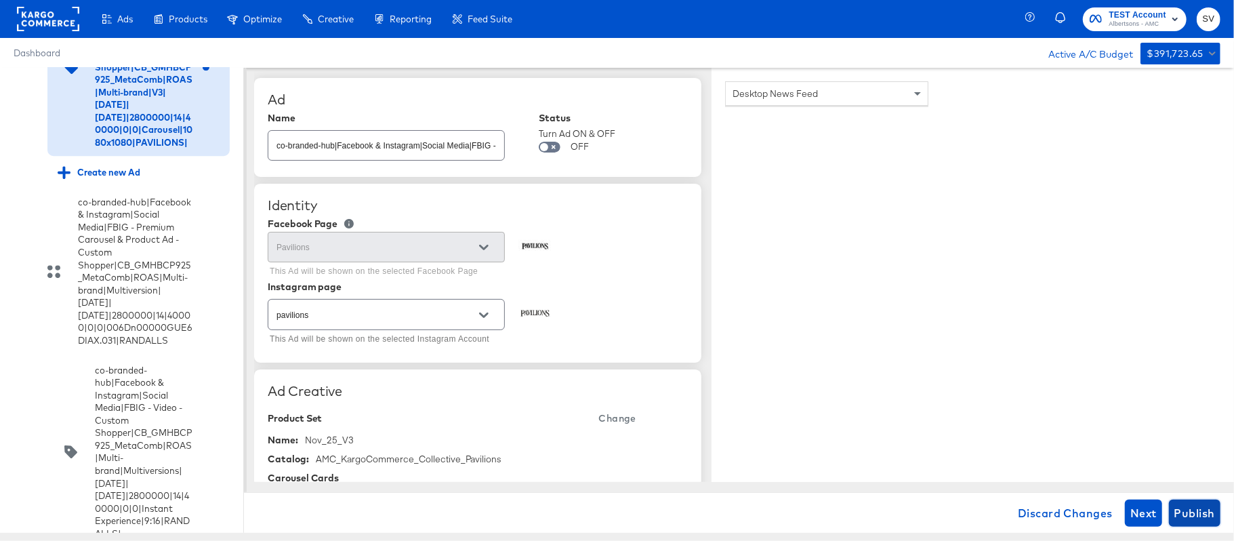
click at [1179, 510] on span "Publish" at bounding box center [1195, 513] width 41 height 19
type textarea "x"
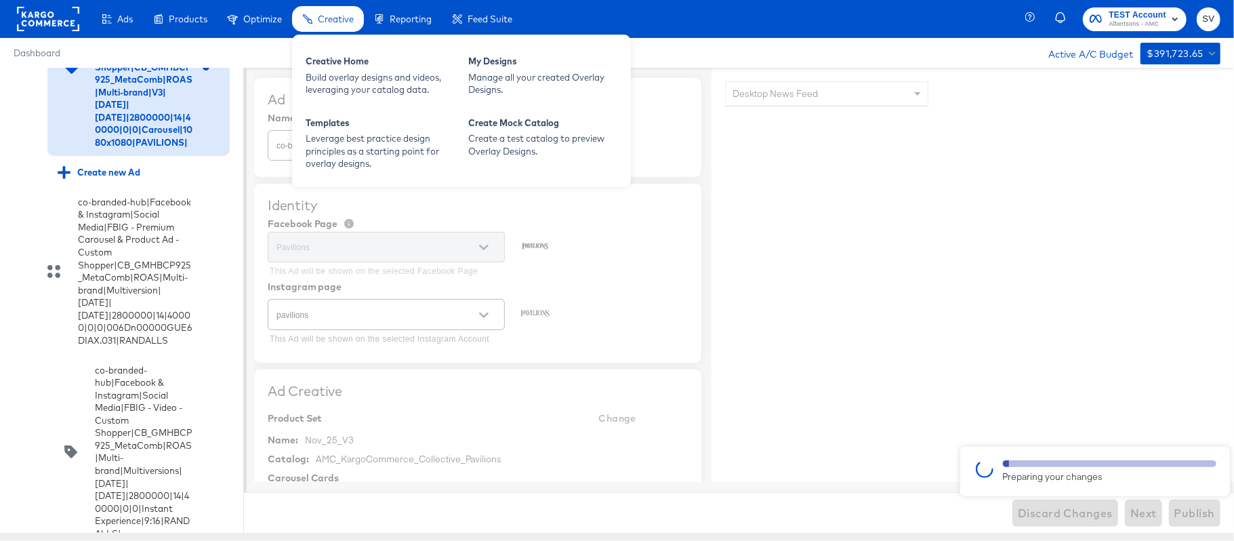
type textarea "x"
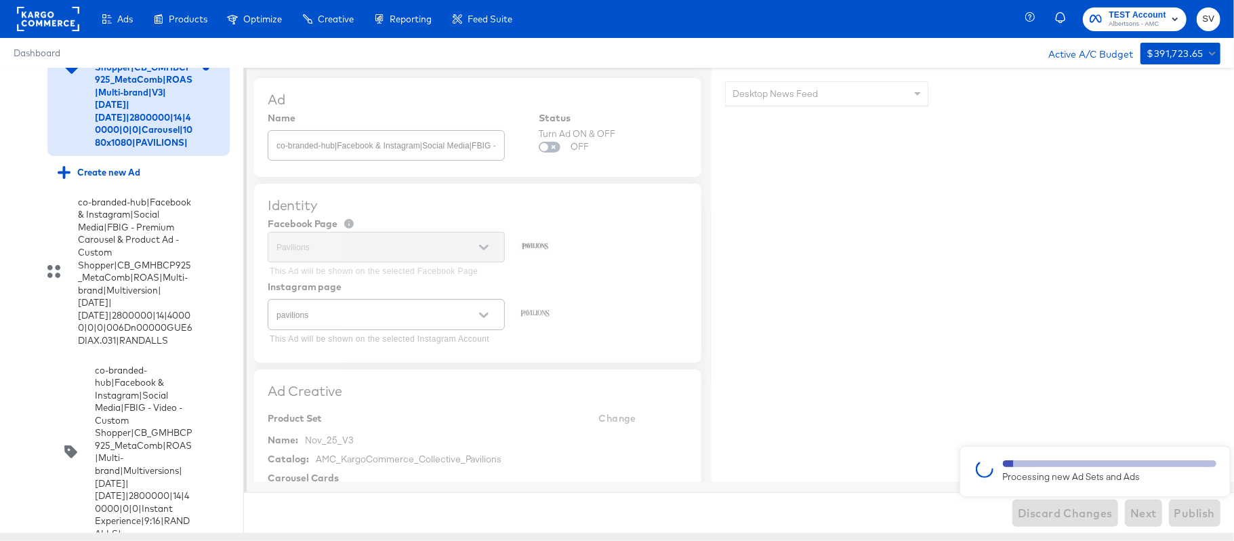
type textarea "x"
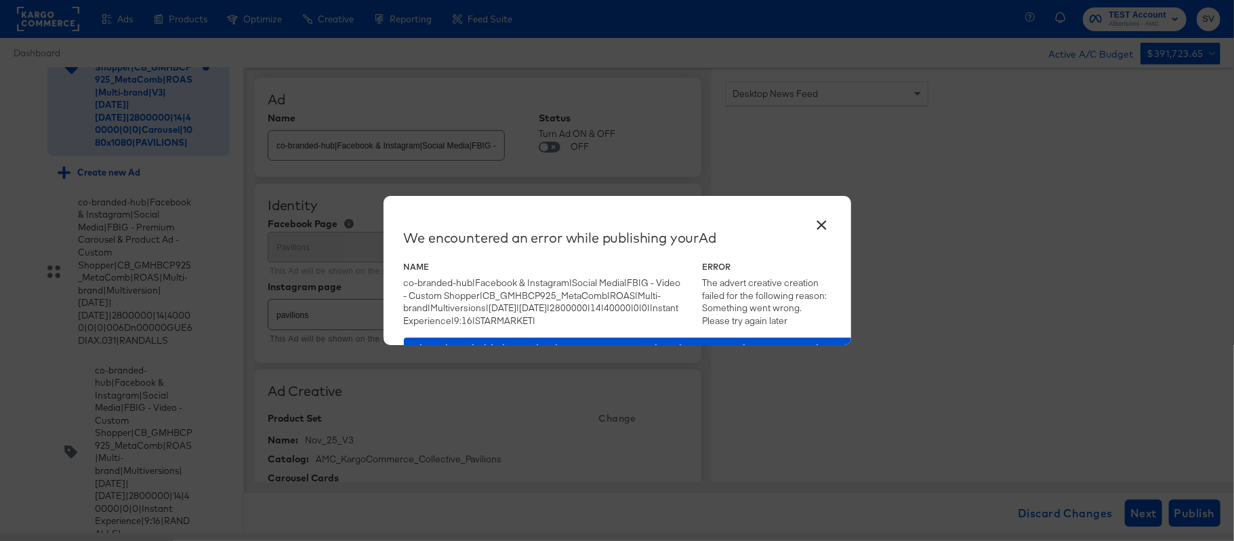
type textarea "x"
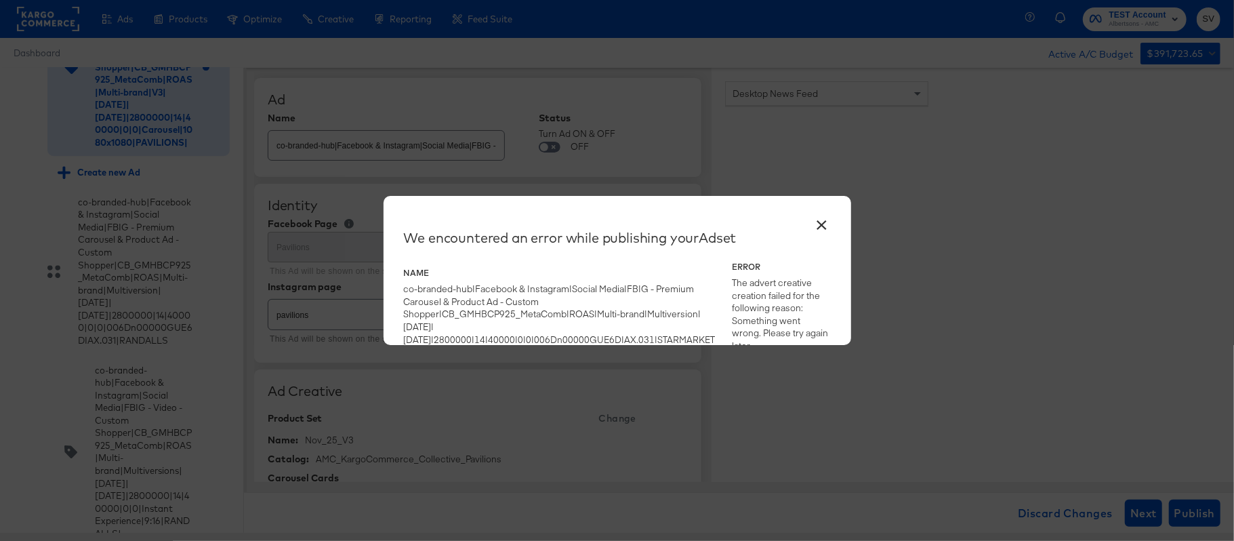
click at [825, 226] on button "×" at bounding box center [822, 221] width 24 height 24
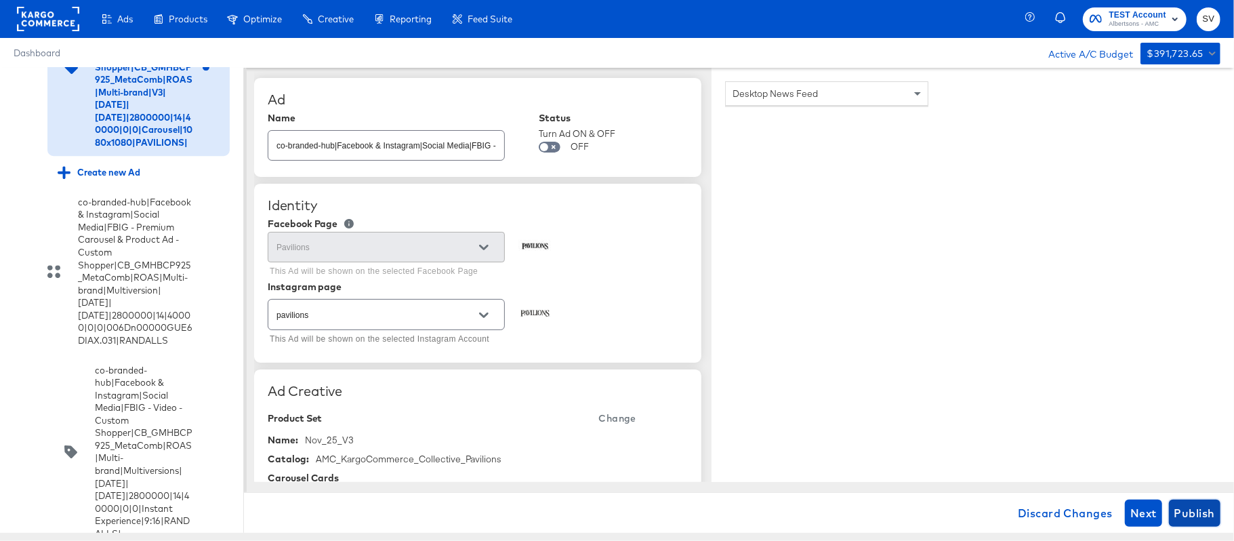
click at [1200, 508] on span "Publish" at bounding box center [1195, 513] width 41 height 19
type textarea "x"
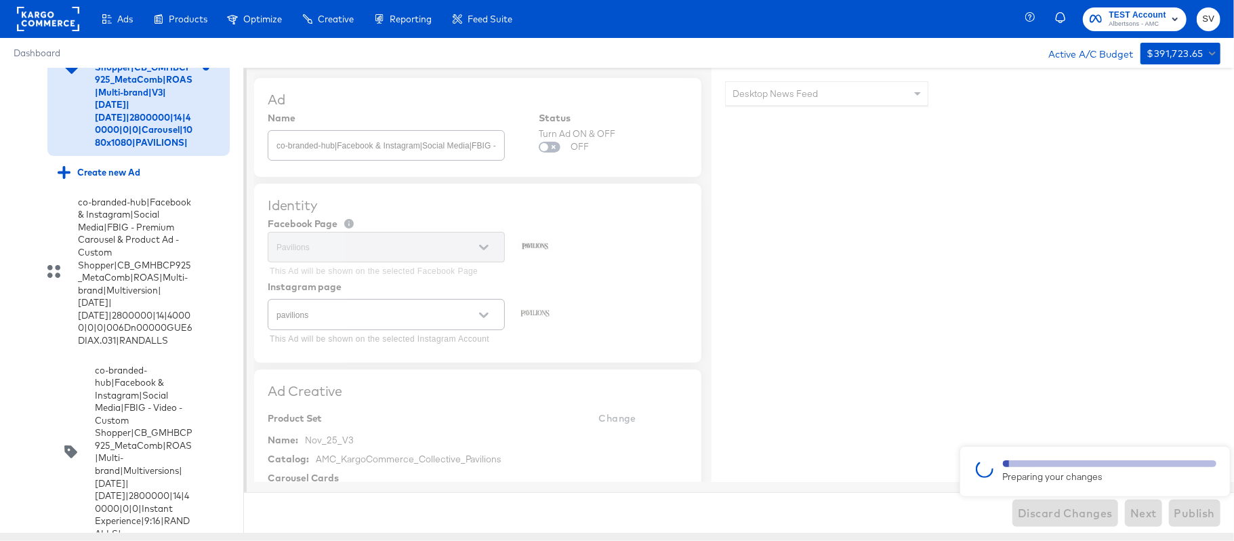
type textarea "x"
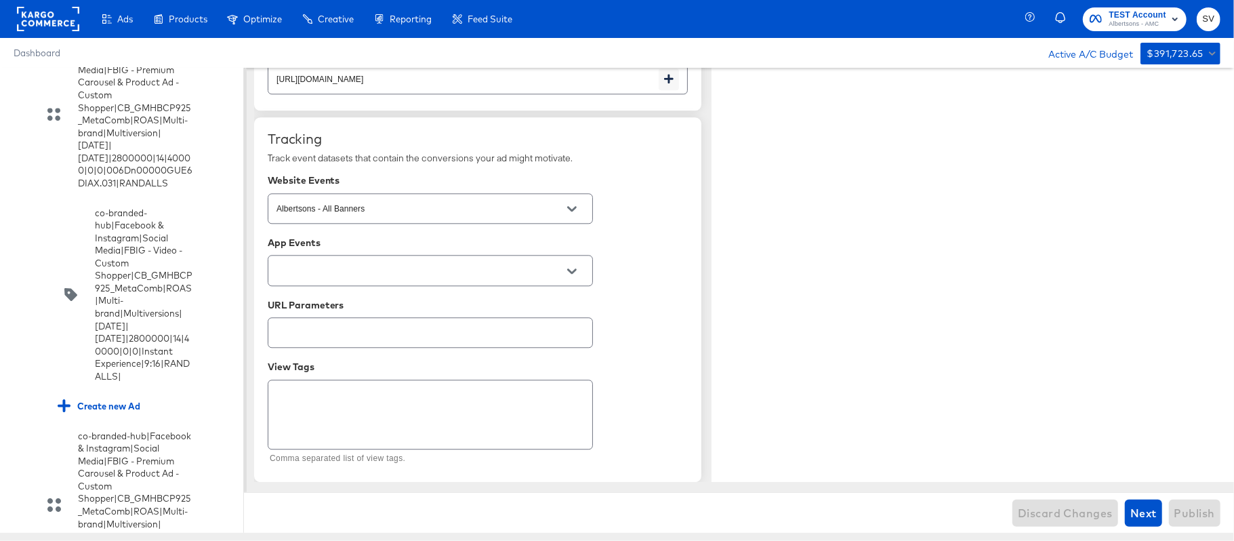
scroll to position [3140, 0]
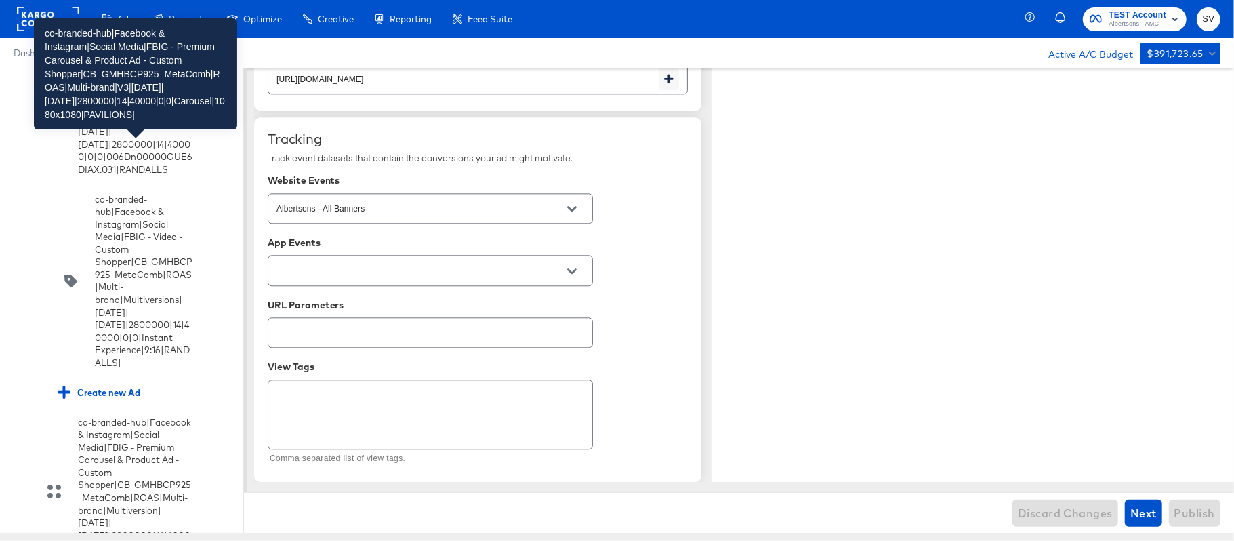
scroll to position [3153, 0]
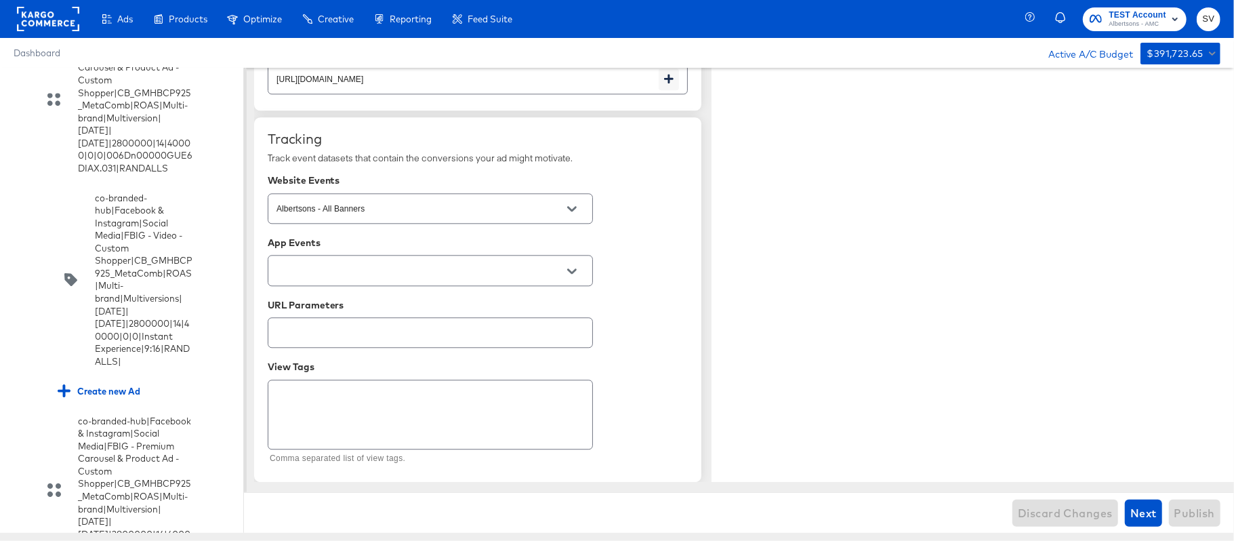
click at [0, 0] on input "checkbox" at bounding box center [0, 0] width 0 height 0
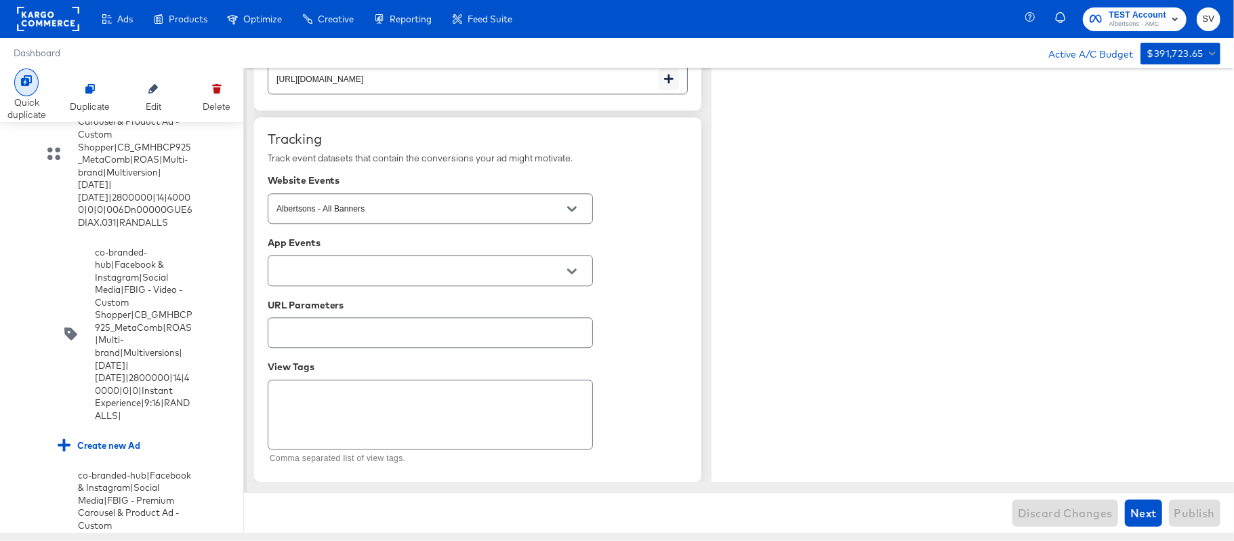
click at [26, 94] on div at bounding box center [26, 82] width 24 height 28
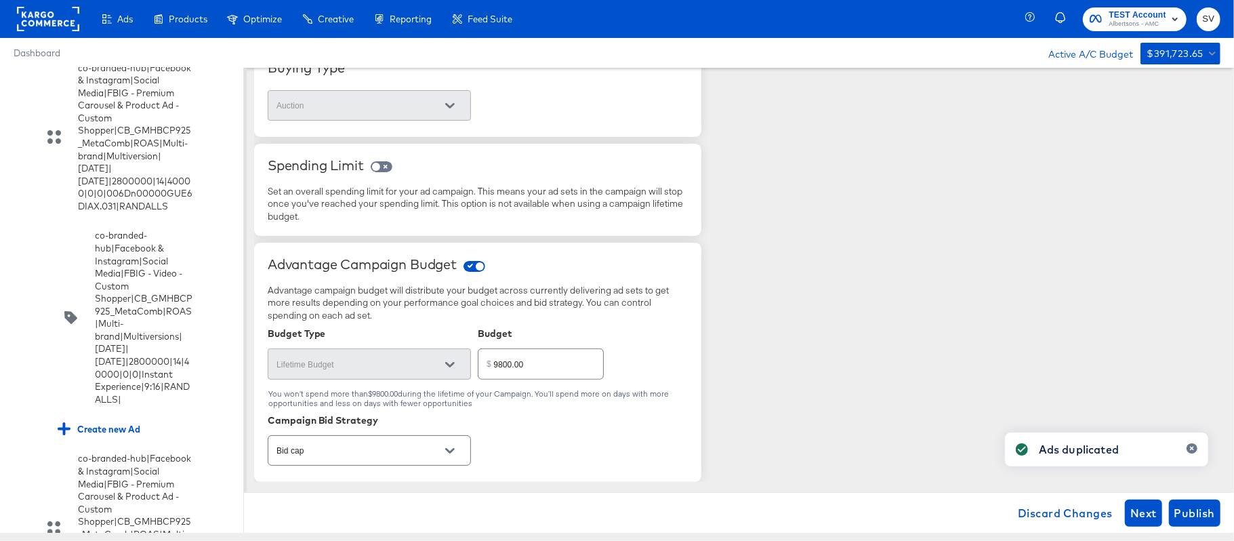
scroll to position [3309, 0]
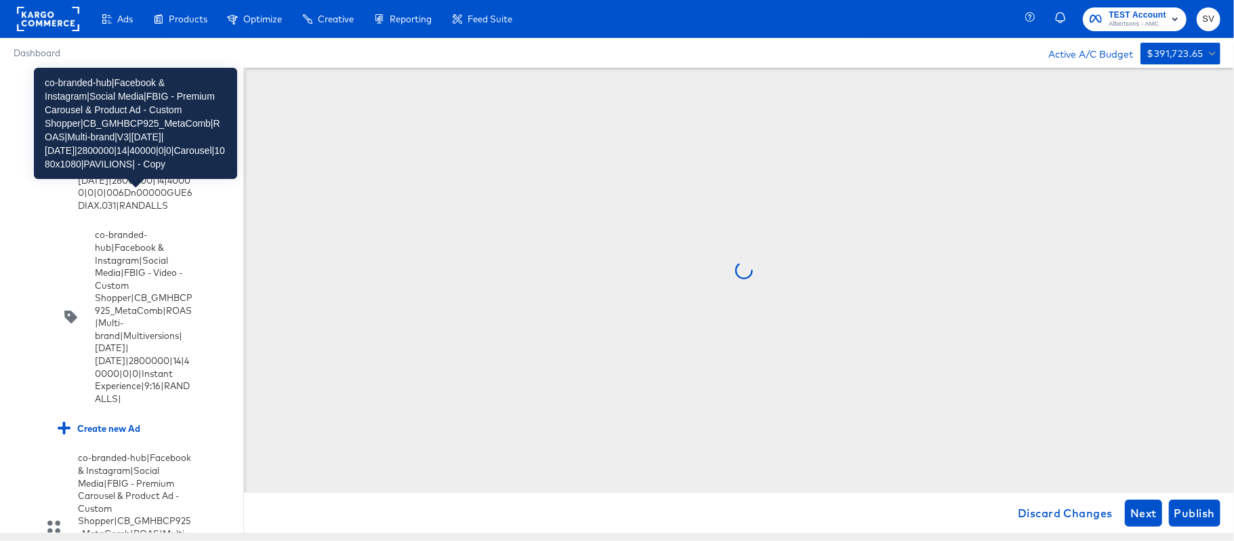
scroll to position [0, 0]
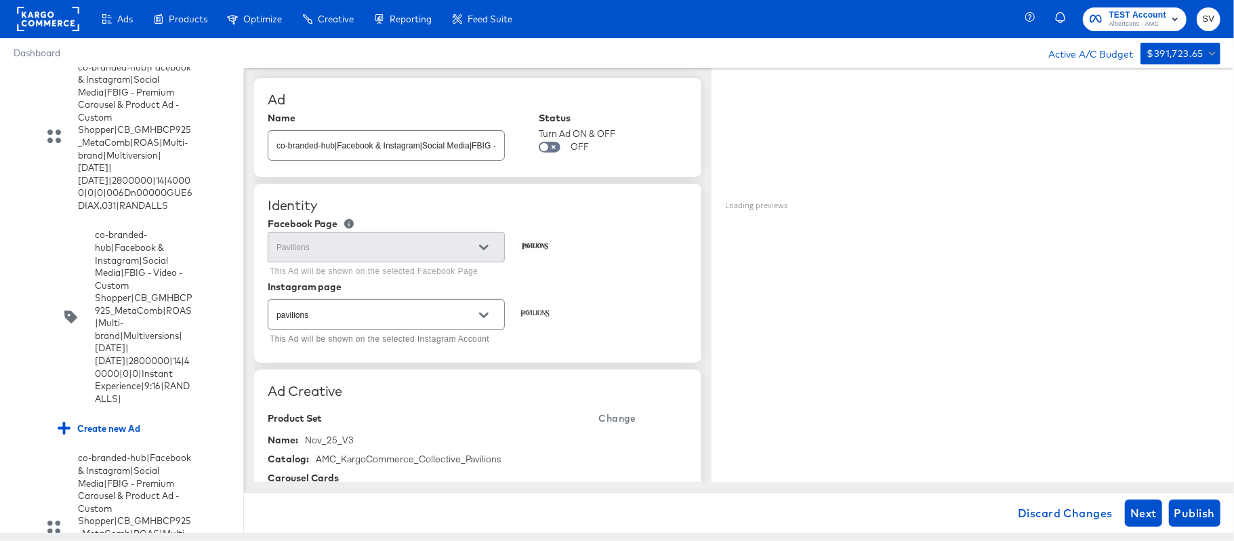
click at [316, 161] on div "co-branded-hub|Facebook & Instagram|Social Media|FBIG - Premium Carousel & Prod…" at bounding box center [386, 145] width 237 height 30
paste input "6|[DATE]|[DATE]|2800000|14|40000|0|0|Carousel|1080x1080|PAVILIONS|"
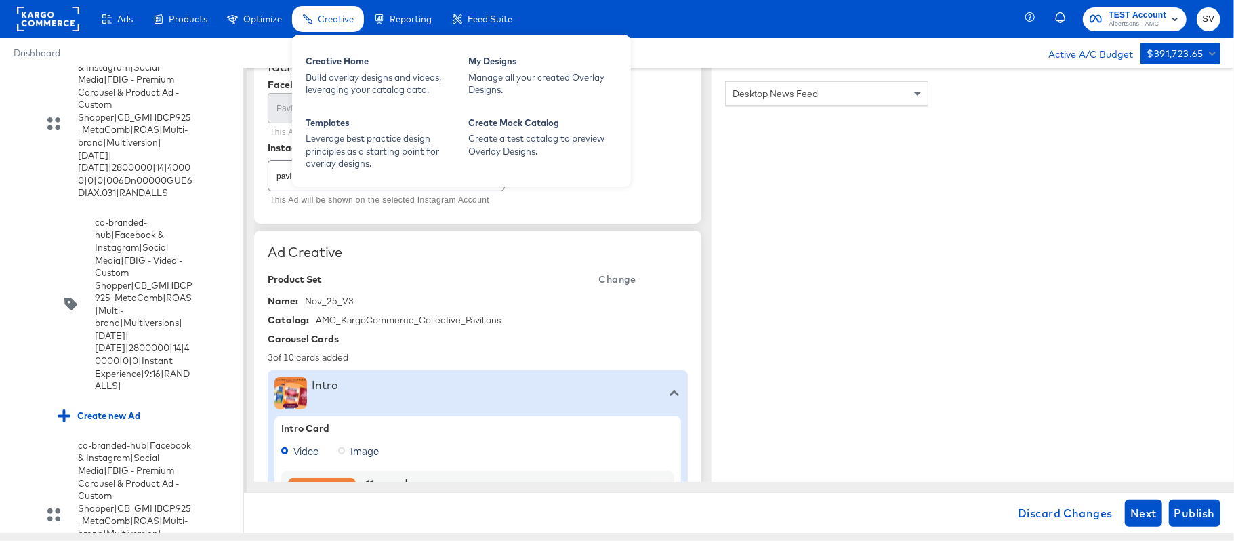
scroll to position [0, 0]
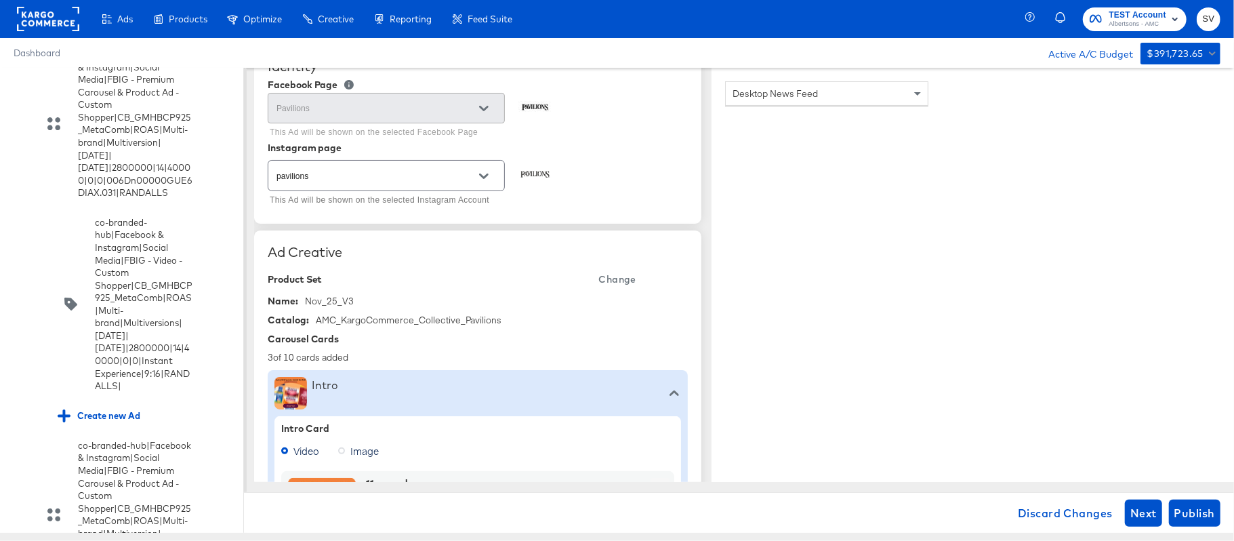
click at [619, 280] on span "Change" at bounding box center [617, 279] width 37 height 17
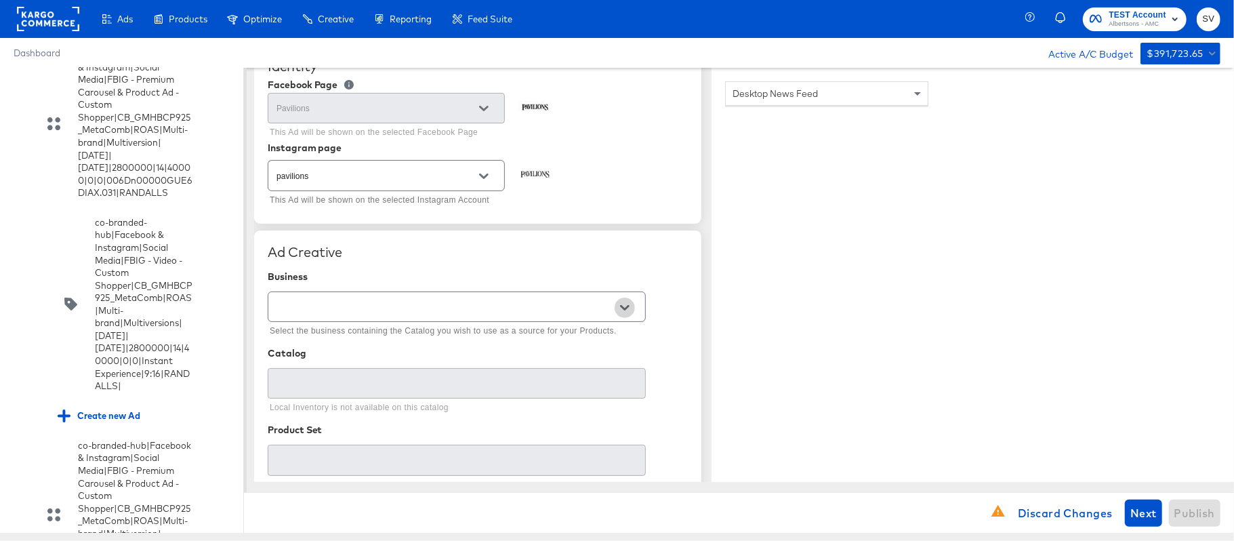
click at [624, 302] on button "Open" at bounding box center [625, 308] width 20 height 20
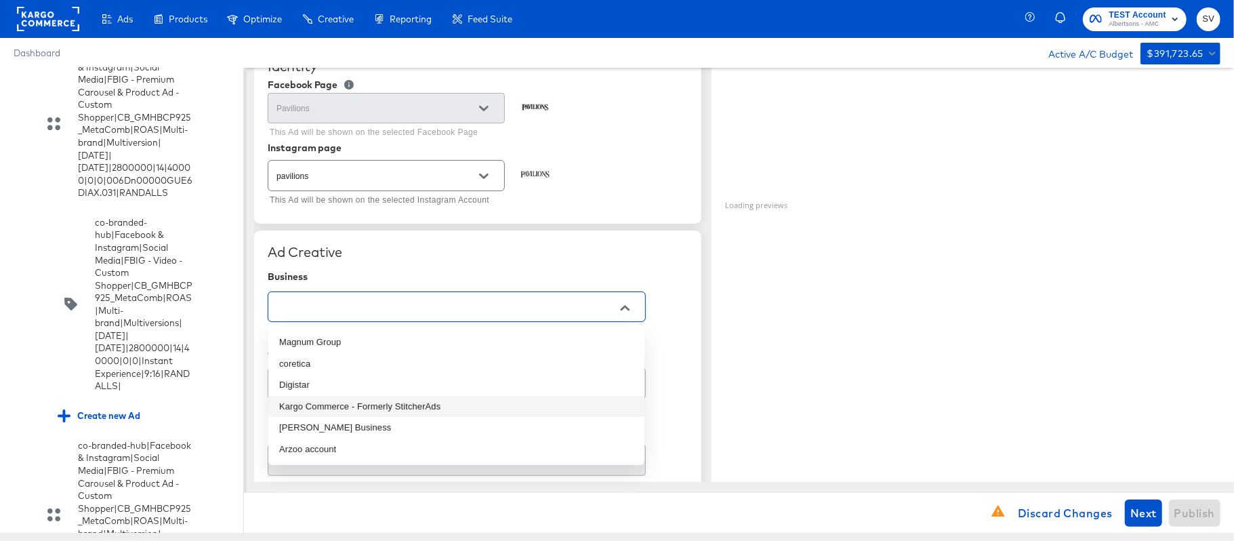
click at [418, 407] on li "Kargo Commerce - Formerly StitcherAds" at bounding box center [456, 407] width 376 height 22
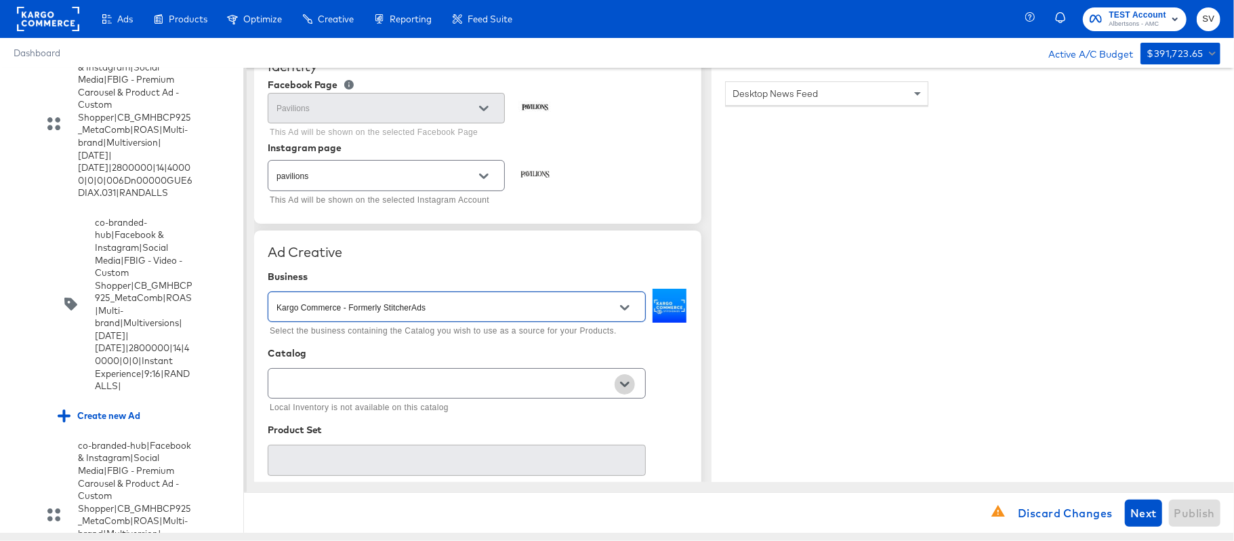
click at [632, 380] on button "Open" at bounding box center [625, 384] width 20 height 20
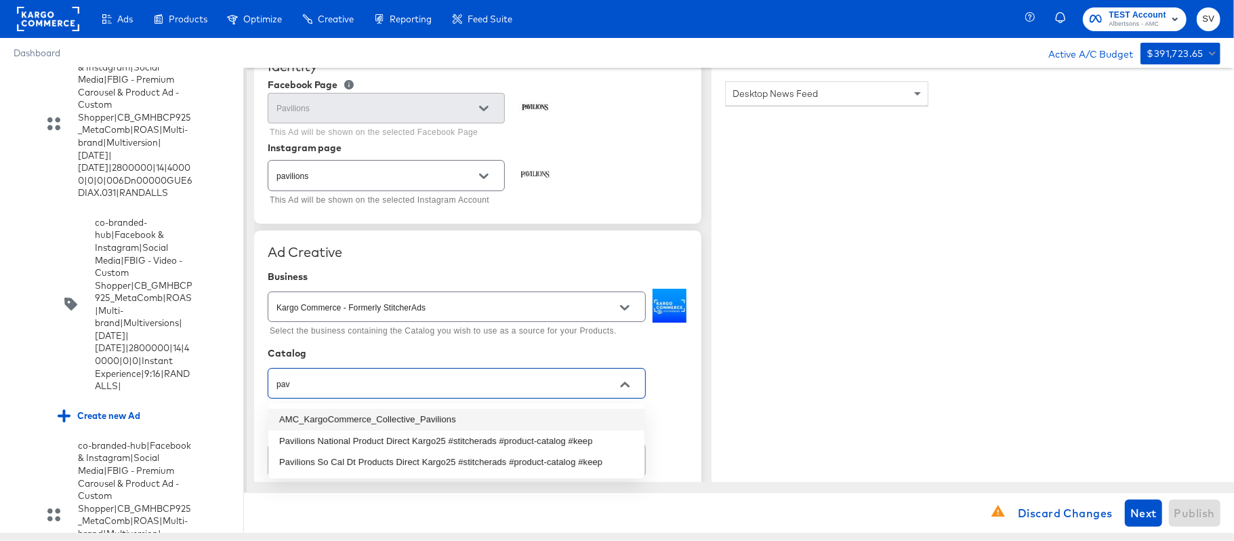
click at [373, 423] on li "AMC_KargoCommerce_Collective_Pavilions" at bounding box center [456, 420] width 376 height 22
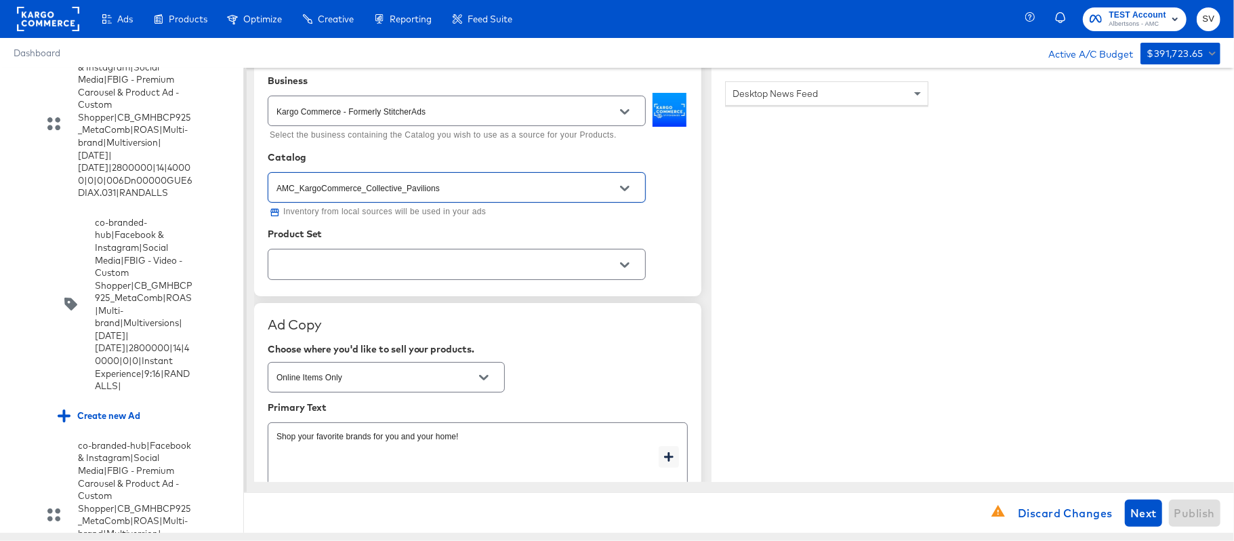
scroll to position [343, 0]
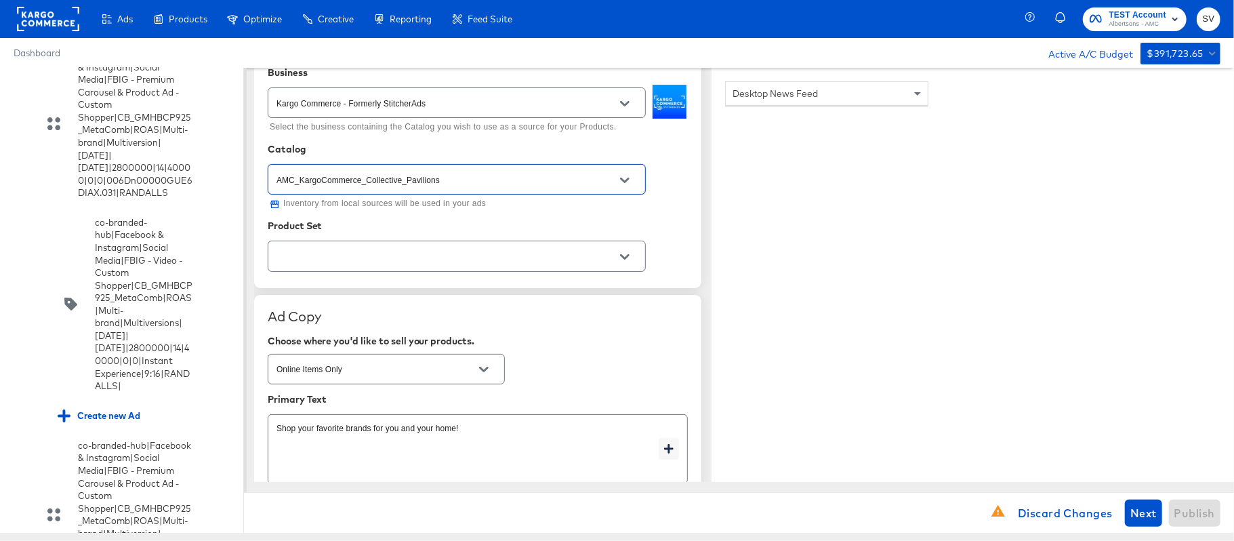
click at [633, 249] on div at bounding box center [625, 257] width 28 height 20
click at [624, 253] on icon "Open" at bounding box center [624, 256] width 9 height 9
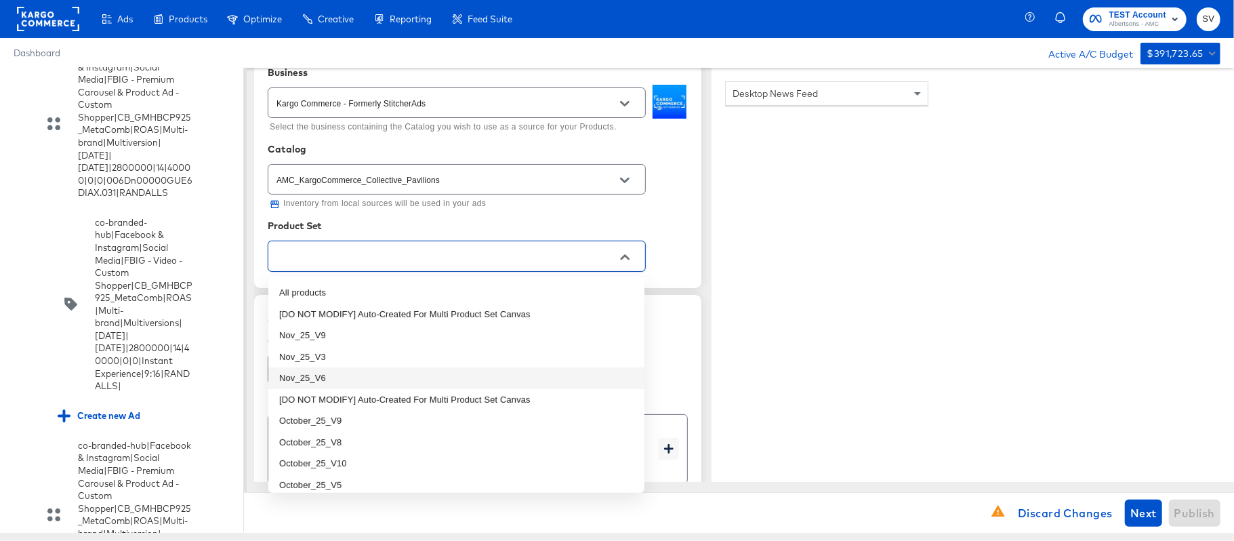
click at [351, 377] on li "Nov_25_V6" at bounding box center [456, 378] width 376 height 22
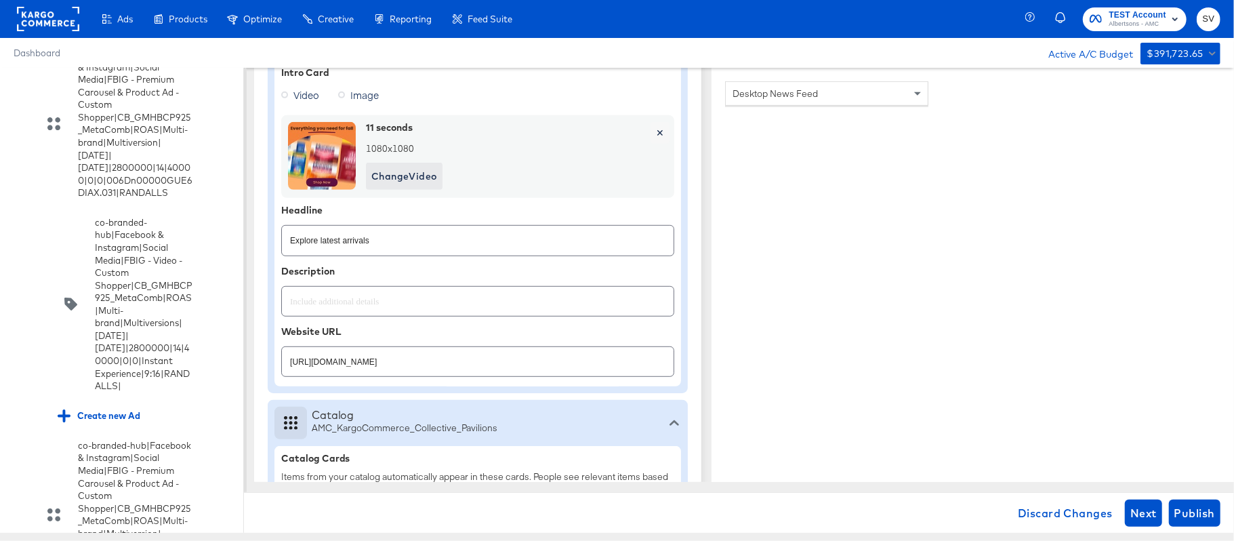
scroll to position [499, 0]
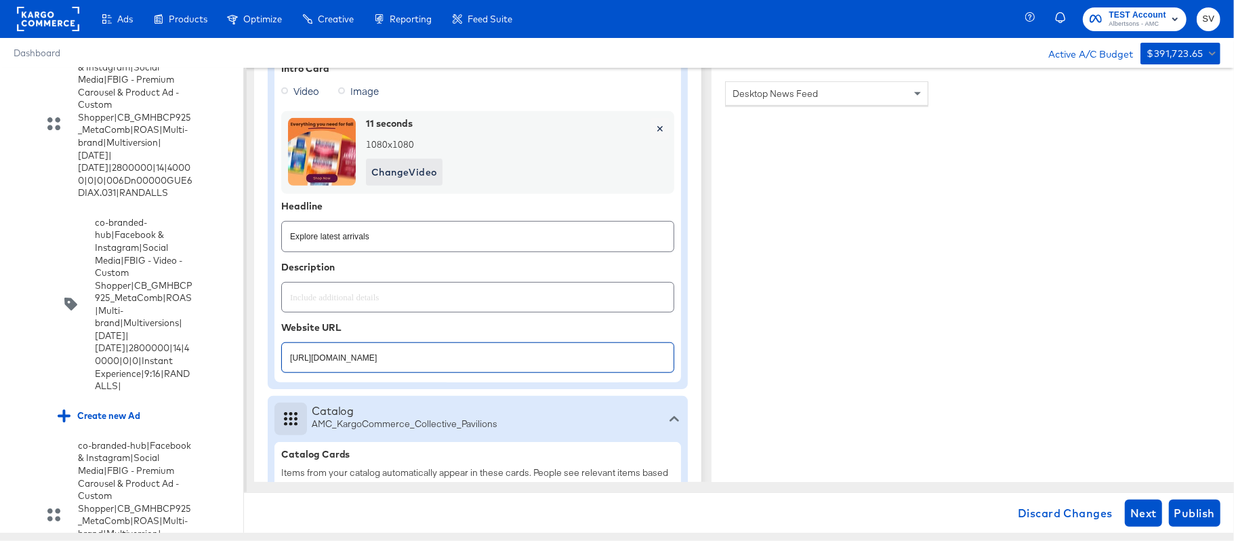
click at [386, 359] on input "[URL][DOMAIN_NAME]" at bounding box center [478, 352] width 392 height 29
paste input "lp/baby-products-supplies"
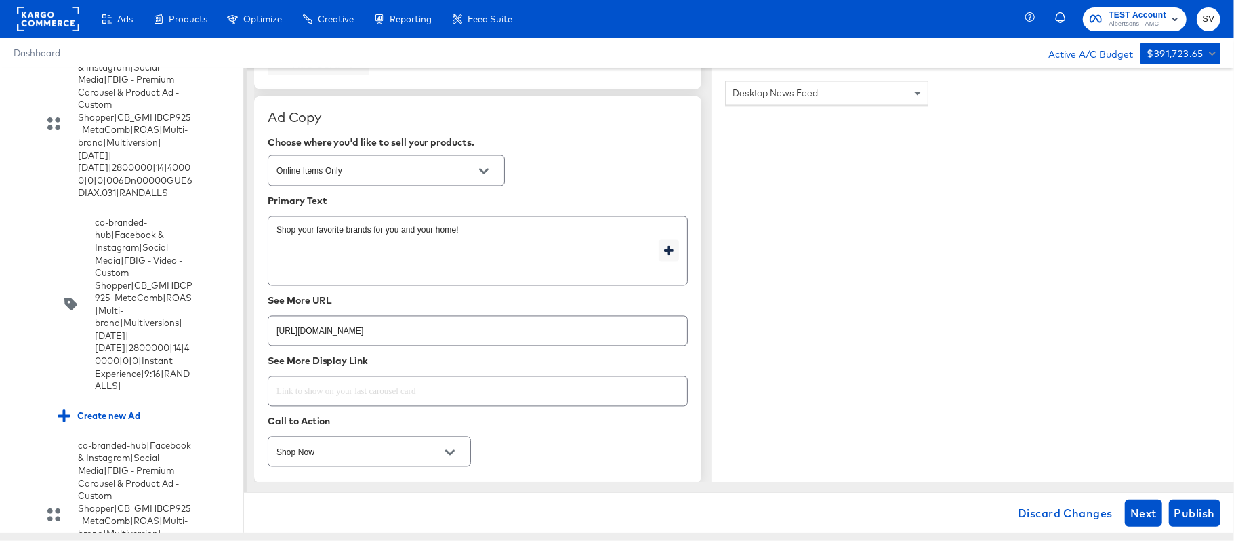
scroll to position [1867, 0]
click at [388, 340] on input "[URL][DOMAIN_NAME]" at bounding box center [477, 325] width 419 height 29
paste input "lp/baby-products-supplies"
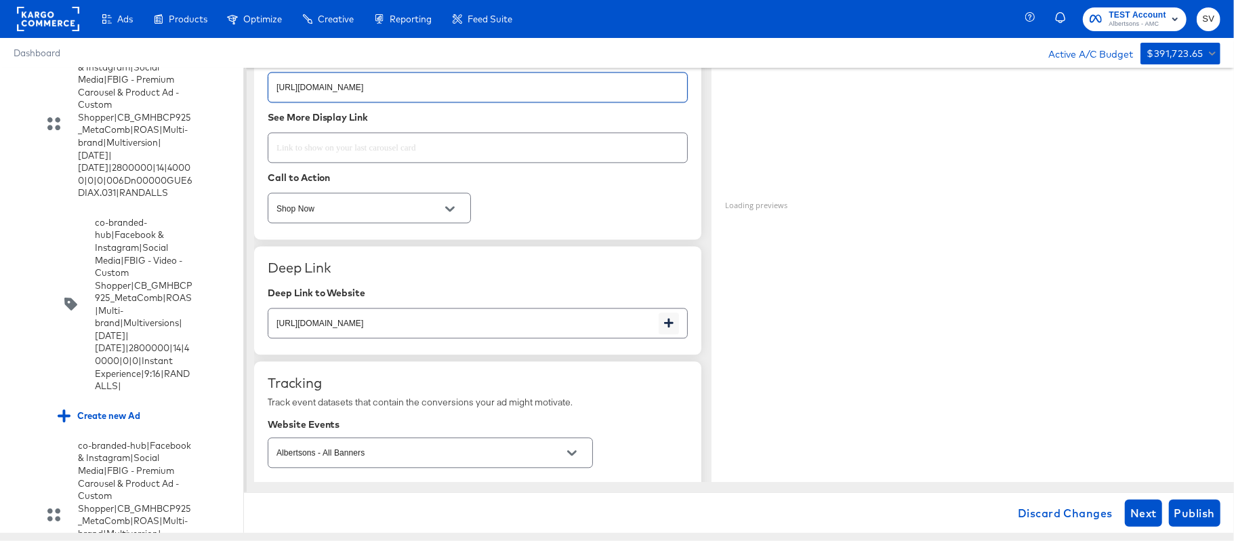
scroll to position [2112, 0]
click at [428, 331] on input "[URL][DOMAIN_NAME]" at bounding box center [463, 316] width 390 height 29
paste input "lp/baby-products-supplies"
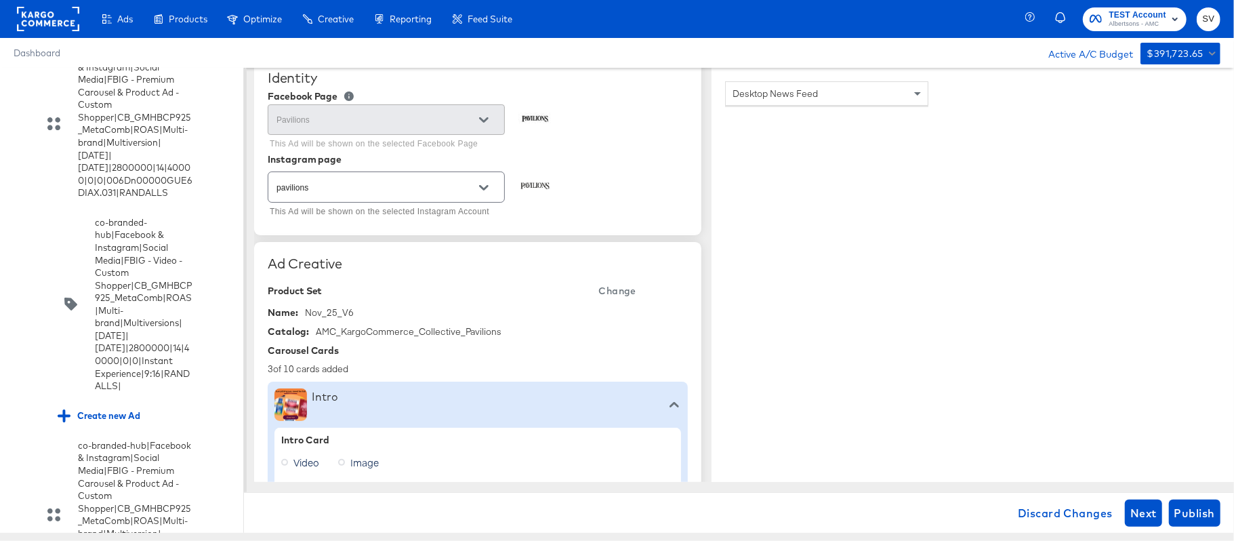
scroll to position [0, 0]
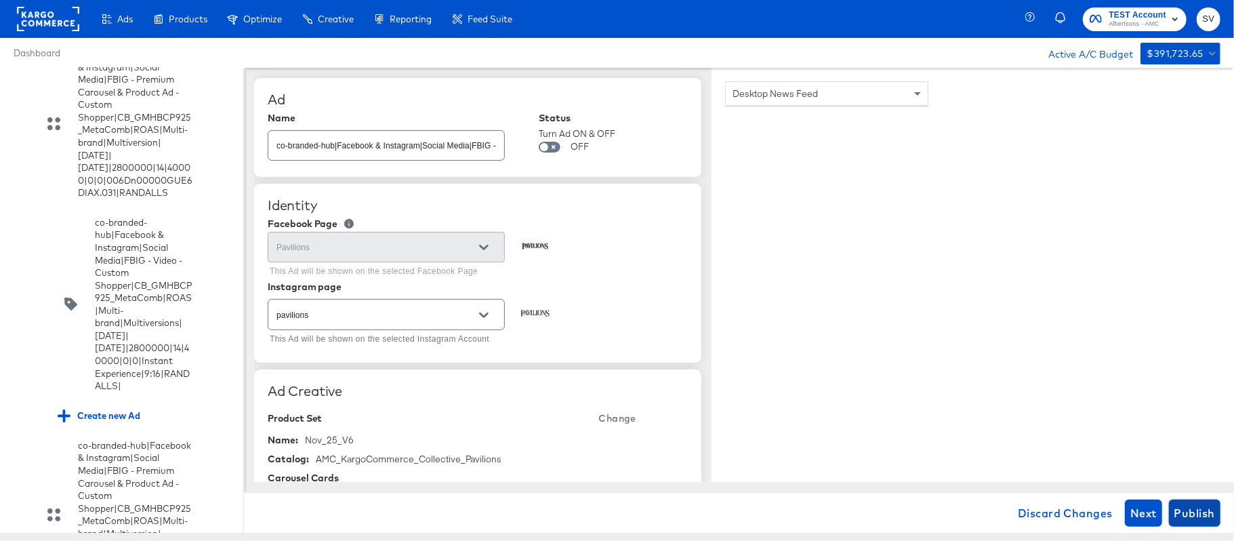
click at [1201, 505] on span "Publish" at bounding box center [1195, 513] width 41 height 19
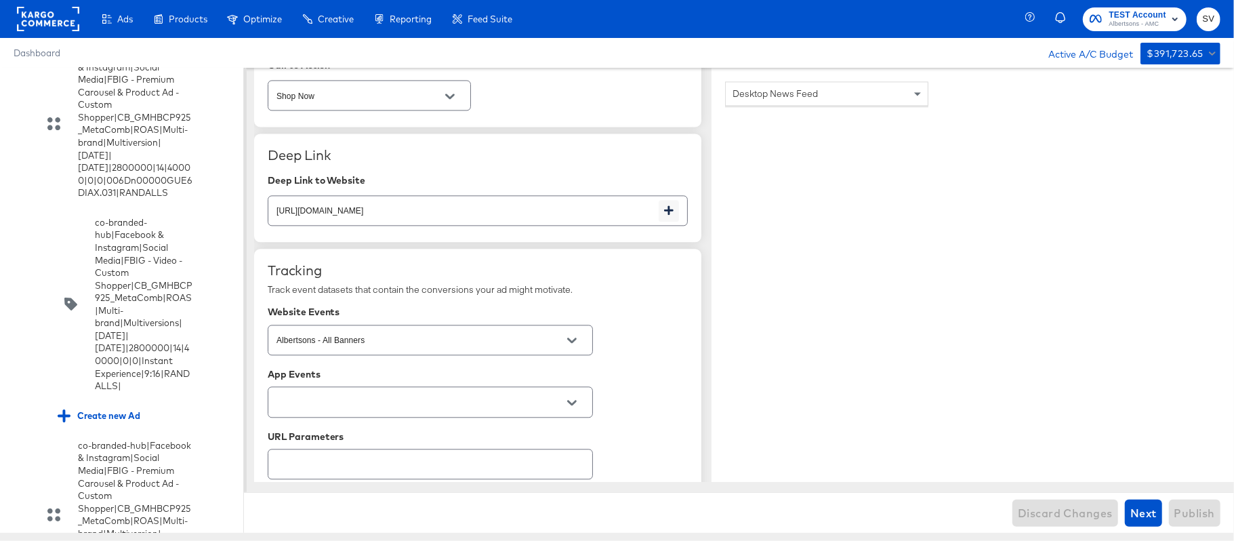
scroll to position [2360, 0]
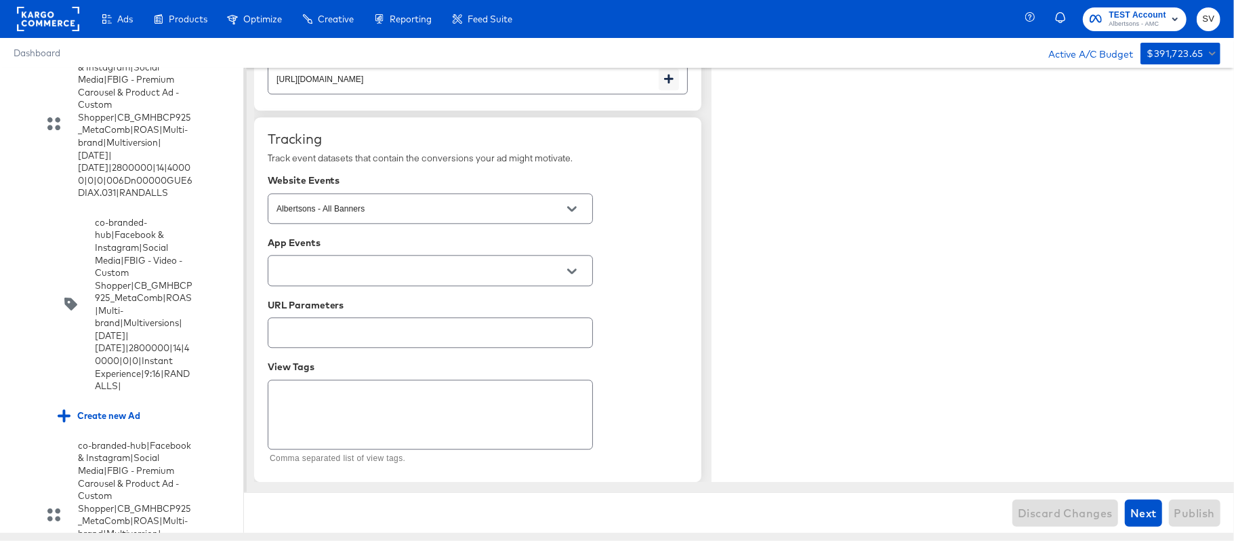
click at [0, 0] on input "checkbox" at bounding box center [0, 0] width 0 height 0
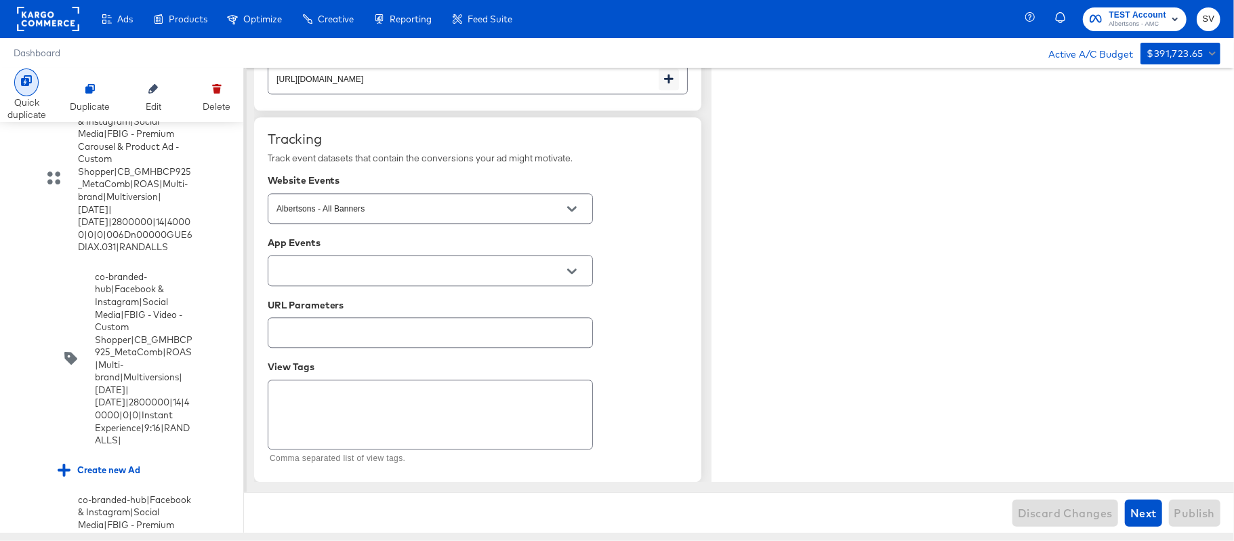
click at [27, 96] on div "Quick duplicate" at bounding box center [26, 108] width 39 height 25
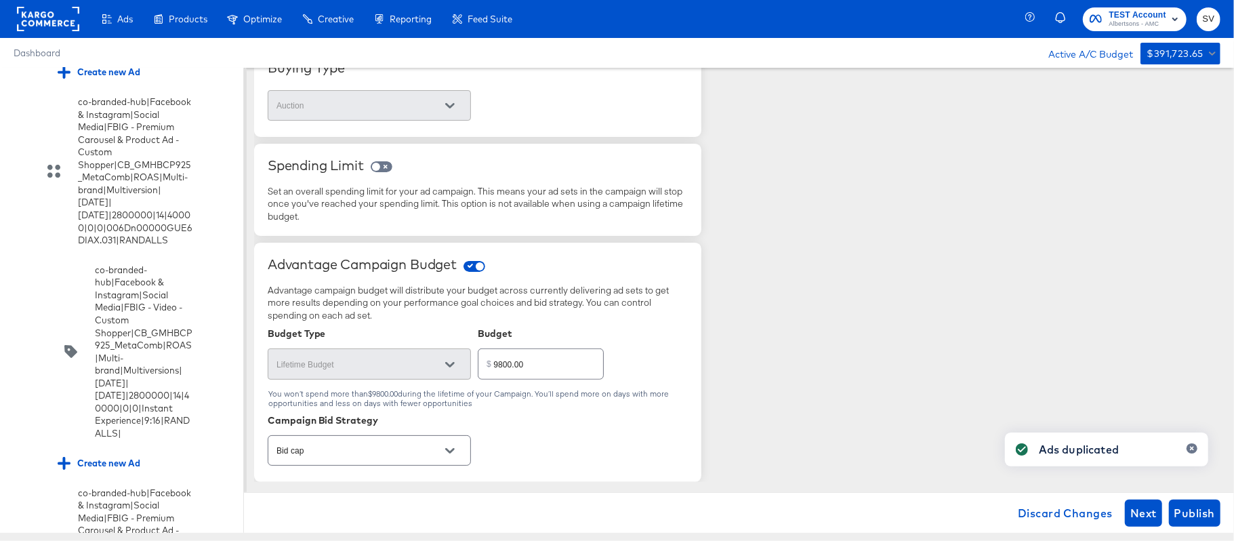
scroll to position [3455, 0]
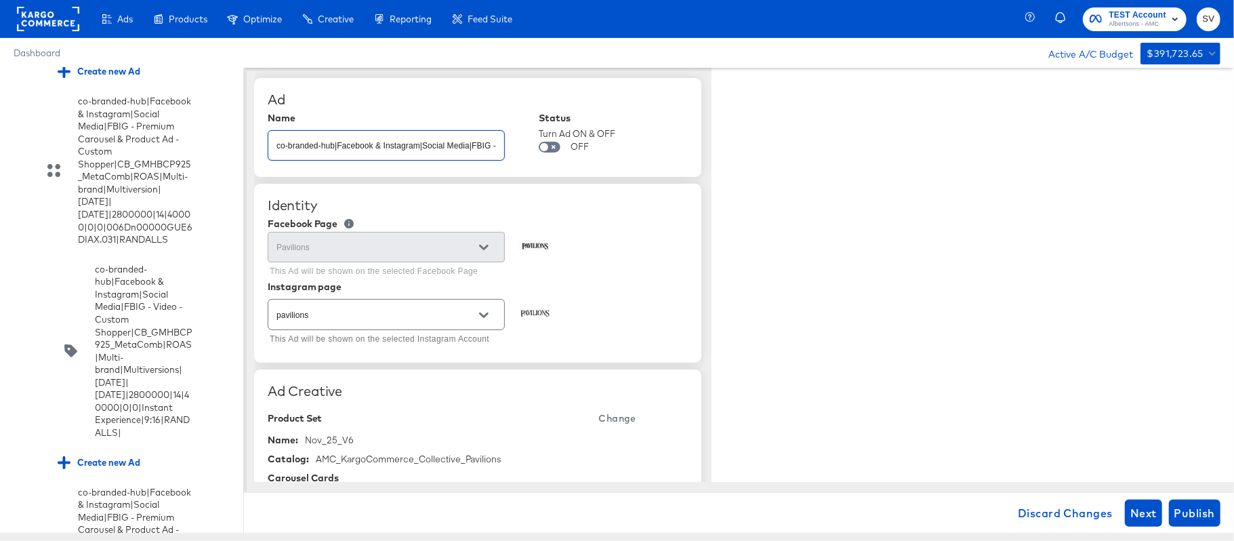
click at [415, 148] on input "co-branded-hub|Facebook & Instagram|Social Media|FBIG - Premium Carousel & Prod…" at bounding box center [386, 139] width 236 height 29
paste input "9|[DATE]|[DATE]|2800000|14|40000|0|0|Carousel|1080x1080|PAVILIONS|"
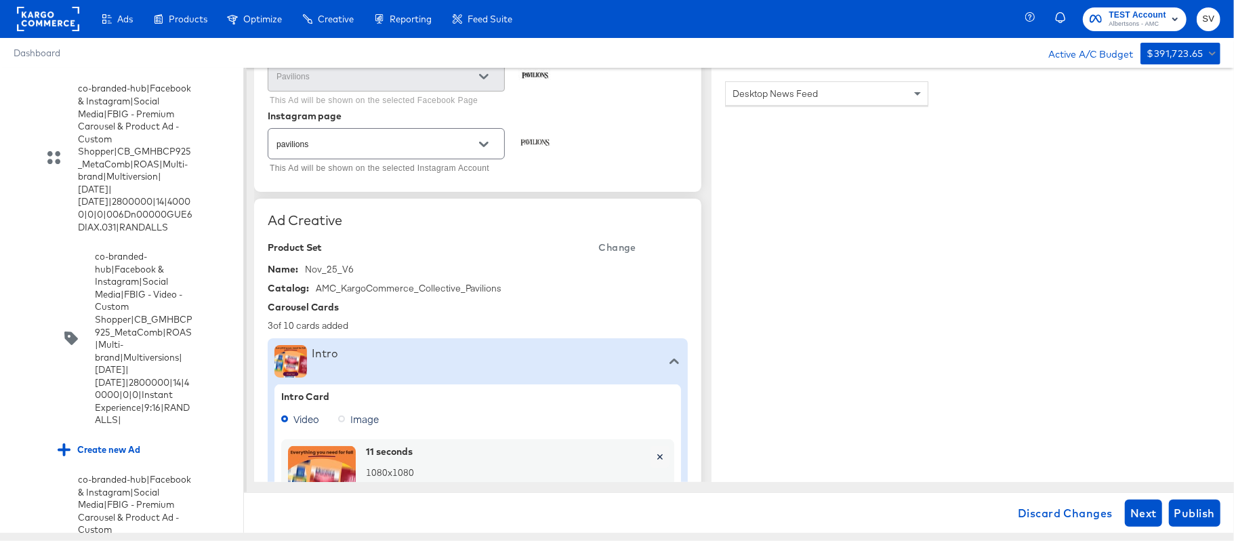
scroll to position [171, 0]
click at [618, 253] on span "Change" at bounding box center [617, 247] width 37 height 17
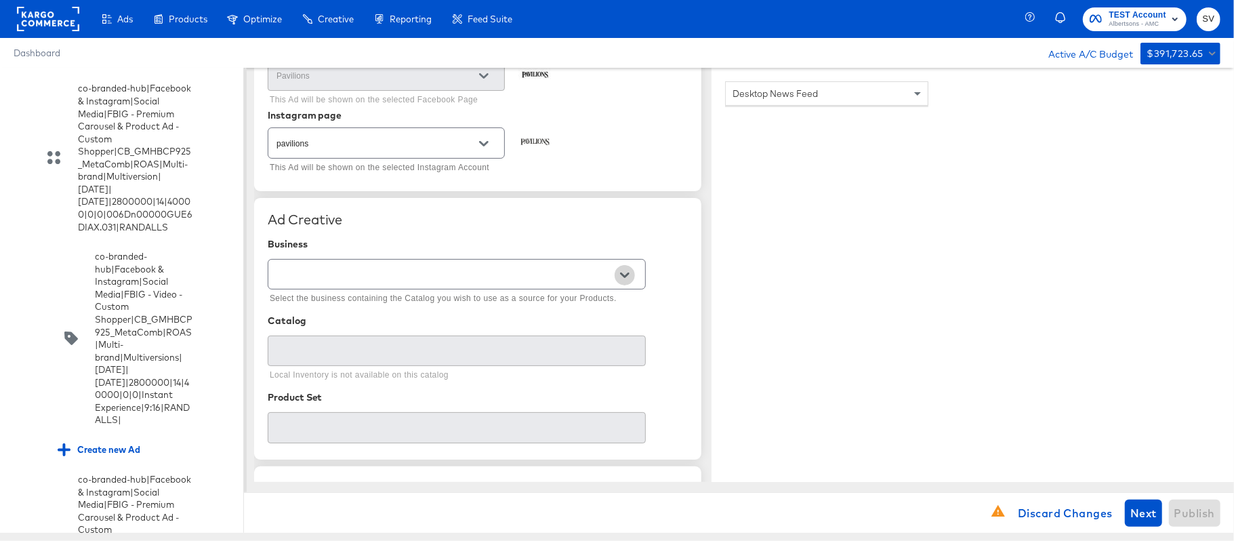
click at [621, 277] on icon "Open" at bounding box center [624, 274] width 9 height 9
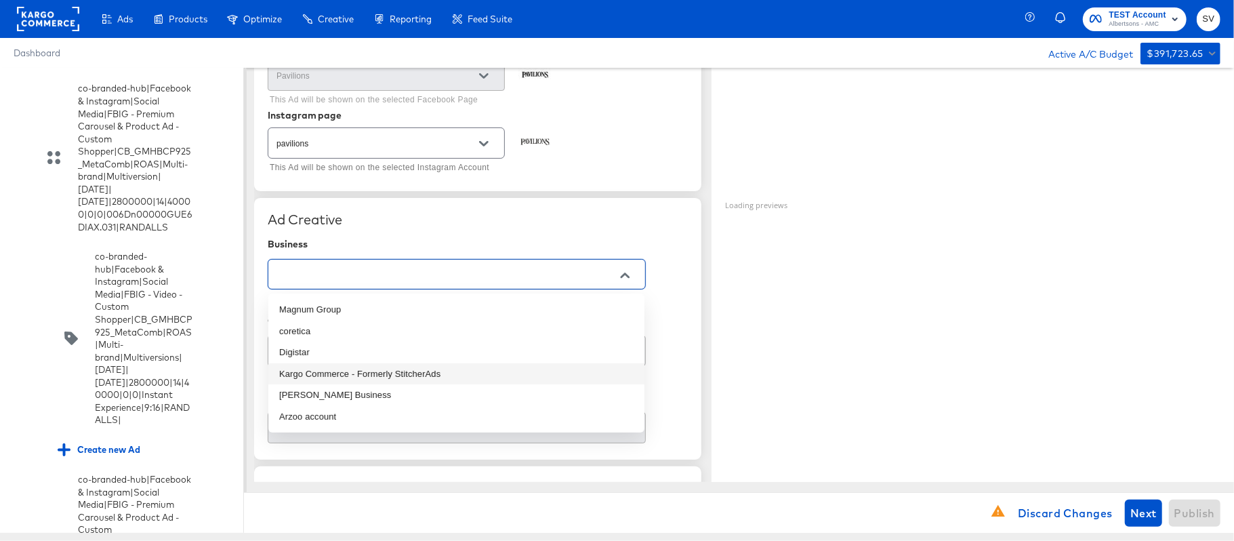
click at [447, 375] on li "Kargo Commerce - Formerly StitcherAds" at bounding box center [456, 374] width 376 height 22
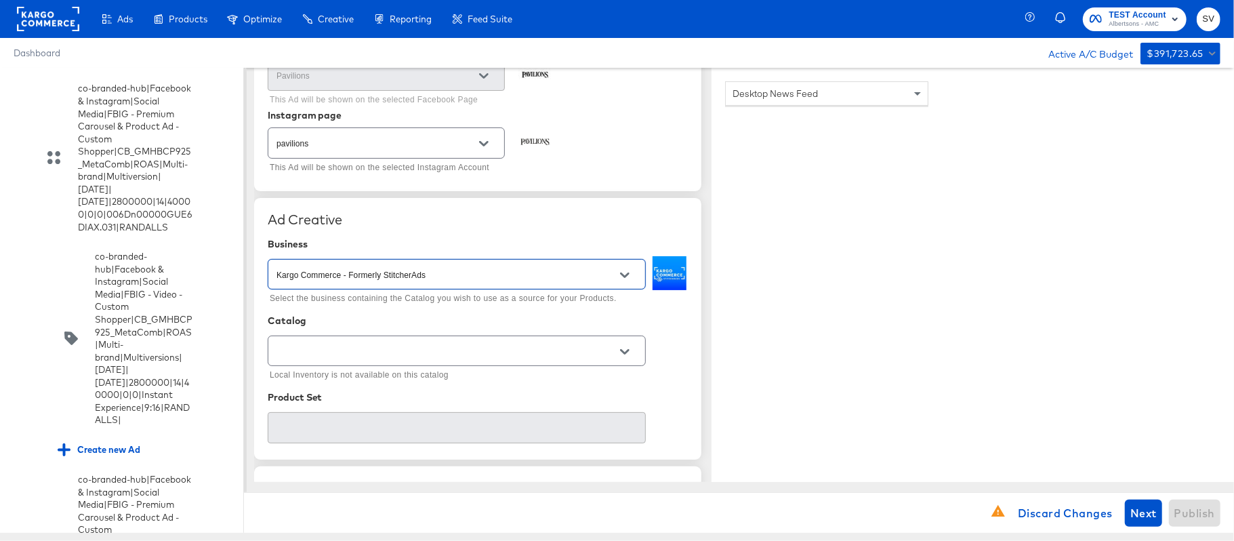
click at [624, 351] on icon "Open" at bounding box center [624, 351] width 9 height 9
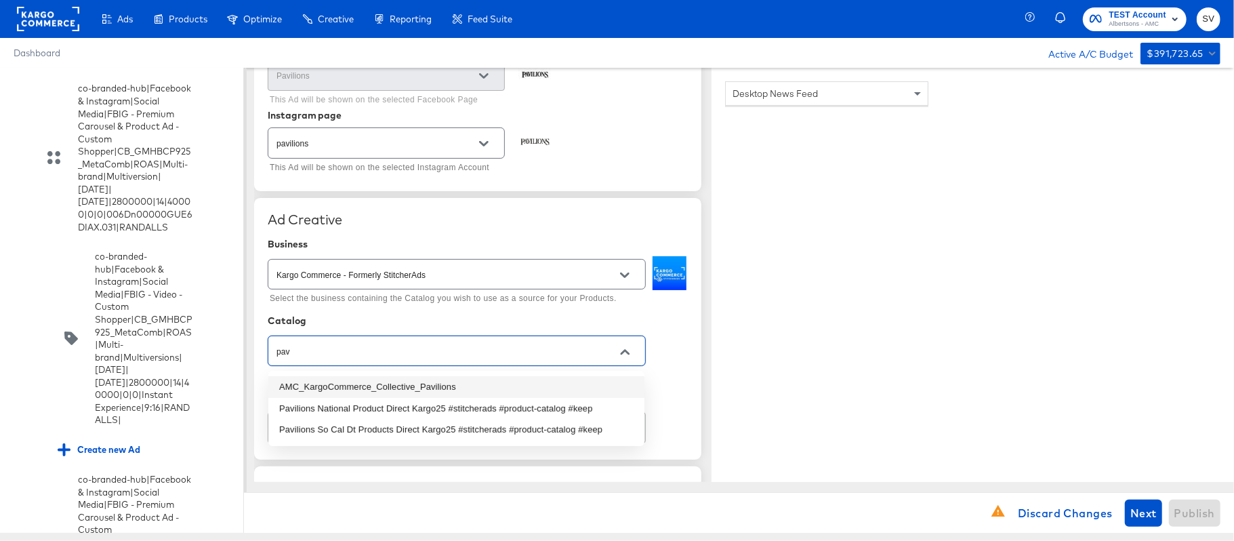
click at [396, 386] on li "AMC_KargoCommerce_Collective_Pavilions" at bounding box center [456, 387] width 376 height 22
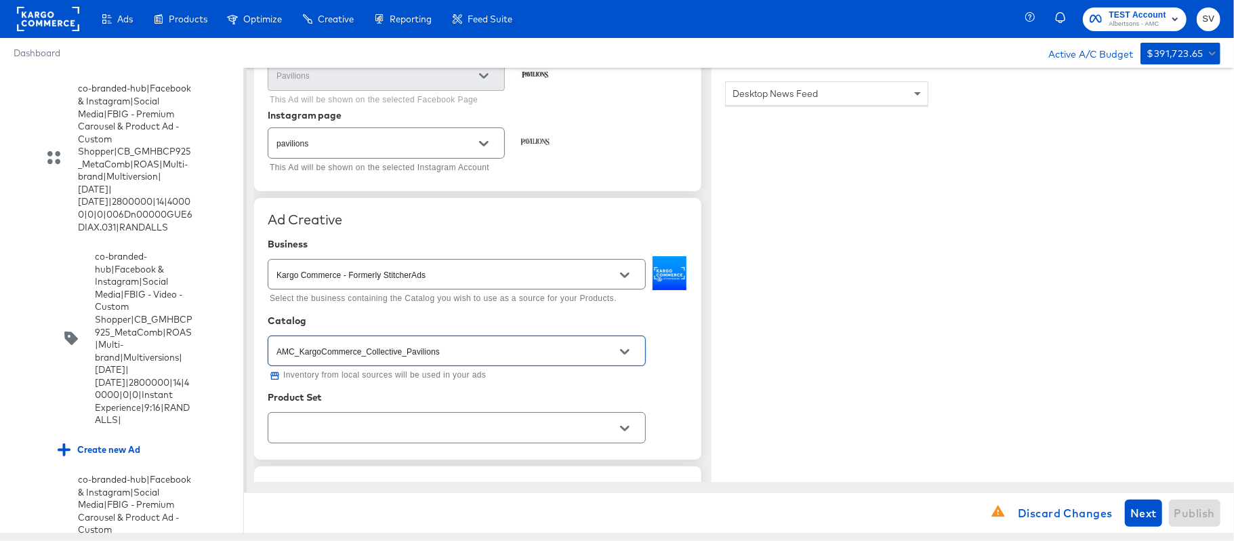
scroll to position [343, 0]
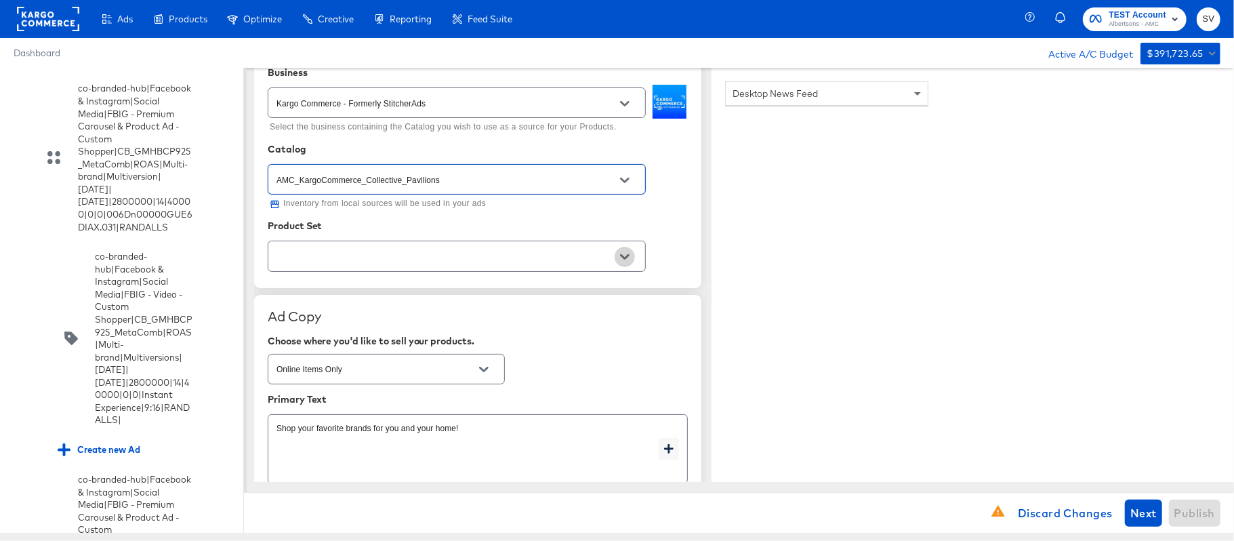
click at [629, 255] on icon "Open" at bounding box center [624, 256] width 9 height 9
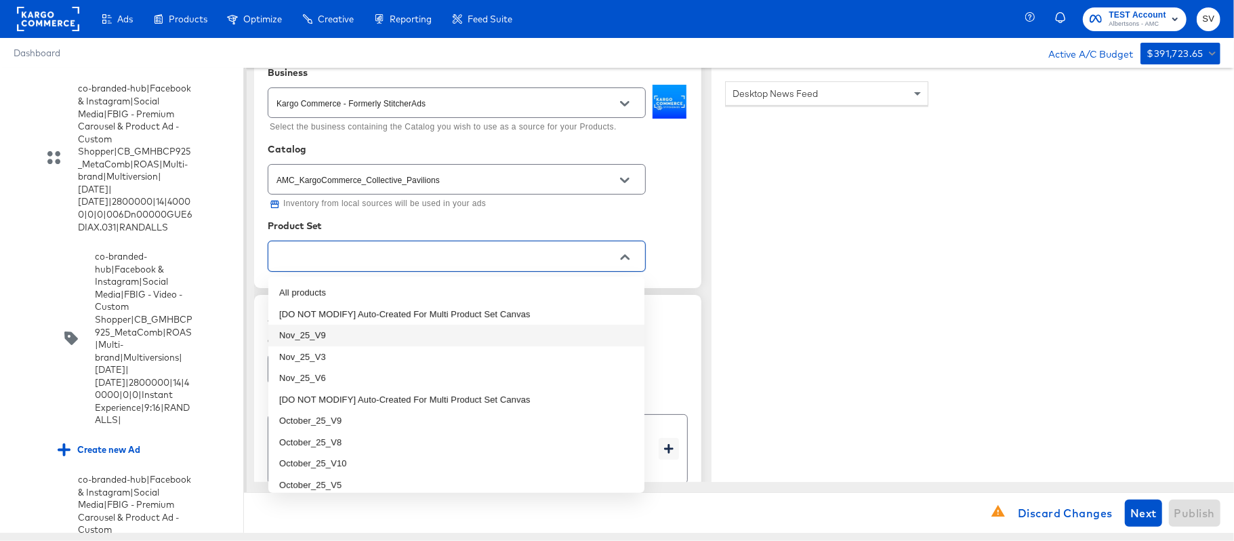
click at [485, 338] on li "Nov_25_V9" at bounding box center [456, 336] width 376 height 22
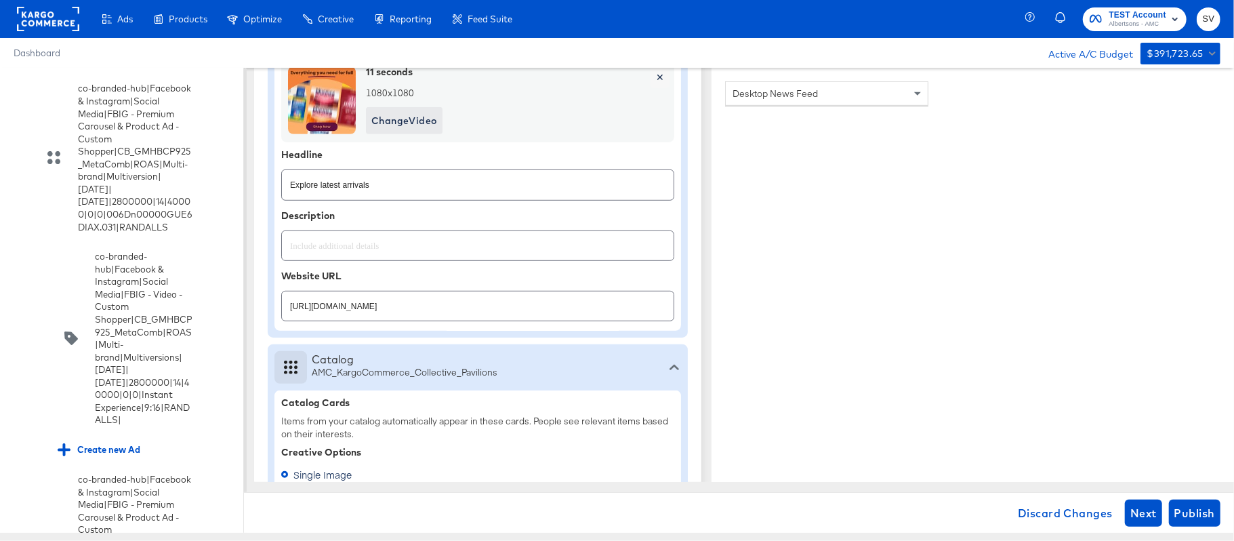
scroll to position [556, 0]
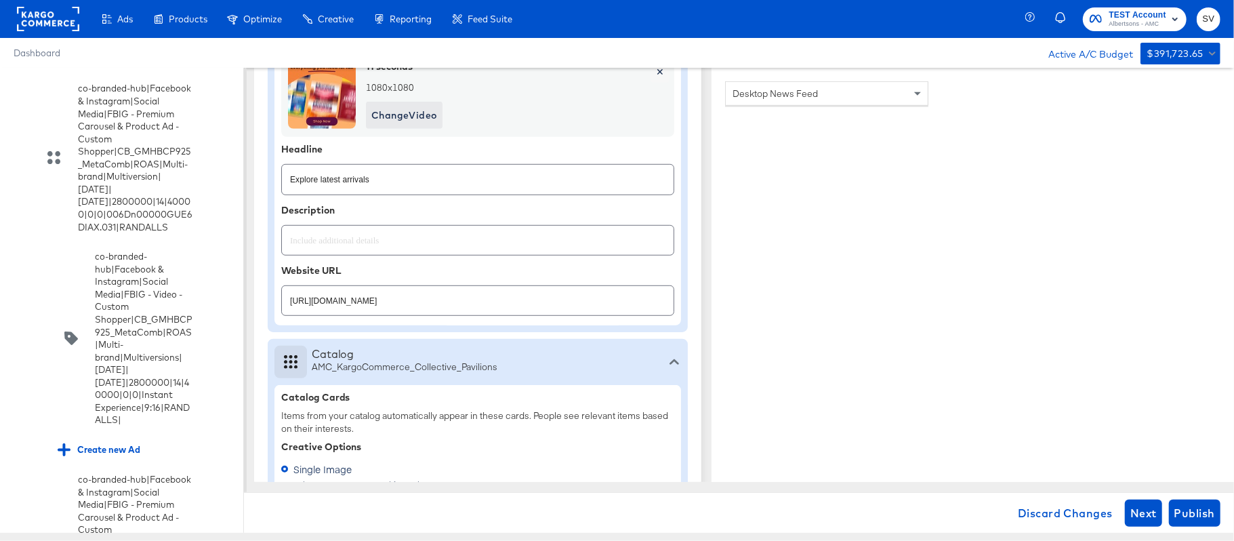
click at [355, 291] on input "[URL][DOMAIN_NAME]" at bounding box center [478, 295] width 392 height 29
paste input "shop/aisles/personal-care-health"
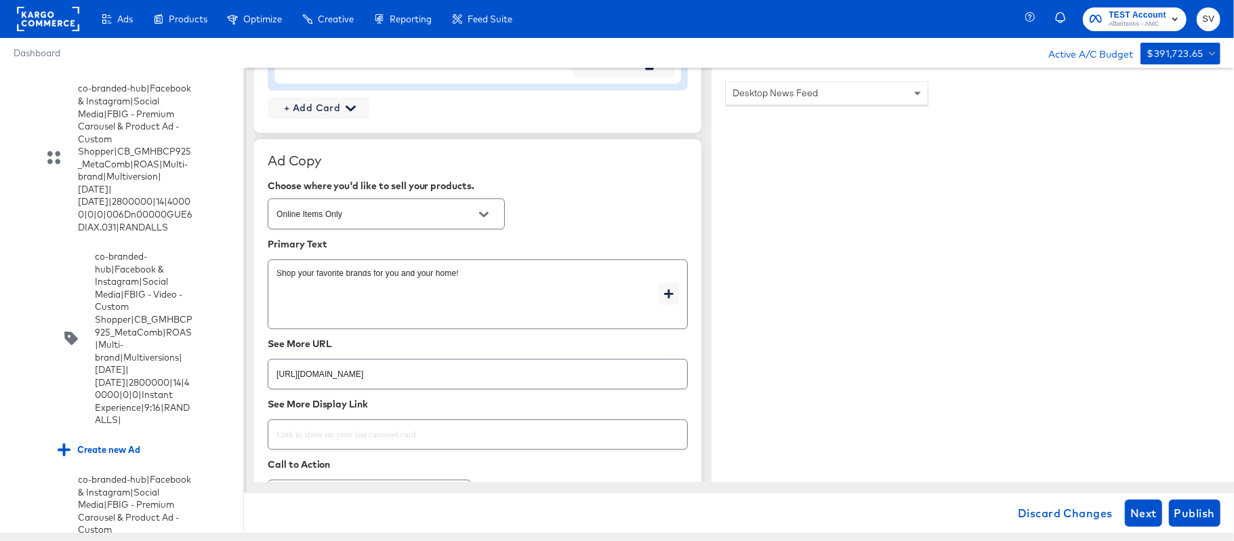
scroll to position [1825, 0]
click at [367, 378] on input "[URL][DOMAIN_NAME]" at bounding box center [477, 366] width 419 height 29
paste input "shop/aisles/personal-care-health"
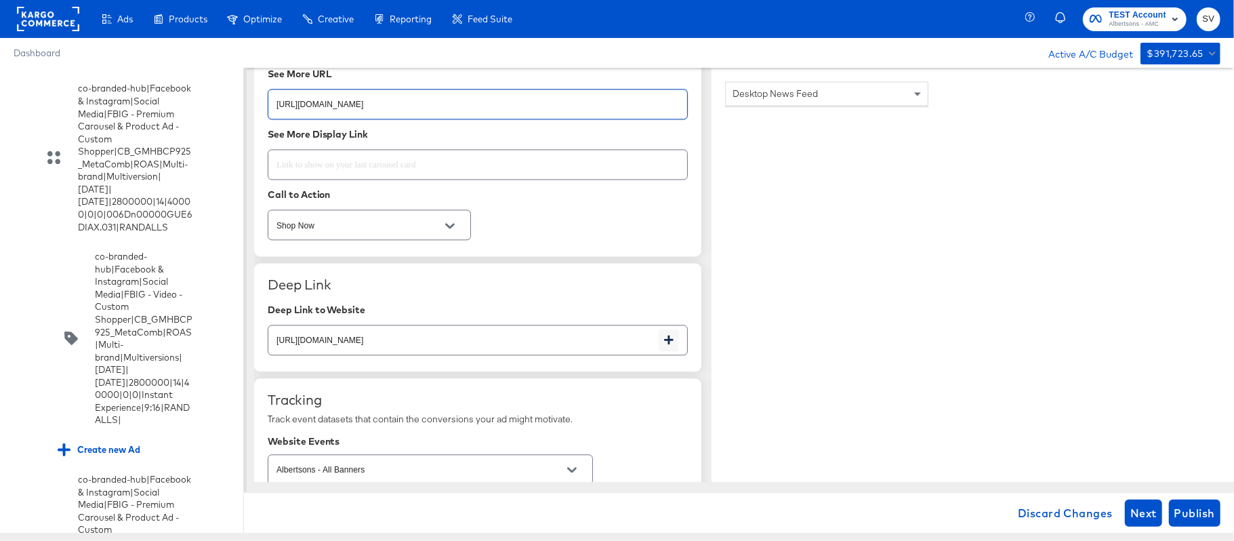
scroll to position [2094, 0]
click at [494, 344] on input "[URL][DOMAIN_NAME]" at bounding box center [463, 333] width 390 height 29
paste input "shop/aisles/personal-care-health"
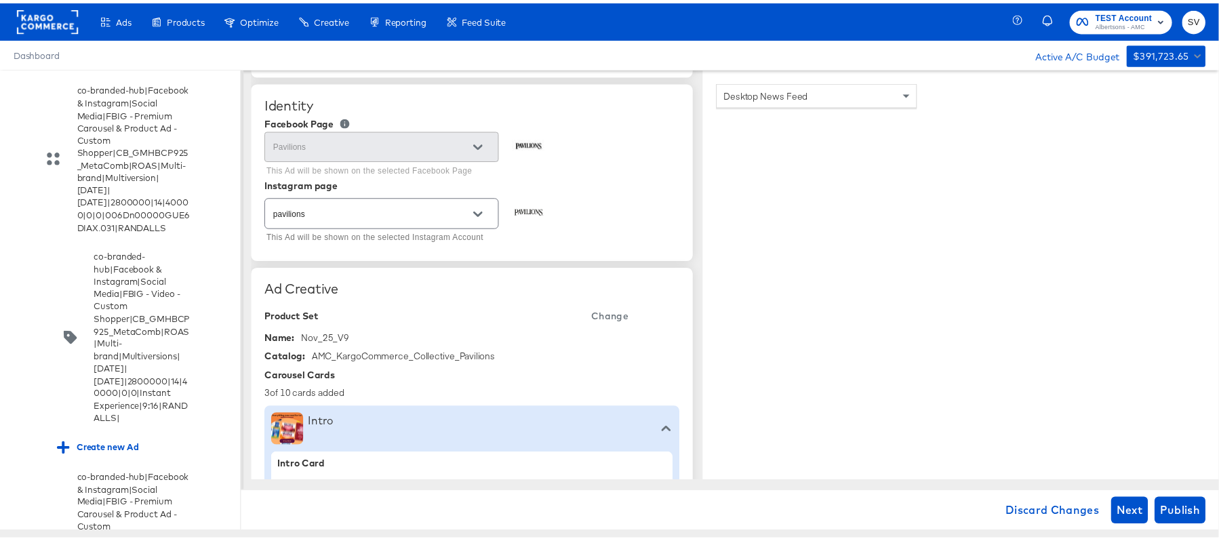
scroll to position [0, 0]
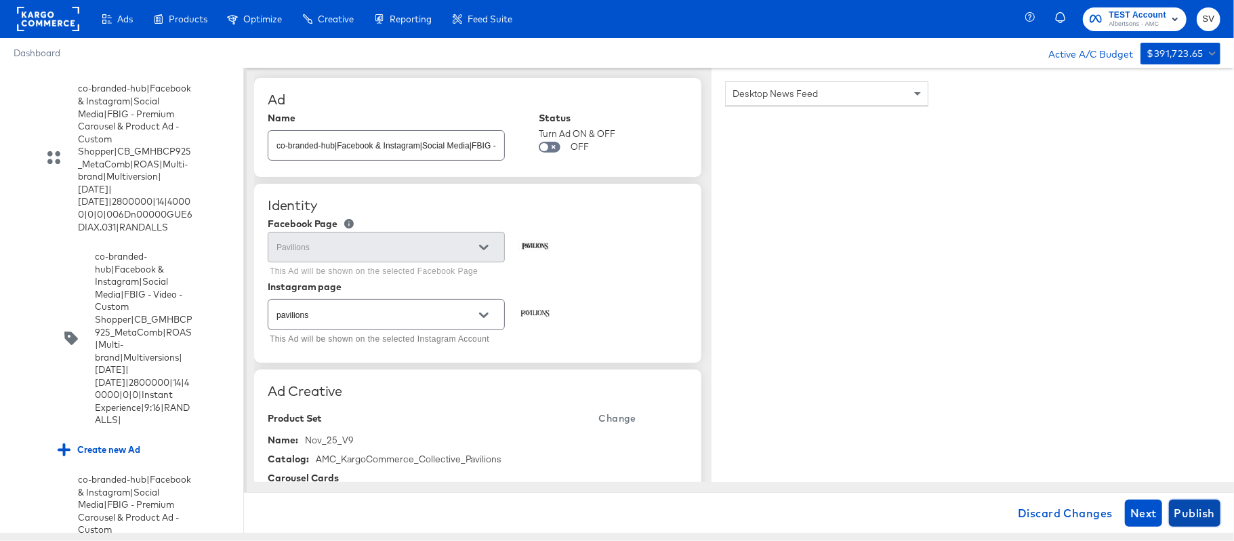
click at [1198, 513] on span "Publish" at bounding box center [1195, 513] width 41 height 19
click at [47, 55] on span "Dashboard" at bounding box center [37, 52] width 47 height 11
